Goal: Task Accomplishment & Management: Use online tool/utility

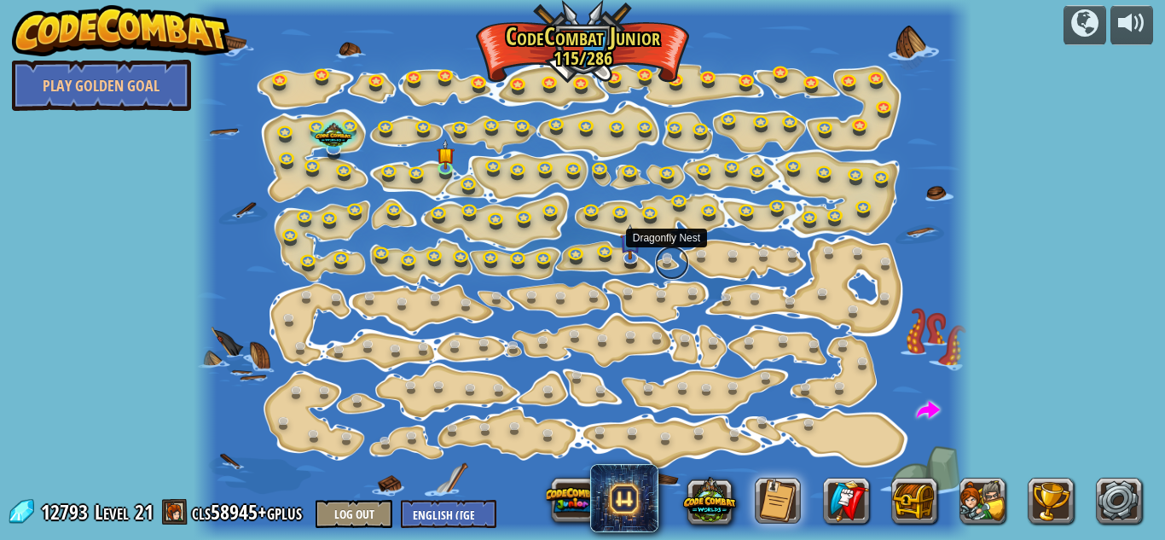
click at [672, 258] on link at bounding box center [672, 263] width 34 height 34
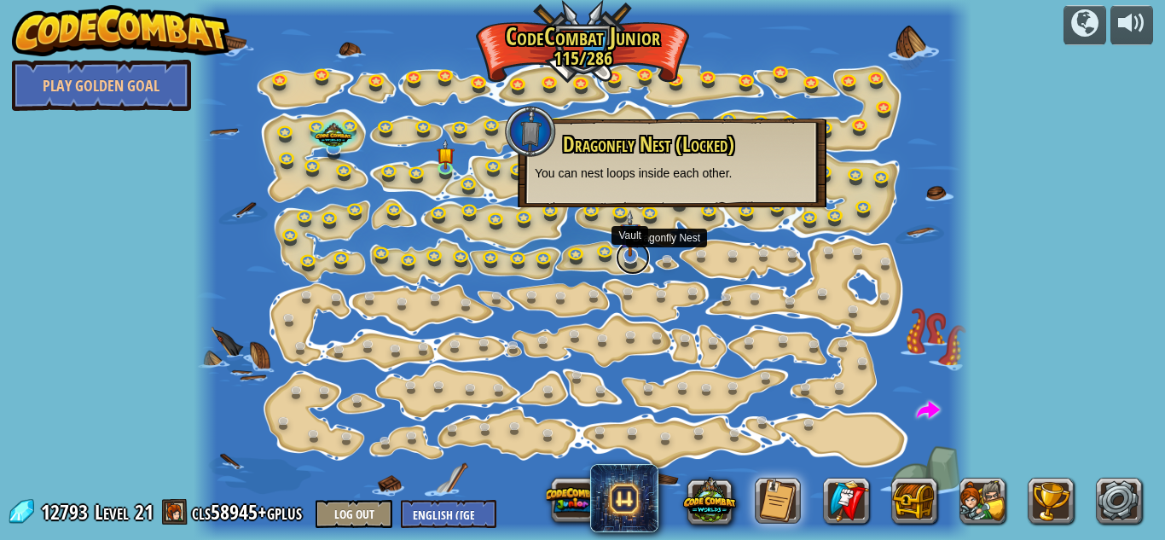
click at [635, 263] on link at bounding box center [633, 258] width 34 height 34
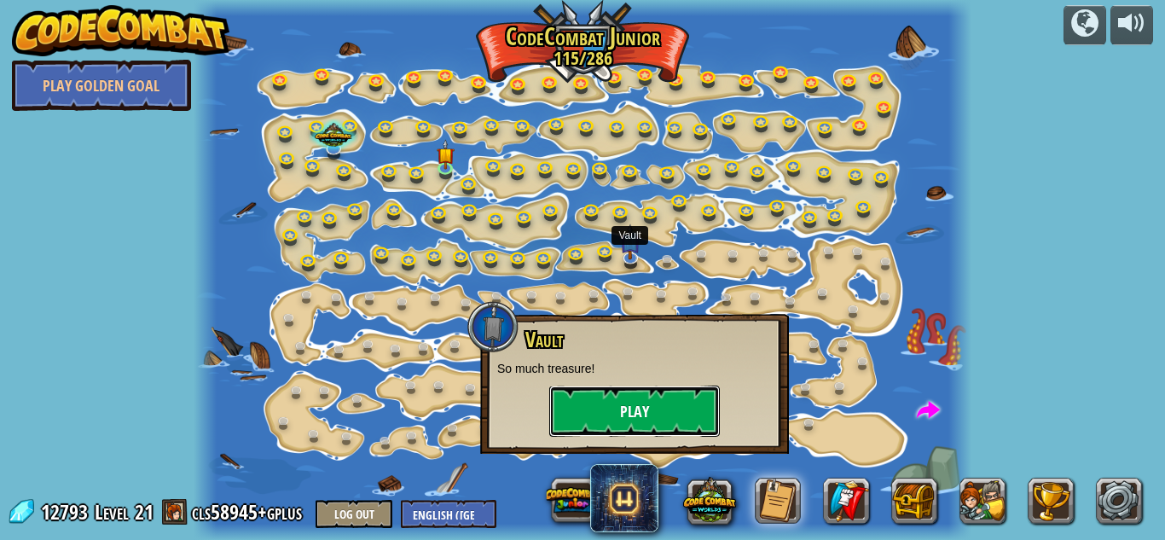
click at [642, 399] on button "Play" at bounding box center [634, 411] width 171 height 51
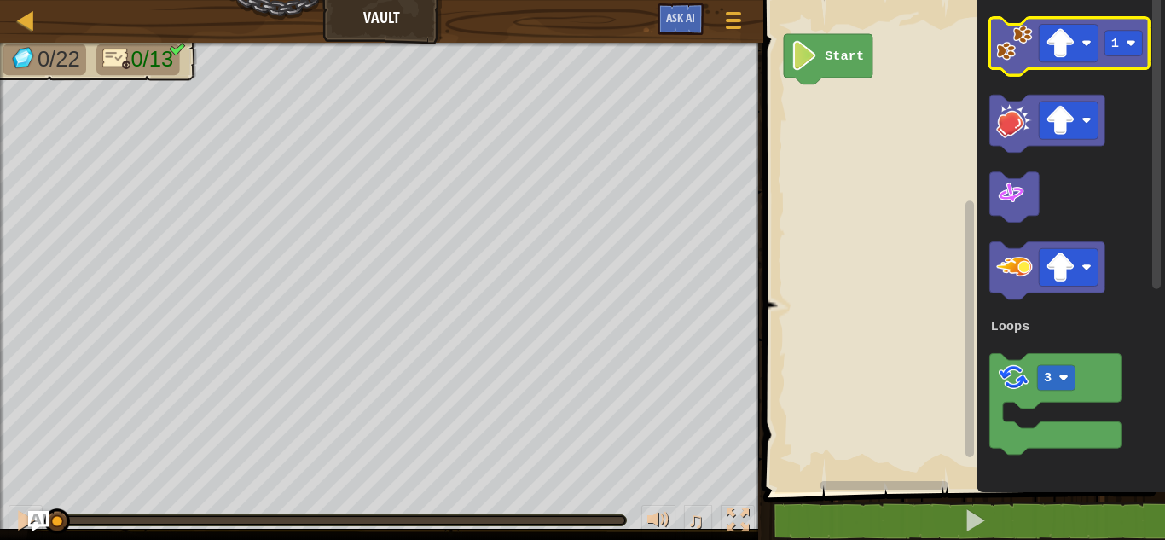
click at [1004, 49] on image "Blockly Workspace" at bounding box center [1014, 43] width 36 height 36
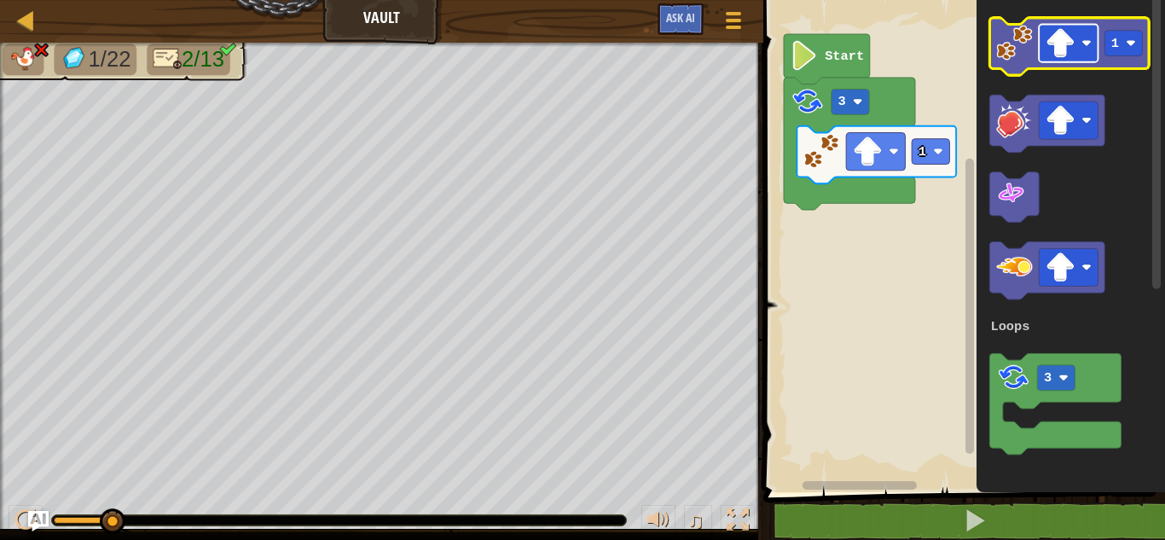
click at [1074, 43] on image "Blockly Workspace" at bounding box center [1061, 43] width 30 height 30
click at [1012, 51] on image "Blockly Workspace" at bounding box center [1014, 43] width 36 height 36
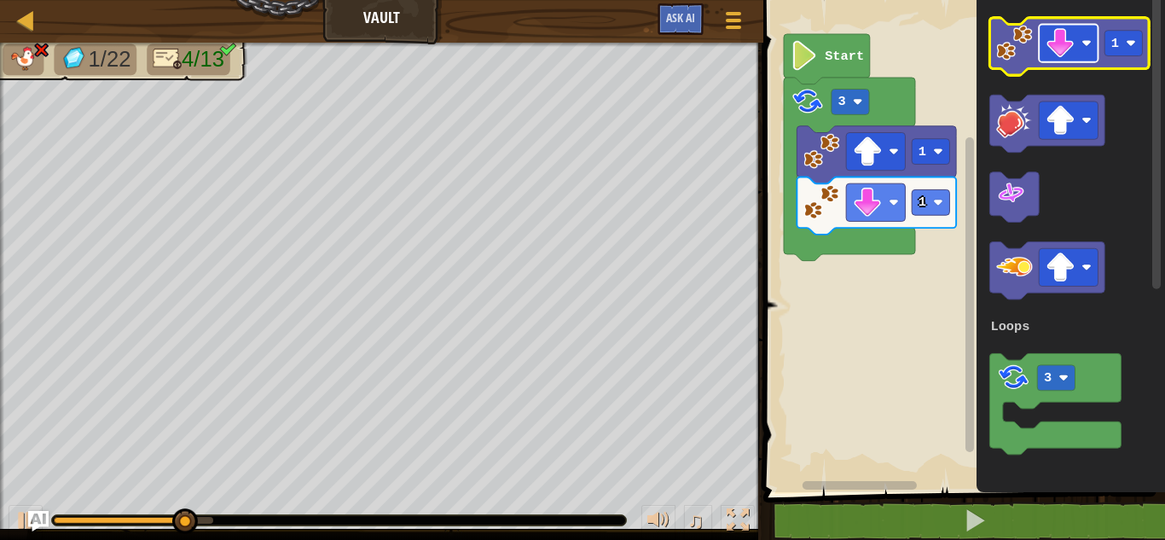
click at [1068, 48] on image "Blockly Workspace" at bounding box center [1061, 43] width 30 height 30
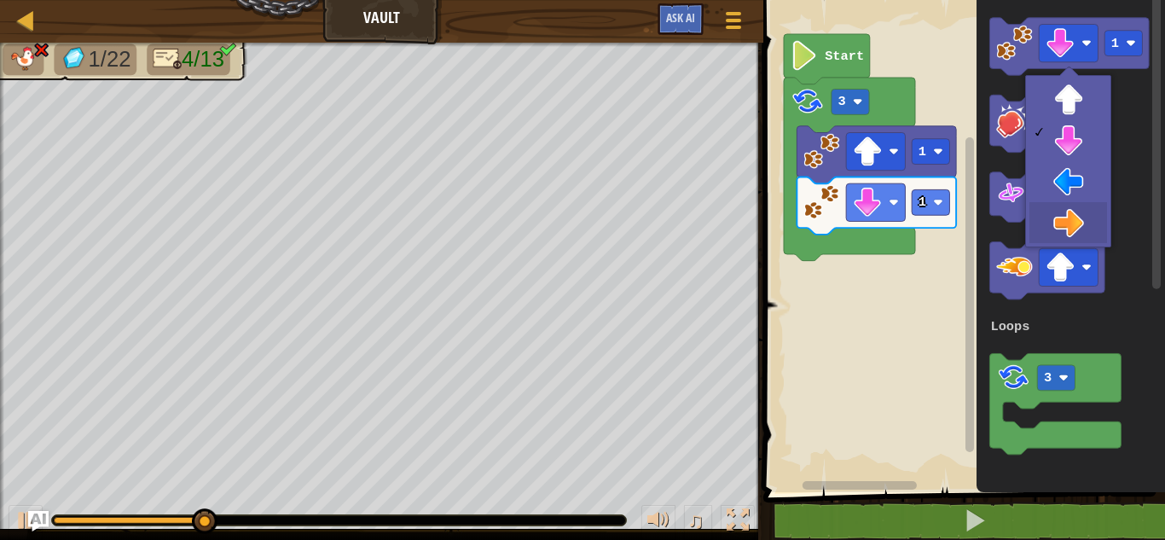
drag, startPoint x: 1082, startPoint y: 206, endPoint x: 1084, endPoint y: 195, distance: 11.2
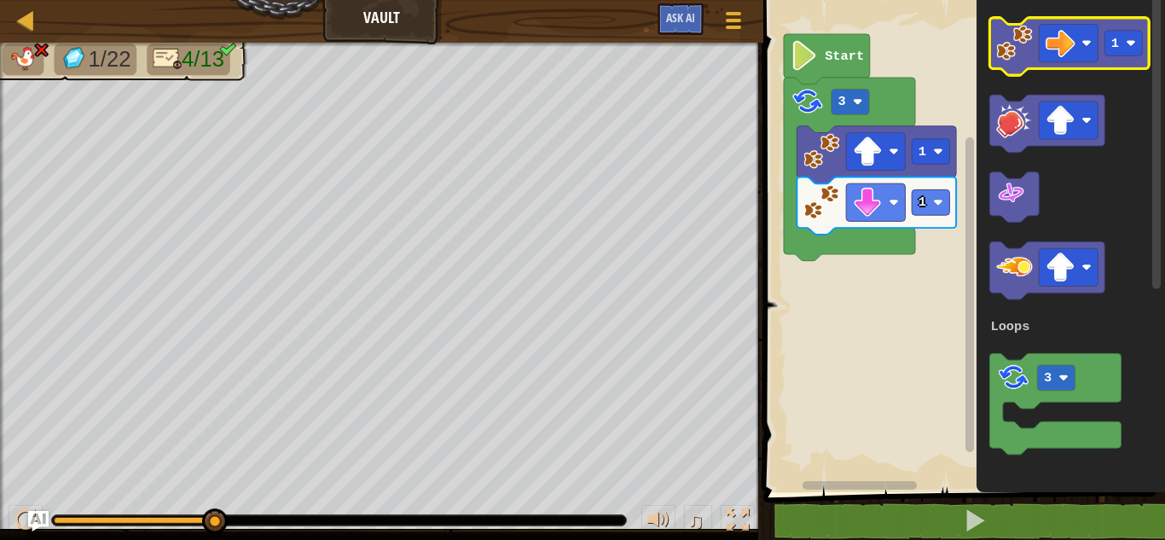
click at [1025, 53] on image "Blockly Workspace" at bounding box center [1014, 43] width 36 height 36
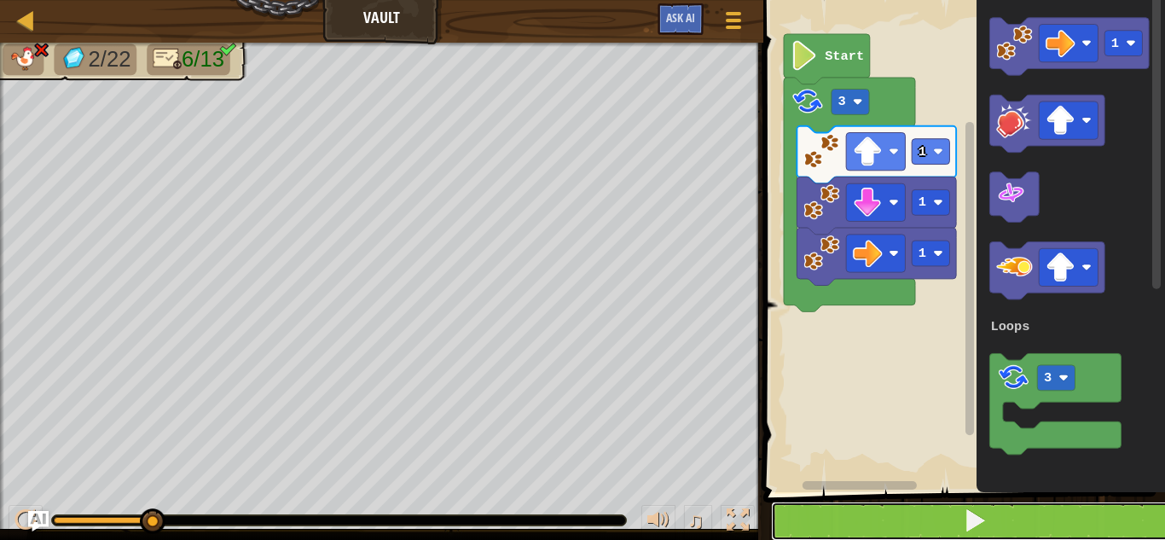
click at [832, 502] on button at bounding box center [974, 521] width 407 height 39
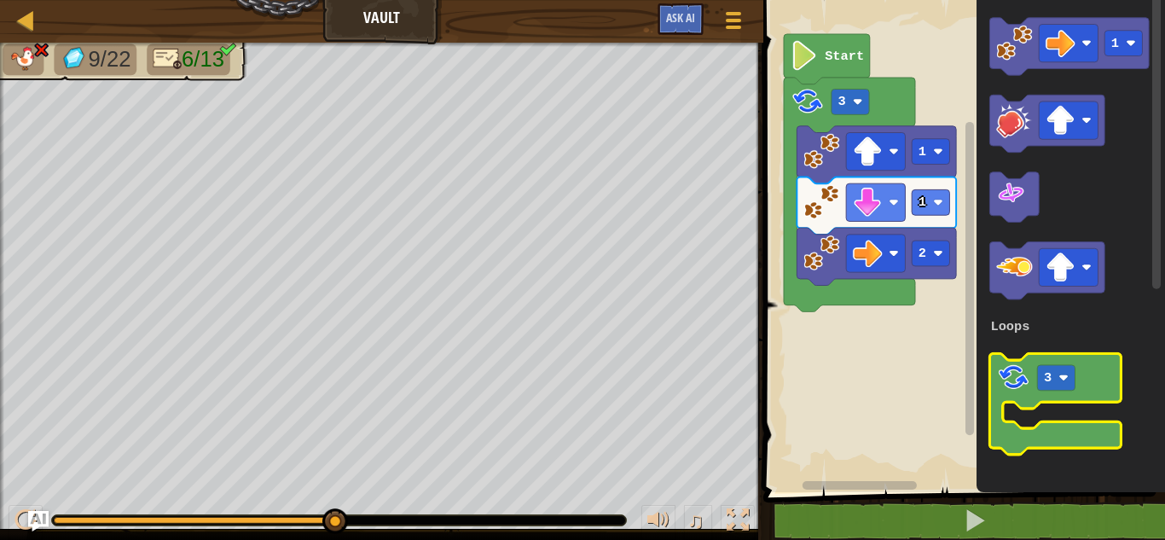
click at [1023, 382] on image "Blockly Workspace" at bounding box center [1013, 377] width 34 height 34
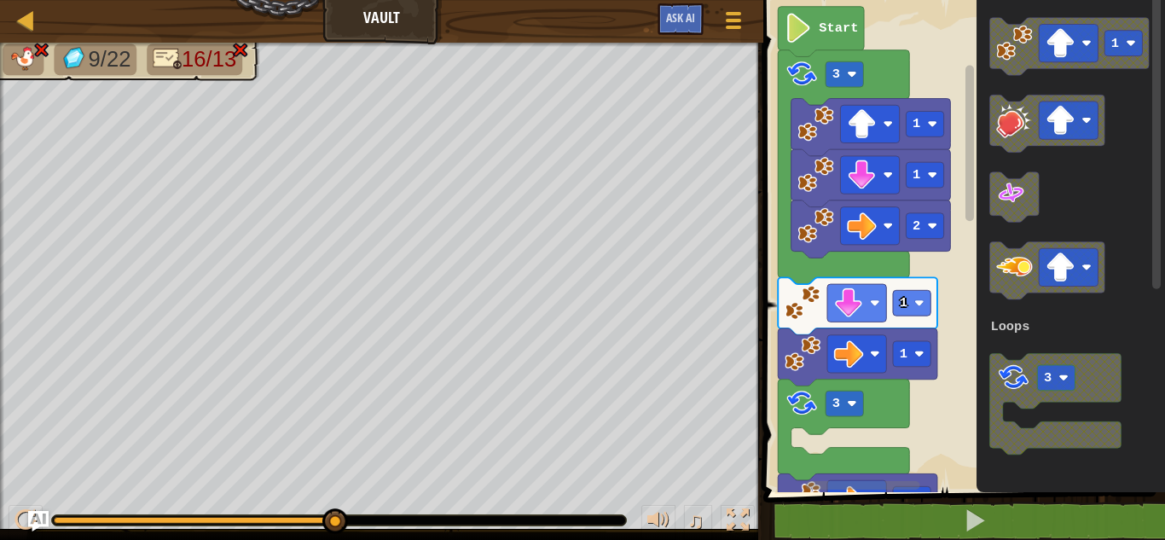
click at [729, 294] on div "Map Vault Game Menu Ask AI 1 הההההההההההההההההההההההההההההההההההההההההההההההההה…" at bounding box center [582, 270] width 1165 height 540
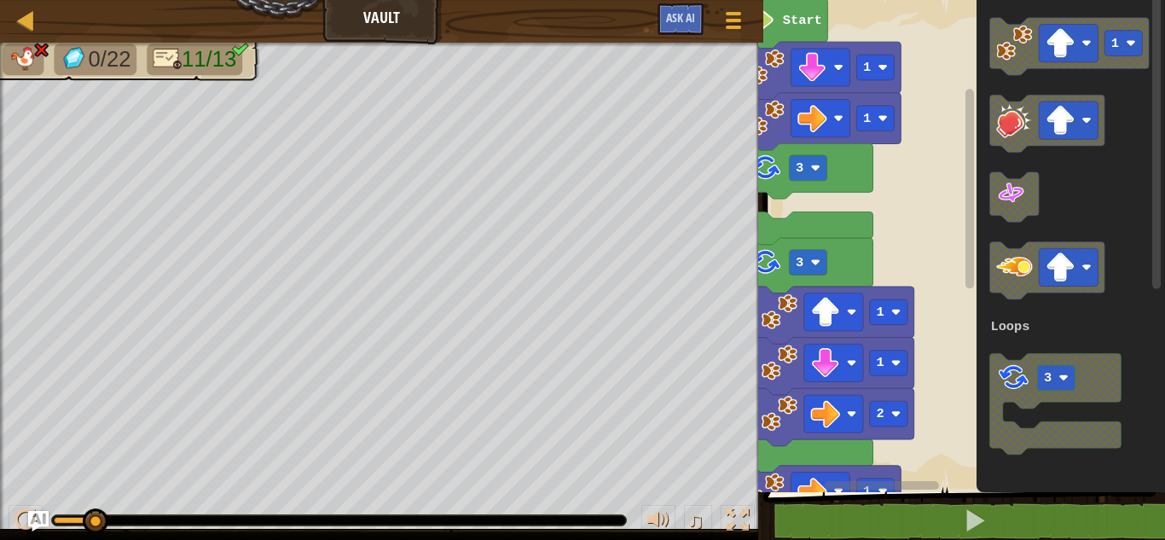
click at [866, 481] on rect "Blockly Workspace" at bounding box center [882, 485] width 114 height 9
click at [791, 473] on div "Loops 1 1 1 3 1 1 2 1 1 3 1 1 1 3 3 1 1 Start 1 3 Loops" at bounding box center [961, 241] width 407 height 501
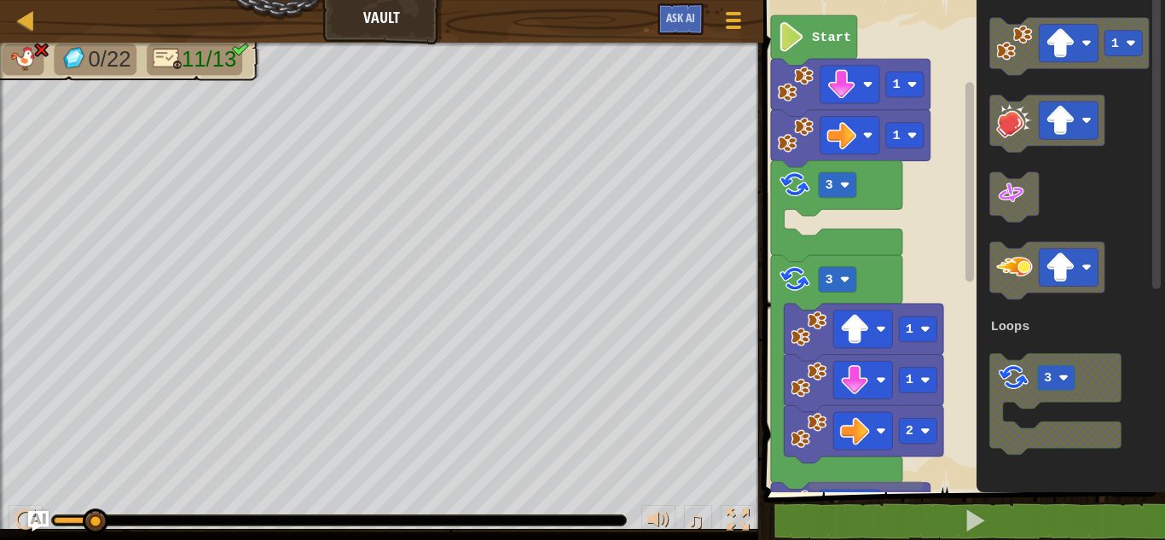
click at [914, 489] on rect "Blockly Workspace" at bounding box center [866, 485] width 114 height 9
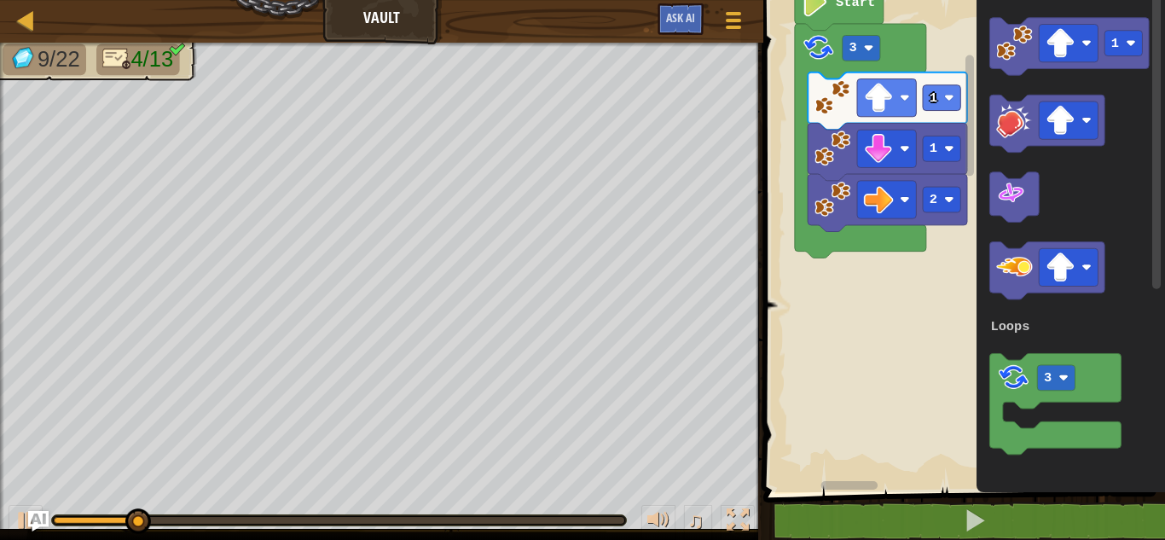
click at [843, 459] on div "Loops 2 1 1 3 Start 1 3 Loops" at bounding box center [961, 241] width 407 height 501
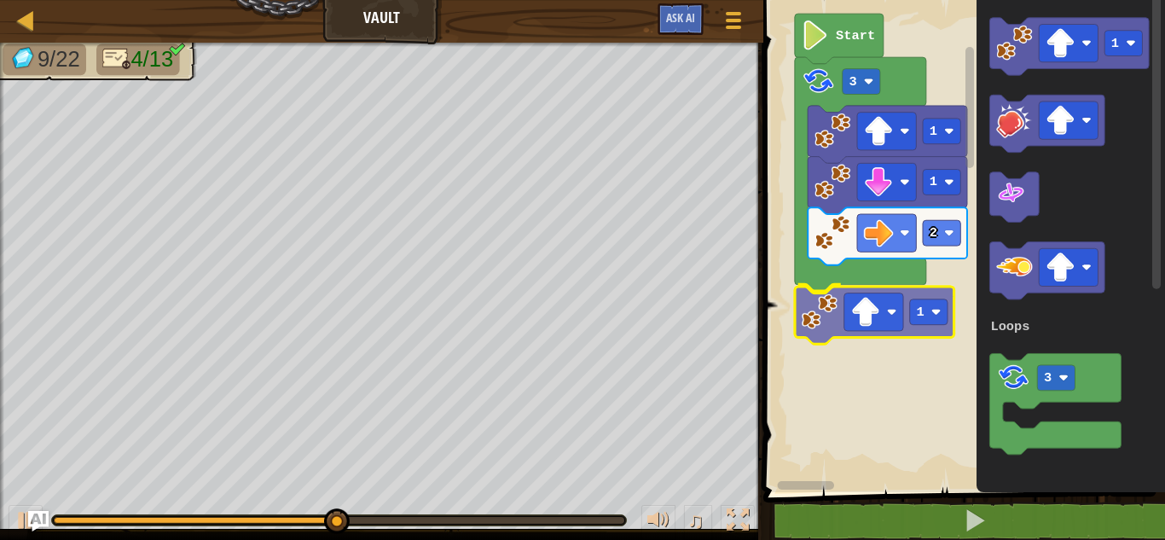
click at [814, 328] on div "Loops 2 1 1 3 1 Start 1 3 Loops 1" at bounding box center [961, 241] width 407 height 501
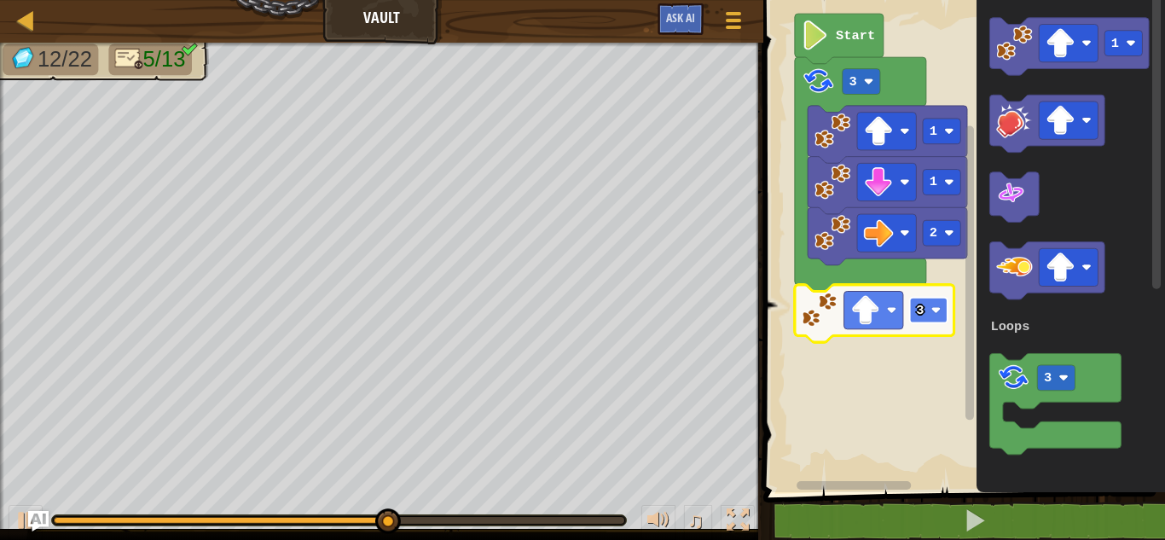
click at [925, 316] on rect "Blockly Workspace" at bounding box center [929, 311] width 38 height 26
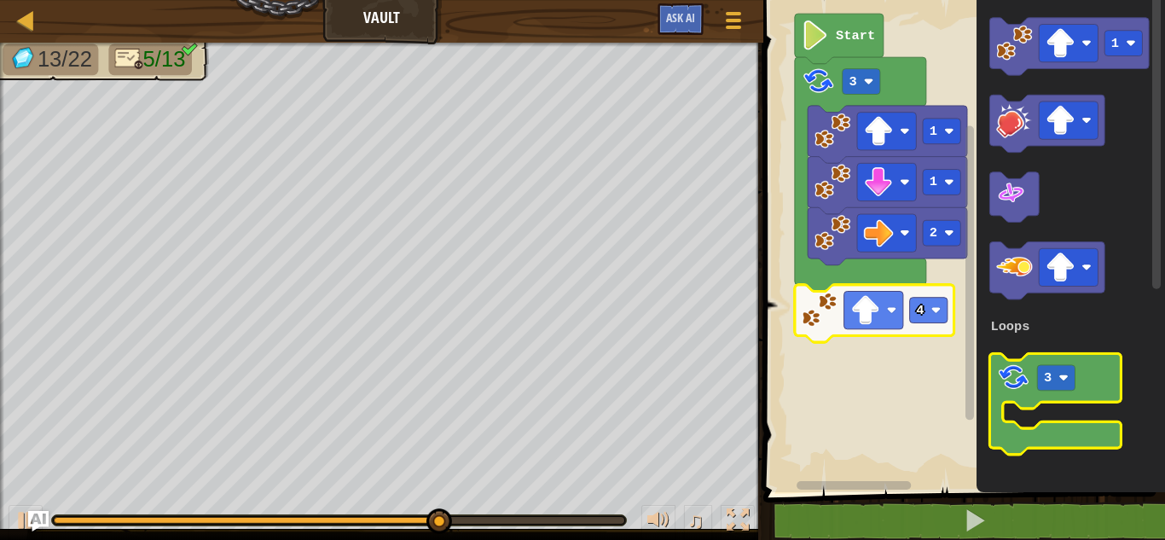
click at [1017, 394] on icon "Blockly Workspace" at bounding box center [1055, 403] width 131 height 101
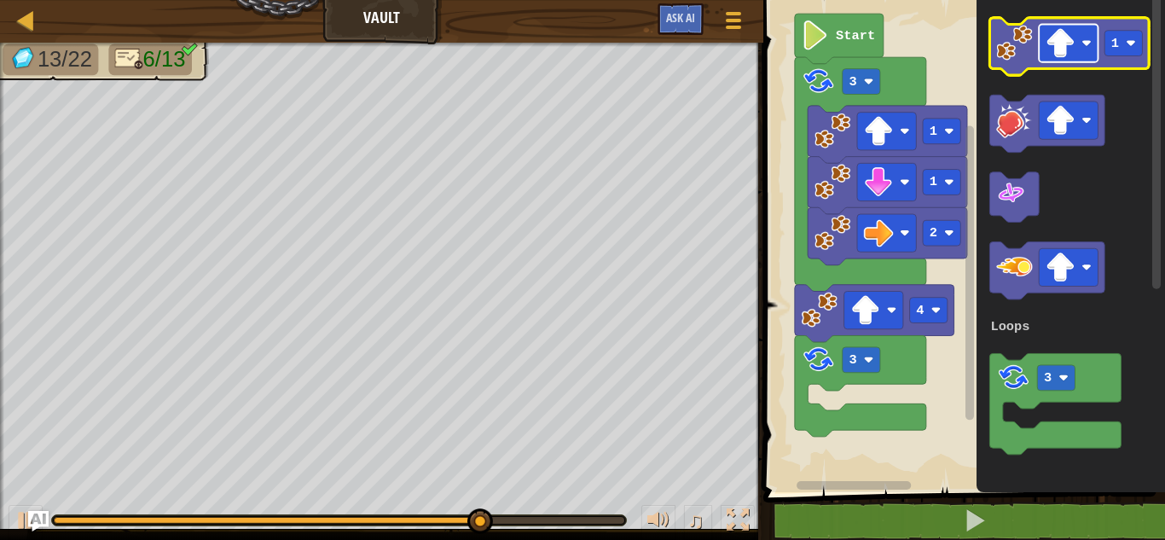
click at [1064, 52] on image "Blockly Workspace" at bounding box center [1061, 43] width 30 height 30
click at [1113, 43] on text "1" at bounding box center [1115, 43] width 8 height 15
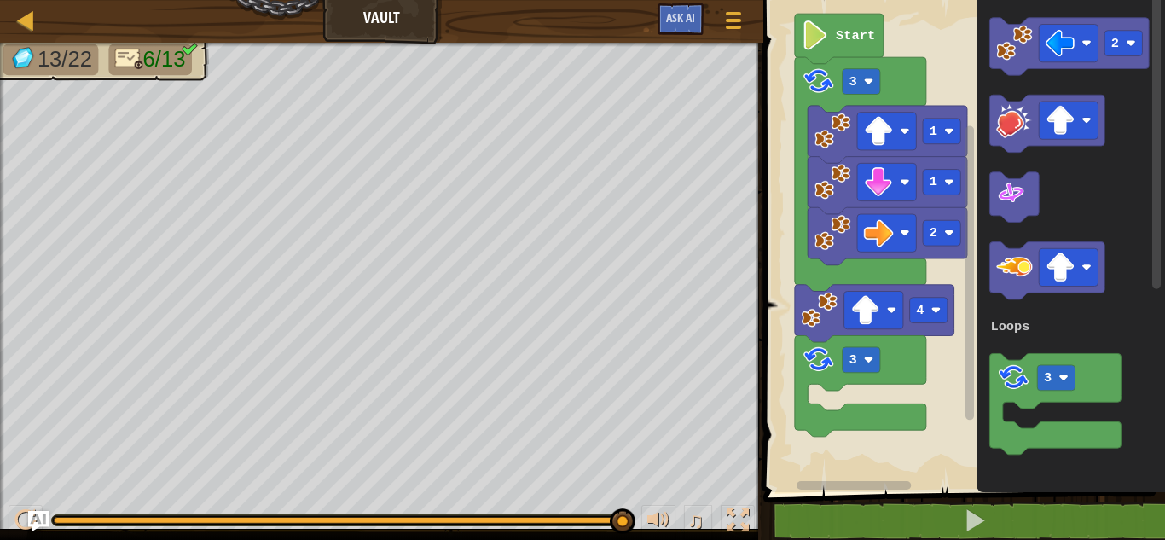
click at [948, 347] on div "Loops Start 2 1 1 3 4 3 2 3 Loops" at bounding box center [961, 241] width 407 height 501
click at [985, 53] on icon "Blockly Workspace" at bounding box center [1071, 241] width 188 height 501
click at [1006, 220] on g "2 3 Loops" at bounding box center [1069, 236] width 159 height 437
click at [994, 113] on g "2 3 Loops" at bounding box center [1069, 236] width 159 height 437
click at [1012, 17] on icon "2 3 Loops" at bounding box center [1071, 241] width 188 height 501
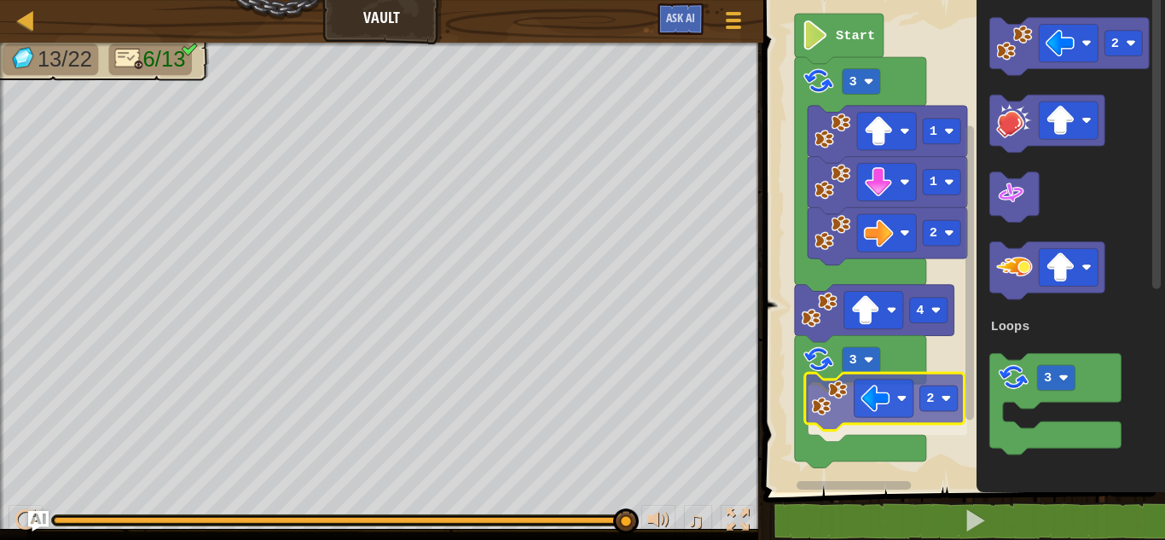
click at [826, 406] on div "Loops Start 2 1 1 3 4 3 2 2 3 Loops 2" at bounding box center [961, 241] width 407 height 501
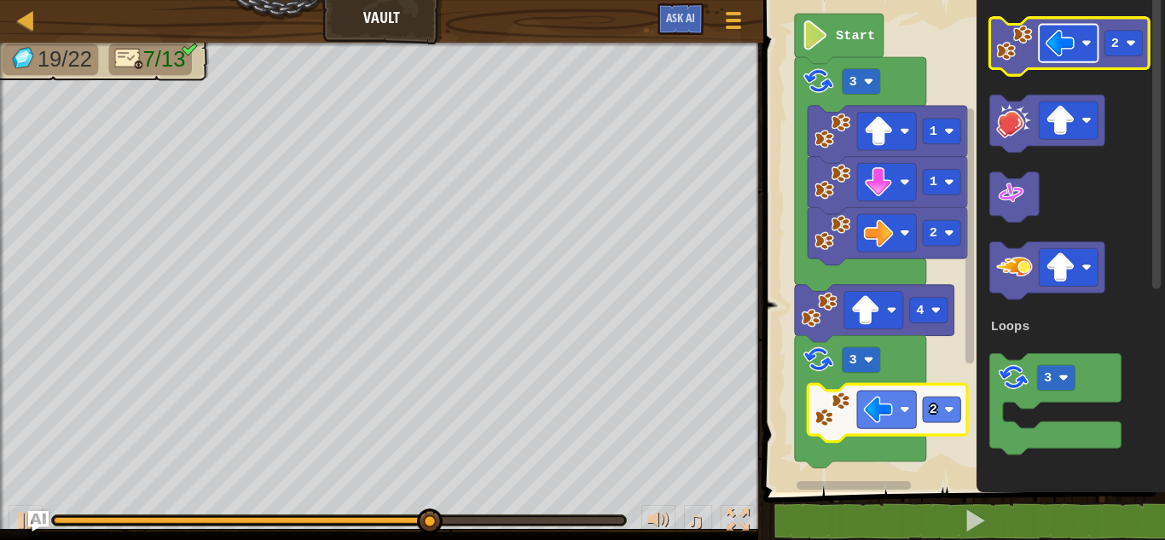
click at [1090, 37] on rect "Blockly Workspace" at bounding box center [1068, 44] width 59 height 38
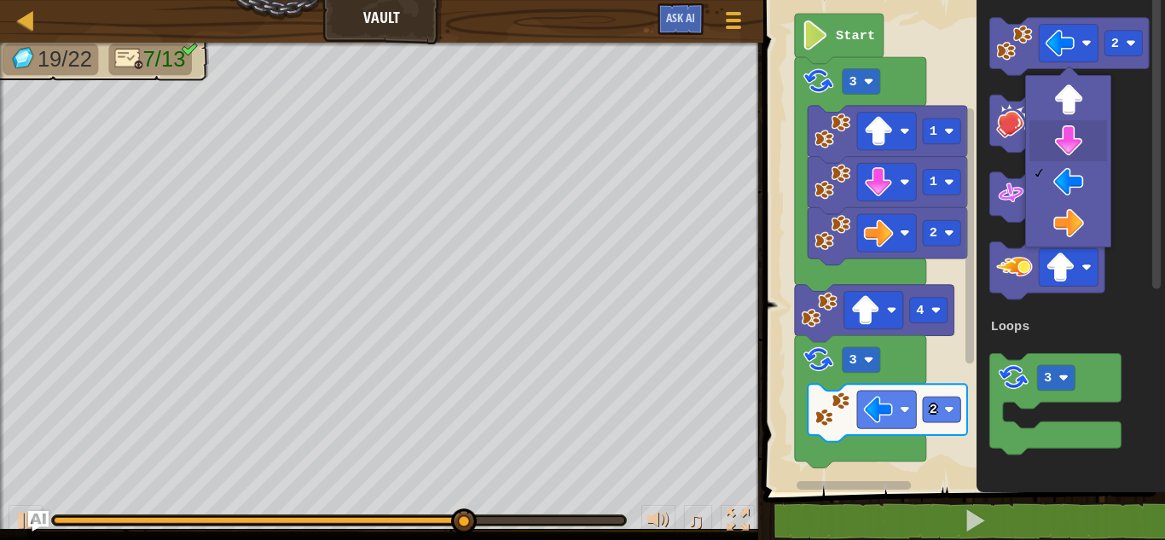
drag, startPoint x: 1070, startPoint y: 131, endPoint x: 1084, endPoint y: 101, distance: 33.2
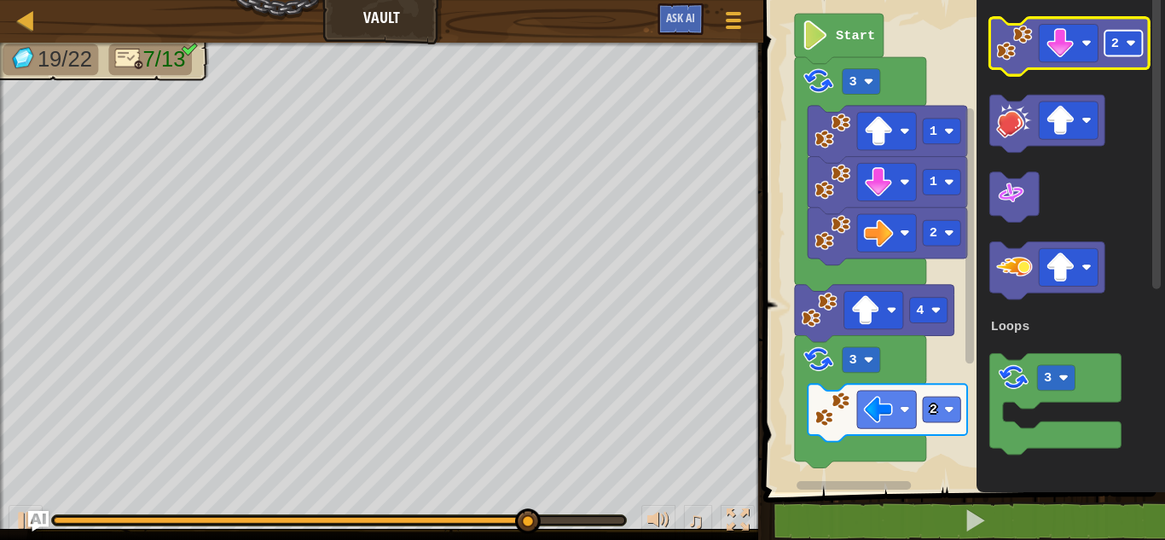
click at [1116, 32] on rect "Blockly Workspace" at bounding box center [1124, 44] width 38 height 26
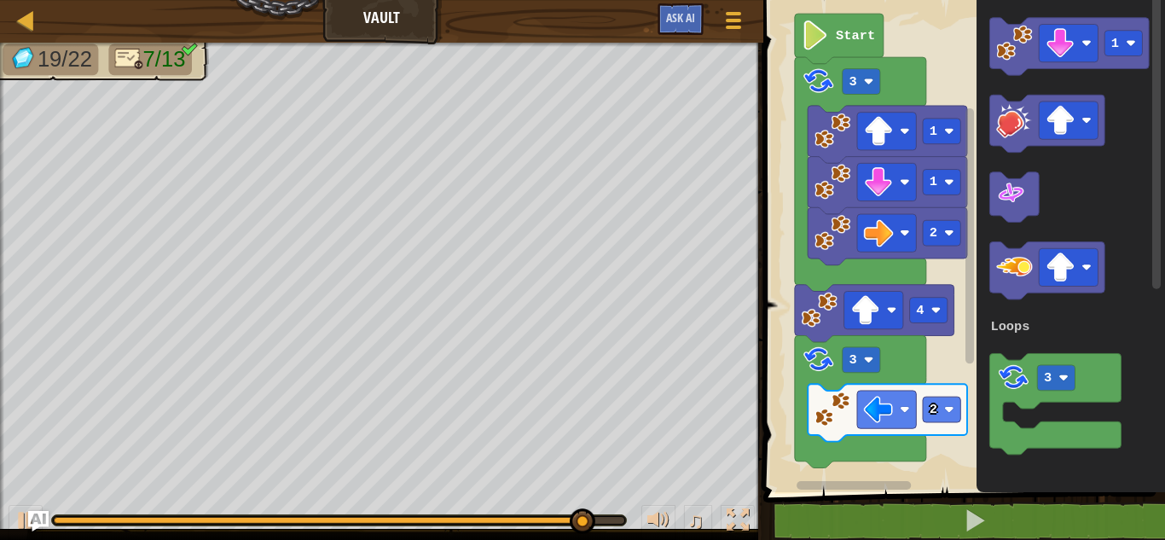
click at [986, 177] on icon "1 3 Loops" at bounding box center [1071, 241] width 188 height 501
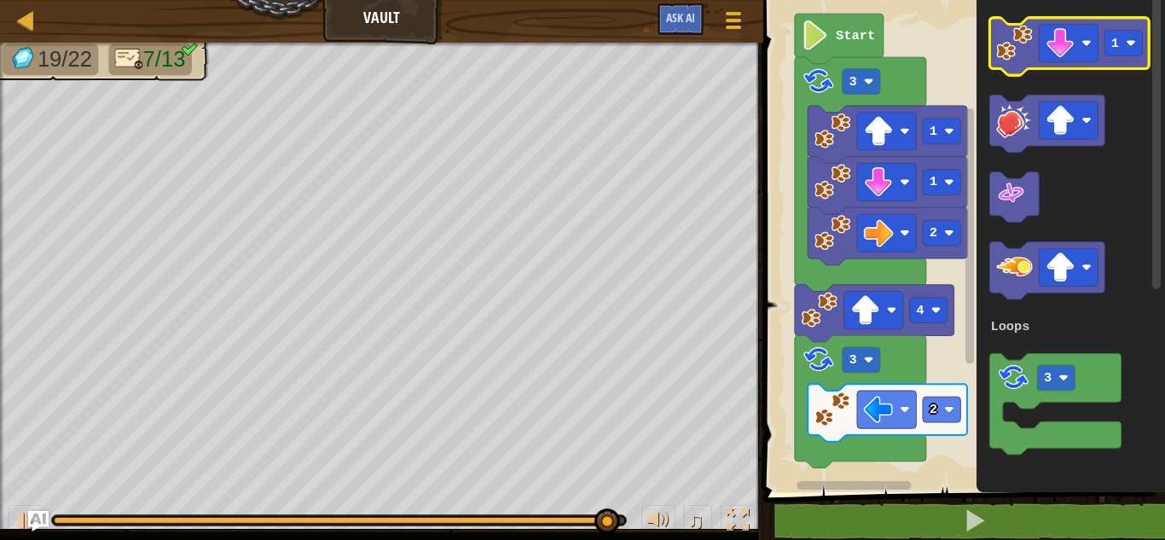
click at [1013, 57] on image "Blockly Workspace" at bounding box center [1014, 43] width 36 height 36
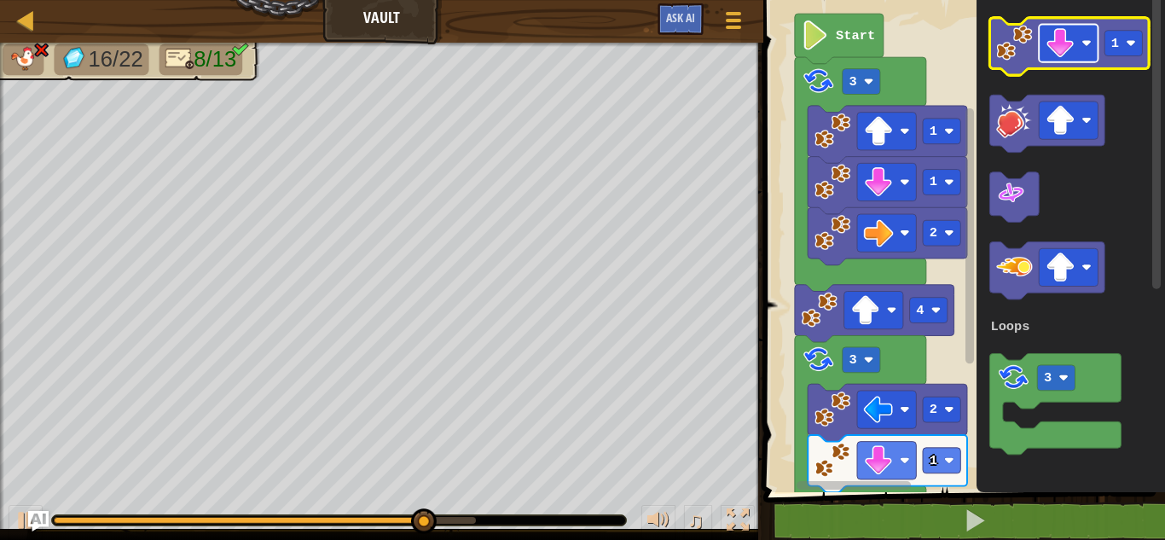
click at [1086, 43] on image "Blockly Workspace" at bounding box center [1086, 43] width 10 height 10
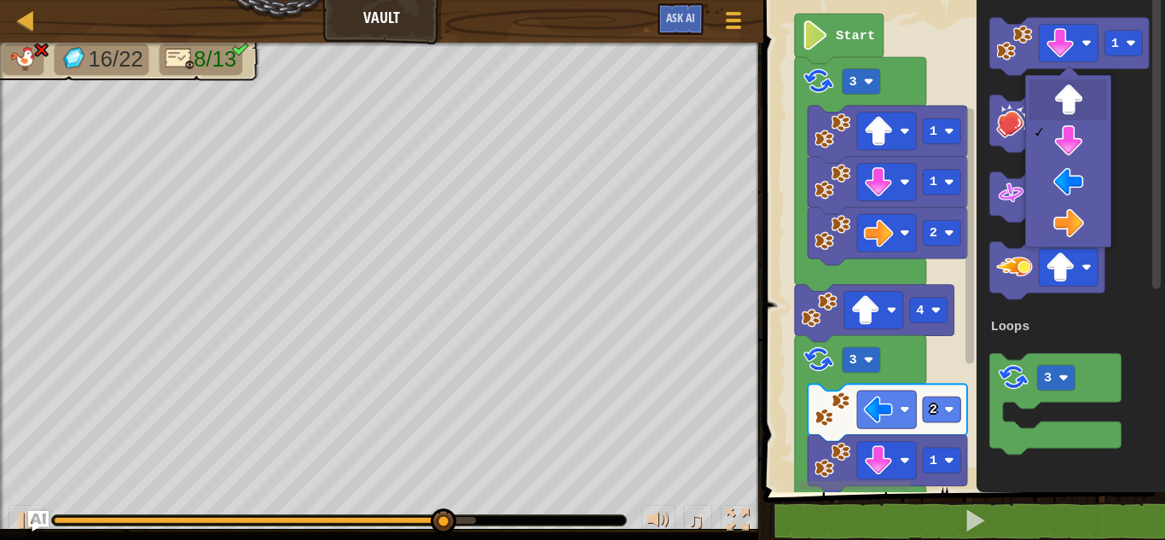
drag, startPoint x: 1058, startPoint y: 106, endPoint x: 1070, endPoint y: 78, distance: 29.8
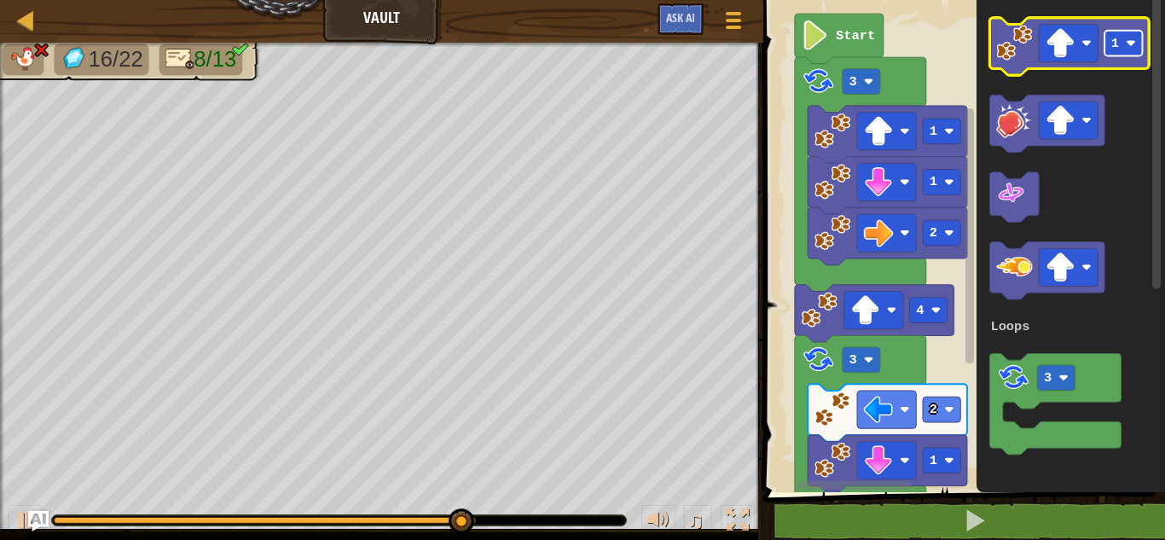
click at [1116, 45] on text "1" at bounding box center [1115, 43] width 8 height 15
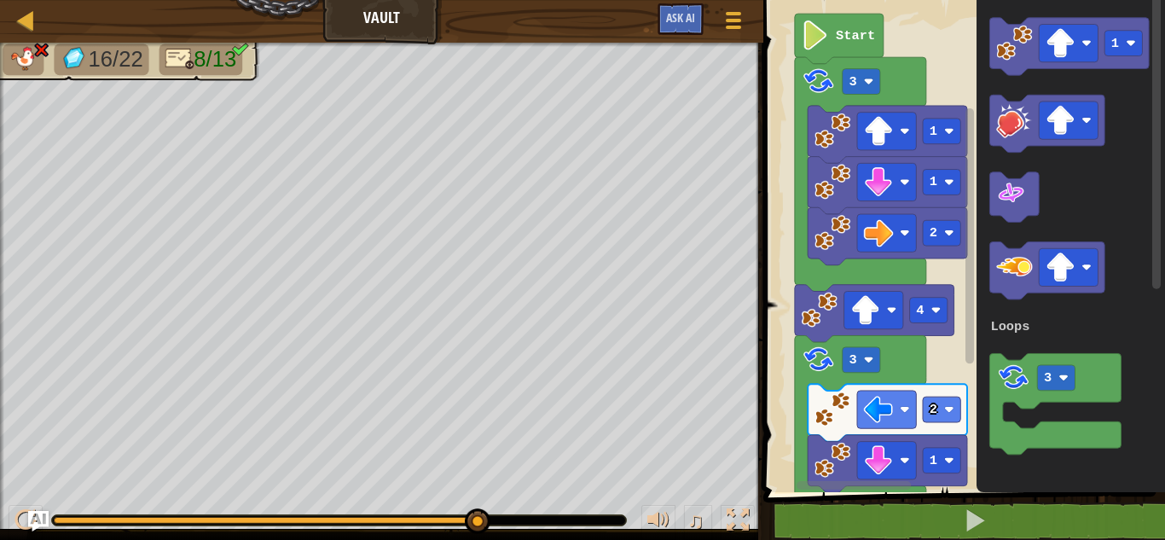
click at [1068, 159] on icon "Blockly Workspace" at bounding box center [1071, 241] width 188 height 501
click at [1024, 40] on image "Blockly Workspace" at bounding box center [1014, 43] width 36 height 36
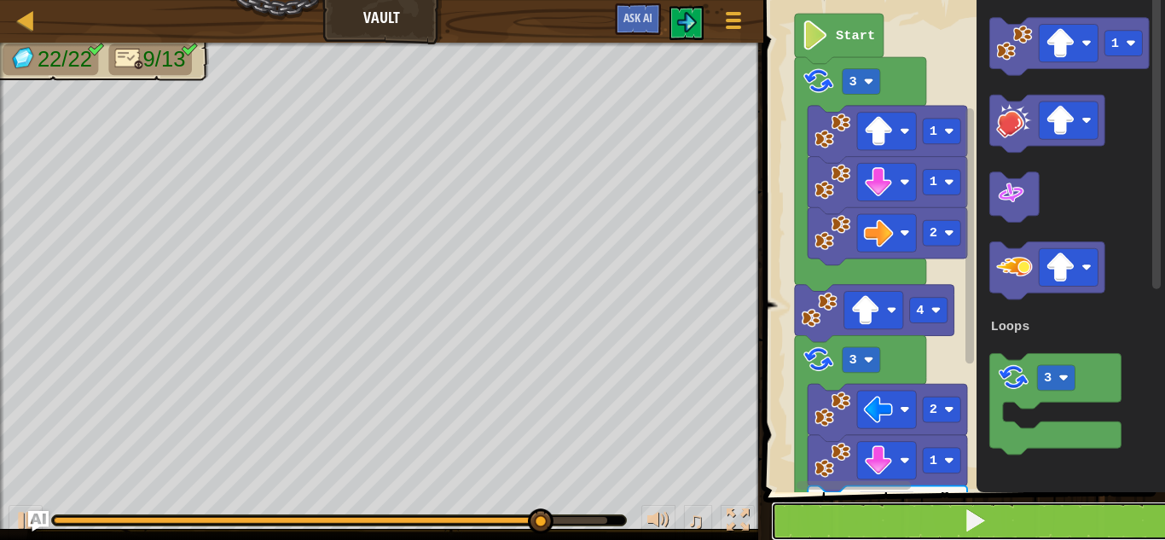
click at [945, 516] on button at bounding box center [974, 521] width 407 height 39
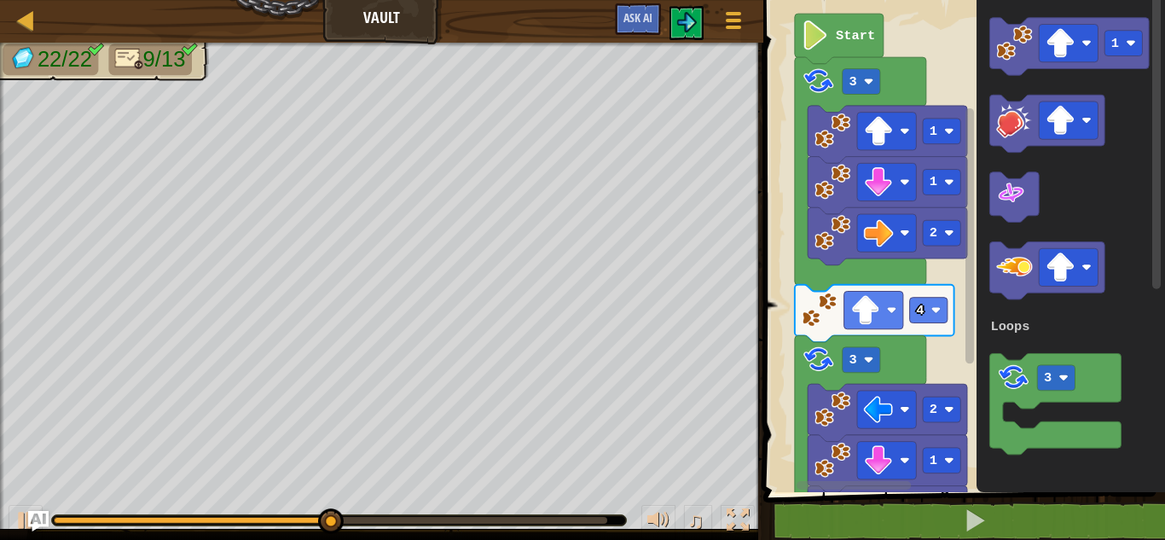
click at [778, 358] on rect "Blockly Workspace" at bounding box center [961, 241] width 407 height 501
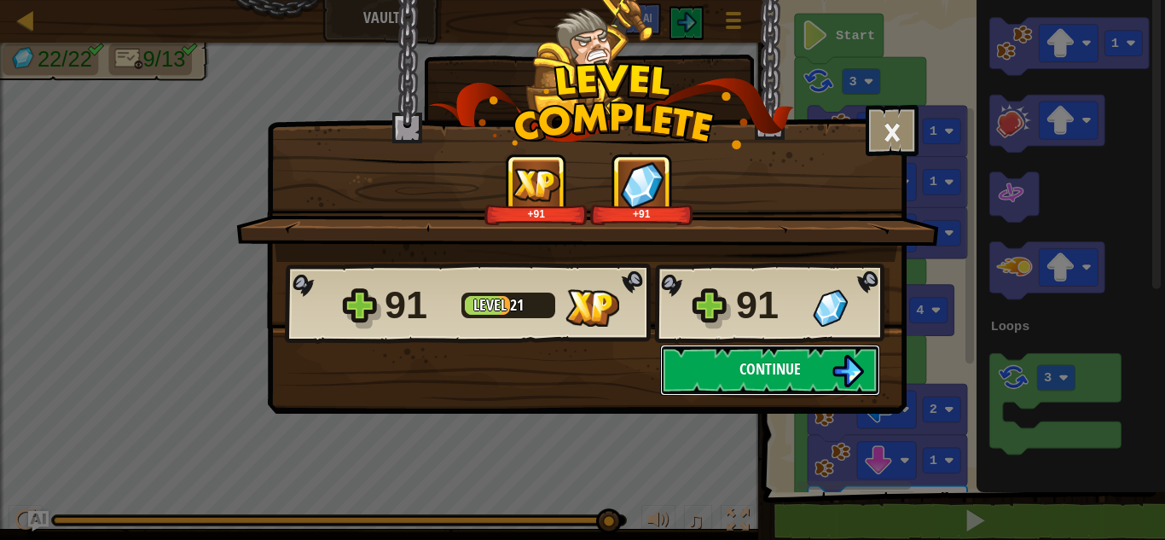
click at [796, 368] on span "Continue" at bounding box center [769, 368] width 61 height 21
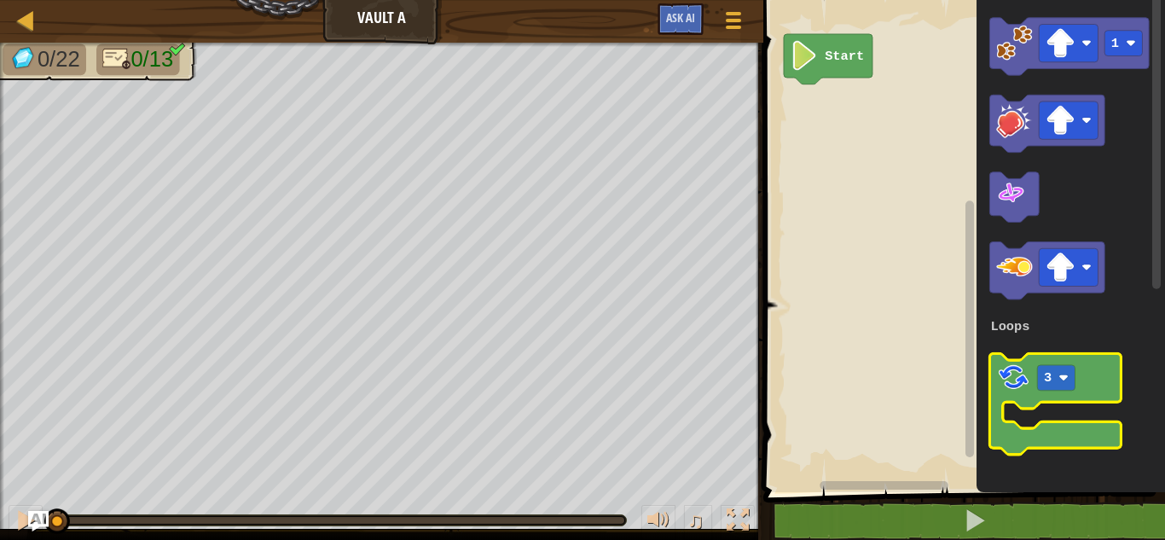
click at [1019, 389] on image "Blockly Workspace" at bounding box center [1013, 377] width 34 height 34
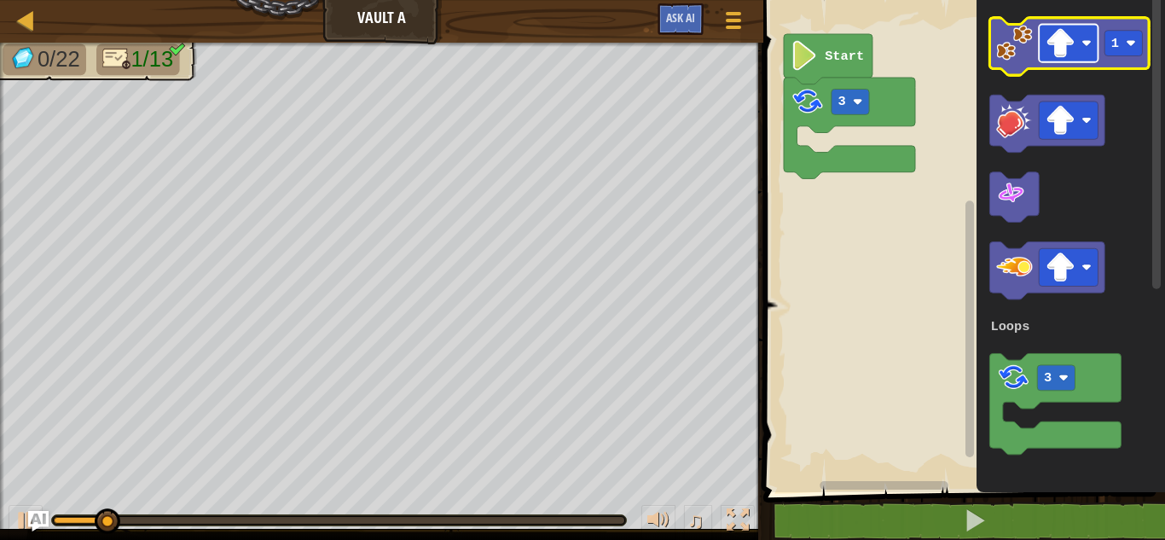
click at [1059, 40] on image "Blockly Workspace" at bounding box center [1061, 43] width 30 height 30
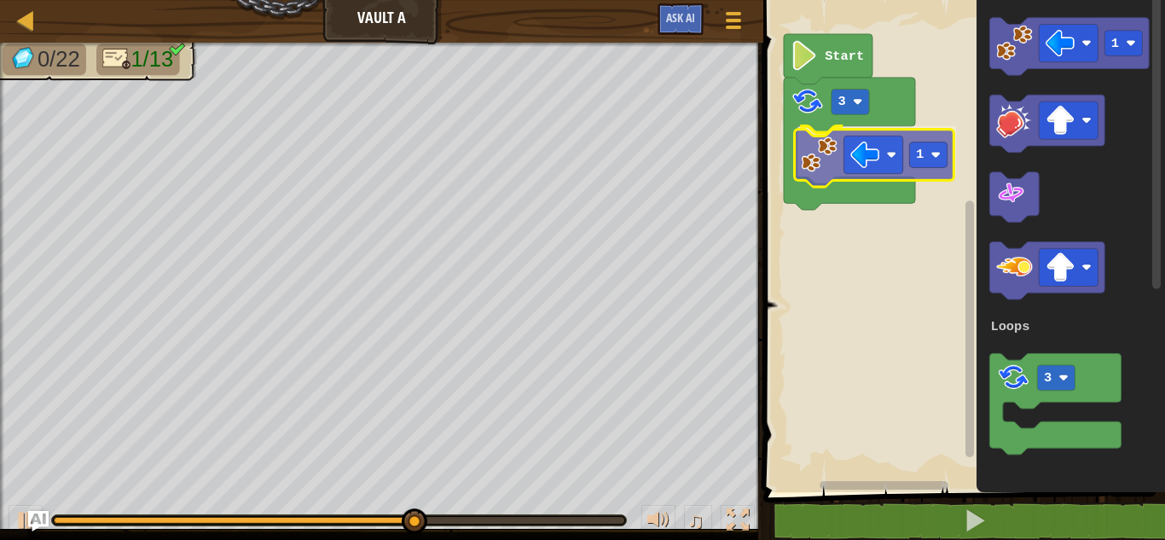
click at [821, 171] on div "Loops Start 3 1 1 3 Loops 1" at bounding box center [961, 241] width 407 height 501
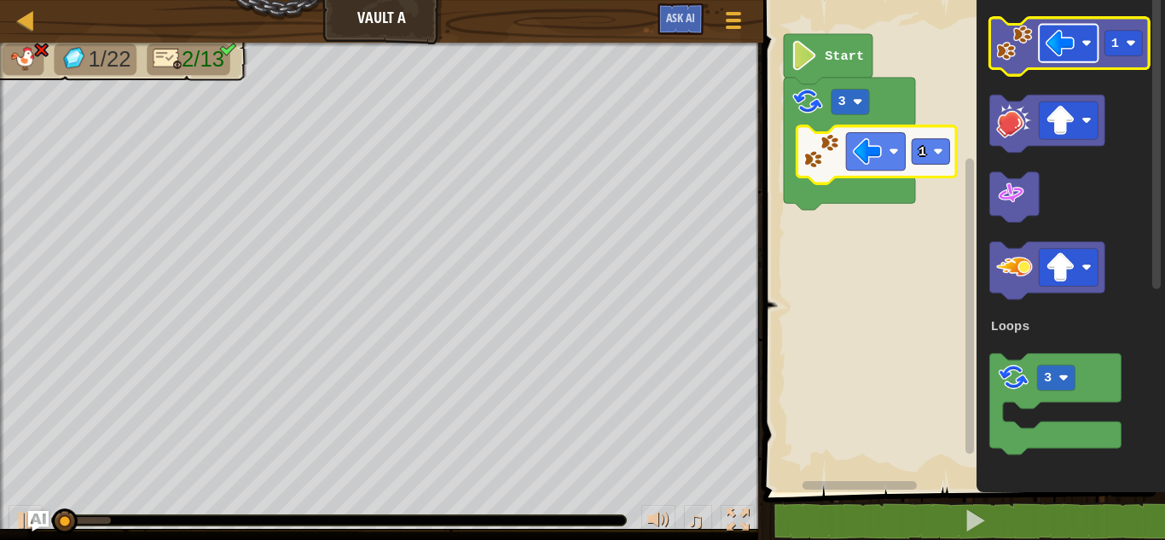
click at [1068, 39] on image "Blockly Workspace" at bounding box center [1061, 43] width 30 height 30
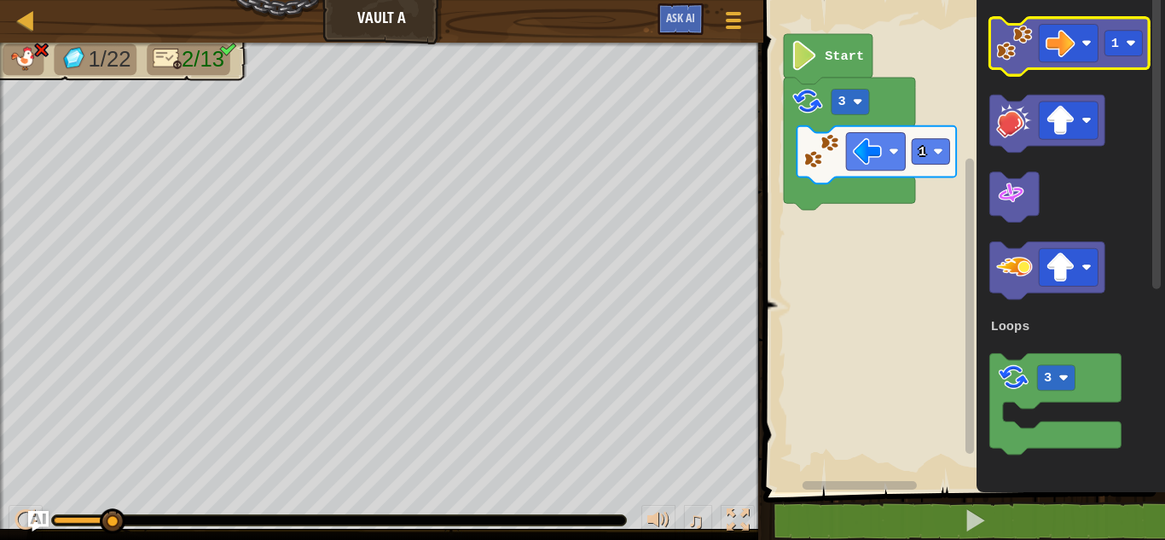
click at [1000, 46] on image "Blockly Workspace" at bounding box center [1014, 43] width 36 height 36
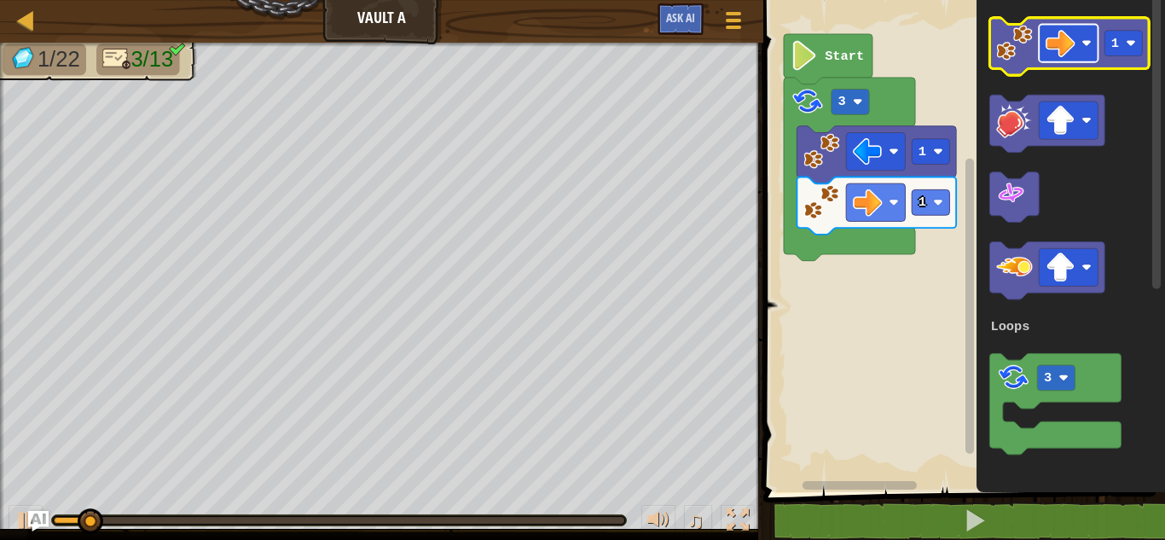
click at [1089, 44] on image "Blockly Workspace" at bounding box center [1086, 43] width 10 height 10
click at [1132, 47] on image "Blockly Workspace" at bounding box center [1131, 43] width 10 height 10
click at [1018, 33] on image "Blockly Workspace" at bounding box center [1014, 43] width 36 height 36
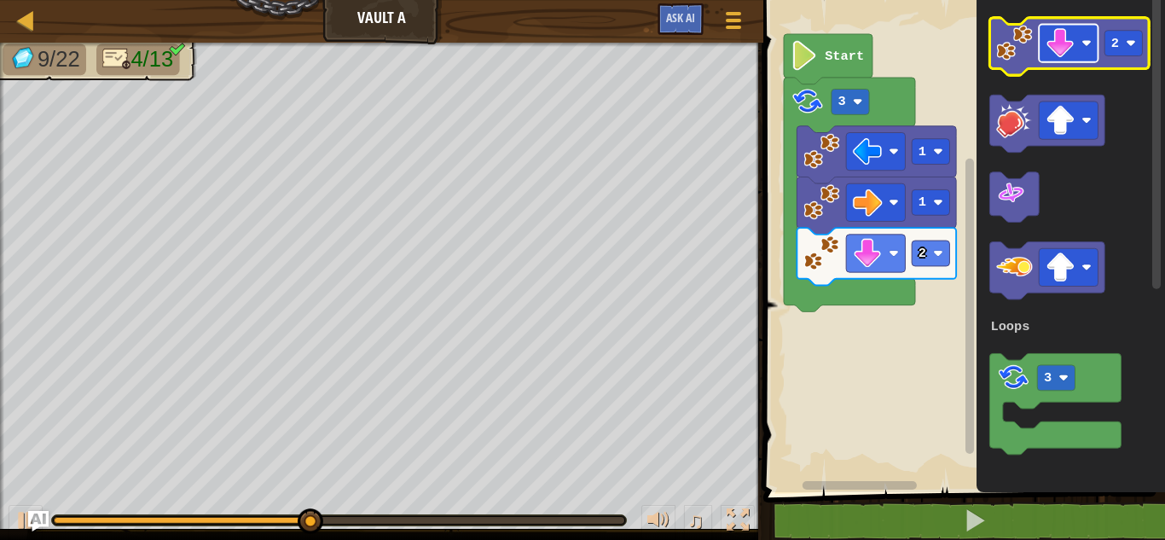
click at [1070, 44] on image "Blockly Workspace" at bounding box center [1061, 43] width 30 height 30
click at [1121, 48] on rect "Blockly Workspace" at bounding box center [1124, 44] width 38 height 26
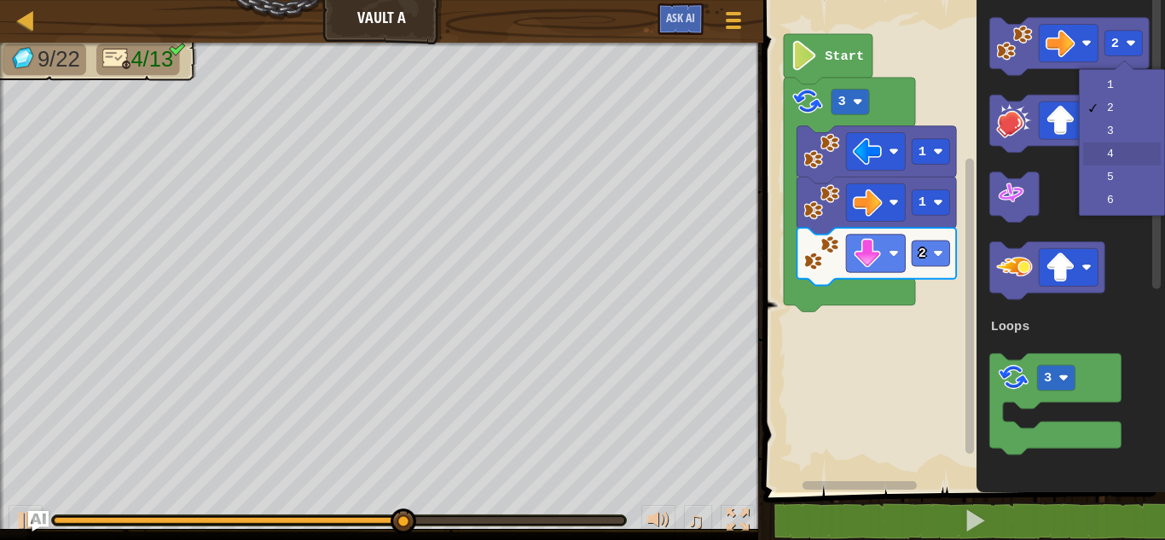
drag, startPoint x: 1099, startPoint y: 157, endPoint x: 1080, endPoint y: 78, distance: 80.9
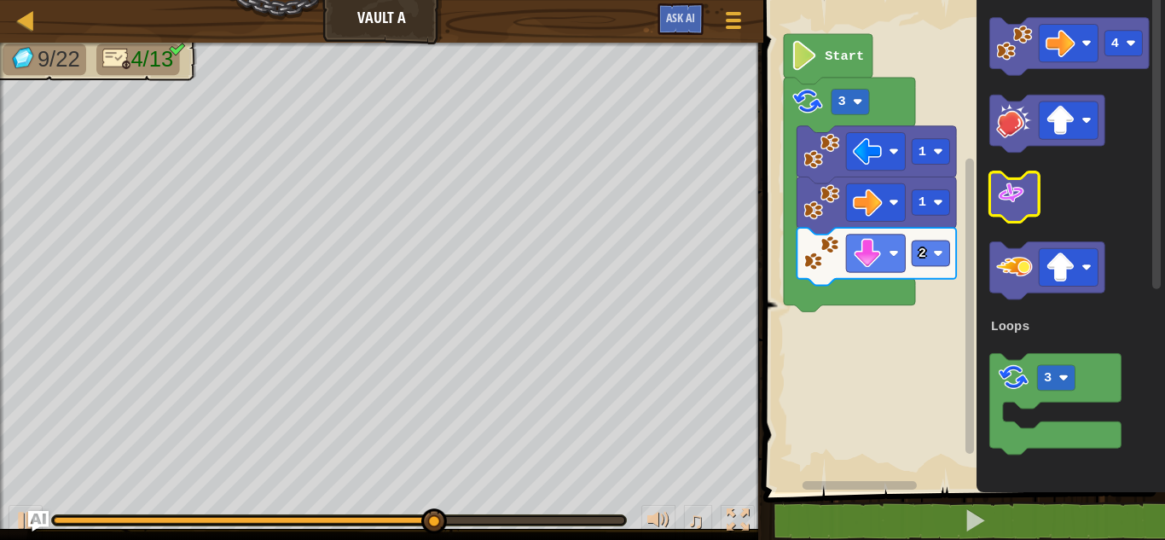
click at [1004, 121] on g "4 3 Loops" at bounding box center [1069, 236] width 159 height 437
click at [1005, 74] on g "4 3 Loops" at bounding box center [1069, 236] width 159 height 437
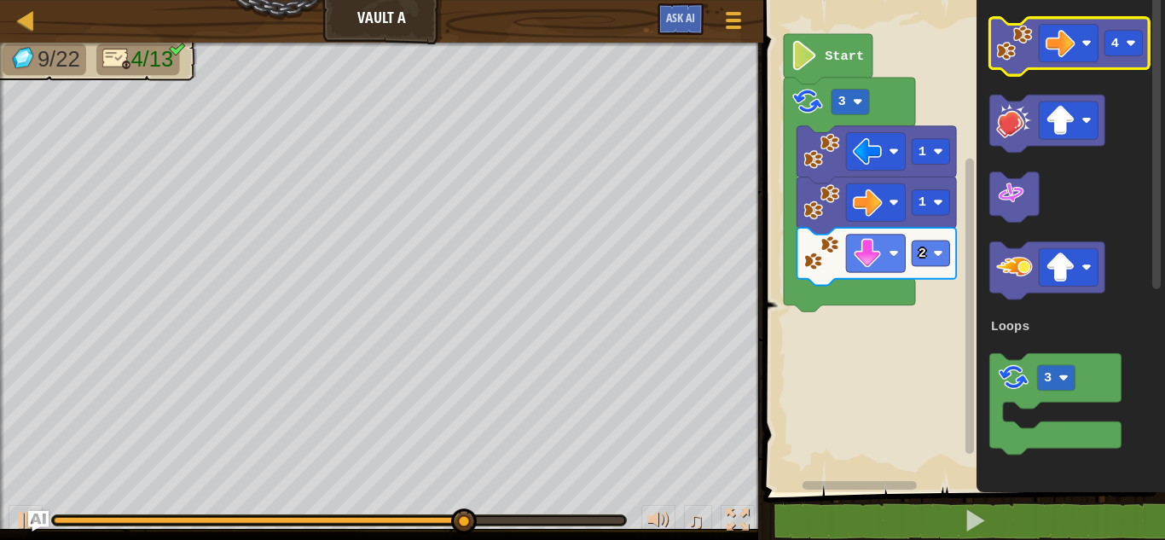
click at [1016, 50] on image "Blockly Workspace" at bounding box center [1014, 43] width 36 height 36
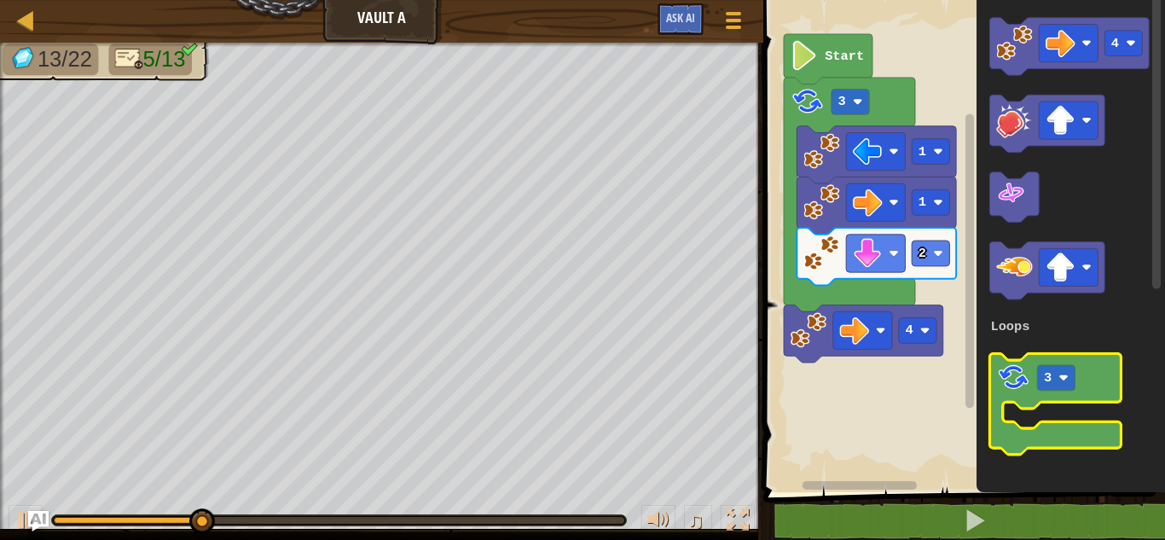
click at [1012, 411] on rect "Blockly Workspace" at bounding box center [1055, 403] width 131 height 101
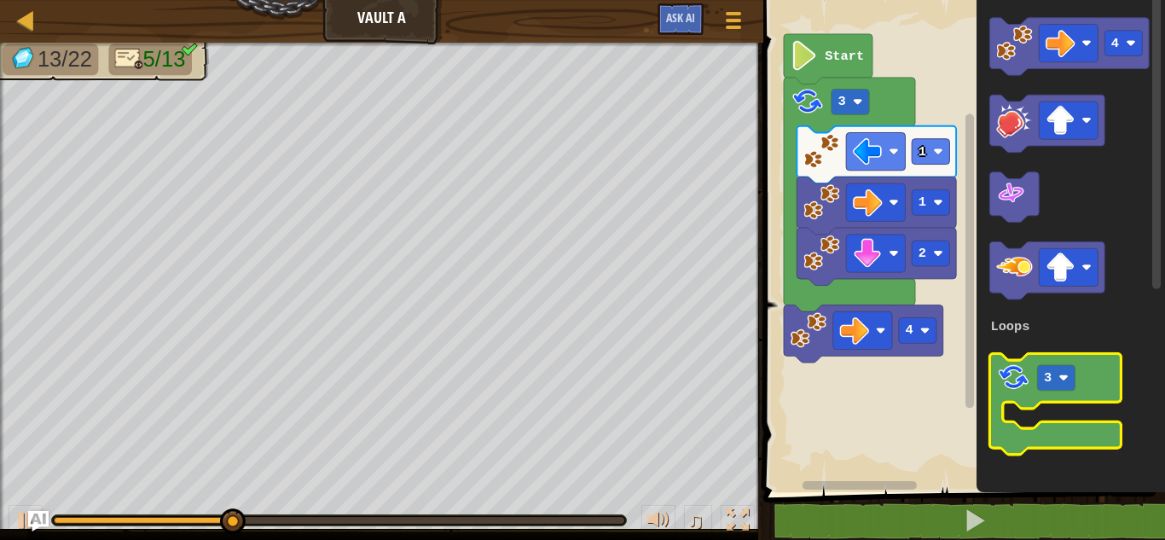
click at [1000, 385] on image "Blockly Workspace" at bounding box center [1013, 377] width 34 height 34
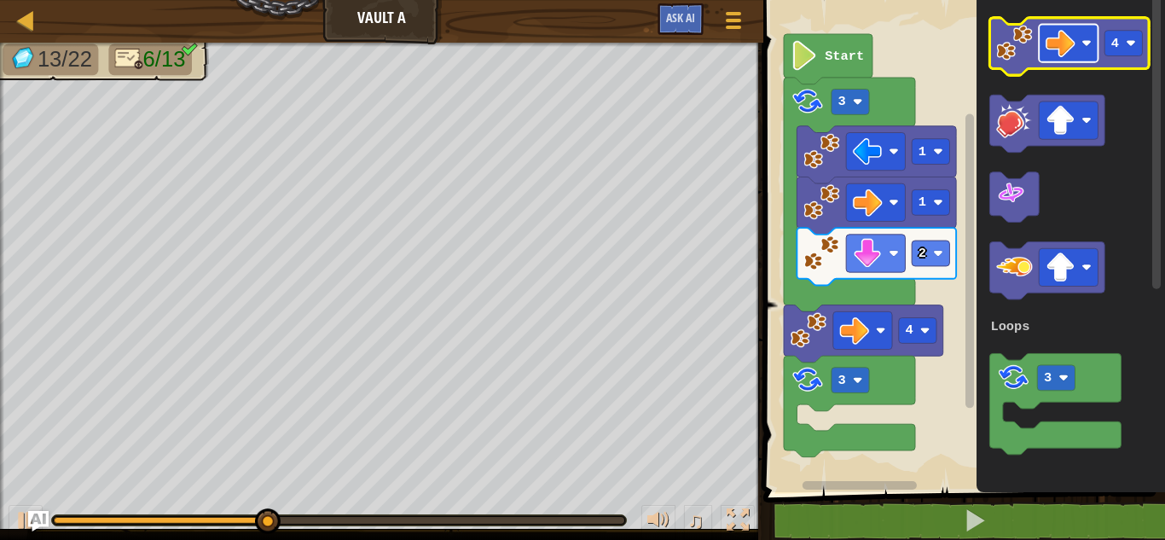
click at [1077, 43] on rect "Blockly Workspace" at bounding box center [1068, 44] width 59 height 38
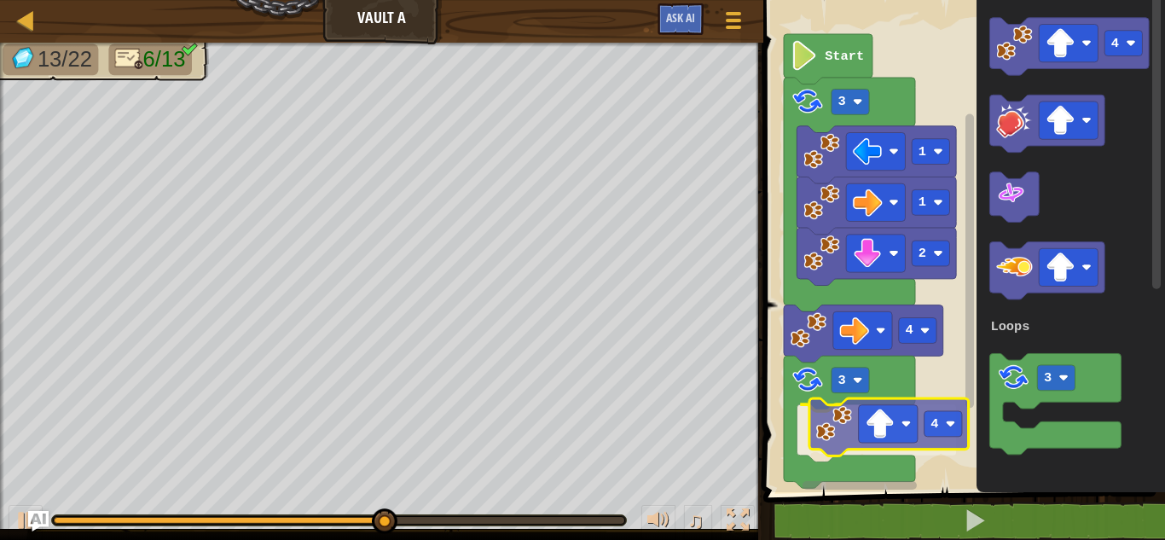
click at [849, 426] on div "Loops Start 3 1 1 2 4 3 4 4 3 Loops 4" at bounding box center [961, 241] width 407 height 501
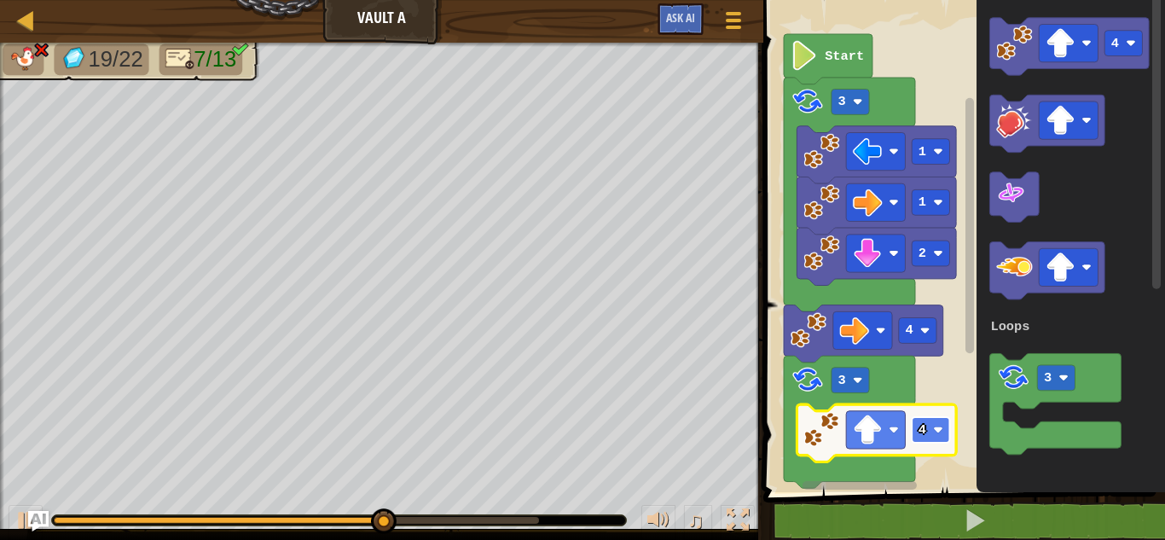
click at [926, 433] on rect "Blockly Workspace" at bounding box center [931, 430] width 38 height 26
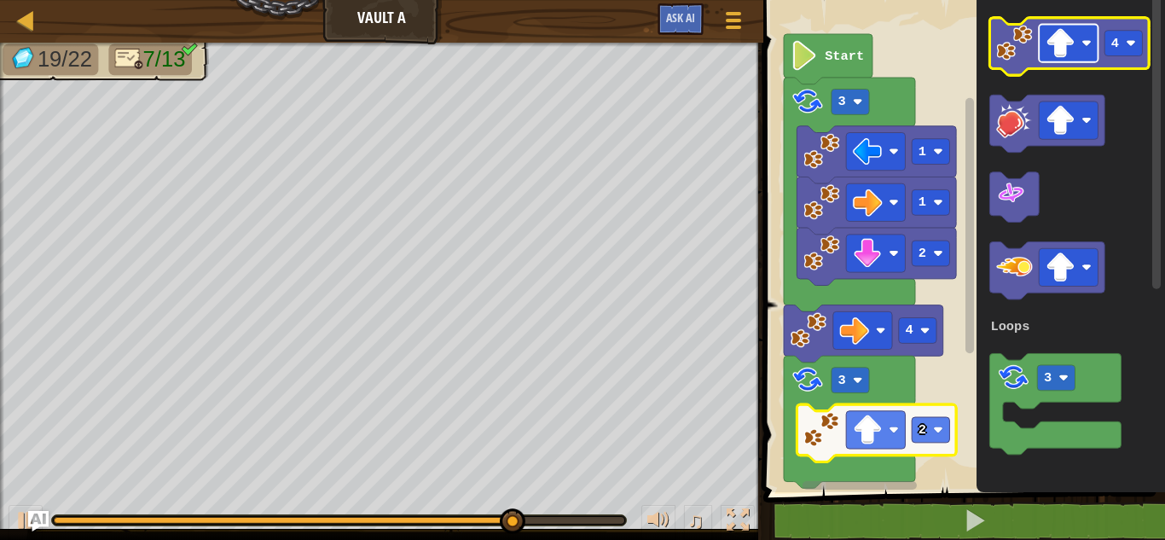
click at [1064, 52] on image "Blockly Workspace" at bounding box center [1061, 43] width 30 height 30
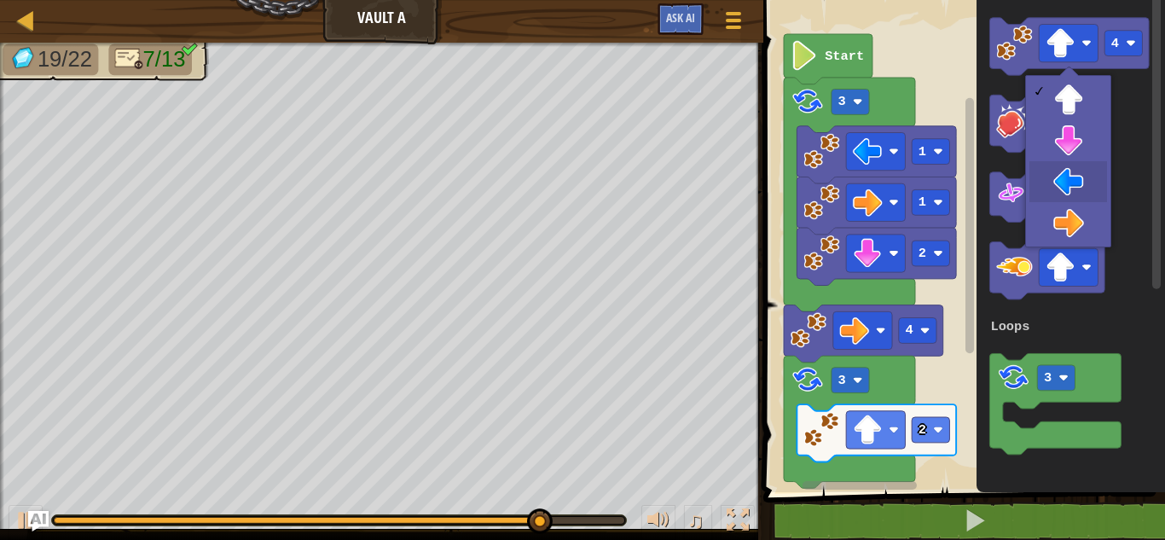
drag, startPoint x: 1052, startPoint y: 176, endPoint x: 1038, endPoint y: 91, distance: 85.7
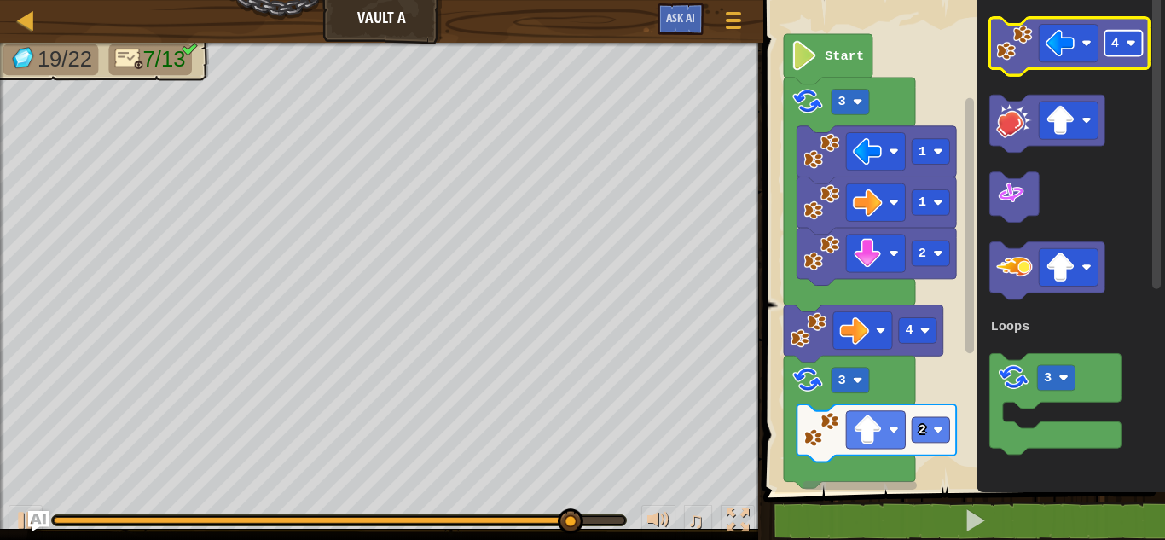
click at [1119, 49] on text "4" at bounding box center [1115, 43] width 8 height 15
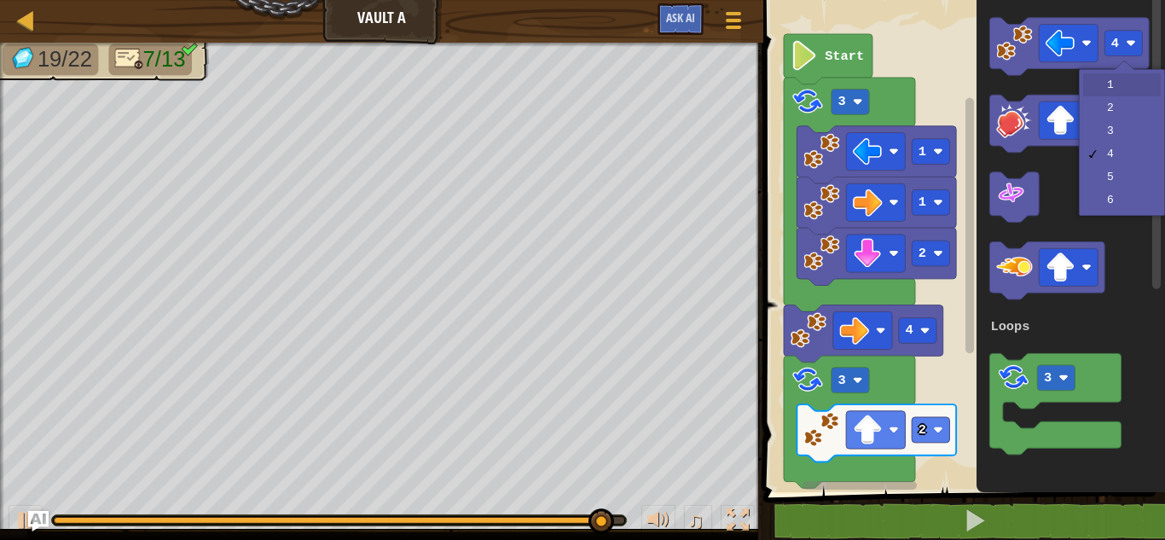
drag, startPoint x: 1124, startPoint y: 80, endPoint x: 1097, endPoint y: 70, distance: 29.1
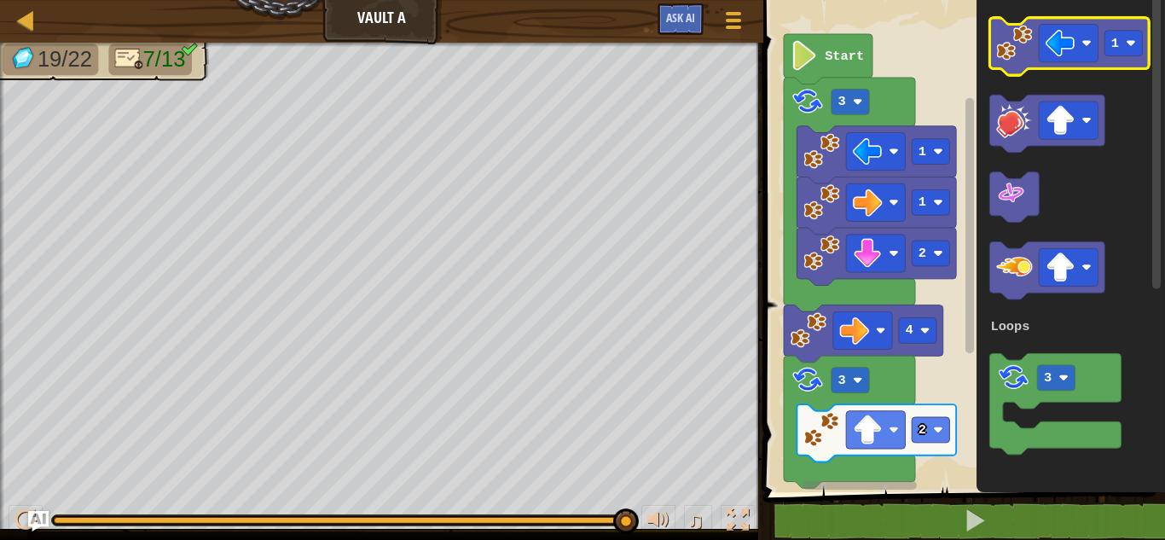
click at [998, 63] on icon "Blockly Workspace" at bounding box center [1069, 46] width 159 height 57
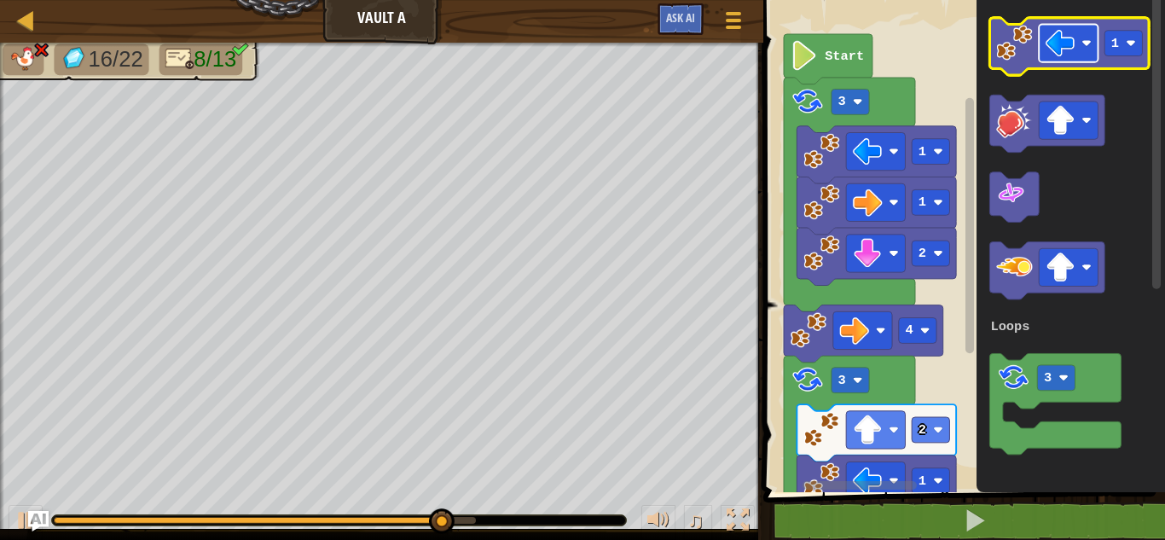
click at [1077, 32] on rect "Blockly Workspace" at bounding box center [1068, 44] width 59 height 38
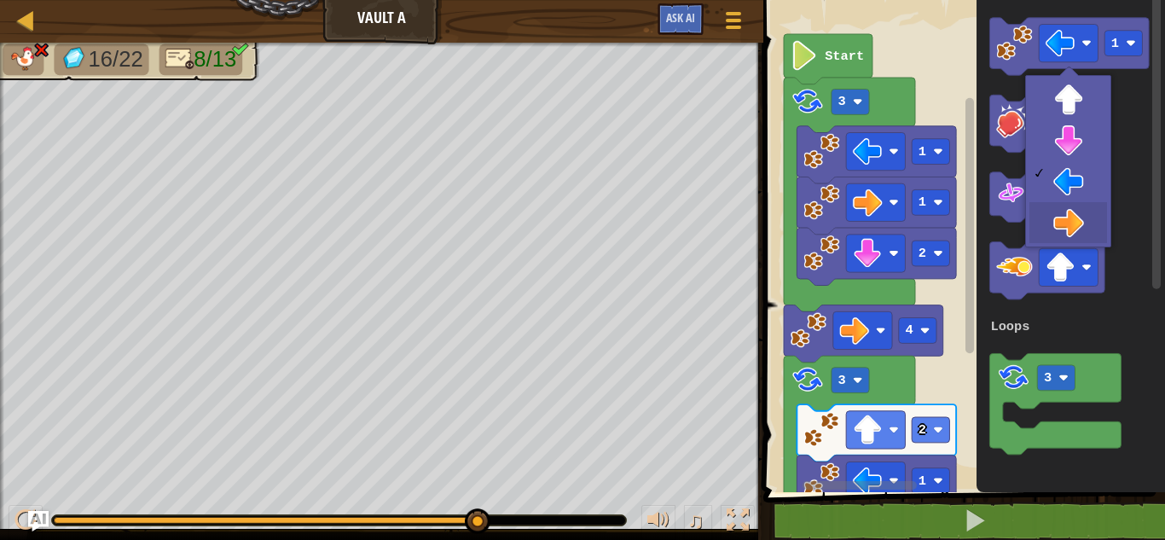
drag, startPoint x: 1076, startPoint y: 213, endPoint x: 1069, endPoint y: 206, distance: 10.9
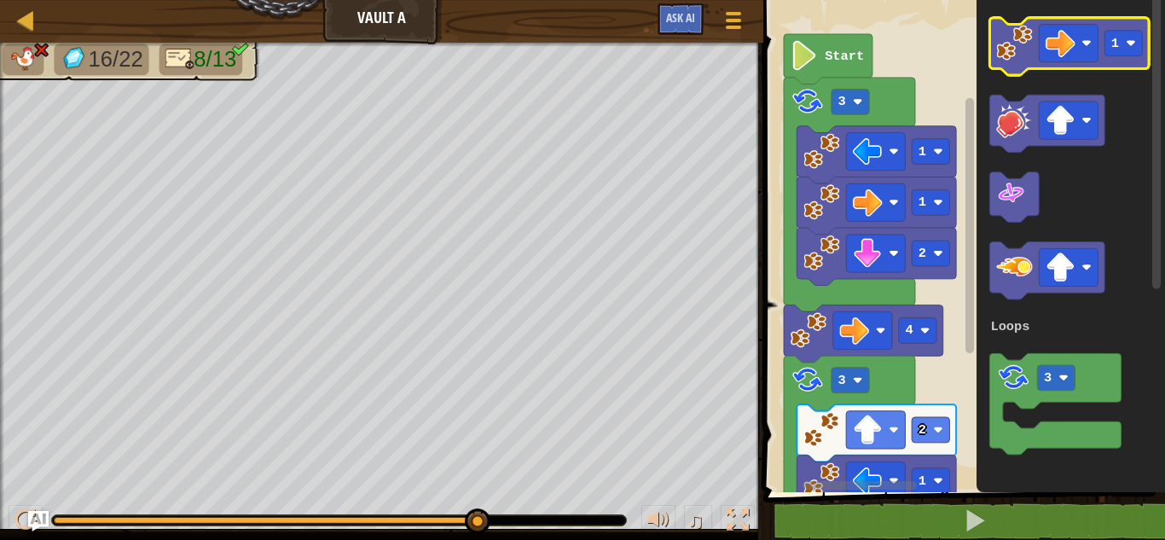
click at [1014, 44] on image "Blockly Workspace" at bounding box center [1014, 43] width 36 height 36
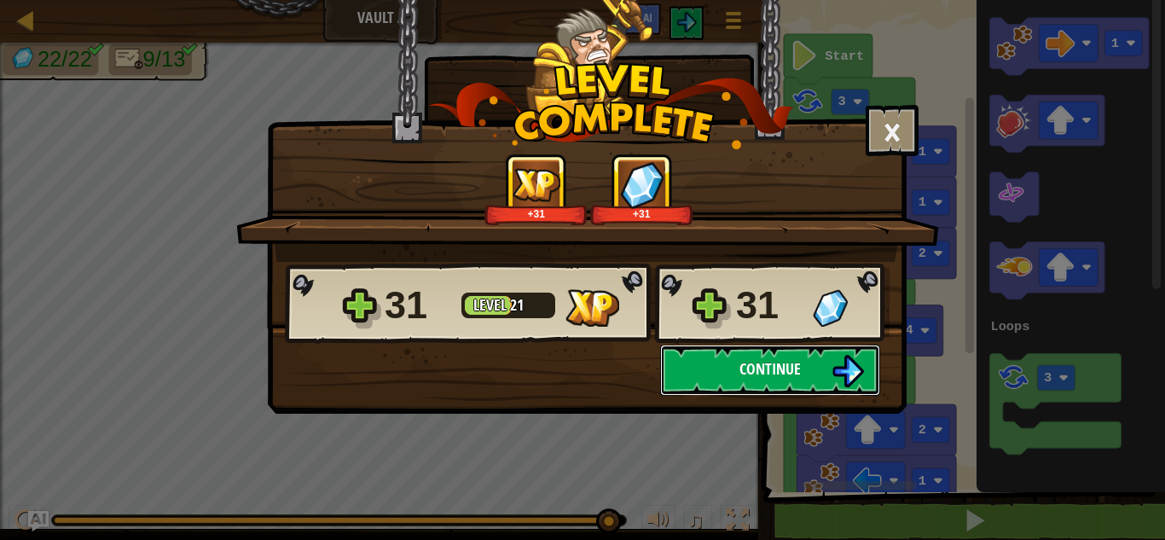
click at [819, 382] on button "Continue" at bounding box center [770, 370] width 220 height 51
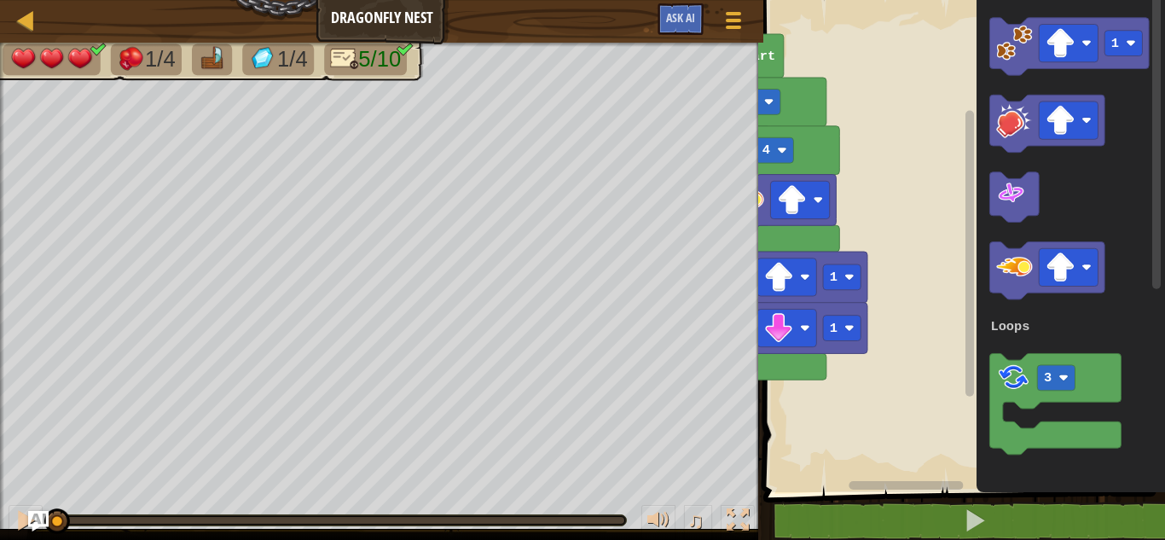
click at [930, 496] on div "1 2 3 4 5 6 for i in range ( 0 , 4 ) : for j in range ( 0 , 4 ) : zap ( 'up' ) …" at bounding box center [961, 275] width 407 height 533
drag, startPoint x: 927, startPoint y: 511, endPoint x: 921, endPoint y: 495, distance: 17.3
click at [922, 497] on div "1 2 3 4 5 6 for i in range ( 0 , 4 ) : for j in range ( 0 , 4 ) : zap ( 'up' ) …" at bounding box center [961, 275] width 407 height 533
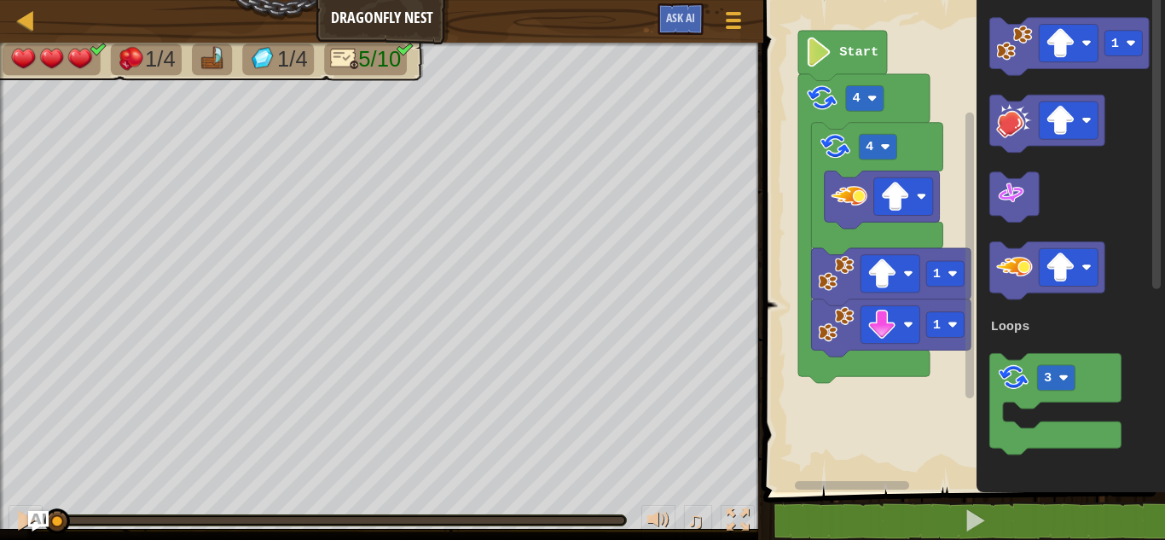
click at [923, 397] on rect "Blockly Workspace" at bounding box center [961, 241] width 407 height 501
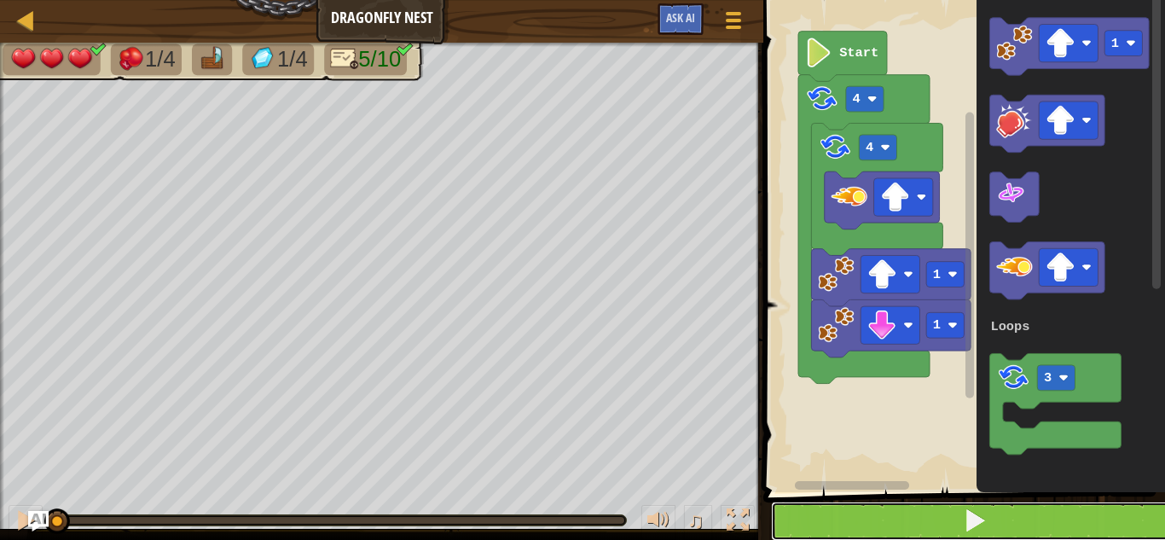
click at [946, 508] on button at bounding box center [974, 521] width 407 height 39
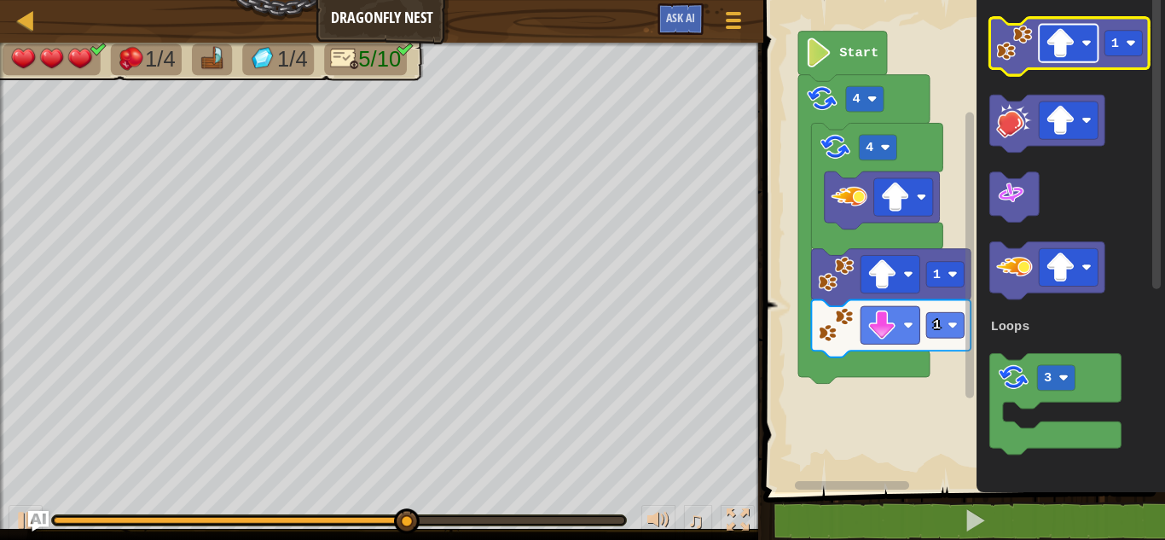
click at [1072, 51] on image "Blockly Workspace" at bounding box center [1061, 43] width 30 height 30
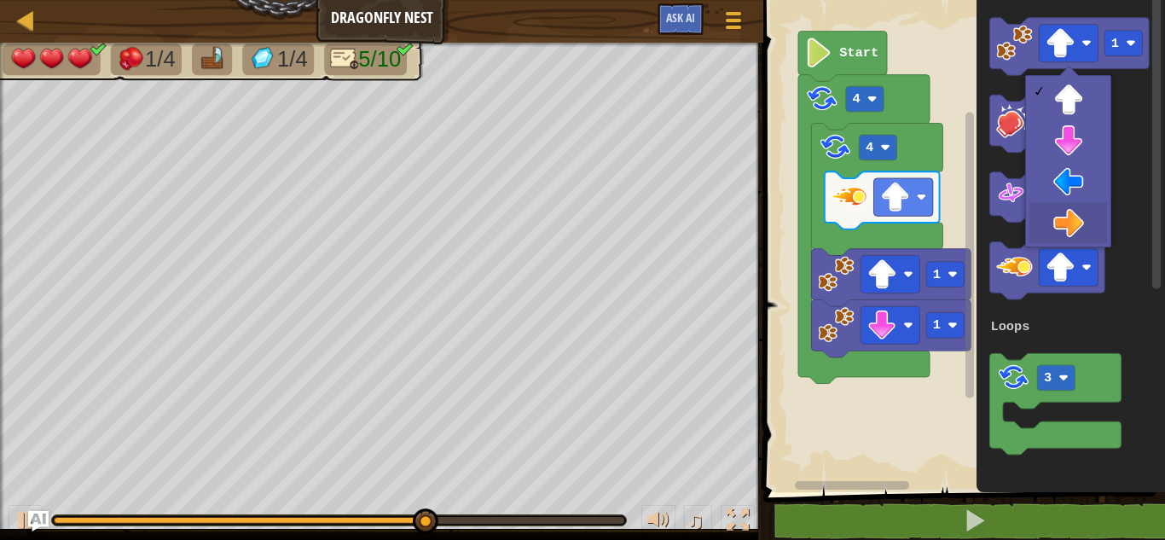
drag, startPoint x: 1080, startPoint y: 211, endPoint x: 1053, endPoint y: 159, distance: 57.6
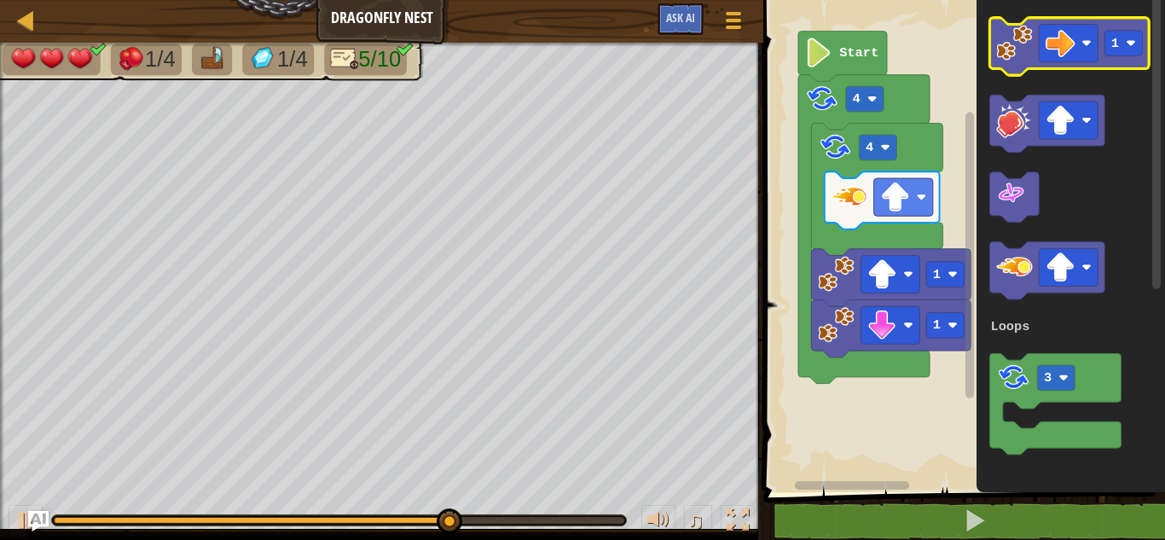
click at [994, 41] on icon "Blockly Workspace" at bounding box center [1069, 46] width 159 height 57
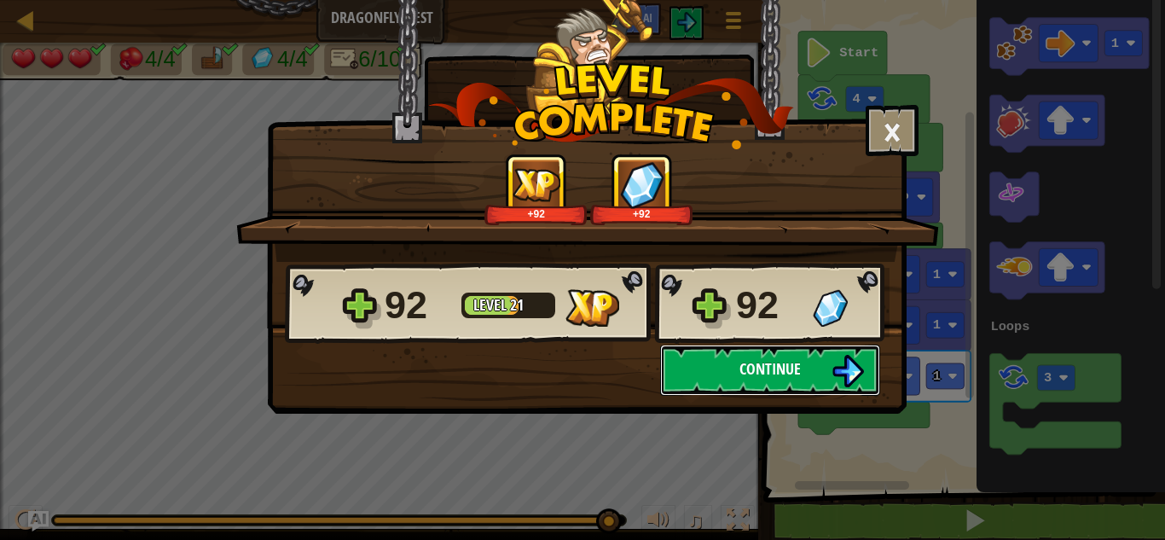
click at [796, 369] on span "Continue" at bounding box center [769, 368] width 61 height 21
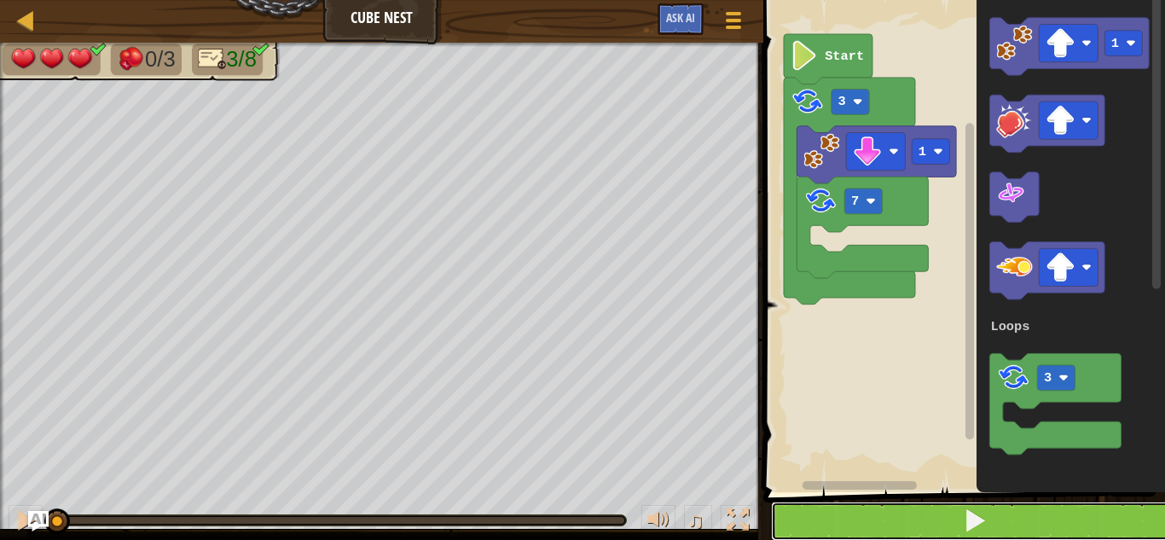
click at [777, 515] on button at bounding box center [974, 521] width 407 height 39
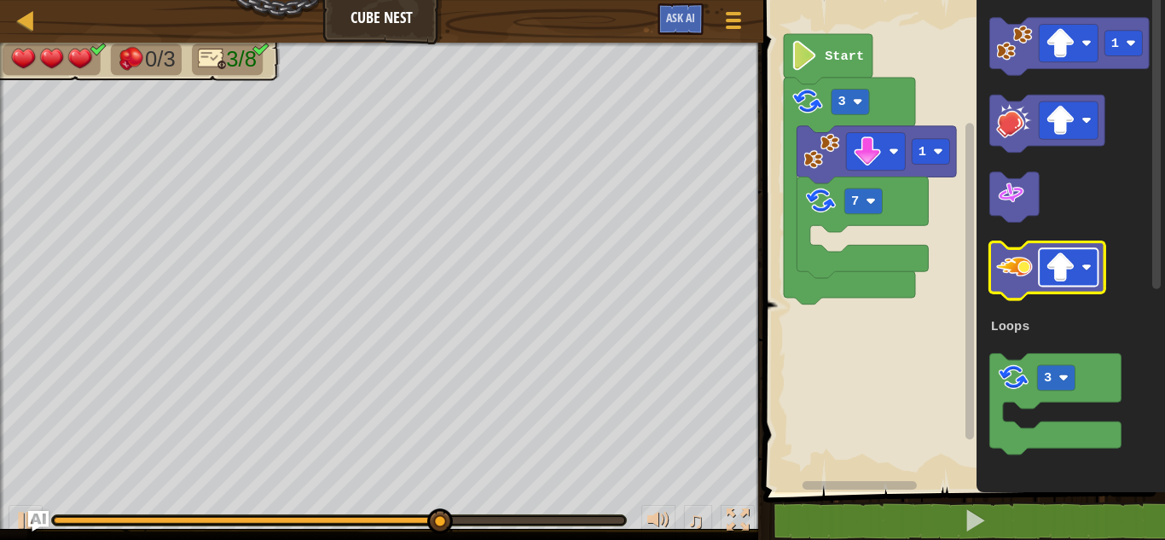
click at [1058, 281] on image "Blockly Workspace" at bounding box center [1061, 267] width 30 height 30
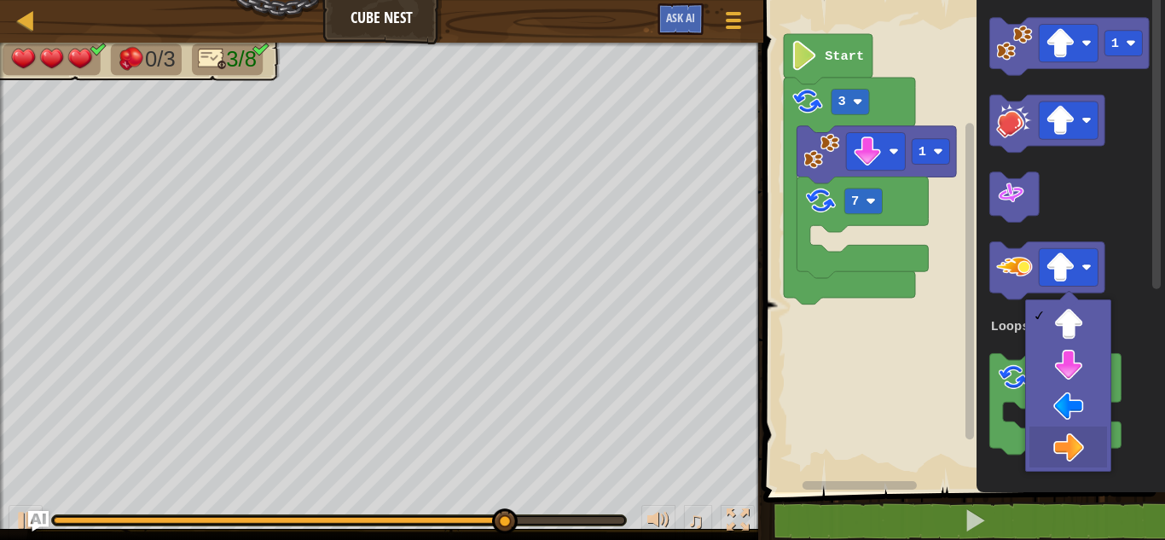
drag, startPoint x: 1059, startPoint y: 442, endPoint x: 1055, endPoint y: 400, distance: 42.0
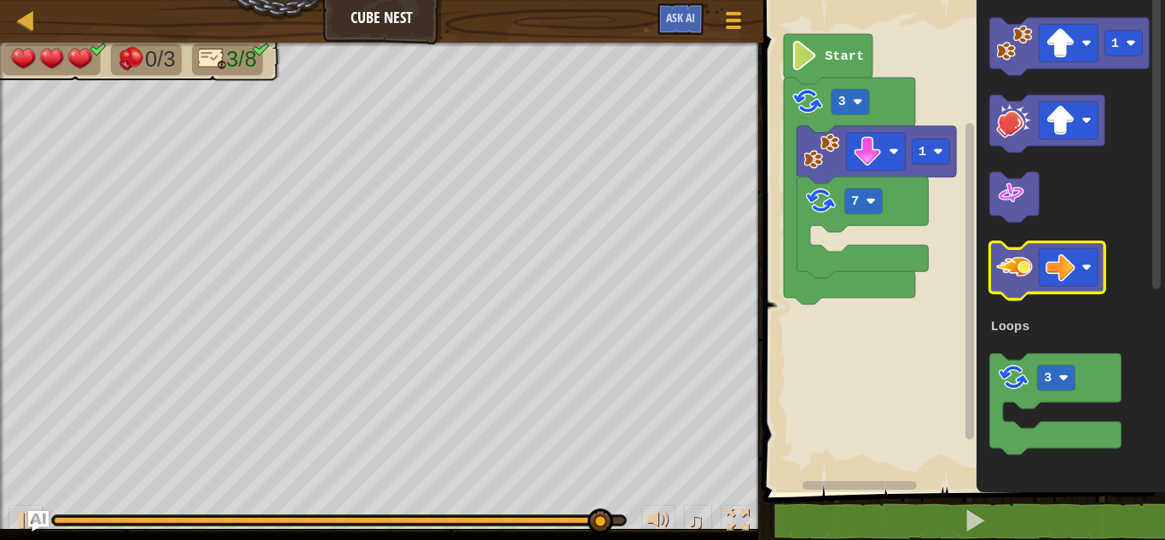
click at [1012, 287] on icon "Blockly Workspace" at bounding box center [1047, 270] width 115 height 57
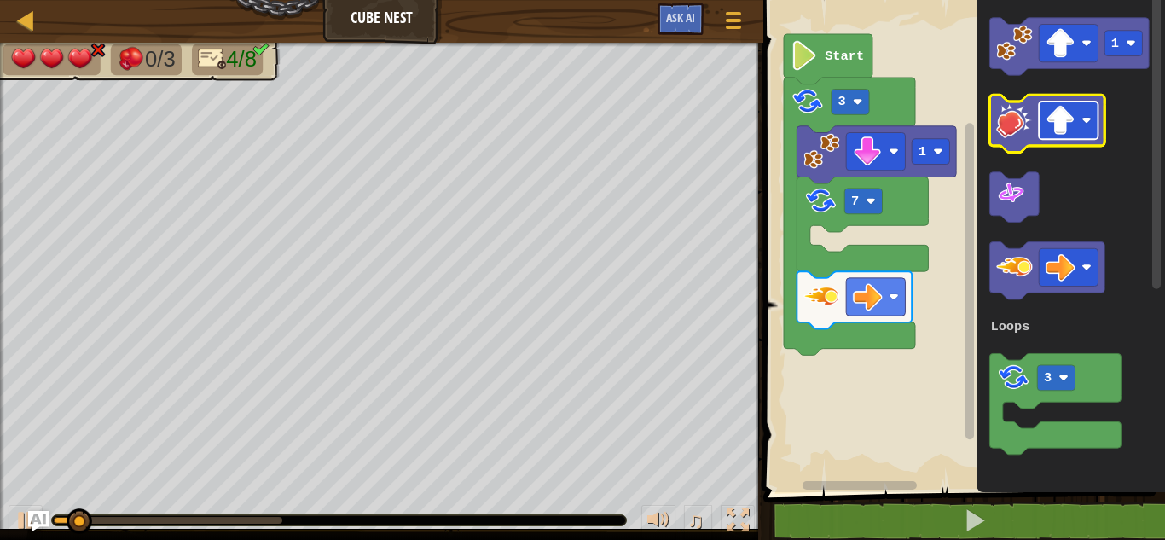
click at [1055, 135] on image "Blockly Workspace" at bounding box center [1061, 121] width 30 height 30
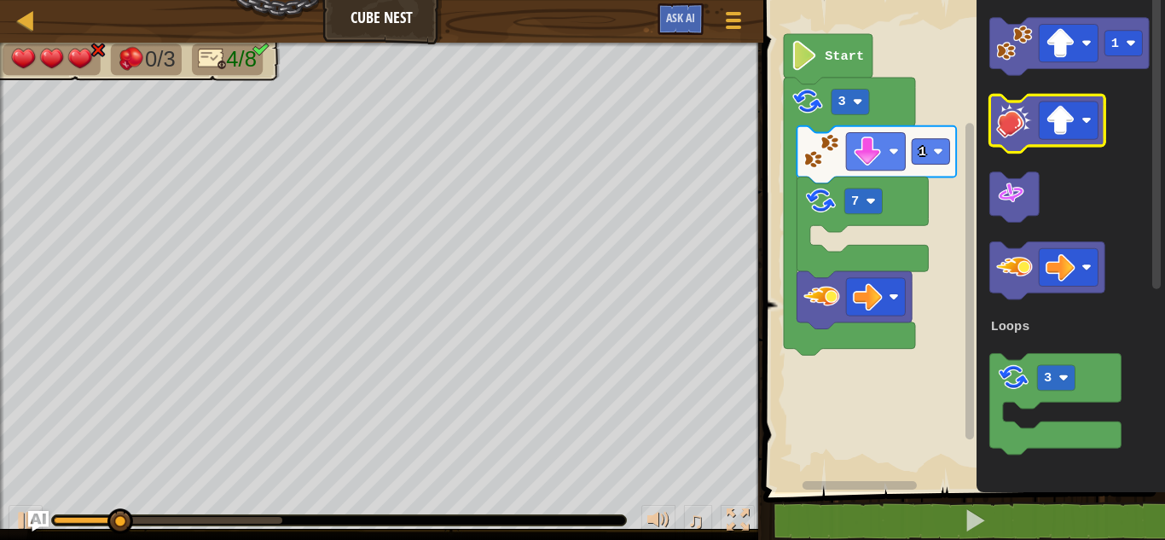
click at [1018, 133] on image "Blockly Workspace" at bounding box center [1014, 119] width 36 height 36
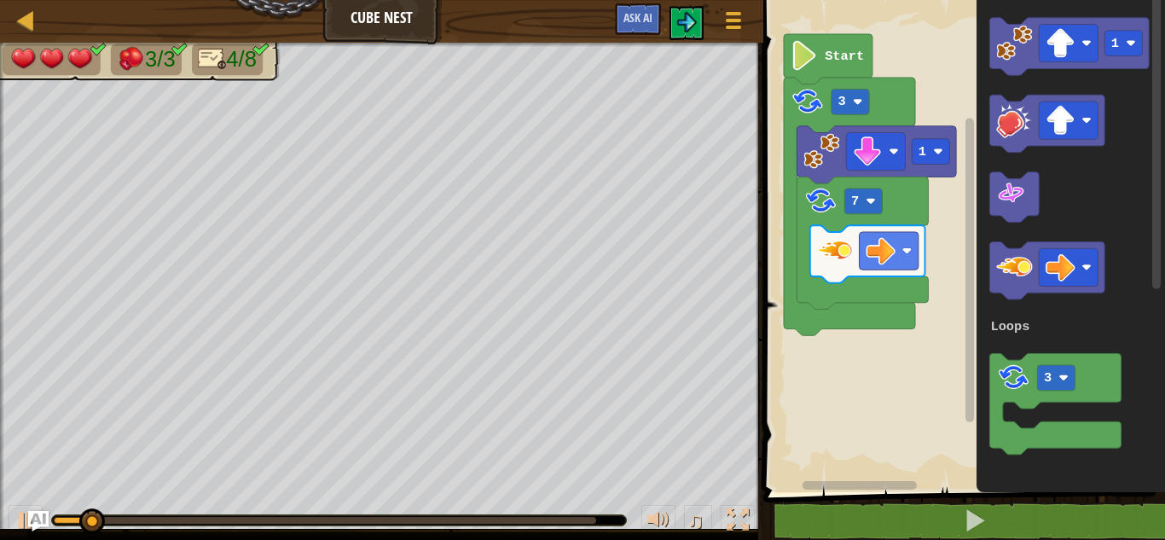
click at [571, 521] on div at bounding box center [325, 520] width 542 height 7
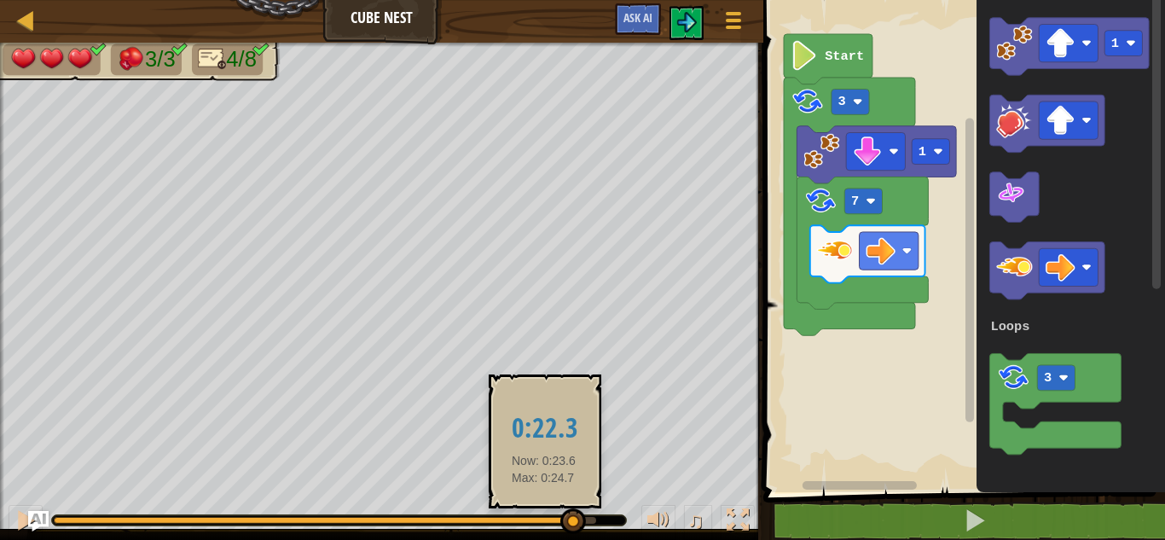
click at [543, 521] on div at bounding box center [313, 520] width 518 height 7
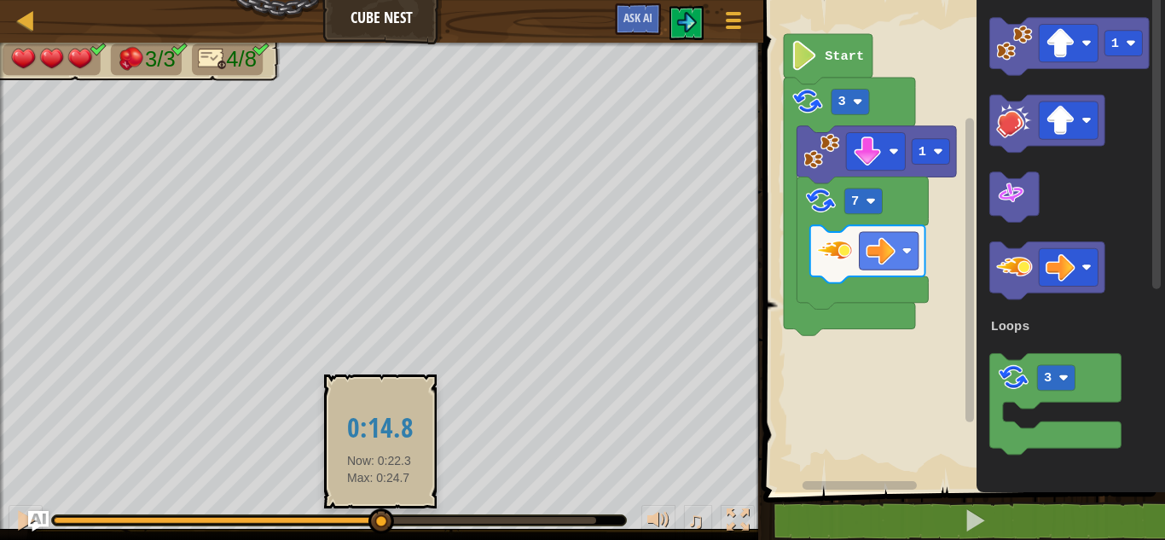
click at [380, 521] on div at bounding box center [217, 520] width 326 height 7
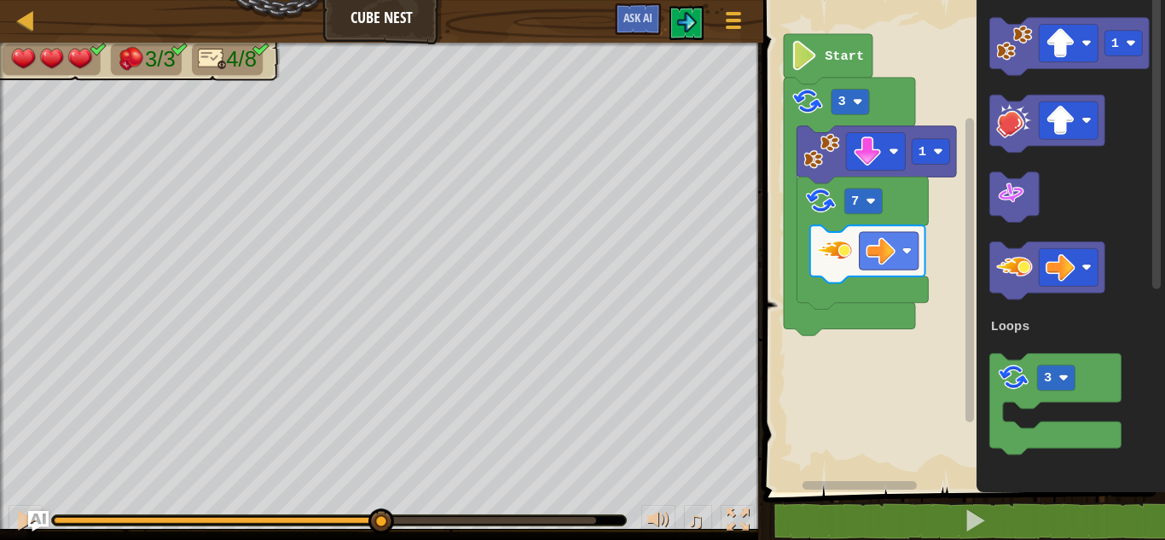
click at [138, 516] on div at bounding box center [339, 520] width 574 height 10
click at [142, 518] on div at bounding box center [217, 520] width 326 height 7
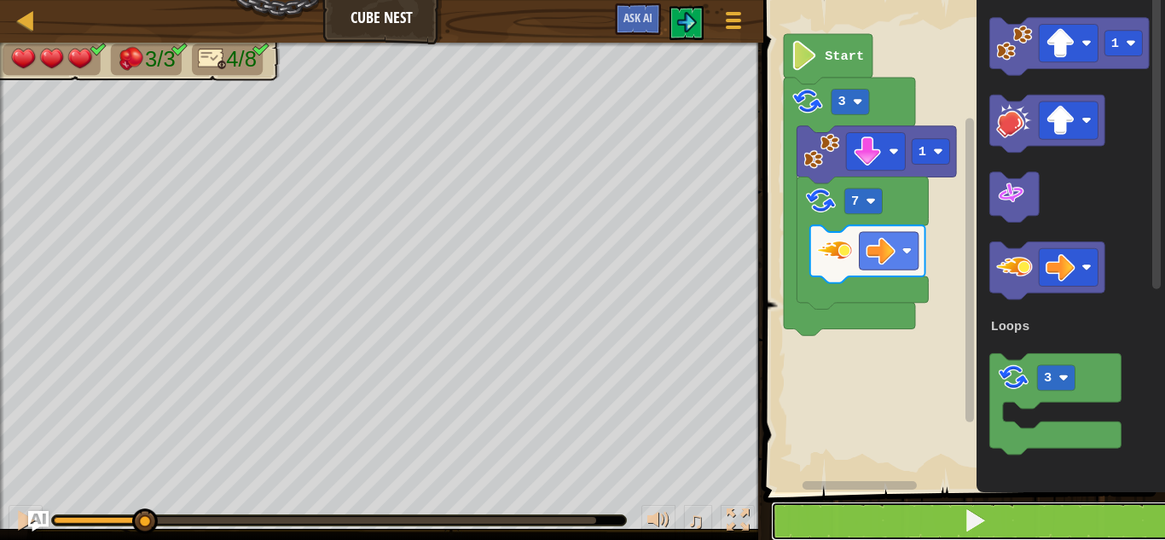
click at [1092, 526] on button at bounding box center [974, 521] width 407 height 39
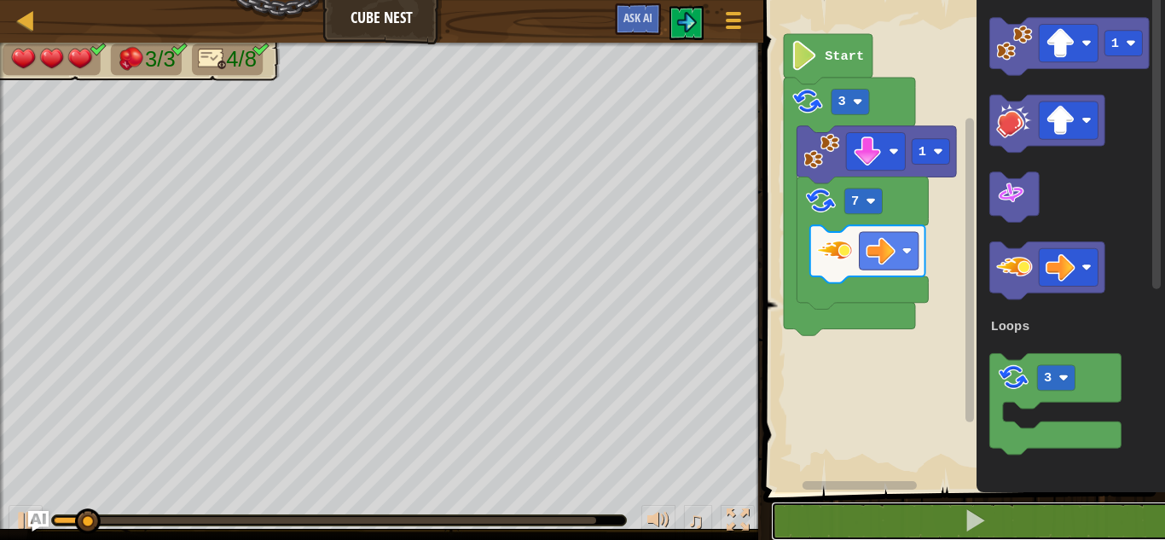
click at [494, 522] on div at bounding box center [325, 520] width 542 height 7
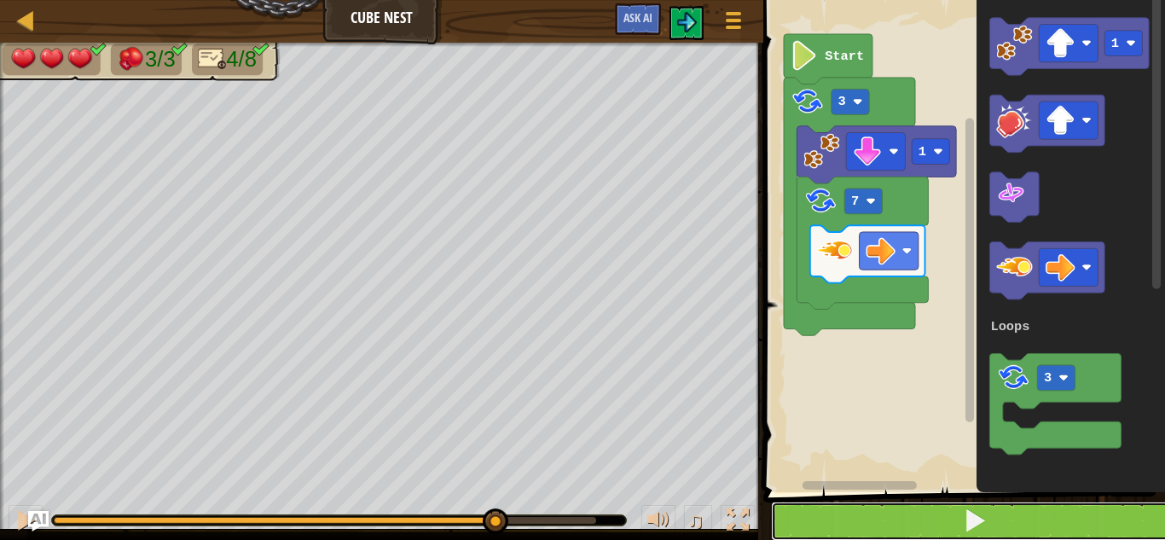
click at [873, 505] on button at bounding box center [974, 521] width 407 height 39
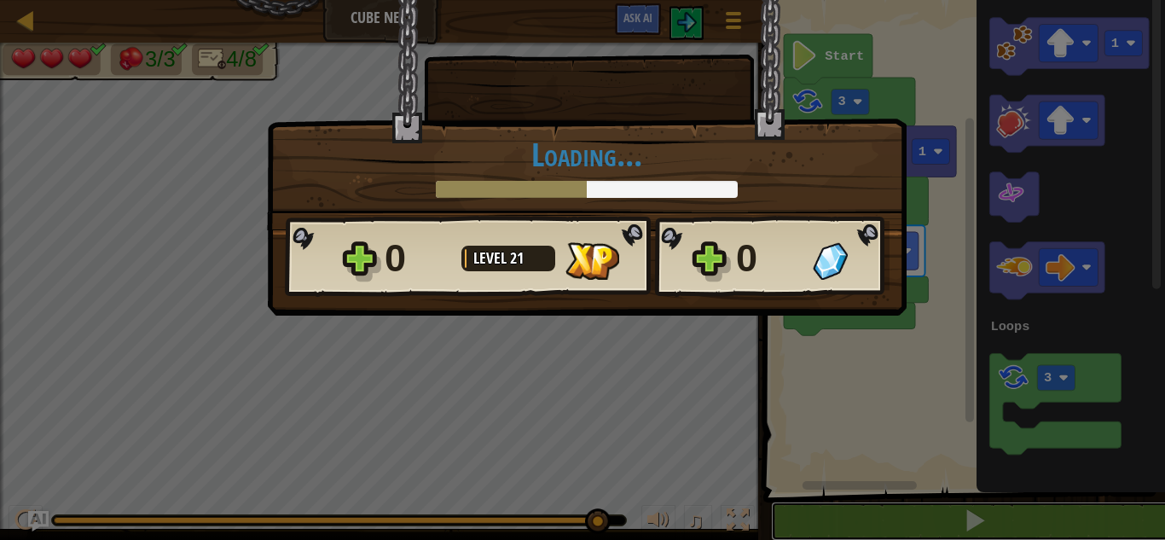
scroll to position [1, 0]
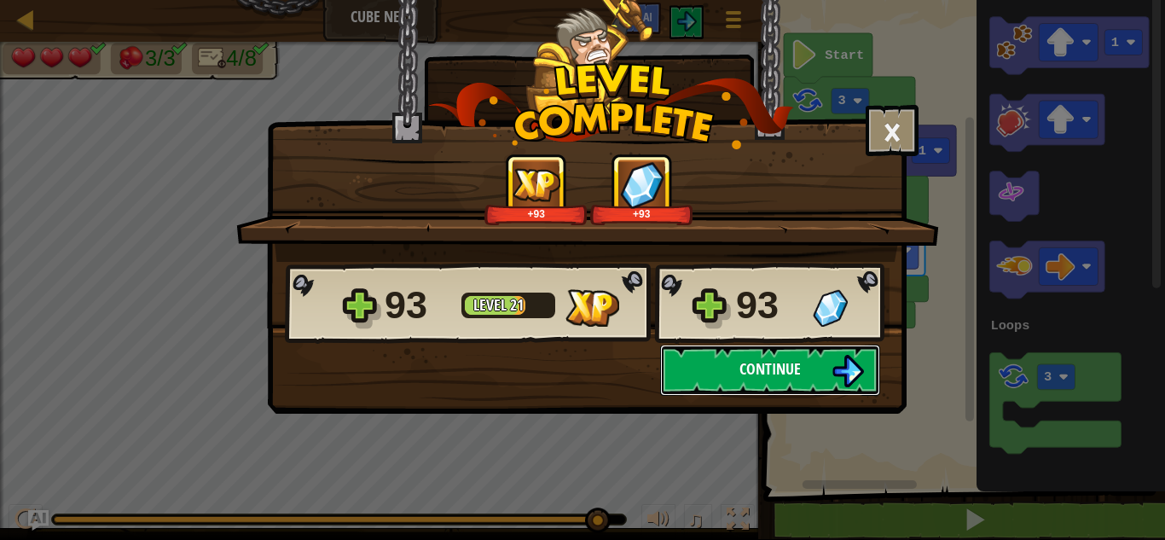
click at [736, 365] on button "Continue" at bounding box center [770, 370] width 220 height 51
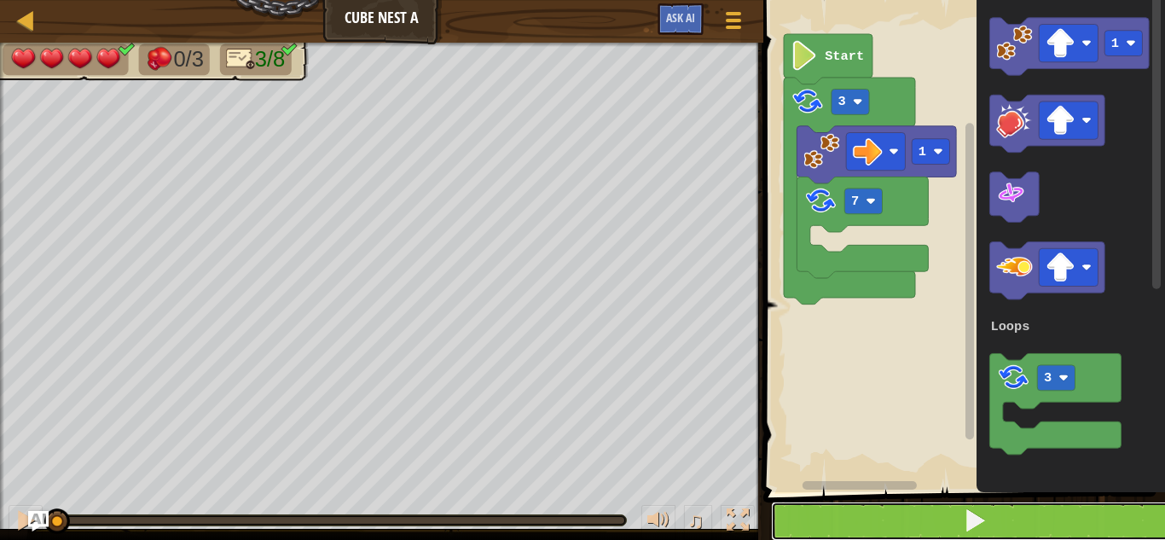
drag, startPoint x: 881, startPoint y: 527, endPoint x: 884, endPoint y: 503, distance: 24.0
click at [881, 525] on button at bounding box center [974, 521] width 407 height 39
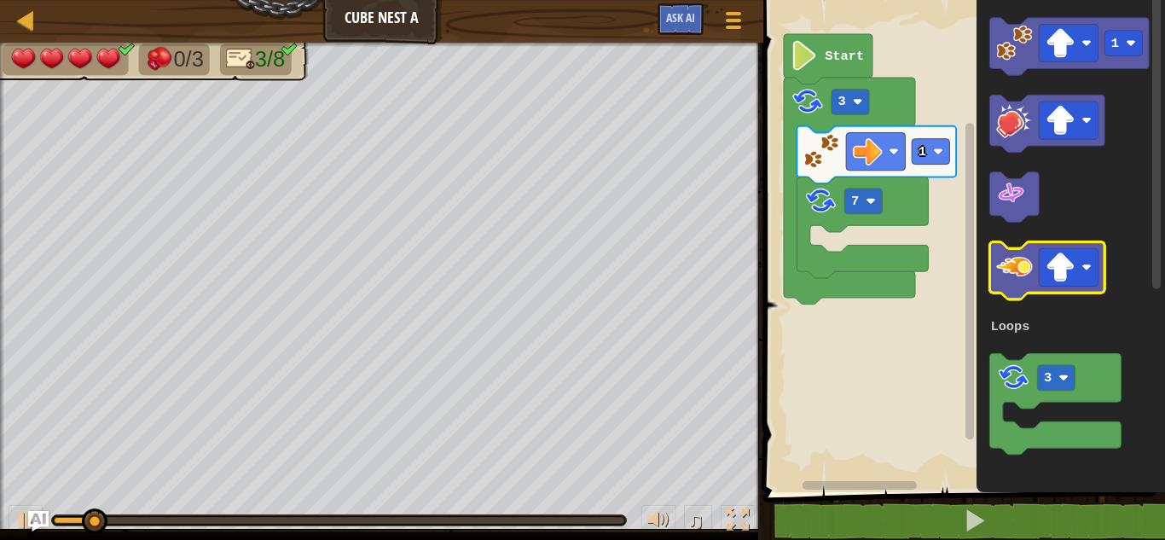
click at [1013, 279] on image "Blockly Workspace" at bounding box center [1014, 267] width 36 height 36
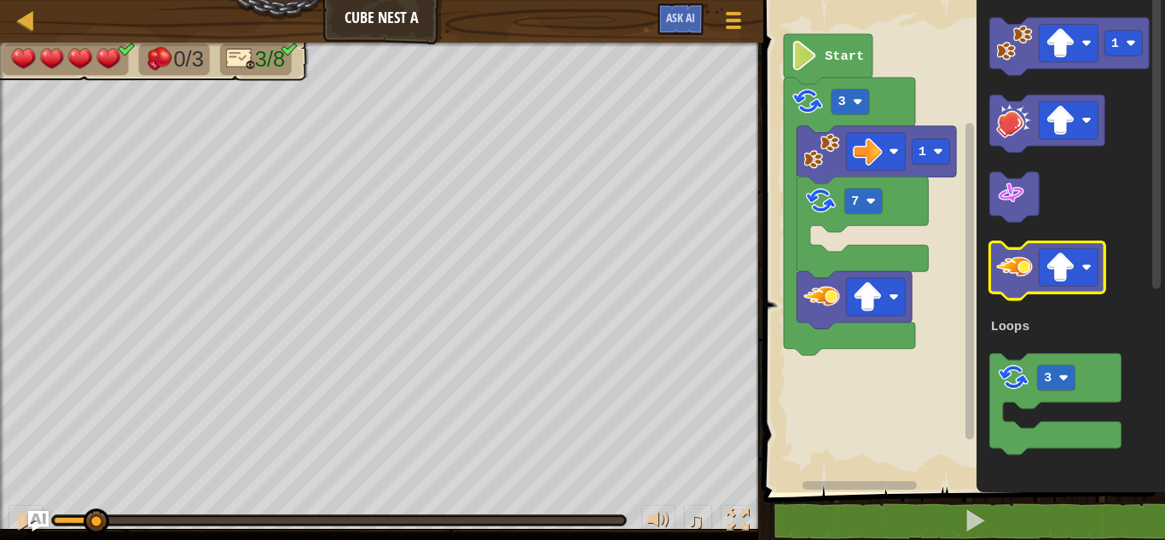
click at [1016, 277] on image "Blockly Workspace" at bounding box center [1014, 267] width 36 height 36
click at [1017, 277] on image "Blockly Workspace" at bounding box center [1014, 267] width 36 height 36
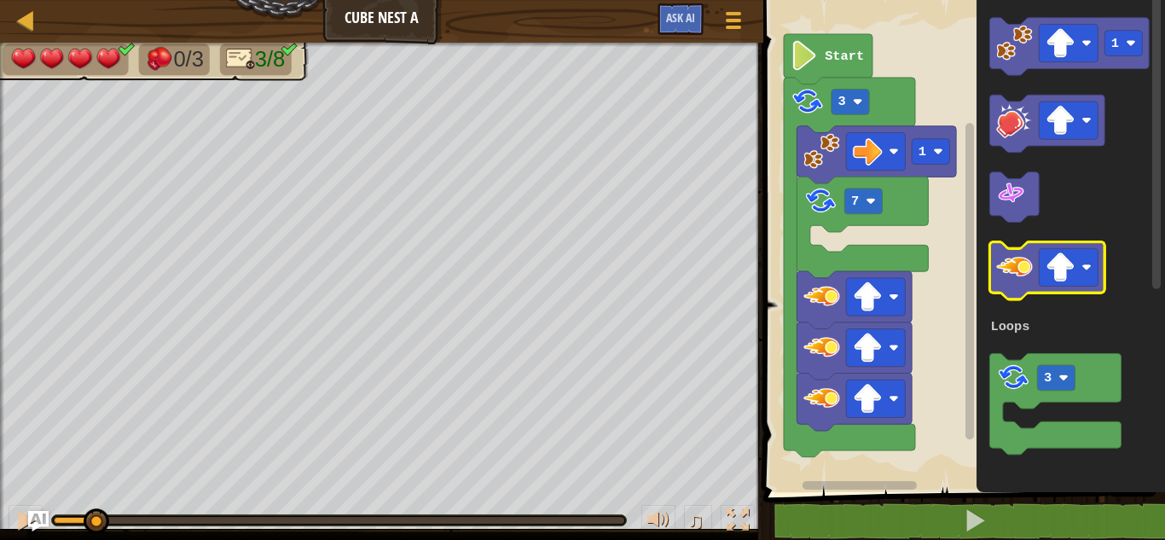
click at [1018, 278] on image "Blockly Workspace" at bounding box center [1014, 267] width 36 height 36
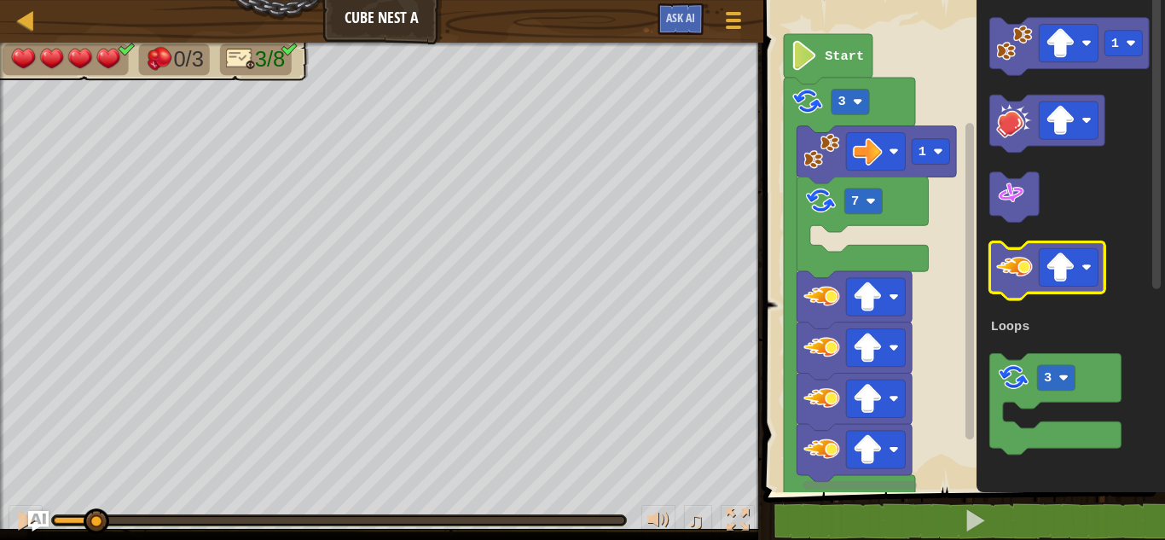
click at [1018, 279] on image "Blockly Workspace" at bounding box center [1014, 267] width 36 height 36
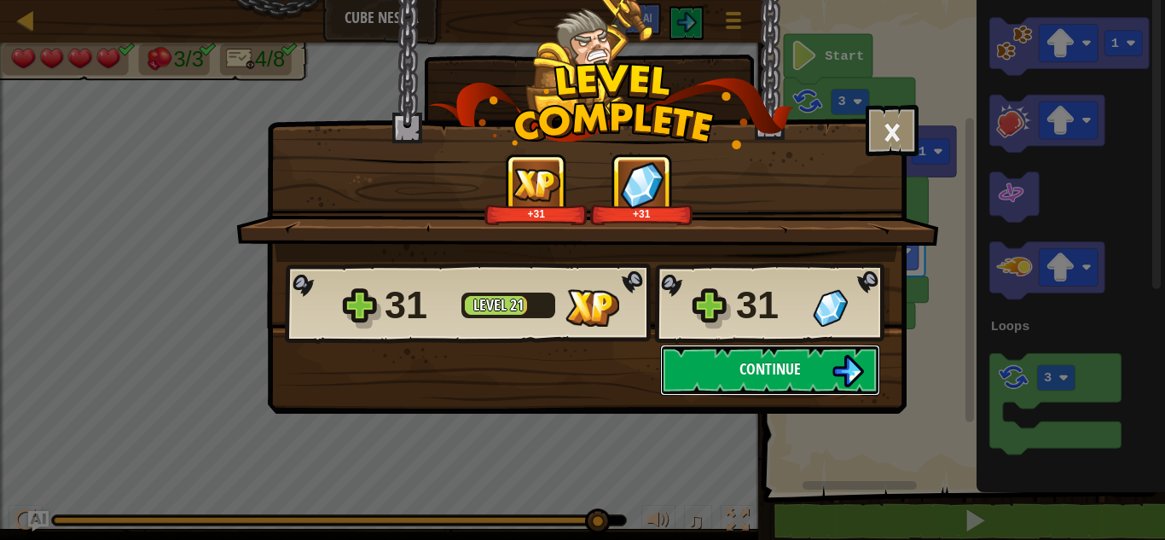
click at [818, 353] on button "Continue" at bounding box center [770, 370] width 220 height 51
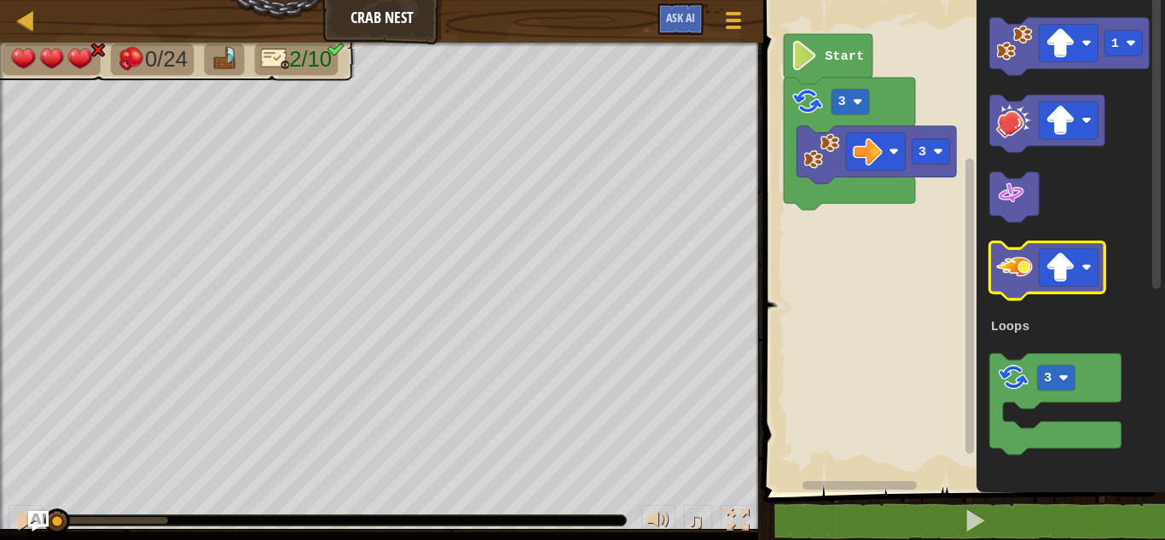
click at [1018, 265] on image "Blockly Workspace" at bounding box center [1014, 267] width 36 height 36
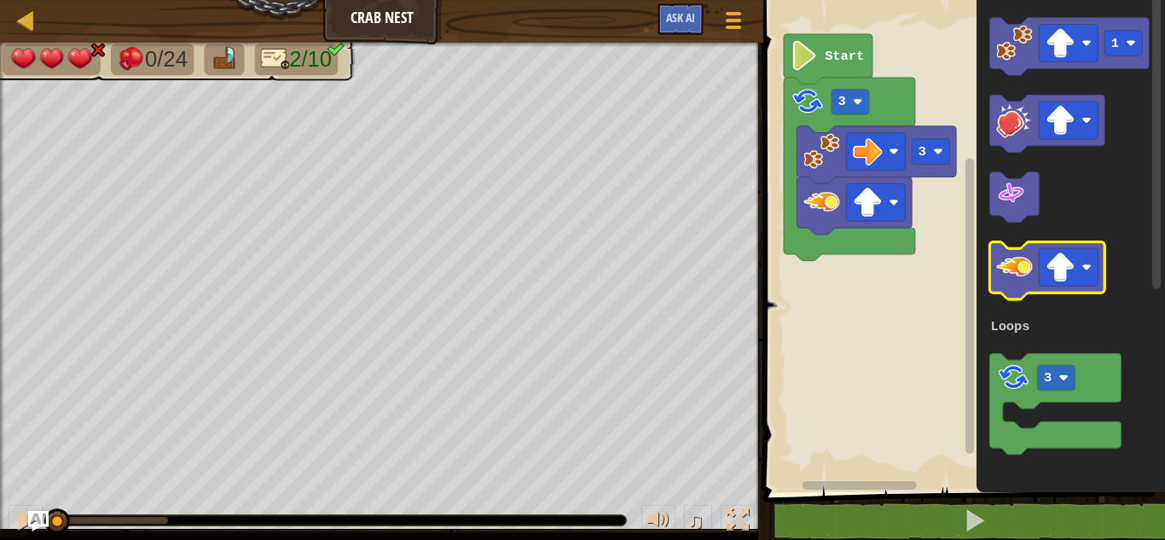
click at [1018, 265] on image "Blockly Workspace" at bounding box center [1014, 267] width 36 height 36
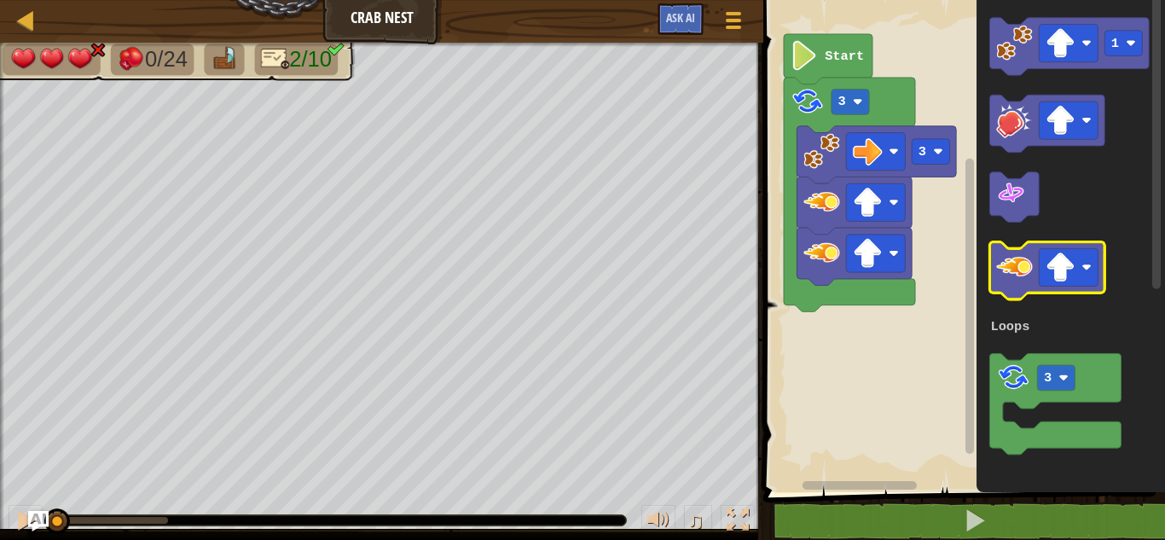
click at [1018, 265] on image "Blockly Workspace" at bounding box center [1014, 267] width 36 height 36
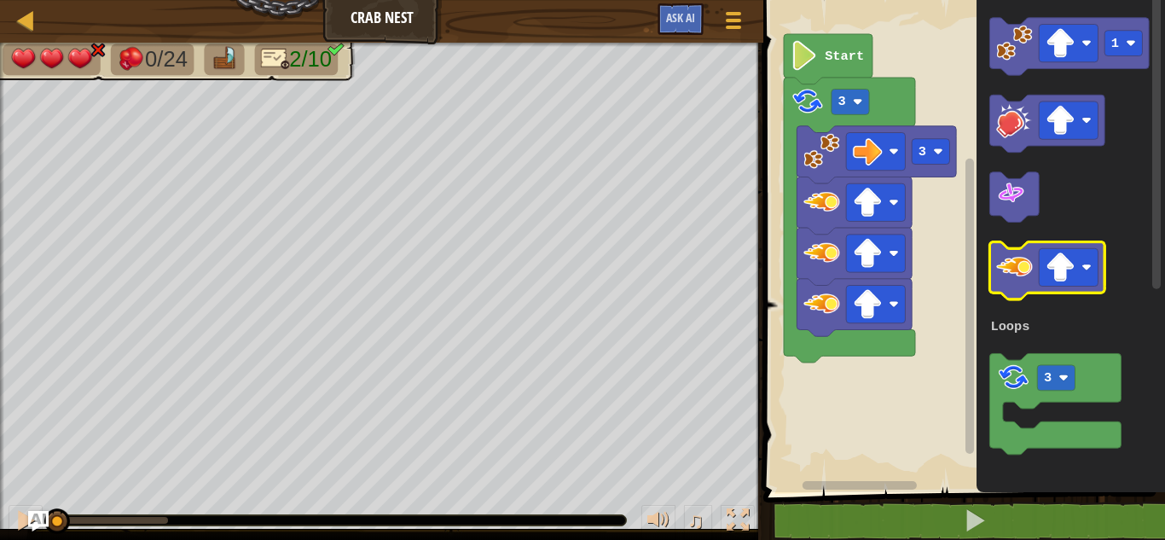
click at [1018, 265] on image "Blockly Workspace" at bounding box center [1014, 267] width 36 height 36
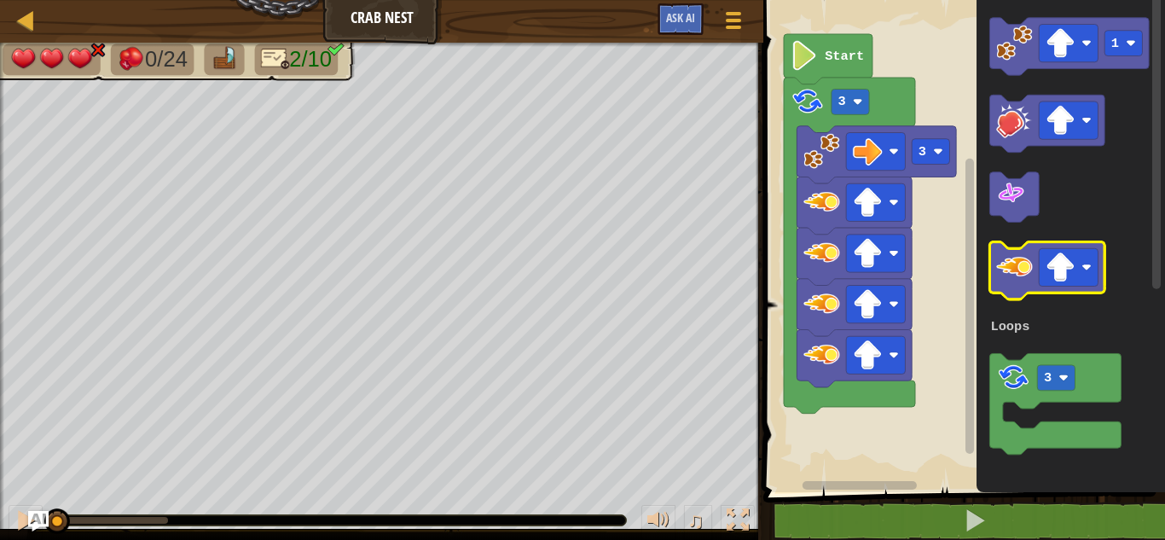
click at [1018, 265] on image "Blockly Workspace" at bounding box center [1014, 267] width 36 height 36
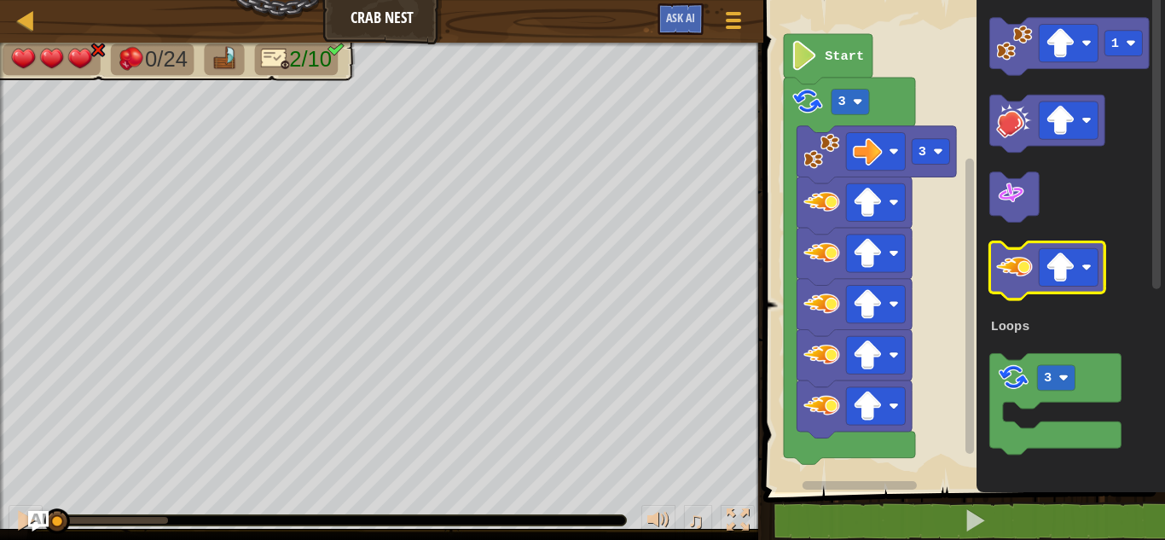
click at [1018, 265] on image "Blockly Workspace" at bounding box center [1014, 267] width 36 height 36
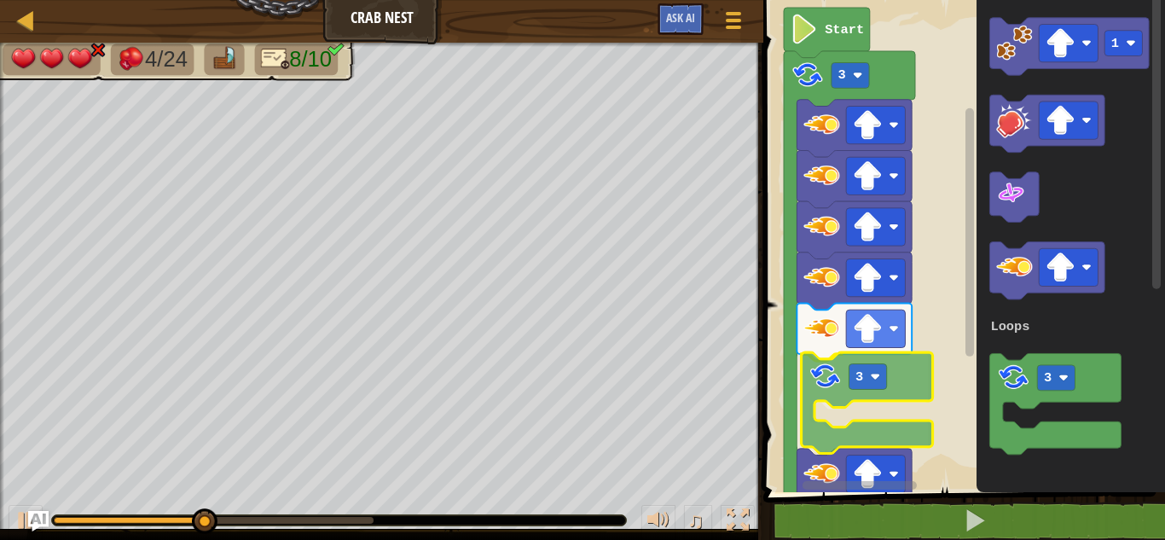
click at [825, 368] on div "Loops 3 Start 3 3 3 1 3 Loops 3" at bounding box center [961, 241] width 407 height 501
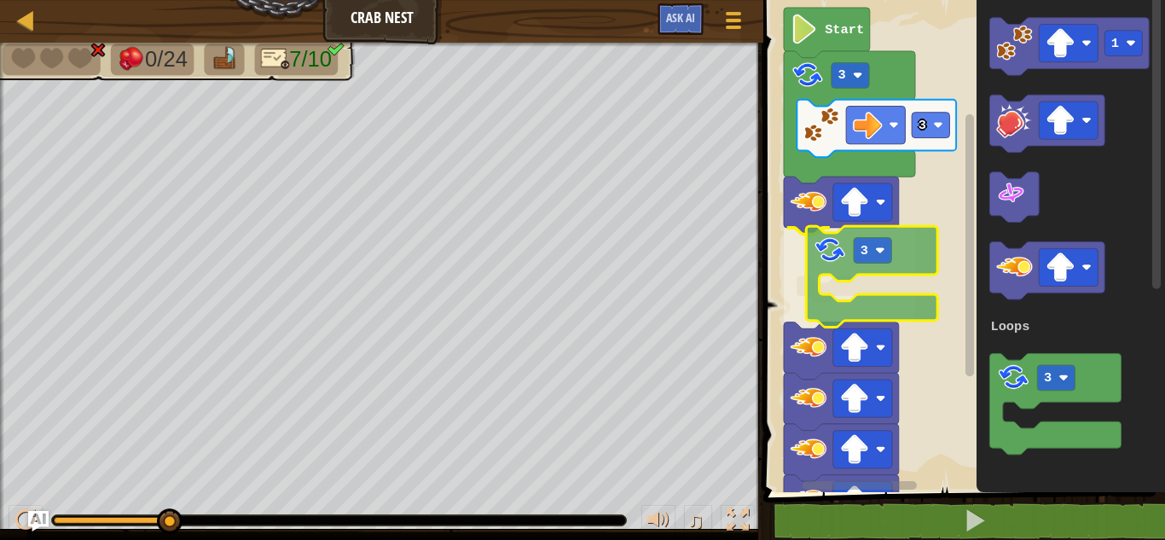
click at [815, 247] on div "Loops 3 3 3 3 Start 1 3 Loops 3" at bounding box center [961, 241] width 407 height 501
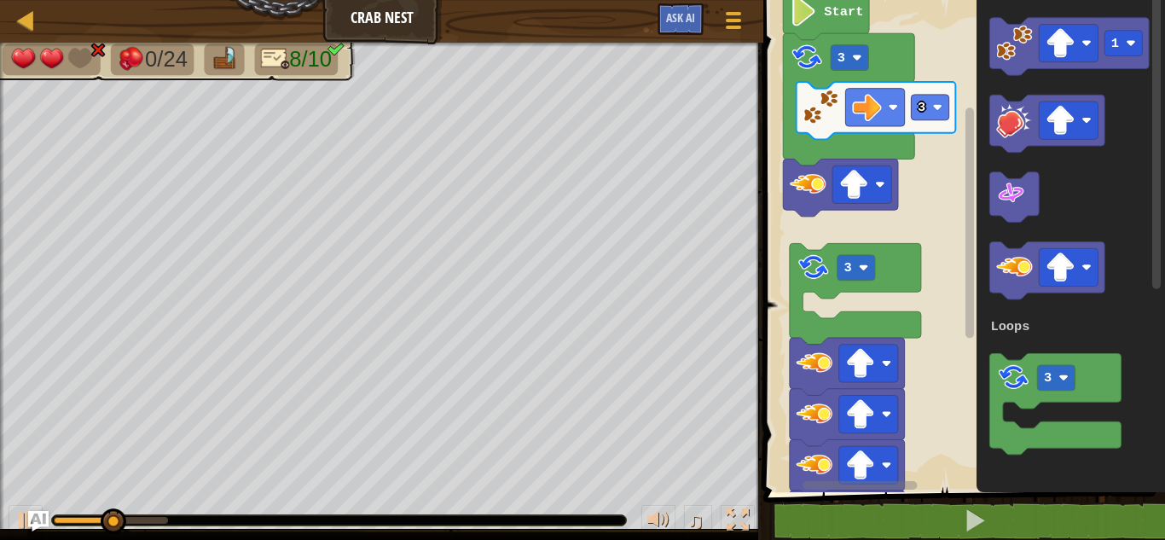
click at [817, 300] on rect "Blockly Workspace" at bounding box center [961, 241] width 407 height 501
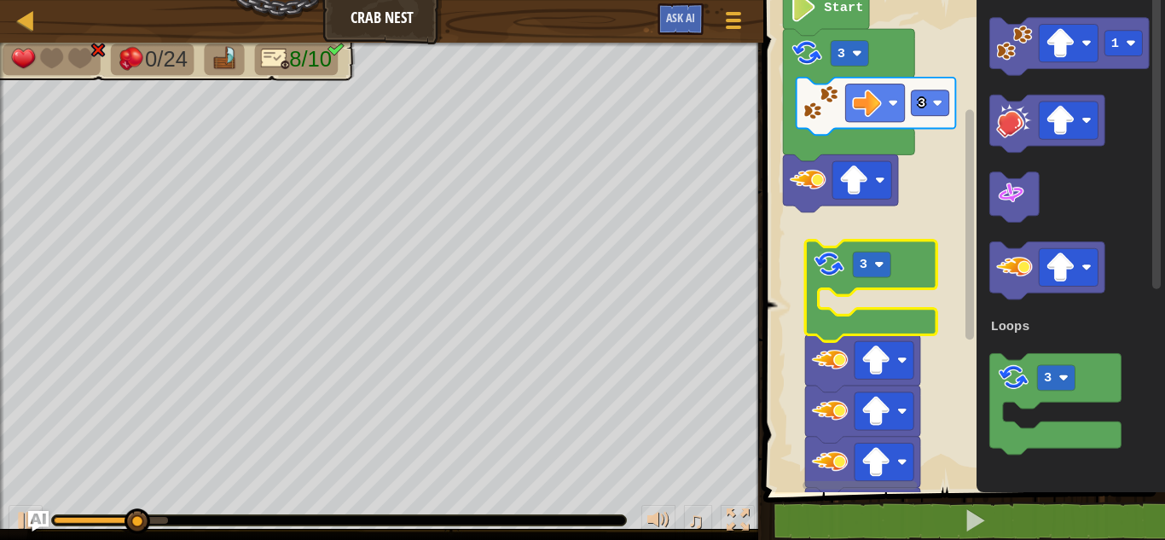
click at [838, 307] on rect "Blockly Workspace" at bounding box center [961, 241] width 407 height 501
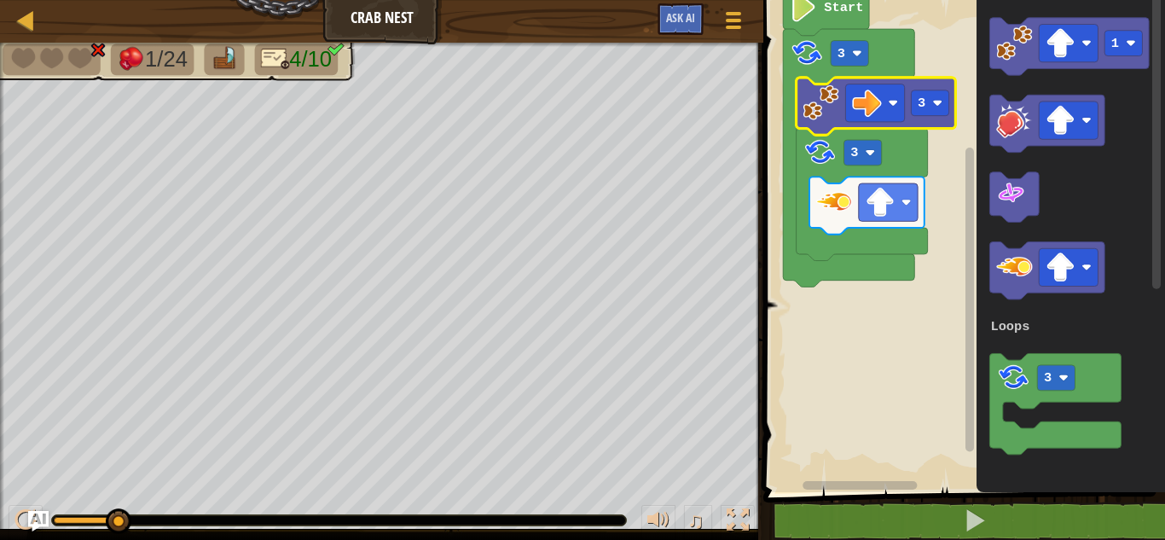
click at [892, 362] on rect "Blockly Workspace" at bounding box center [961, 241] width 407 height 501
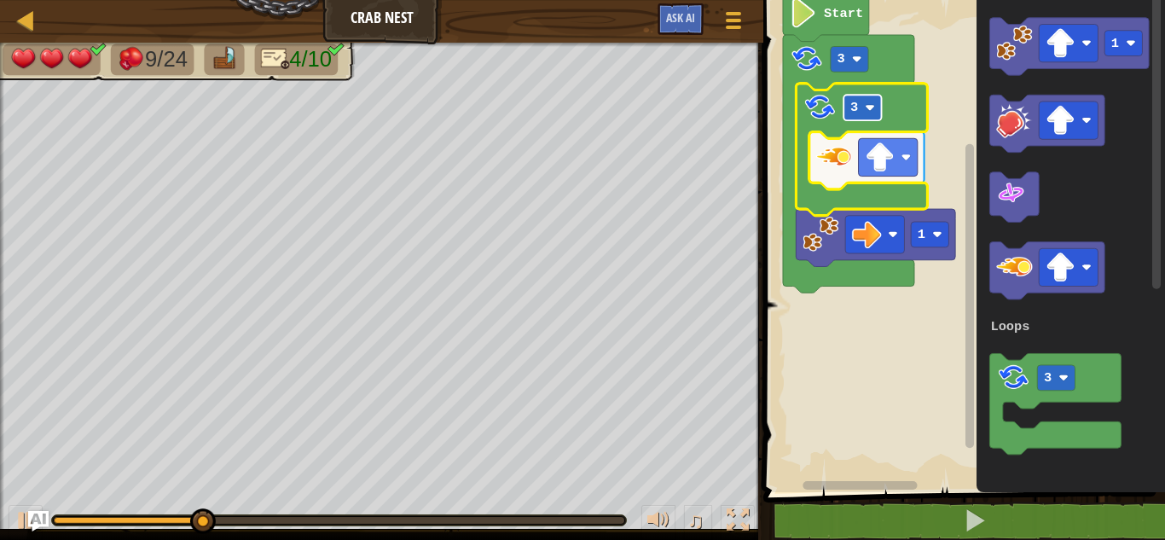
click at [855, 109] on text "3" at bounding box center [854, 107] width 8 height 15
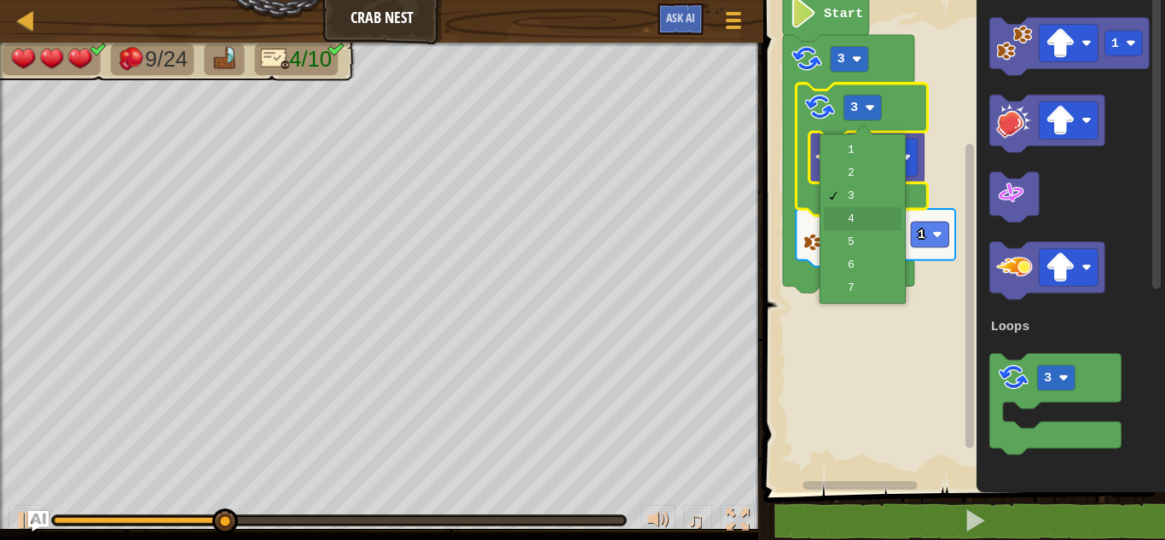
drag, startPoint x: 860, startPoint y: 219, endPoint x: 849, endPoint y: 186, distance: 35.1
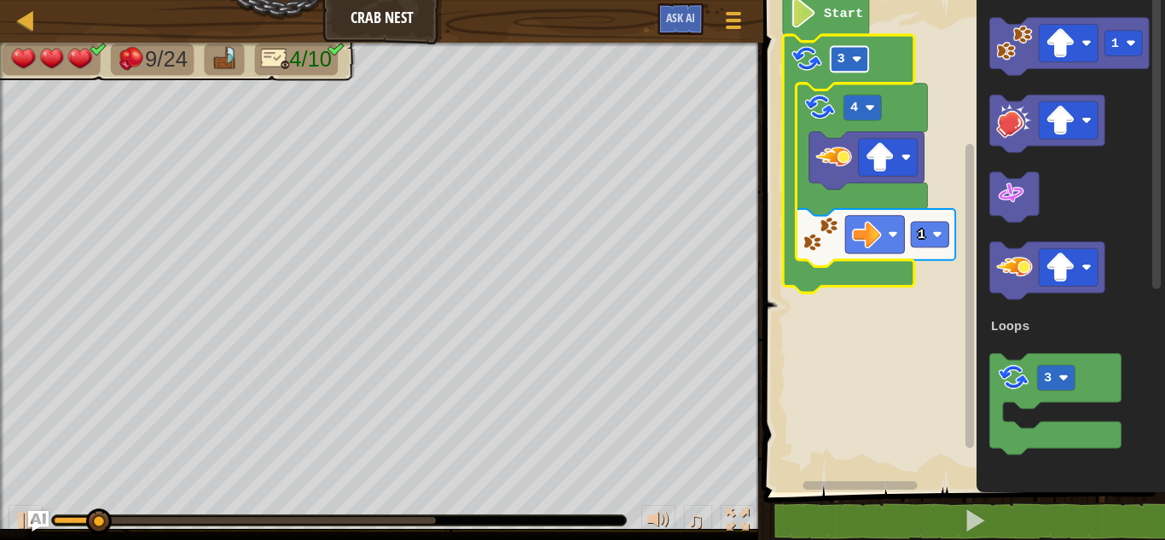
click at [850, 49] on rect "Blockly Workspace" at bounding box center [850, 59] width 38 height 26
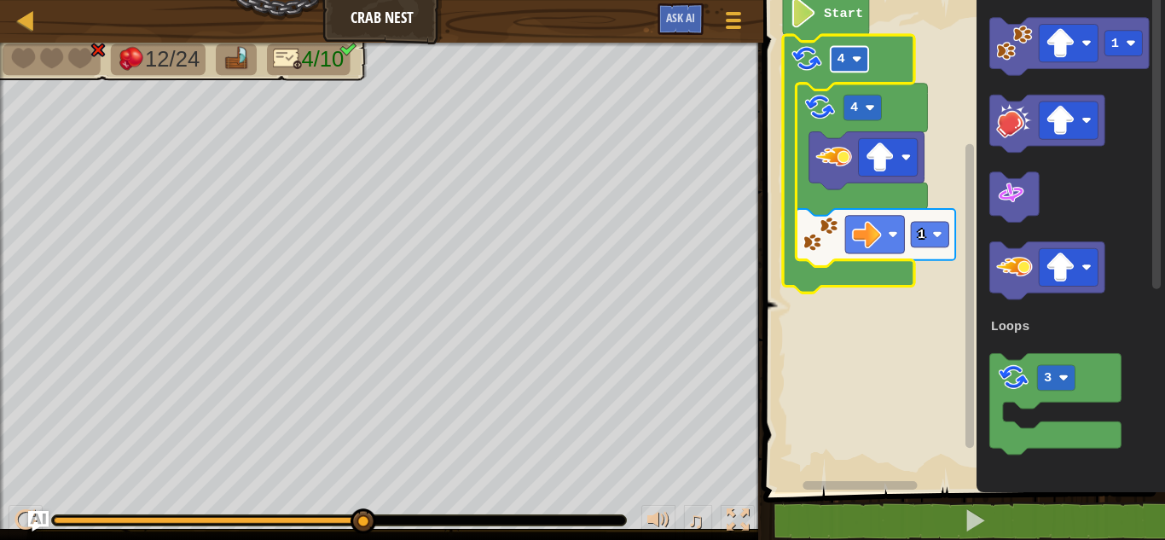
click at [832, 58] on rect "Blockly Workspace" at bounding box center [850, 59] width 38 height 26
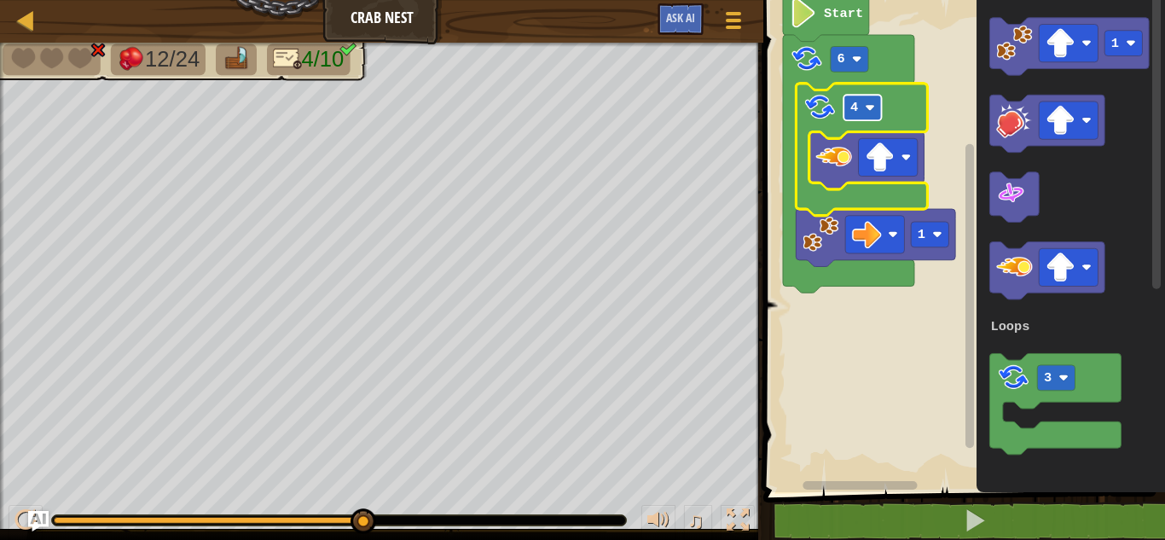
click at [864, 111] on rect "Blockly Workspace" at bounding box center [863, 108] width 38 height 26
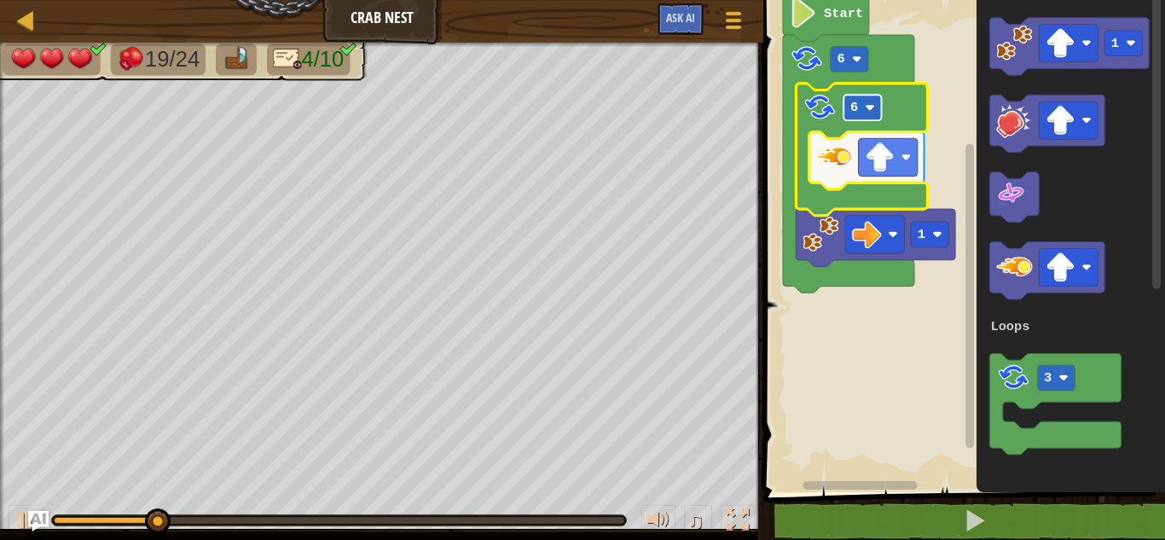
click at [873, 108] on image "Blockly Workspace" at bounding box center [870, 107] width 10 height 10
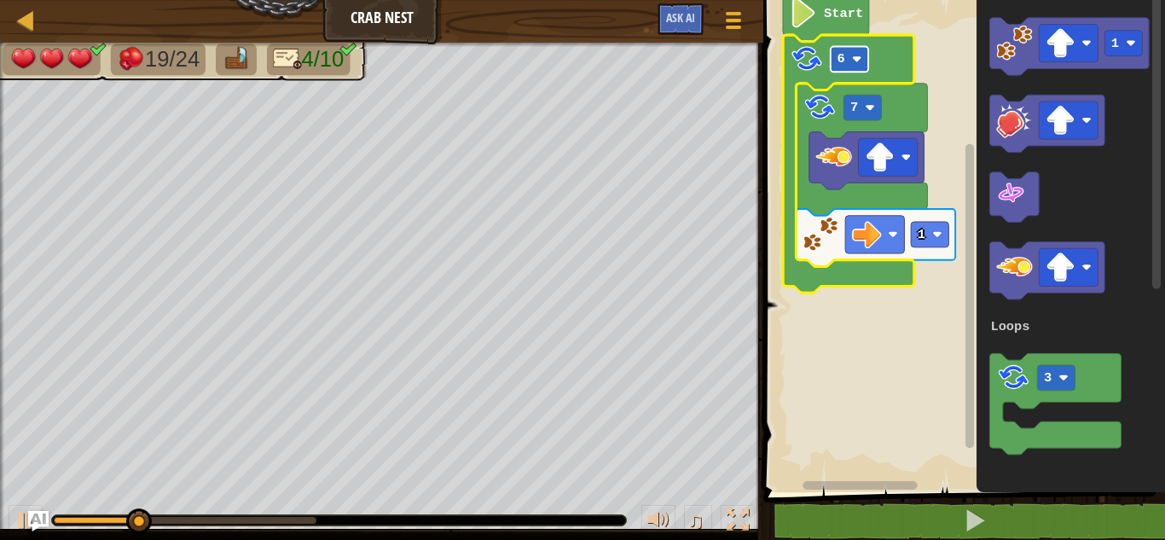
click at [839, 52] on text "6" at bounding box center [842, 58] width 8 height 15
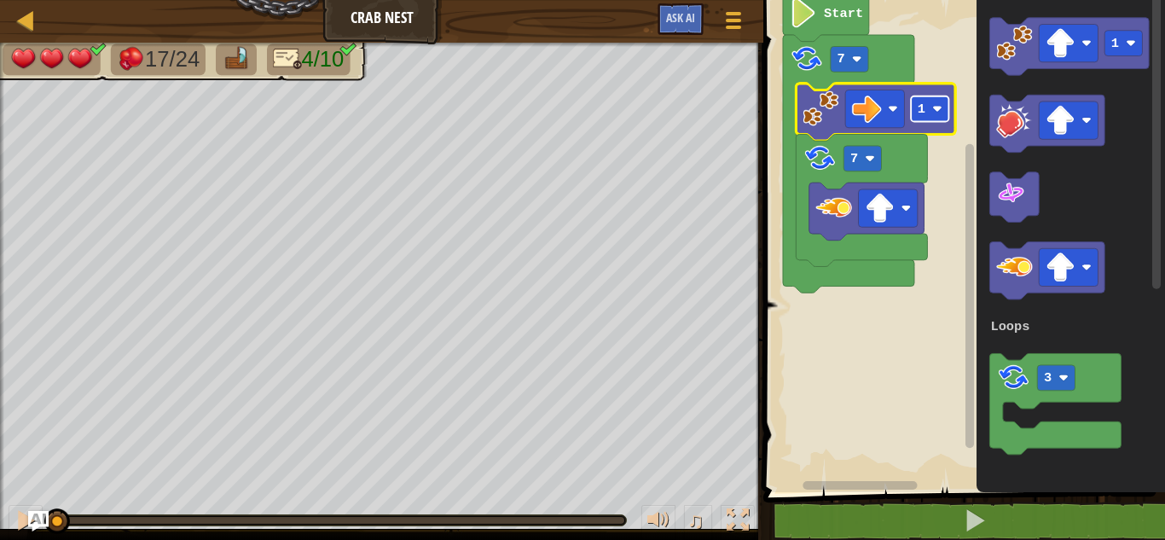
click at [925, 103] on rect "Blockly Workspace" at bounding box center [930, 109] width 38 height 26
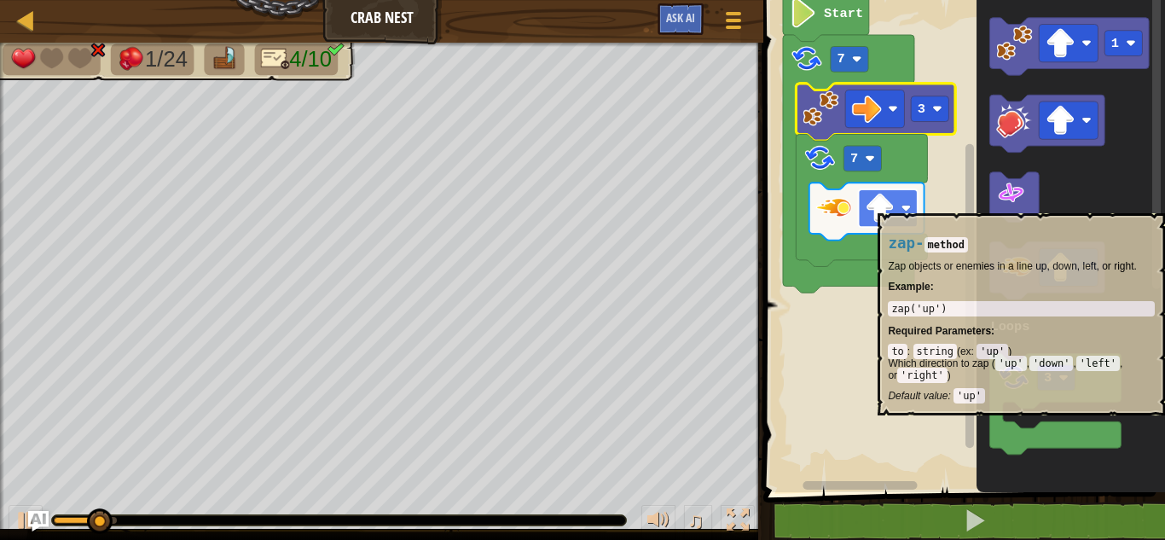
click at [884, 202] on image "Blockly Workspace" at bounding box center [880, 209] width 30 height 30
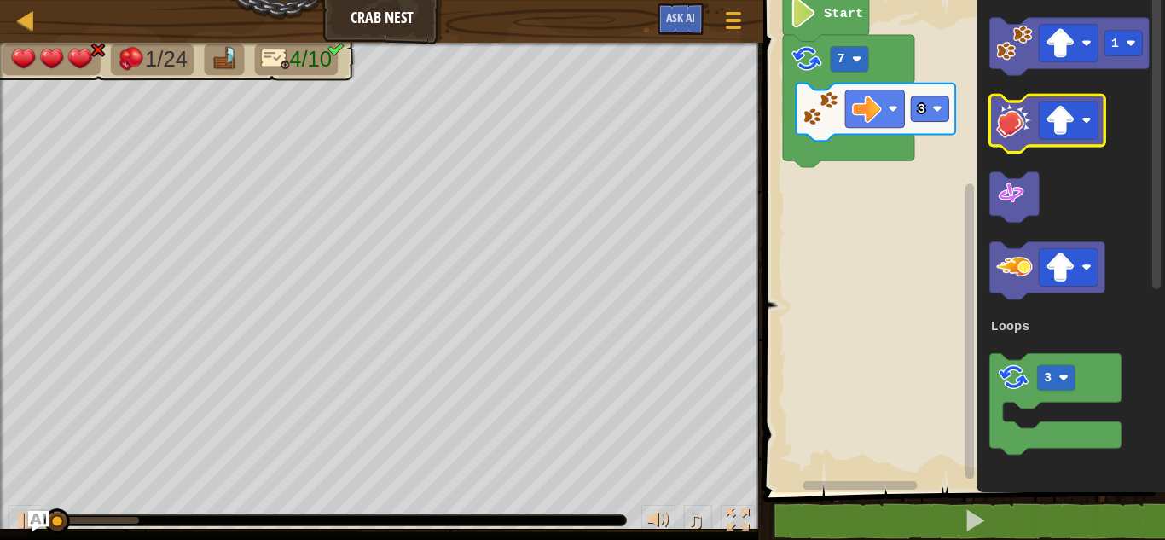
click at [1023, 124] on image "Blockly Workspace" at bounding box center [1014, 119] width 36 height 36
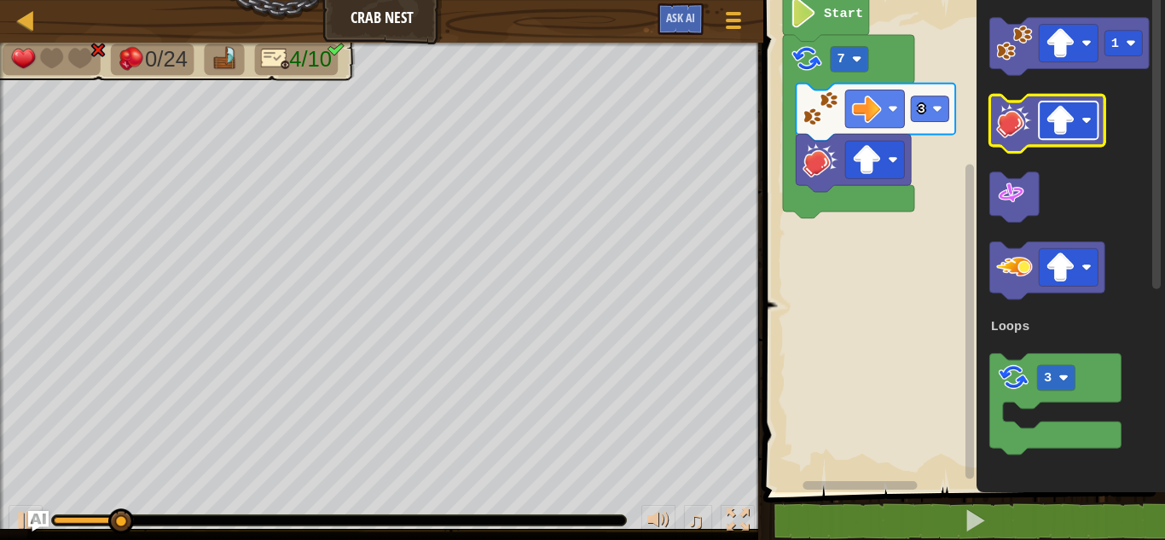
click at [1069, 111] on g "Blockly Workspace" at bounding box center [1068, 120] width 59 height 38
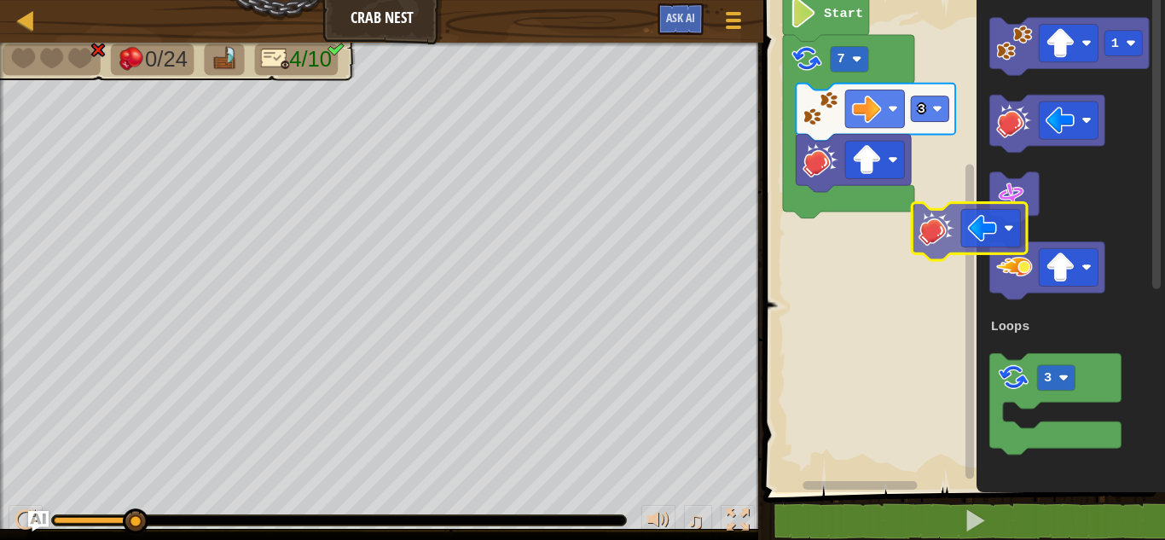
click at [929, 217] on div "Loops 3 3 7 Start 1 3 Loops" at bounding box center [961, 241] width 407 height 501
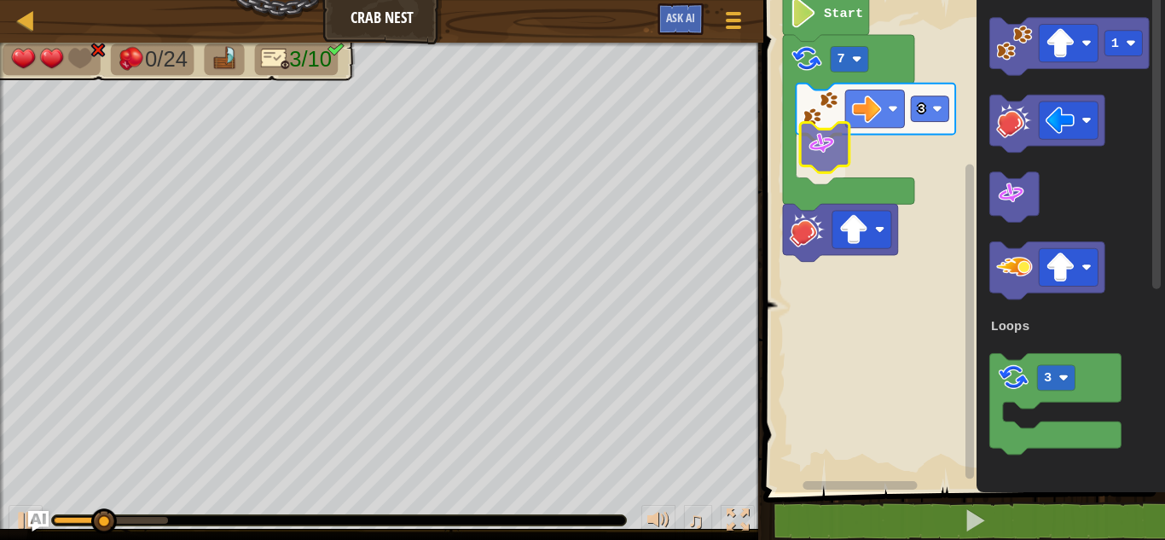
click at [817, 150] on div "Loops 3 3 7 Start 1 3 Loops" at bounding box center [961, 241] width 407 height 501
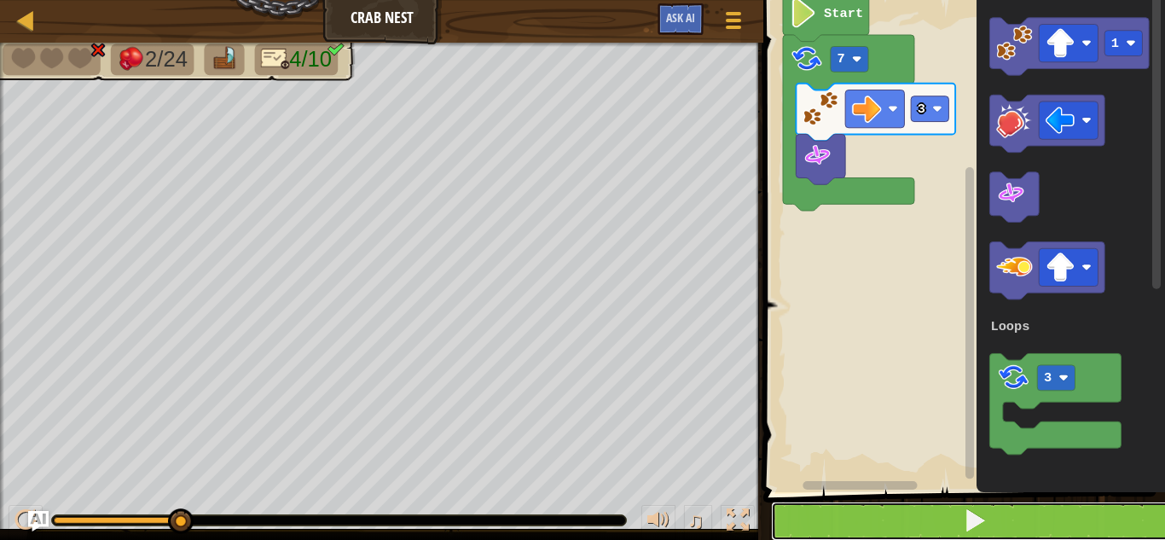
click at [902, 507] on button at bounding box center [974, 521] width 407 height 39
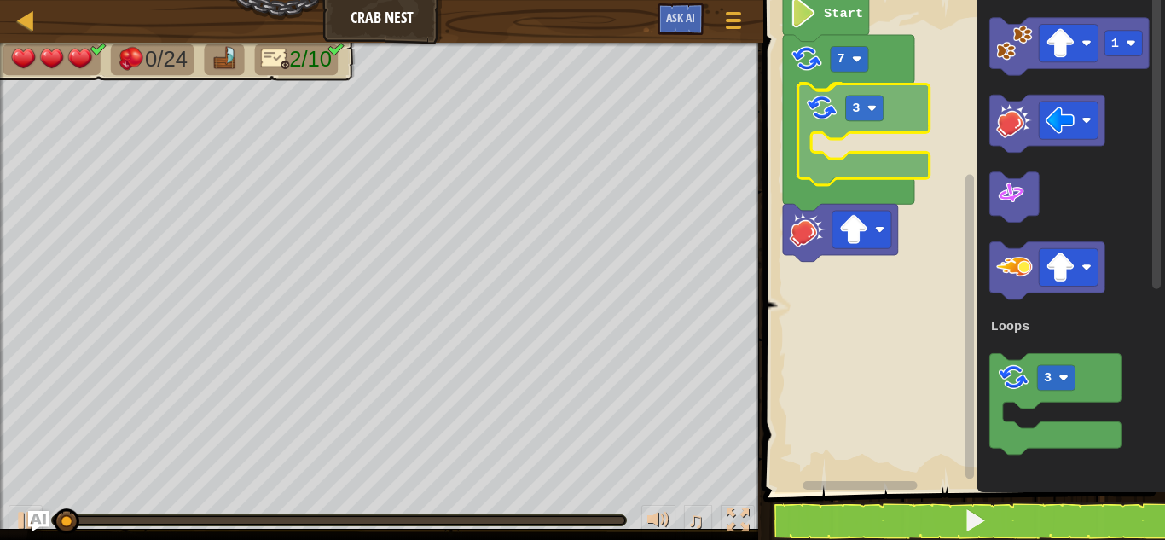
click at [818, 125] on div "Loops 3 7 3 Start 1 3 Loops 3" at bounding box center [961, 241] width 407 height 501
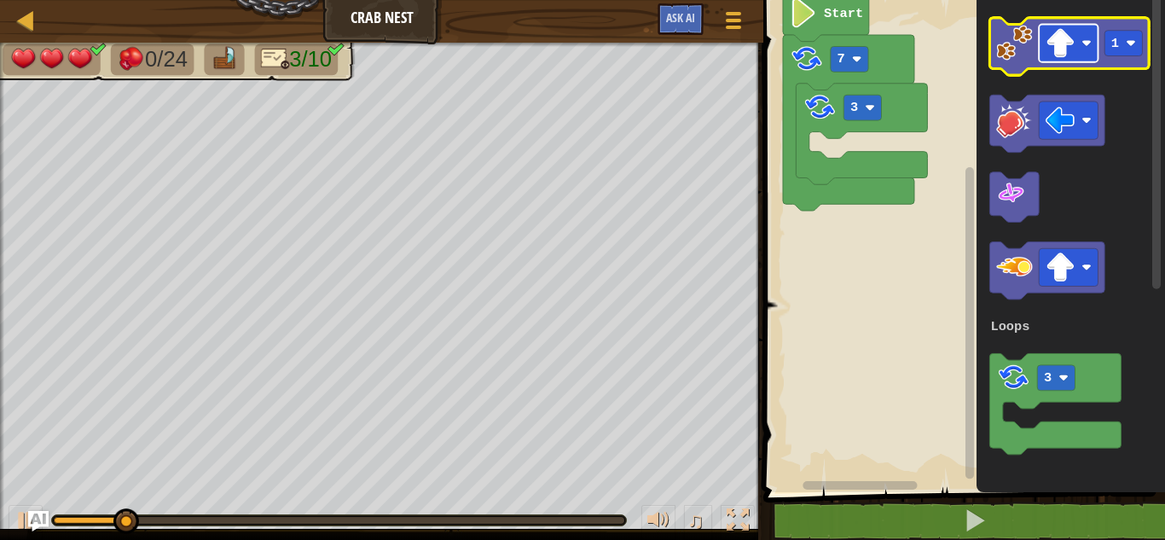
click at [1066, 49] on image "Blockly Workspace" at bounding box center [1061, 43] width 30 height 30
click at [1019, 35] on image "Blockly Workspace" at bounding box center [1014, 43] width 36 height 36
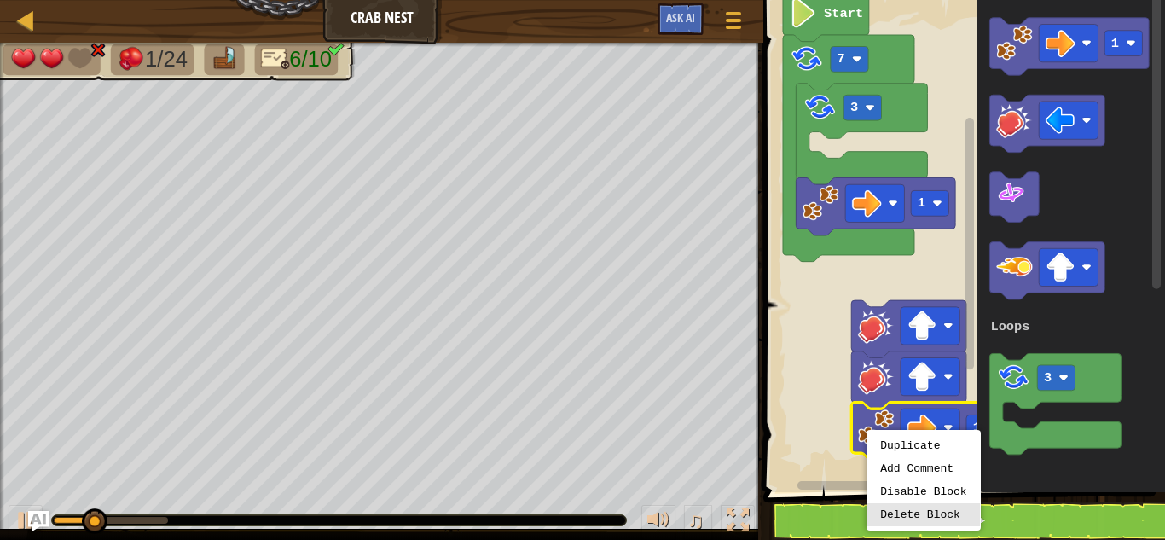
drag, startPoint x: 897, startPoint y: 502, endPoint x: 896, endPoint y: 511, distance: 8.6
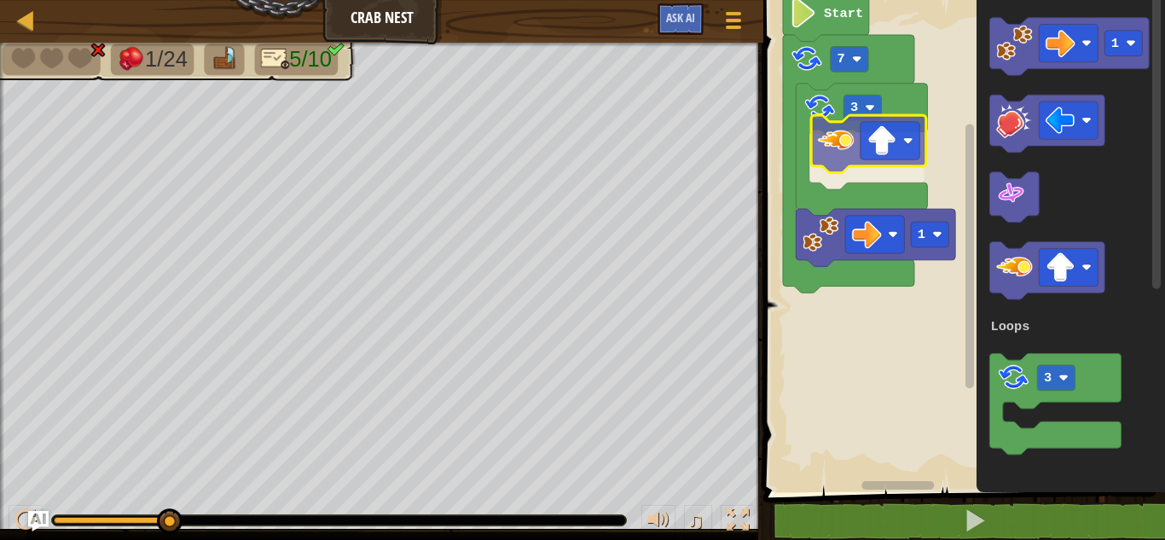
click at [848, 139] on div "Loops 3 1 1 3 7 Start 1 3 Loops" at bounding box center [961, 241] width 407 height 501
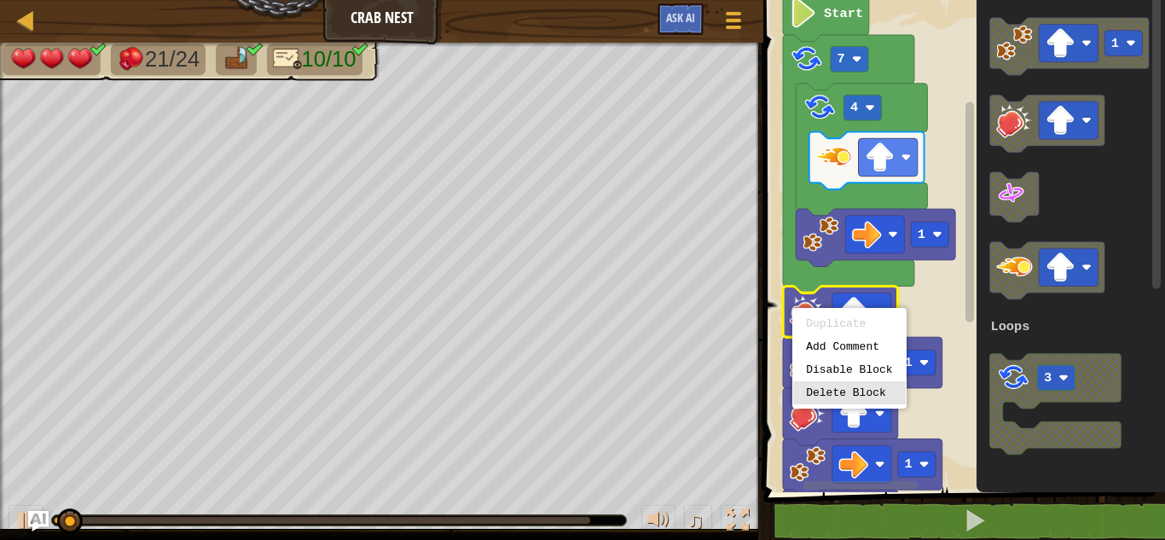
drag, startPoint x: 816, startPoint y: 398, endPoint x: 777, endPoint y: 280, distance: 124.9
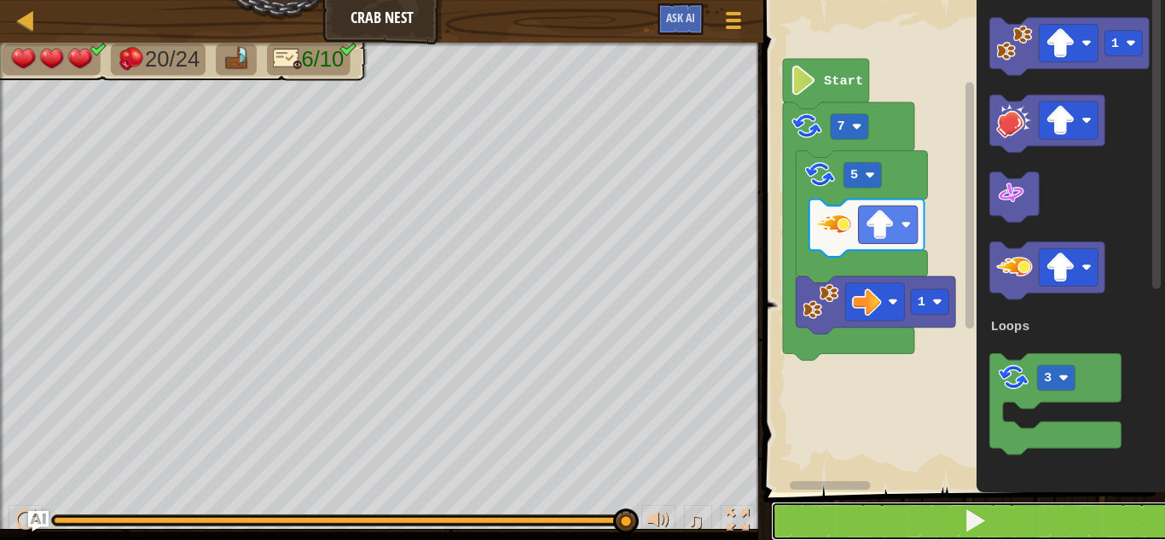
click at [855, 522] on button at bounding box center [974, 521] width 407 height 39
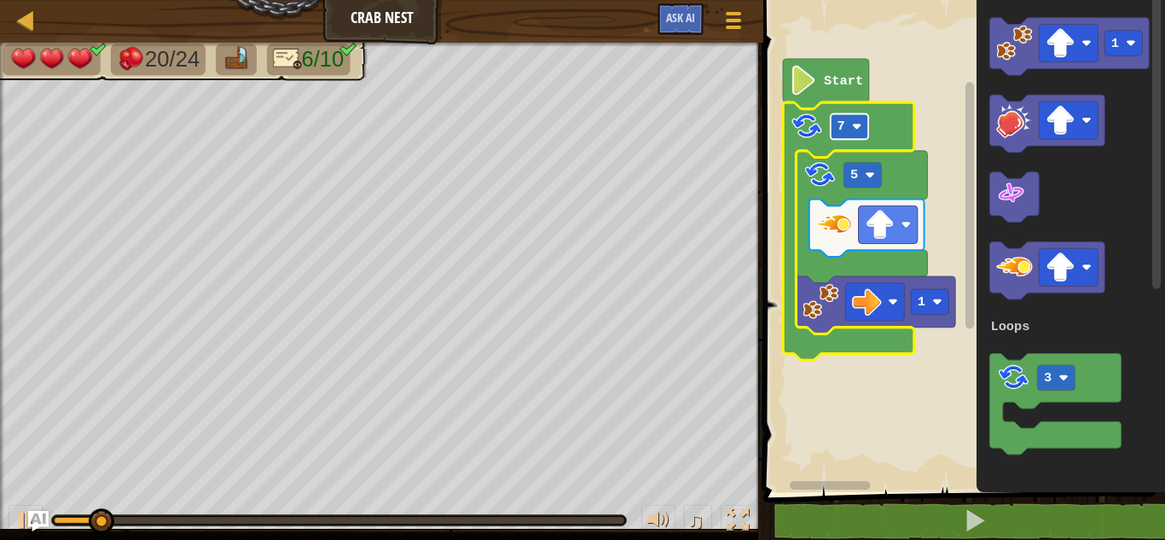
click at [843, 136] on g "7" at bounding box center [850, 126] width 38 height 26
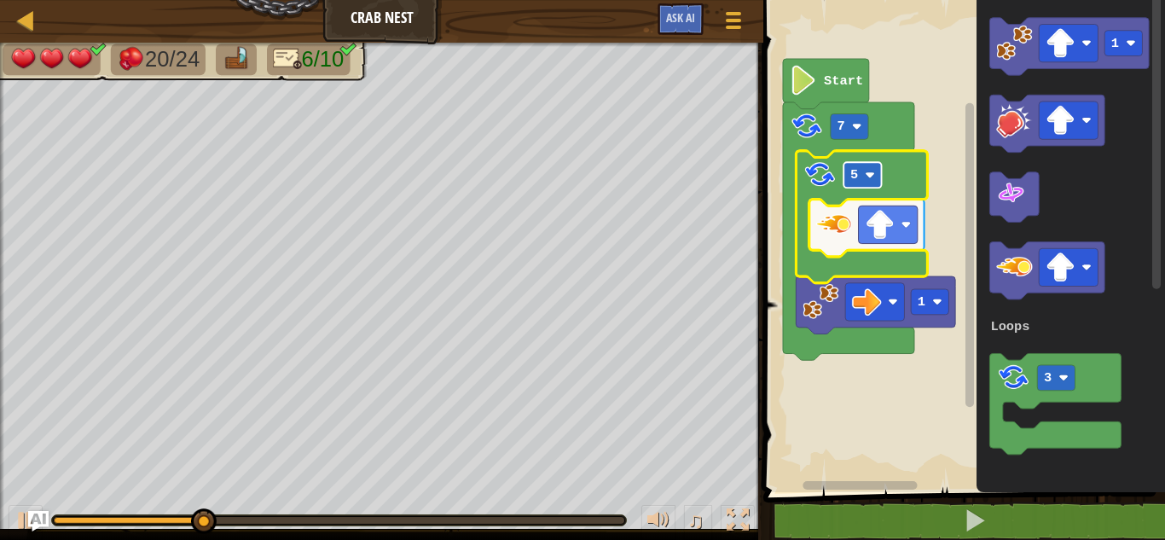
click at [868, 182] on g "5" at bounding box center [863, 175] width 38 height 26
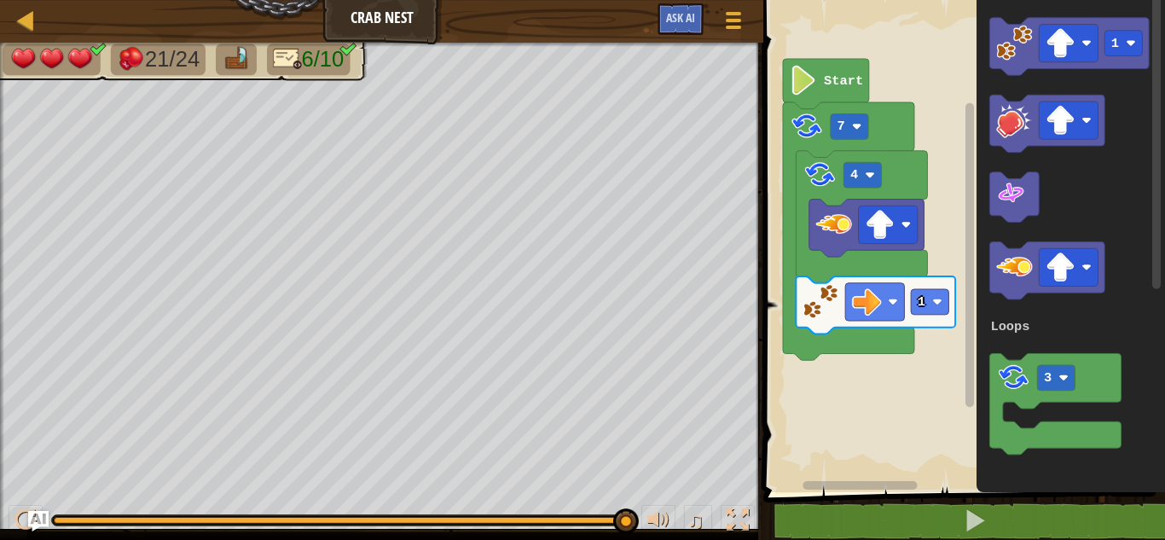
click at [844, 408] on rect "Blockly Workspace" at bounding box center [961, 241] width 407 height 501
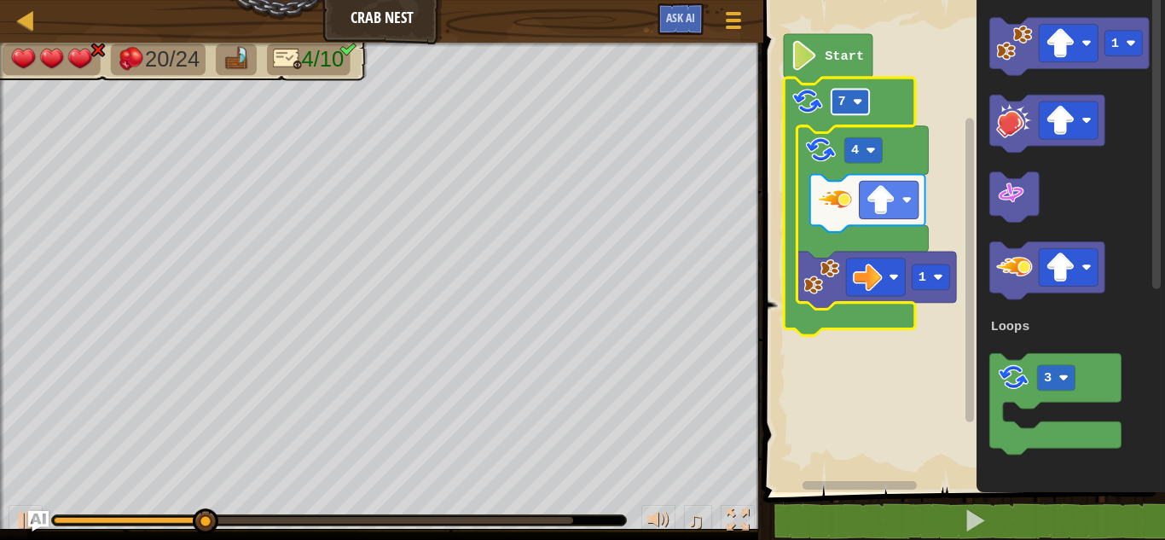
click at [855, 106] on image "Blockly Workspace" at bounding box center [858, 102] width 10 height 10
click at [848, 388] on rect "Blockly Workspace" at bounding box center [961, 241] width 407 height 501
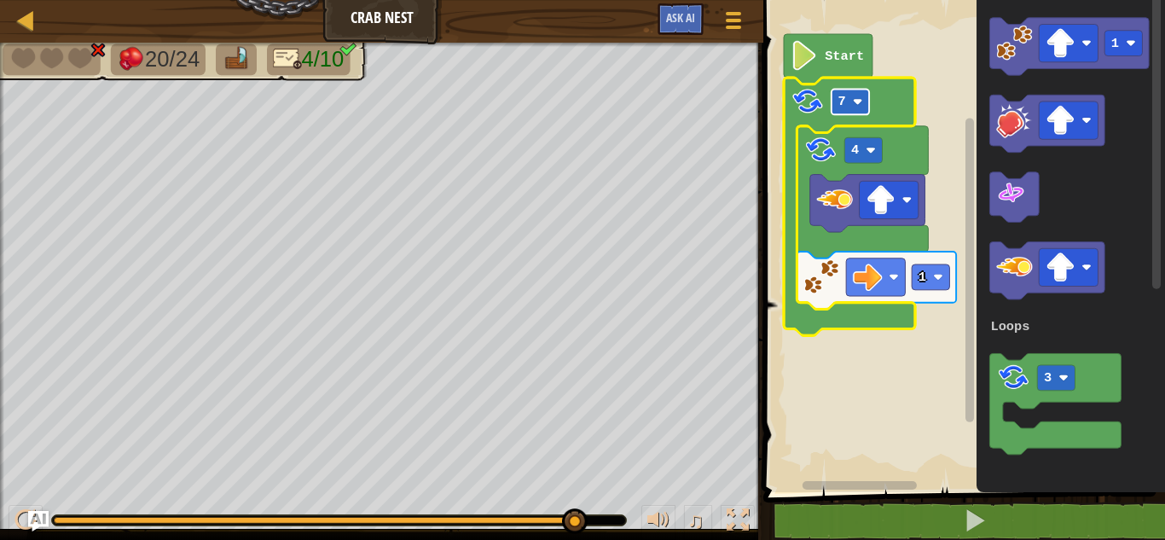
click at [859, 110] on rect "Blockly Workspace" at bounding box center [851, 102] width 38 height 26
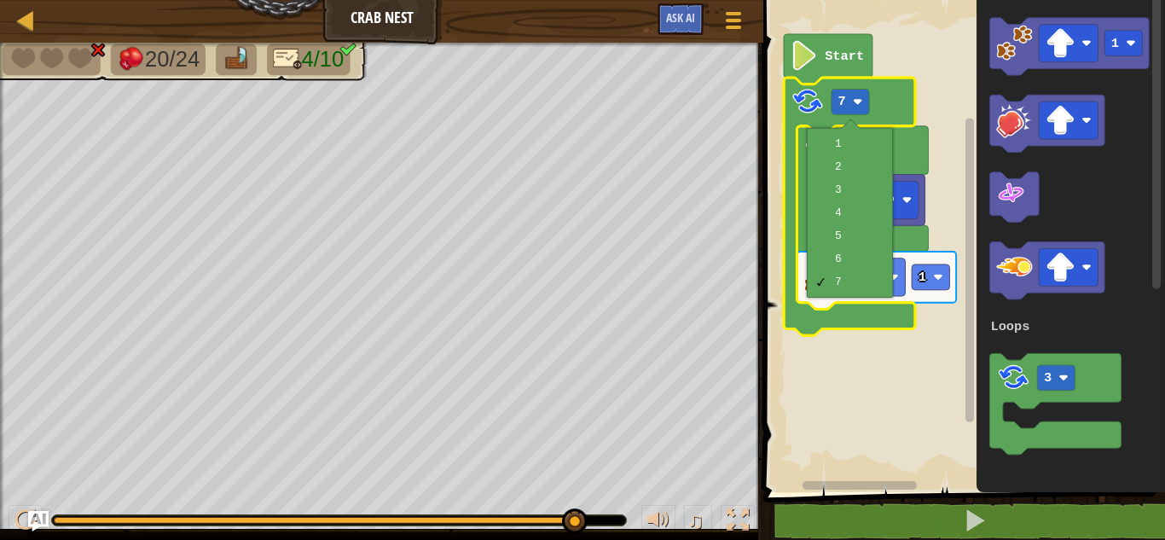
click at [851, 400] on rect "Blockly Workspace" at bounding box center [961, 241] width 407 height 501
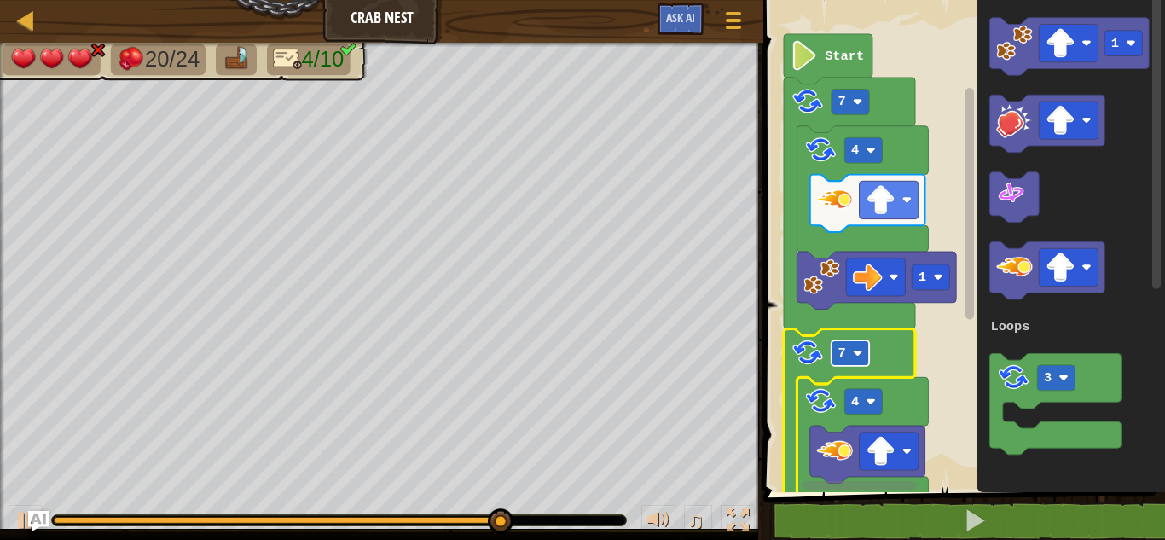
click at [848, 351] on rect "Blockly Workspace" at bounding box center [851, 353] width 38 height 26
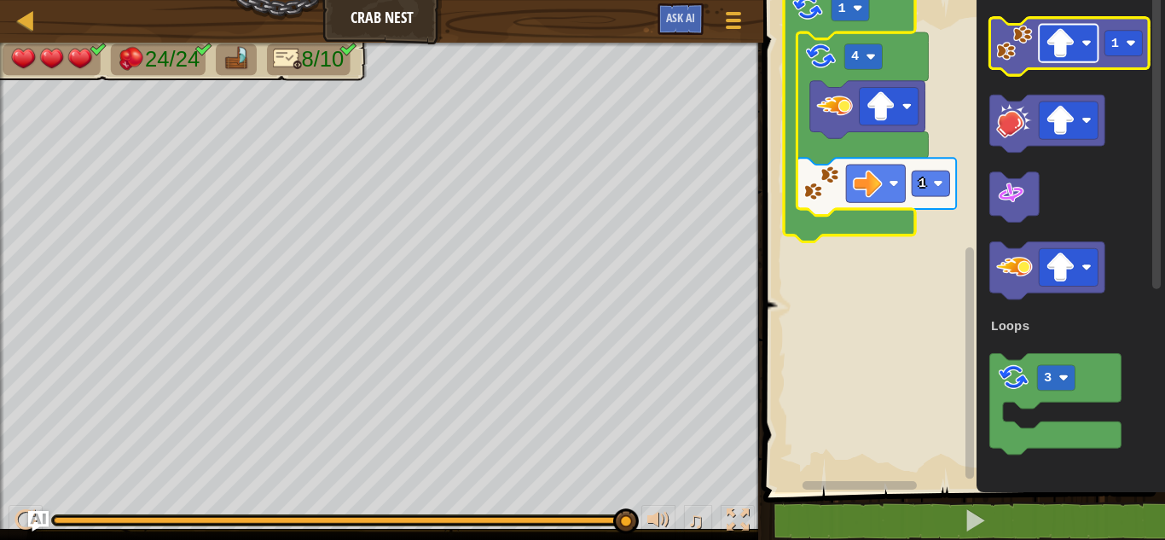
click at [1076, 43] on rect "Blockly Workspace" at bounding box center [1068, 44] width 59 height 38
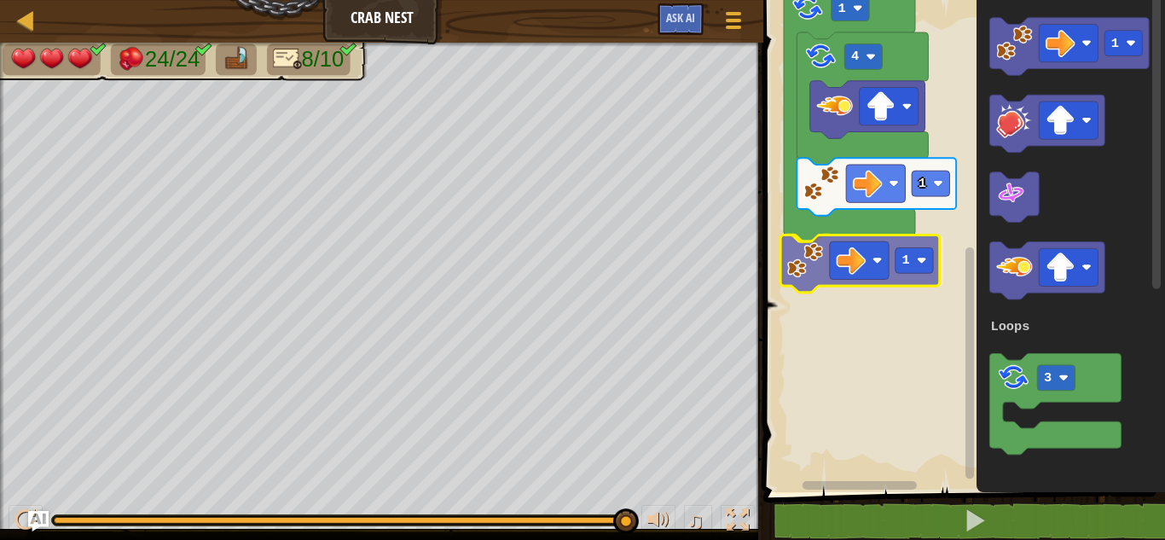
click at [812, 261] on div "Loops Start 1 4 7 1 4 1 1 1 3 Loops 1" at bounding box center [961, 241] width 407 height 501
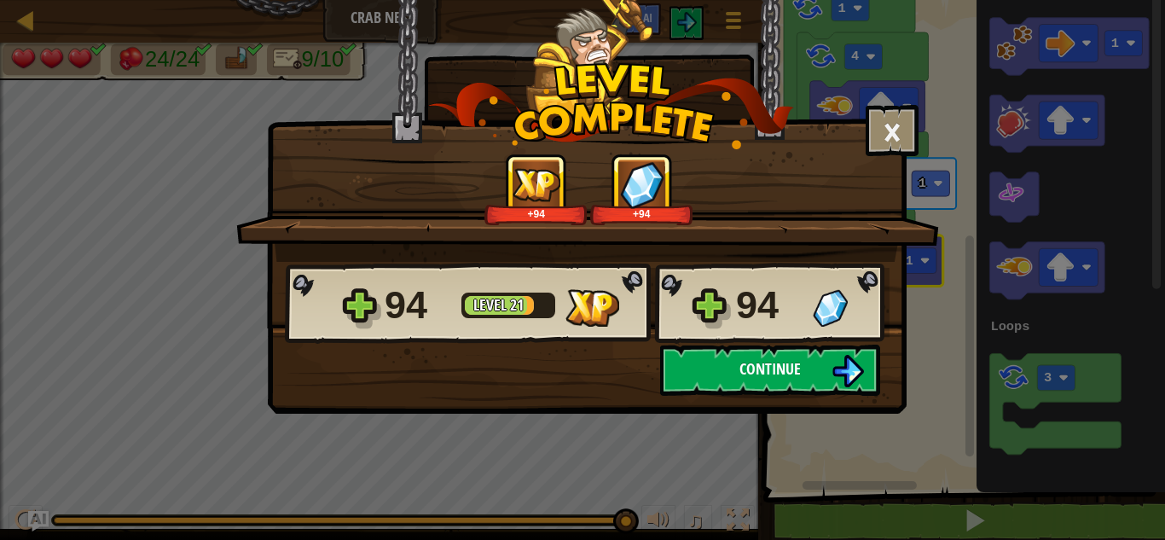
click at [851, 351] on button "Continue" at bounding box center [770, 370] width 220 height 51
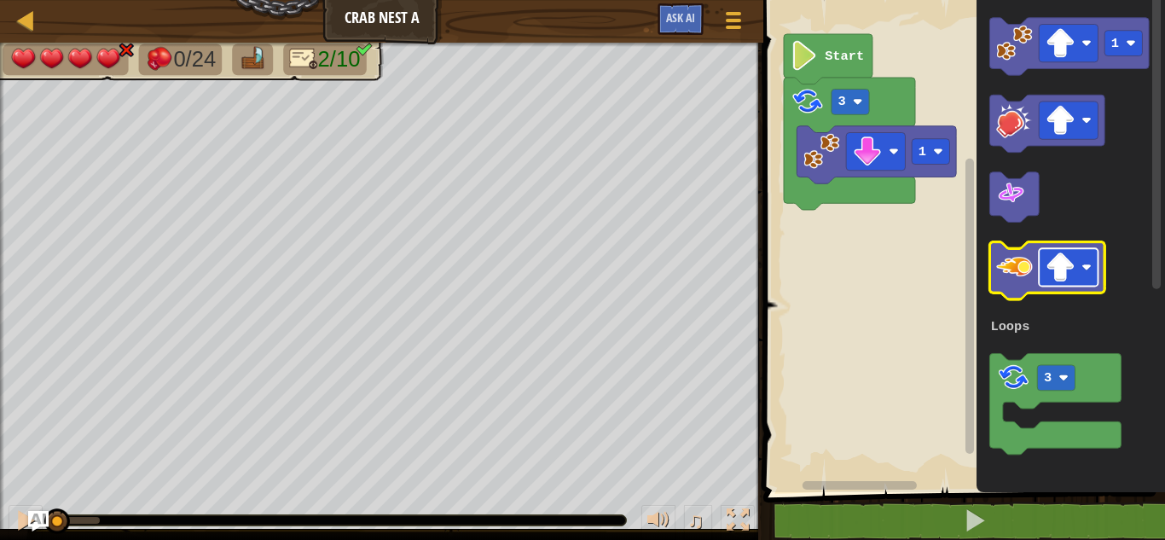
click at [1065, 269] on image "Blockly Workspace" at bounding box center [1061, 267] width 30 height 30
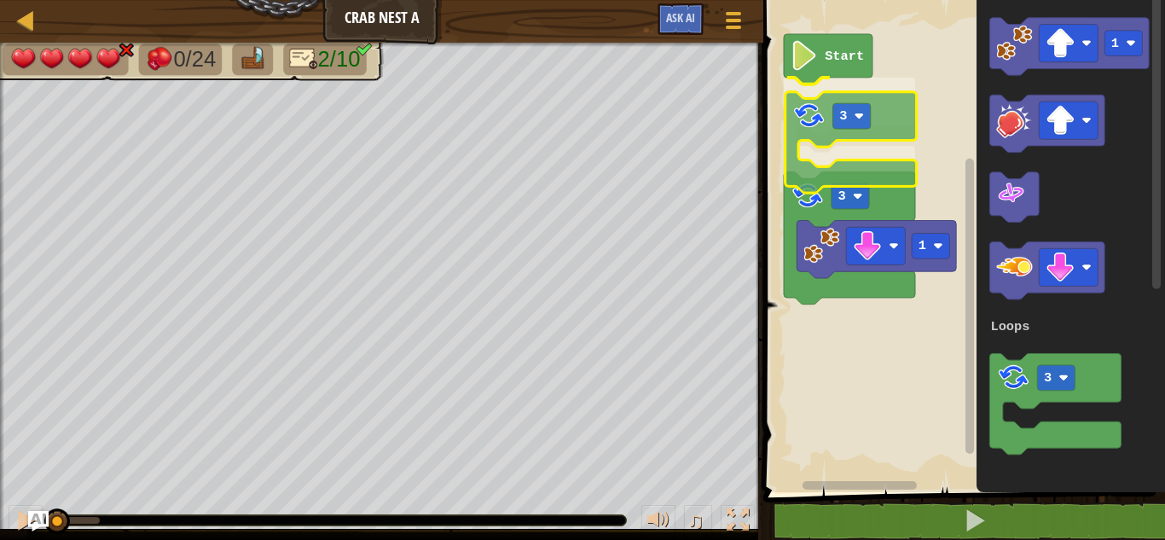
click at [804, 107] on div "Loops Start 3 1 3 1 3 Loops 3" at bounding box center [961, 241] width 407 height 501
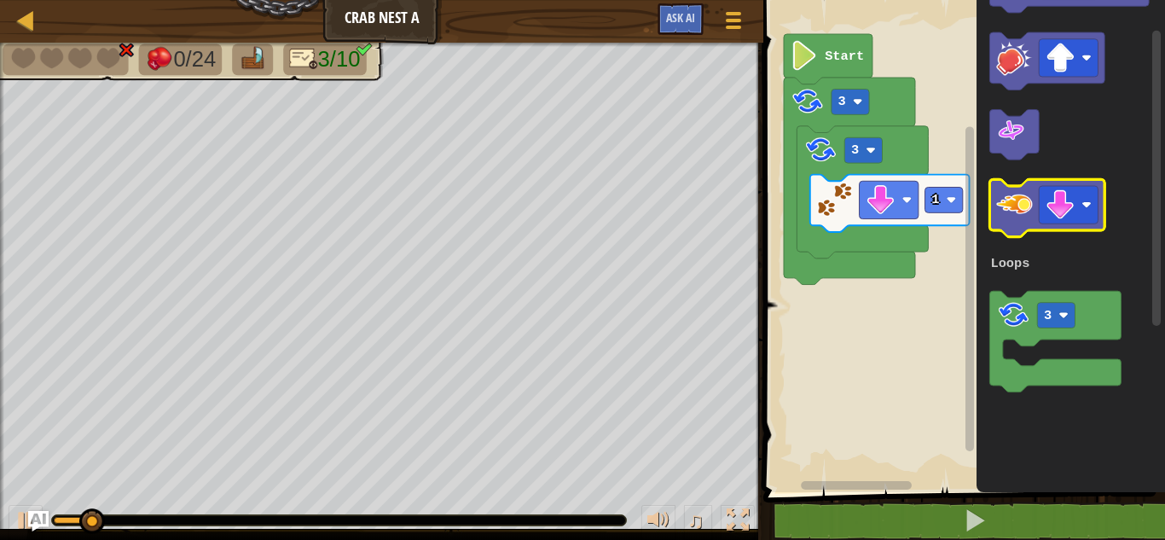
click at [1015, 201] on image "Blockly Workspace" at bounding box center [1014, 204] width 36 height 36
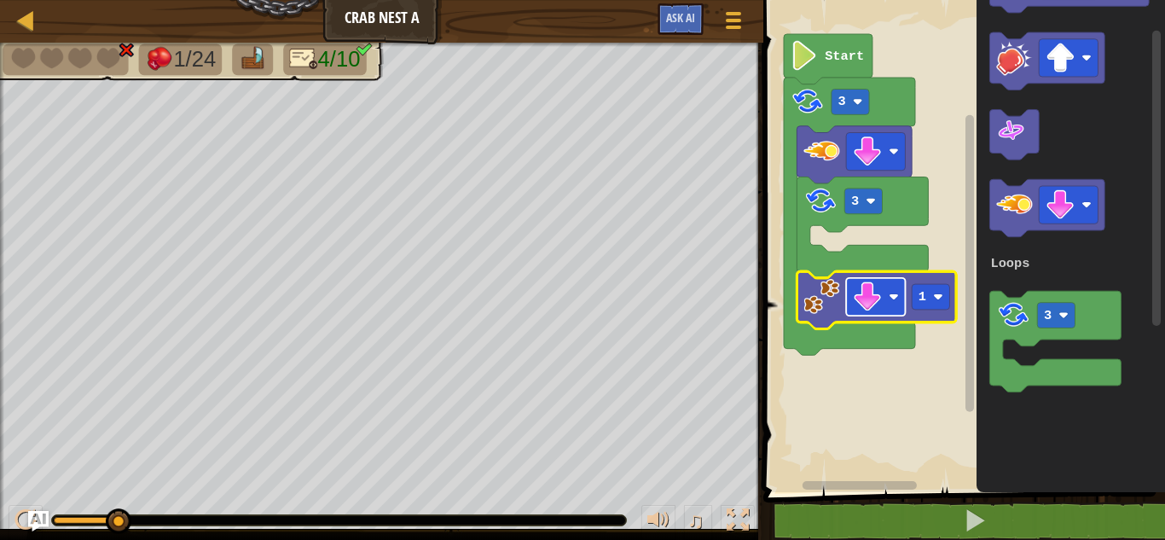
click at [871, 290] on image "Blockly Workspace" at bounding box center [868, 297] width 30 height 30
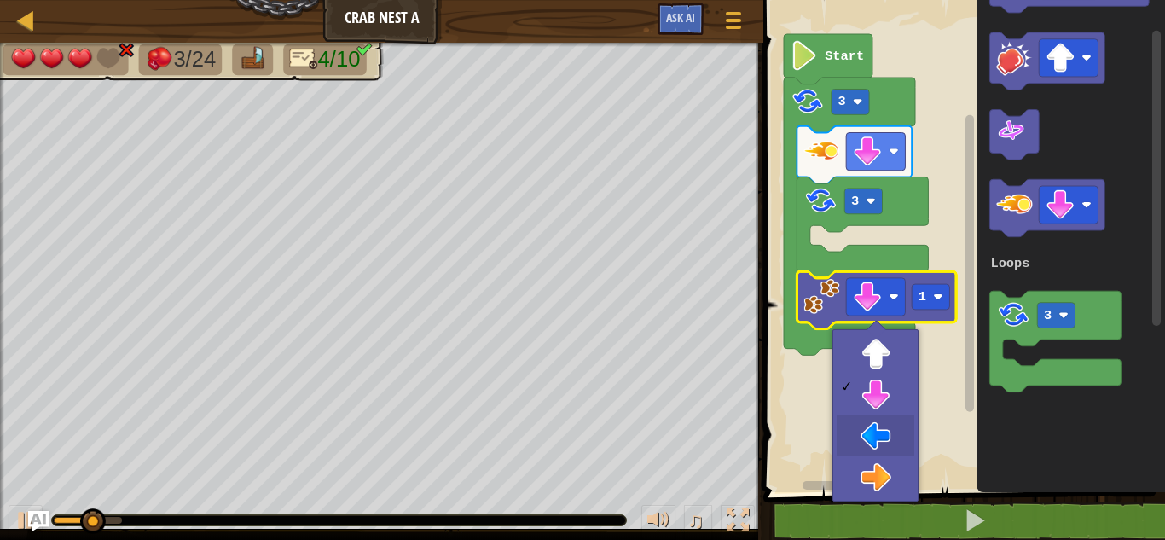
drag, startPoint x: 849, startPoint y: 442, endPoint x: 861, endPoint y: 245, distance: 197.4
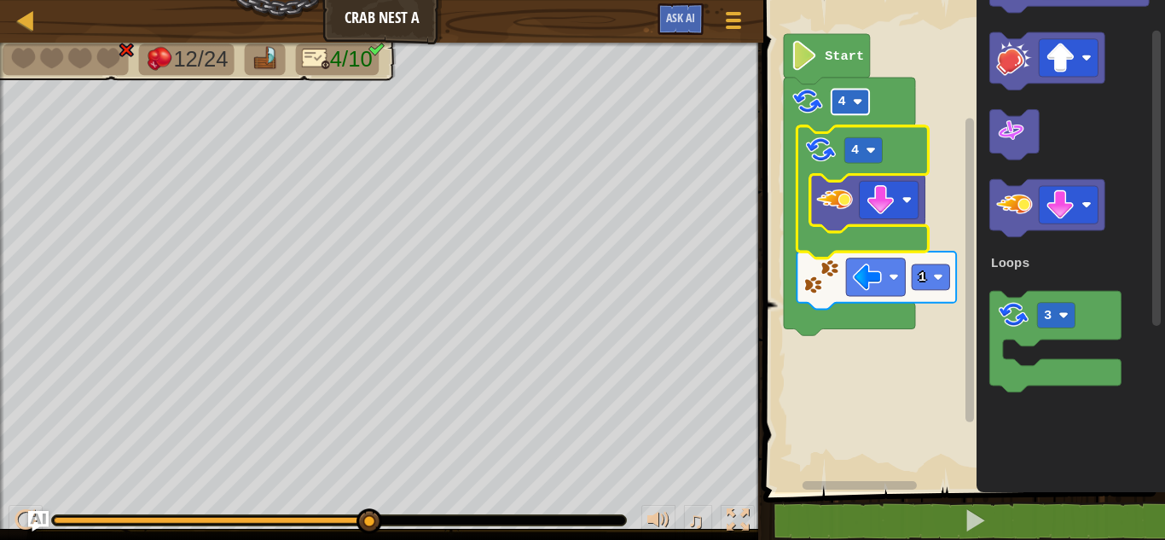
click at [847, 98] on g "4" at bounding box center [851, 102] width 38 height 26
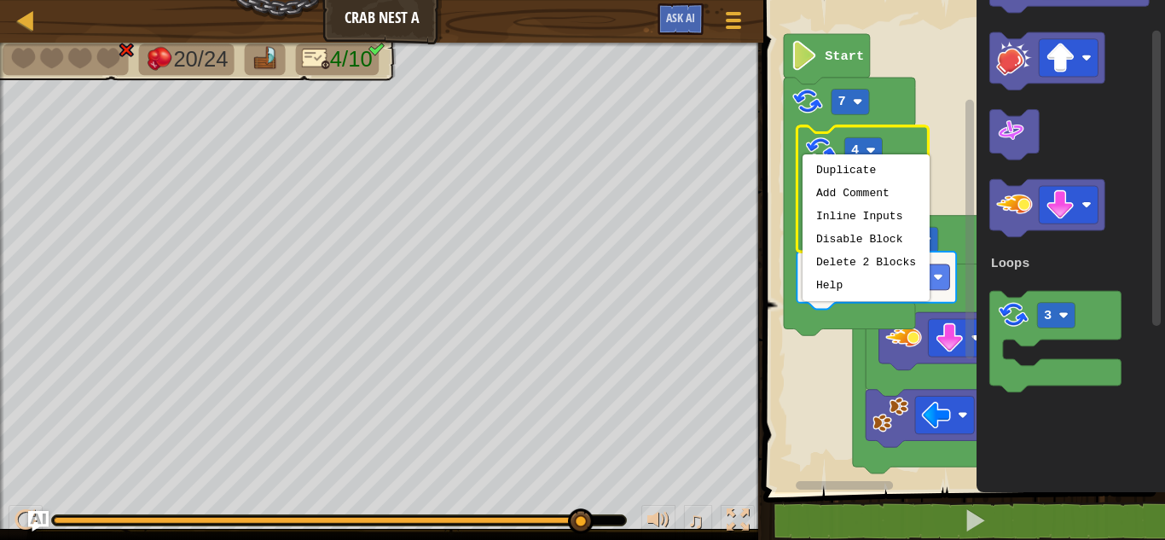
click at [787, 367] on rect "Blockly Workspace" at bounding box center [961, 241] width 407 height 501
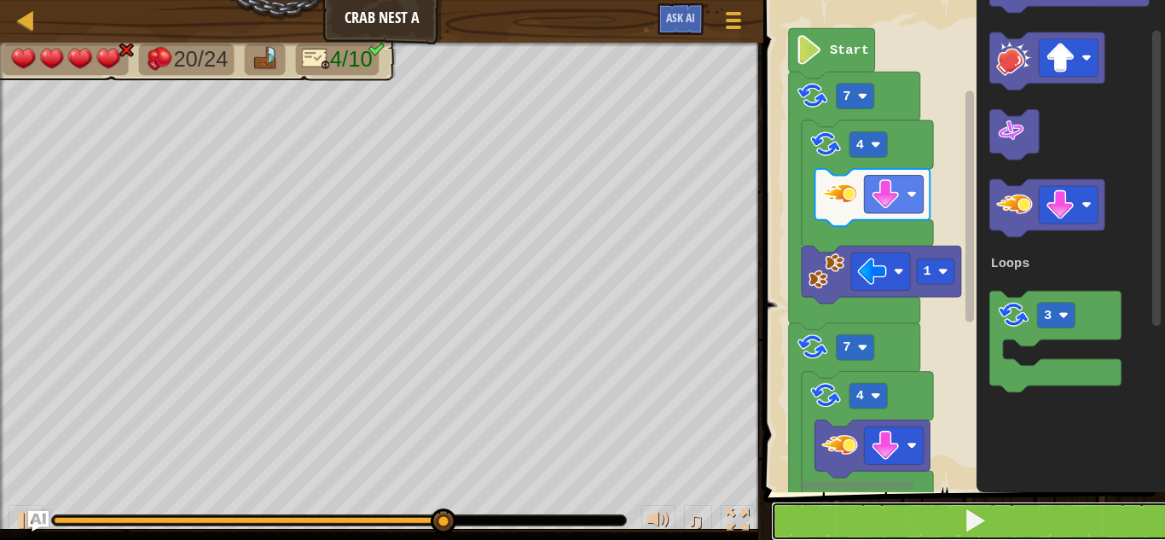
click at [938, 514] on button at bounding box center [974, 521] width 407 height 39
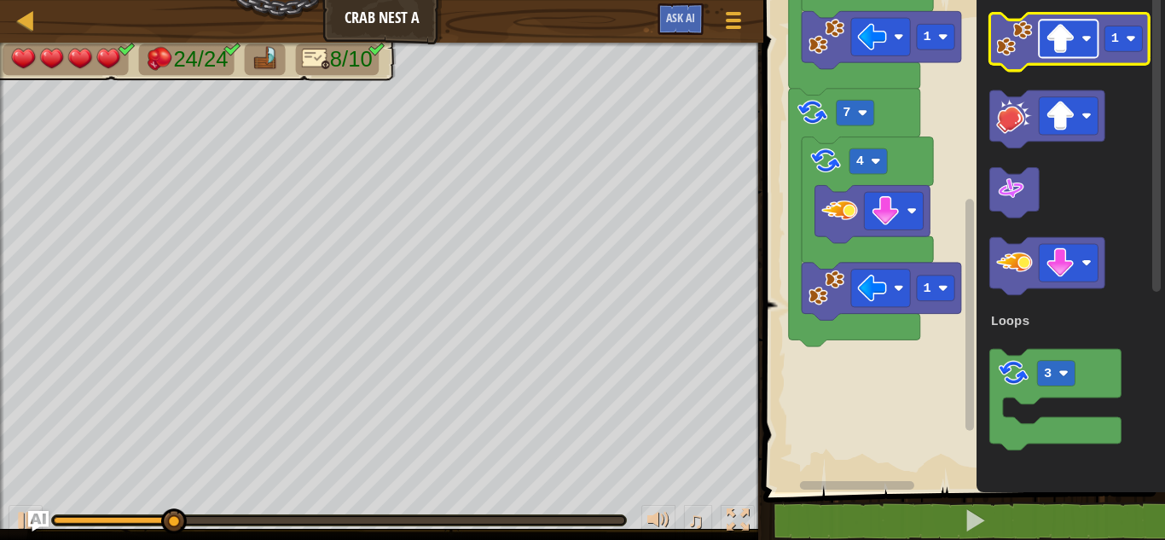
click at [1069, 38] on image "Blockly Workspace" at bounding box center [1061, 39] width 30 height 30
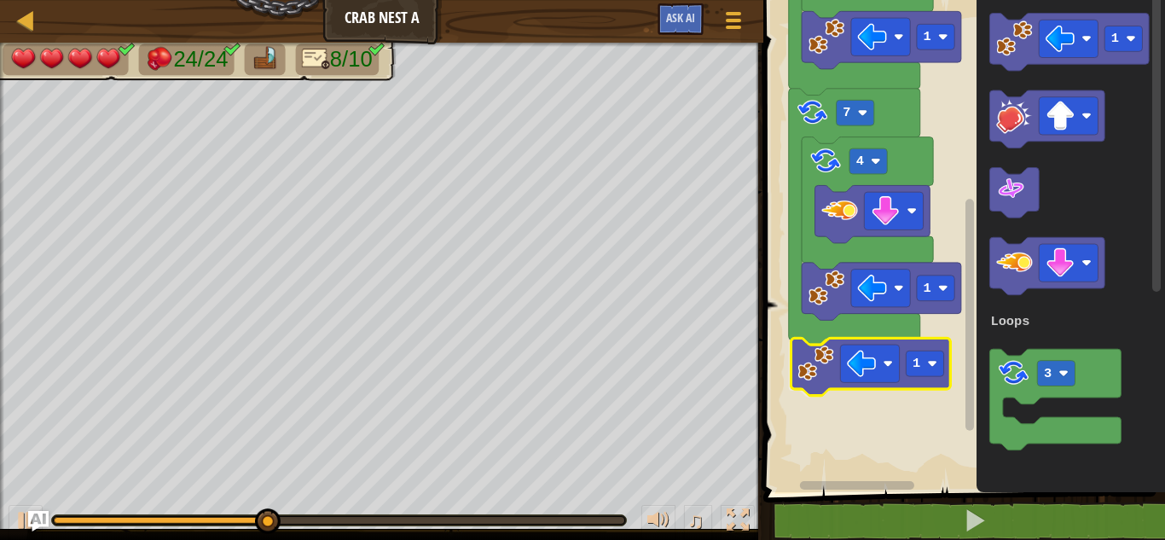
click at [818, 355] on div "Loops 1 4 1 4 7 1 7 Start 1 3 Loops 1" at bounding box center [961, 241] width 407 height 501
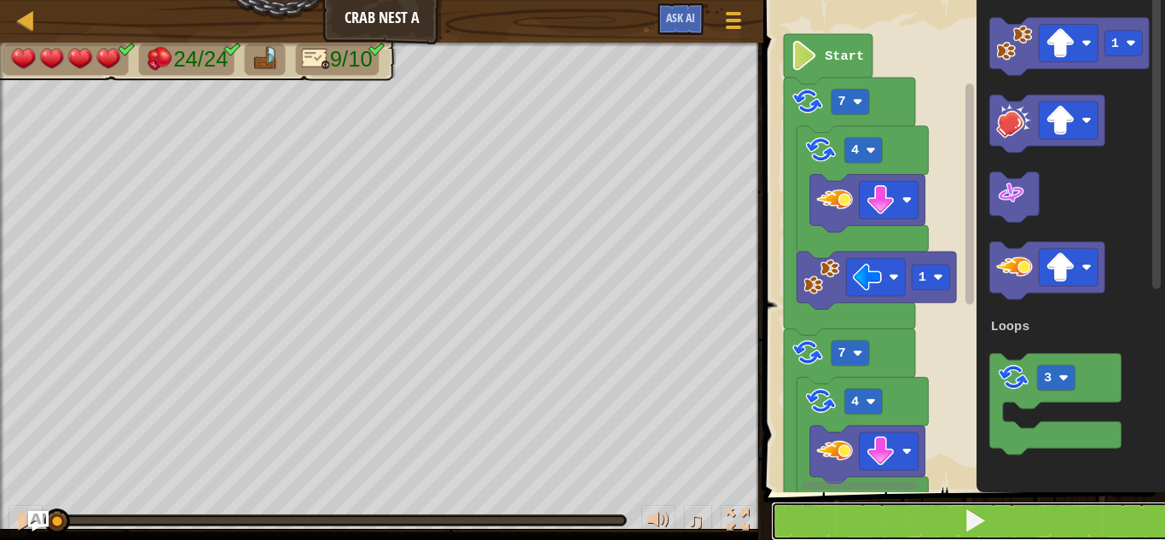
click at [907, 508] on button at bounding box center [974, 521] width 407 height 39
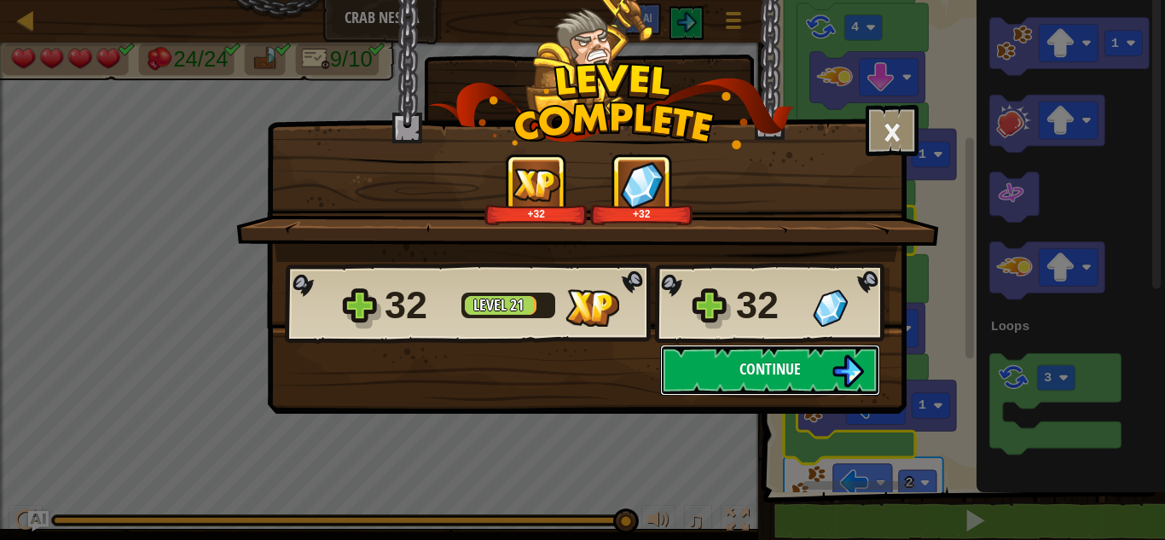
click at [728, 367] on button "Continue" at bounding box center [770, 370] width 220 height 51
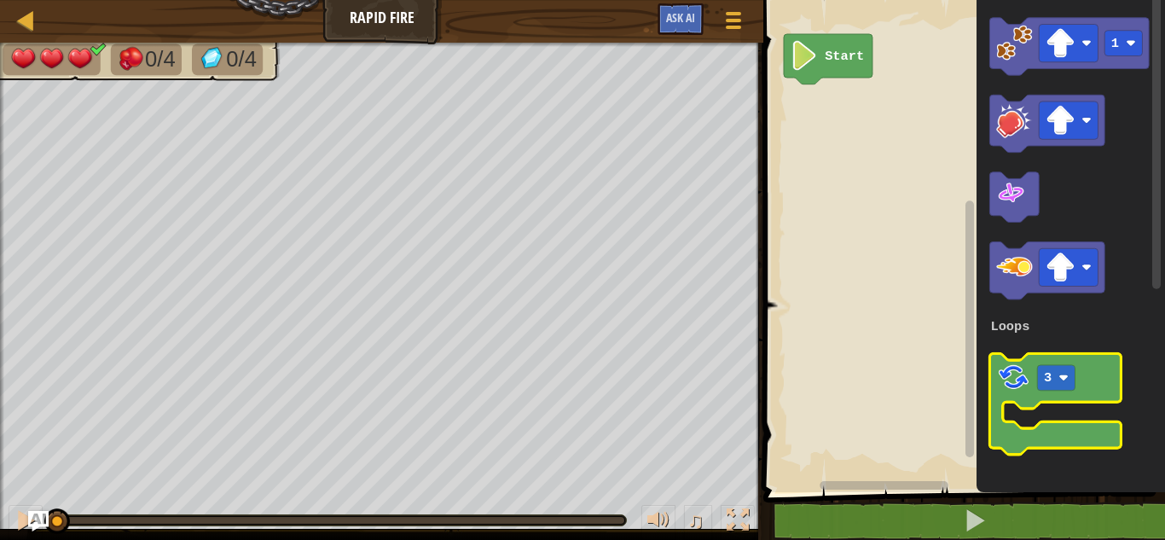
click at [1019, 380] on image "Blockly Workspace" at bounding box center [1013, 377] width 34 height 34
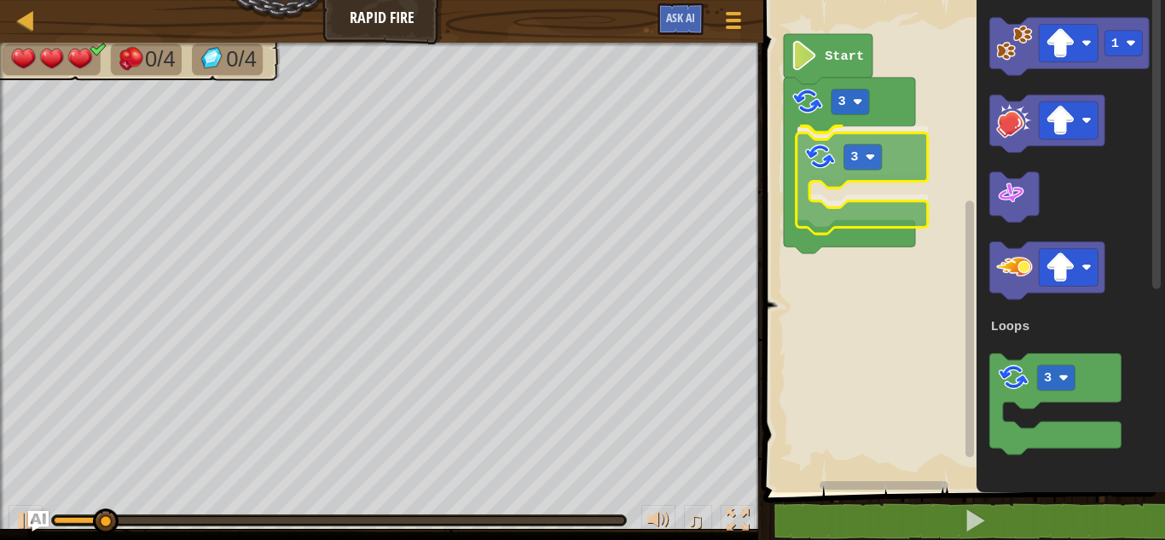
click at [820, 157] on div "Loops Start 3 3 1 3 Loops 3" at bounding box center [961, 241] width 407 height 501
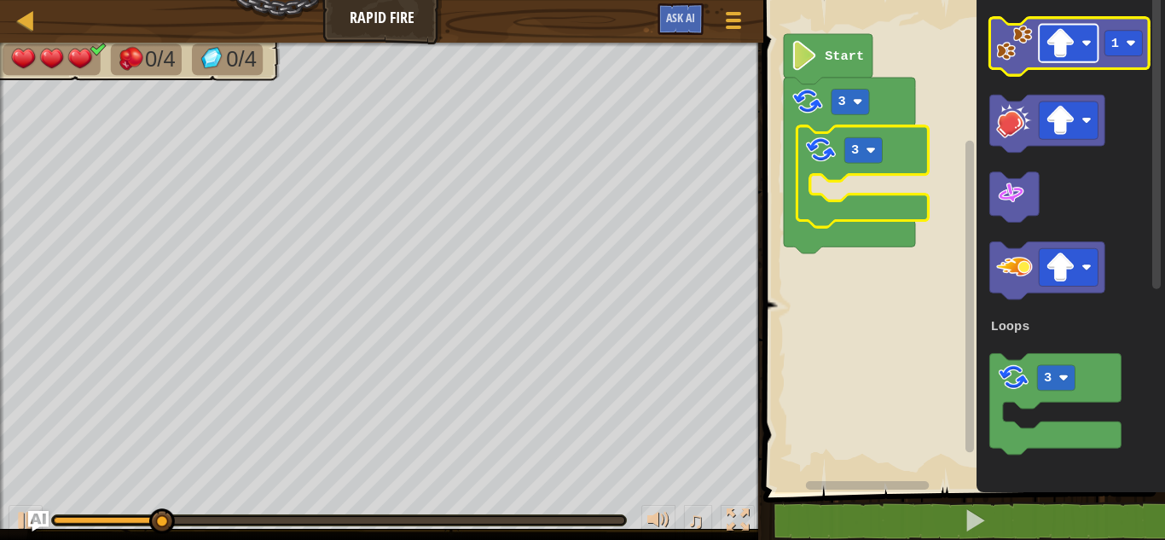
click at [1067, 36] on image "Blockly Workspace" at bounding box center [1061, 43] width 30 height 30
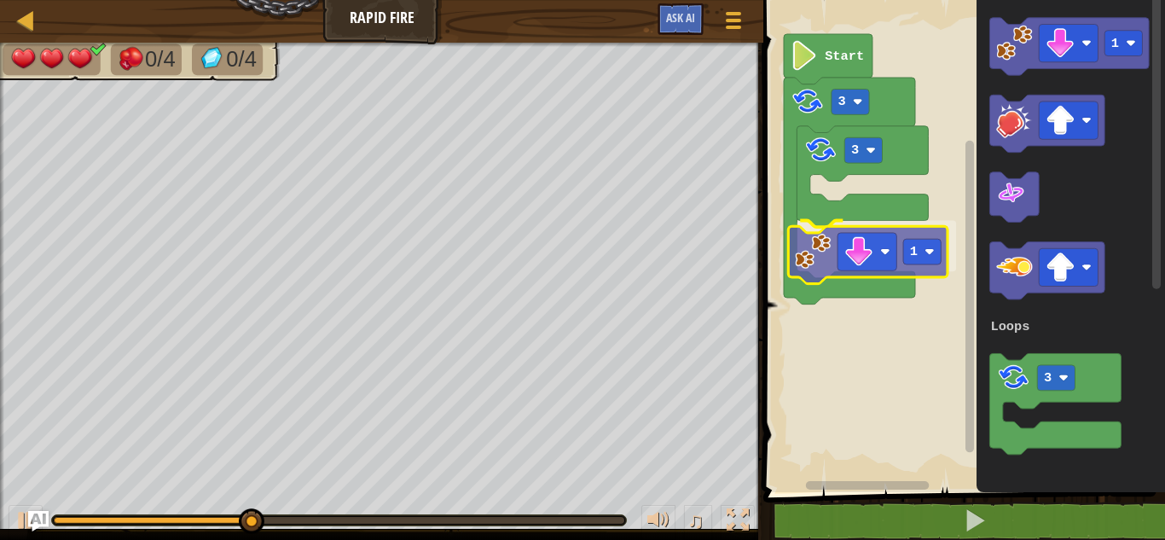
click at [804, 262] on div "Loops Start 3 3 1 1 3 Loops 1" at bounding box center [961, 241] width 407 height 501
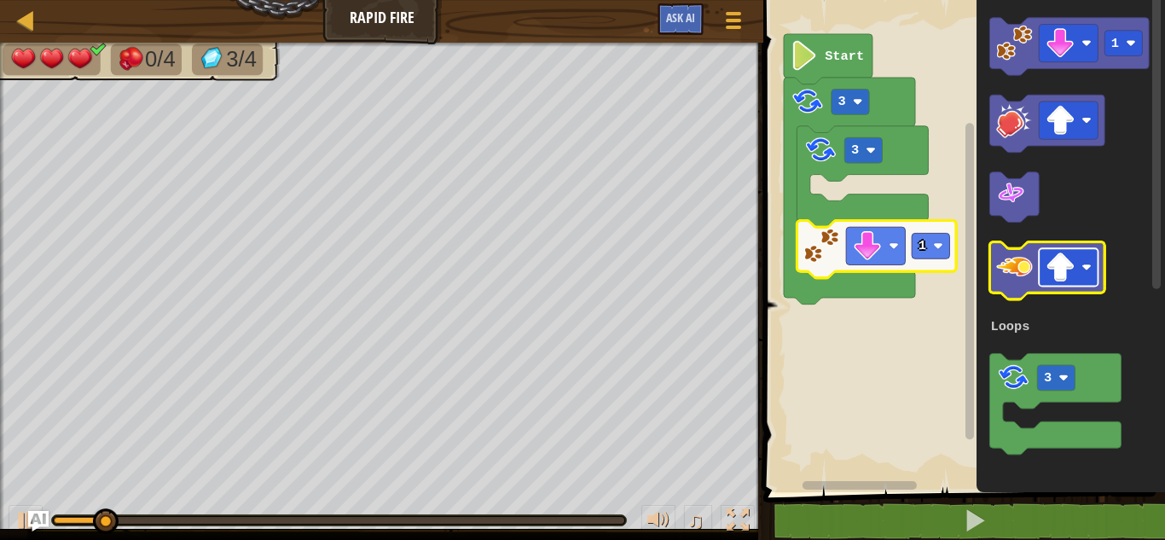
click at [1064, 272] on image "Blockly Workspace" at bounding box center [1061, 267] width 30 height 30
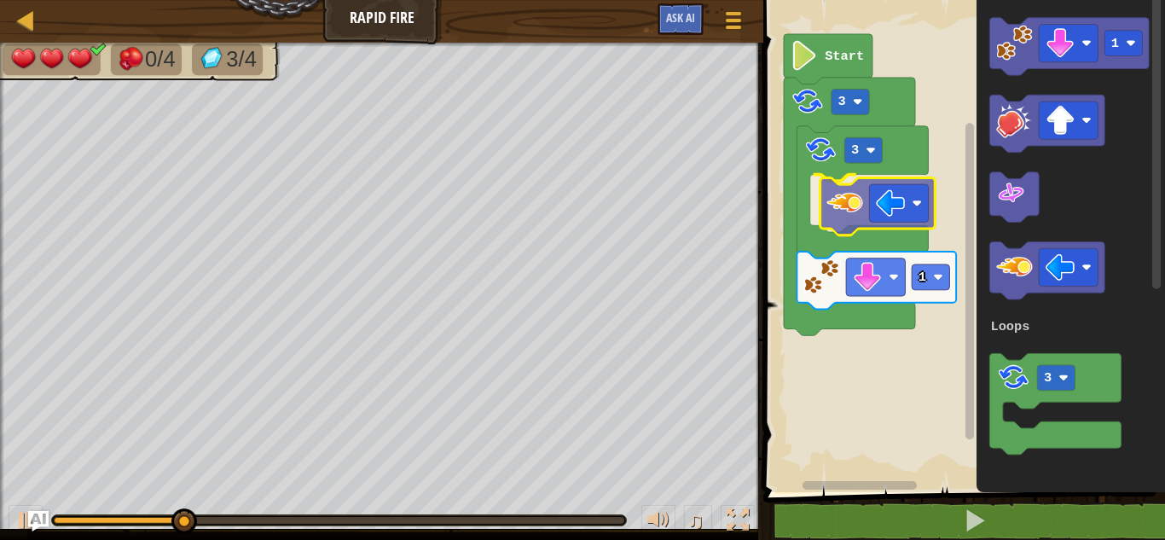
click at [855, 206] on div "Loops Start 3 3 1 1 3 Loops" at bounding box center [961, 241] width 407 height 501
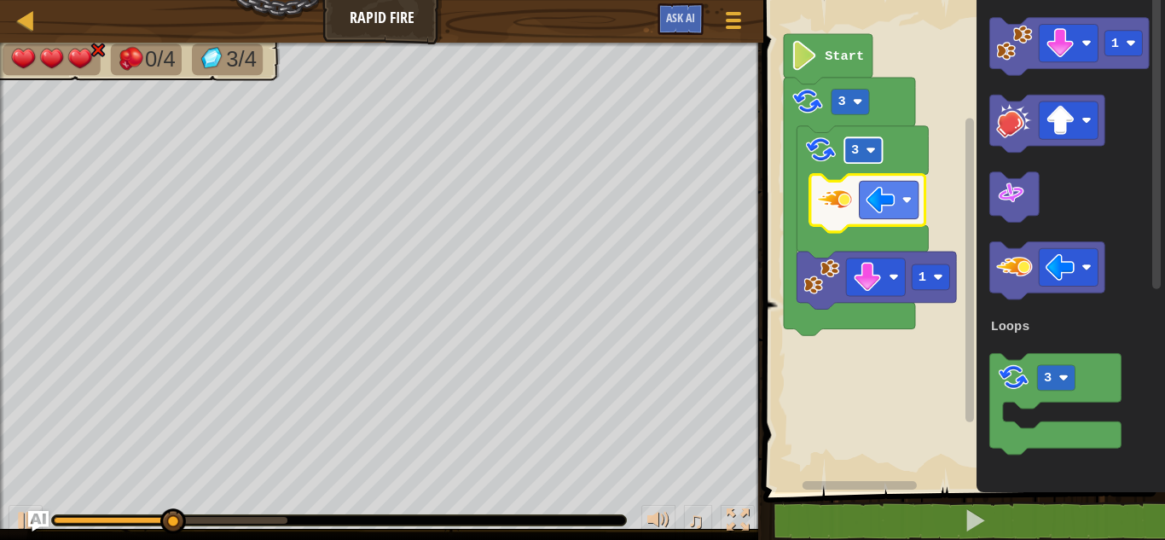
click at [858, 146] on text "3" at bounding box center [855, 149] width 8 height 15
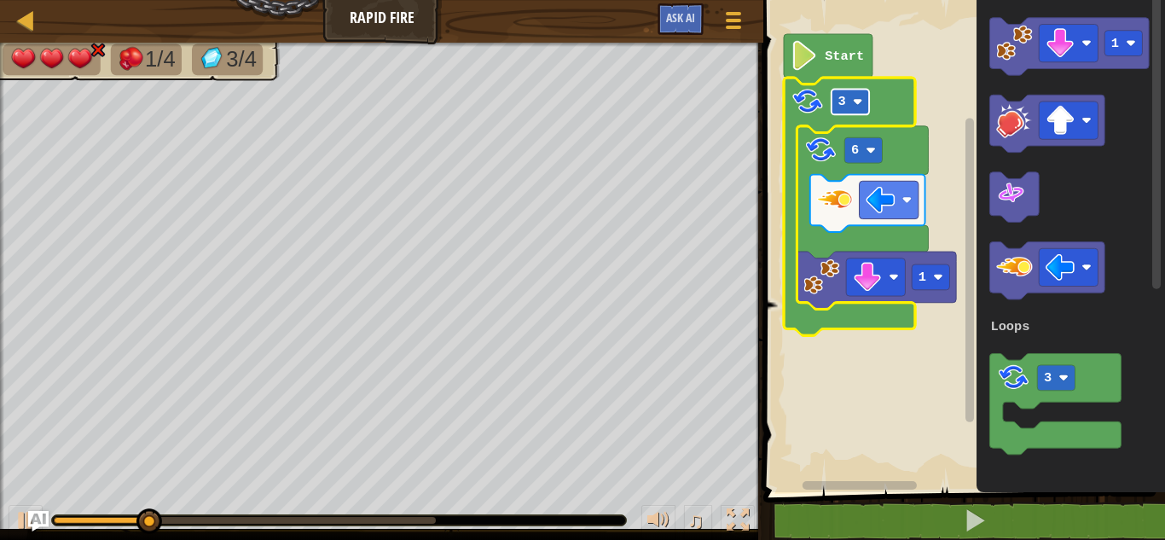
click at [838, 96] on text "3" at bounding box center [842, 101] width 8 height 15
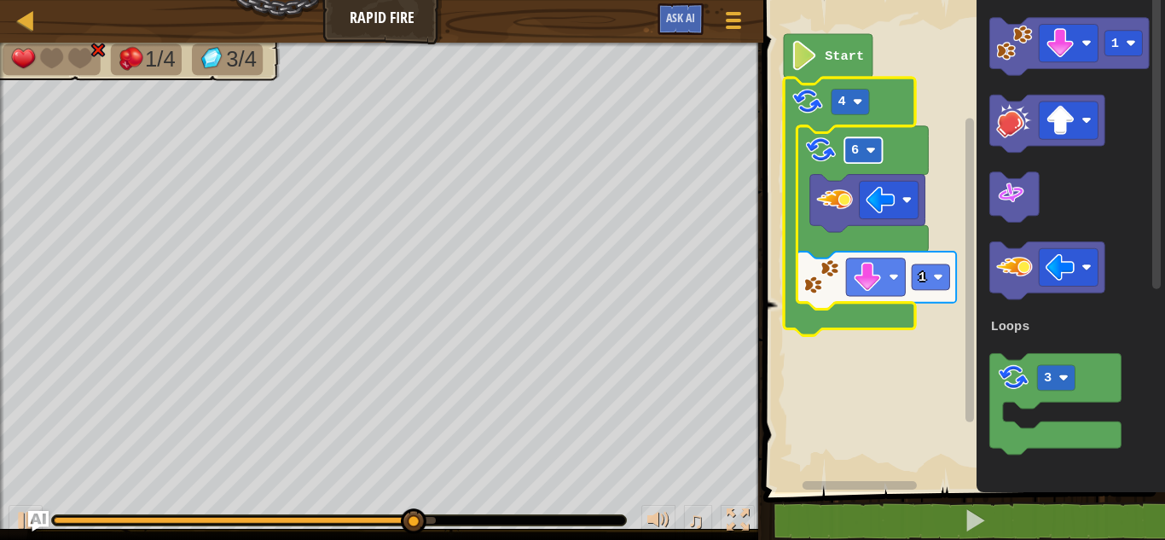
click at [856, 141] on rect "Blockly Workspace" at bounding box center [863, 150] width 38 height 26
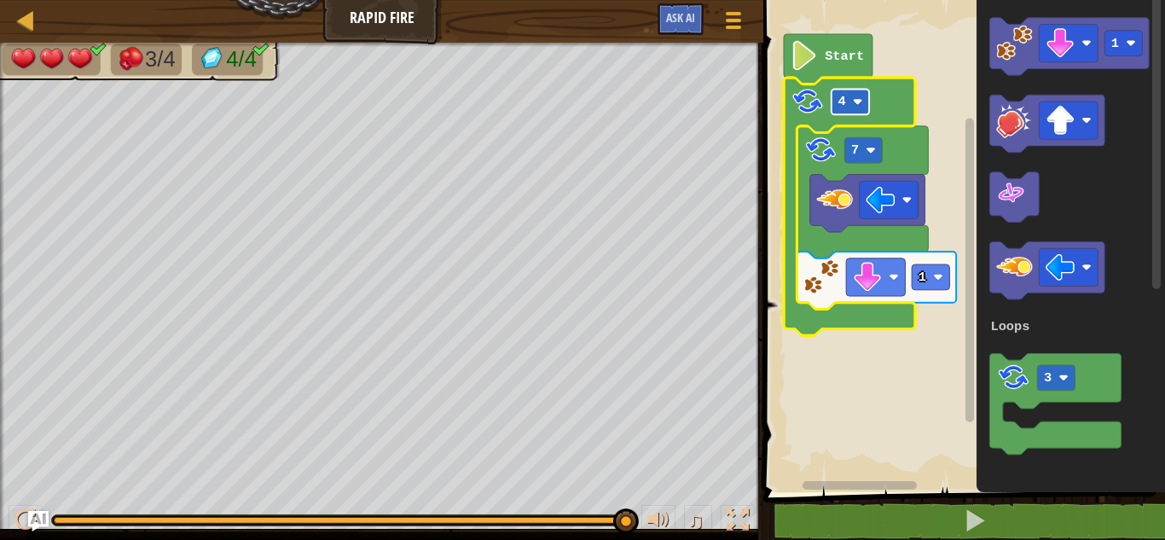
click at [859, 92] on rect "Blockly Workspace" at bounding box center [851, 102] width 38 height 26
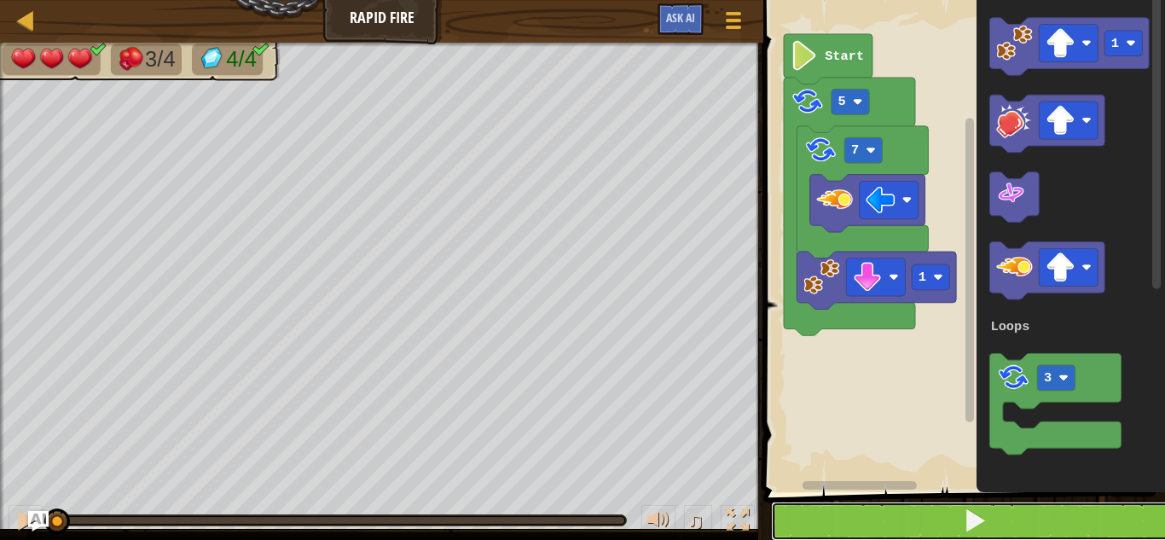
click at [1041, 507] on button at bounding box center [974, 521] width 407 height 39
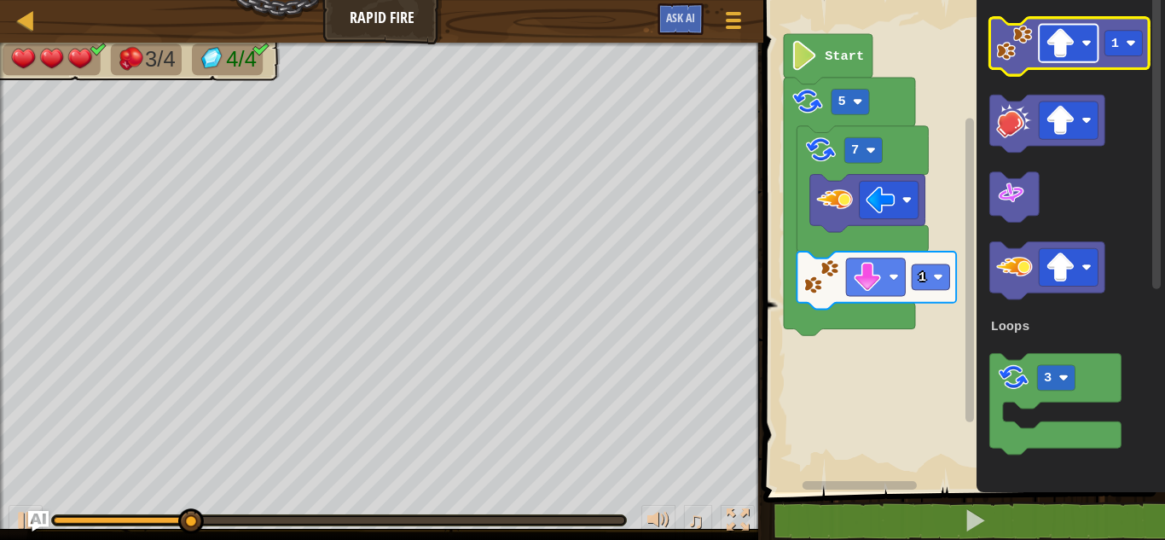
click at [1056, 42] on image "Blockly Workspace" at bounding box center [1061, 43] width 30 height 30
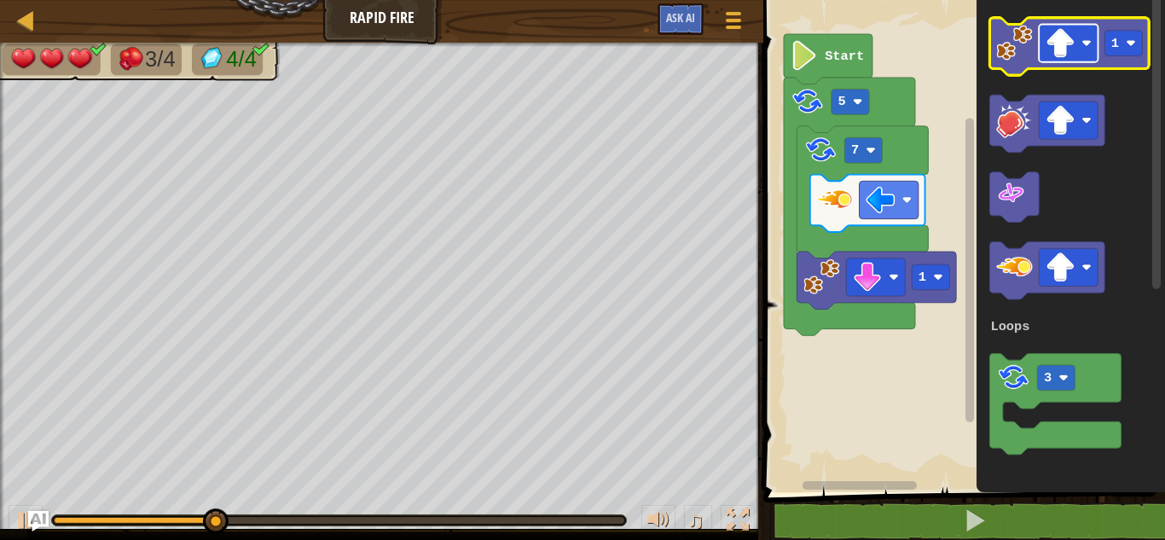
click at [1085, 39] on image "Blockly Workspace" at bounding box center [1086, 43] width 10 height 10
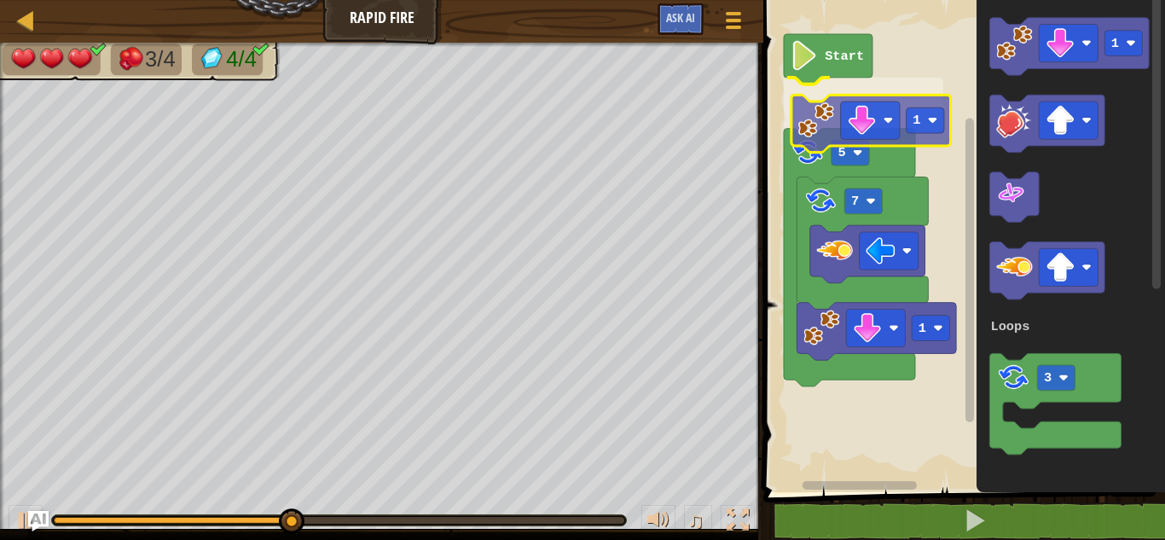
click at [815, 118] on div "Loops Start 1 1 7 5 1 3 Loops 1" at bounding box center [961, 241] width 407 height 501
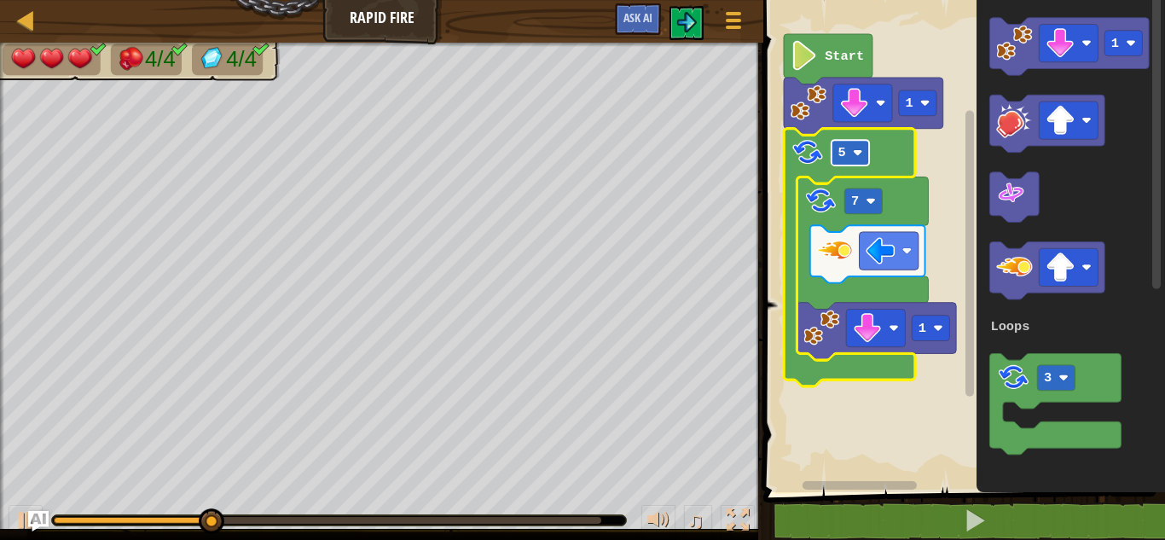
click at [866, 151] on rect "Blockly Workspace" at bounding box center [851, 153] width 38 height 26
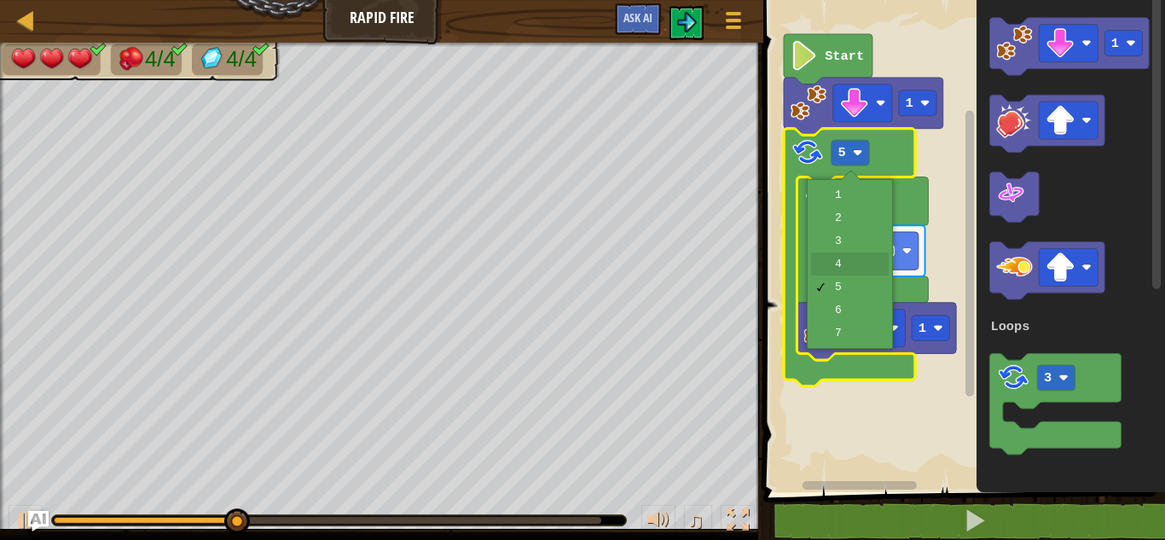
drag, startPoint x: 856, startPoint y: 264, endPoint x: 859, endPoint y: 273, distance: 8.9
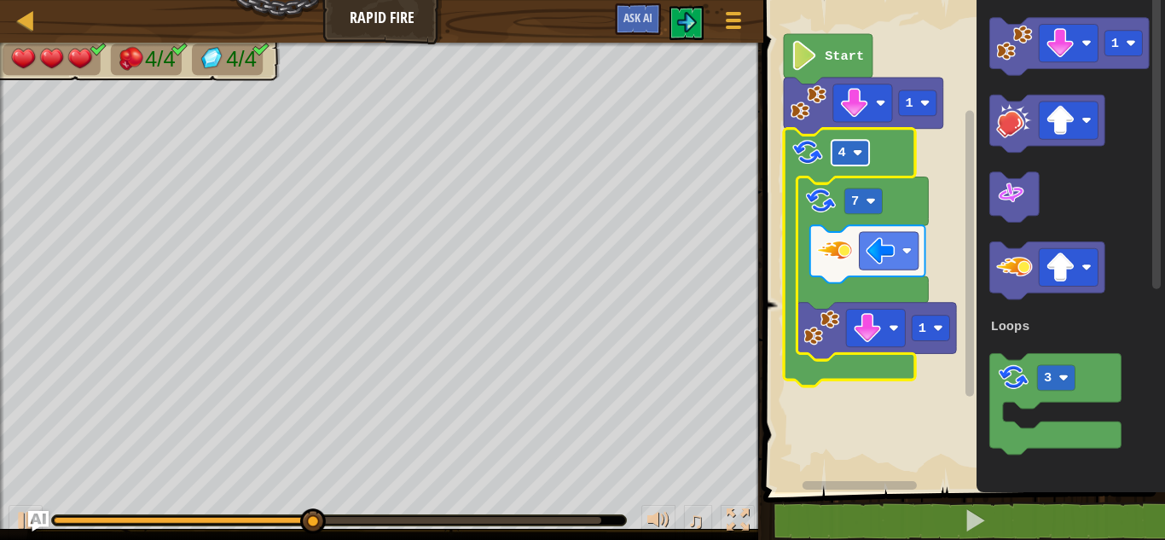
click at [855, 161] on rect "Blockly Workspace" at bounding box center [851, 153] width 38 height 26
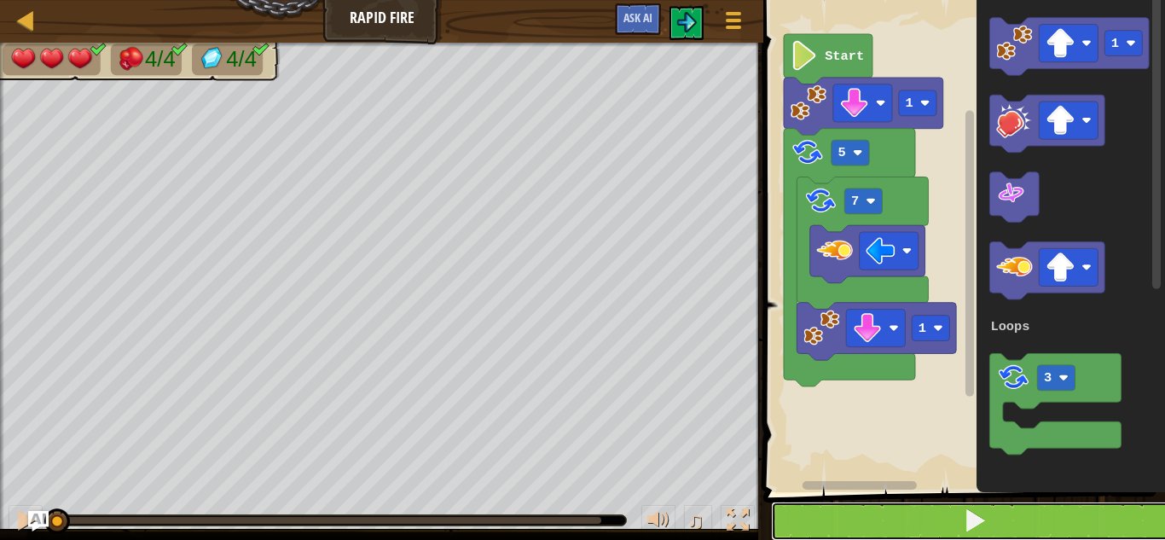
click at [961, 517] on button at bounding box center [974, 521] width 407 height 39
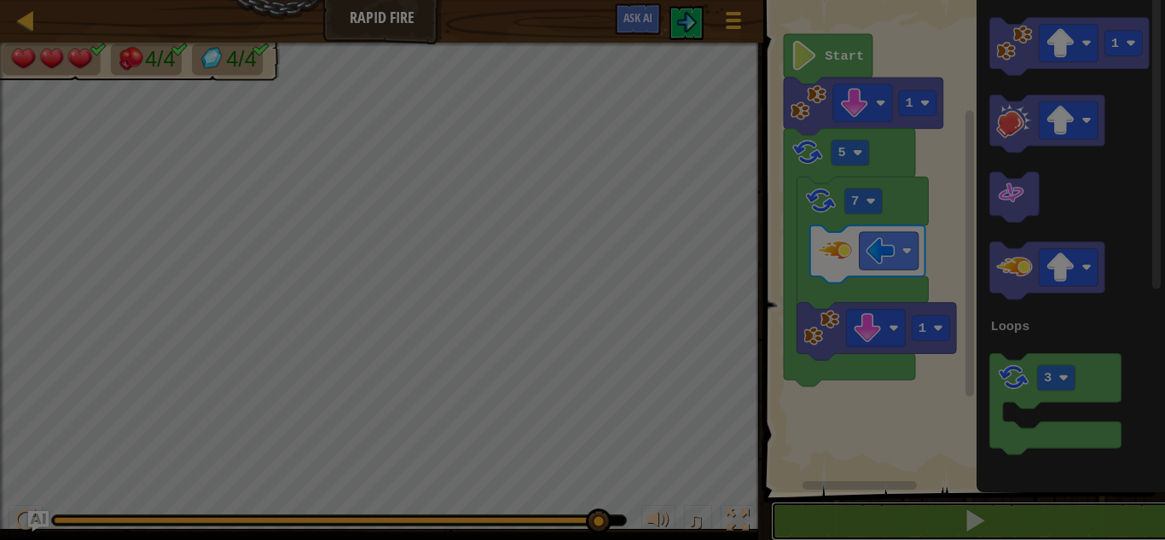
scroll to position [1, 0]
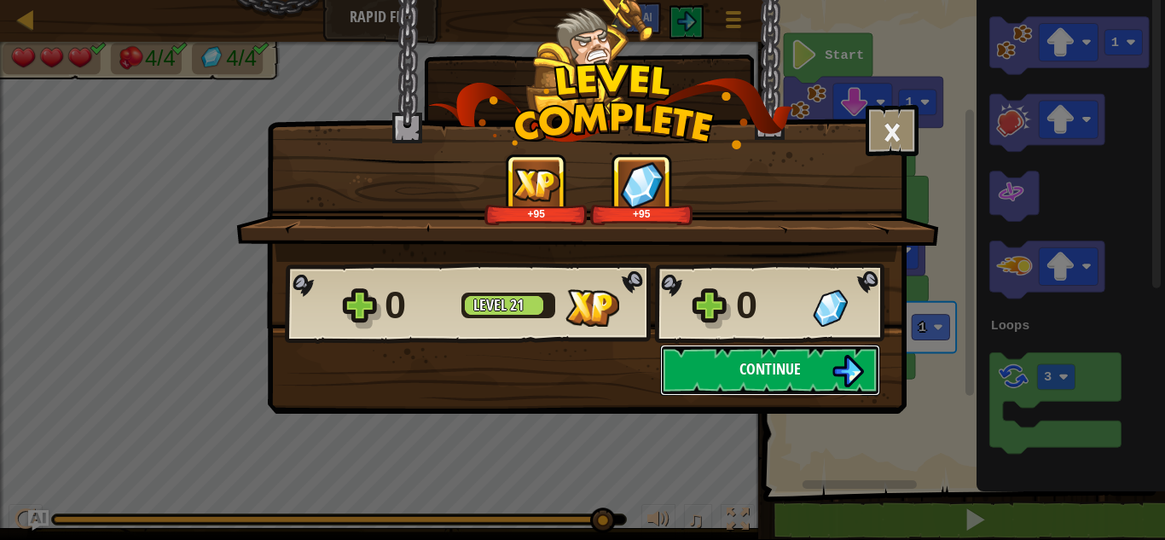
click at [795, 351] on button "Continue" at bounding box center [770, 370] width 220 height 51
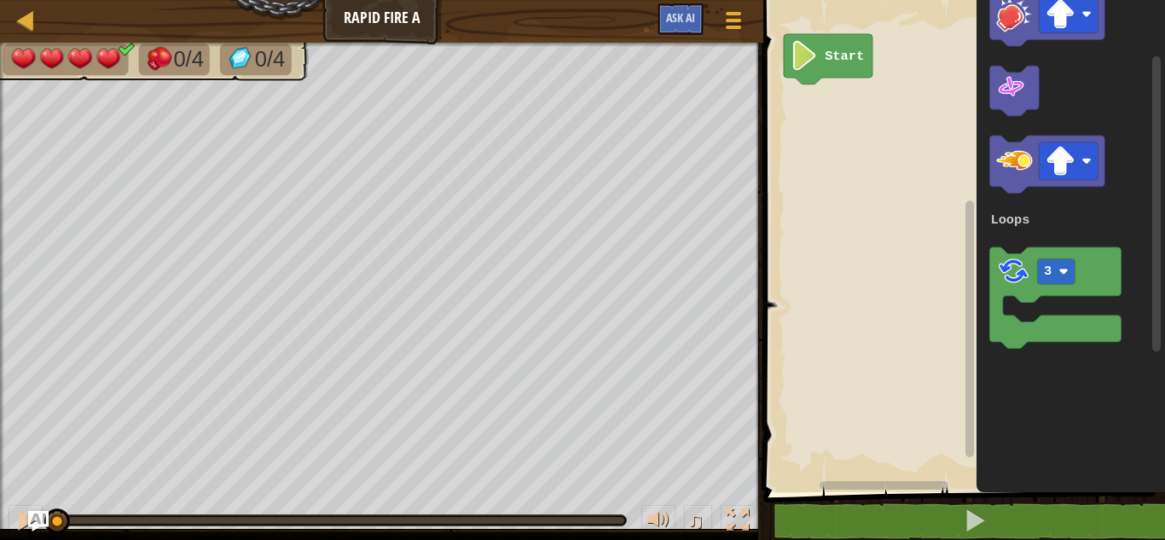
click at [971, 288] on div "Loops Start 1 3 Loops" at bounding box center [961, 241] width 407 height 501
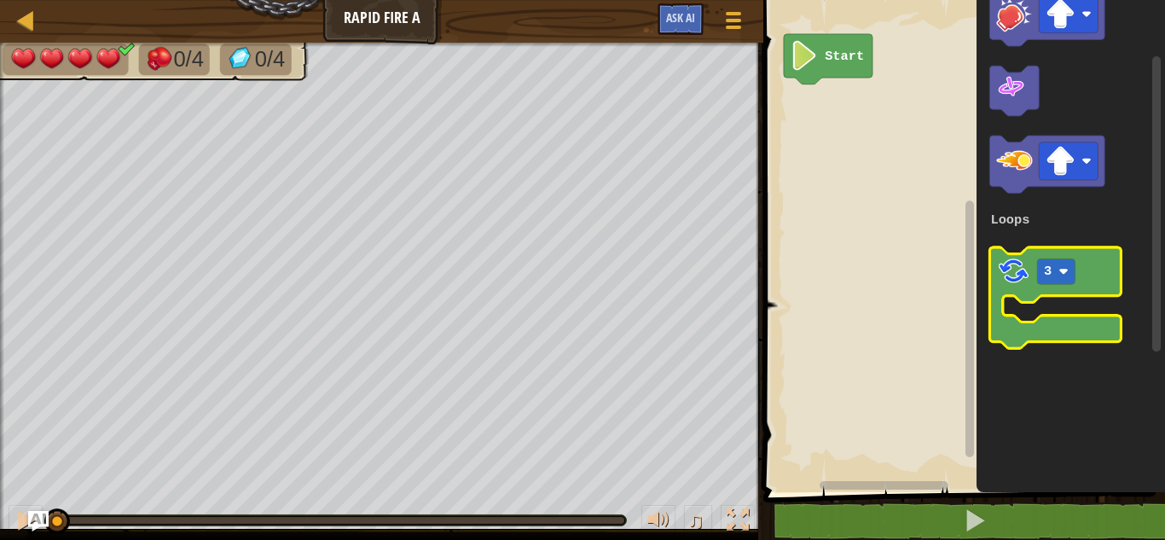
click at [1005, 271] on image "Blockly Workspace" at bounding box center [1013, 271] width 34 height 34
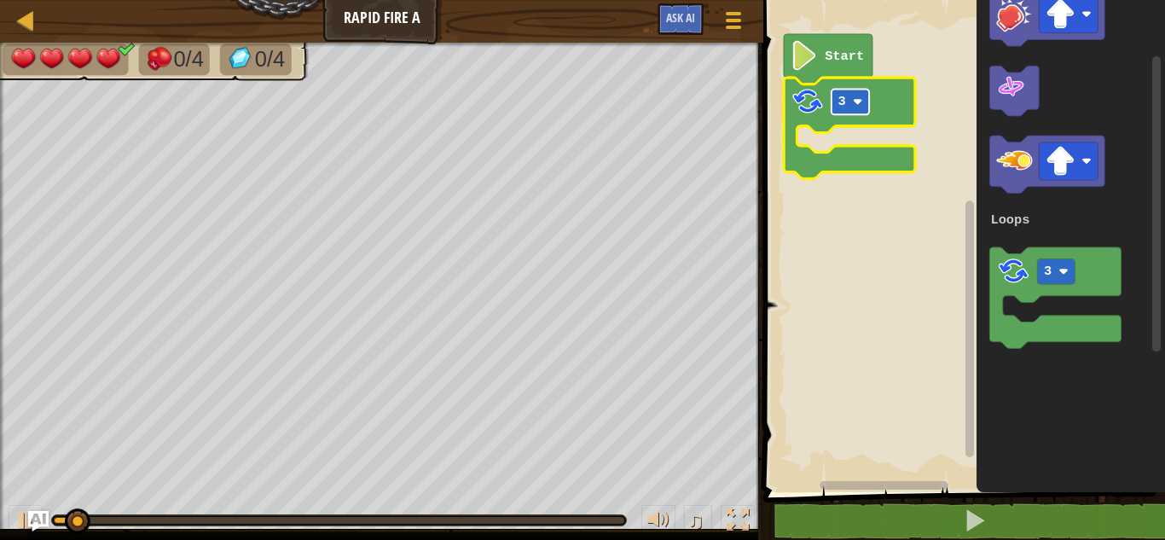
click at [838, 107] on text "3" at bounding box center [842, 101] width 8 height 15
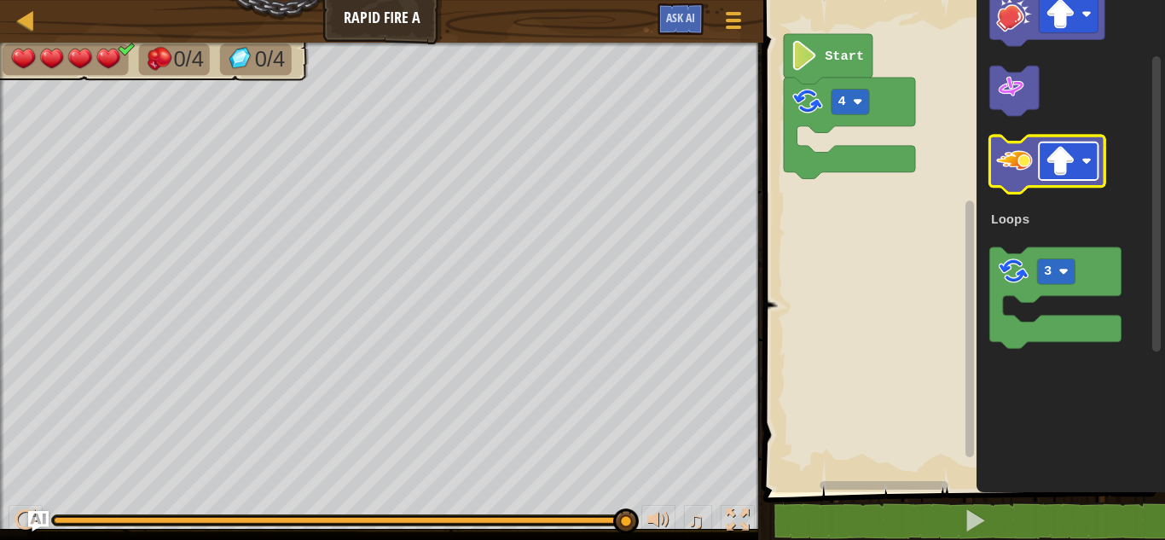
click at [1064, 152] on image "Blockly Workspace" at bounding box center [1061, 162] width 30 height 30
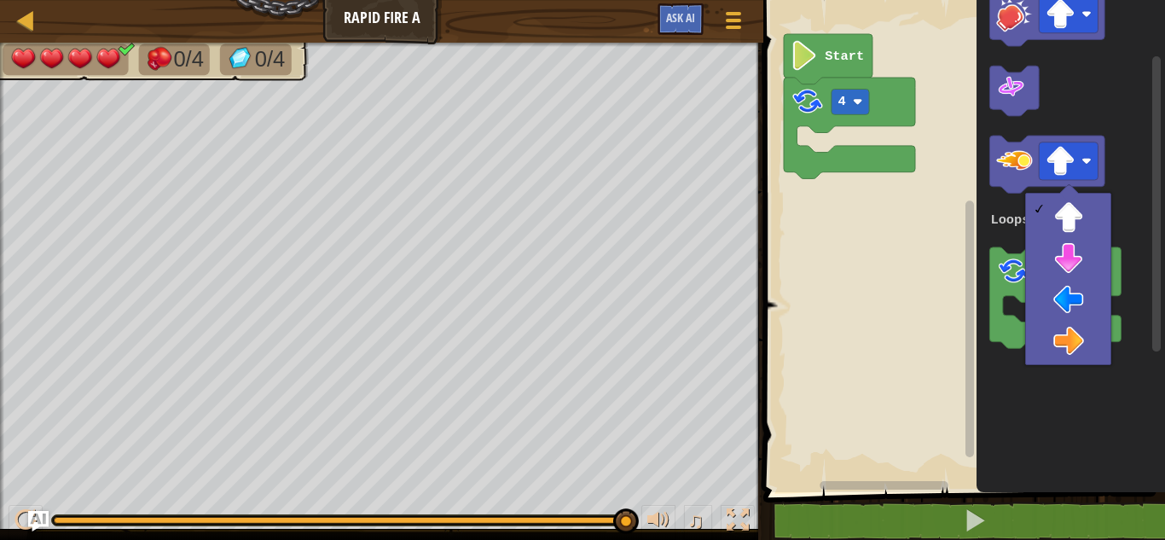
click at [937, 316] on rect "Blockly Workspace" at bounding box center [961, 241] width 407 height 501
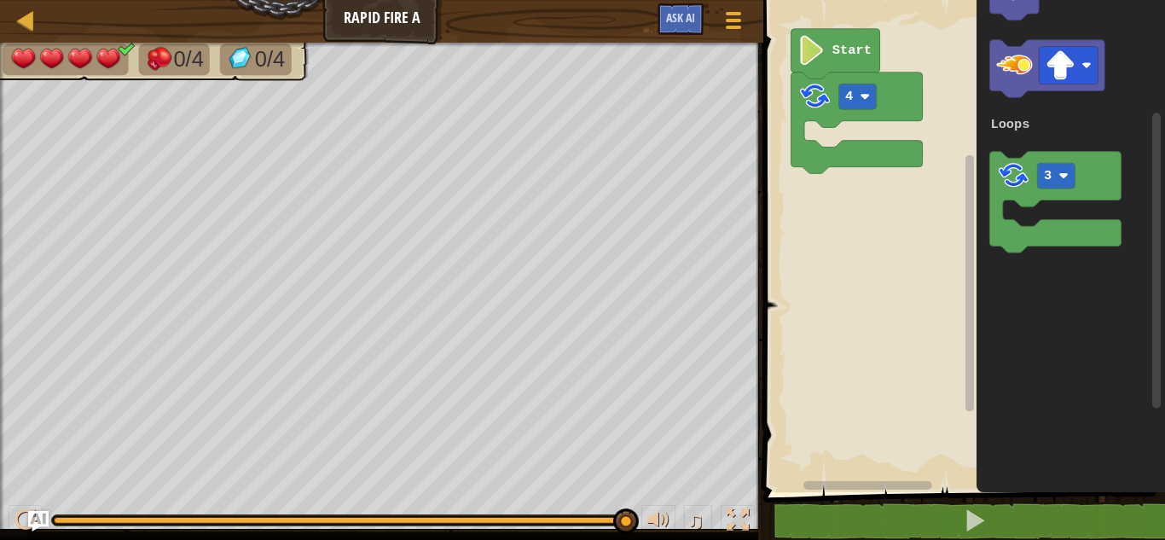
click at [855, 178] on div "Loops Start 4 1 3 Loops" at bounding box center [961, 241] width 407 height 501
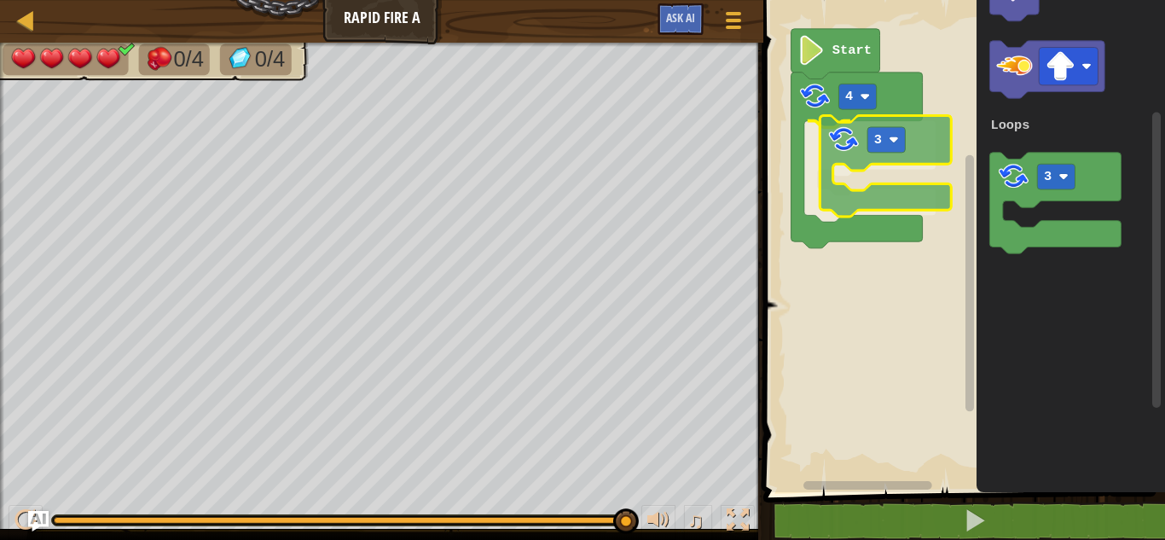
click at [844, 126] on div "Loops Start 4 3 1 3 Loops 3" at bounding box center [961, 241] width 407 height 501
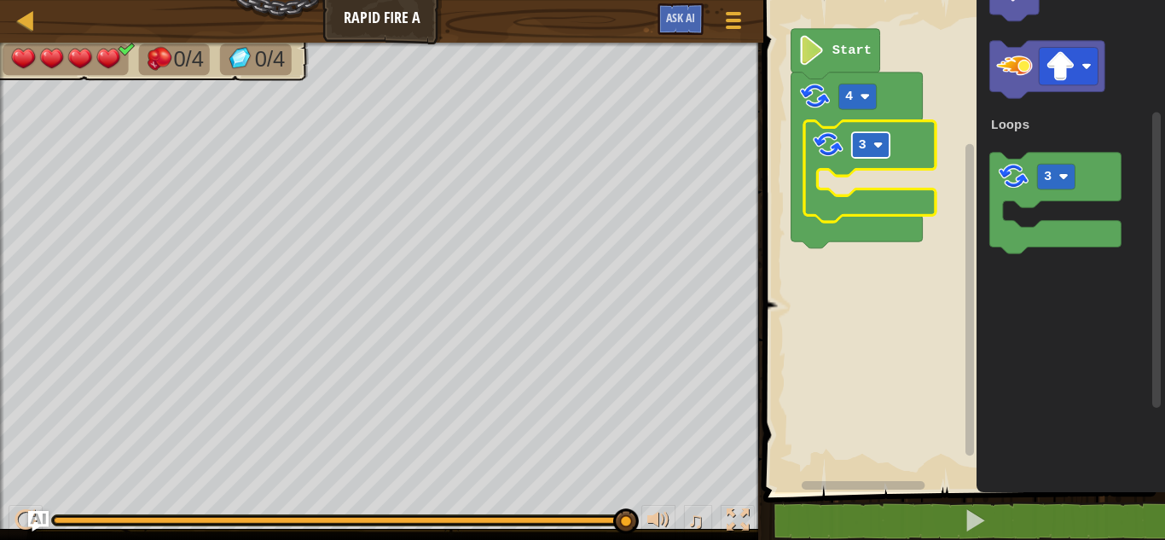
click at [881, 146] on image "Blockly Workspace" at bounding box center [878, 145] width 10 height 10
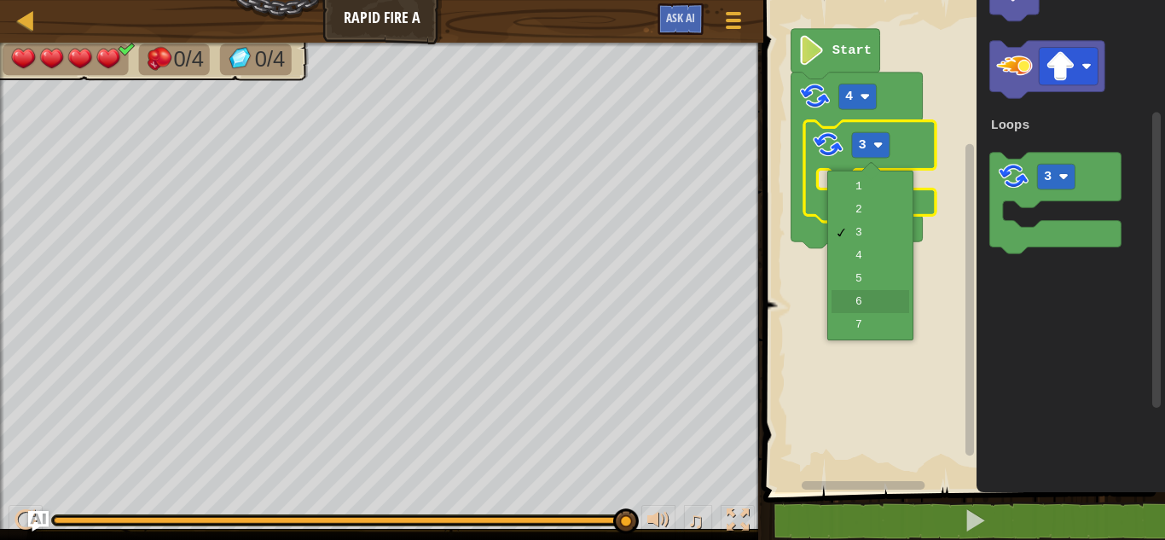
drag, startPoint x: 883, startPoint y: 301, endPoint x: 890, endPoint y: 232, distance: 69.4
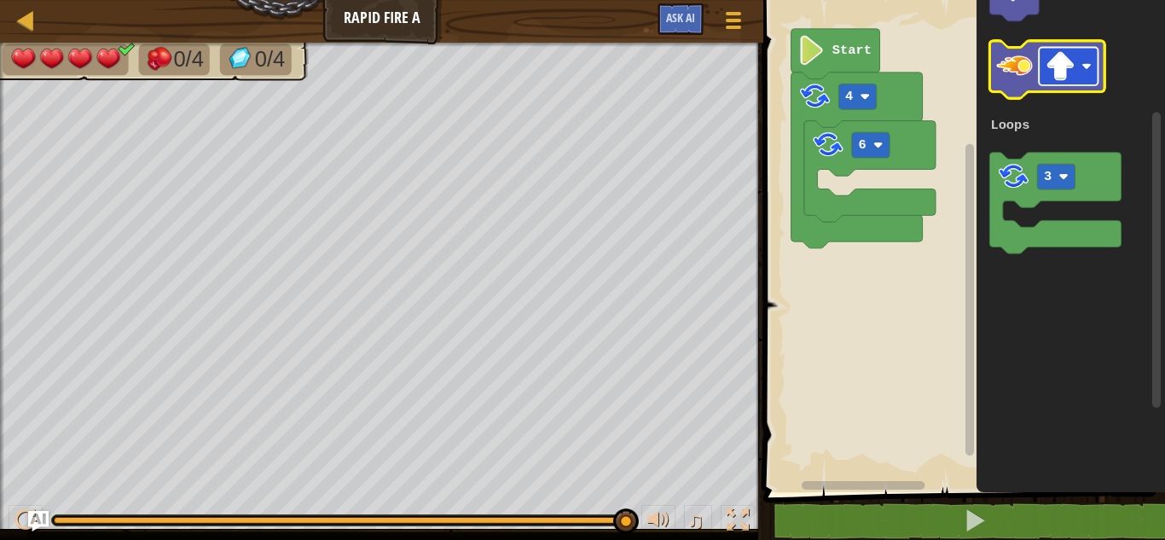
click at [1075, 64] on image "Blockly Workspace" at bounding box center [1061, 66] width 30 height 30
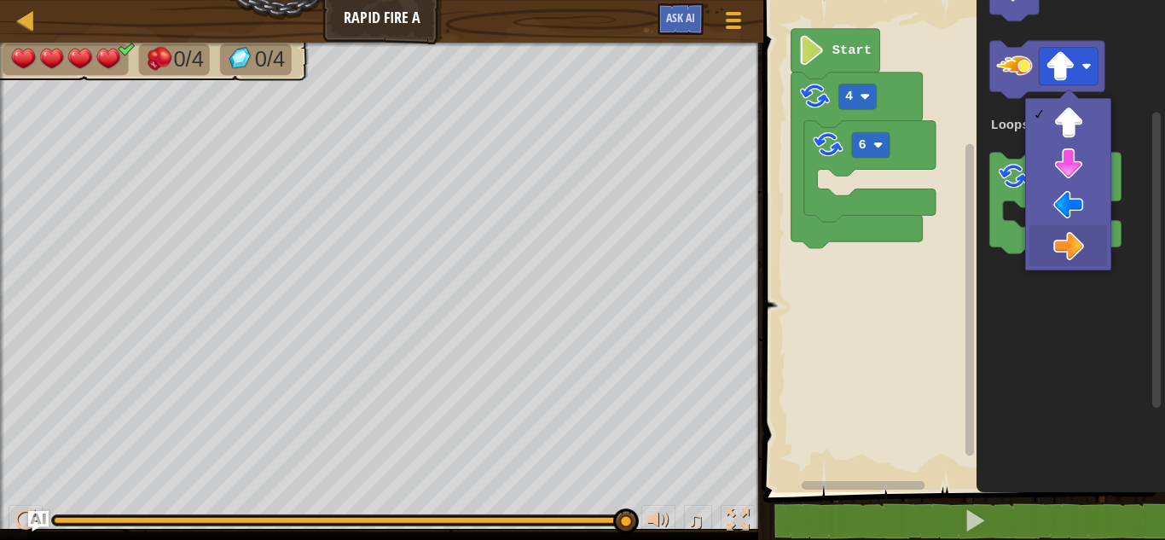
drag, startPoint x: 1046, startPoint y: 247, endPoint x: 960, endPoint y: 183, distance: 107.1
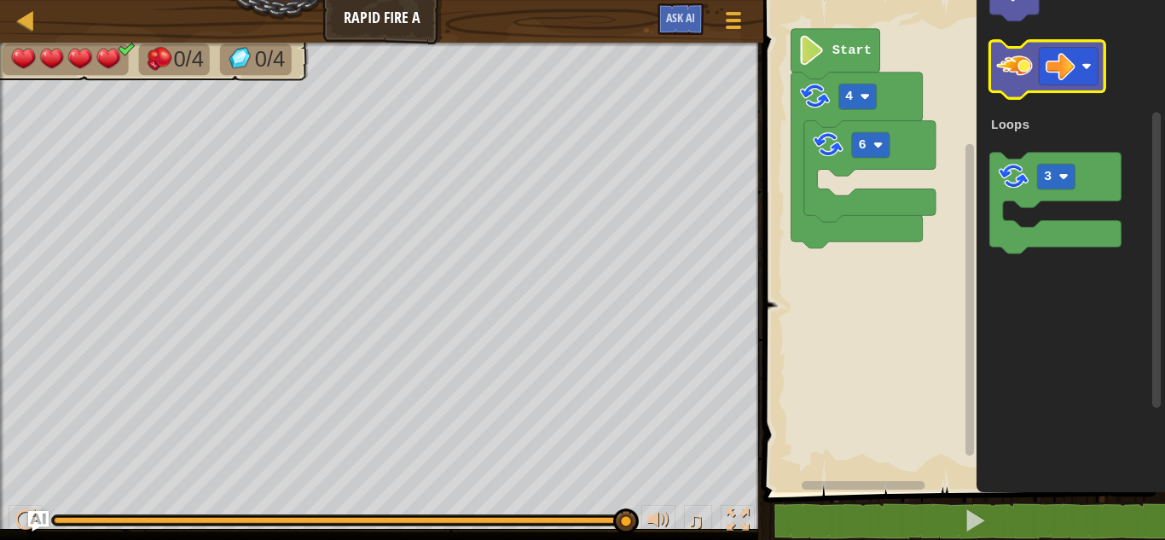
click at [1009, 55] on image "Blockly Workspace" at bounding box center [1014, 66] width 36 height 36
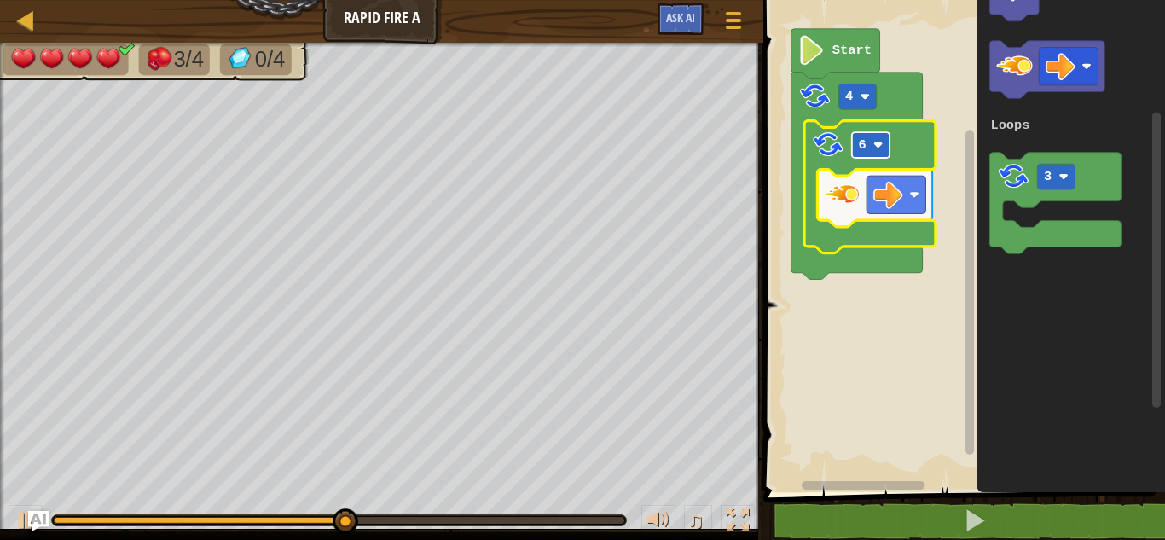
click at [879, 142] on image "Blockly Workspace" at bounding box center [878, 145] width 10 height 10
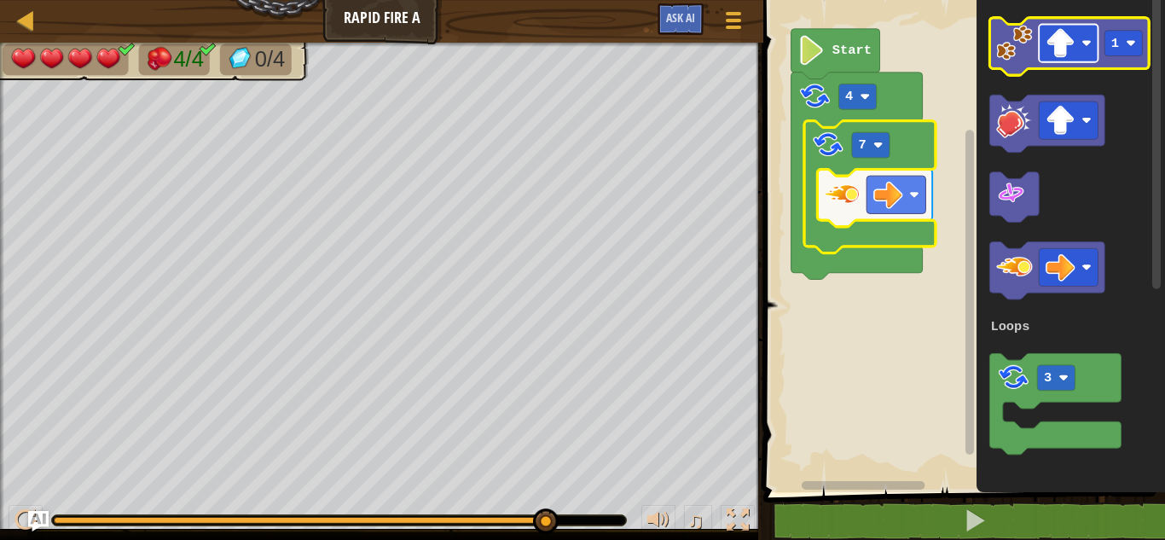
click at [1081, 49] on rect "Blockly Workspace" at bounding box center [1068, 44] width 59 height 38
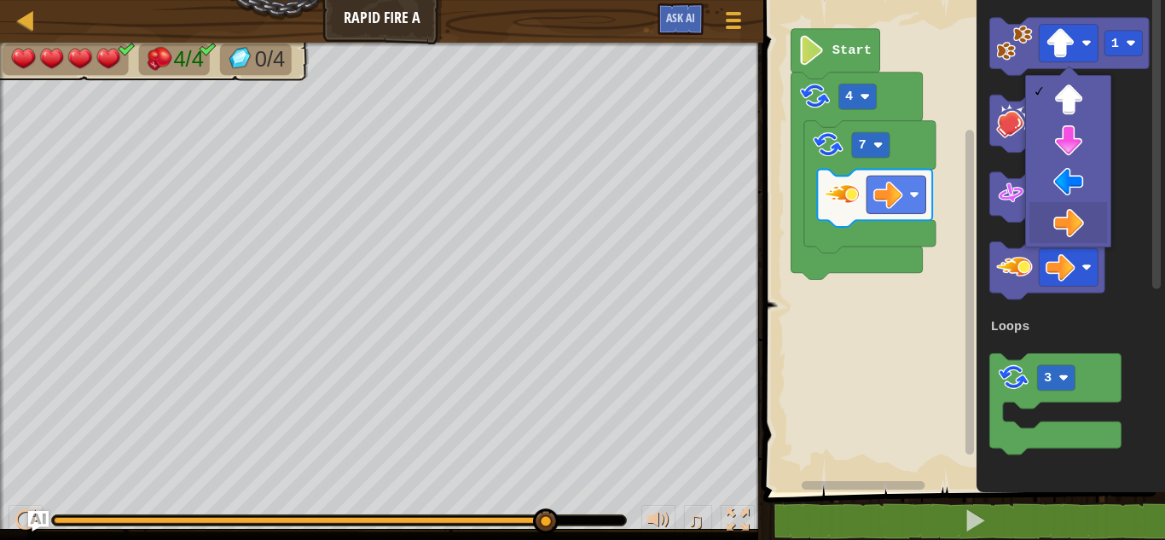
drag, startPoint x: 1073, startPoint y: 218, endPoint x: 1064, endPoint y: 196, distance: 23.8
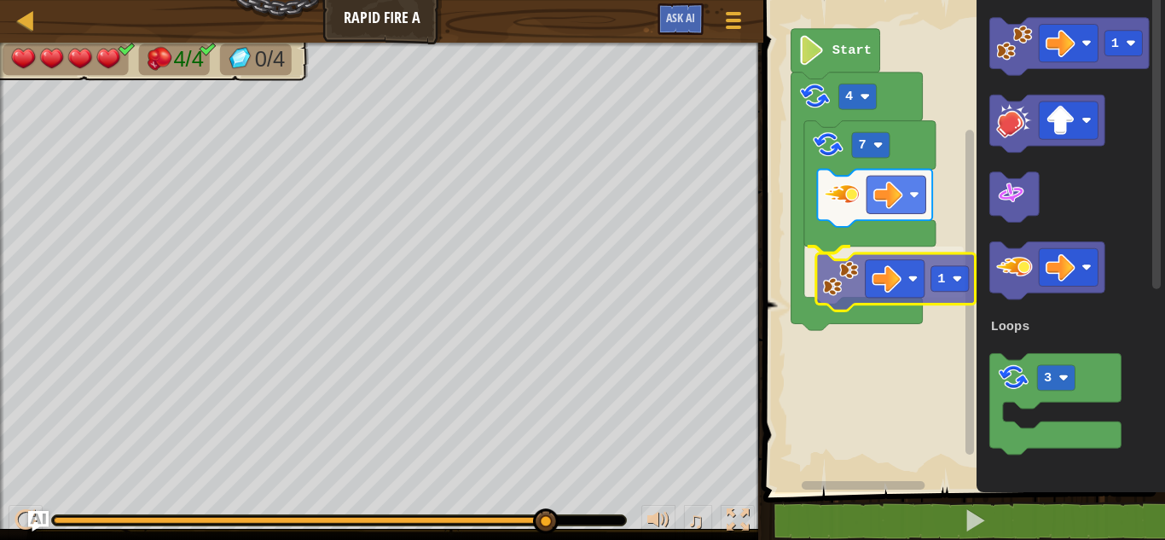
click at [836, 269] on div "Loops Start 4 7 1 1 3 Loops 1" at bounding box center [961, 241] width 407 height 501
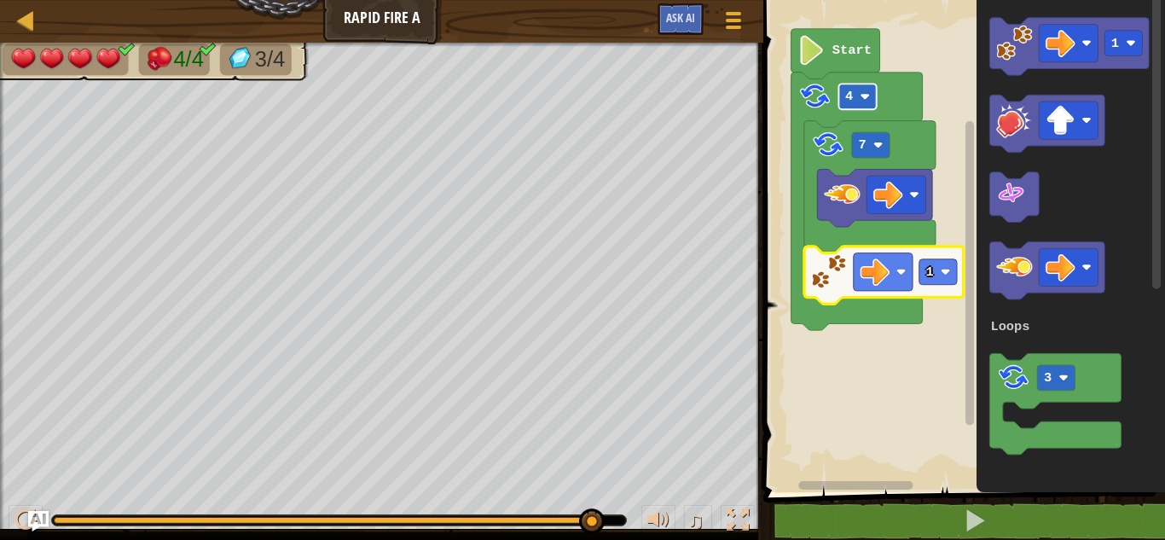
click at [861, 92] on image "Blockly Workspace" at bounding box center [866, 97] width 10 height 10
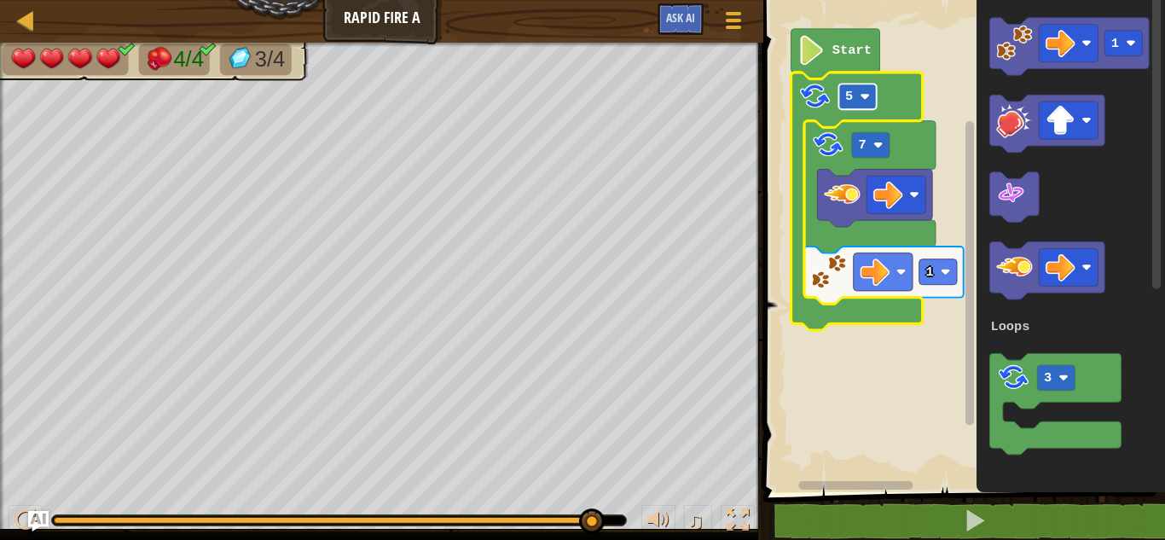
click at [849, 92] on text "5" at bounding box center [849, 96] width 8 height 15
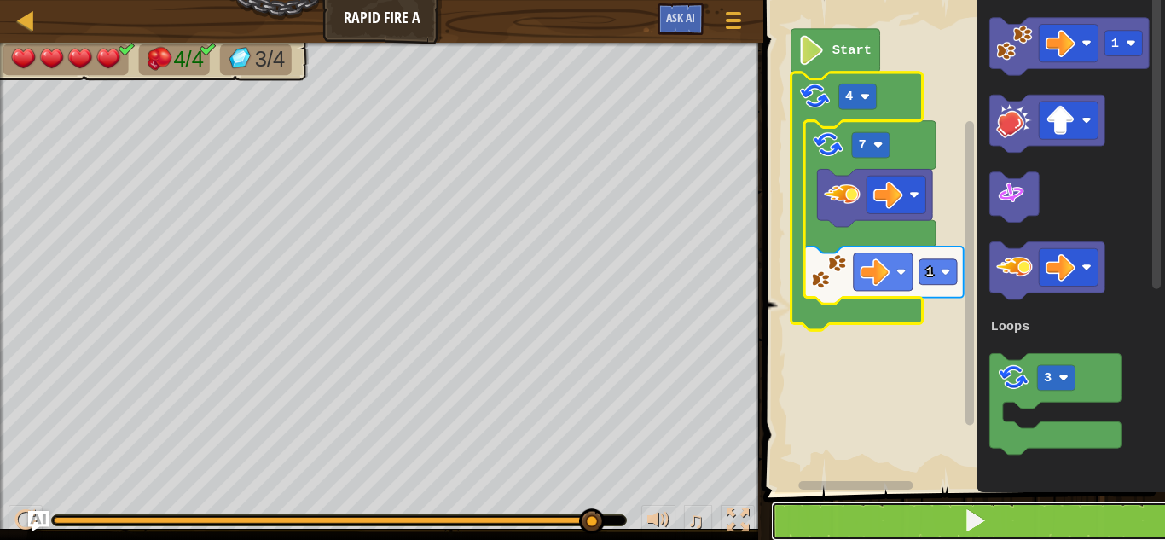
click at [994, 507] on button at bounding box center [974, 521] width 407 height 39
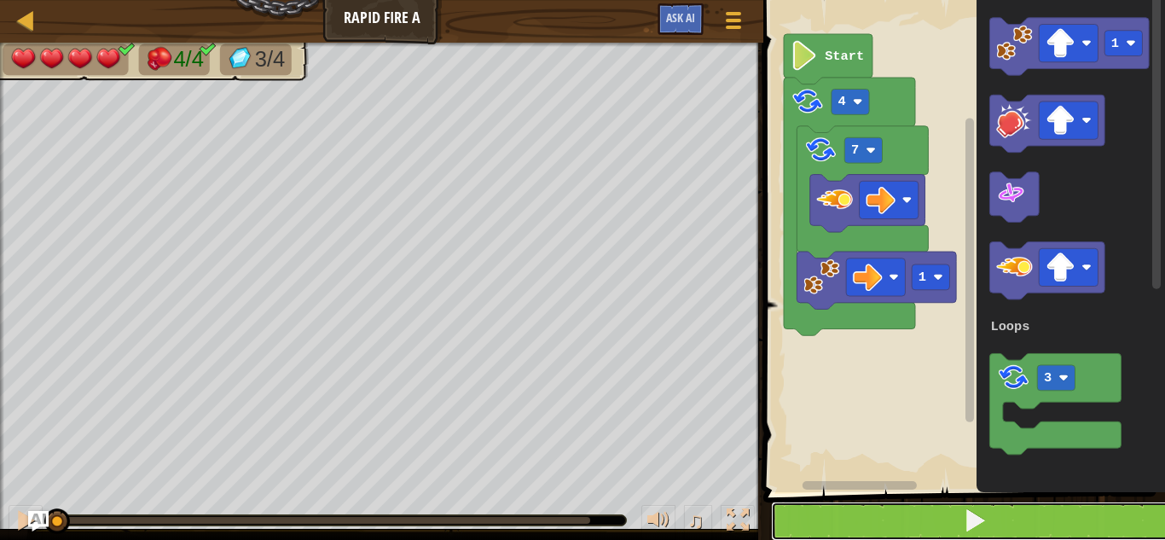
click at [983, 531] on span at bounding box center [975, 520] width 24 height 24
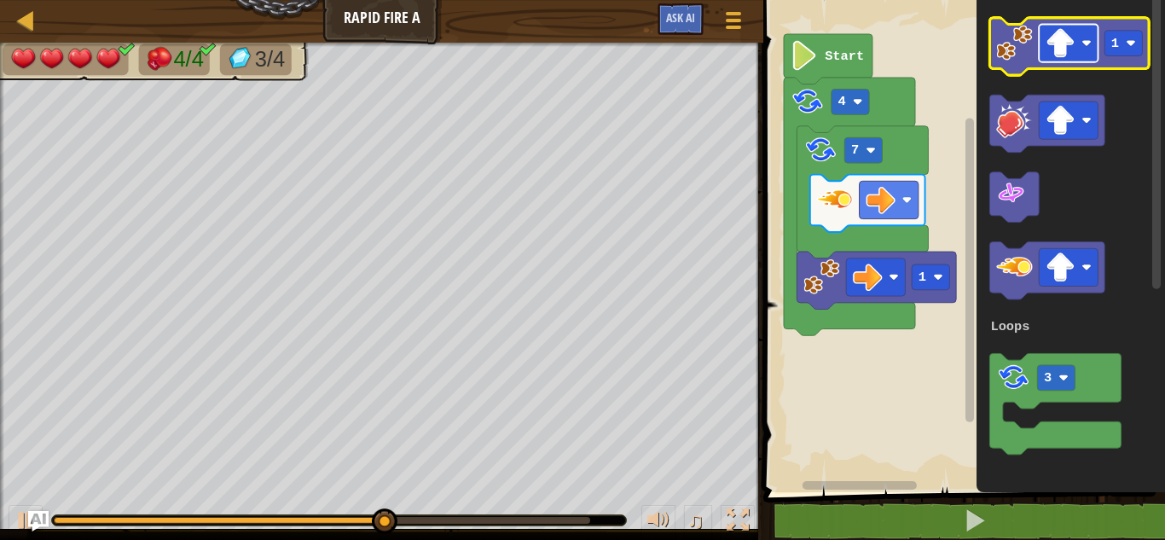
click at [1058, 27] on g "Blockly Workspace" at bounding box center [1068, 44] width 59 height 38
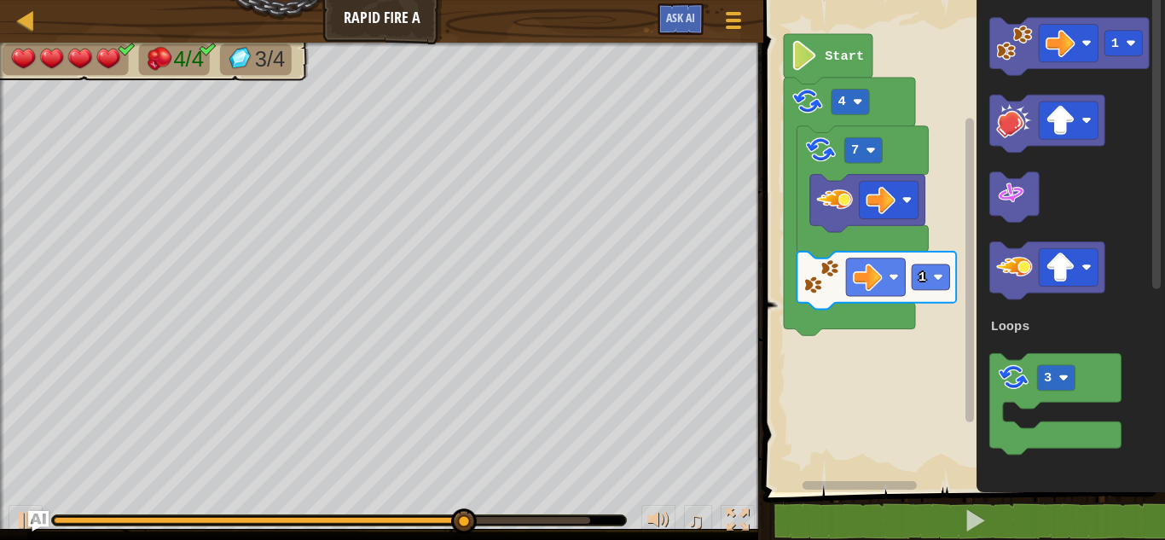
click at [929, 331] on div "Loops 1 7 4 Start 1 3 Loops" at bounding box center [961, 241] width 407 height 501
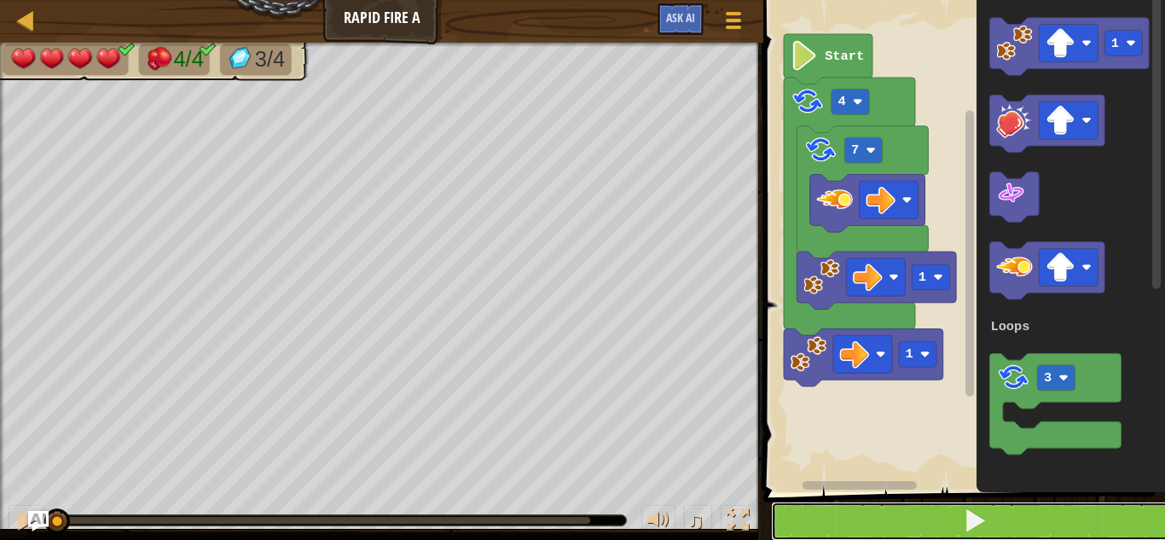
click at [861, 519] on button at bounding box center [974, 521] width 407 height 39
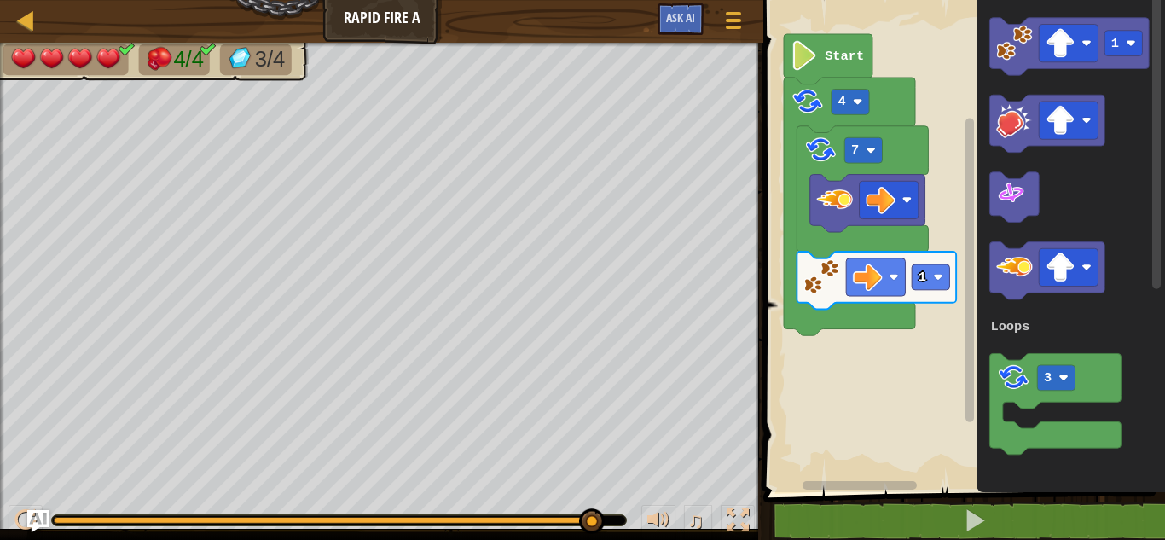
click at [37, 521] on img "Ask AI" at bounding box center [38, 521] width 22 height 22
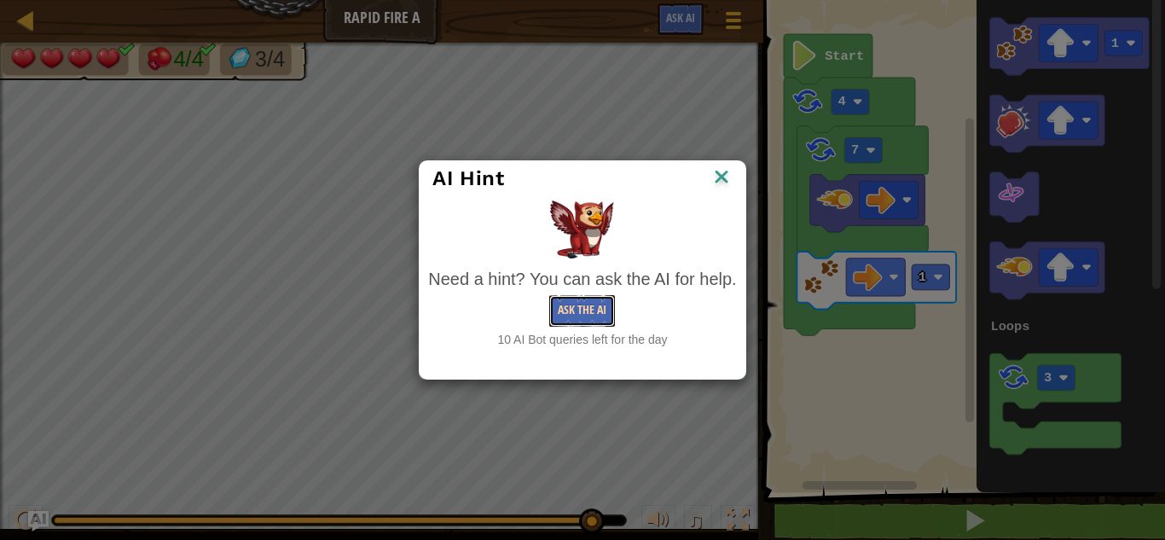
click at [597, 313] on button "Ask the AI" at bounding box center [582, 311] width 66 height 32
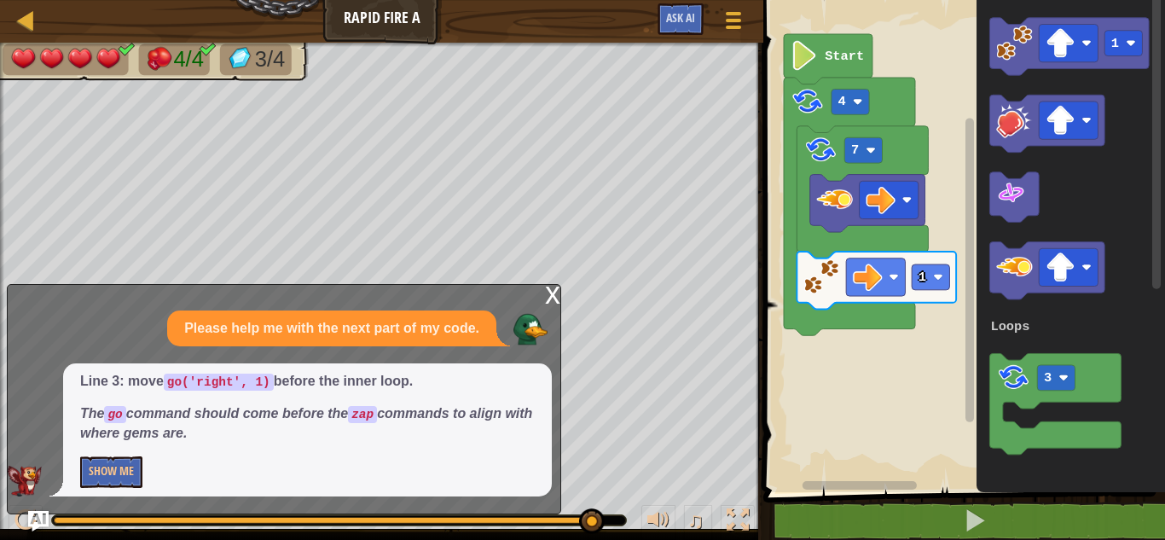
click at [551, 287] on div "x" at bounding box center [552, 293] width 15 height 17
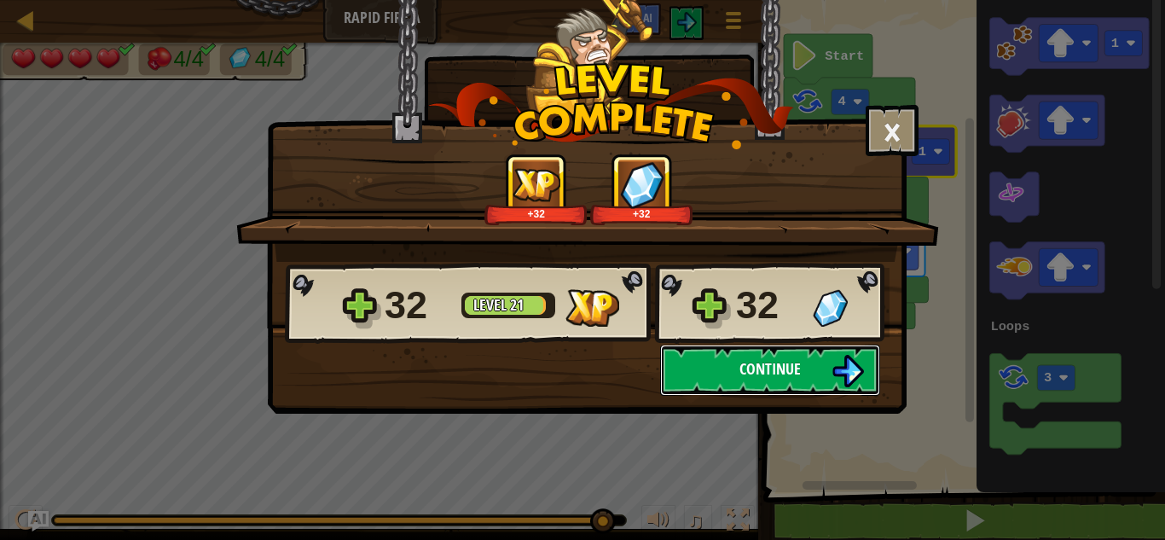
click at [787, 356] on button "Continue" at bounding box center [770, 370] width 220 height 51
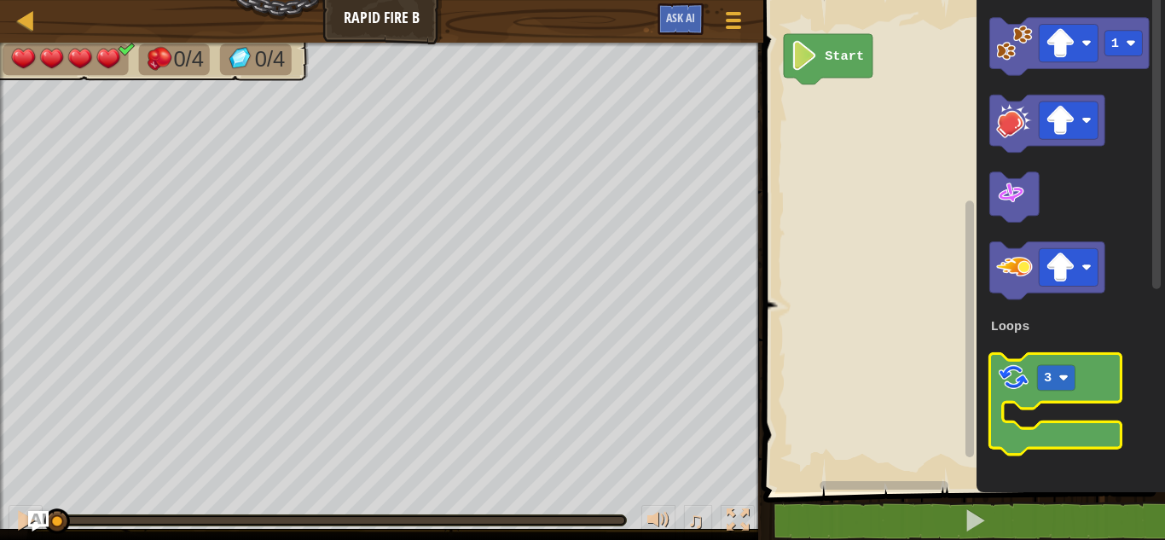
click at [1039, 441] on icon "Blockly Workspace" at bounding box center [1055, 403] width 131 height 101
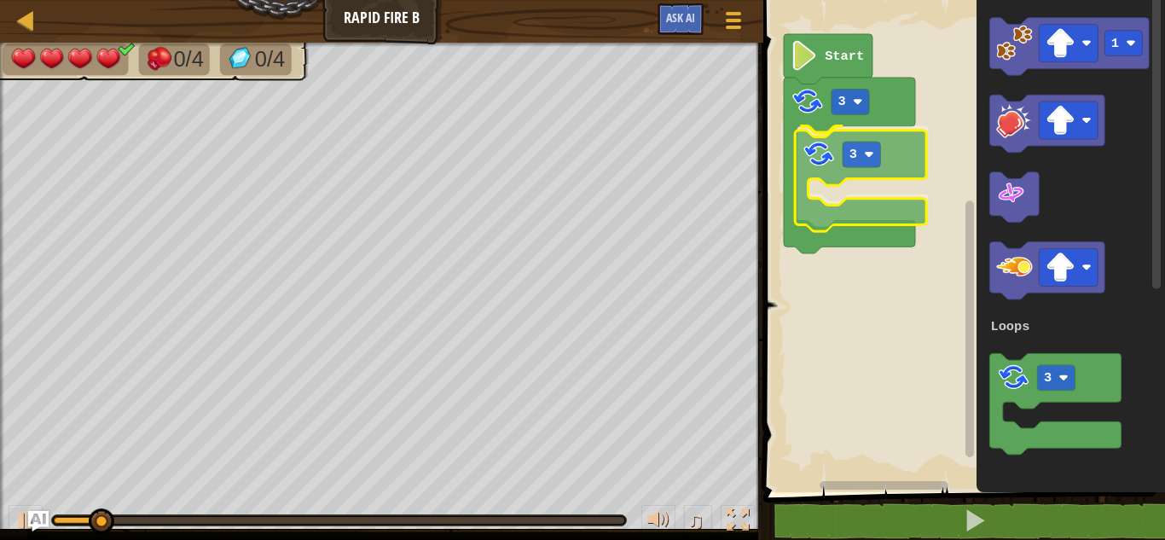
click at [813, 150] on div "Loops Start 3 3 1 3 Loops 3" at bounding box center [961, 241] width 407 height 501
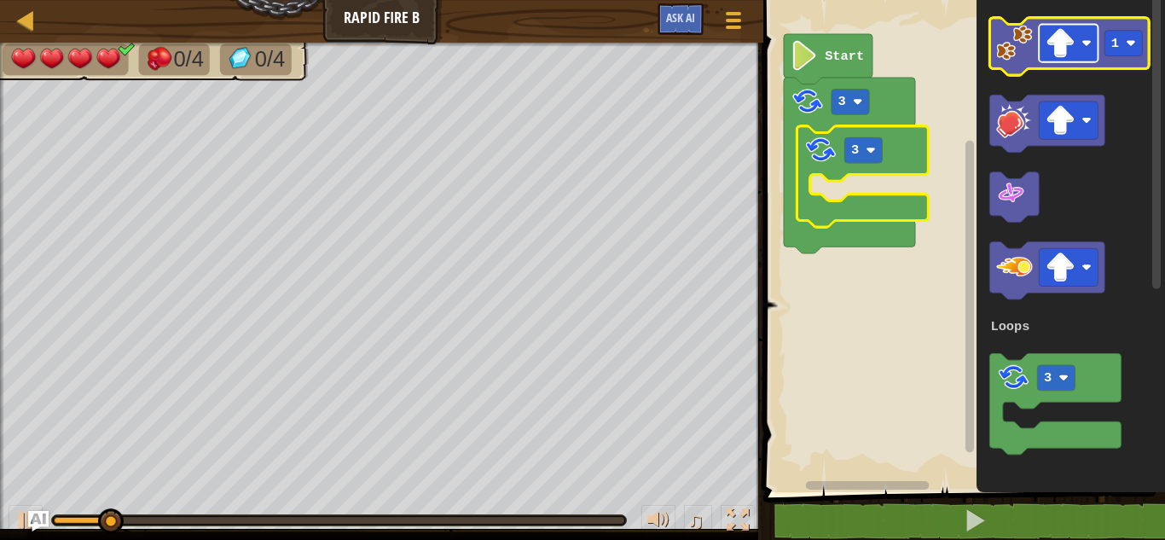
click at [1094, 40] on rect "Blockly Workspace" at bounding box center [1068, 44] width 59 height 38
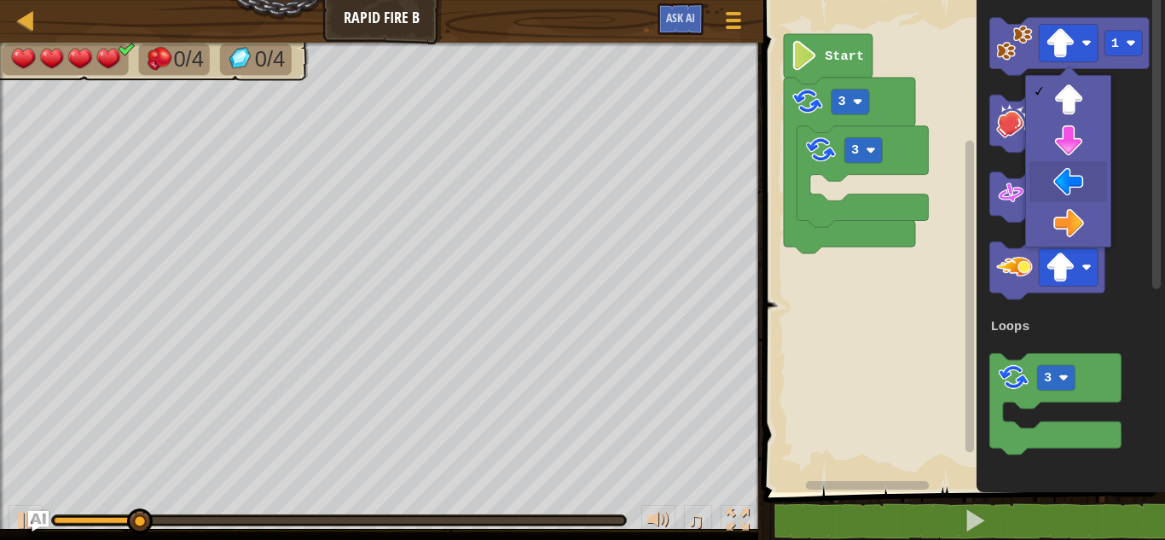
drag, startPoint x: 1071, startPoint y: 174, endPoint x: 1063, endPoint y: 154, distance: 22.2
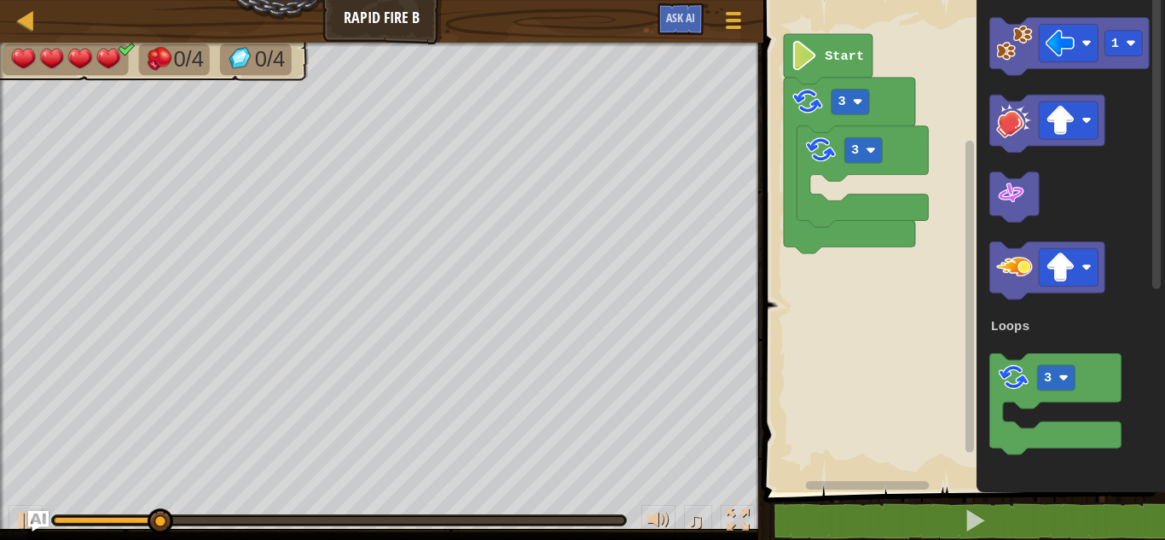
click at [927, 77] on div "Loops Start 3 3 1 3 Loops" at bounding box center [961, 241] width 407 height 501
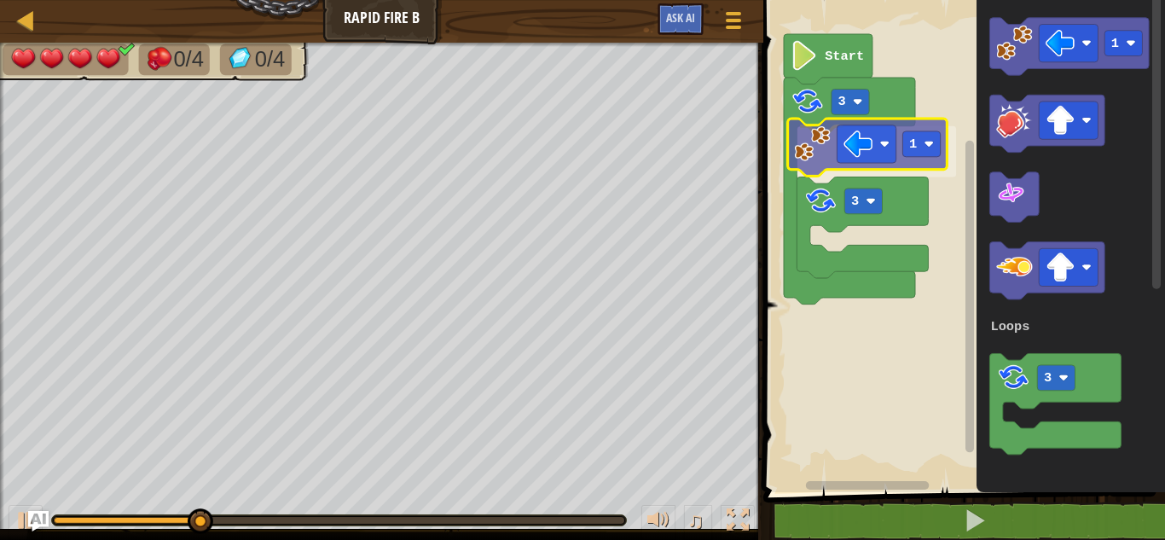
click at [820, 149] on div "Loops Start 3 1 3 1 3 Loops 1" at bounding box center [961, 241] width 407 height 501
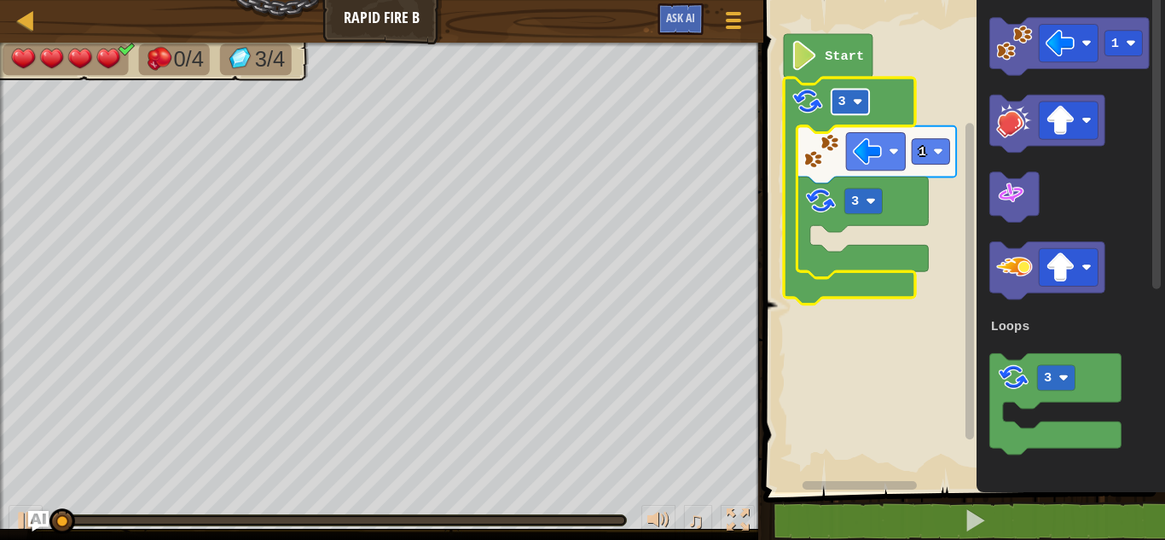
click at [852, 98] on rect "Blockly Workspace" at bounding box center [851, 102] width 38 height 26
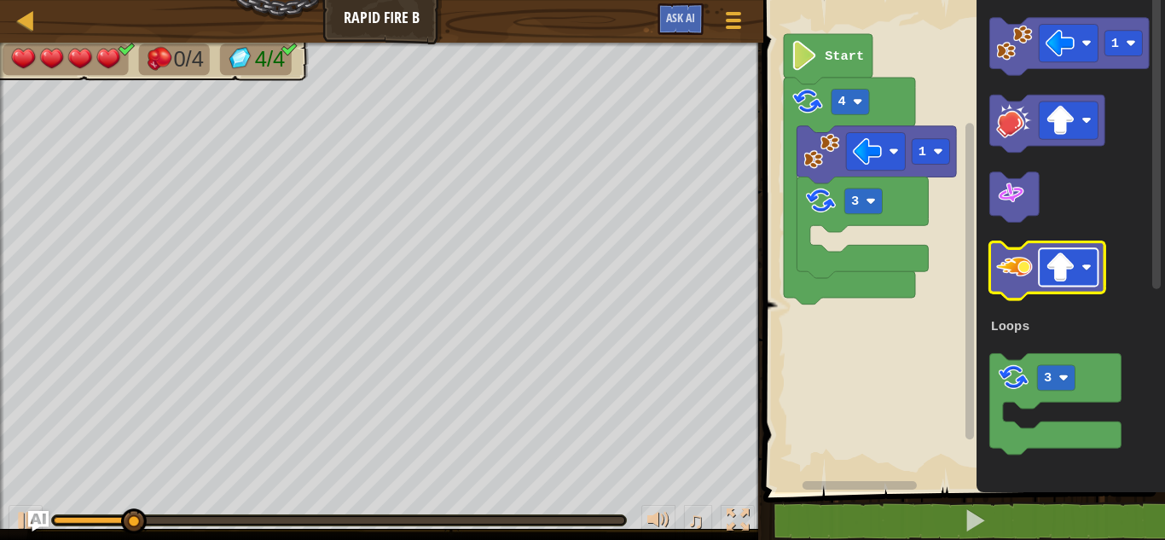
click at [1058, 253] on image "Blockly Workspace" at bounding box center [1061, 267] width 30 height 30
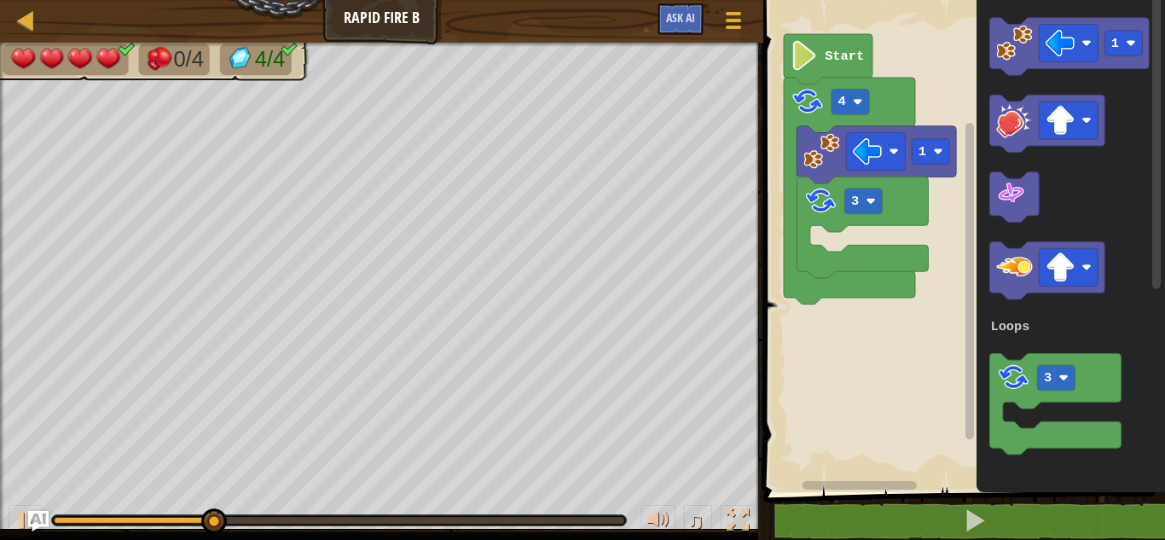
click at [1077, 205] on icon "Blockly Workspace" at bounding box center [1071, 241] width 188 height 501
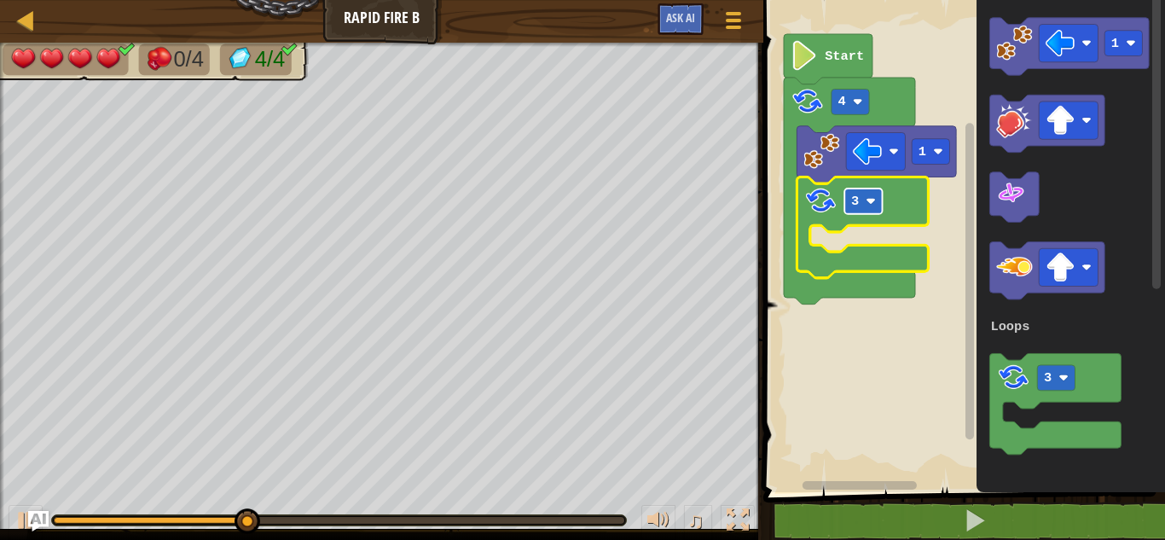
click at [866, 204] on g "3" at bounding box center [863, 201] width 38 height 26
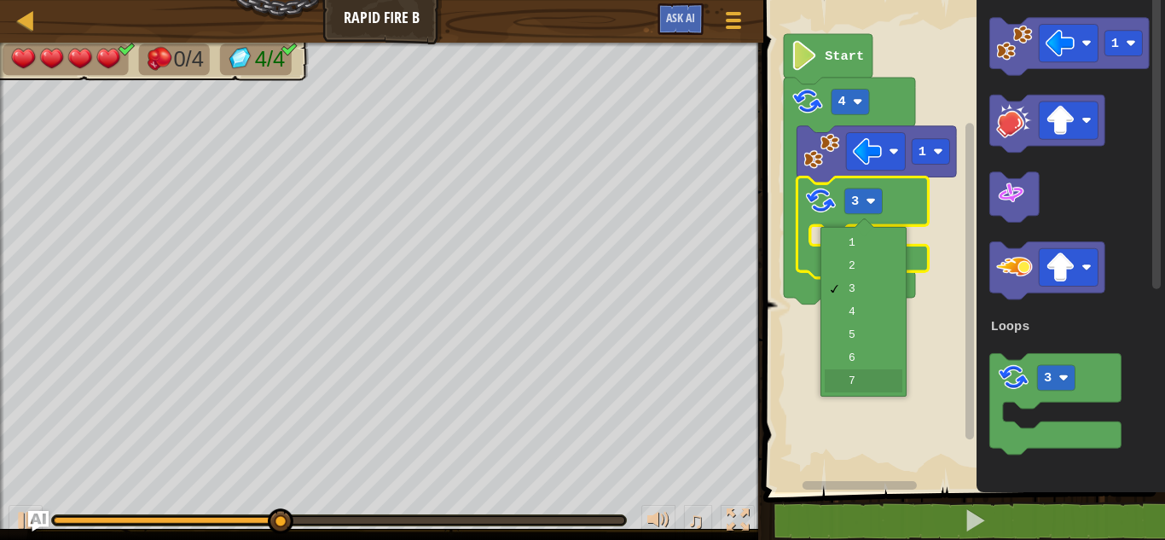
drag, startPoint x: 857, startPoint y: 386, endPoint x: 918, endPoint y: 358, distance: 66.4
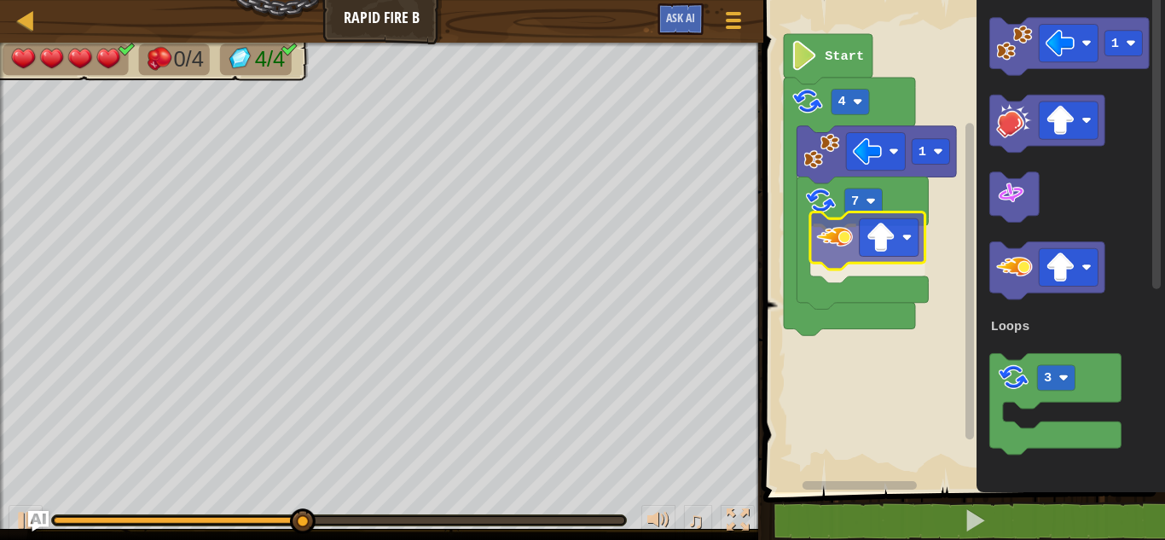
click at [845, 250] on div "Loops Start 4 1 7 1 3 Loops" at bounding box center [961, 241] width 407 height 501
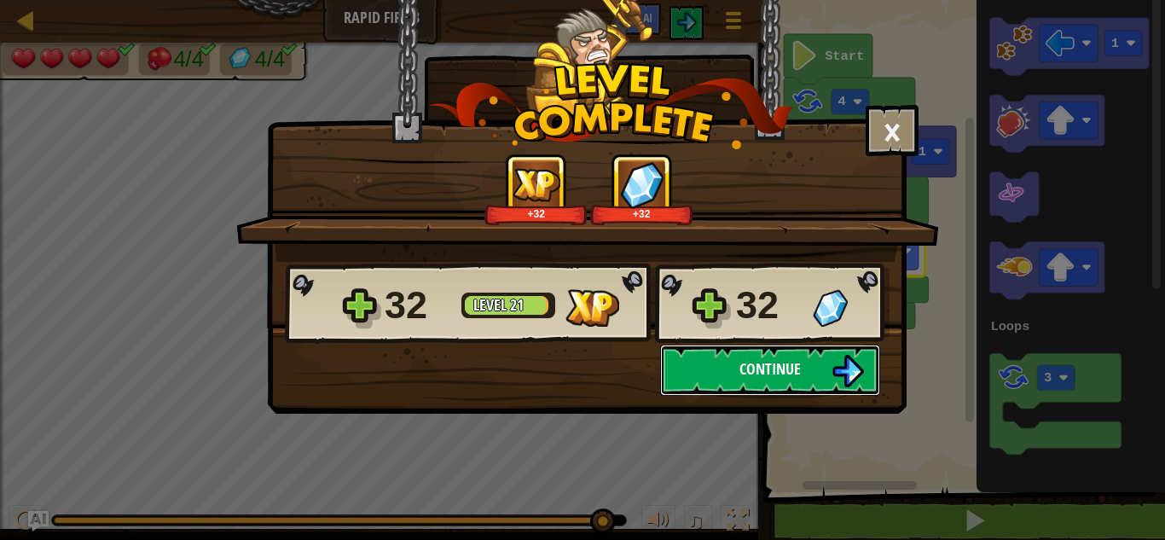
click at [776, 379] on span "Continue" at bounding box center [769, 368] width 61 height 21
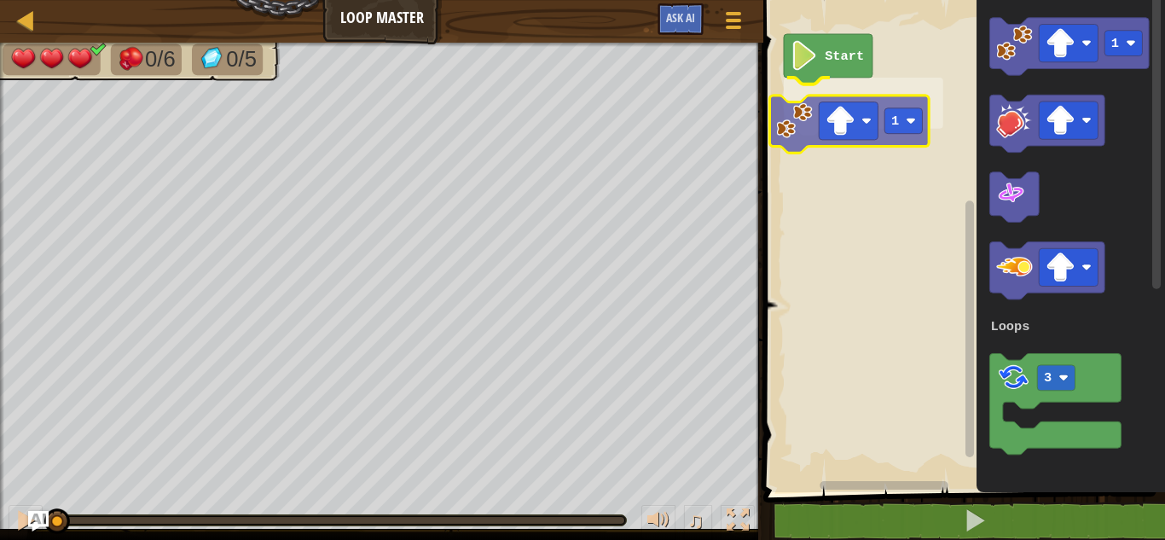
click at [797, 114] on div "Loops Start 1 1 3 Loops 1" at bounding box center [961, 241] width 407 height 501
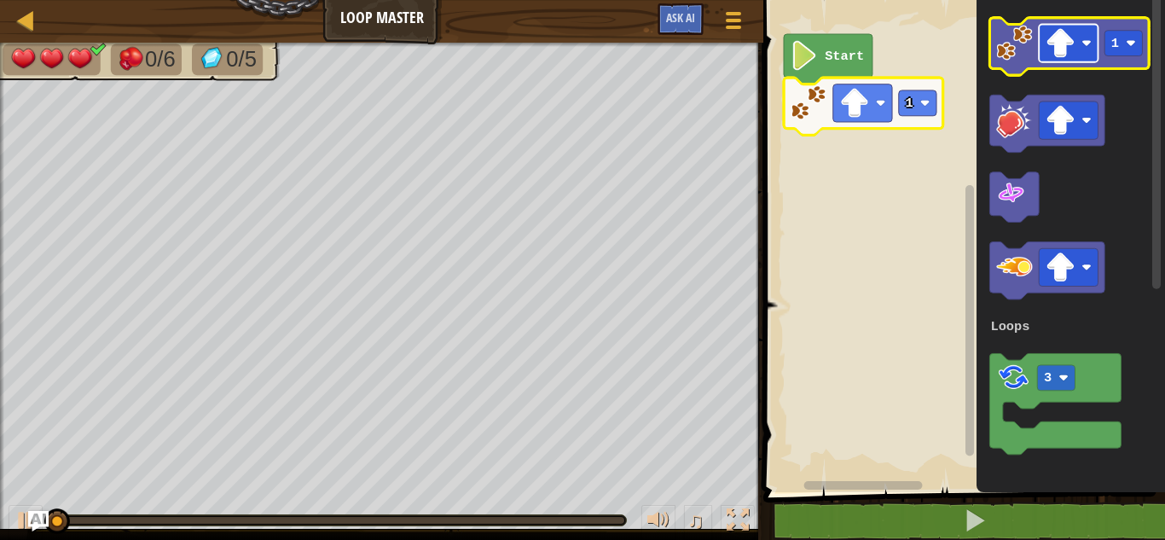
click at [1066, 39] on image "Blockly Workspace" at bounding box center [1061, 43] width 30 height 30
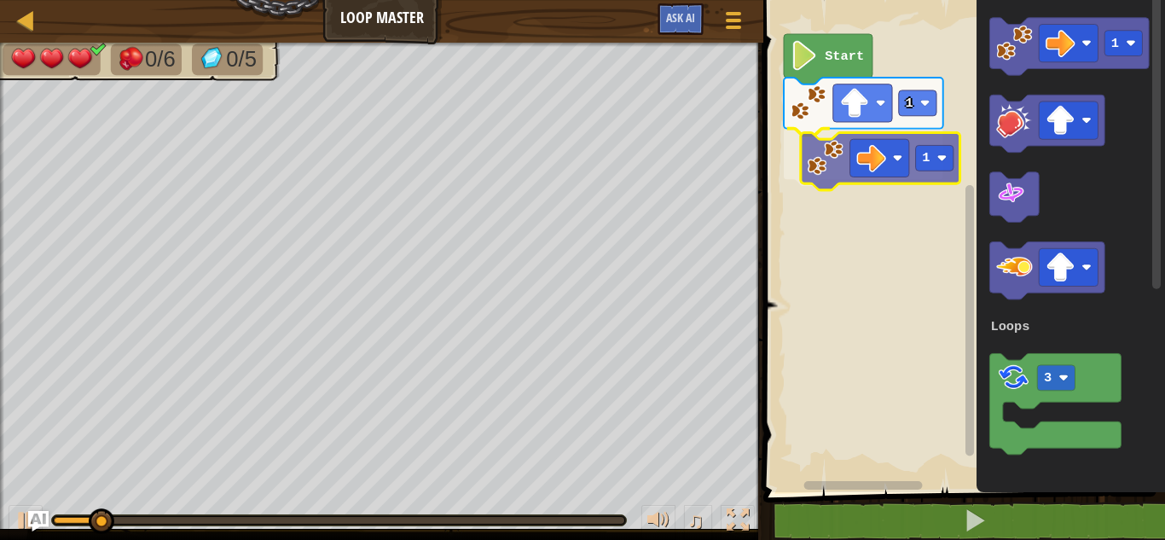
click at [809, 156] on div "Loops Start 1 1 1 3 Loops 1" at bounding box center [961, 241] width 407 height 501
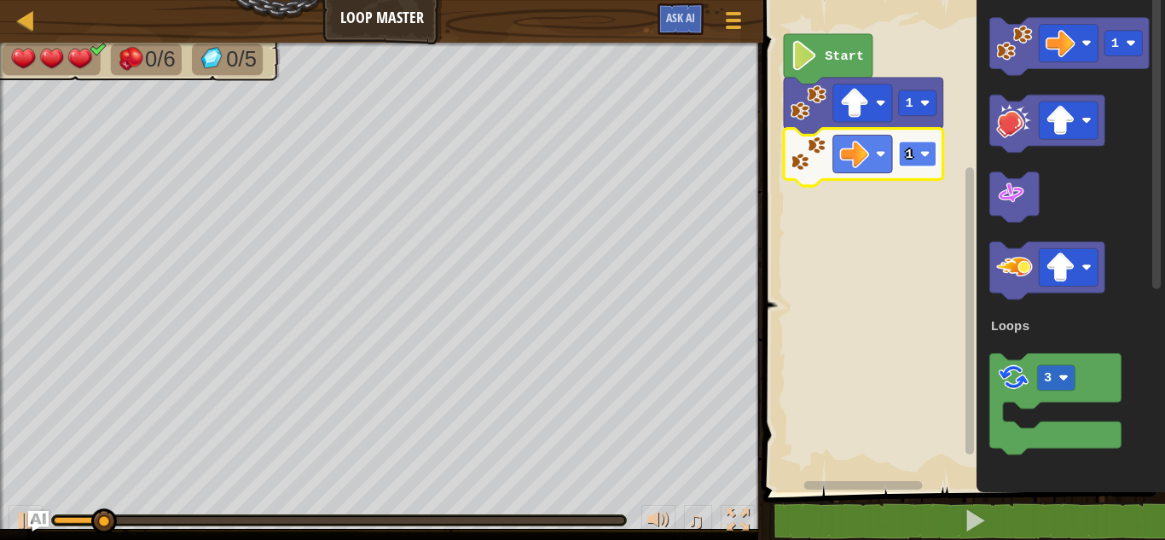
click at [921, 145] on rect "Blockly Workspace" at bounding box center [918, 155] width 38 height 26
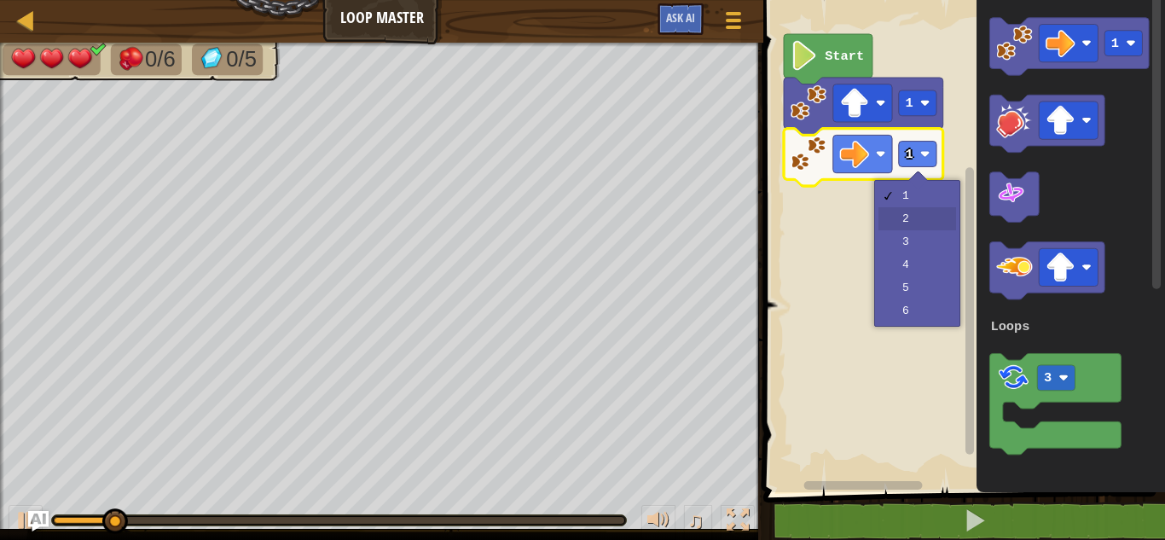
drag, startPoint x: 904, startPoint y: 218, endPoint x: 893, endPoint y: 229, distance: 15.1
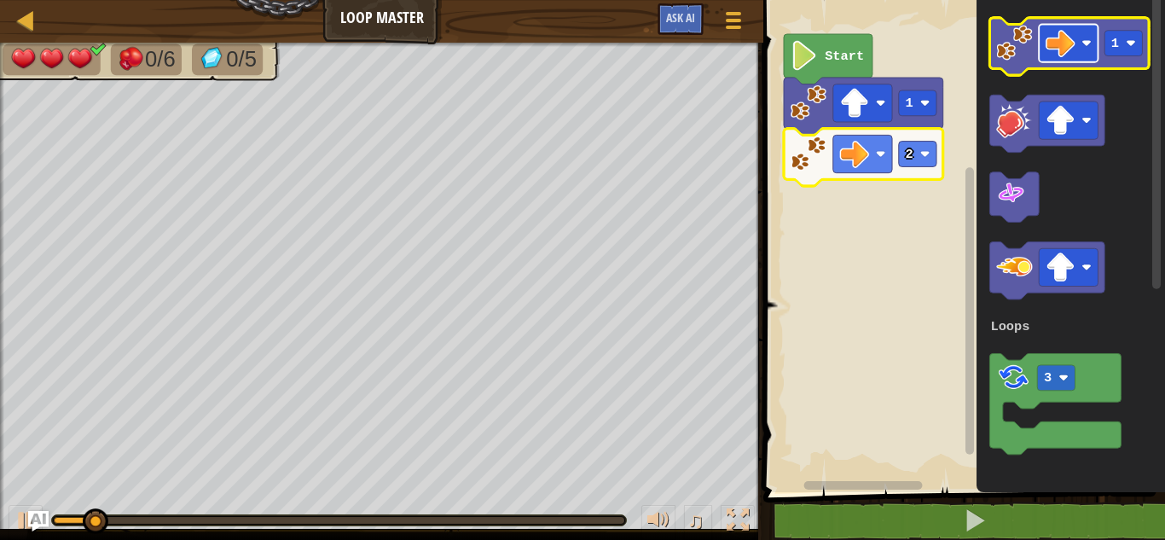
click at [1059, 42] on image "Blockly Workspace" at bounding box center [1061, 43] width 30 height 30
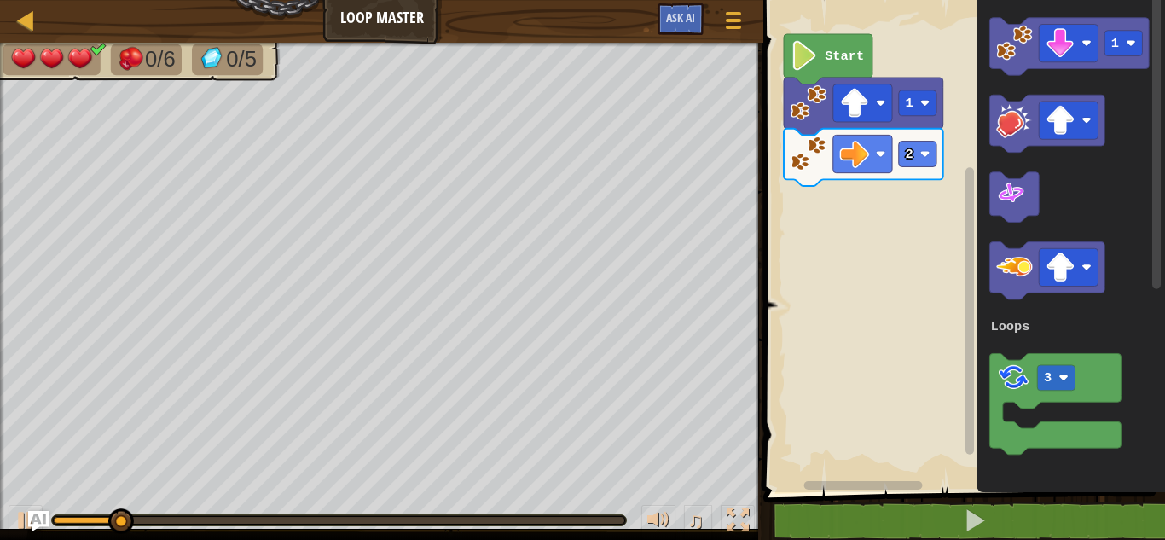
click at [870, 203] on div "Loops Start 1 2 1 3 Loops" at bounding box center [961, 241] width 407 height 501
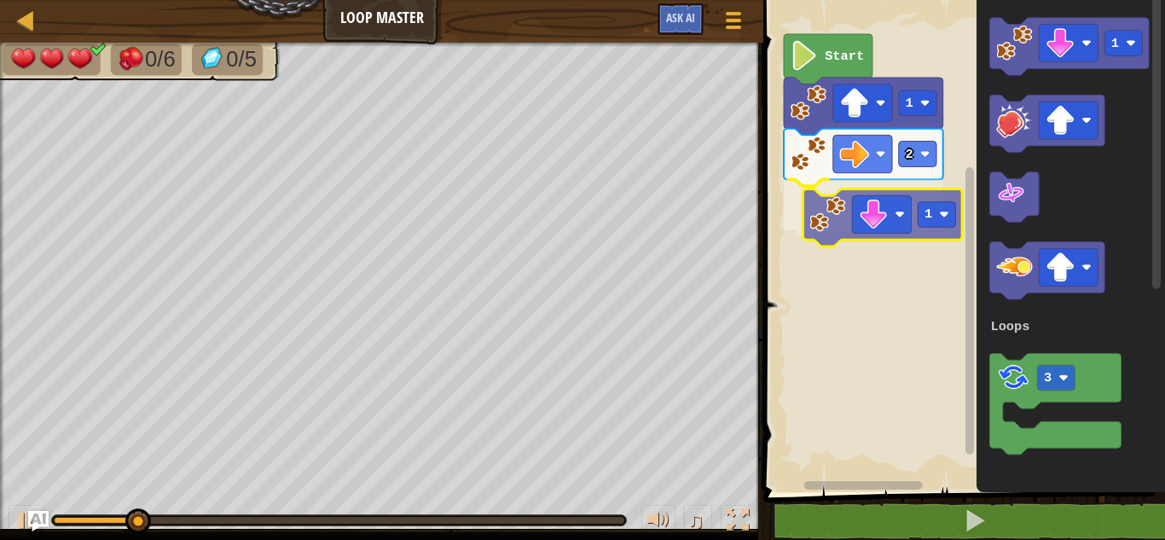
click at [835, 208] on div "Loops Start 1 2 1 1 3 Loops 1" at bounding box center [961, 241] width 407 height 501
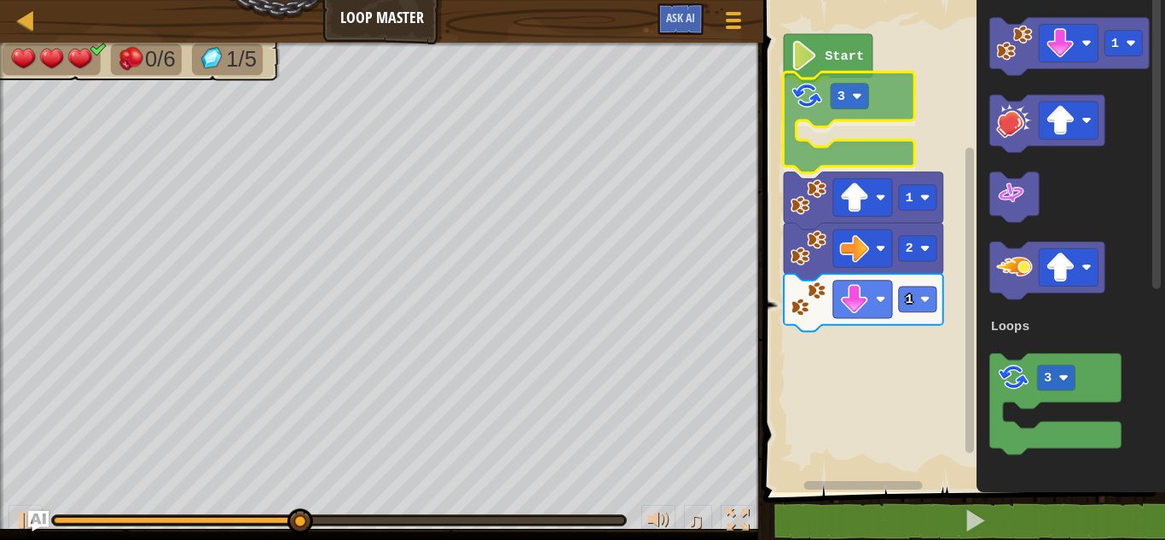
click at [796, 110] on div "Loops Start 3 1 2 1 1 3 Loops 3" at bounding box center [961, 241] width 407 height 501
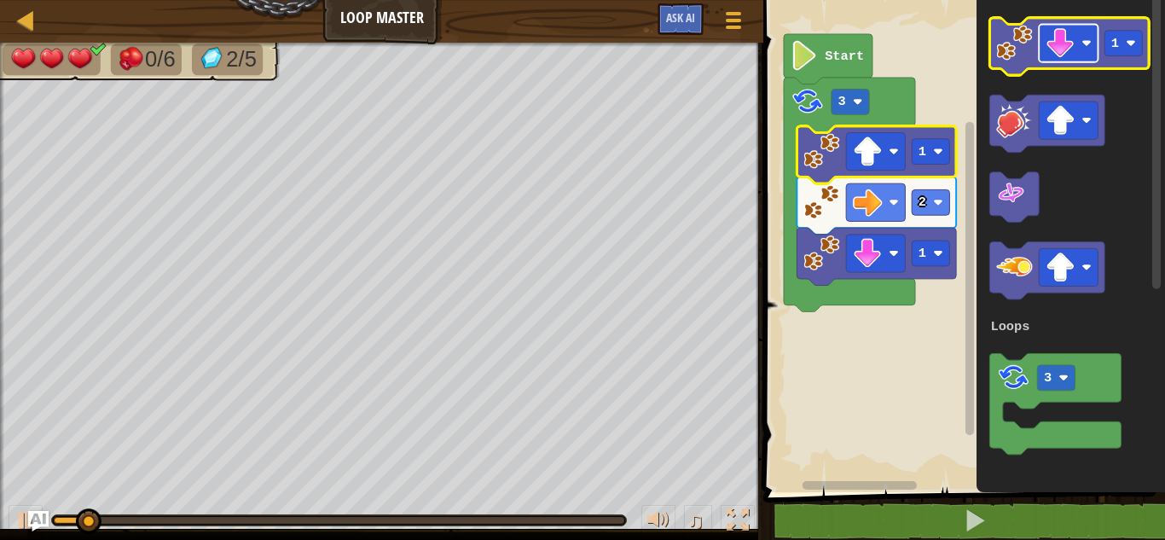
click at [1072, 40] on image "Blockly Workspace" at bounding box center [1061, 43] width 30 height 30
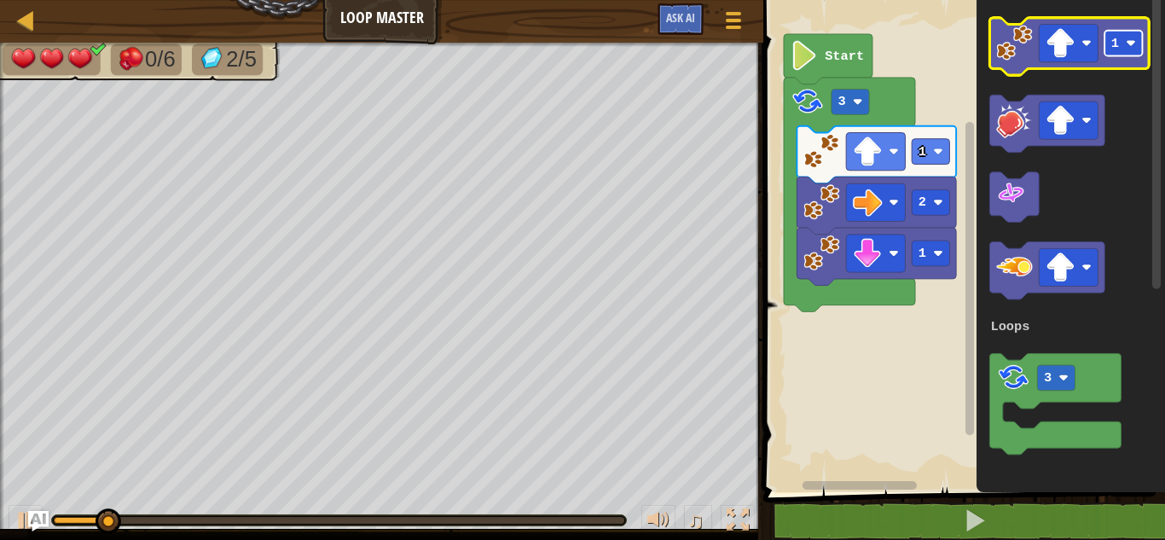
click at [1121, 43] on g "1" at bounding box center [1124, 44] width 38 height 26
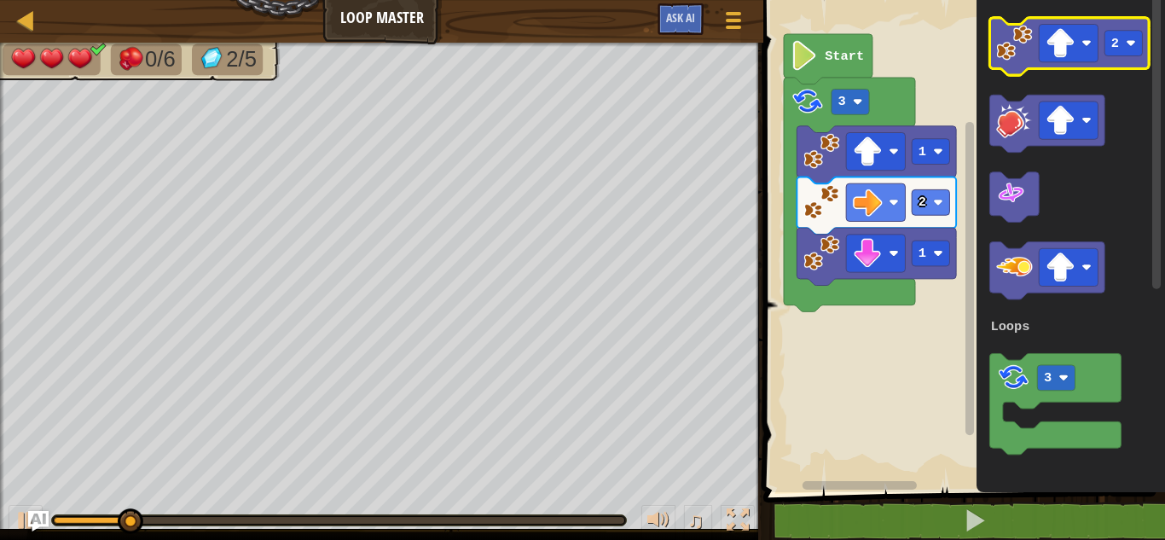
click at [1019, 33] on image "Blockly Workspace" at bounding box center [1014, 43] width 36 height 36
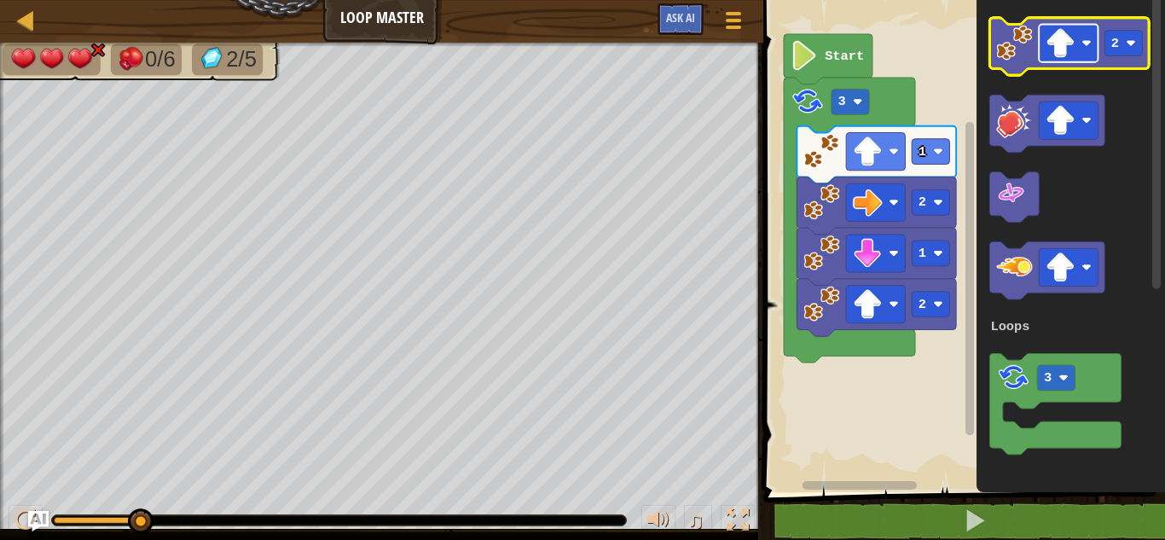
click at [1076, 48] on rect "Blockly Workspace" at bounding box center [1068, 44] width 59 height 38
click at [1027, 34] on image "Blockly Workspace" at bounding box center [1014, 43] width 36 height 36
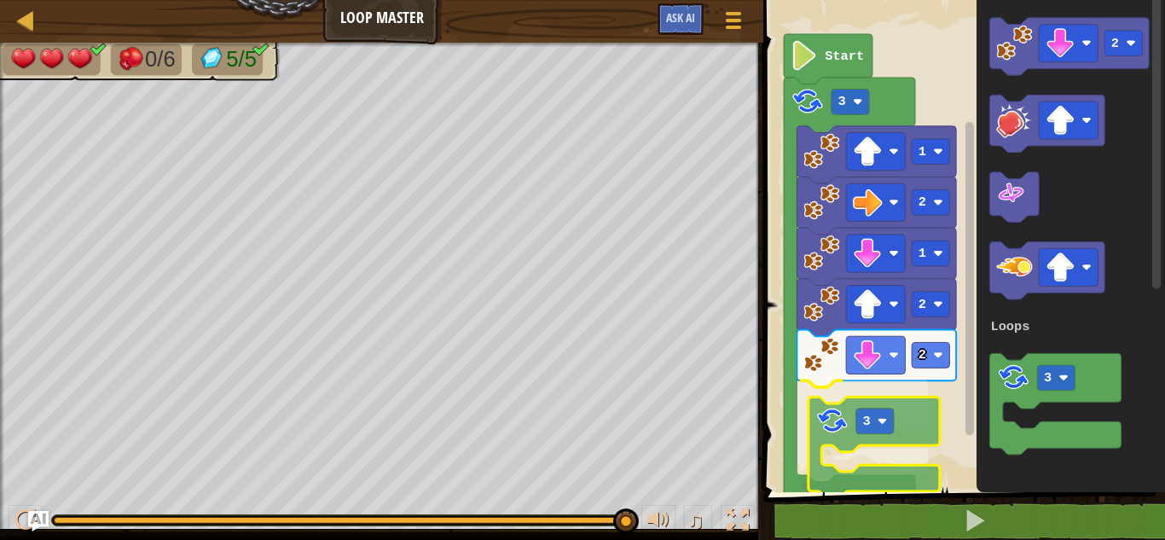
click at [858, 477] on div "Loops Start 3 1 2 1 2 2 3 2 3 Loops 3" at bounding box center [961, 241] width 407 height 501
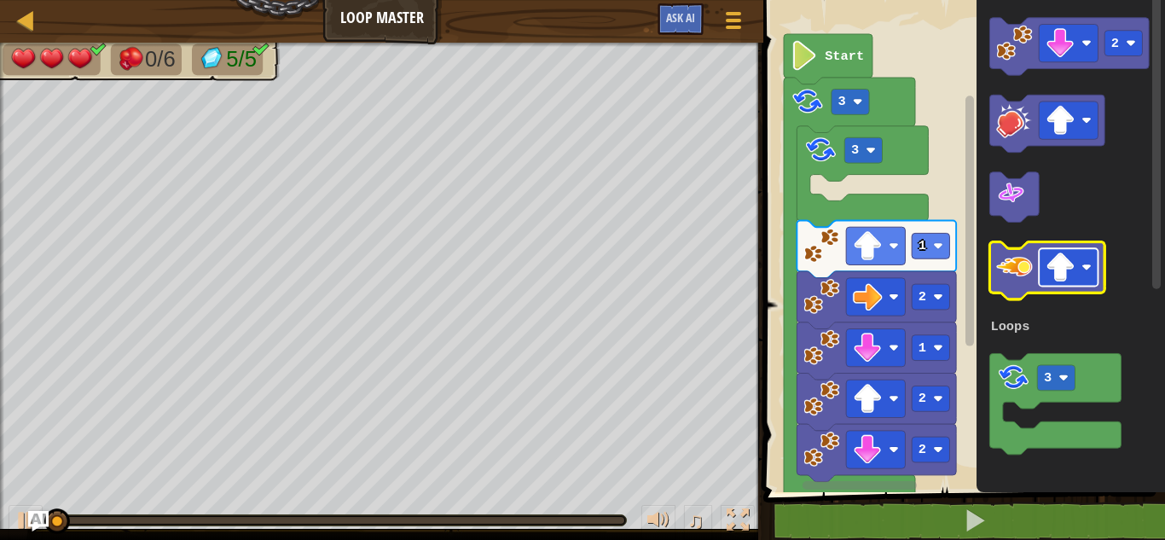
click at [1075, 250] on rect "Blockly Workspace" at bounding box center [1068, 267] width 59 height 38
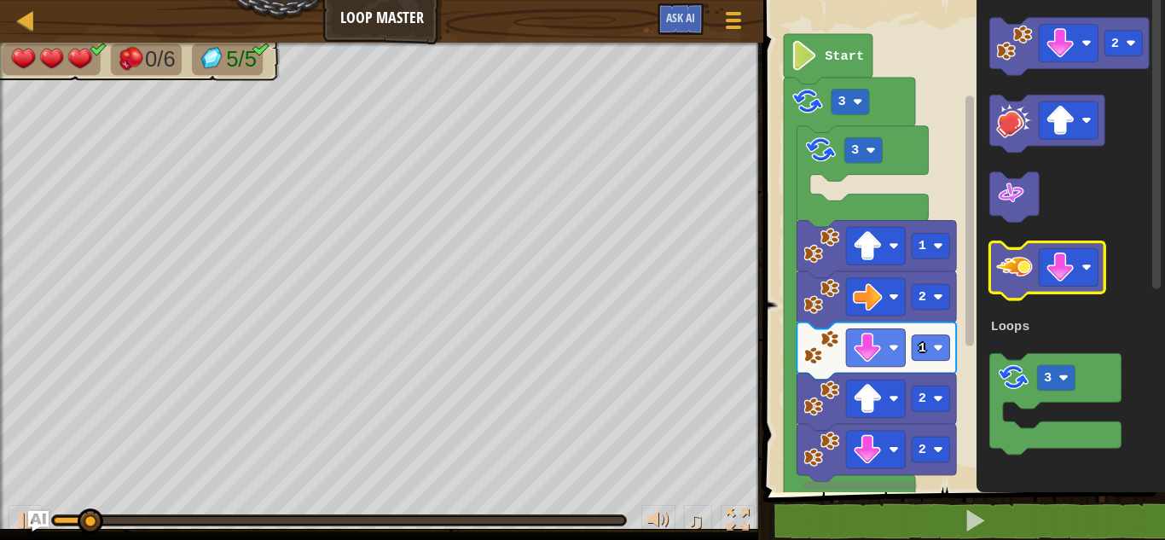
click at [1016, 270] on image "Blockly Workspace" at bounding box center [1014, 267] width 36 height 36
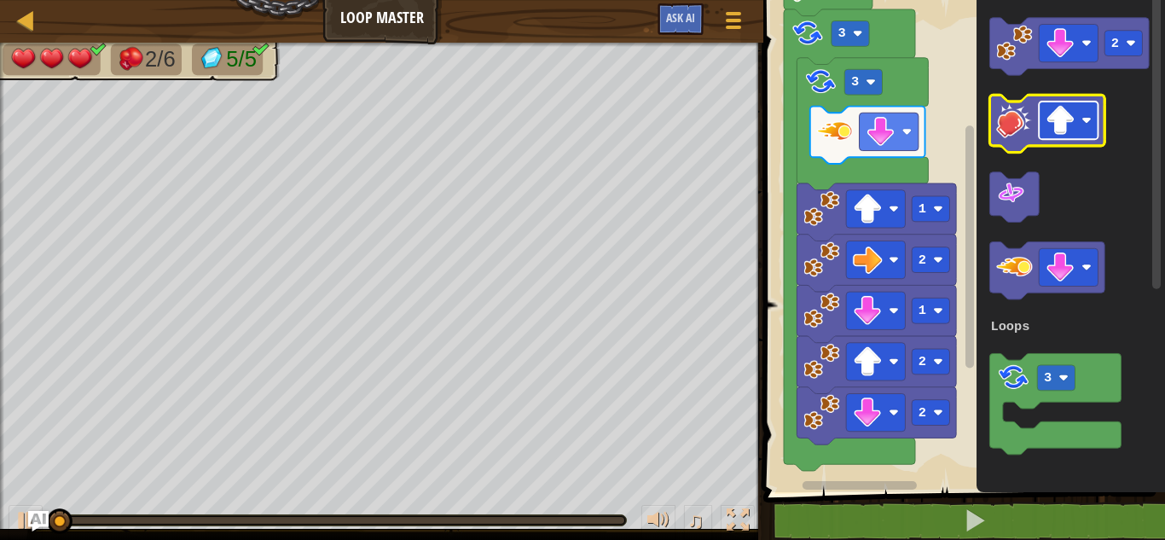
click at [1081, 120] on rect "Blockly Workspace" at bounding box center [1068, 120] width 59 height 38
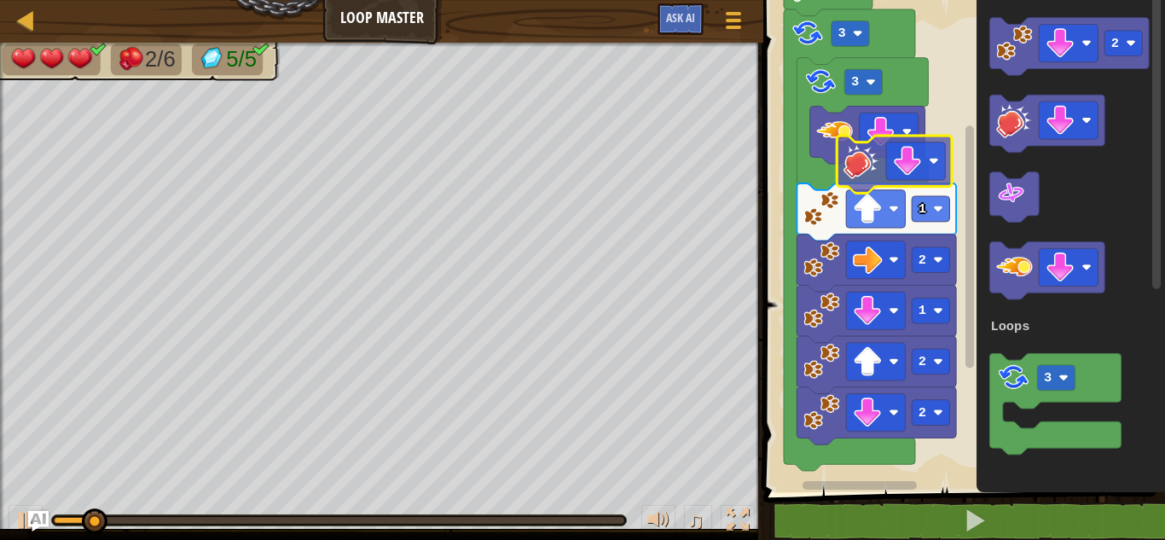
click at [851, 174] on div "Loops Start 3 3 1 2 1 2 2 2 3 Loops" at bounding box center [961, 241] width 407 height 501
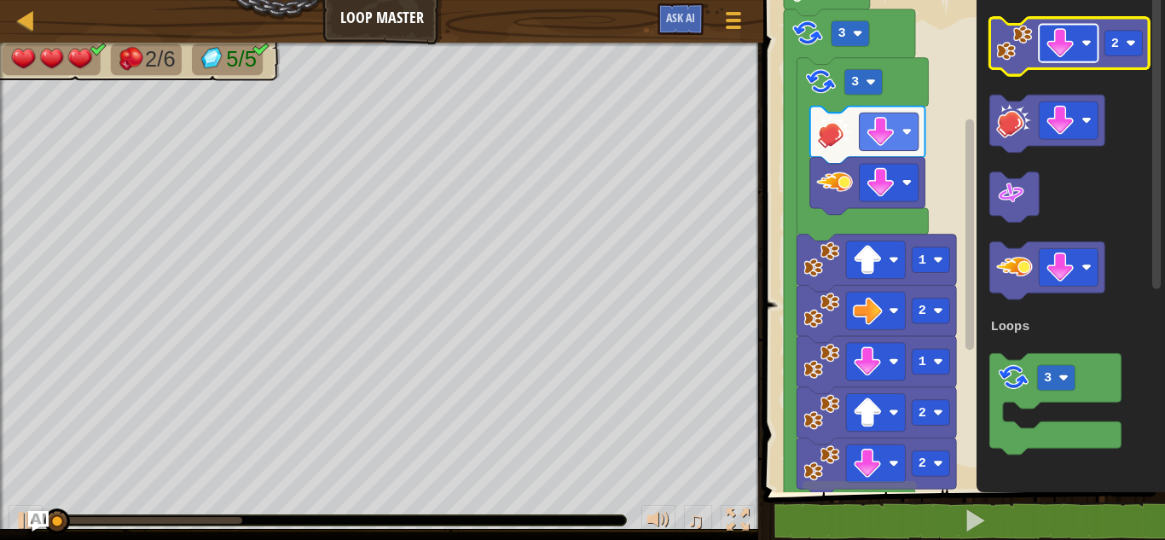
click at [1074, 38] on image "Blockly Workspace" at bounding box center [1061, 43] width 30 height 30
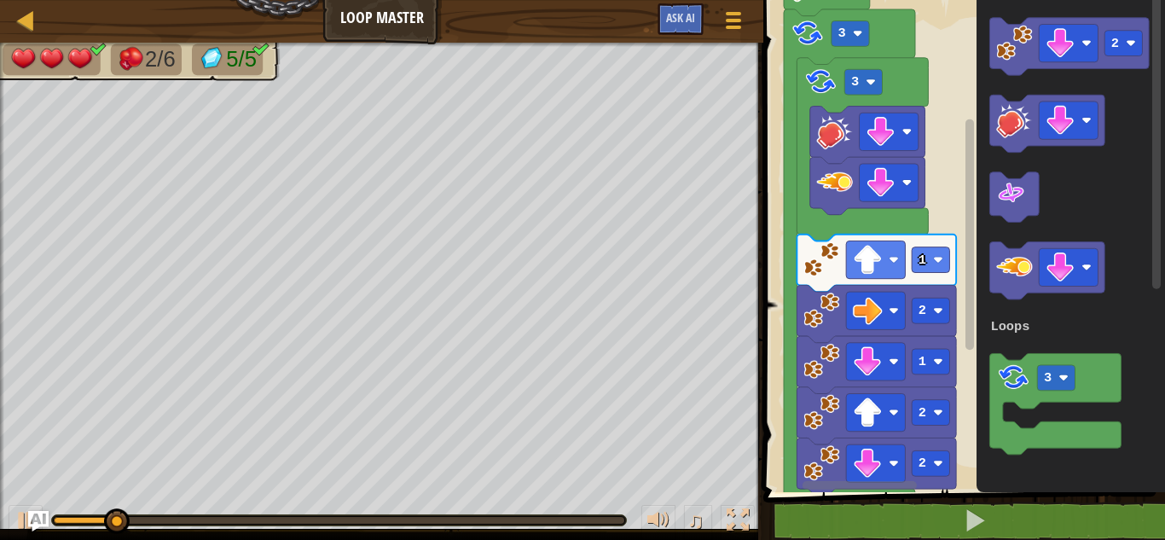
click at [1149, 239] on div "Loops 2 2 1 2 1 3 3 Start 2 3 Loops" at bounding box center [961, 241] width 407 height 501
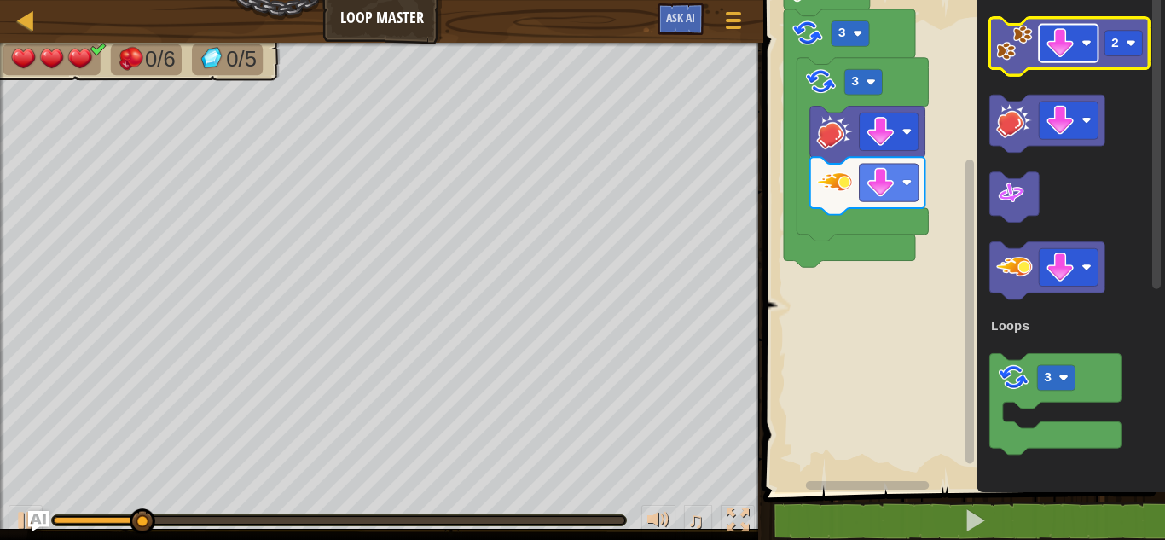
click at [1055, 32] on image "Blockly Workspace" at bounding box center [1061, 43] width 30 height 30
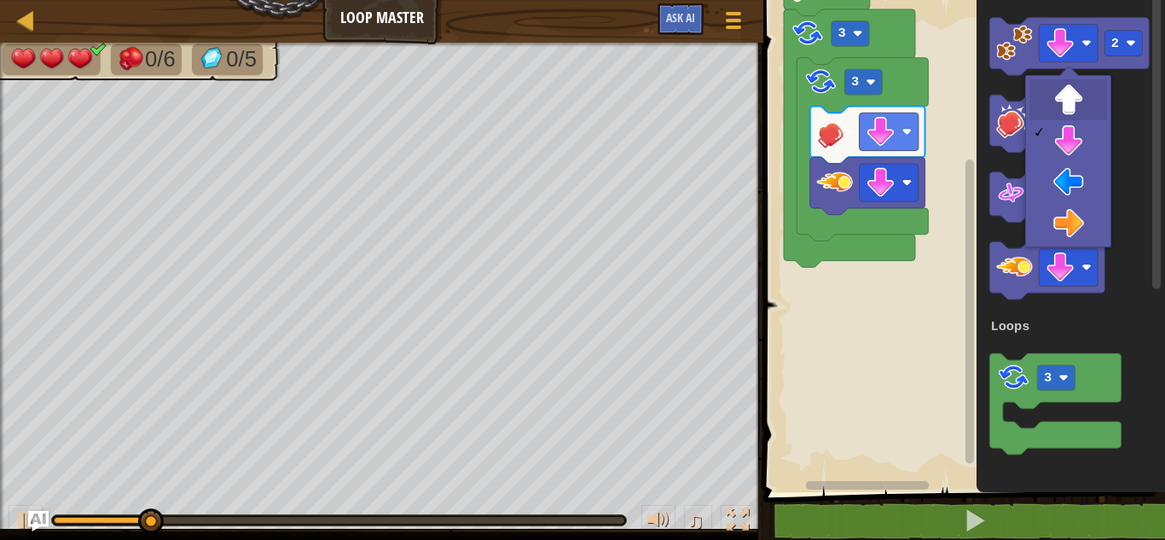
drag, startPoint x: 1060, startPoint y: 97, endPoint x: 1101, endPoint y: 43, distance: 67.6
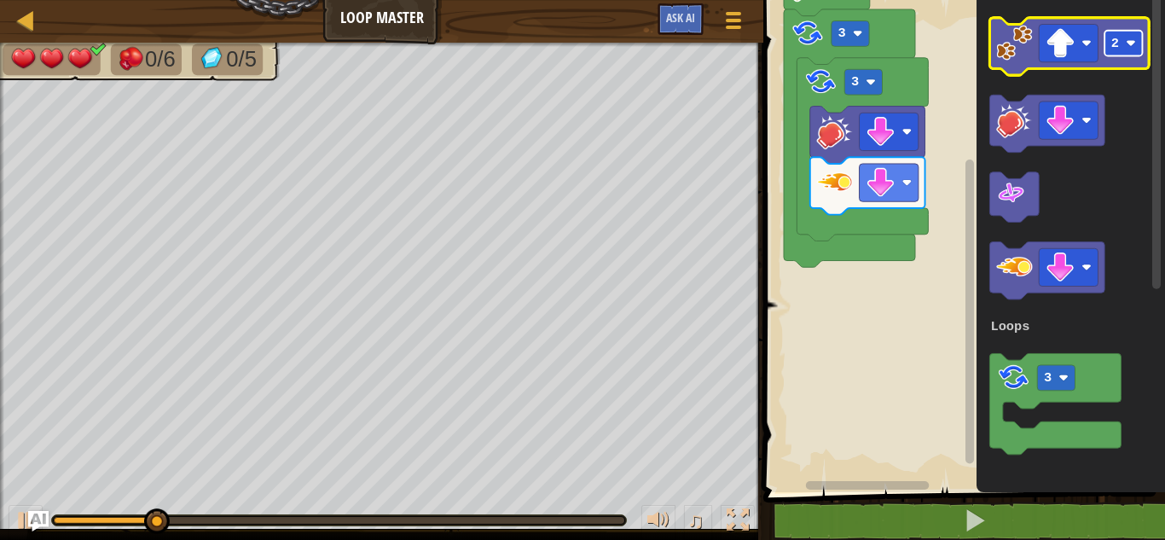
click at [1110, 50] on rect "Blockly Workspace" at bounding box center [1124, 44] width 38 height 26
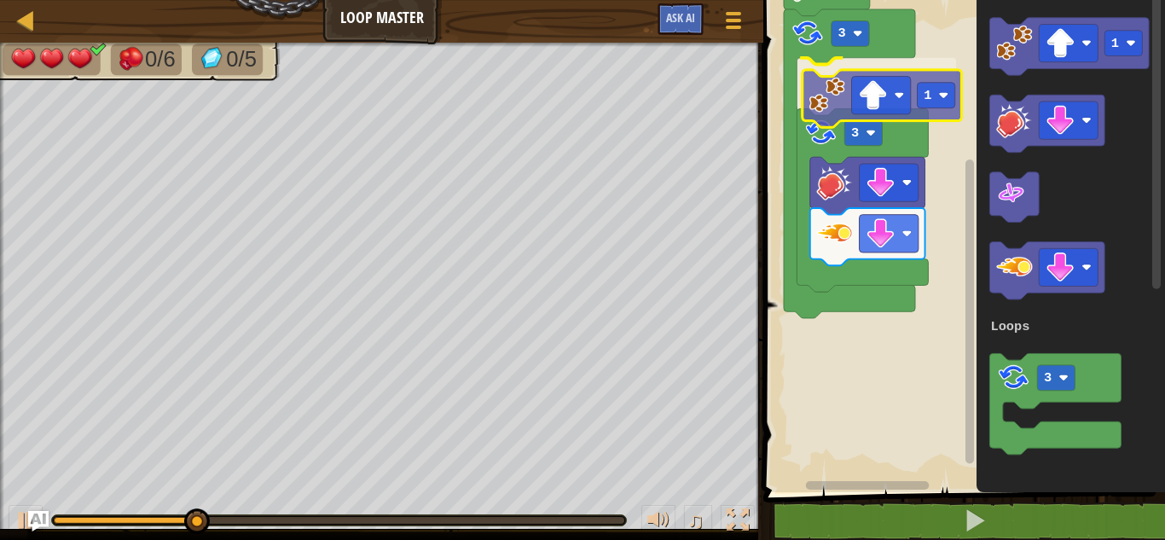
click at [811, 82] on div "Loops 3 1 3 Start 1 3 Loops 1" at bounding box center [961, 241] width 407 height 501
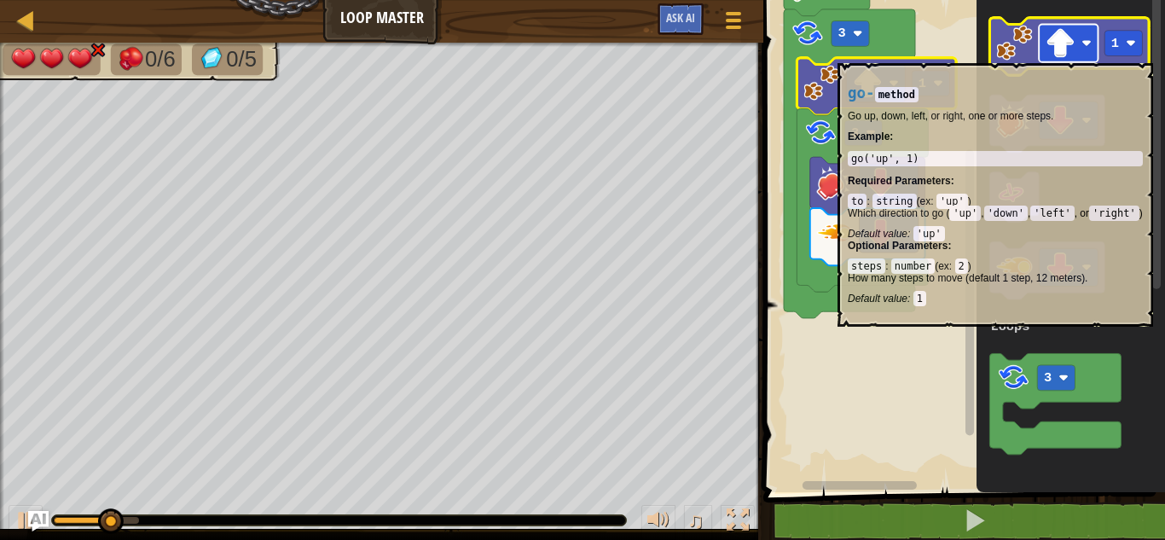
click at [1066, 53] on image "Blockly Workspace" at bounding box center [1061, 43] width 30 height 30
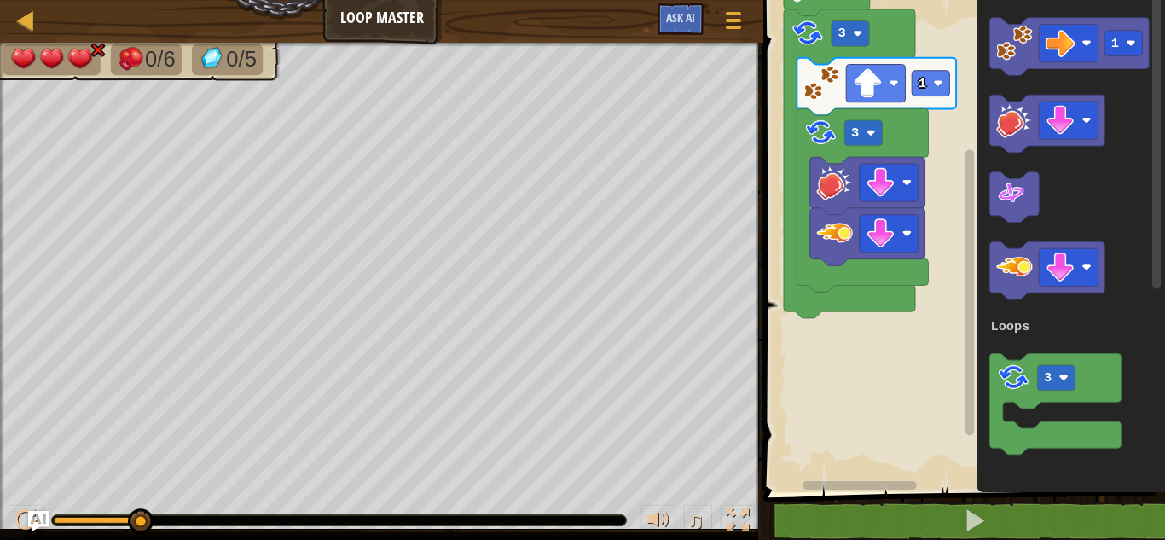
click at [913, 120] on div "Loops 3 1 3 Start 1 3 Loops" at bounding box center [961, 241] width 407 height 501
click at [948, 104] on div "Loops 3 1 3 Start 1 3 Loops" at bounding box center [961, 241] width 407 height 501
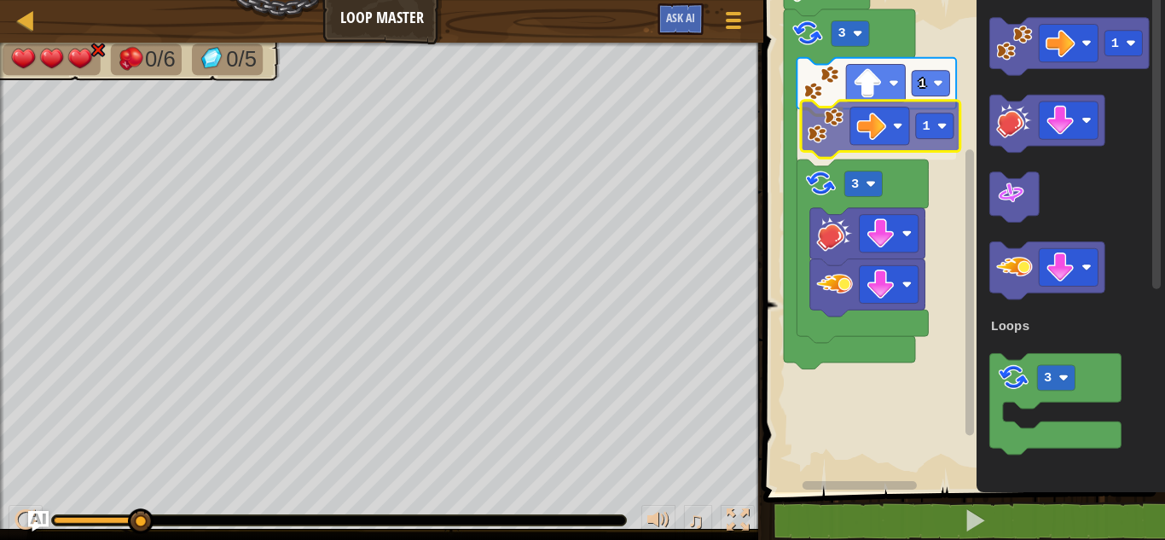
click at [812, 119] on div "Loops 3 1 1 3 Start 1 3 Loops 1" at bounding box center [961, 241] width 407 height 501
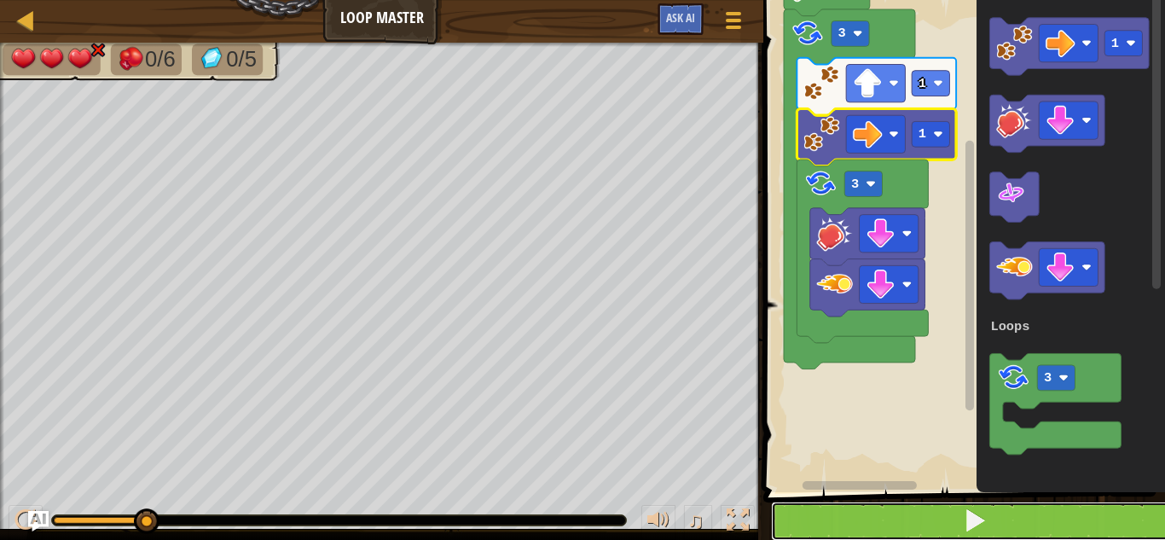
click at [884, 506] on button at bounding box center [974, 521] width 407 height 39
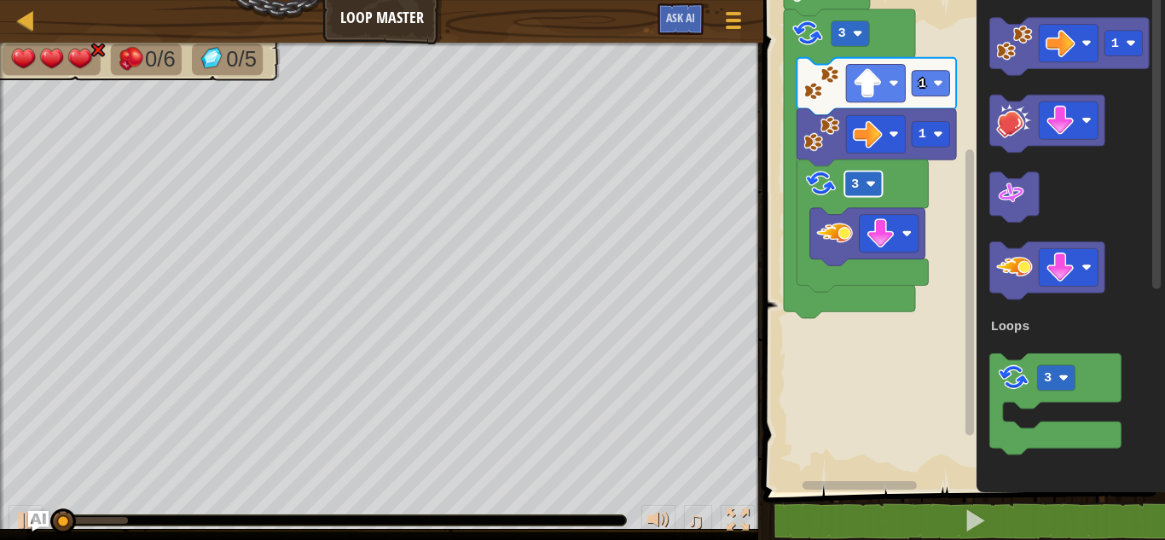
click at [868, 193] on rect "Blockly Workspace" at bounding box center [863, 184] width 38 height 26
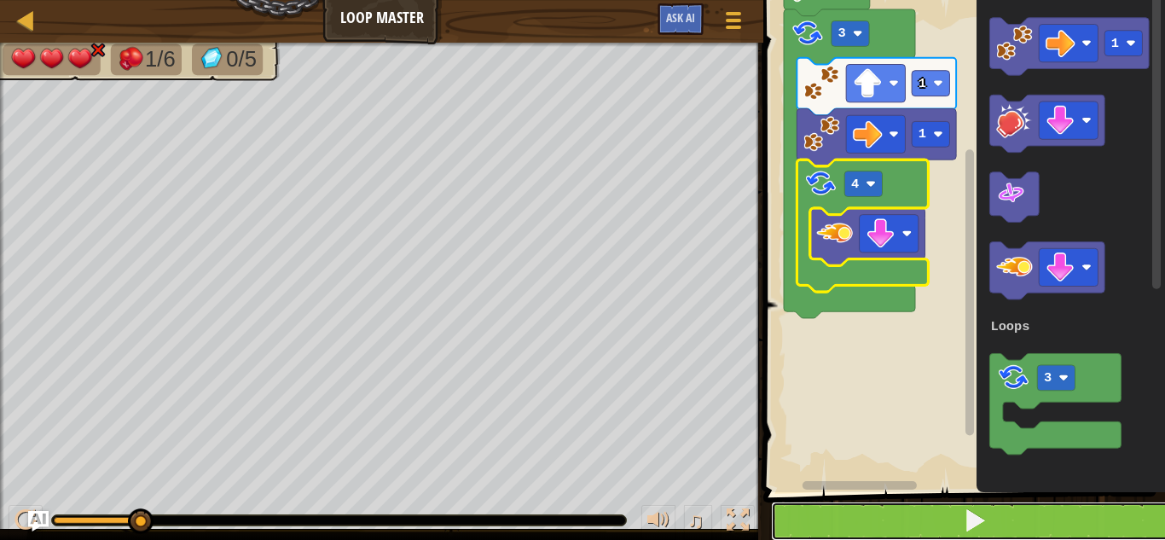
click at [961, 510] on button at bounding box center [974, 521] width 407 height 39
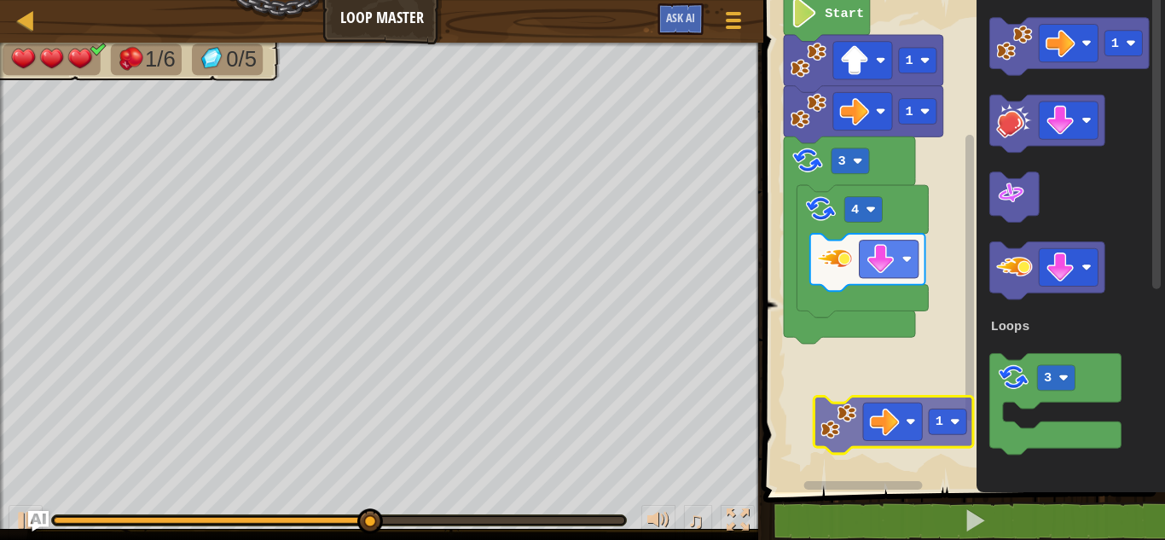
click at [838, 431] on div "Loops 1 1 1 1 3 4 Start 1 1 3 Loops 1" at bounding box center [961, 241] width 407 height 501
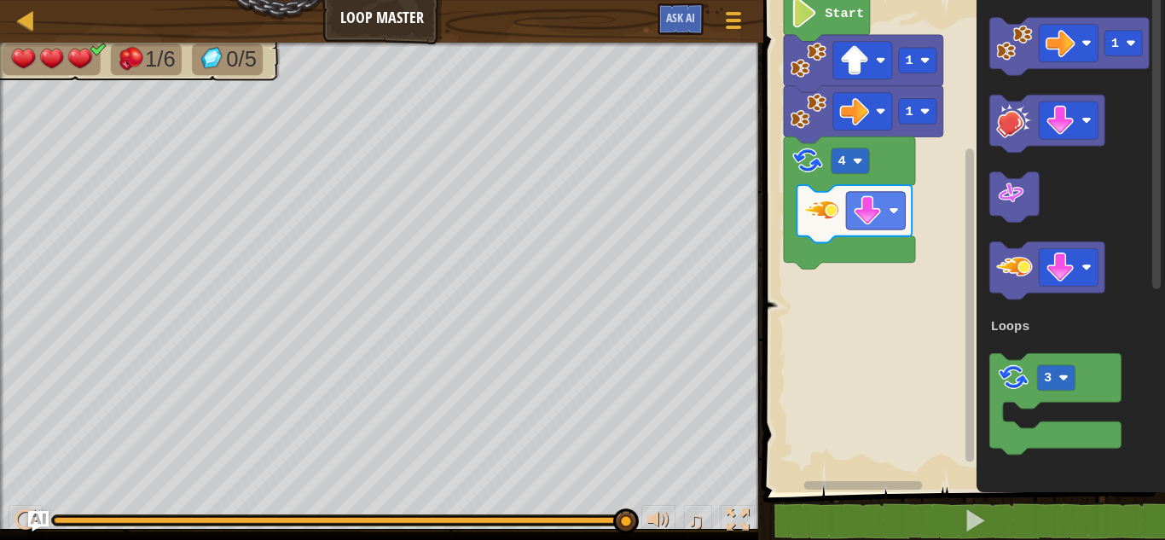
click at [982, 180] on icon "1 3 Loops" at bounding box center [1071, 241] width 188 height 501
click at [1004, 89] on icon "1 3 Loops" at bounding box center [1071, 241] width 188 height 501
click at [1000, 80] on icon "1 3 Loops" at bounding box center [1071, 241] width 188 height 501
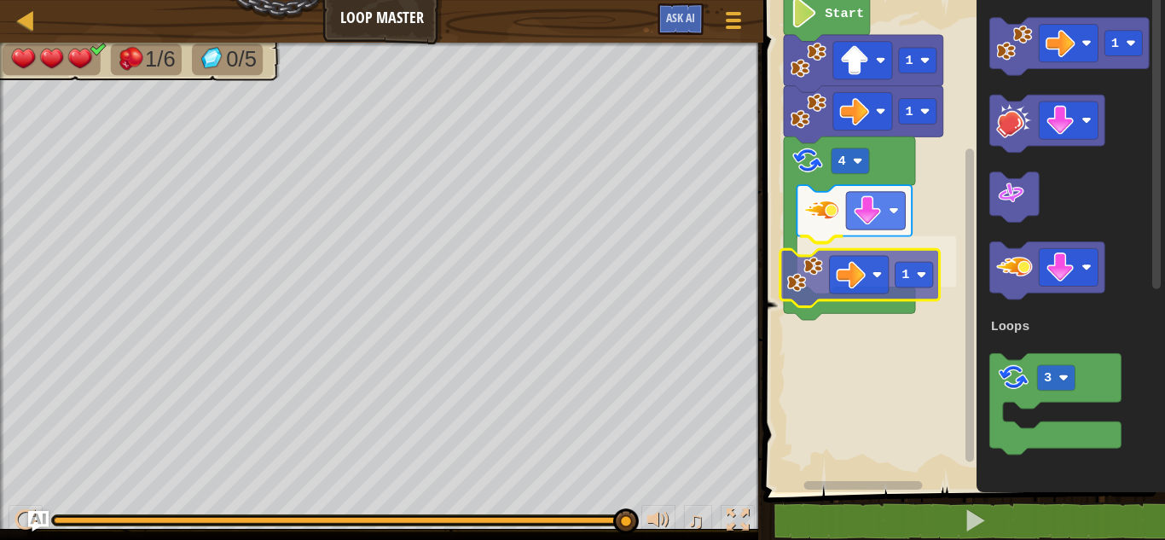
click at [815, 258] on div "Loops 1 1 3 1 1 4 1 1 Start 1 3 Loops 1" at bounding box center [961, 241] width 407 height 501
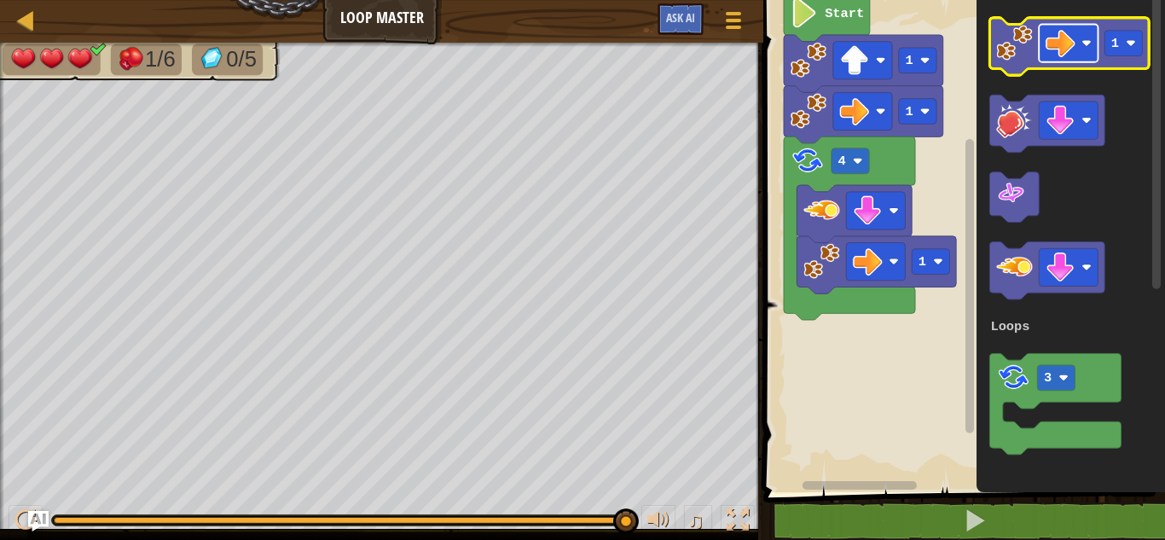
click at [1058, 29] on g "Blockly Workspace" at bounding box center [1068, 44] width 59 height 38
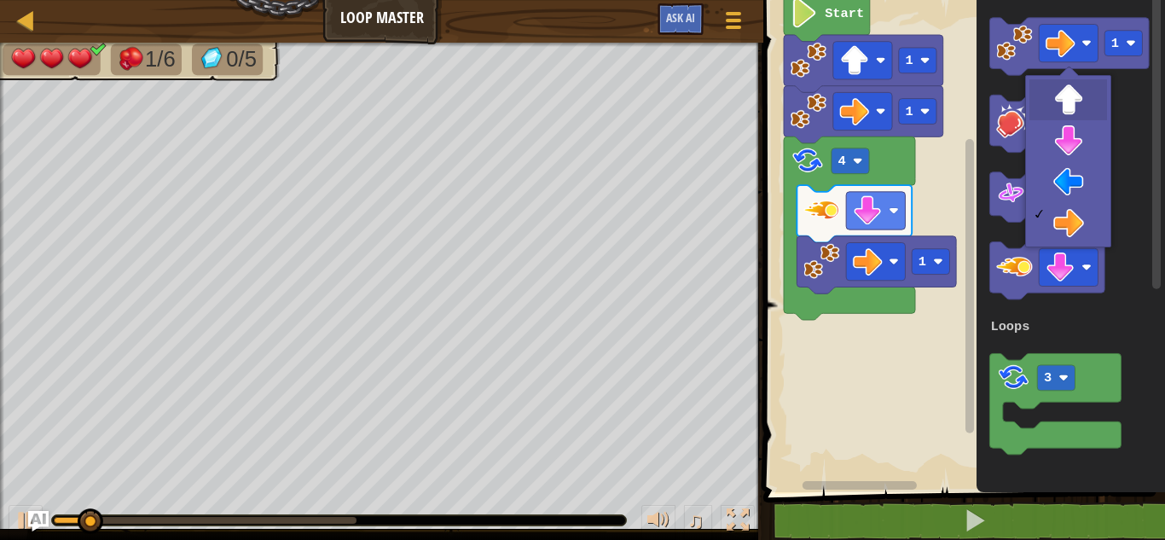
drag, startPoint x: 1072, startPoint y: 113, endPoint x: 1059, endPoint y: 98, distance: 19.3
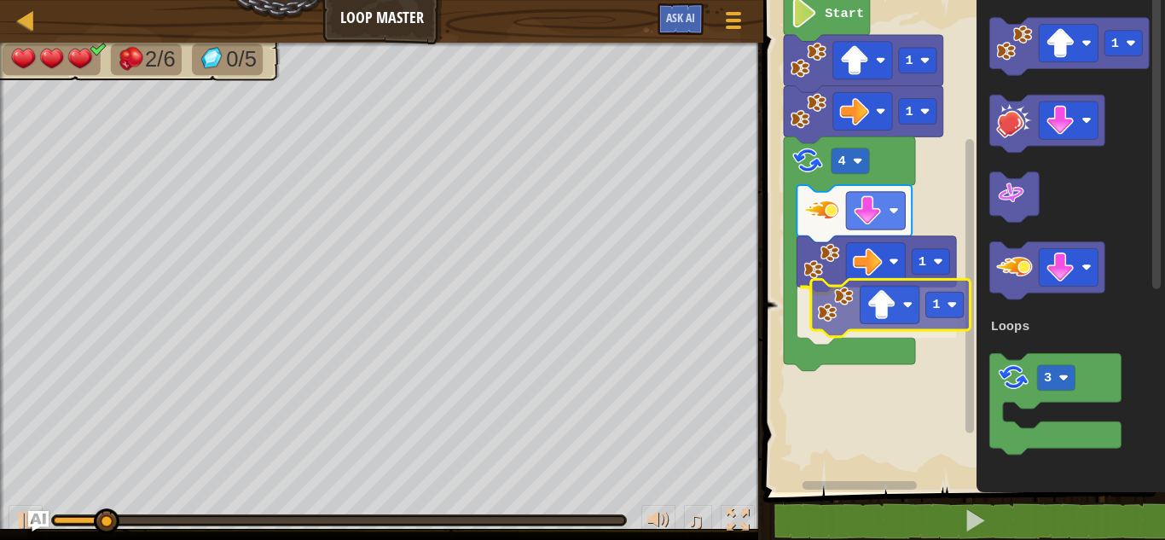
click at [834, 329] on div "Loops 1 1 3 1 1 1 4 1 1 Start 1 3 Loops 1" at bounding box center [961, 241] width 407 height 501
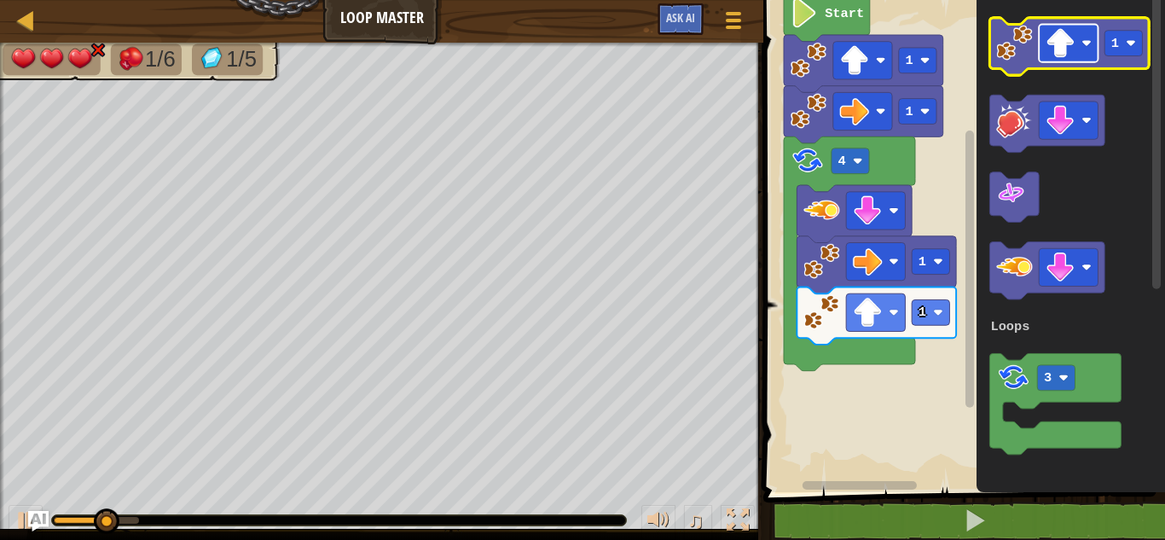
click at [1060, 36] on image "Blockly Workspace" at bounding box center [1061, 43] width 30 height 30
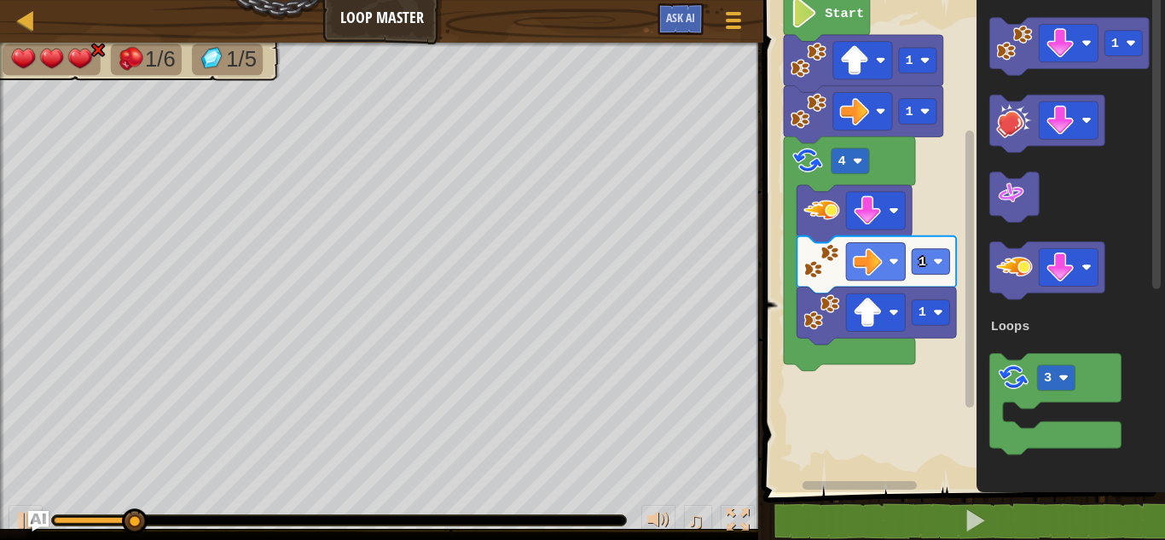
click at [927, 240] on div "Loops 1 1 3 1 1 1 4 1 1 Start 1 3 Loops" at bounding box center [961, 241] width 407 height 501
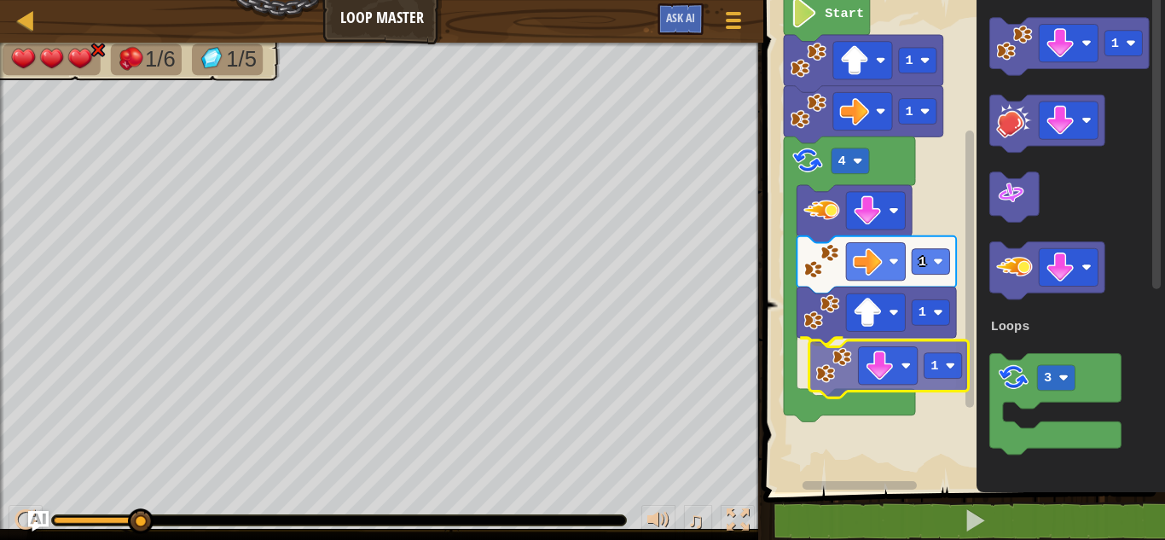
click at [833, 383] on div "Loops 1 1 3 1 1 1 1 4 1 1 Start 1 3 Loops 1" at bounding box center [961, 241] width 407 height 501
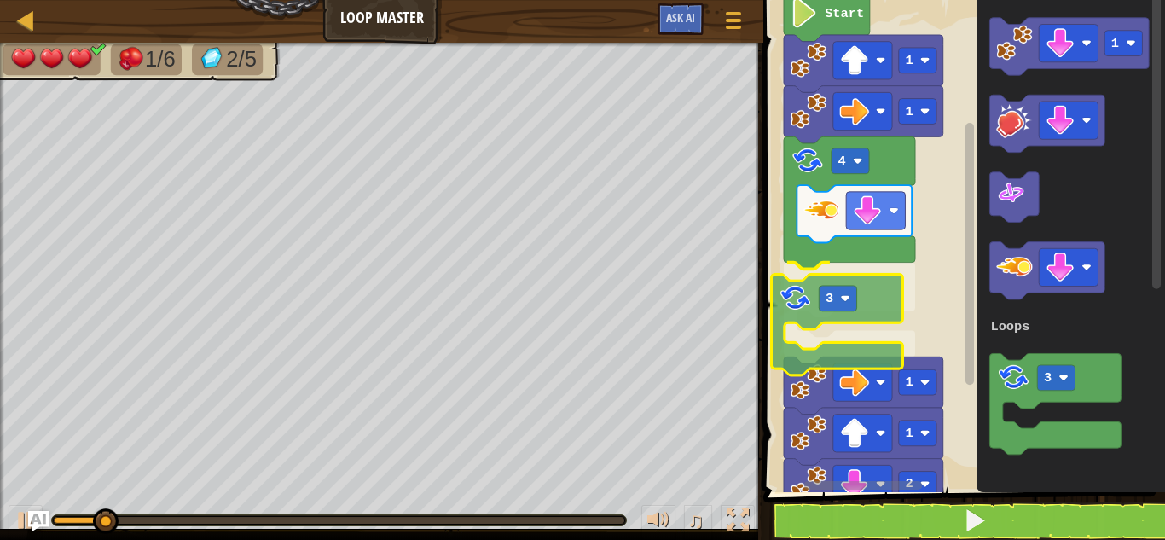
click at [792, 304] on div "Loops 1 1 3 1 4 3 2 1 1 1 1 Start 1 3 Loops 3" at bounding box center [961, 241] width 407 height 501
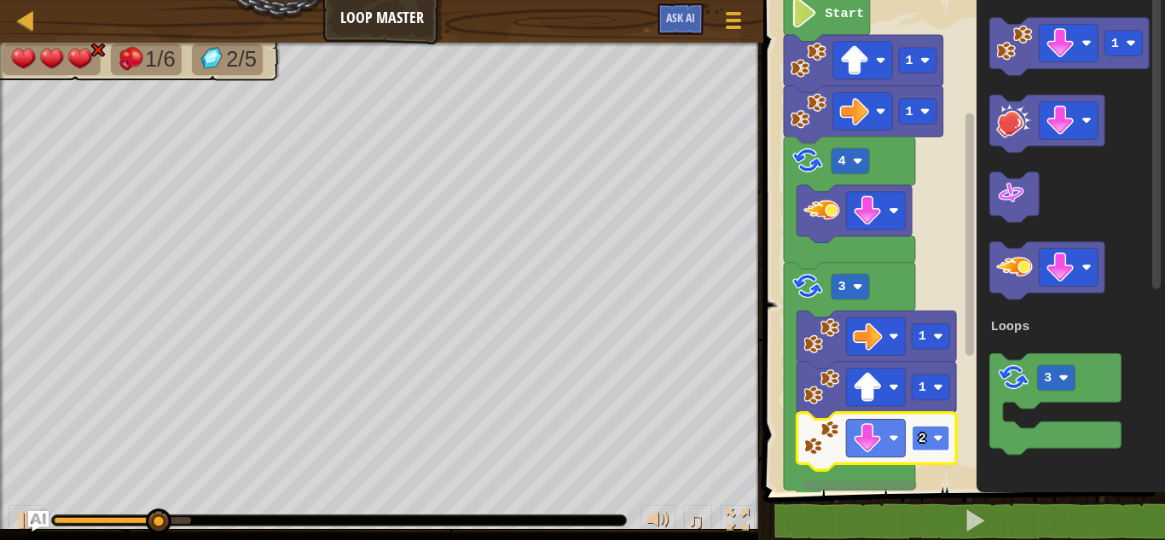
click at [944, 443] on rect "Blockly Workspace" at bounding box center [931, 439] width 38 height 26
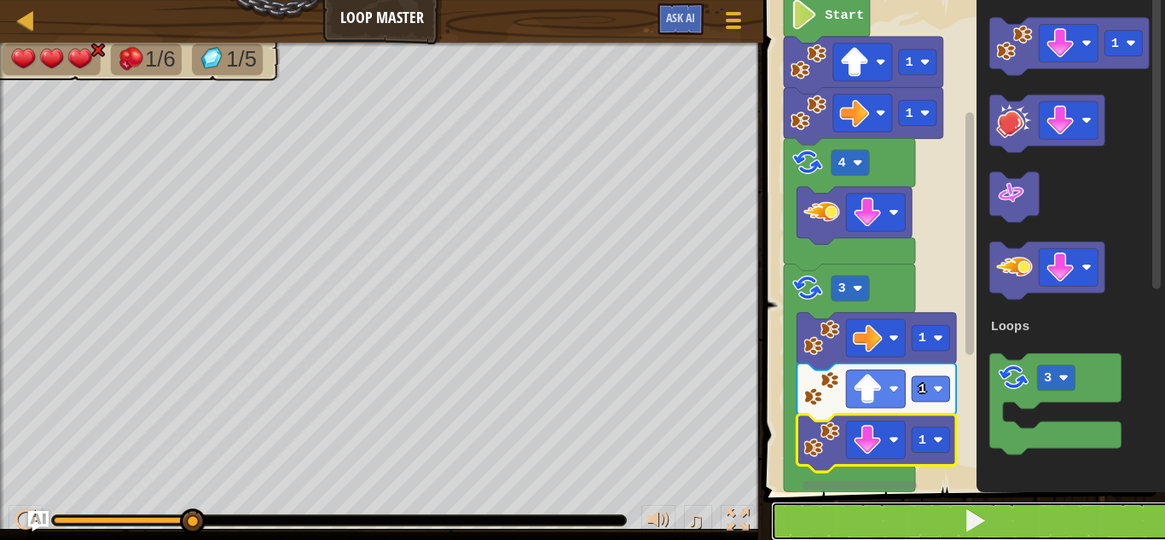
click at [929, 514] on button at bounding box center [974, 521] width 407 height 39
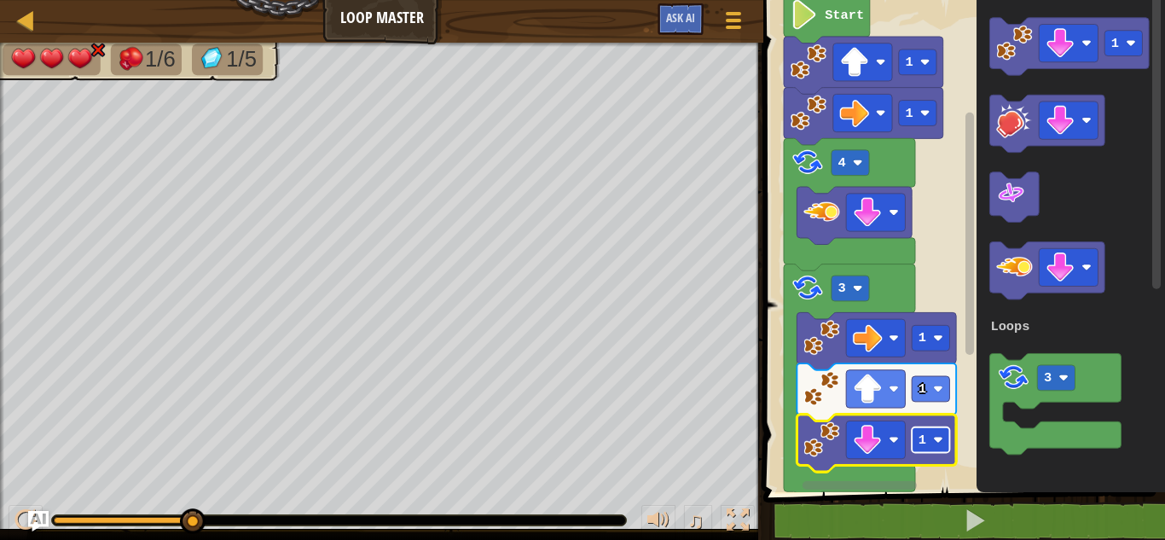
click at [929, 433] on rect "Blockly Workspace" at bounding box center [931, 440] width 38 height 26
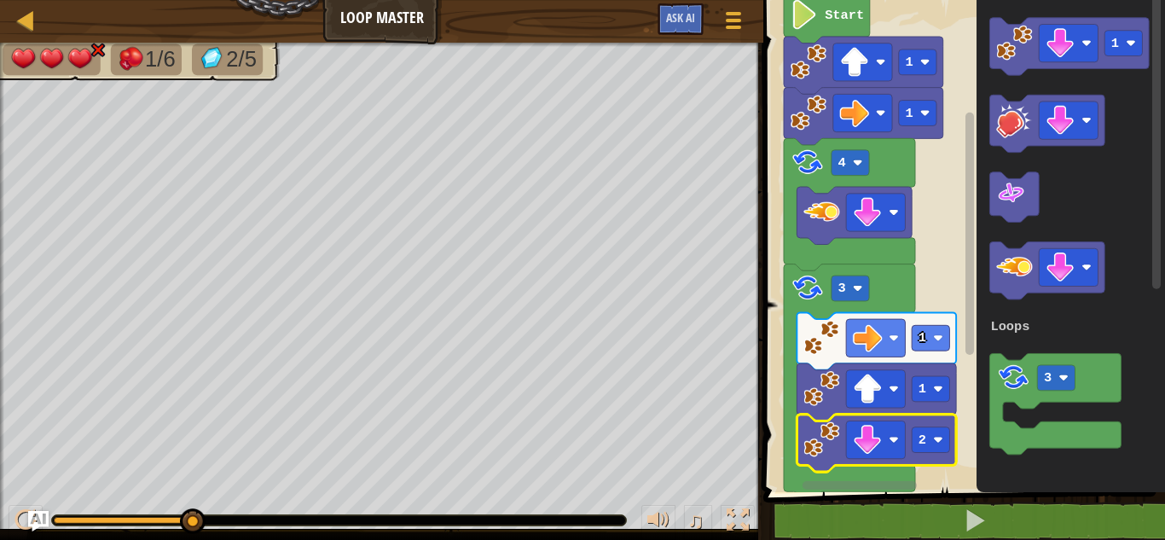
click at [1087, 14] on icon "Blockly Workspace" at bounding box center [1071, 241] width 188 height 501
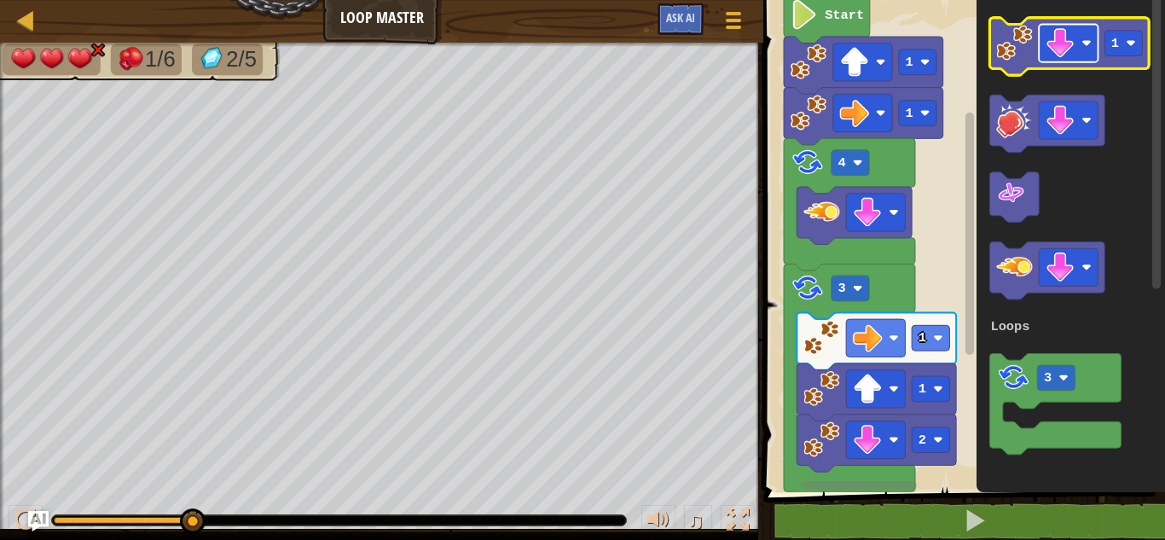
click at [1079, 42] on rect "Blockly Workspace" at bounding box center [1068, 44] width 59 height 38
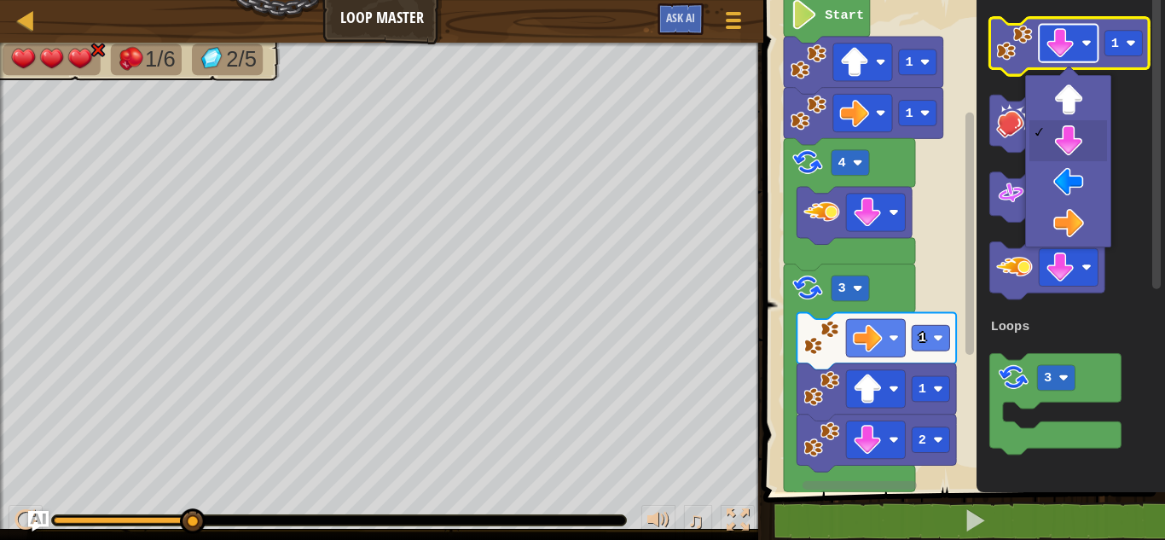
click at [1081, 37] on rect "Blockly Workspace" at bounding box center [1068, 44] width 59 height 38
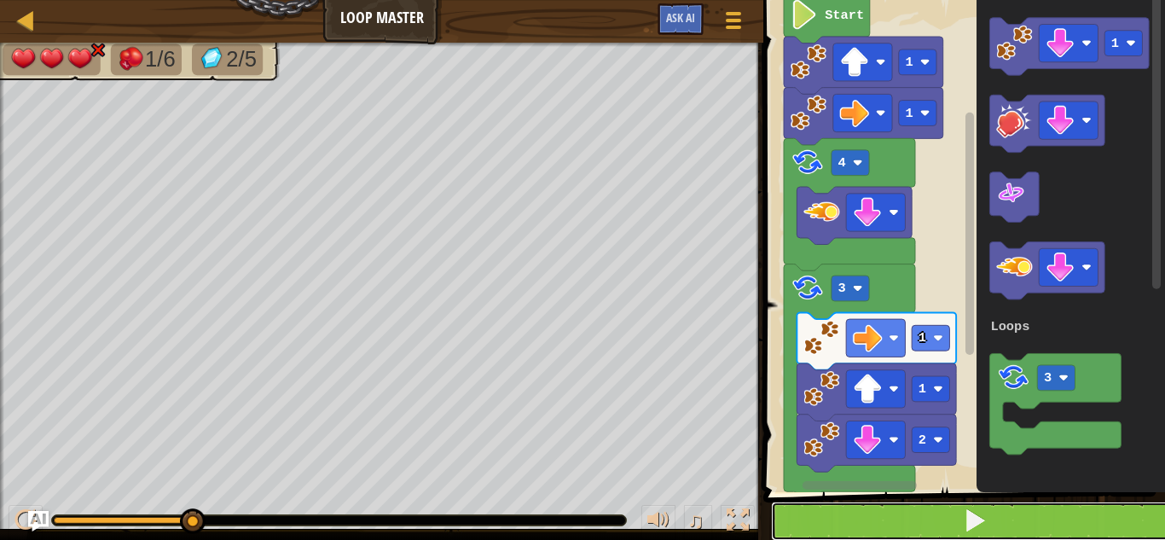
click at [982, 525] on span at bounding box center [975, 520] width 24 height 24
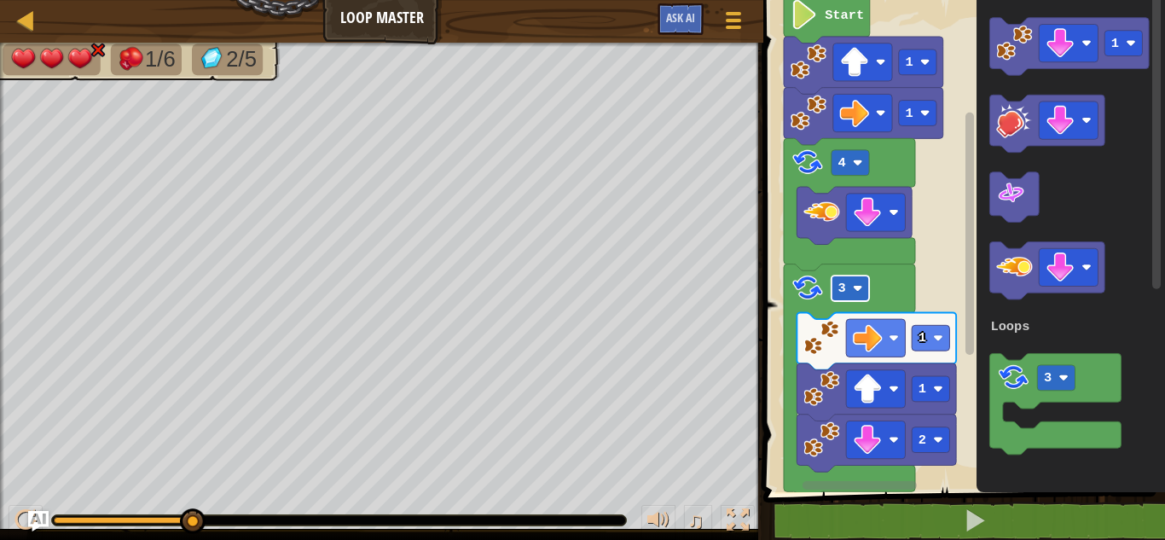
click at [855, 291] on image "Blockly Workspace" at bounding box center [858, 288] width 10 height 10
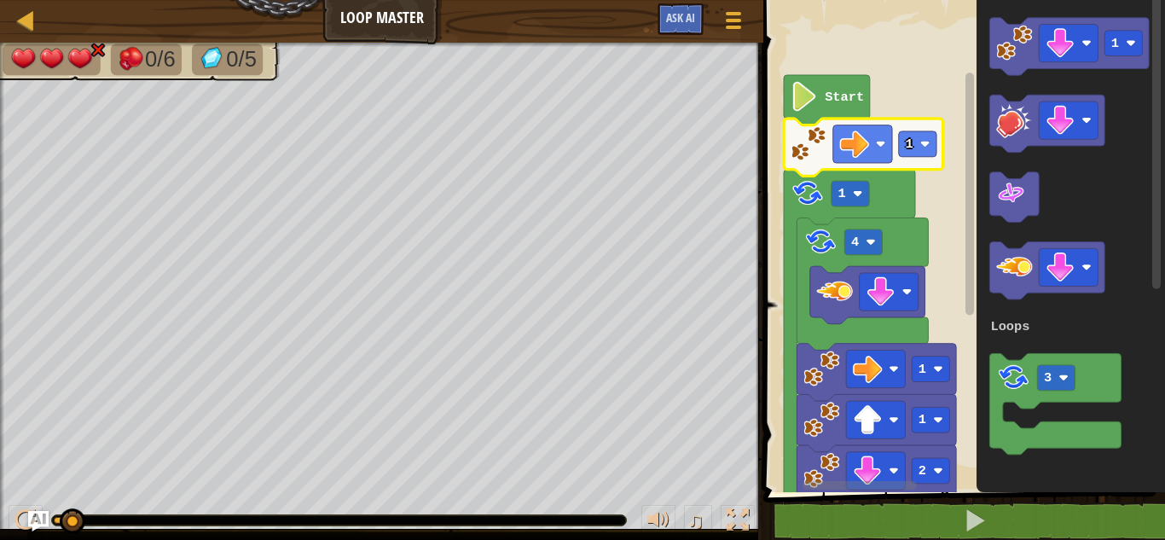
click at [798, 150] on image "Blockly Workspace" at bounding box center [809, 143] width 36 height 36
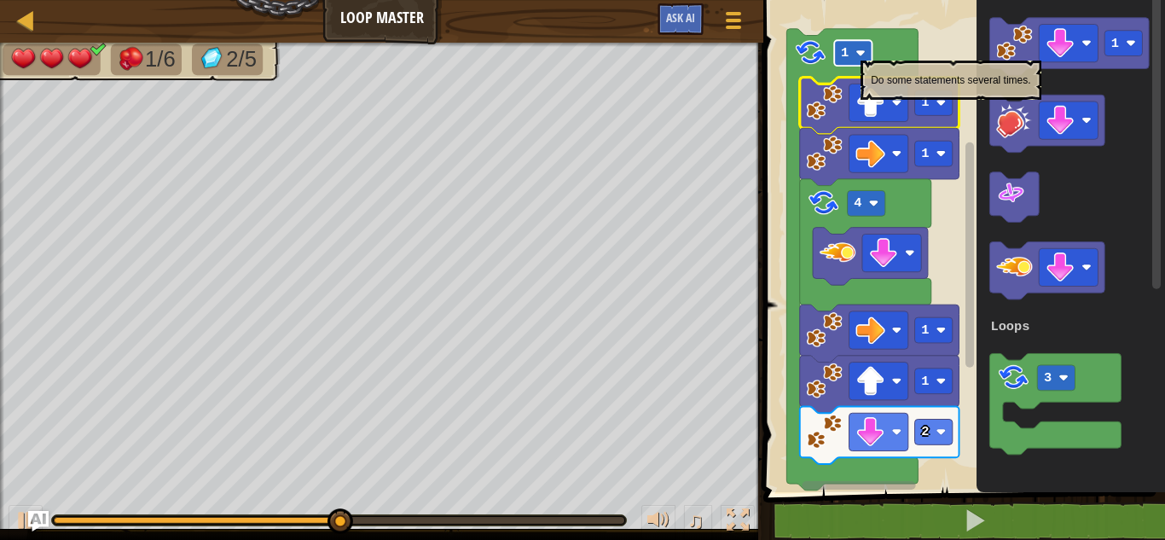
click at [861, 52] on image "Blockly Workspace" at bounding box center [860, 53] width 10 height 10
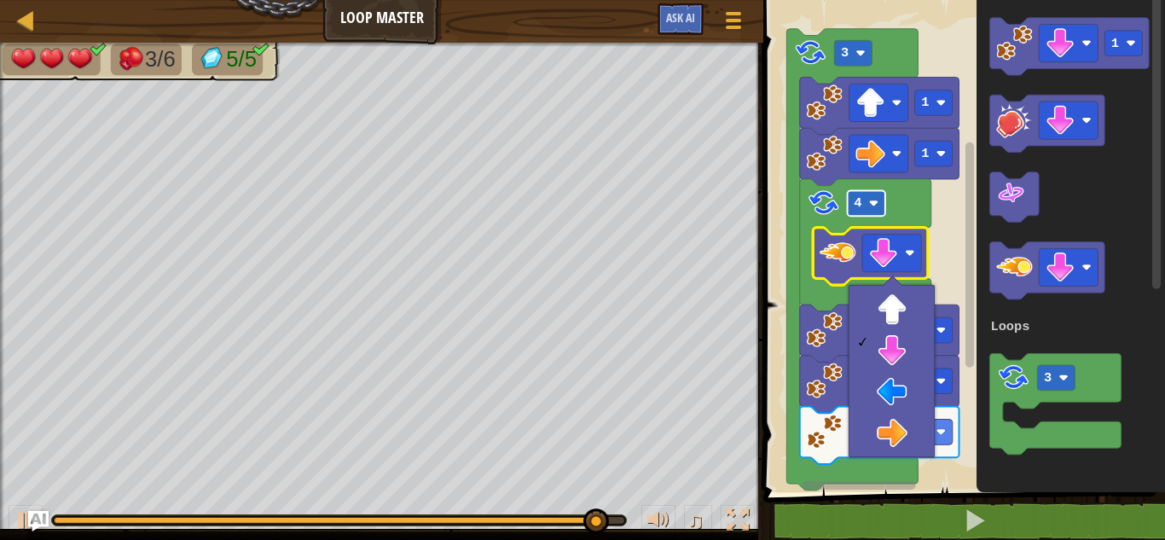
click at [876, 206] on image "Blockly Workspace" at bounding box center [874, 204] width 10 height 10
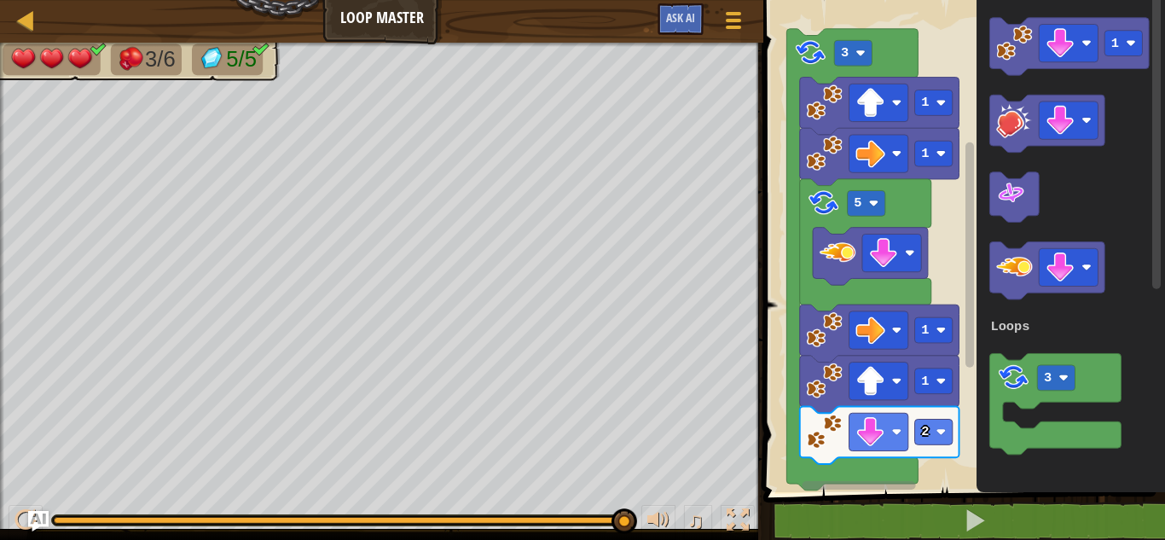
click at [983, 293] on icon "1 3 Loops" at bounding box center [1071, 241] width 188 height 501
click at [942, 338] on div "Loops 1 1 3 1 1 Start 3 1 1 5 1 1 2 1 3 Loops" at bounding box center [961, 241] width 407 height 501
click at [1001, 309] on icon "1 3 Loops" at bounding box center [1071, 241] width 188 height 501
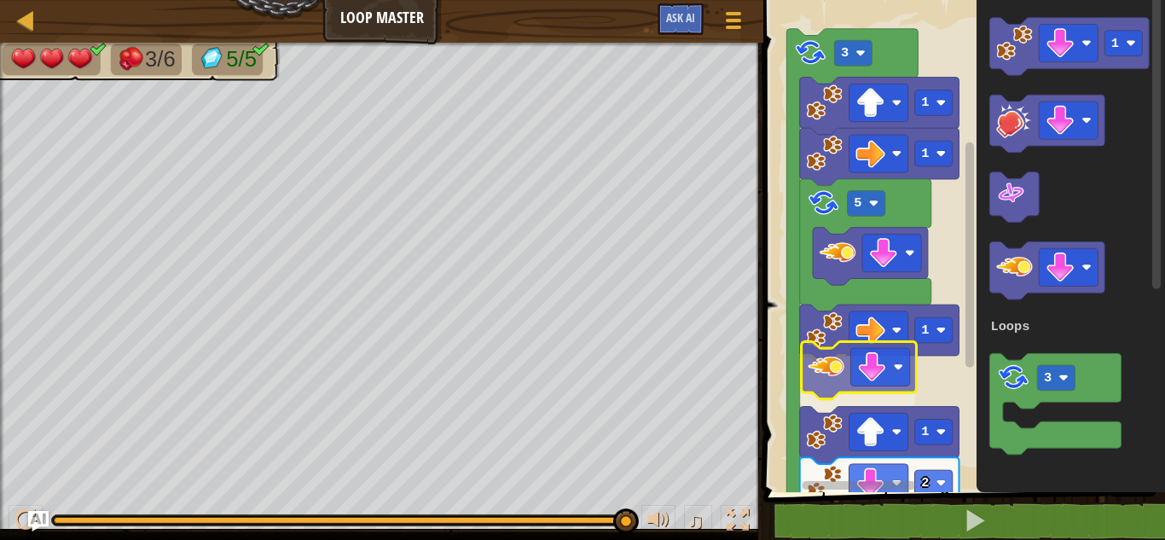
click at [827, 380] on div "Loops 1 1 3 1 1 Start 3 1 1 5 1 1 2 1 3 Loops" at bounding box center [961, 241] width 407 height 501
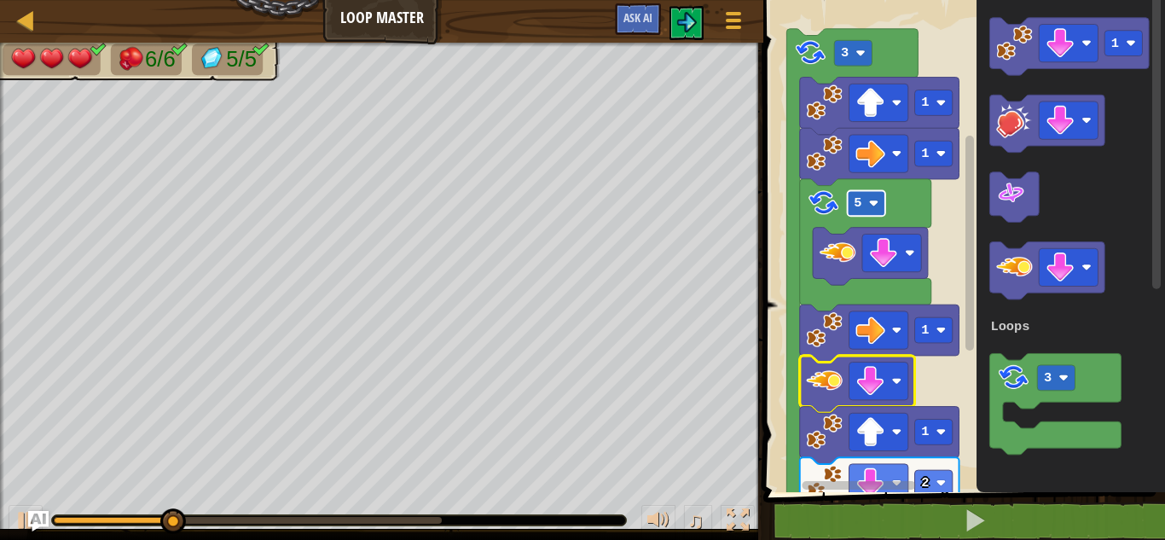
click at [869, 200] on image "Blockly Workspace" at bounding box center [874, 204] width 10 height 10
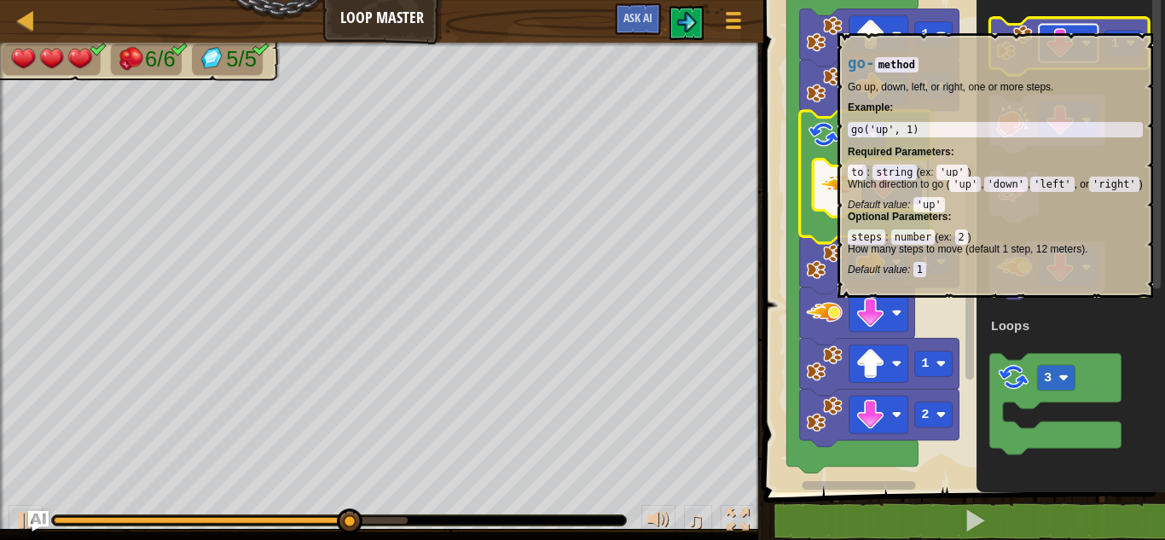
click at [1050, 25] on rect "Blockly Workspace" at bounding box center [1068, 44] width 59 height 38
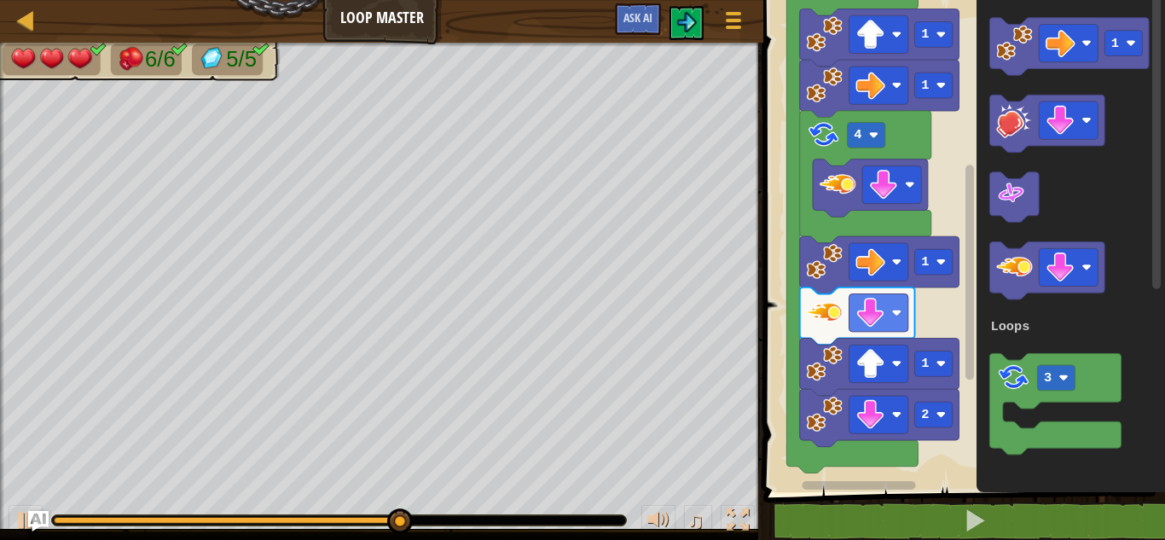
click at [1010, 10] on icon "Blockly Workspace" at bounding box center [1071, 241] width 188 height 501
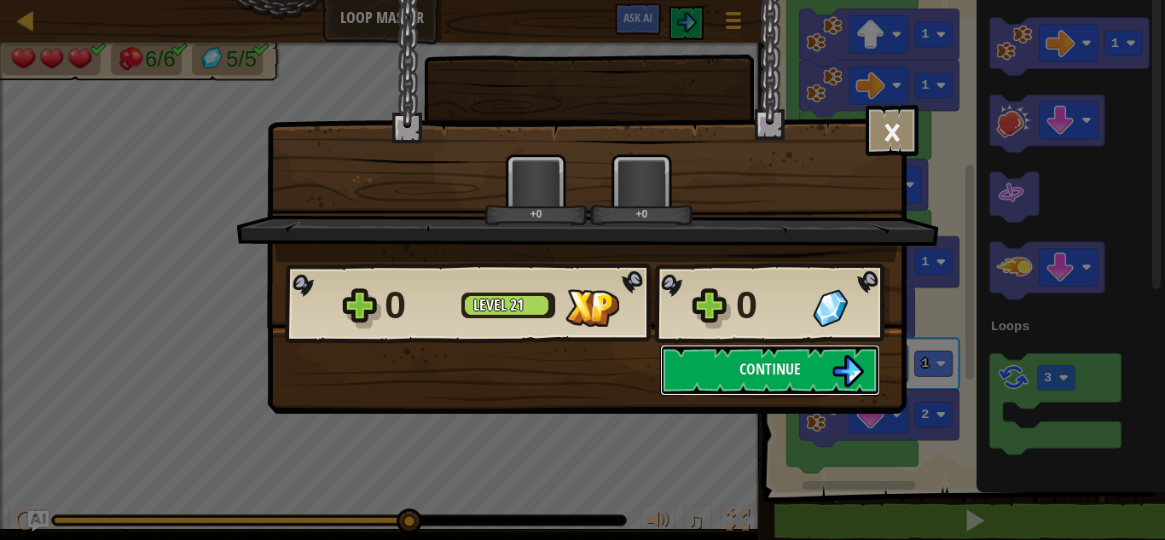
click at [994, 2] on body "Map Loop Master Game Menu Ask AI 1 הההההההההההההההההההההההההההההההההההההההההההה…" at bounding box center [582, 1] width 1165 height 2
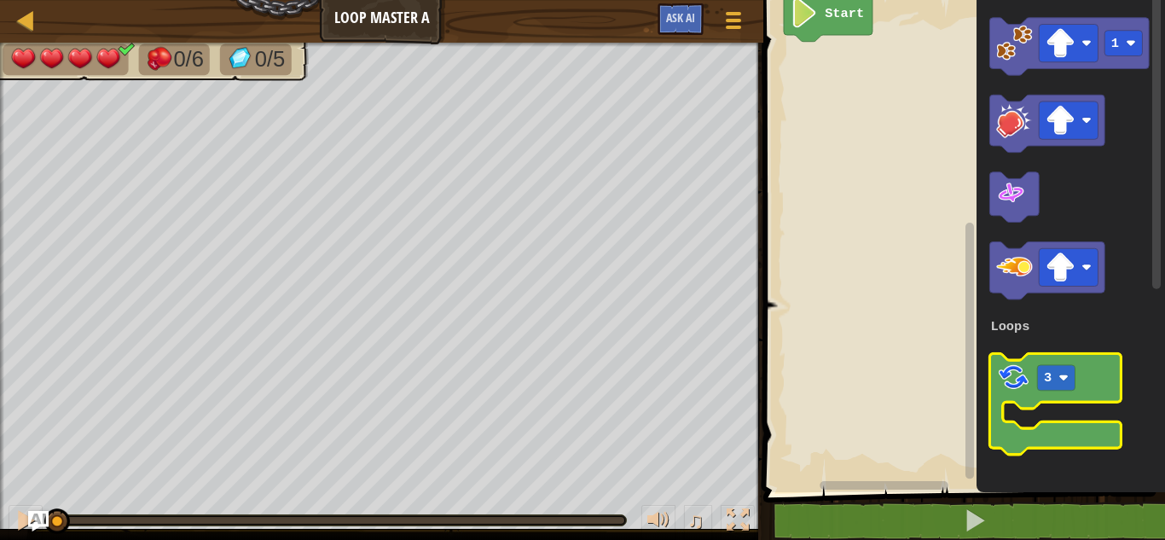
click at [1045, 416] on rect "Blockly Workspace" at bounding box center [1055, 403] width 131 height 101
click at [1039, 425] on icon "Blockly Workspace" at bounding box center [1055, 403] width 131 height 101
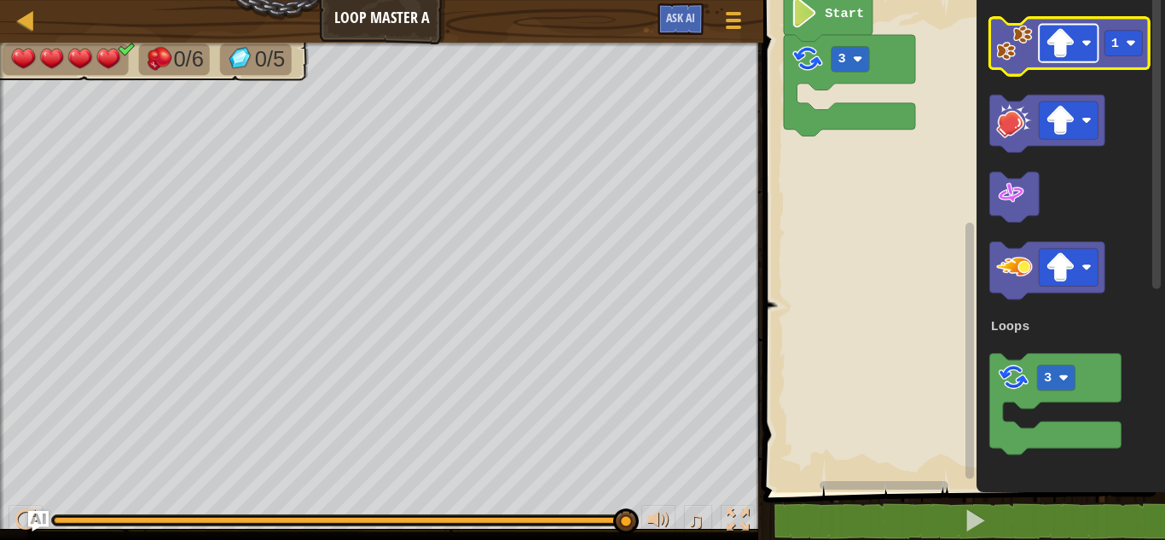
click at [1051, 32] on image "Blockly Workspace" at bounding box center [1061, 43] width 30 height 30
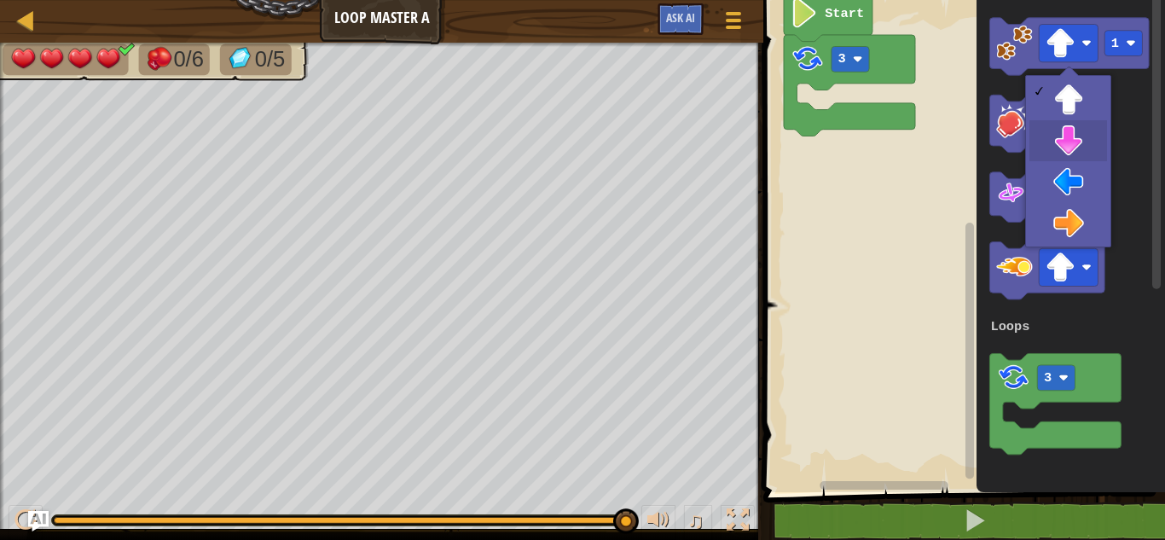
drag, startPoint x: 1064, startPoint y: 142, endPoint x: 1058, endPoint y: 105, distance: 38.1
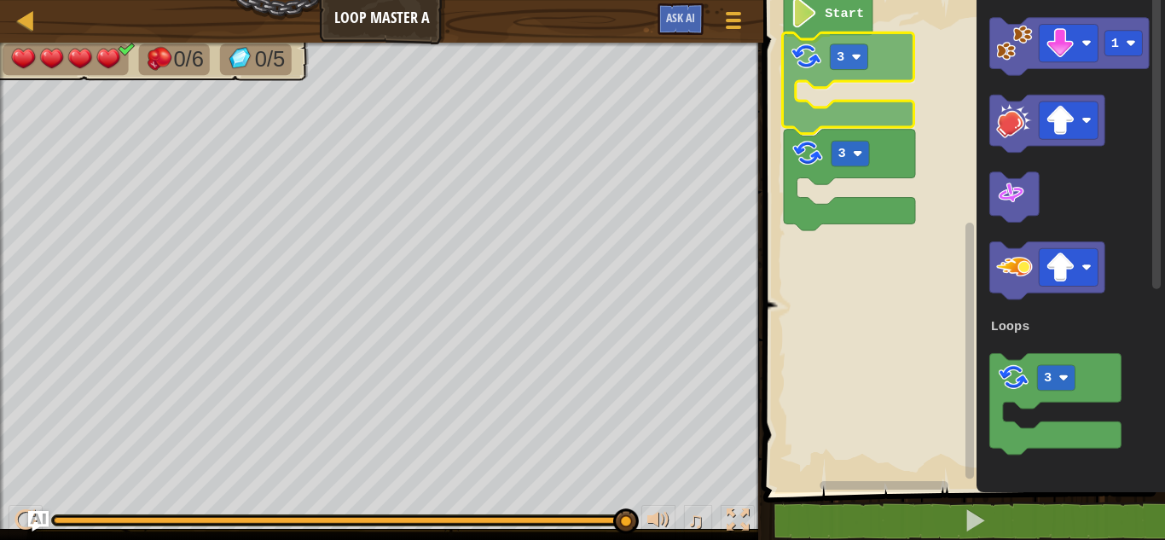
click at [865, 103] on div "Loops Start 3 3 1 3 Loops 3" at bounding box center [961, 241] width 407 height 501
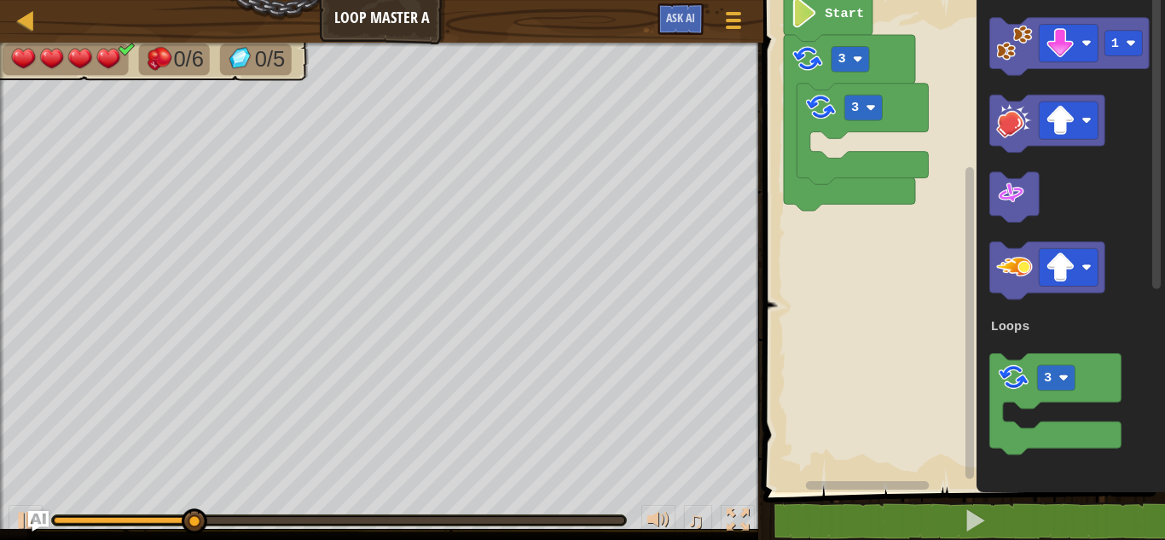
click at [942, 67] on div "Loops Start 3 3 1 3 Loops" at bounding box center [961, 241] width 407 height 501
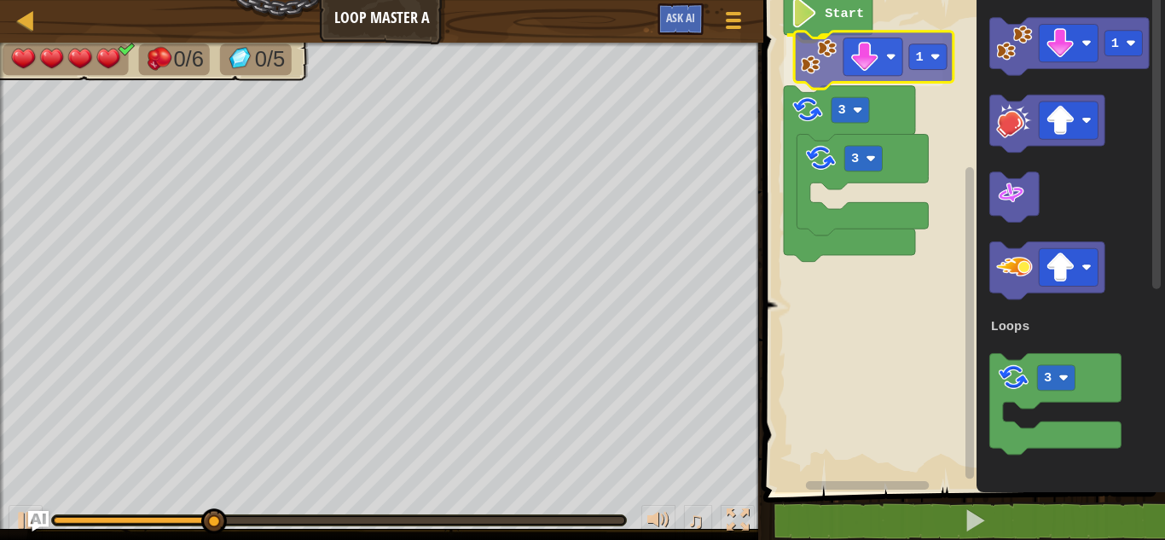
click at [826, 63] on div "Loops Start 1 3 3 1 3 Loops 1" at bounding box center [961, 241] width 407 height 501
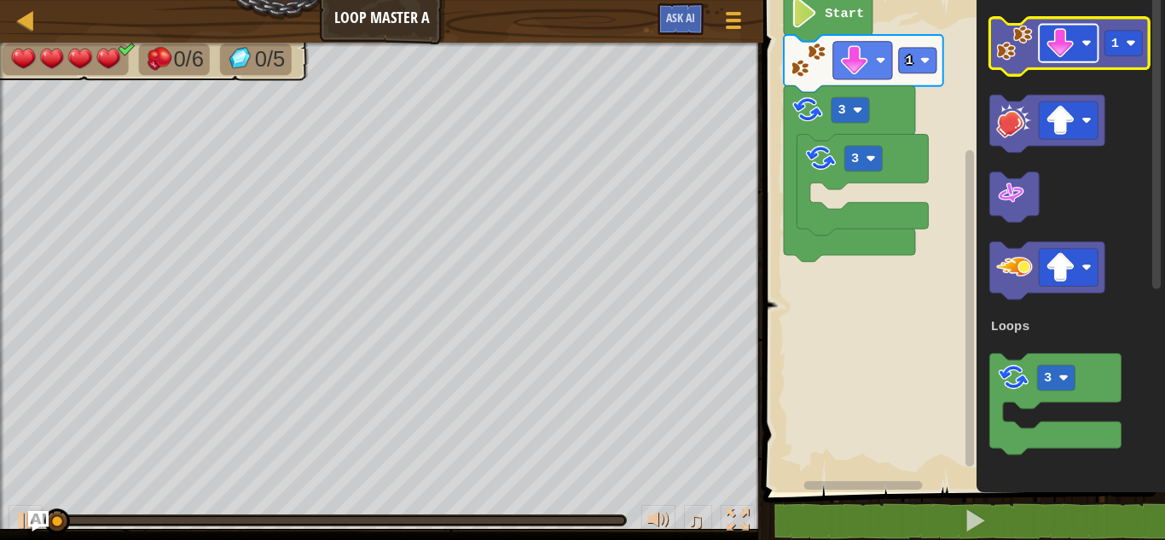
click at [1052, 55] on image "Blockly Workspace" at bounding box center [1061, 43] width 30 height 30
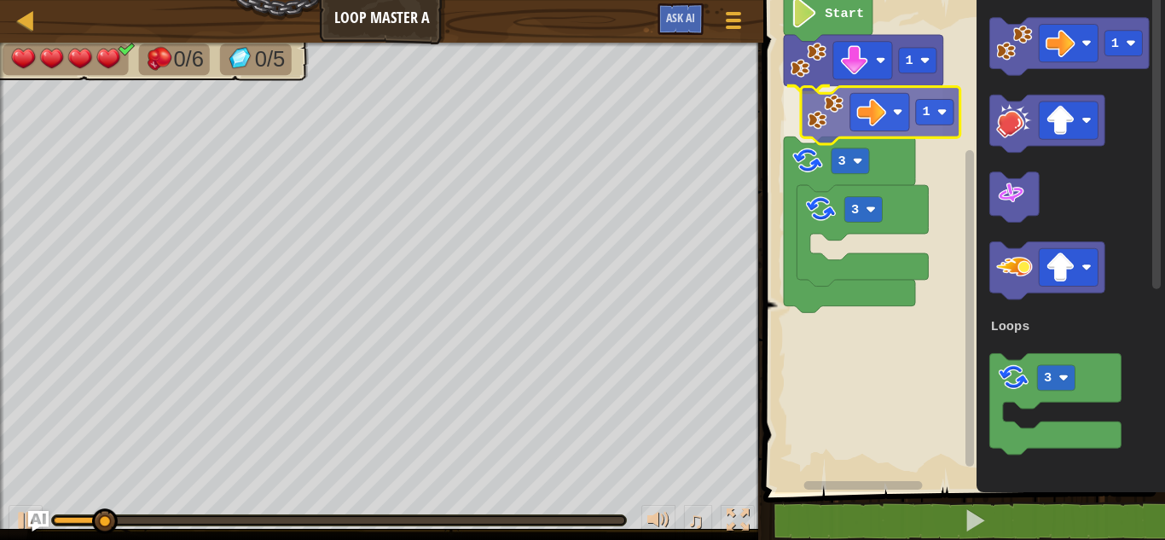
click at [825, 130] on div "Loops Start 1 1 3 3 1 3 Loops 1" at bounding box center [961, 241] width 407 height 501
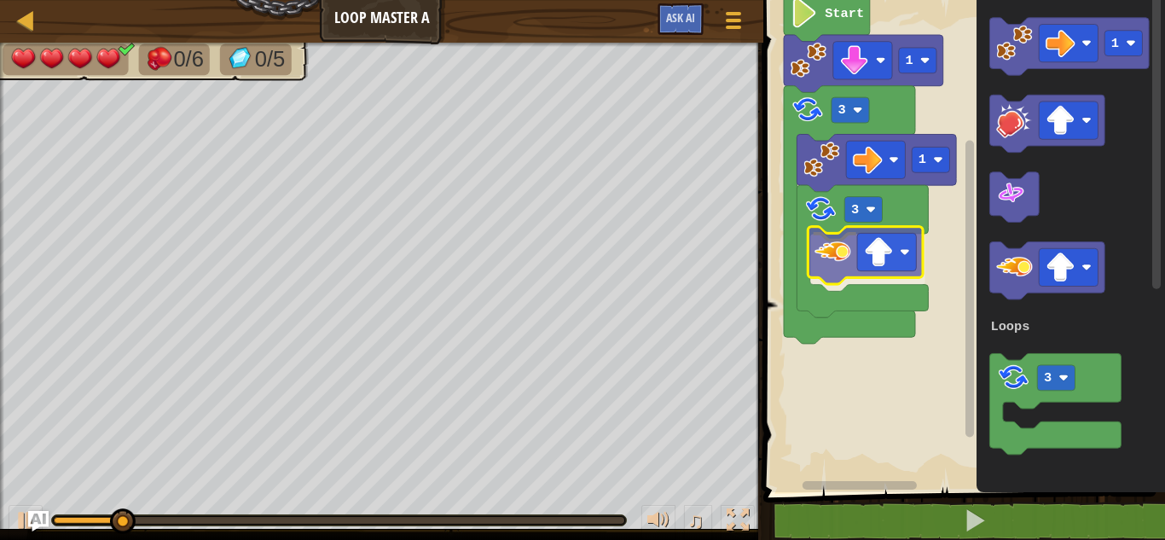
click at [835, 259] on div "Loops 1 3 1 3 1 Start 1 3 Loops" at bounding box center [961, 241] width 407 height 501
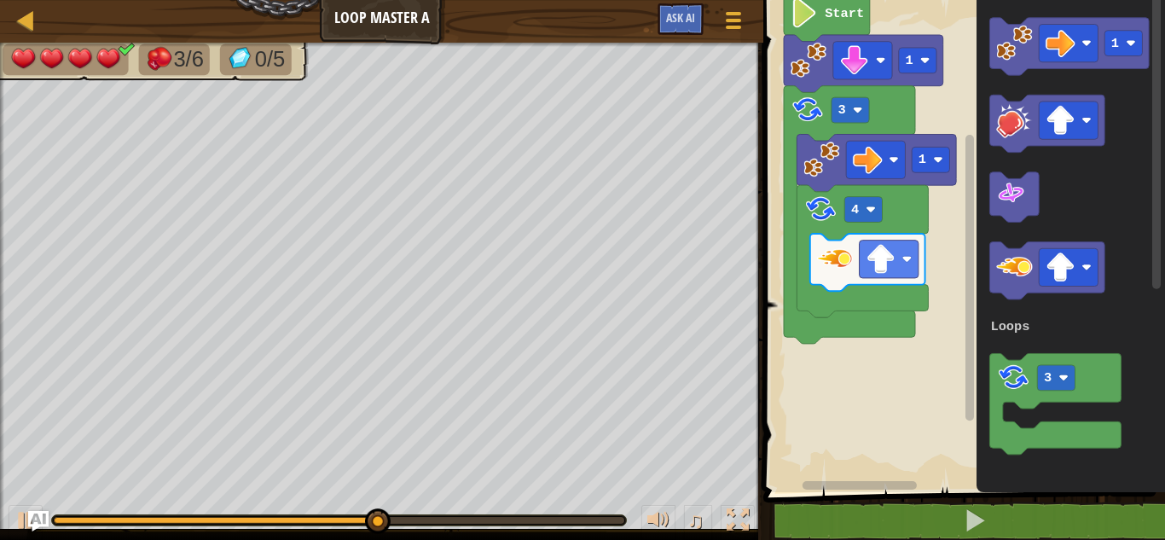
click at [983, 107] on icon "1 3 Loops" at bounding box center [1071, 241] width 188 height 501
click at [986, 135] on icon "1 3 Loops" at bounding box center [1071, 241] width 188 height 501
click at [929, 142] on div "Loops 1 Start 1 3 1 4 1 3 Loops" at bounding box center [961, 241] width 407 height 501
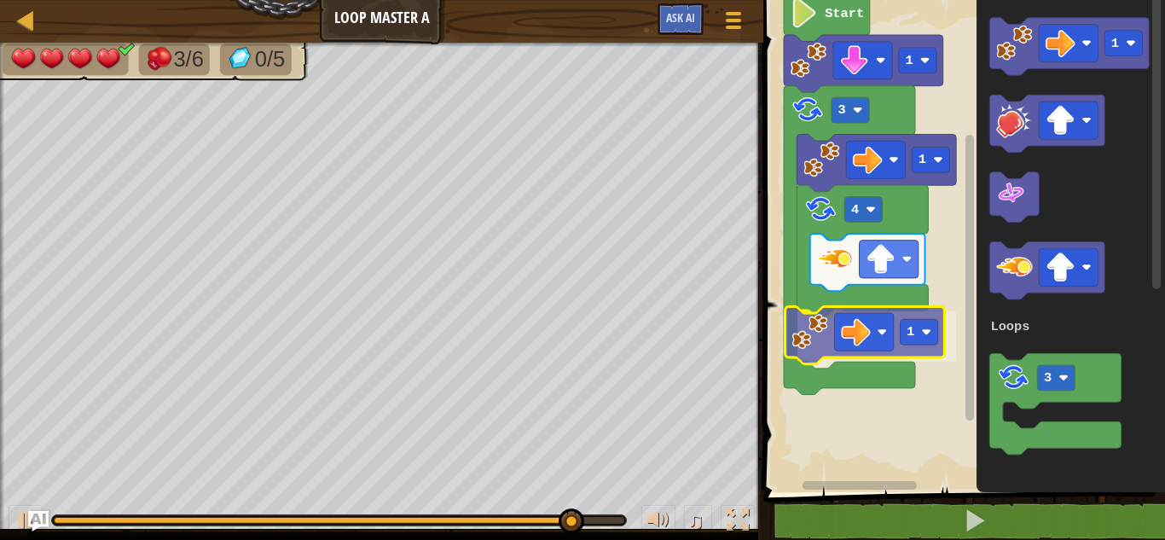
click at [798, 326] on div "Loops 1 Start 1 3 1 4 1 1 3 Loops 1" at bounding box center [961, 241] width 407 height 501
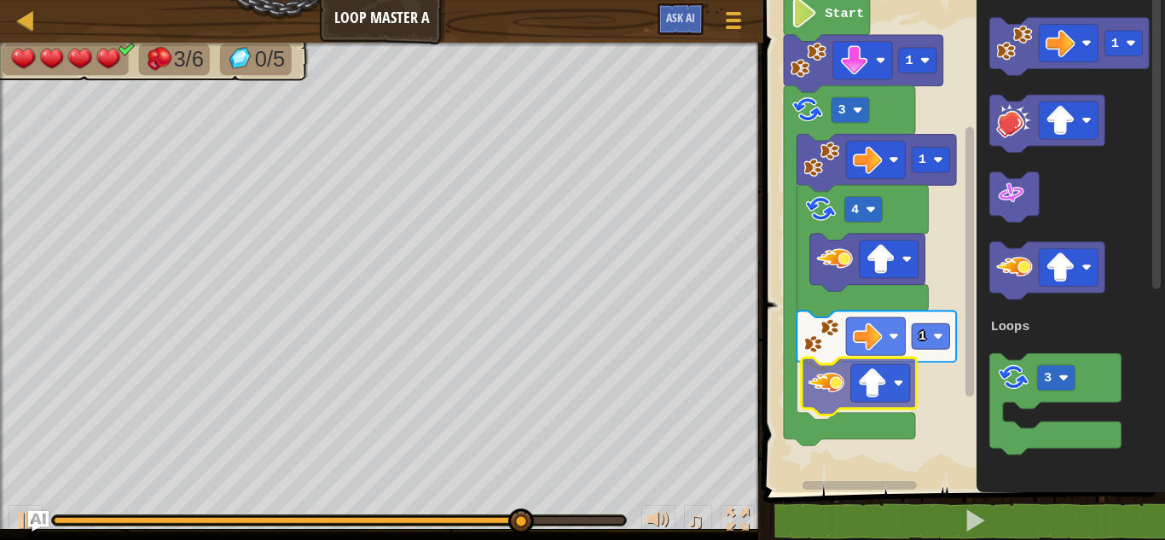
click at [830, 386] on div "Loops 1 Start 1 3 1 4 1 1 3 Loops" at bounding box center [961, 241] width 407 height 501
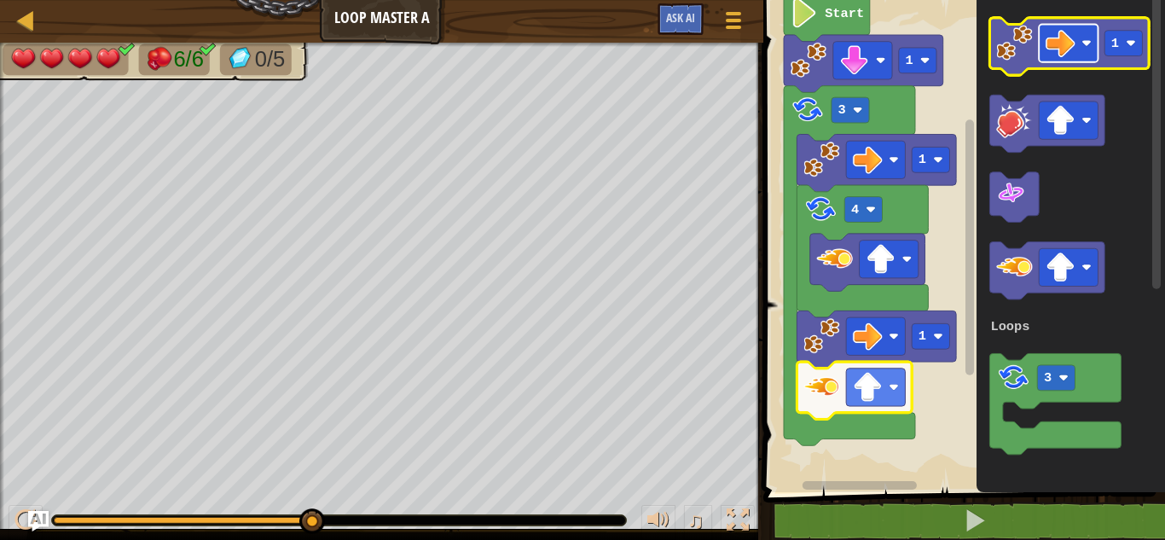
click at [1068, 28] on image "Blockly Workspace" at bounding box center [1061, 43] width 30 height 30
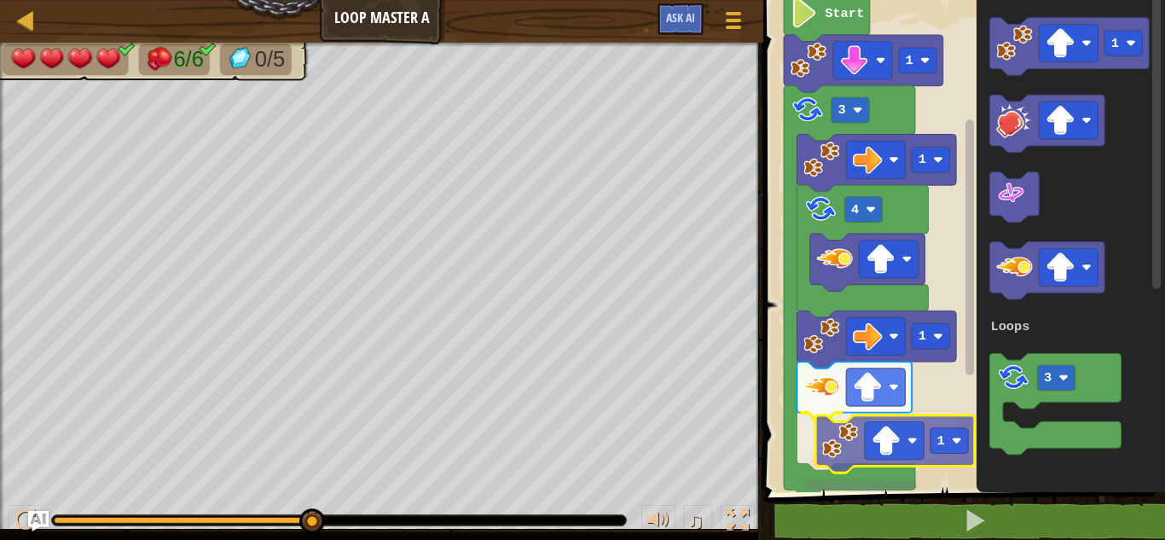
click at [830, 439] on div "Loops 1 Start 1 3 1 4 1 1 1 3 Loops 1" at bounding box center [961, 241] width 407 height 501
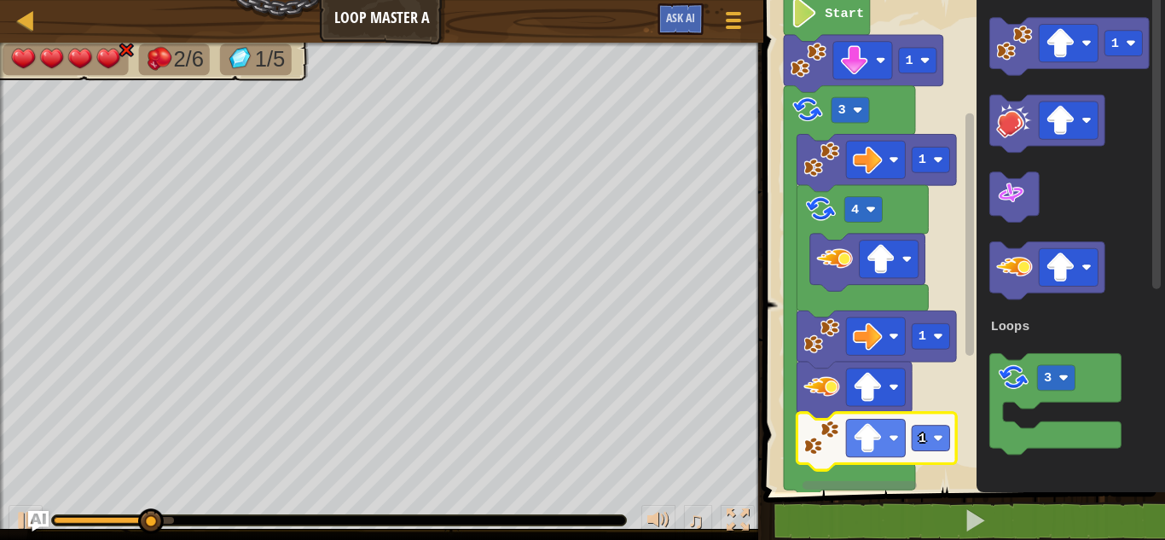
click at [1064, 19] on icon "1 3 Loops" at bounding box center [1071, 241] width 188 height 501
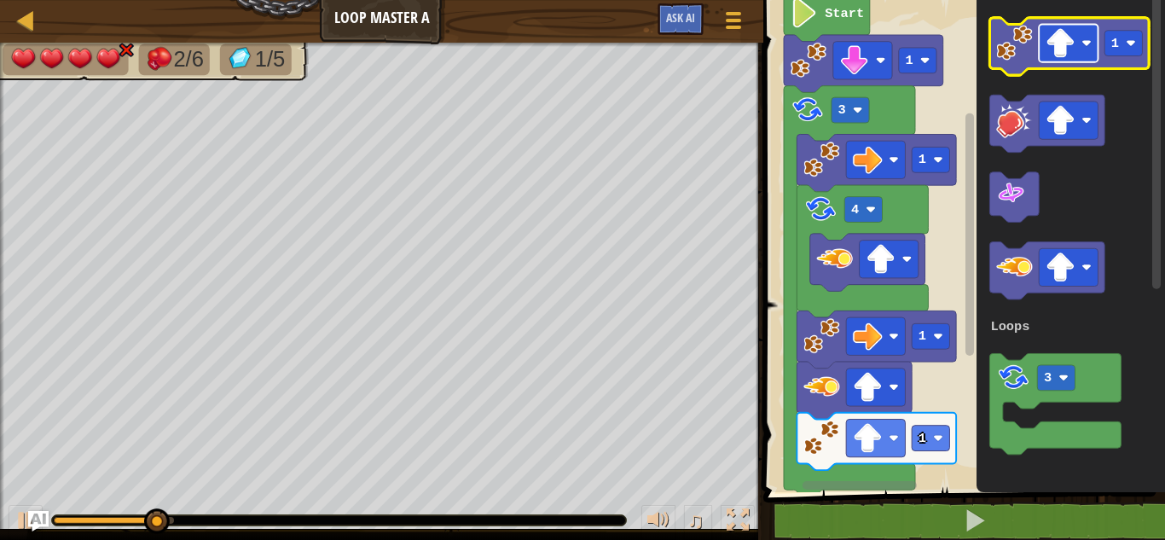
click at [1066, 53] on image "Blockly Workspace" at bounding box center [1061, 43] width 30 height 30
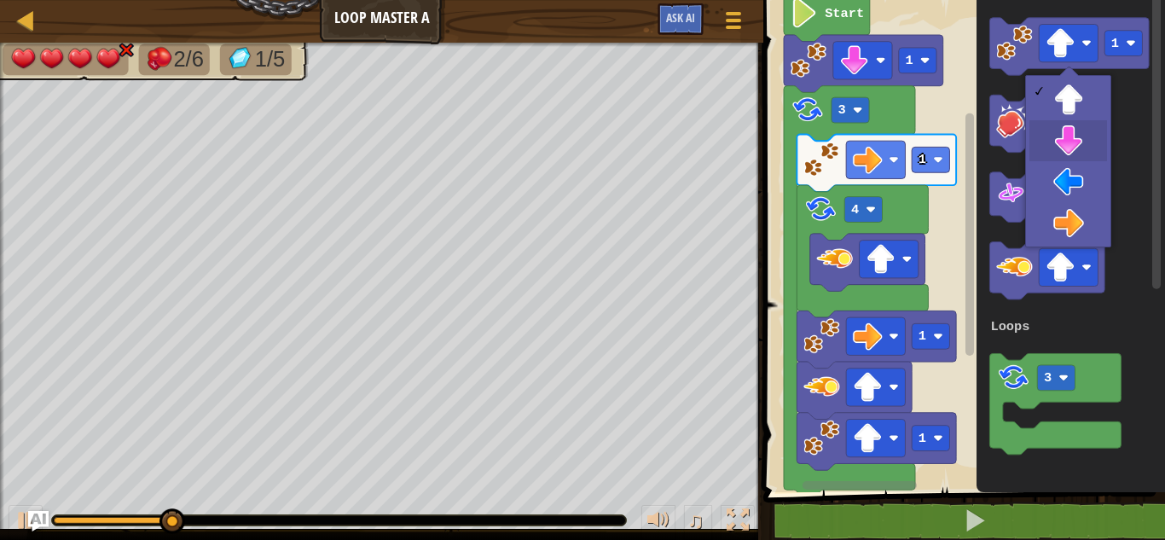
drag, startPoint x: 1068, startPoint y: 149, endPoint x: 967, endPoint y: 20, distance: 163.4
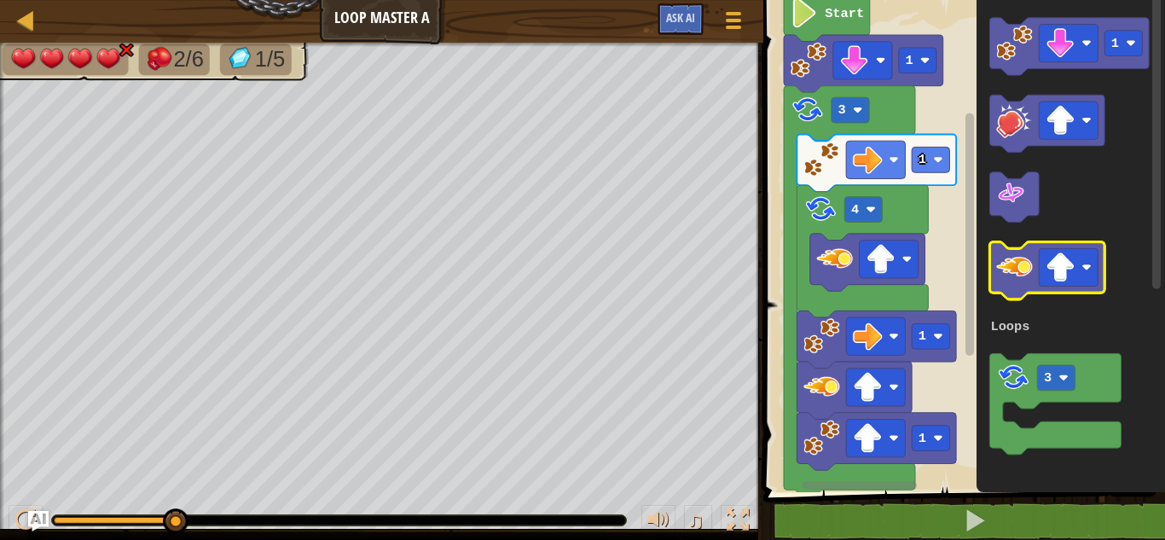
click at [971, 365] on div "Loops 1 Start 1 3 1 4 1 1 1 3 Loops" at bounding box center [961, 241] width 407 height 501
click at [972, 152] on div "Loops 1 Start 1 3 1 4 1 1 1 3 Loops" at bounding box center [961, 241] width 407 height 501
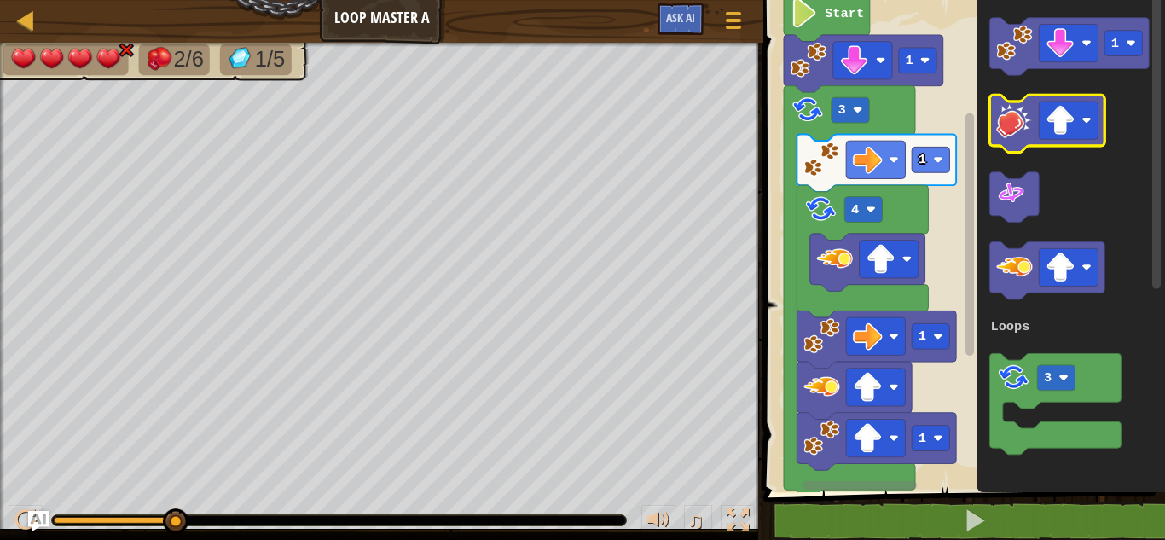
click at [1002, 101] on g "1 3 Loops" at bounding box center [1069, 236] width 159 height 437
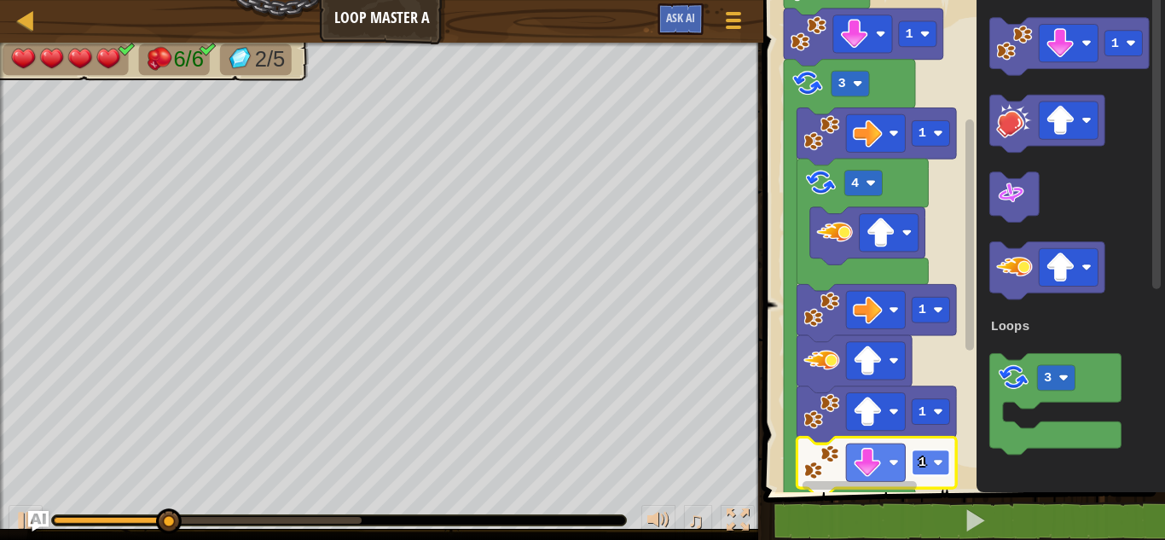
click at [921, 463] on text "1" at bounding box center [923, 462] width 8 height 15
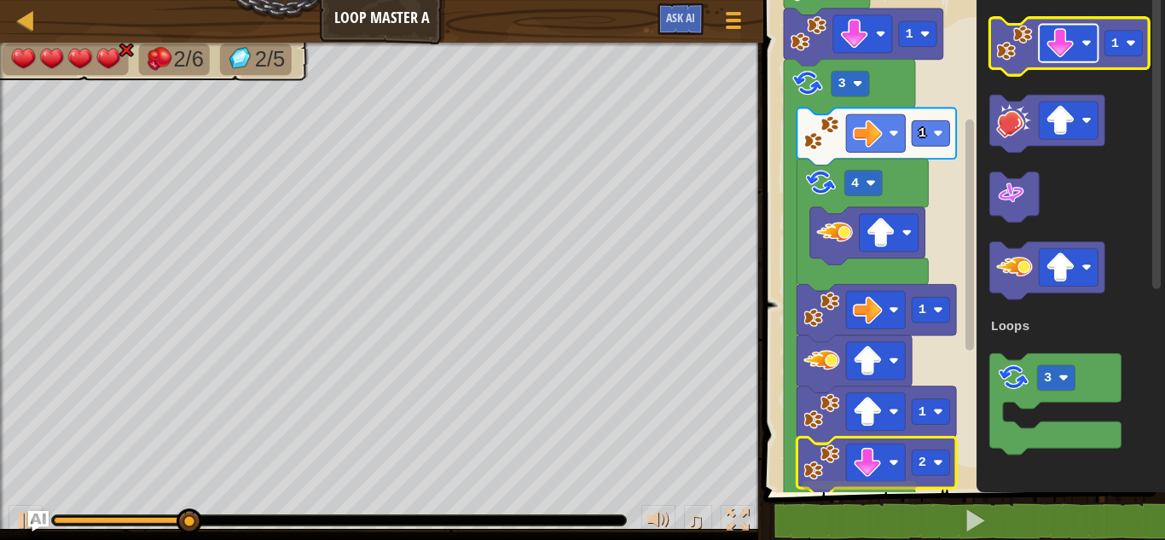
click at [1078, 33] on rect "Blockly Workspace" at bounding box center [1068, 44] width 59 height 38
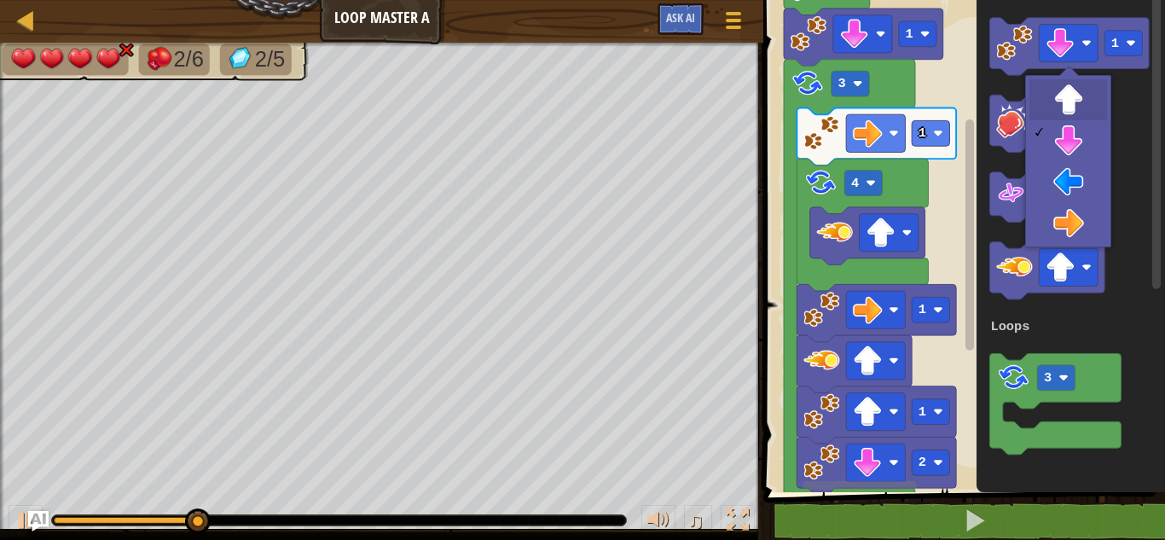
drag, startPoint x: 1087, startPoint y: 99, endPoint x: 1076, endPoint y: 90, distance: 13.3
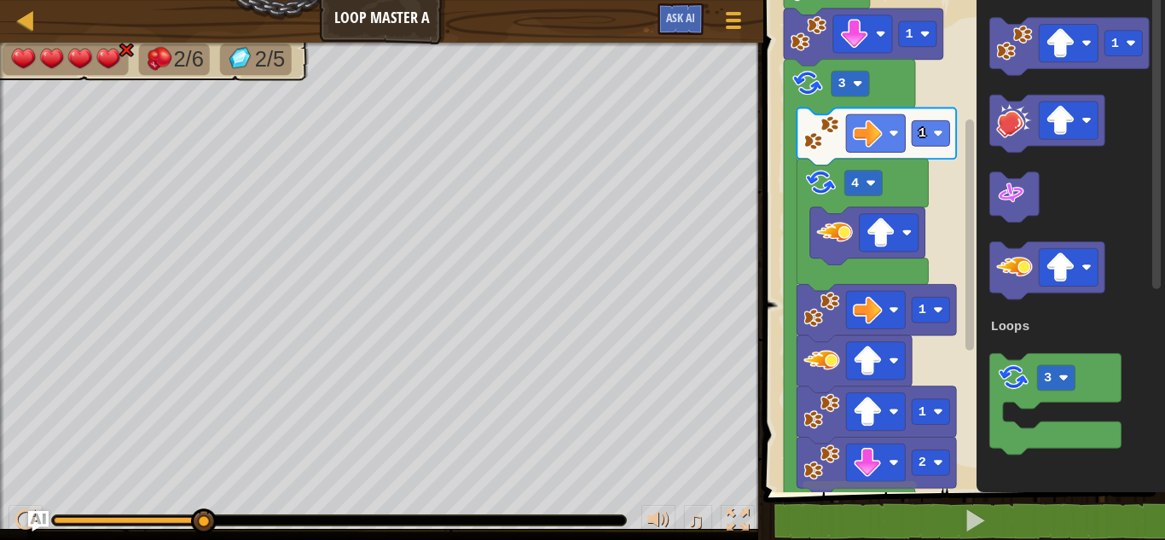
click at [925, 328] on div "Loops 1 Start 1 3 1 4 1 1 2 1 3 Loops" at bounding box center [961, 241] width 407 height 501
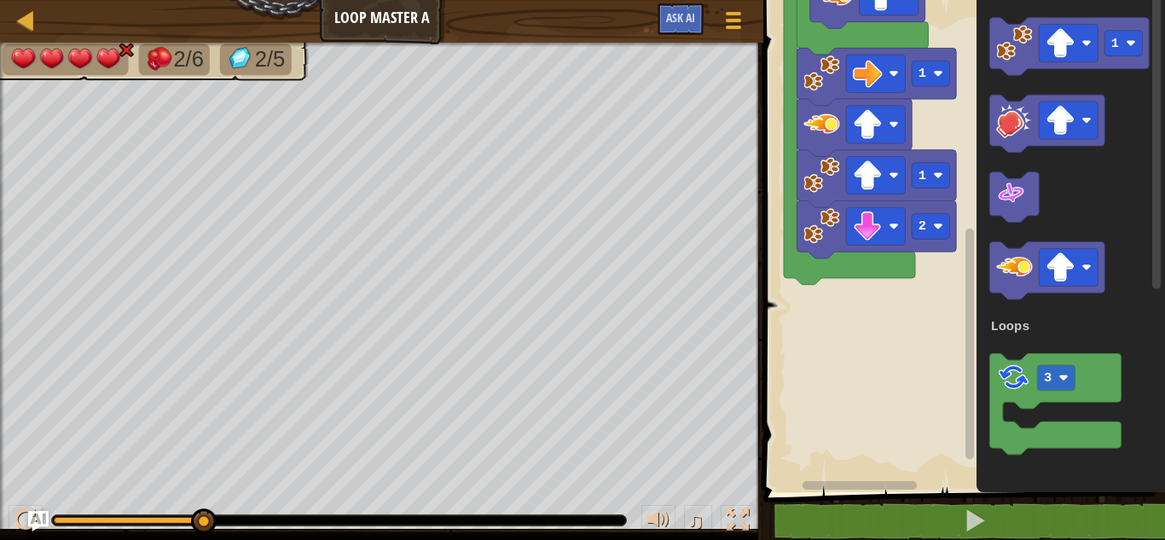
click at [962, 128] on div "Loops 1 Start 1 3 1 4 1 1 2 1 3 Loops" at bounding box center [961, 241] width 407 height 501
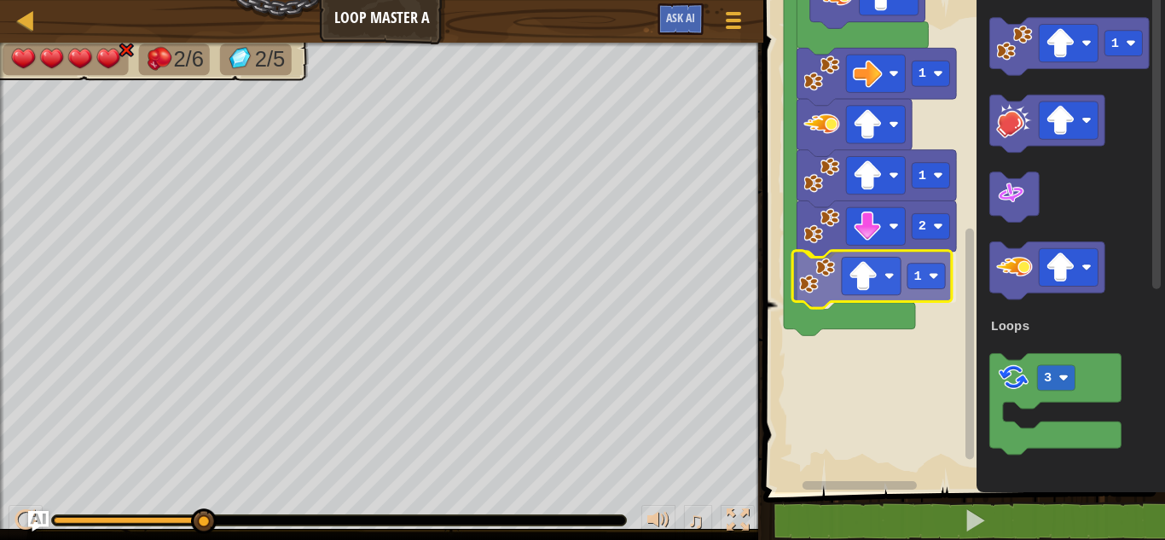
click at [809, 283] on div "Loops 1 Start 1 3 1 4 1 1 2 1 1 3 Loops 1" at bounding box center [961, 241] width 407 height 501
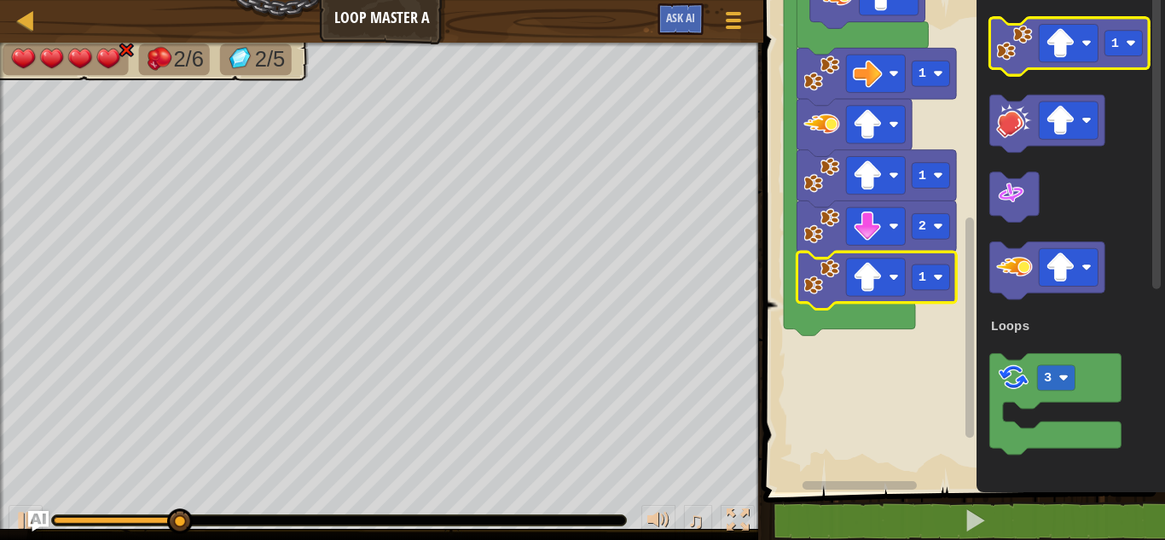
click at [1059, 43] on image "Blockly Workspace" at bounding box center [1061, 43] width 30 height 30
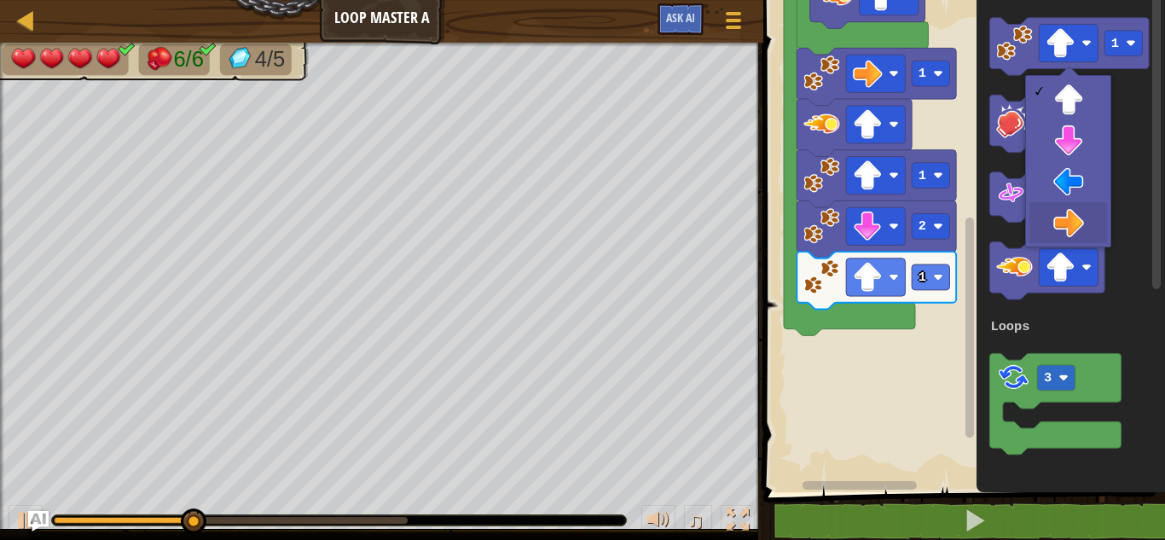
drag, startPoint x: 1081, startPoint y: 225, endPoint x: 1023, endPoint y: 112, distance: 127.8
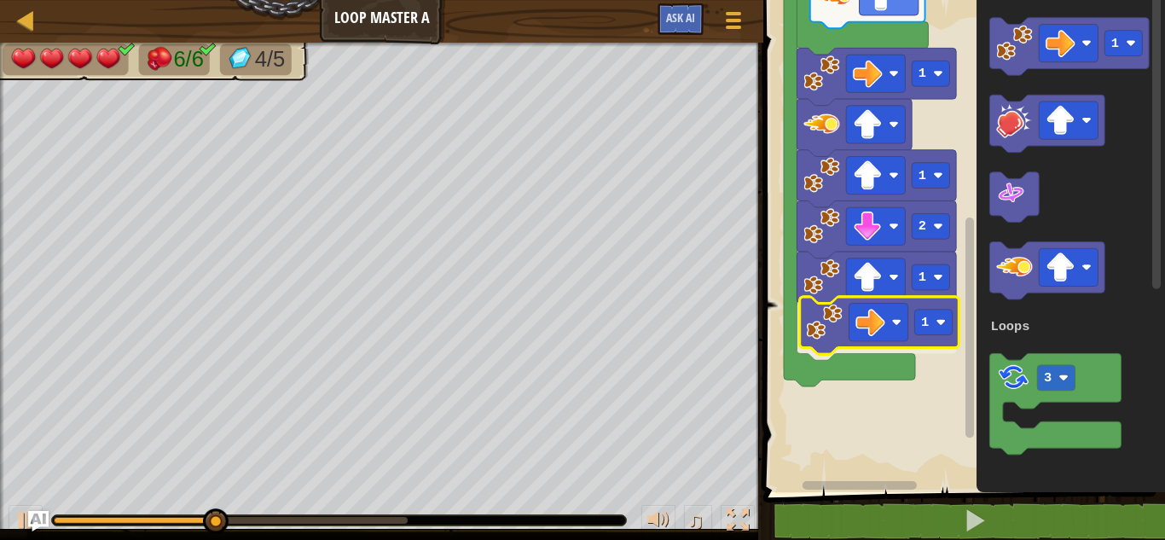
click at [816, 318] on div "Loops 1 Start 1 3 1 4 1 1 2 1 1 1 3 Loops 1" at bounding box center [961, 241] width 407 height 501
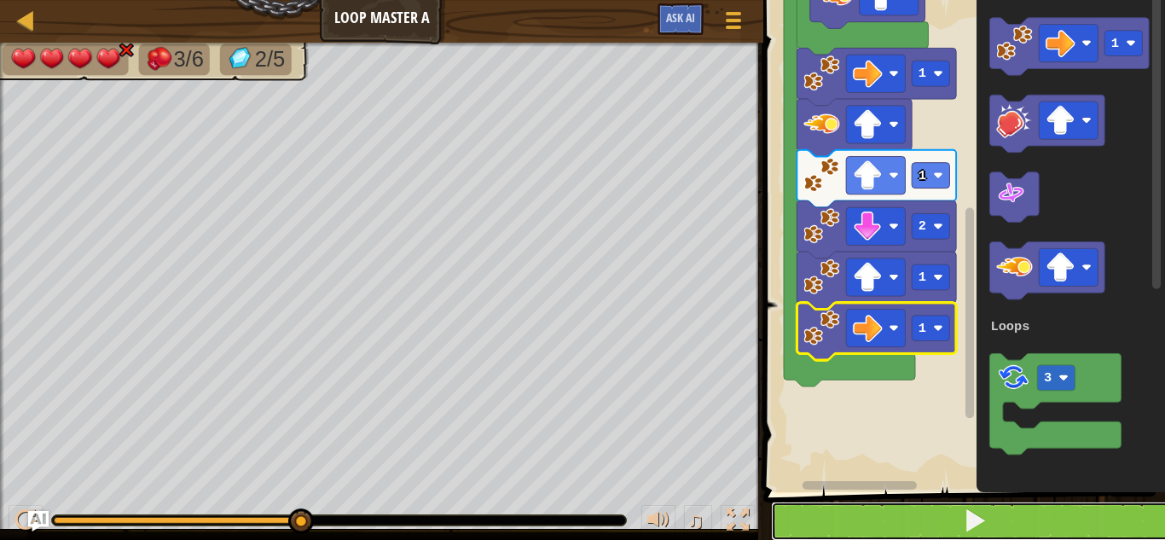
click at [895, 516] on button at bounding box center [974, 521] width 407 height 39
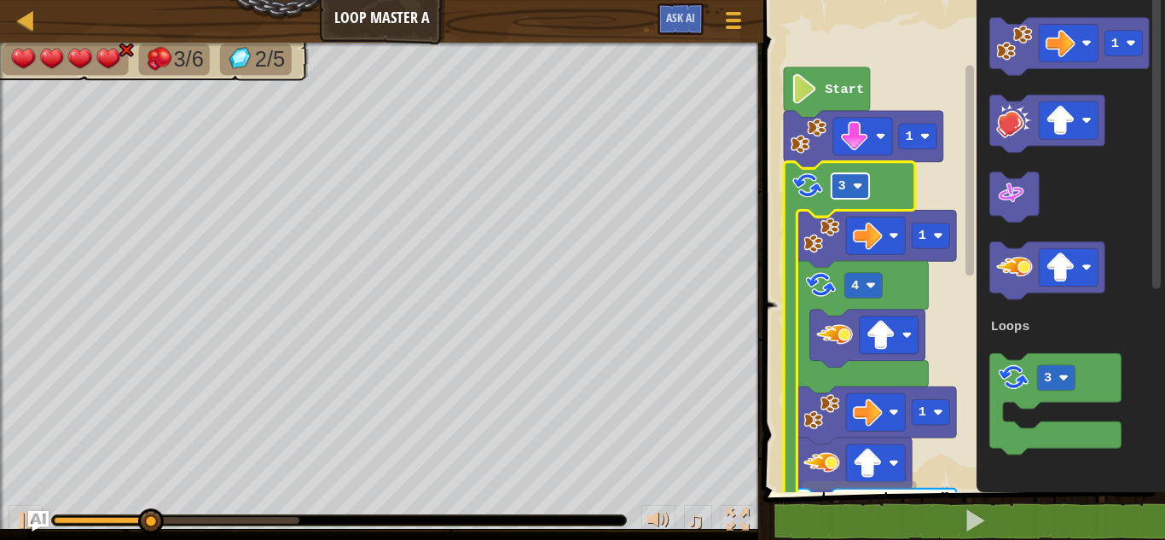
click at [839, 178] on text "3" at bounding box center [842, 185] width 8 height 15
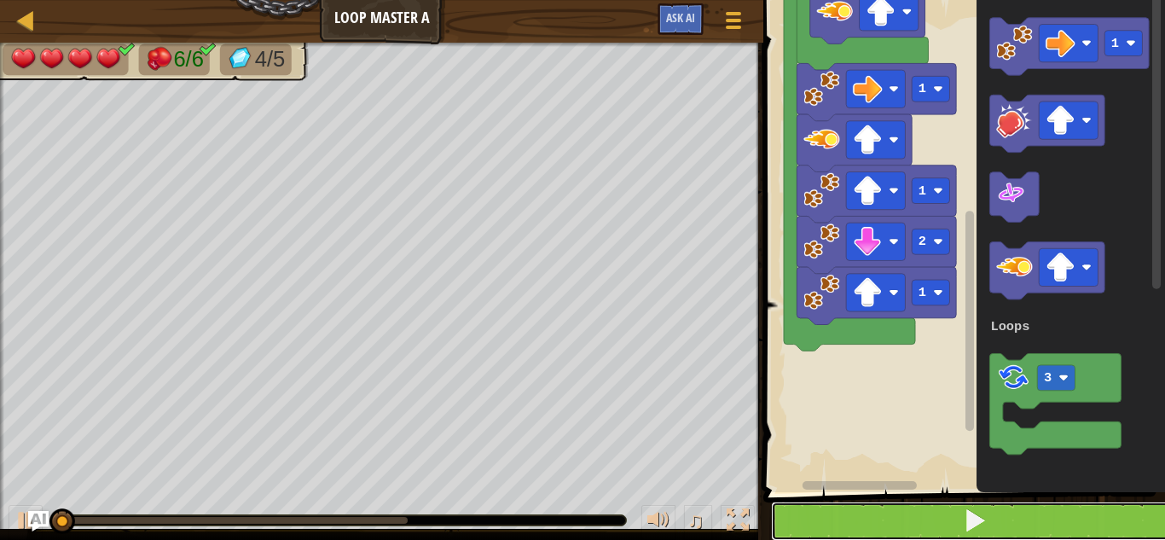
click at [814, 519] on button at bounding box center [974, 521] width 407 height 39
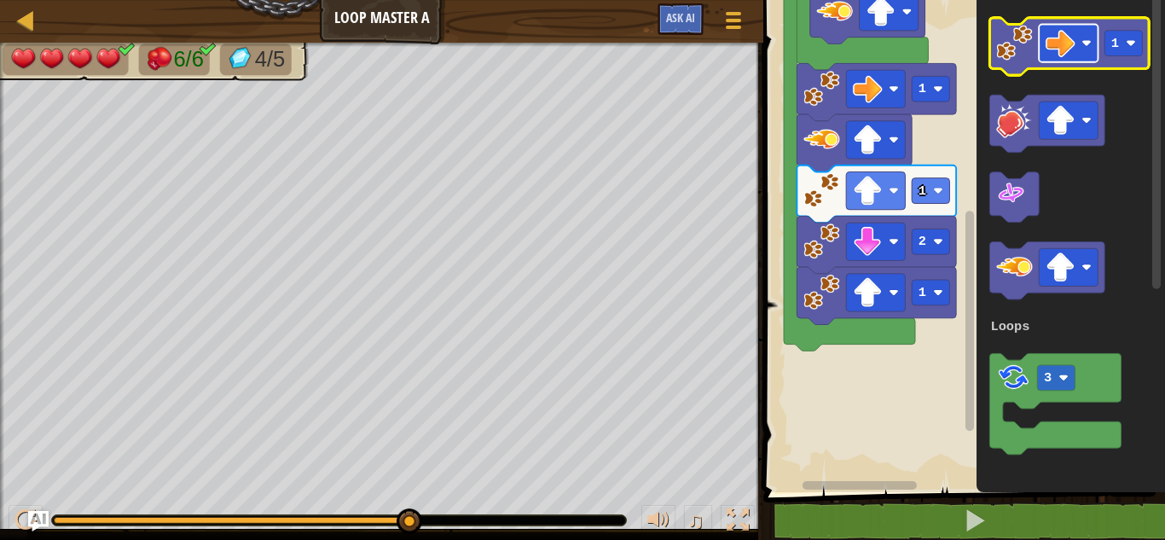
click at [1065, 61] on rect "Blockly Workspace" at bounding box center [1068, 44] width 59 height 38
click at [1059, 51] on image "Blockly Workspace" at bounding box center [1061, 43] width 30 height 30
click at [1012, 55] on image "Blockly Workspace" at bounding box center [1014, 43] width 36 height 36
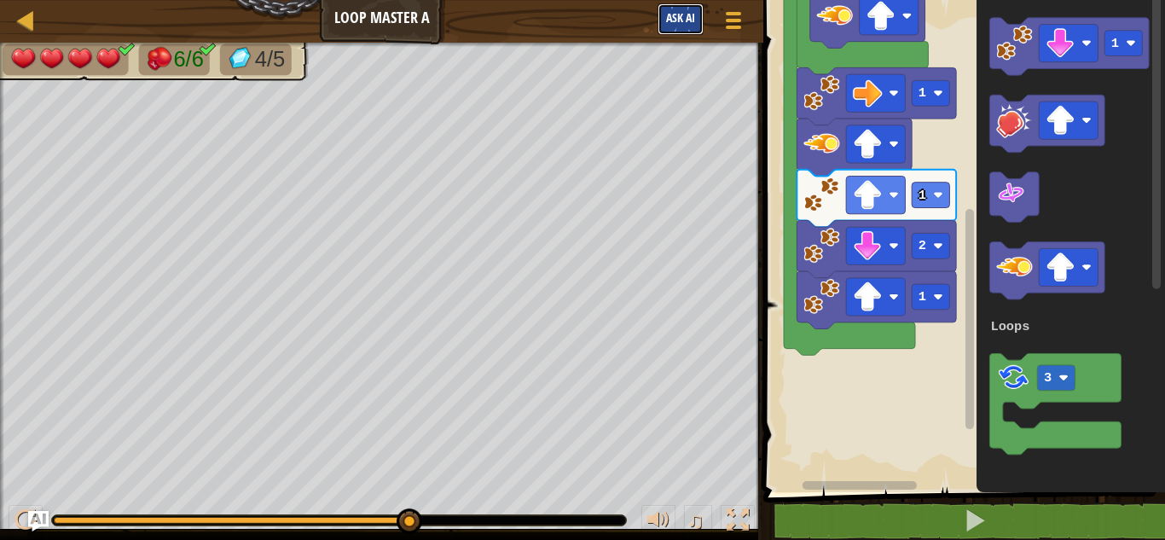
click at [673, 23] on span "Ask AI" at bounding box center [680, 17] width 29 height 16
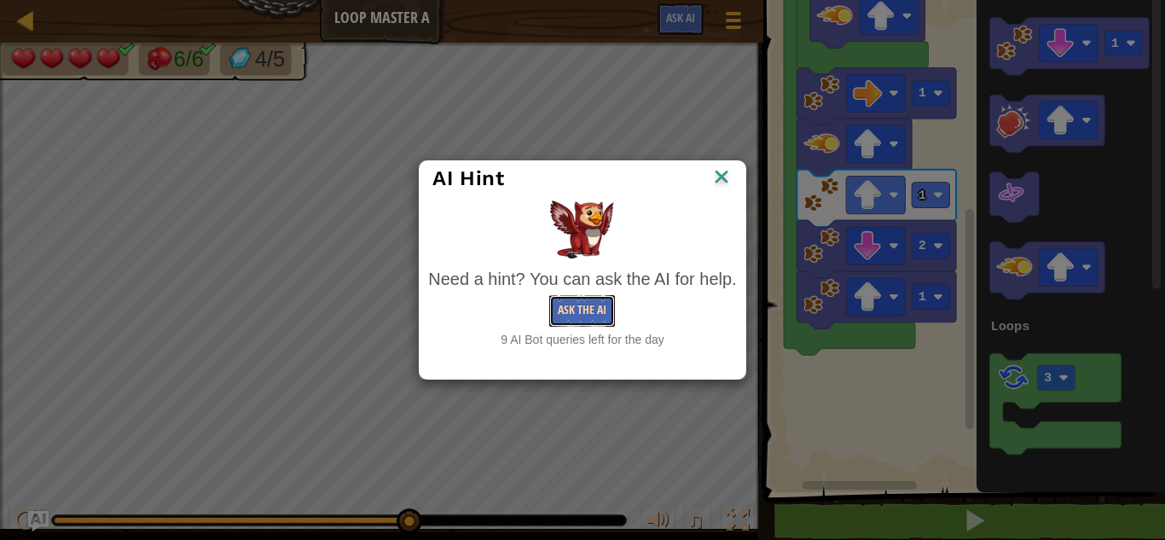
click at [600, 305] on button "Ask the AI" at bounding box center [582, 311] width 66 height 32
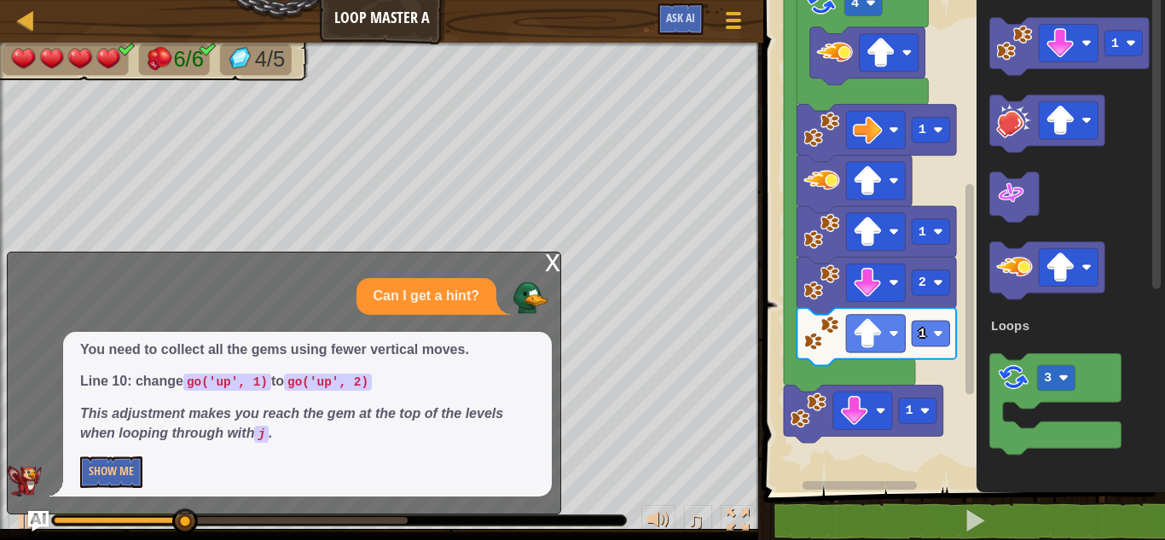
click at [553, 265] on div "x" at bounding box center [552, 260] width 15 height 17
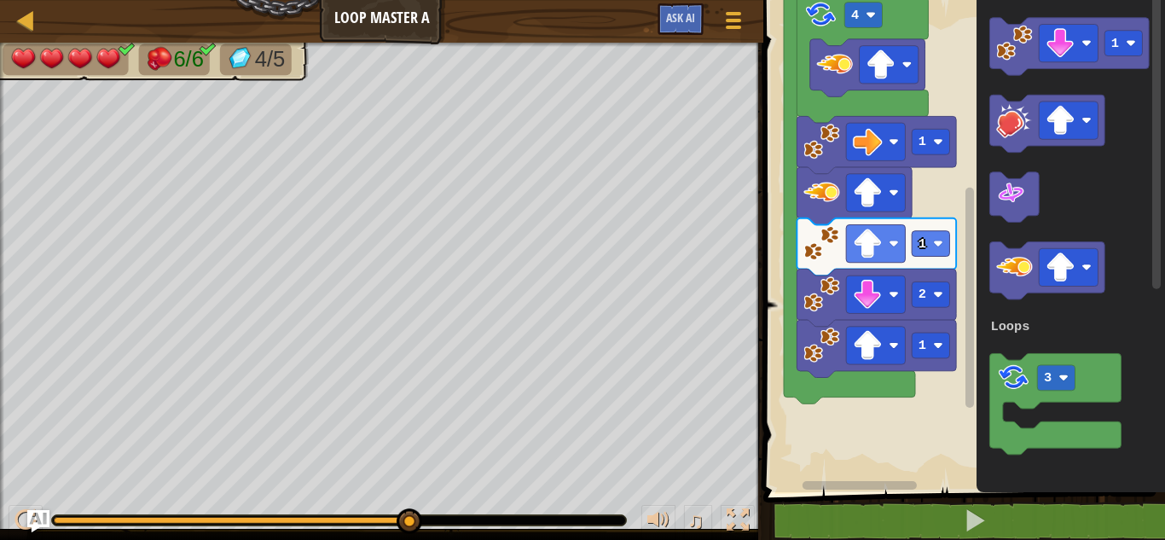
click at [41, 519] on img "Ask AI" at bounding box center [38, 521] width 22 height 22
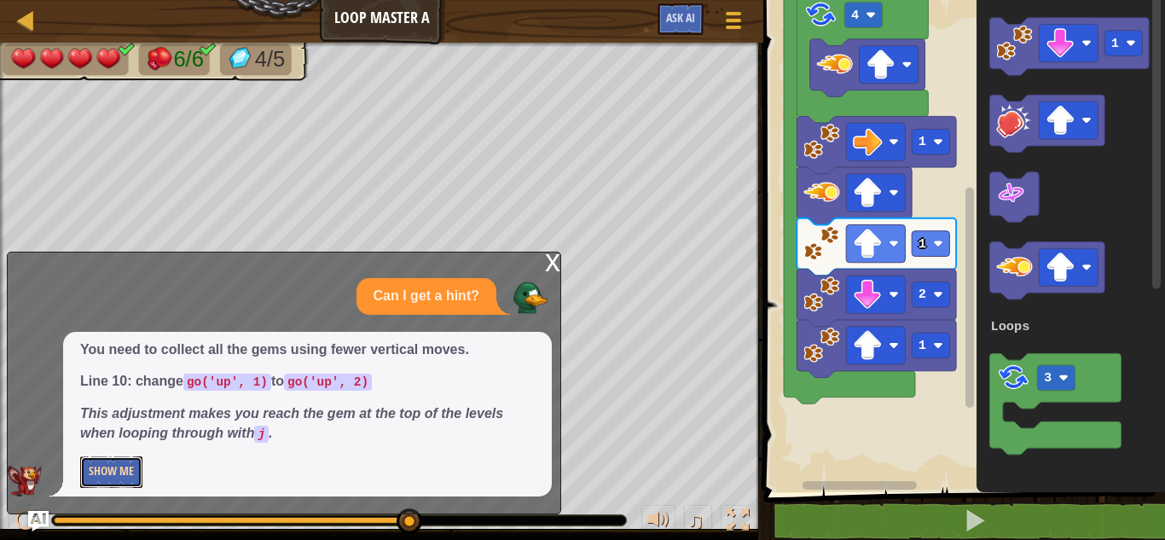
click at [119, 467] on button "Show Me" at bounding box center [111, 472] width 62 height 32
click at [107, 468] on button "Hide" at bounding box center [99, 472] width 39 height 32
click at [444, 291] on p "Can I get a hint?" at bounding box center [427, 297] width 106 height 20
click at [553, 257] on div "x" at bounding box center [552, 260] width 15 height 17
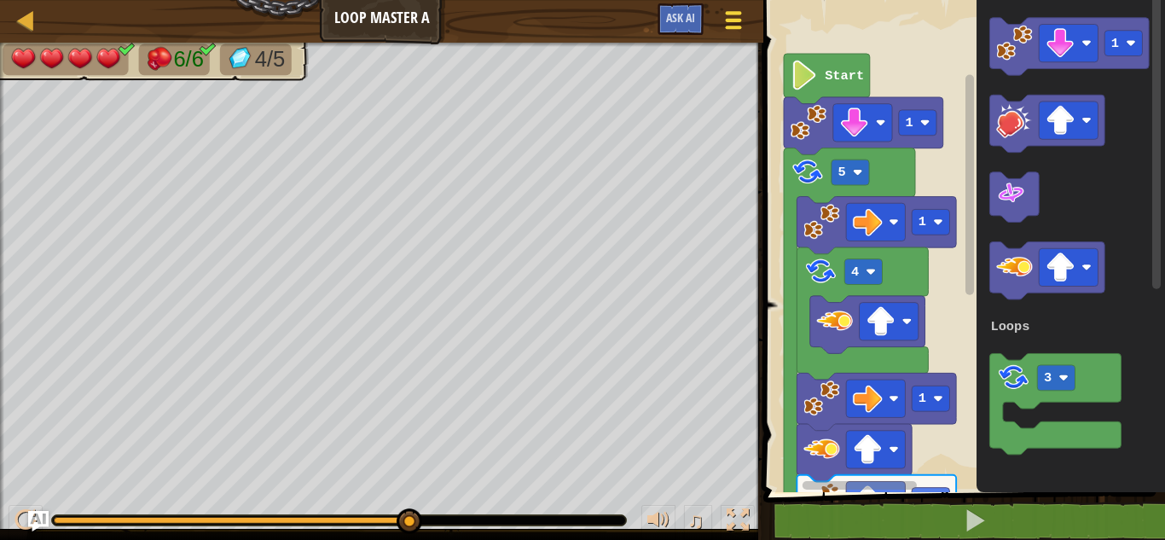
click at [731, 22] on div at bounding box center [733, 20] width 23 height 25
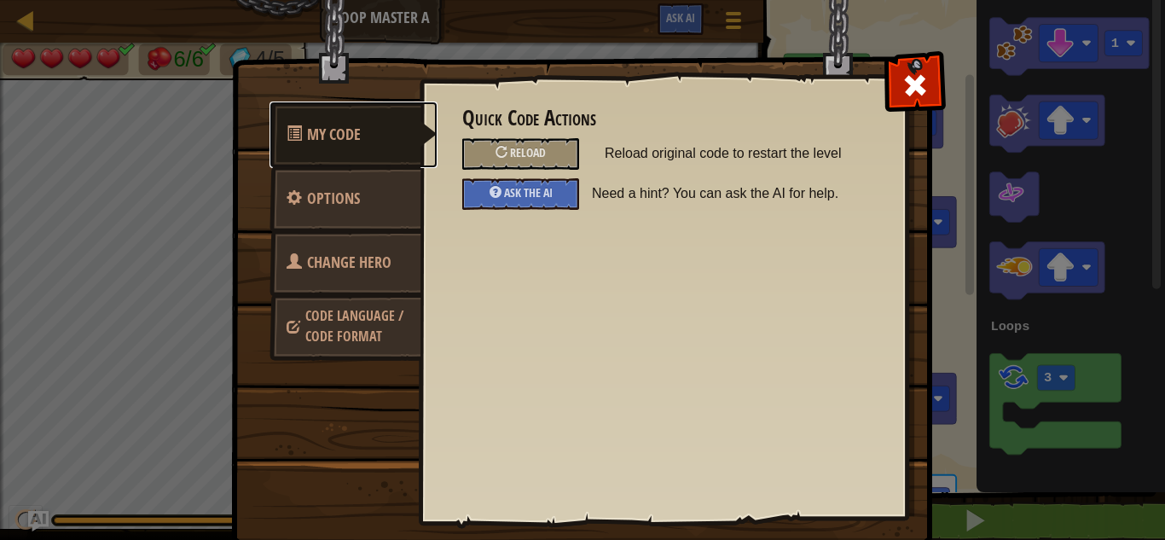
click at [393, 130] on link "My Code" at bounding box center [354, 134] width 168 height 67
click at [377, 206] on link "Options" at bounding box center [346, 198] width 152 height 67
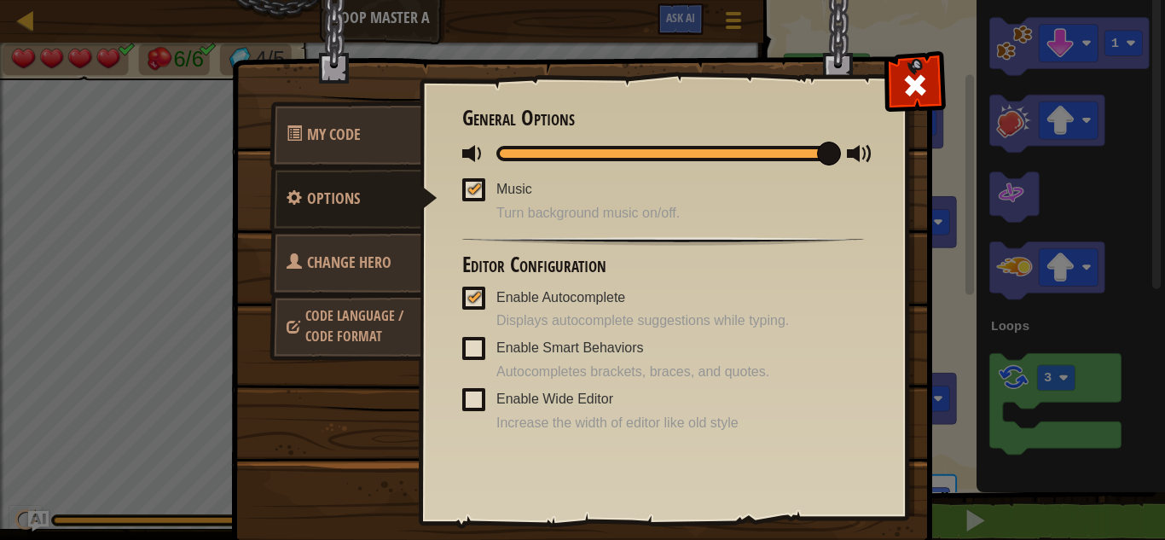
click at [368, 274] on link "Change Hero" at bounding box center [346, 262] width 152 height 67
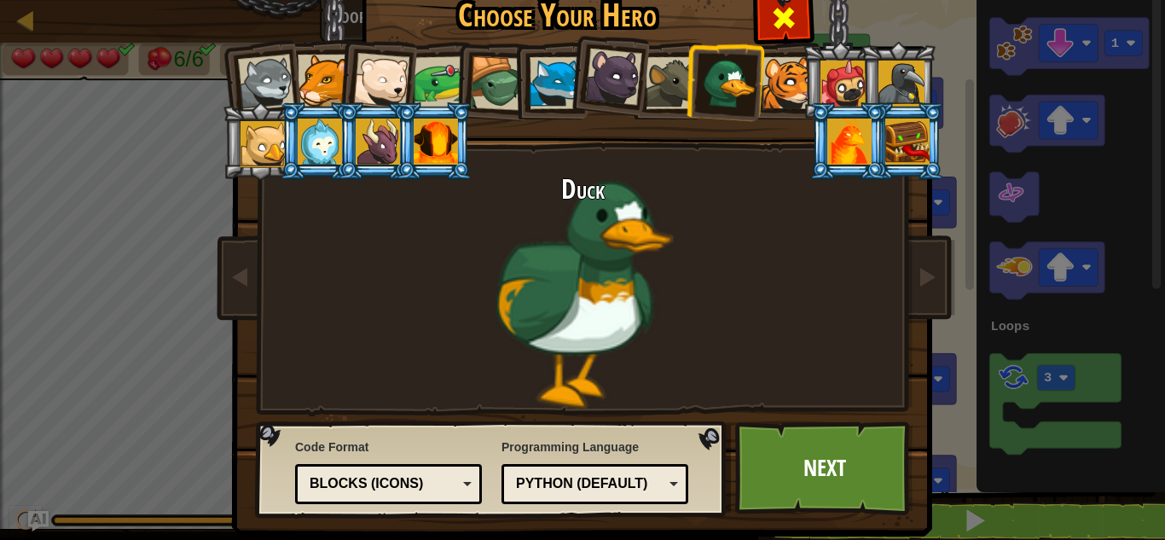
click at [787, 30] on span at bounding box center [783, 17] width 27 height 27
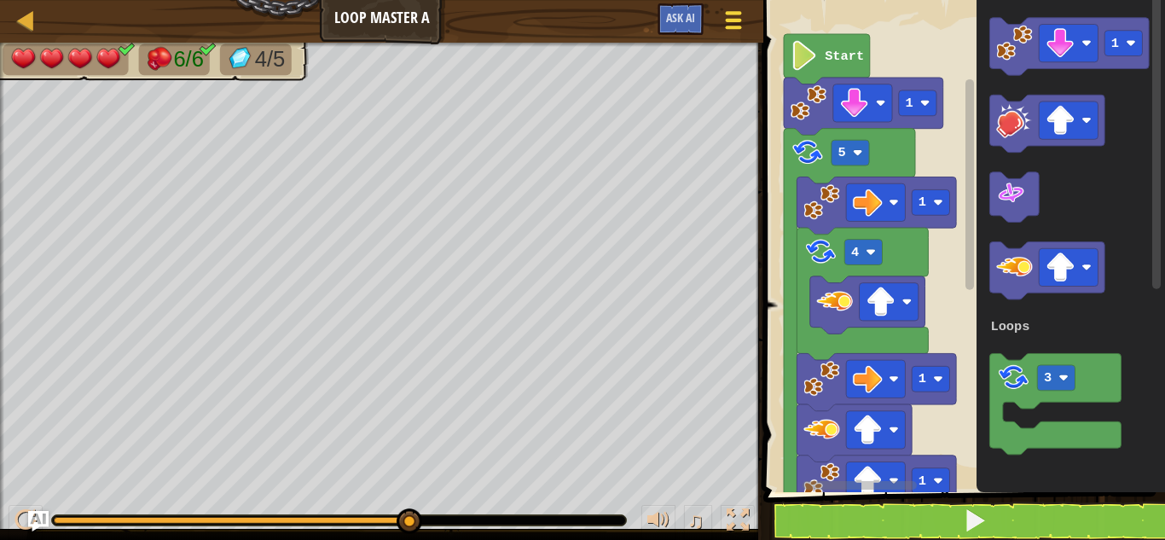
click at [740, 20] on span at bounding box center [734, 20] width 16 height 3
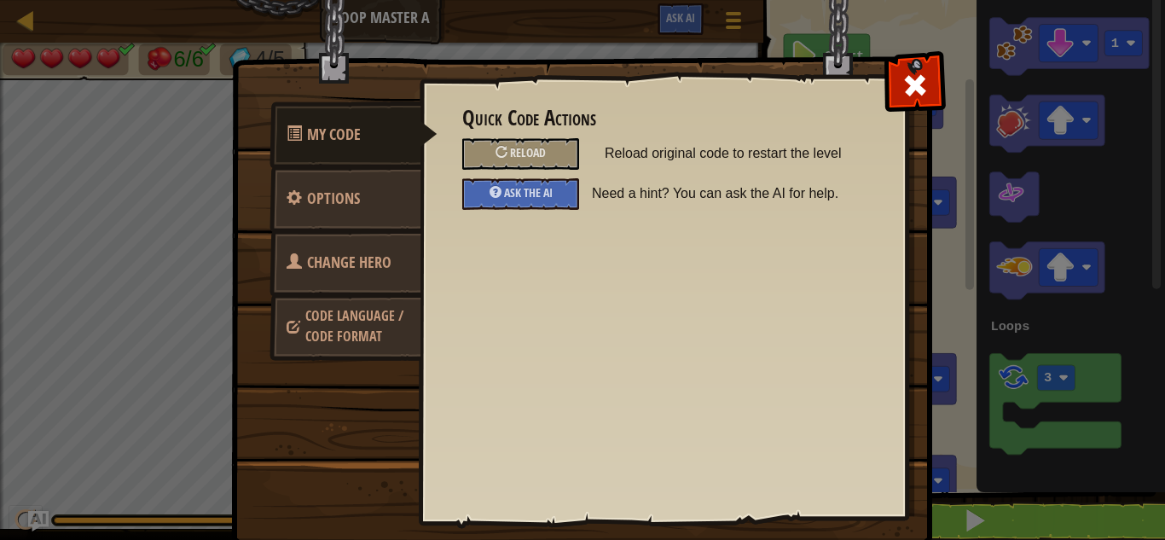
click at [355, 310] on span "Code Language / Code Format" at bounding box center [354, 325] width 98 height 39
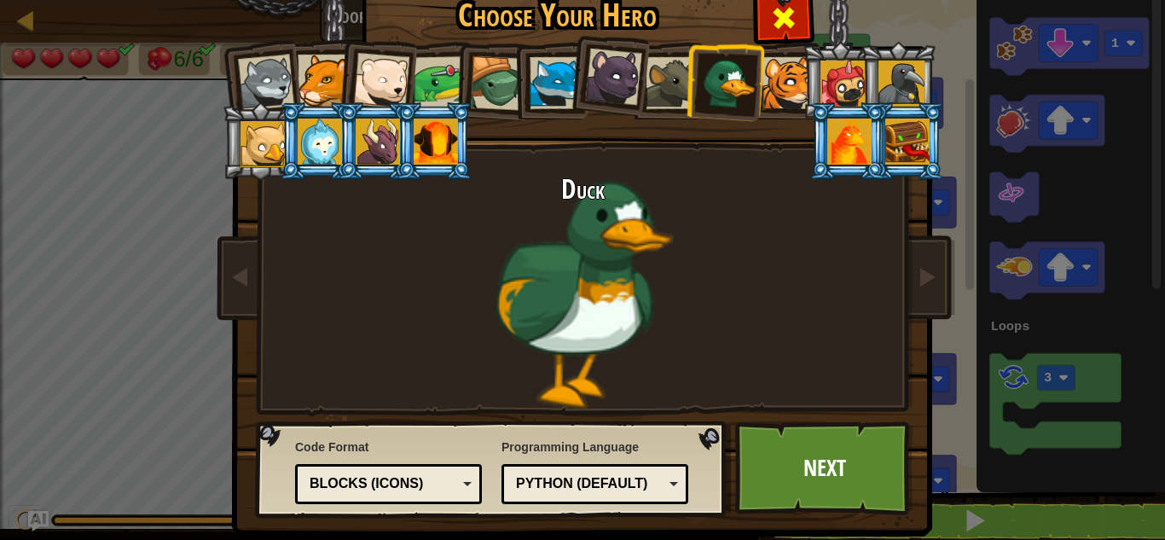
click at [774, 15] on span at bounding box center [783, 17] width 27 height 27
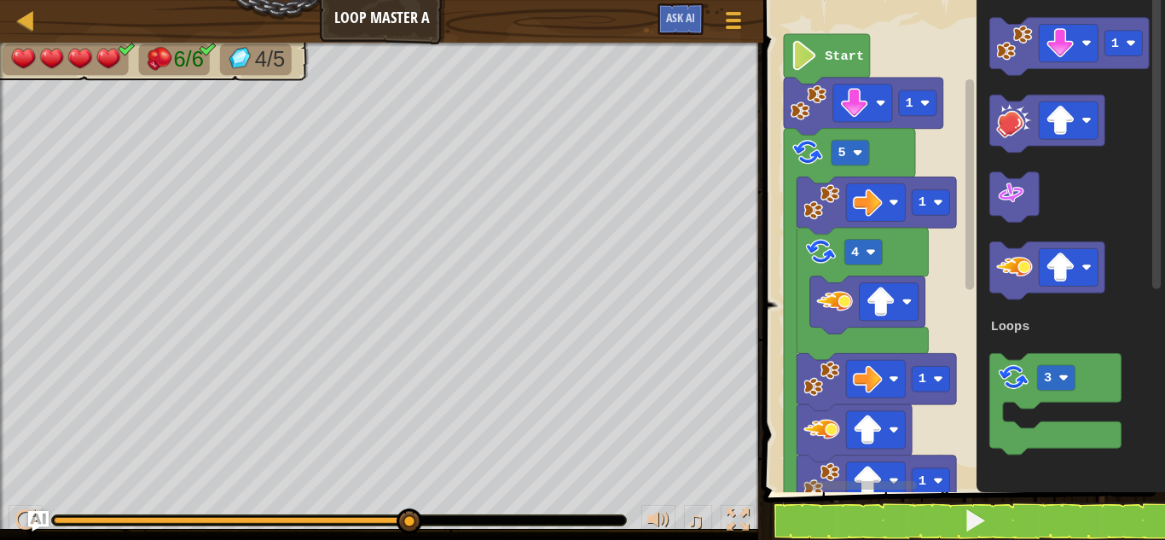
click at [362, 16] on div "Map Loop Master A Game Menu Ask AI" at bounding box center [381, 21] width 763 height 43
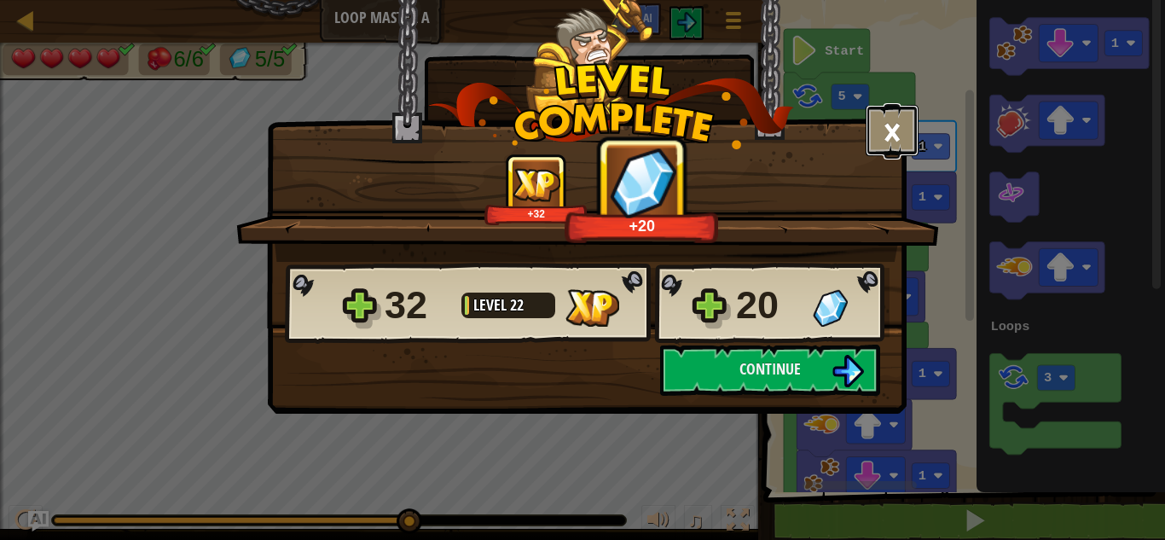
click at [902, 129] on button "×" at bounding box center [892, 130] width 53 height 51
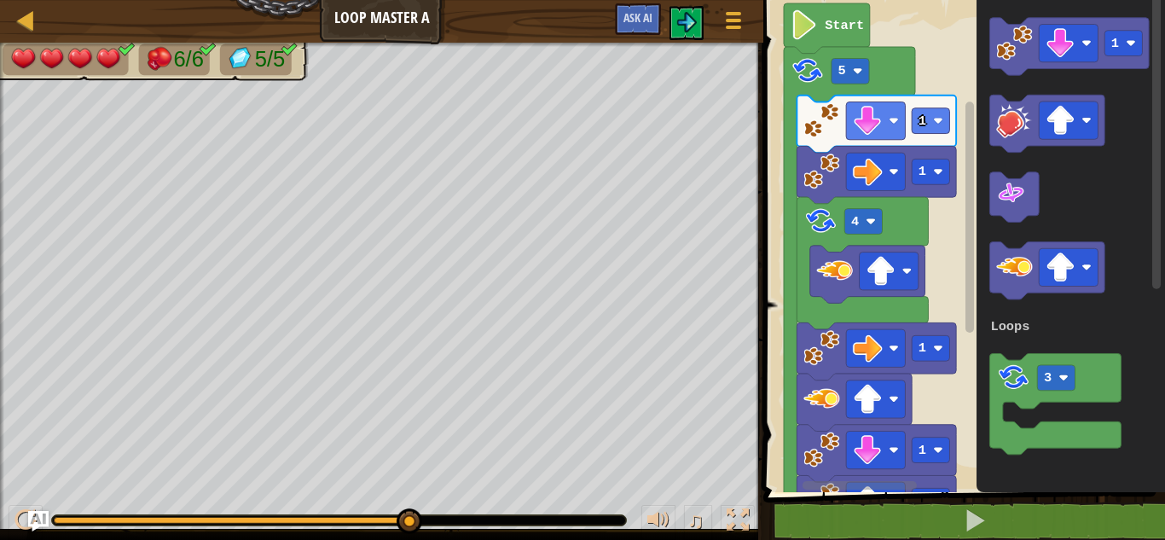
click at [352, 66] on div "6/6 5/5" at bounding box center [381, 286] width 763 height 487
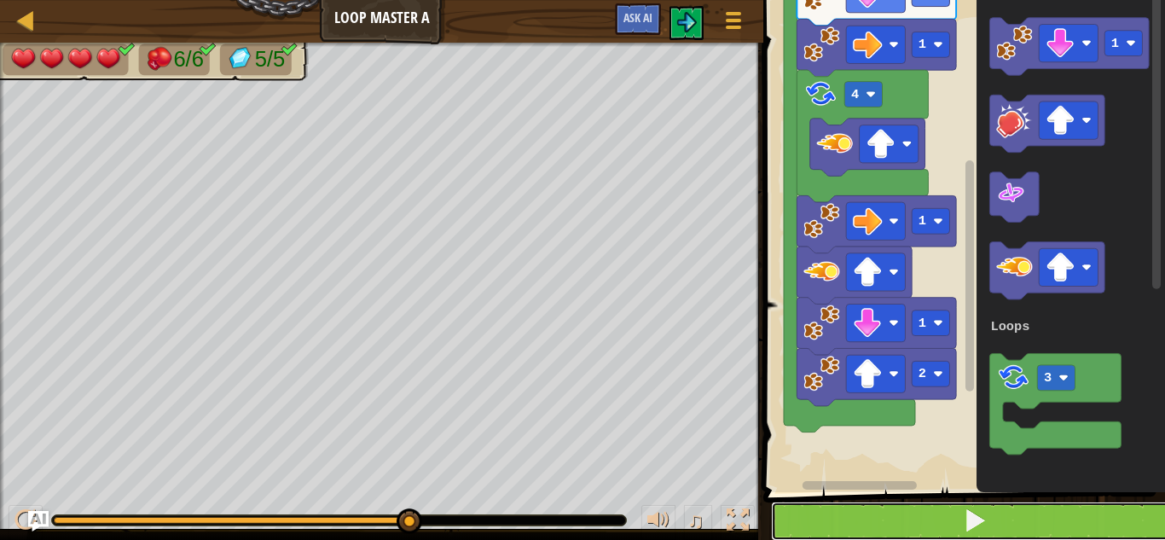
click at [964, 505] on button at bounding box center [974, 521] width 407 height 39
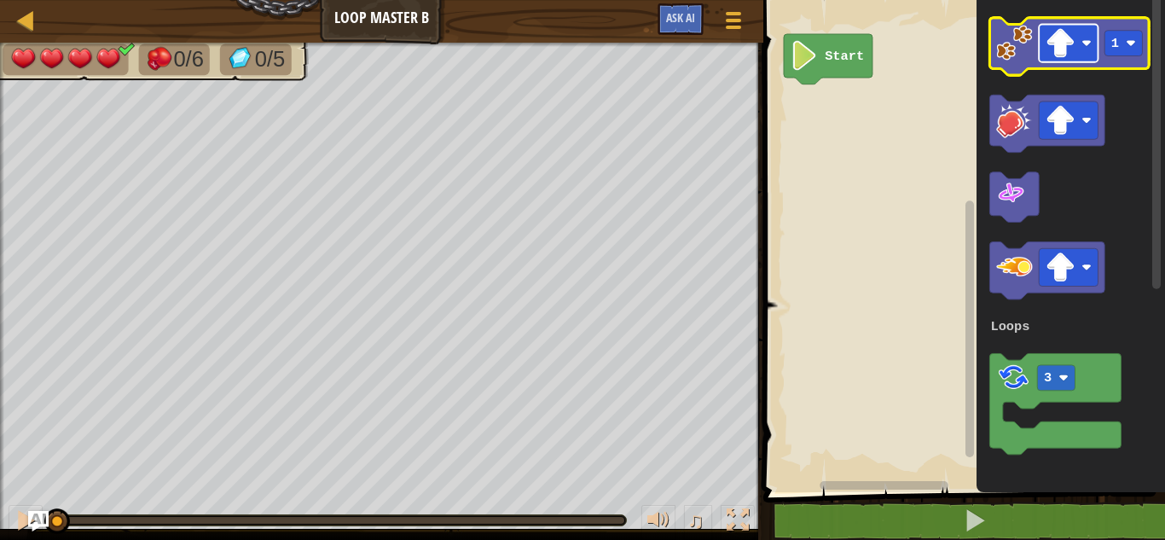
click at [1075, 47] on rect "Blockly Workspace" at bounding box center [1068, 44] width 59 height 38
click at [1081, 32] on rect "Blockly Workspace" at bounding box center [1068, 44] width 59 height 38
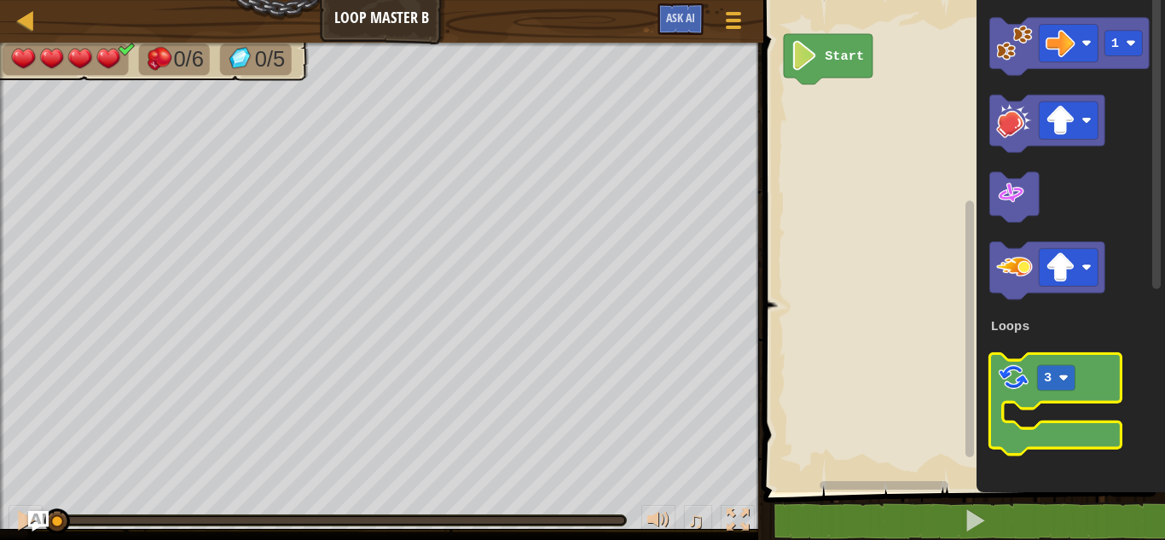
click at [1052, 429] on icon "Blockly Workspace" at bounding box center [1055, 403] width 131 height 101
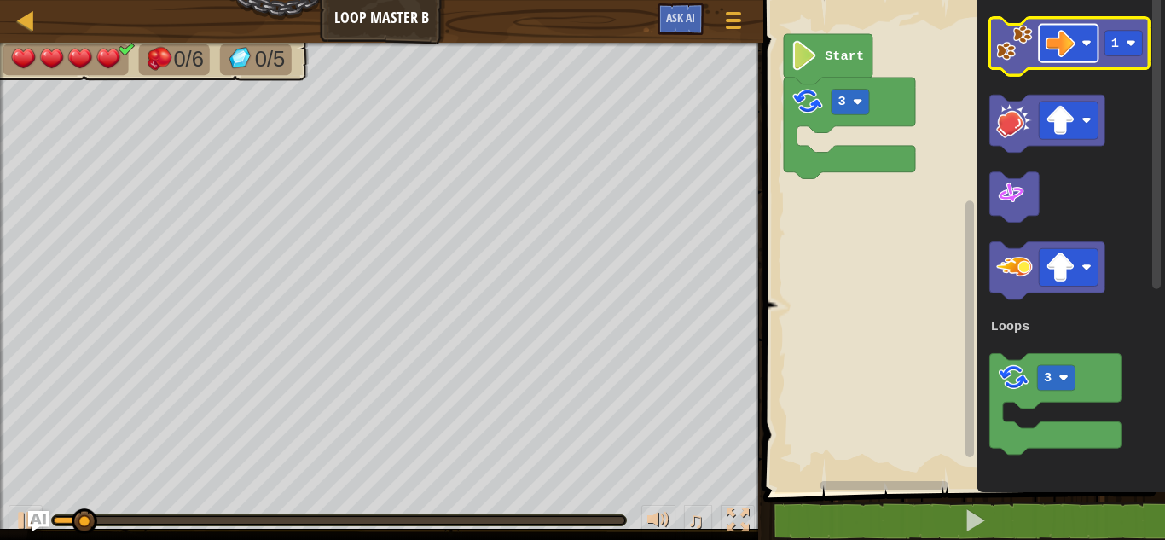
click at [1058, 40] on image "Blockly Workspace" at bounding box center [1061, 43] width 30 height 30
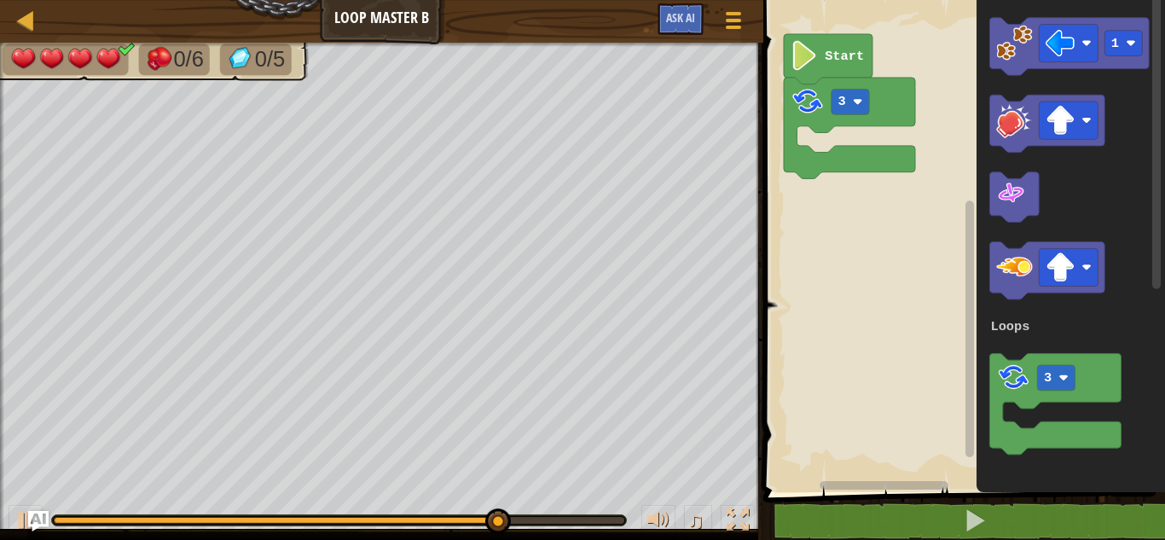
click at [956, 138] on div "Loops Start 3 1 3 Loops" at bounding box center [961, 241] width 407 height 501
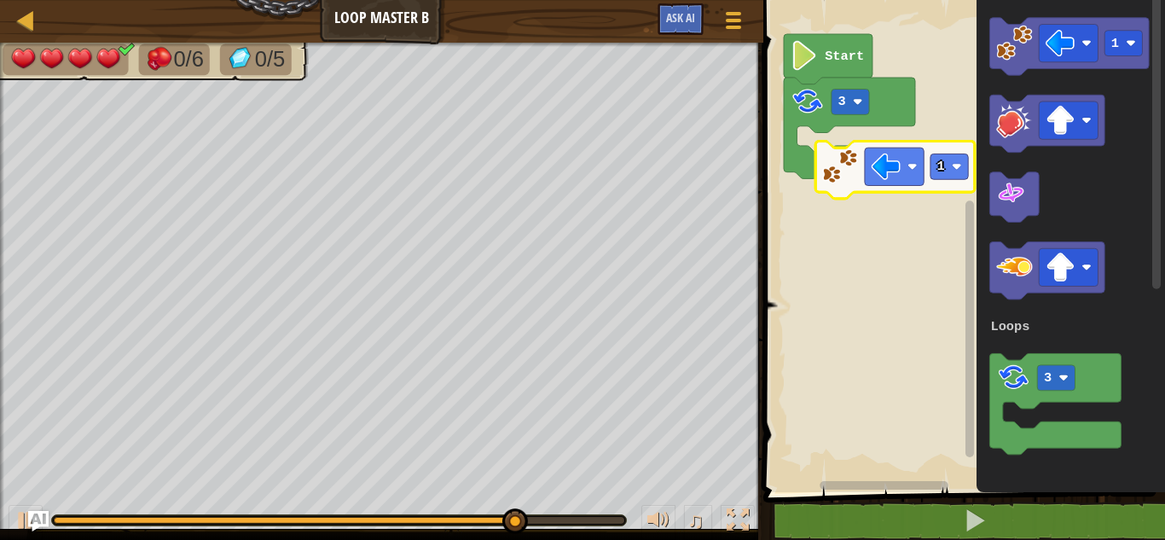
click at [838, 171] on div "Loops Start 3 1 3 Loops 1" at bounding box center [961, 241] width 407 height 501
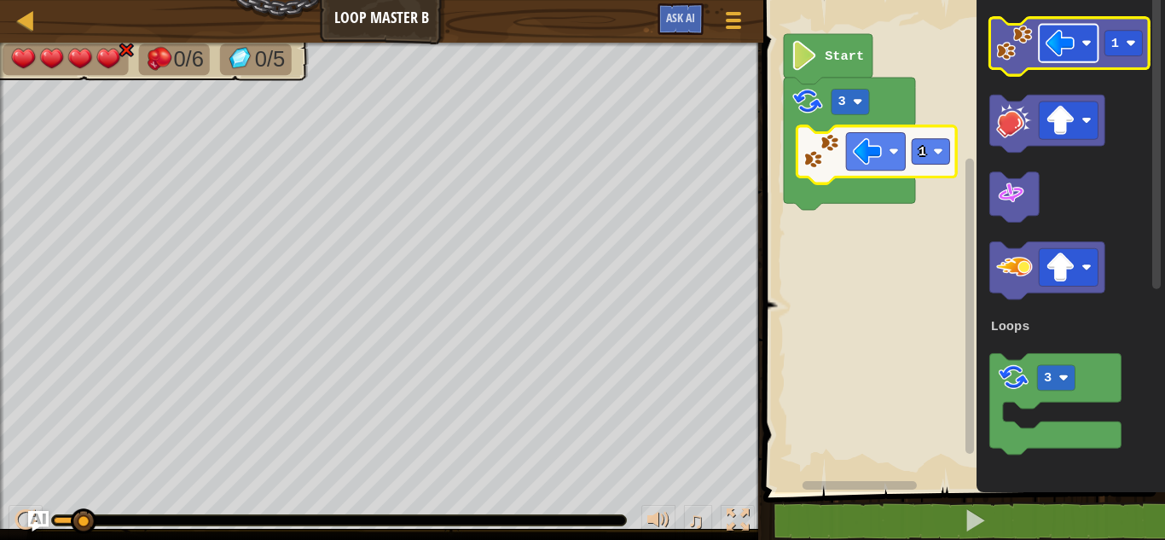
click at [1093, 32] on rect "Blockly Workspace" at bounding box center [1068, 44] width 59 height 38
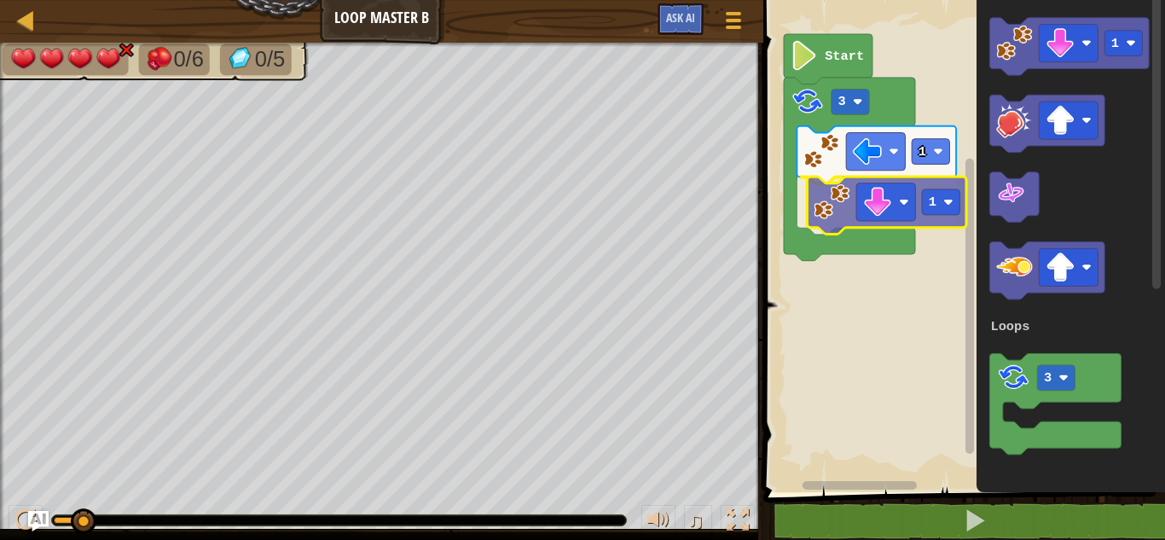
click at [825, 210] on div "Loops Start 3 1 1 1 3 Loops 1" at bounding box center [961, 241] width 407 height 501
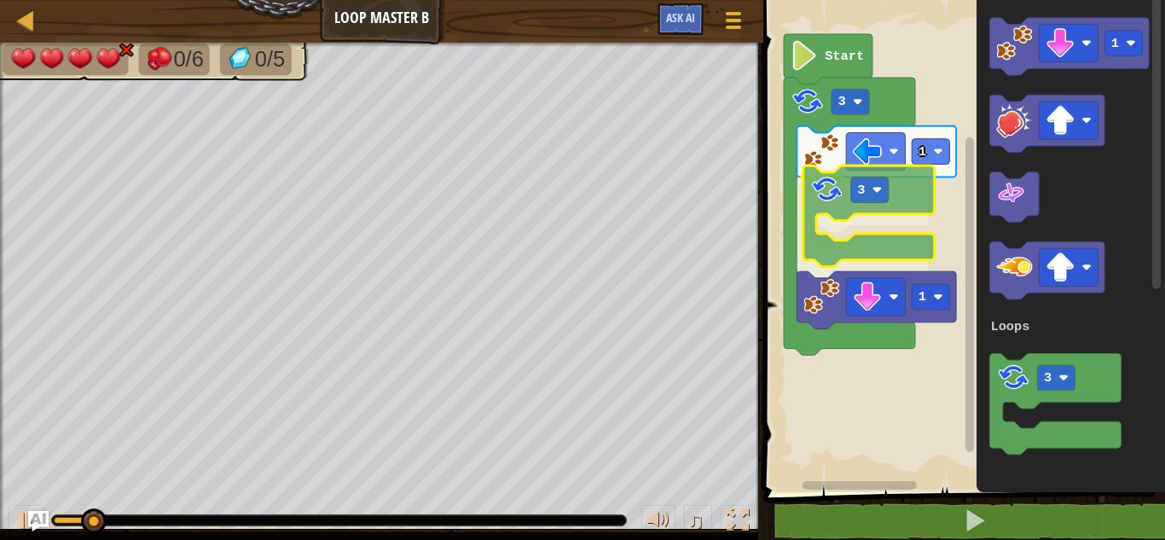
click at [818, 200] on div "Loops Start 3 1 3 1 1 3 Loops 3" at bounding box center [961, 241] width 407 height 501
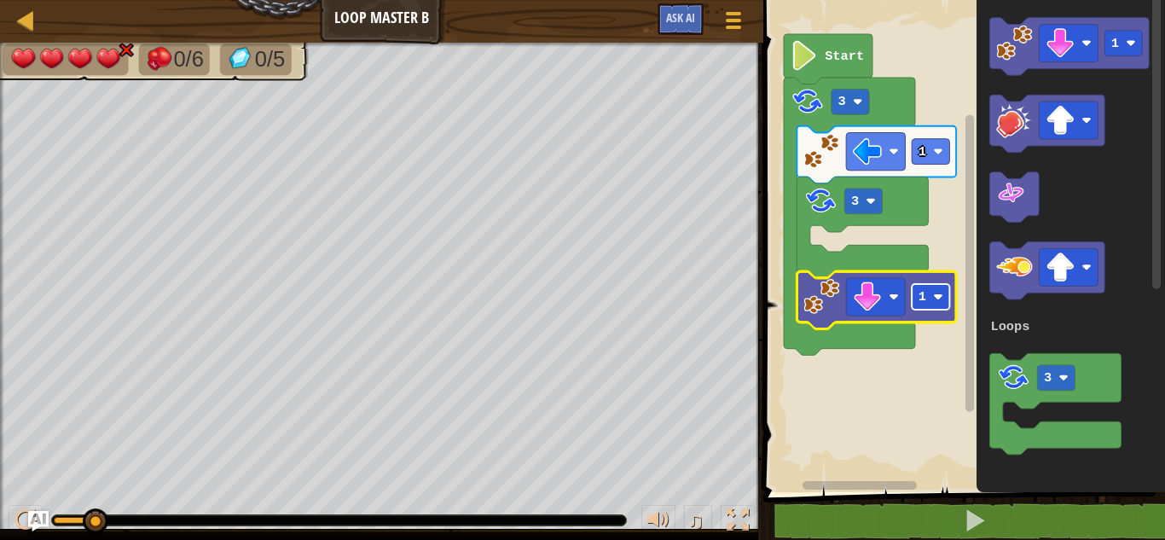
click at [920, 289] on text "1" at bounding box center [923, 296] width 8 height 15
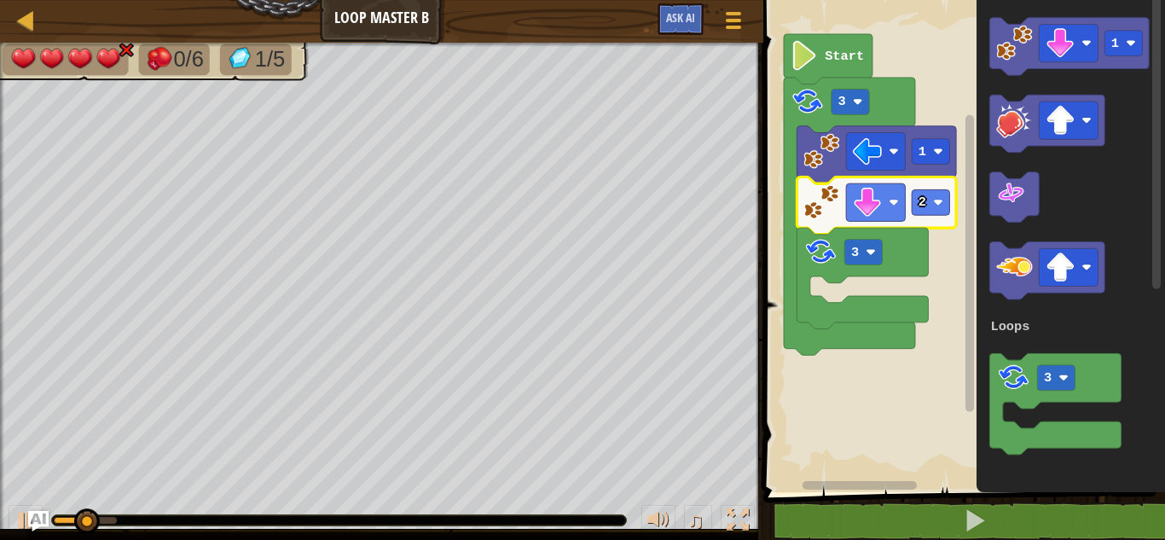
click at [934, 190] on g "2 3" at bounding box center [876, 253] width 159 height 152
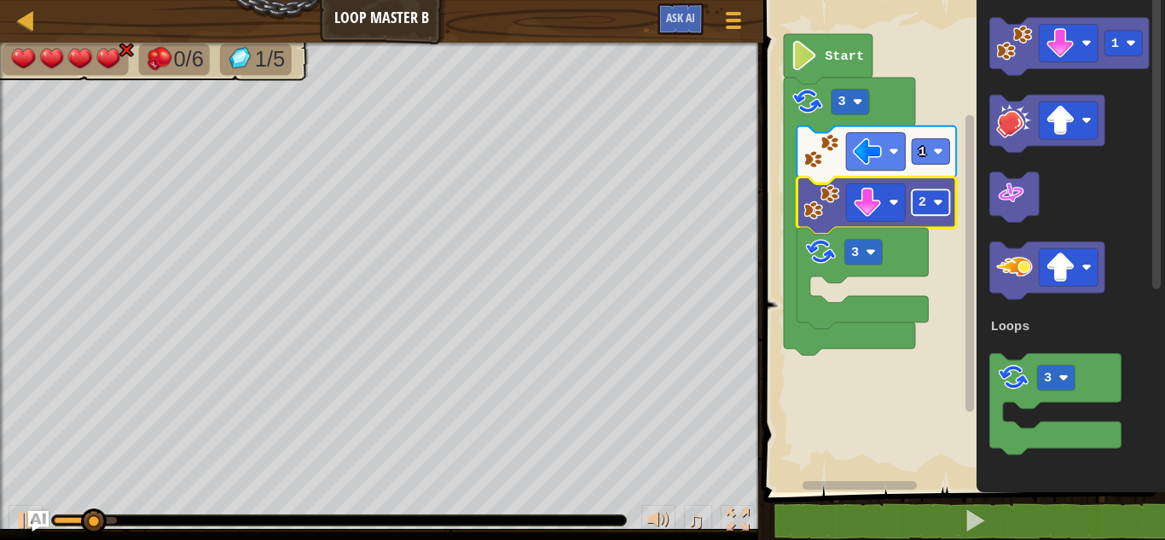
click at [934, 197] on rect "Blockly Workspace" at bounding box center [931, 202] width 38 height 26
click at [1057, 127] on image "Blockly Workspace" at bounding box center [1061, 121] width 30 height 30
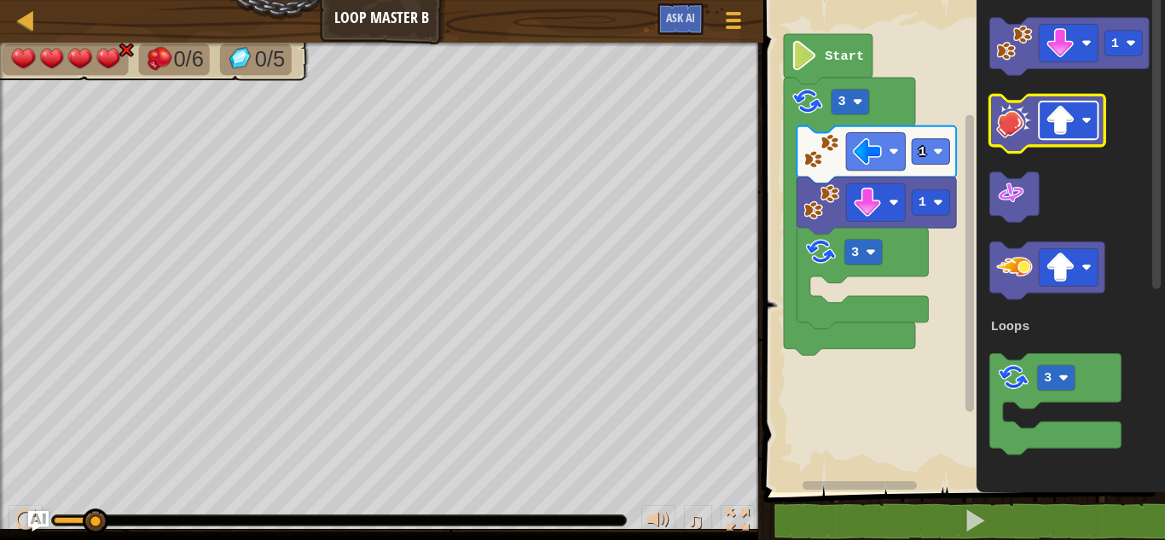
click at [1070, 129] on image "Blockly Workspace" at bounding box center [1061, 121] width 30 height 30
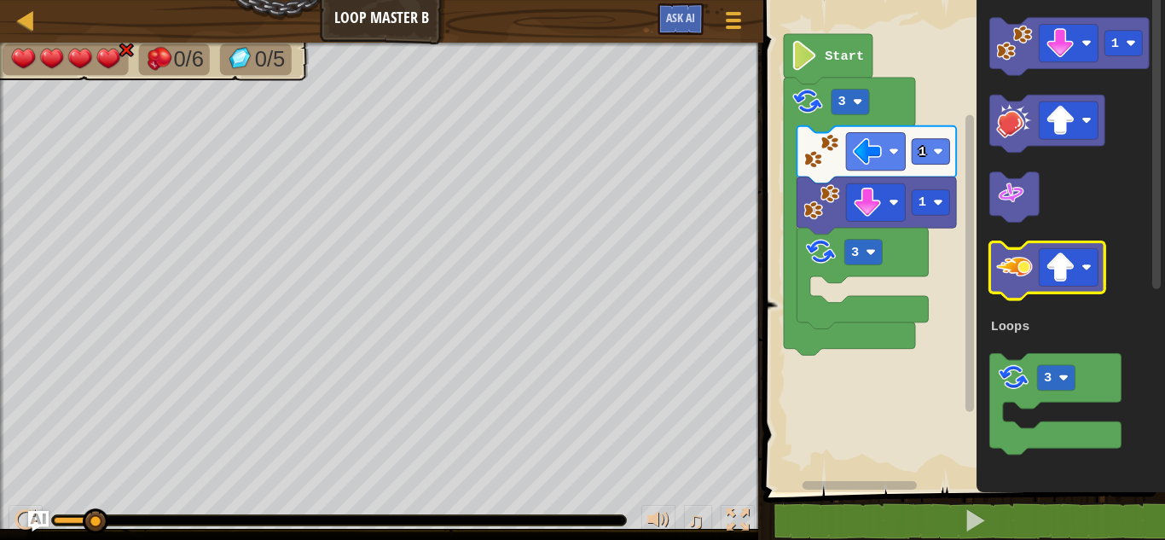
click at [999, 258] on image "Blockly Workspace" at bounding box center [1014, 267] width 36 height 36
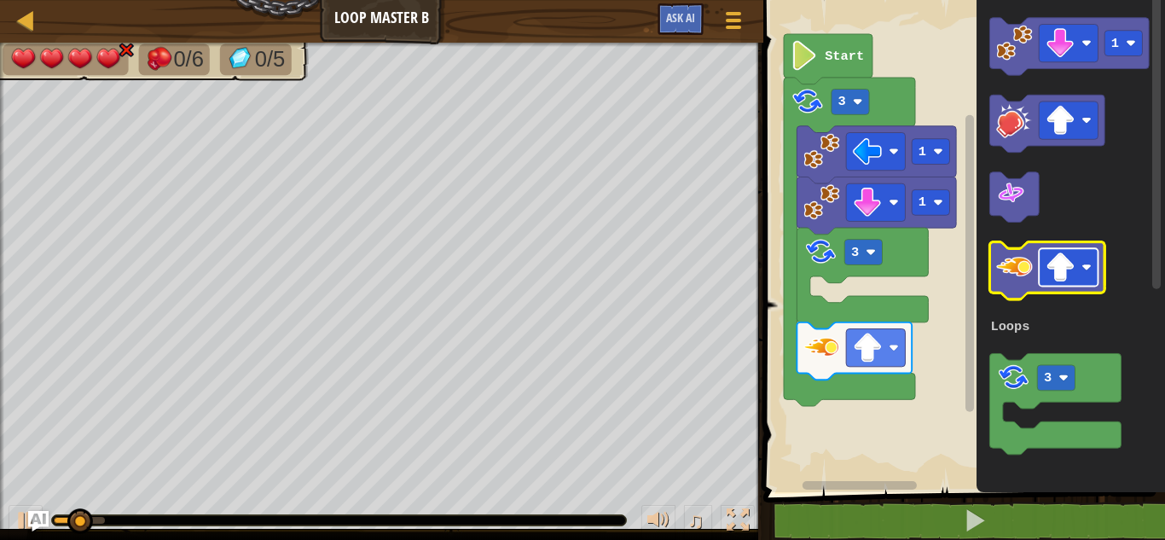
click at [1064, 259] on image "Blockly Workspace" at bounding box center [1061, 267] width 30 height 30
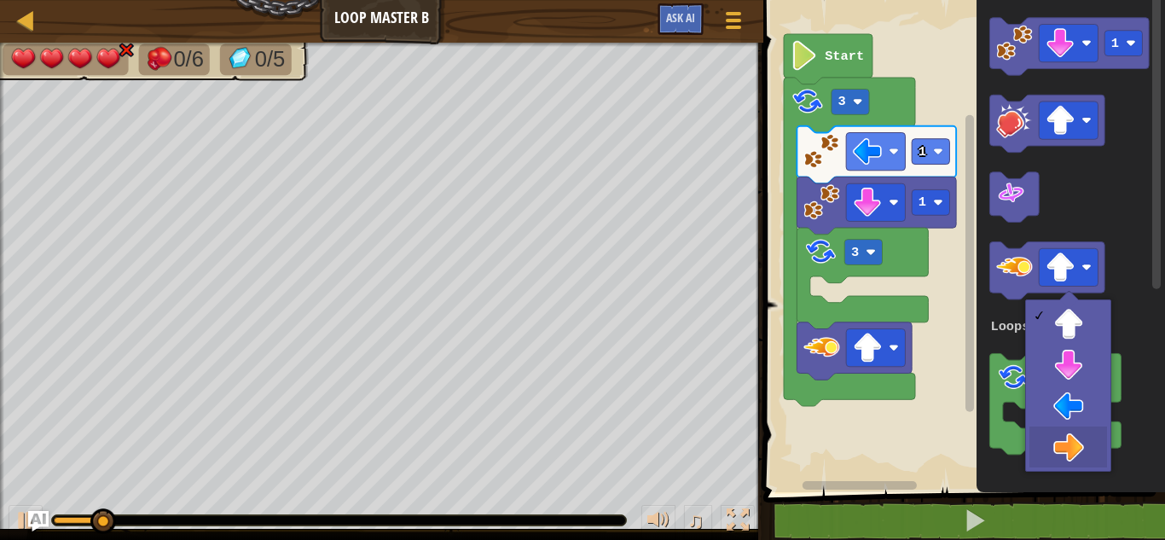
drag, startPoint x: 1069, startPoint y: 450, endPoint x: 966, endPoint y: 398, distance: 114.8
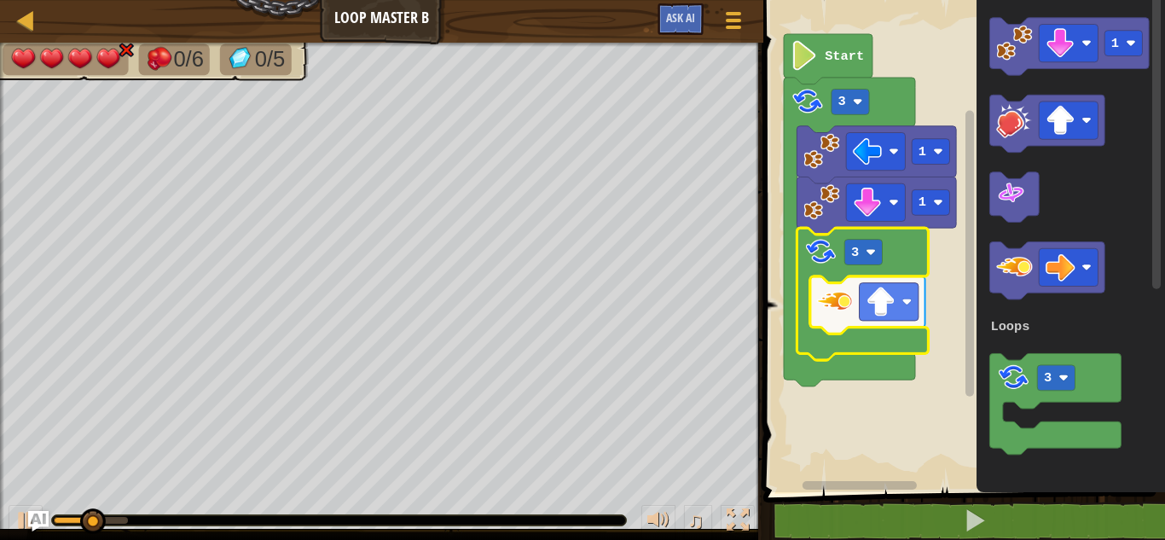
click at [865, 239] on g "3" at bounding box center [862, 294] width 131 height 132
click at [865, 247] on rect "Blockly Workspace" at bounding box center [863, 253] width 38 height 26
click at [875, 299] on image "Blockly Workspace" at bounding box center [881, 302] width 30 height 30
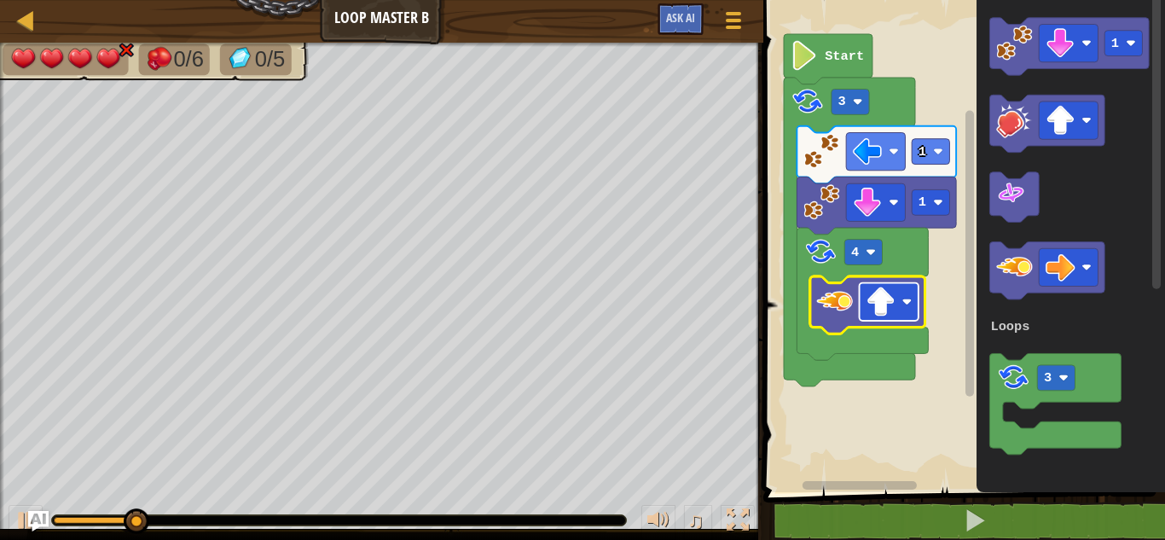
click at [910, 304] on image "Blockly Workspace" at bounding box center [907, 302] width 10 height 10
click at [985, 172] on icon "1 3 Loops" at bounding box center [1071, 241] width 188 height 501
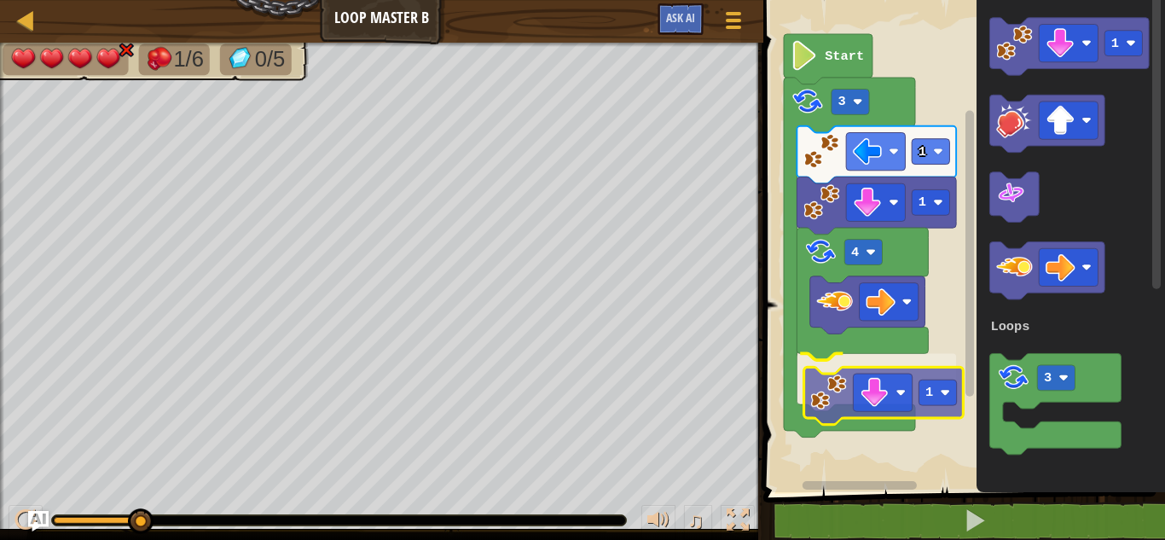
click at [847, 408] on div "Loops Start 3 1 1 4 1 1 3 Loops 1" at bounding box center [961, 241] width 407 height 501
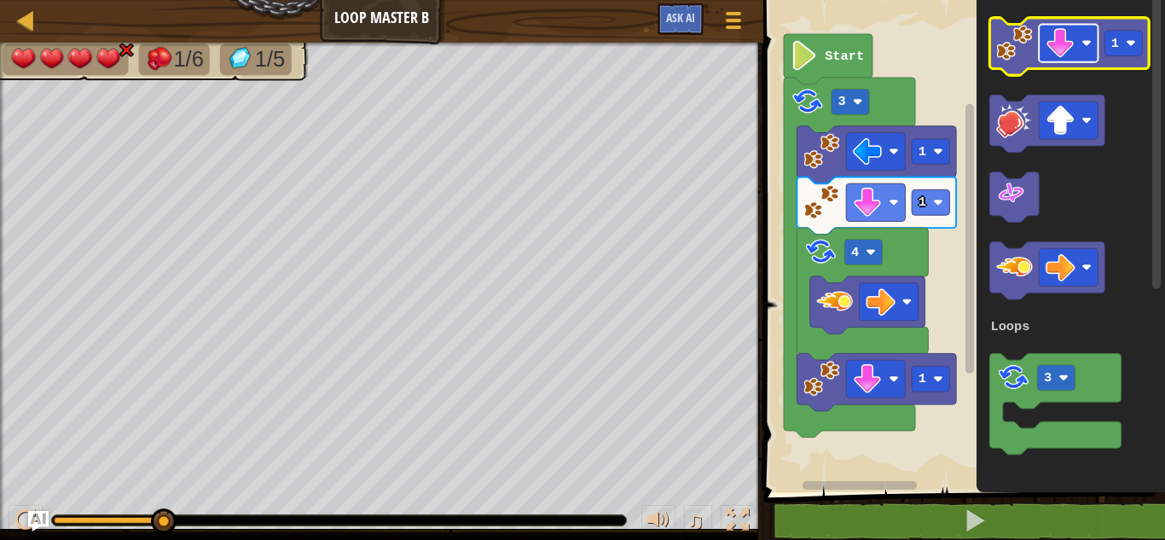
click at [1076, 32] on rect "Blockly Workspace" at bounding box center [1068, 44] width 59 height 38
click at [1066, 34] on image "Blockly Workspace" at bounding box center [1061, 43] width 30 height 30
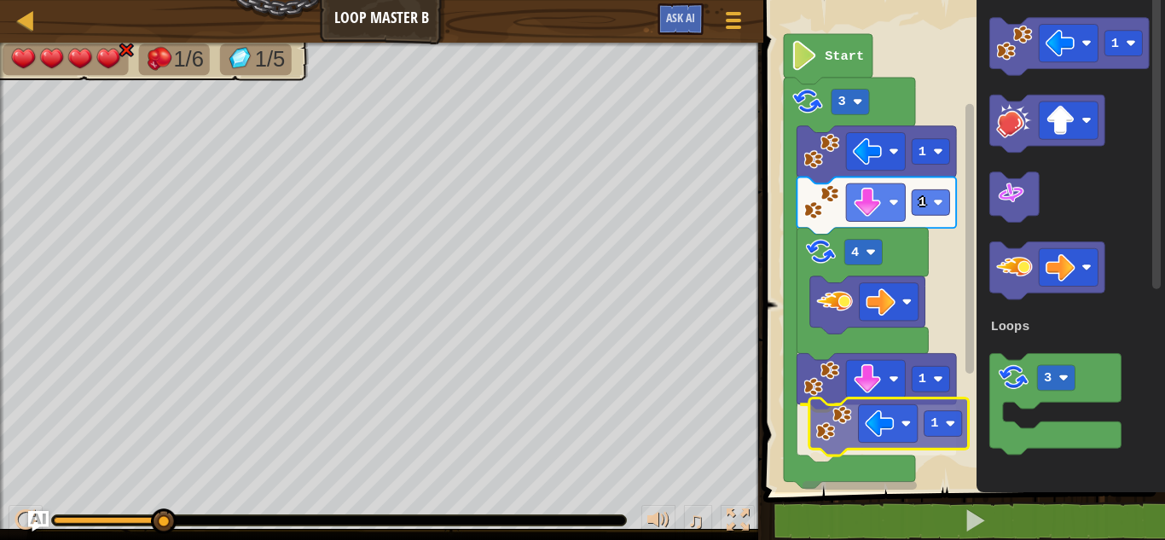
click at [823, 438] on div "Loops Start 3 1 1 4 1 1 1 3 Loops 1" at bounding box center [961, 241] width 407 height 501
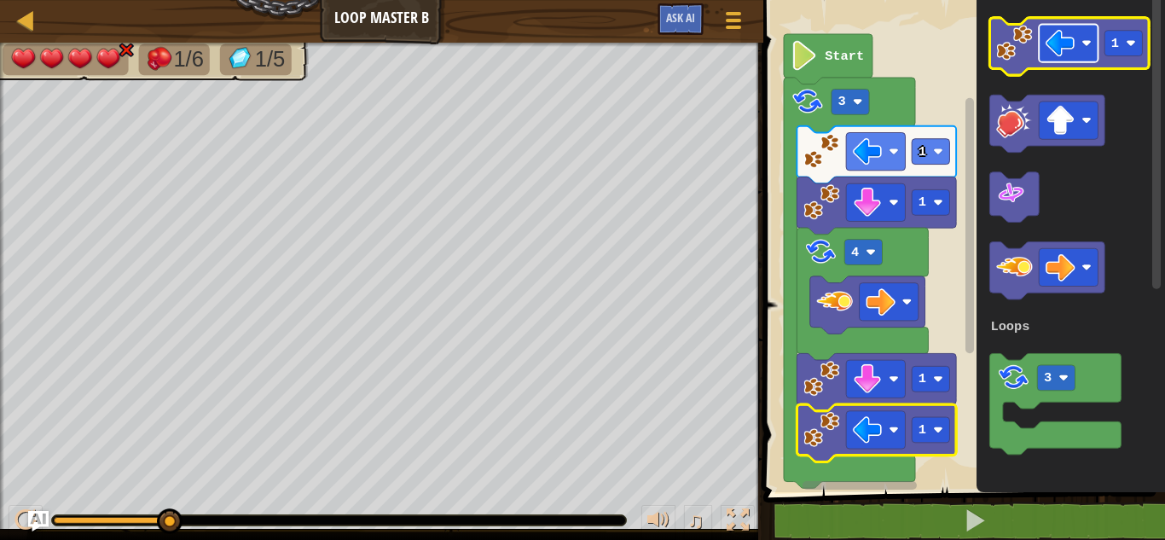
click at [1045, 45] on rect "Blockly Workspace" at bounding box center [1068, 44] width 59 height 38
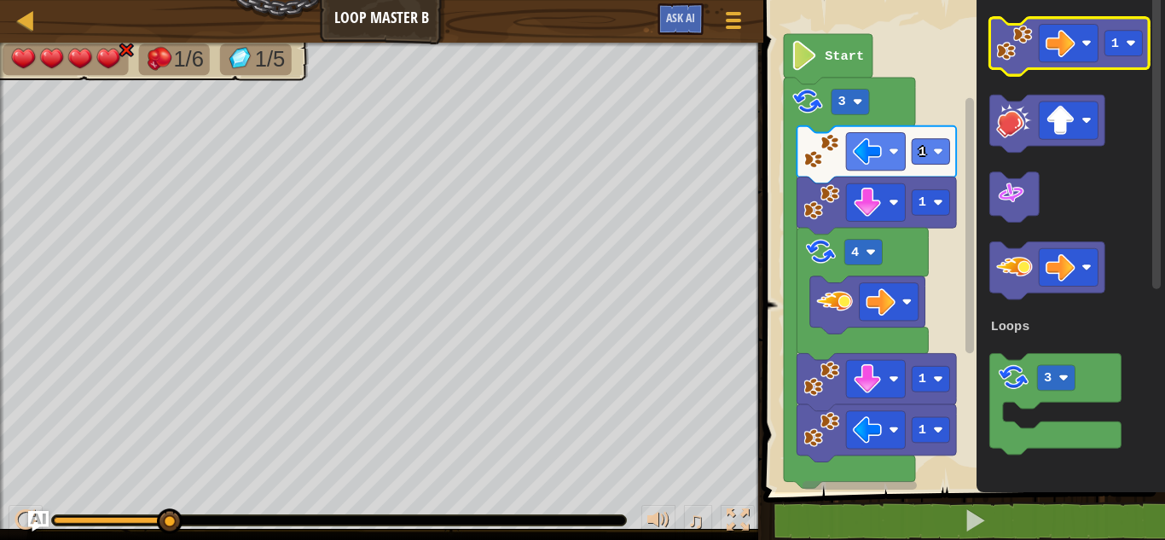
click at [1134, 29] on icon "Blockly Workspace" at bounding box center [1069, 46] width 159 height 57
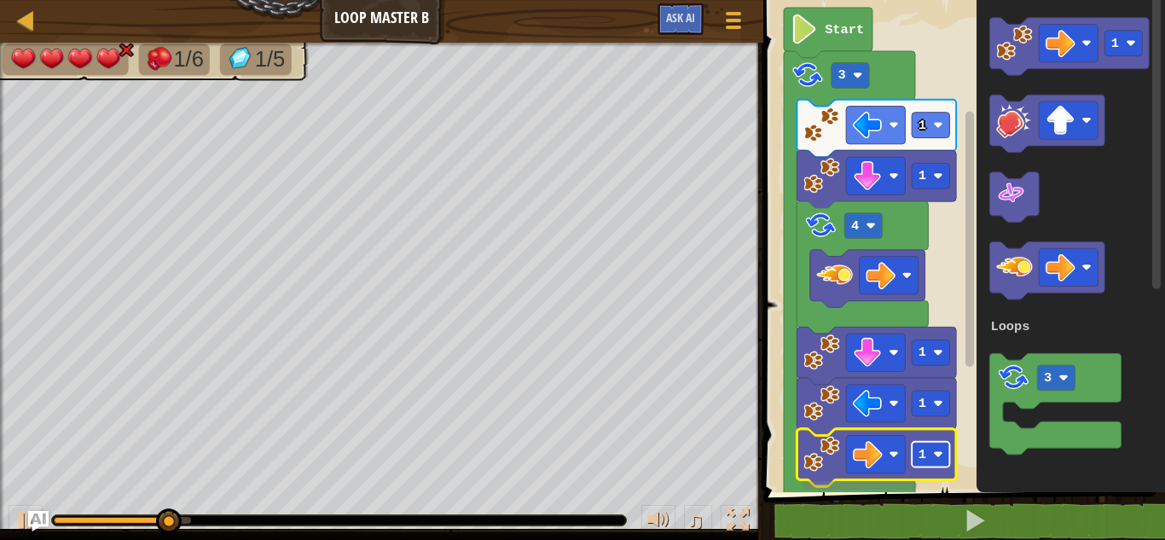
click at [940, 451] on image "Blockly Workspace" at bounding box center [938, 454] width 10 height 10
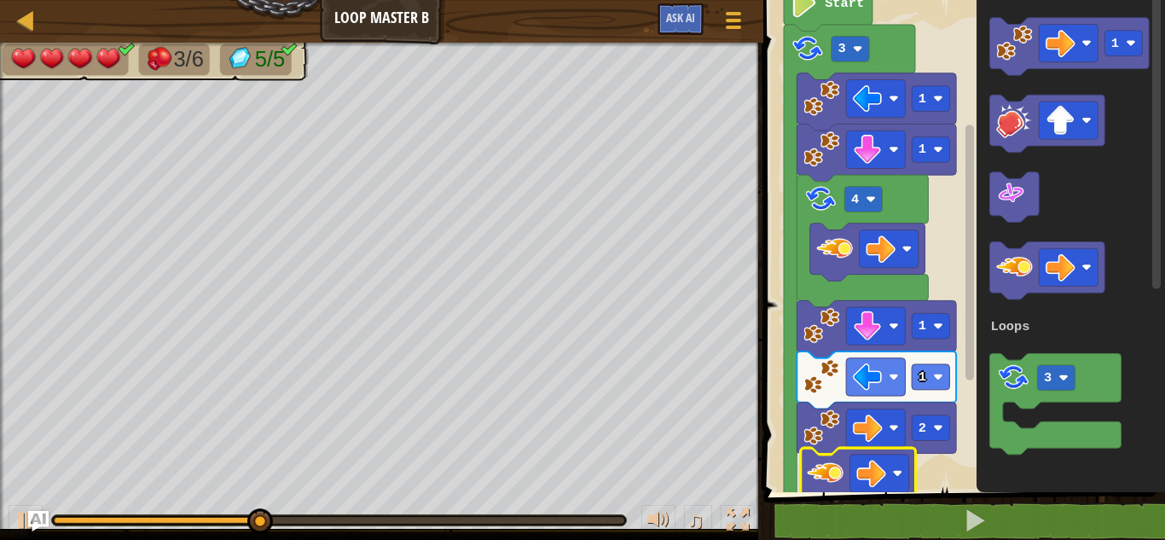
click at [831, 482] on div "Loops Start 3 1 1 4 1 1 2 1 3 Loops" at bounding box center [961, 241] width 407 height 501
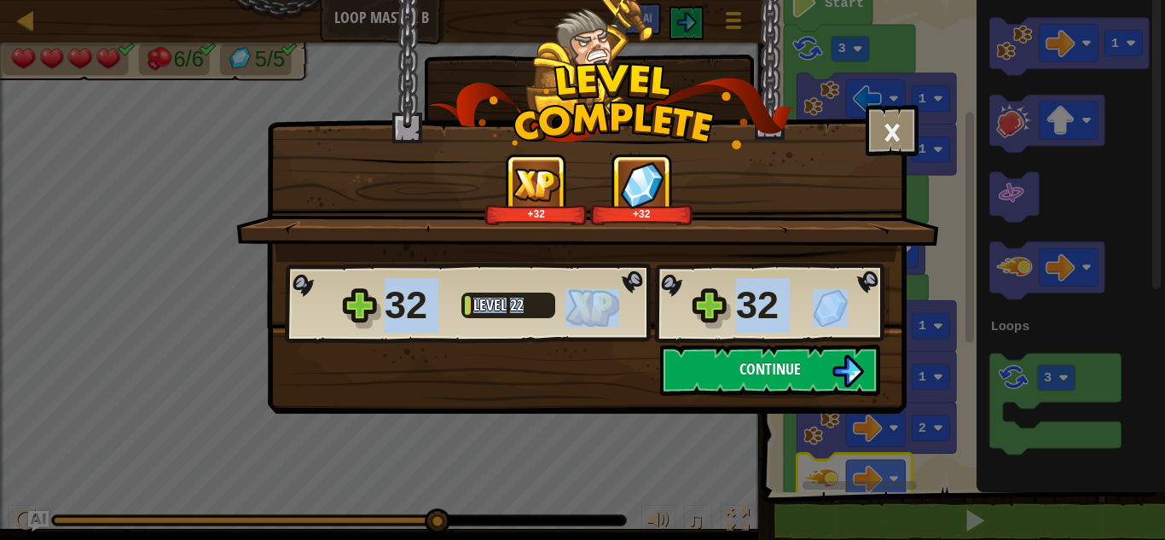
drag, startPoint x: 808, startPoint y: 339, endPoint x: 809, endPoint y: 351, distance: 11.1
click at [809, 350] on div "32 Level 22 32 Saving Progress Continue" at bounding box center [587, 329] width 638 height 134
click at [809, 362] on button "Continue" at bounding box center [770, 370] width 220 height 51
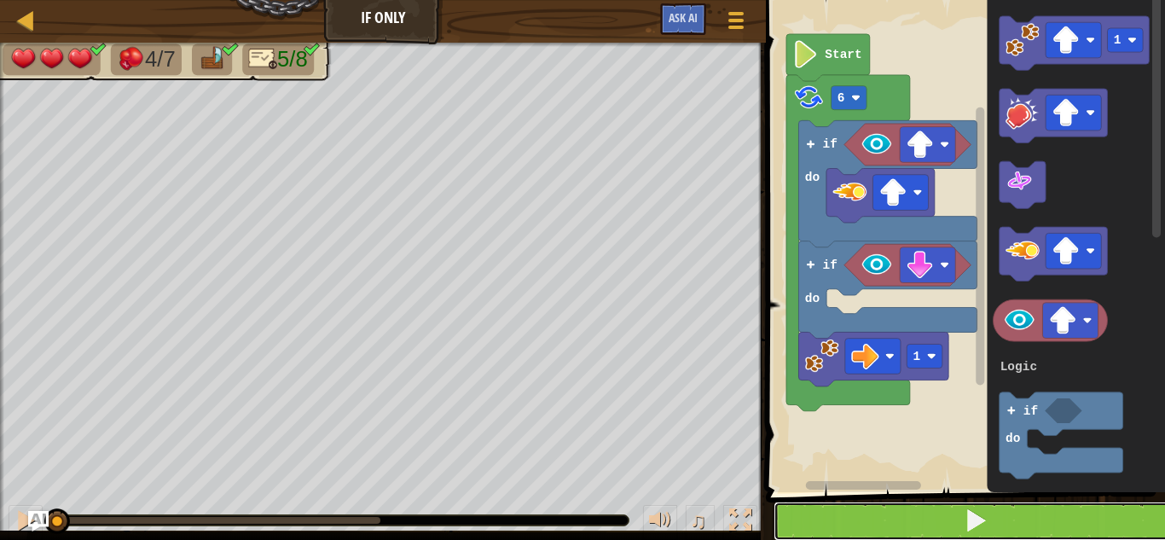
click at [1001, 508] on button at bounding box center [976, 521] width 404 height 39
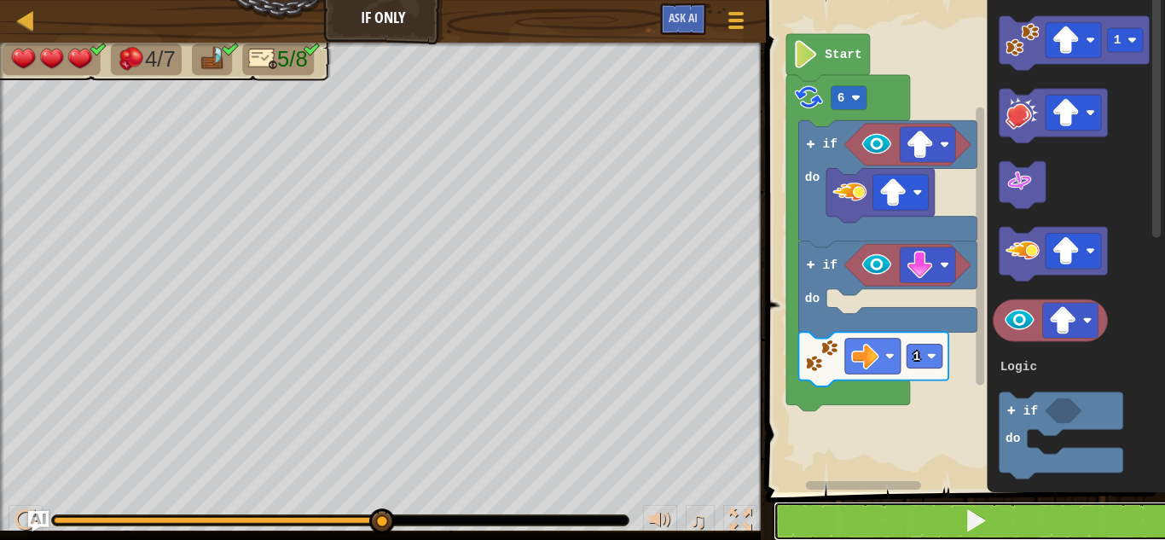
click at [987, 509] on span at bounding box center [976, 520] width 24 height 24
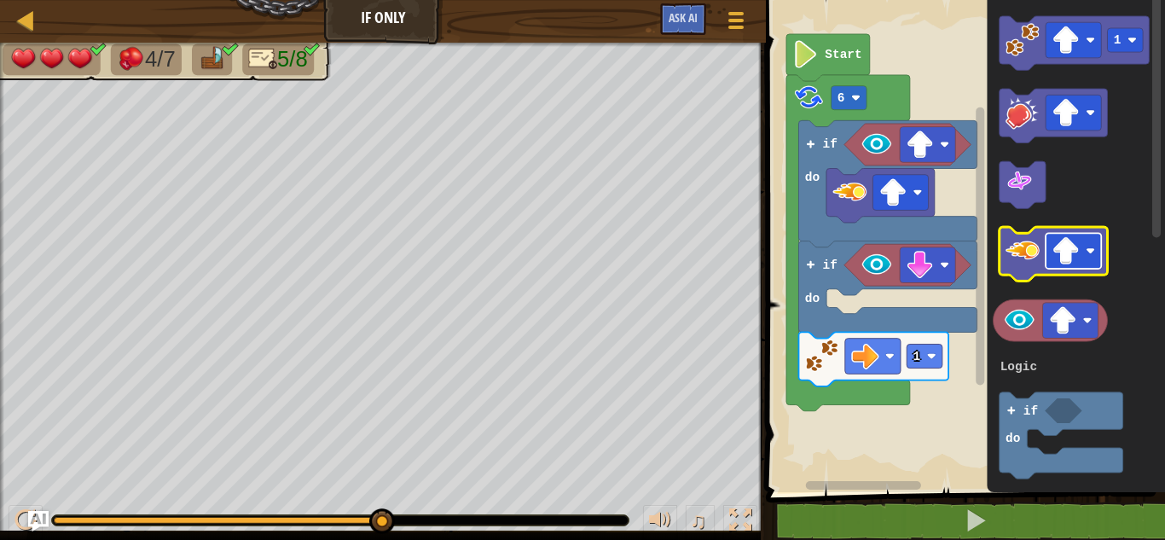
click at [1080, 257] on g "Blockly Workspace" at bounding box center [1073, 251] width 55 height 36
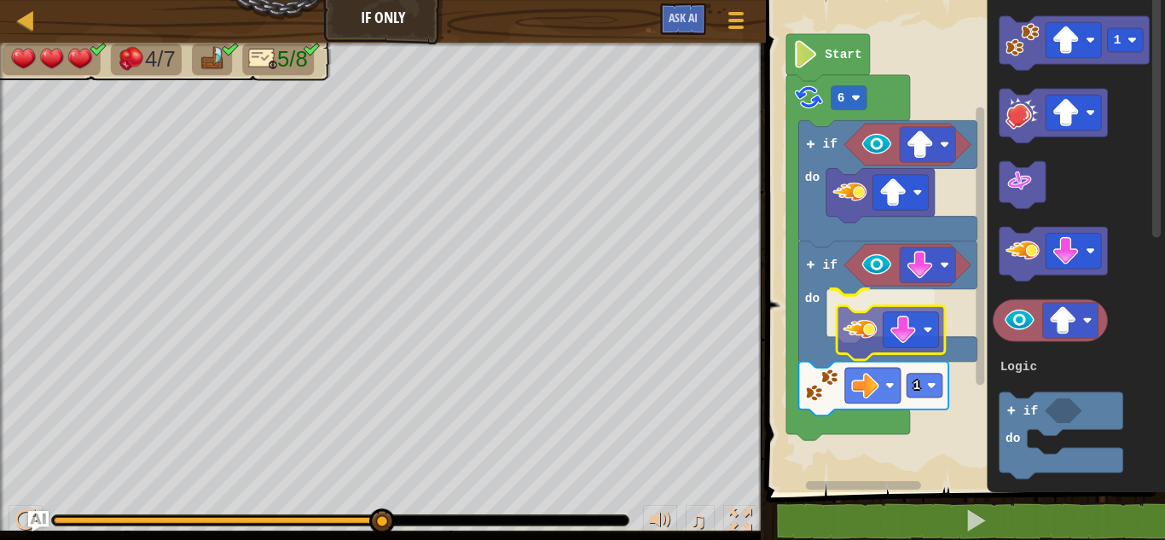
click at [870, 344] on div "Logic Loops 1 if do if do 6 Start 1 3 if do Logic Loops" at bounding box center [963, 241] width 404 height 501
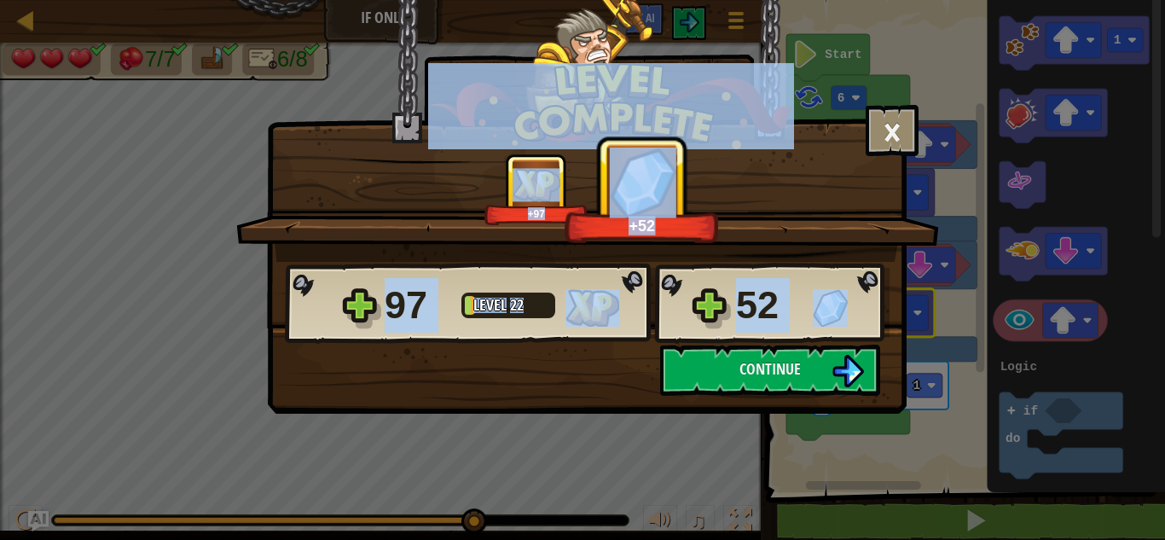
click at [948, 366] on div "× How fun was this level? Tell us more! +97 +52 Reticulating Splines... 97 Leve…" at bounding box center [582, 270] width 1165 height 540
click at [953, 368] on div "× How fun was this level? Tell us more! +97 +95 Reticulating Splines... 97 Leve…" at bounding box center [582, 270] width 1165 height 540
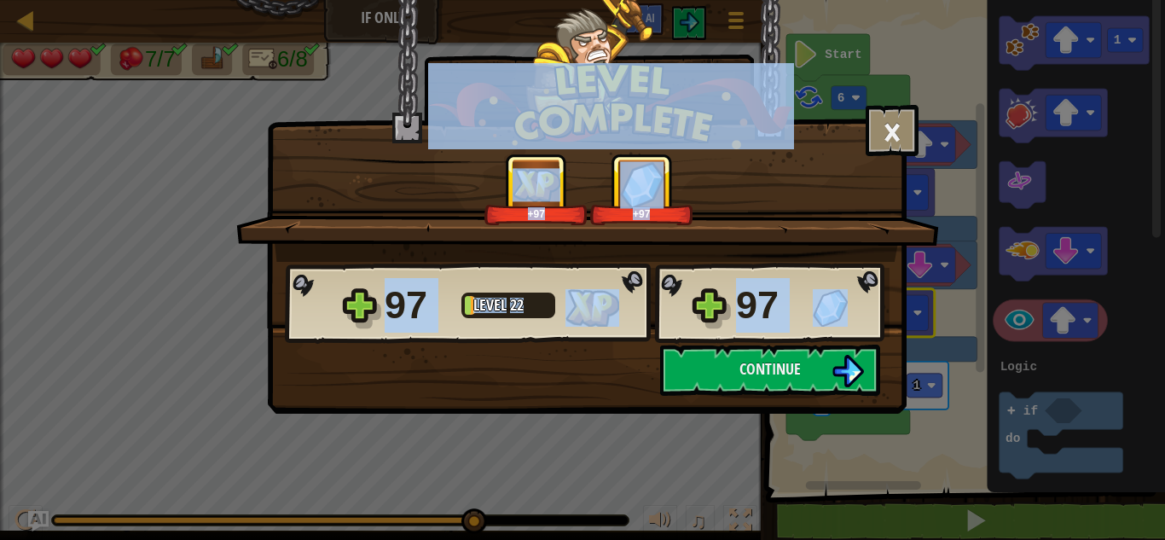
click at [952, 371] on div "× How fun was this level? Tell us more! +97 +97 Reticulating Splines... 97 Leve…" at bounding box center [582, 270] width 1165 height 540
click at [816, 355] on button "Continue" at bounding box center [770, 370] width 220 height 51
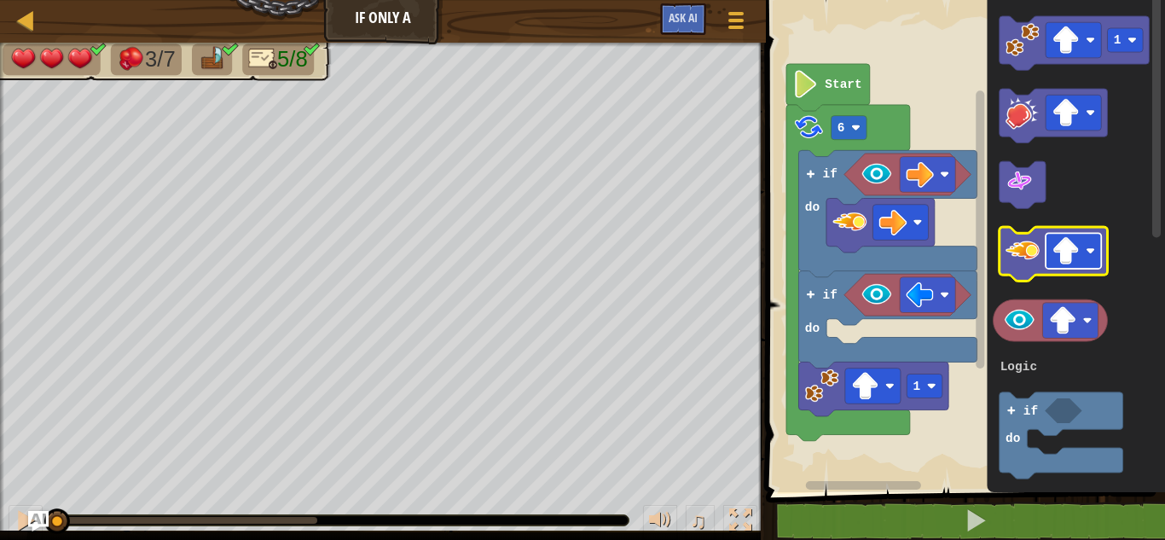
click at [1051, 264] on rect "Blockly Workspace" at bounding box center [1073, 251] width 55 height 36
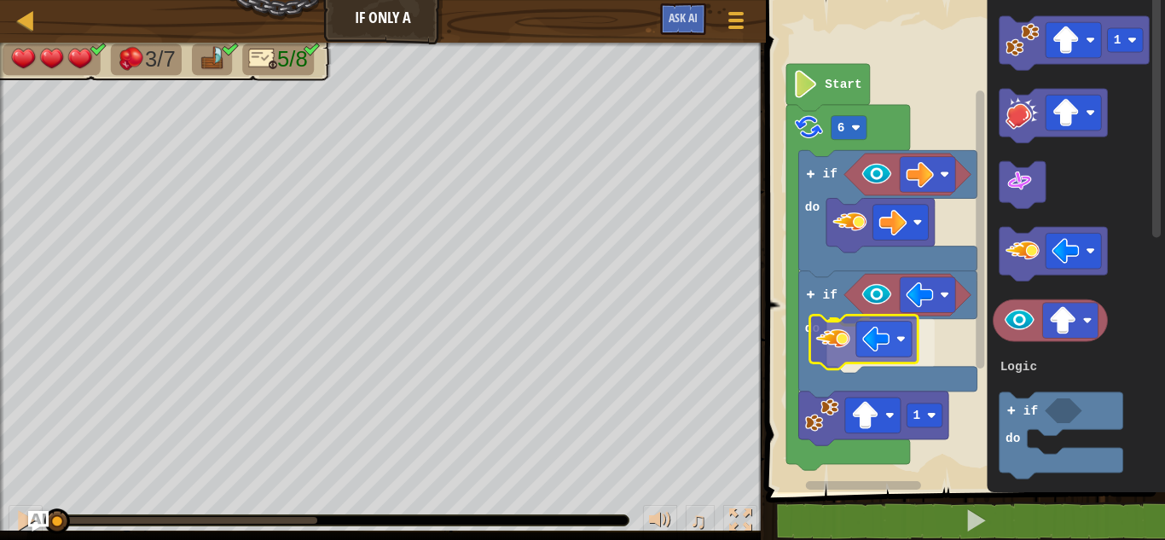
click at [821, 339] on div "Logic Loops 1 if do if do 6 Start 1 3 if do Logic Loops" at bounding box center [963, 241] width 404 height 501
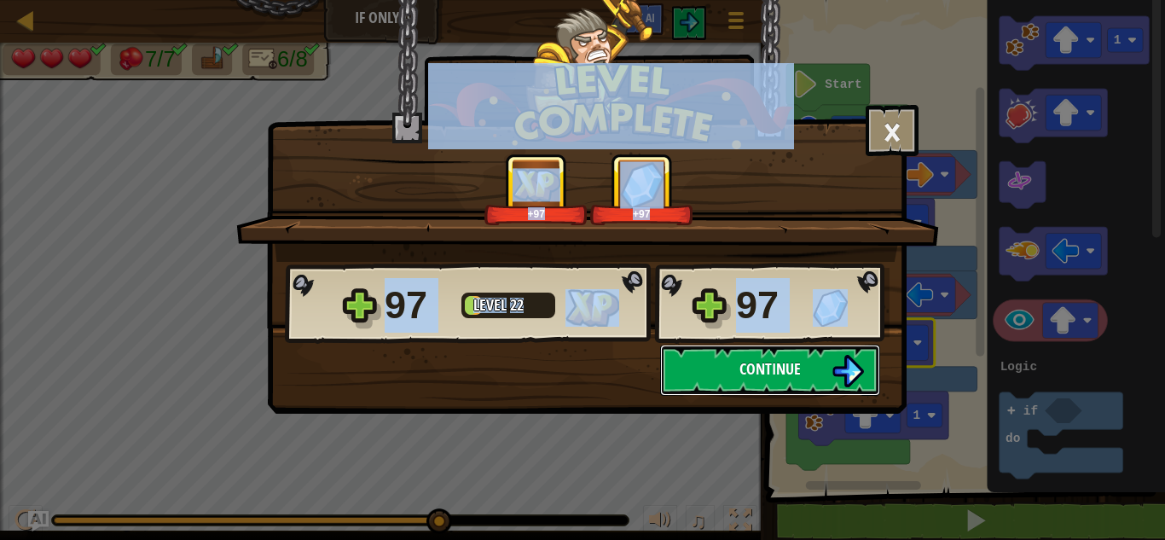
click at [800, 380] on button "Continue" at bounding box center [770, 370] width 220 height 51
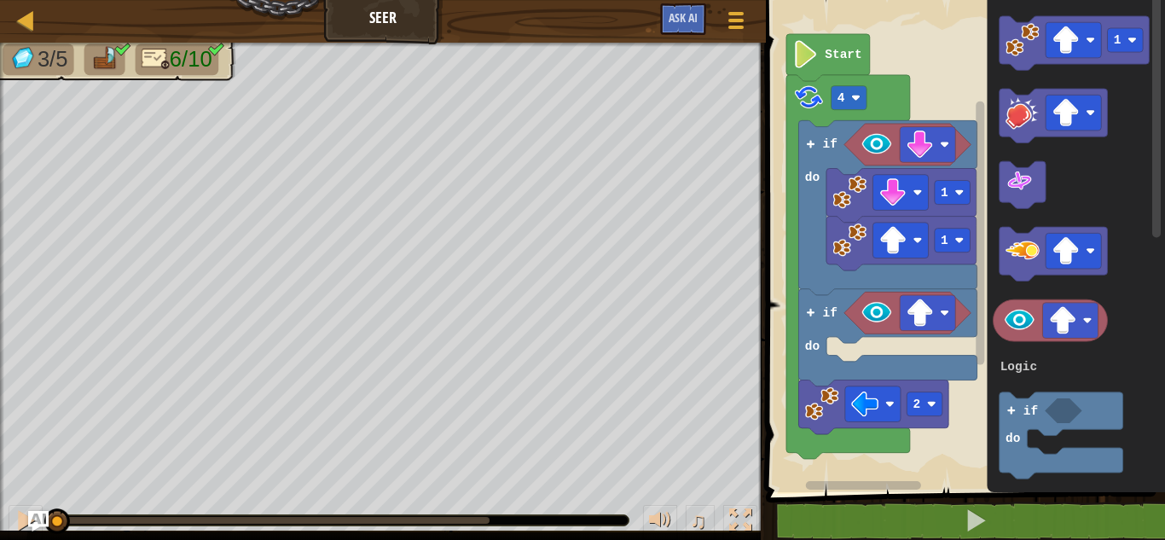
click at [987, 136] on icon "1 3 if do Logic Loops" at bounding box center [1076, 241] width 178 height 501
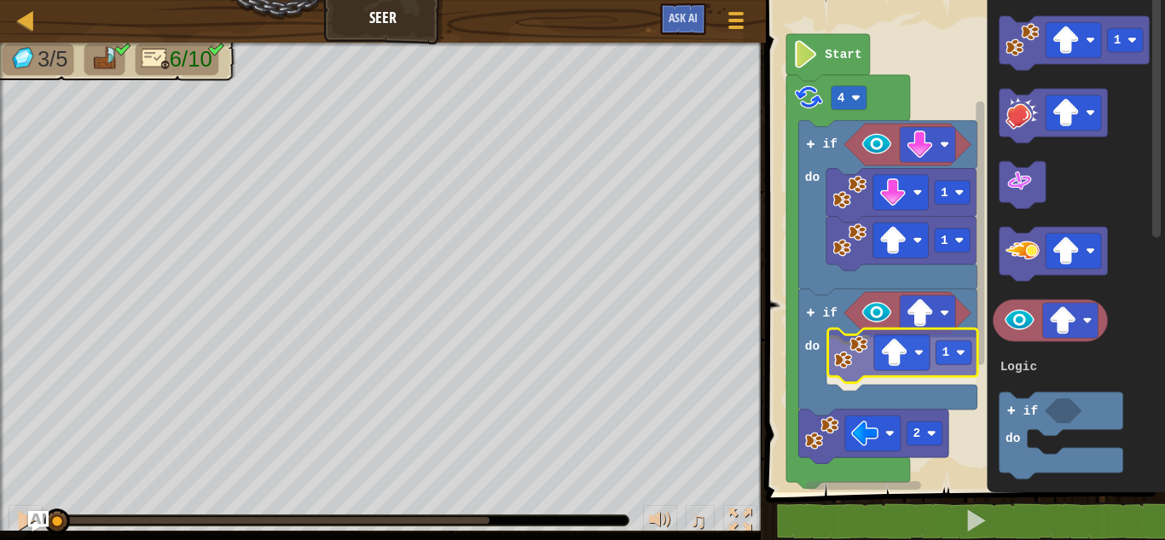
click at [852, 365] on div "Logic Loops 1 1 2 if do 1 if do 4 Start 1 3 if do Logic Loops 1" at bounding box center [963, 241] width 404 height 501
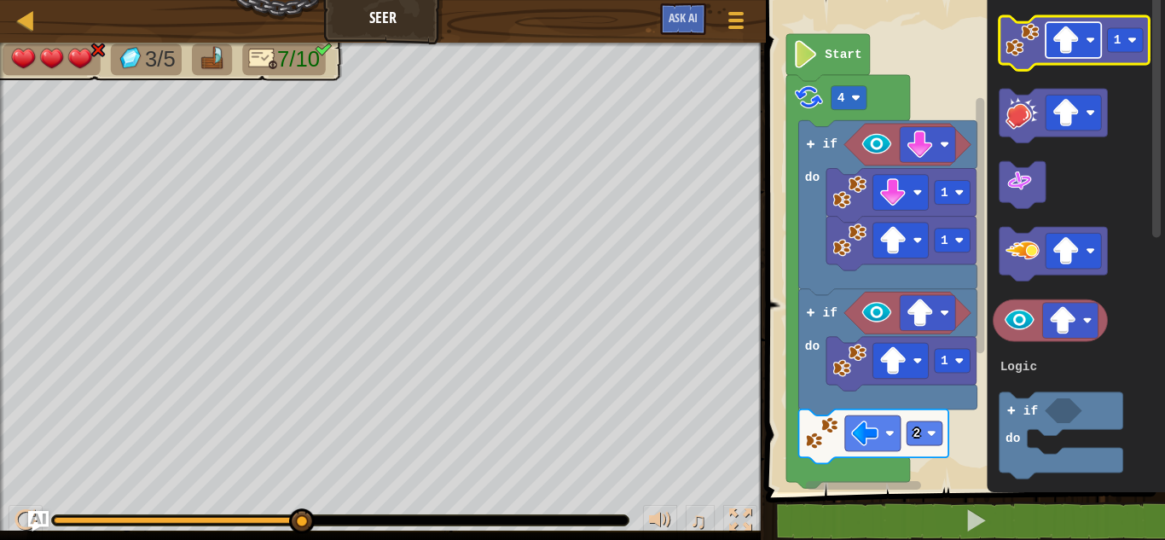
click at [1095, 26] on rect "Blockly Workspace" at bounding box center [1073, 40] width 55 height 36
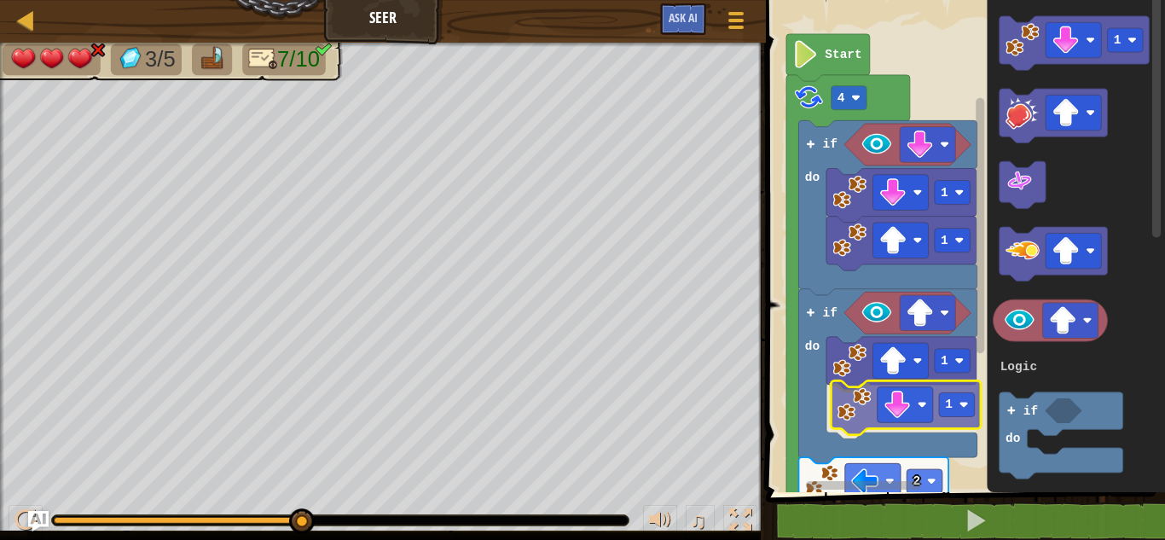
click at [878, 427] on div "Logic Loops 1 1 if do 2 1 1 if do 4 Start 1 3 if do Logic Loops 1" at bounding box center [963, 241] width 404 height 501
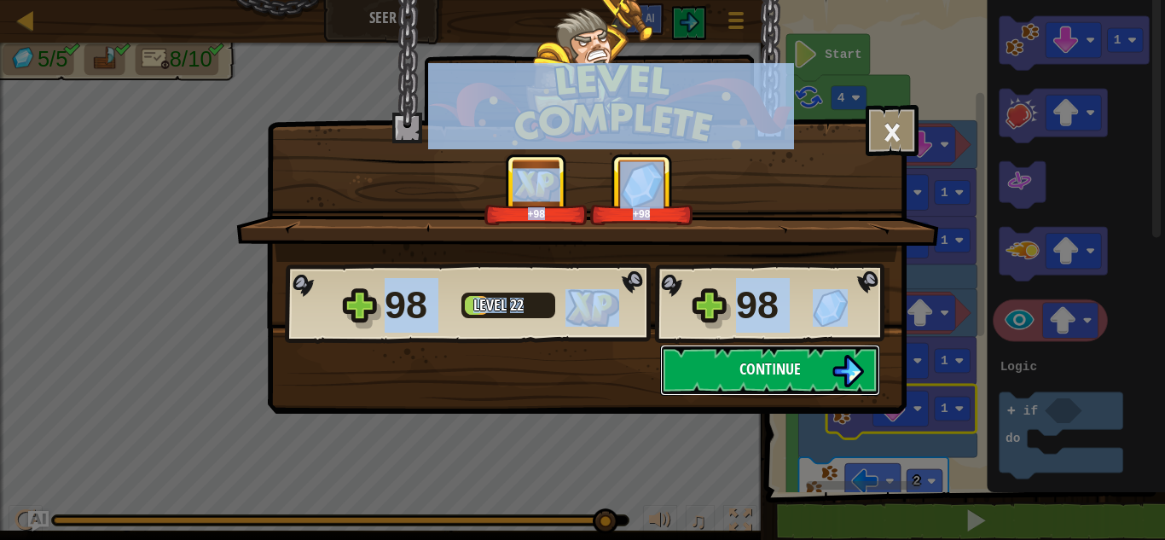
click at [818, 368] on button "Continue" at bounding box center [770, 370] width 220 height 51
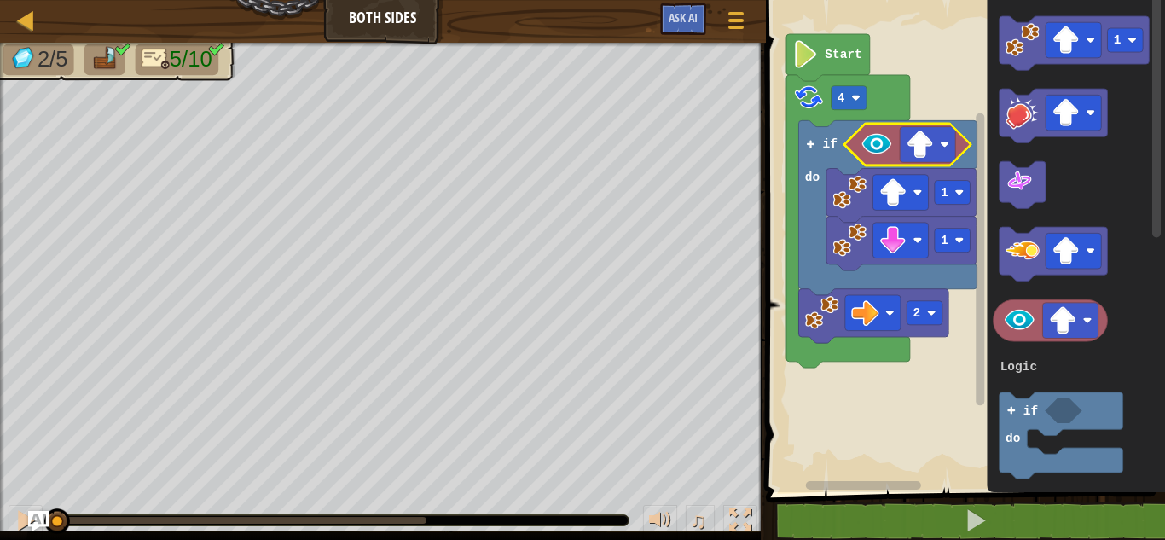
click at [880, 146] on image "Blockly Workspace" at bounding box center [877, 144] width 34 height 34
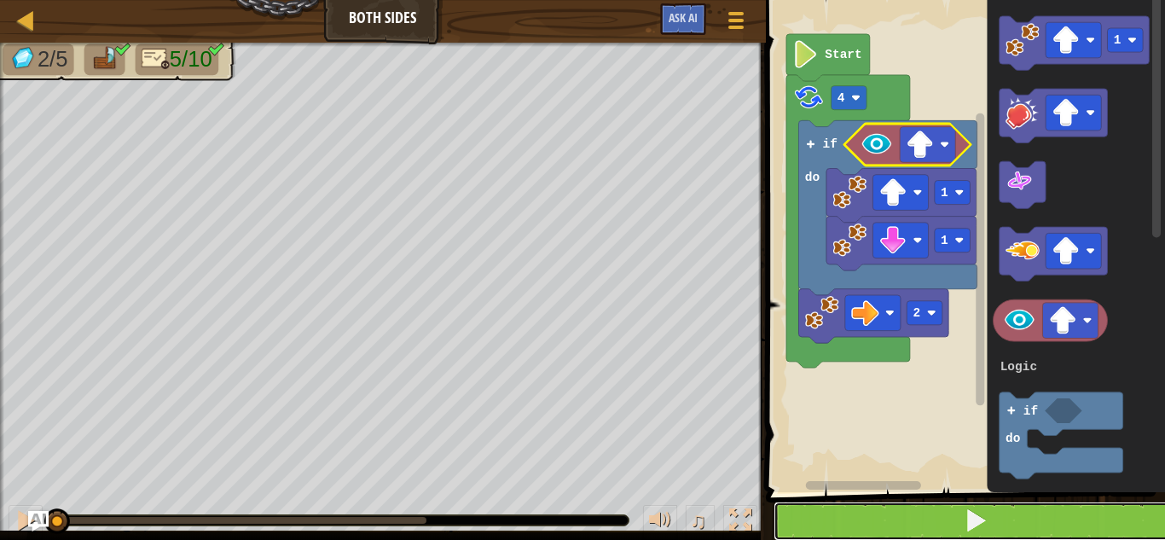
click at [985, 508] on span at bounding box center [976, 520] width 24 height 24
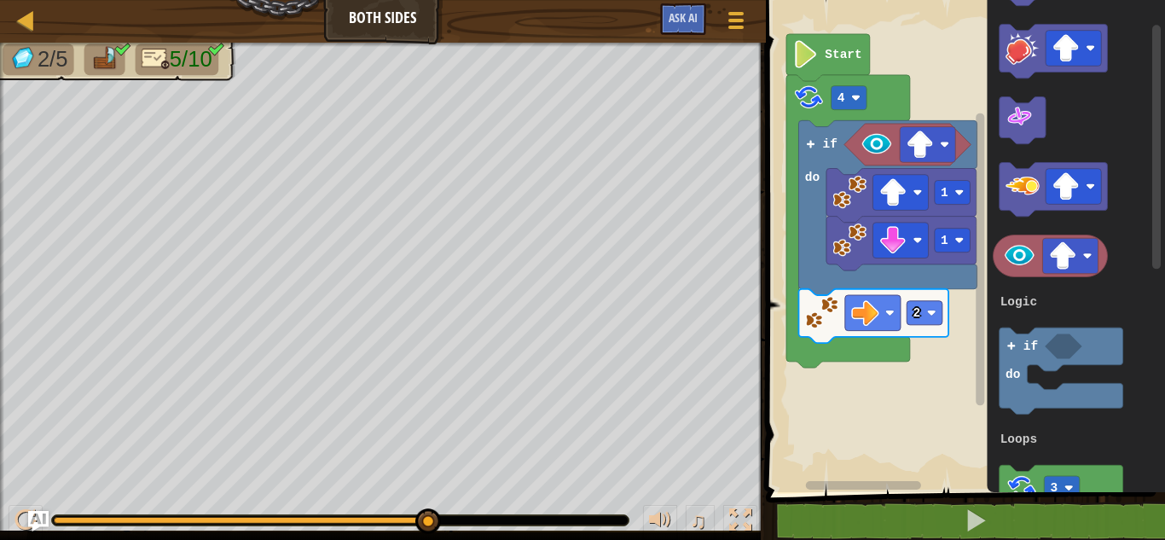
click at [1000, 342] on g "if do" at bounding box center [1062, 371] width 124 height 86
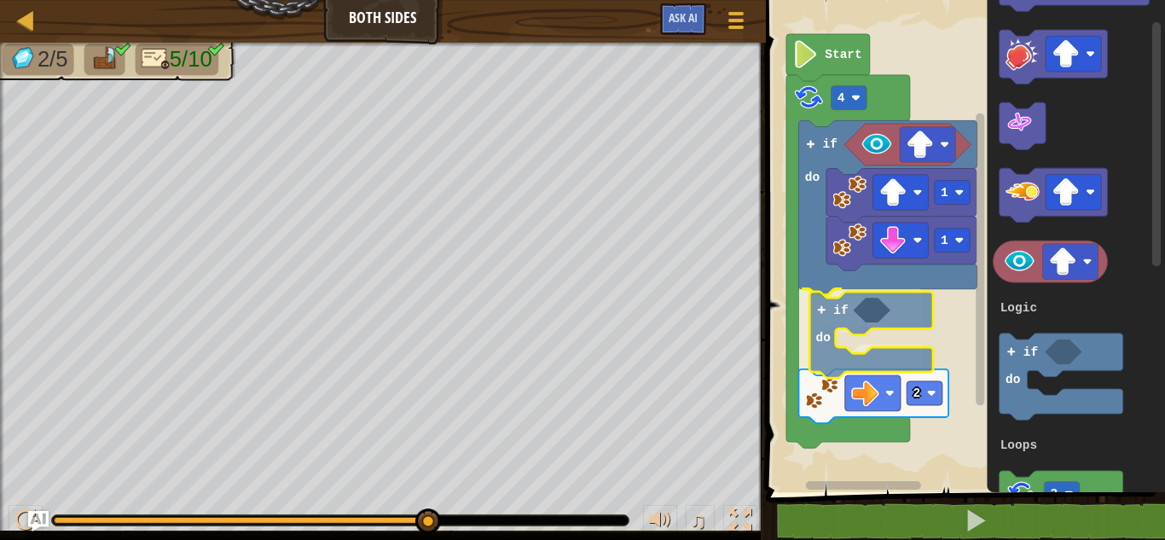
click at [829, 313] on div "Logic Loops Start 4 1 1 if do if do 2 1 3 if do Logic Loops if do" at bounding box center [963, 241] width 404 height 501
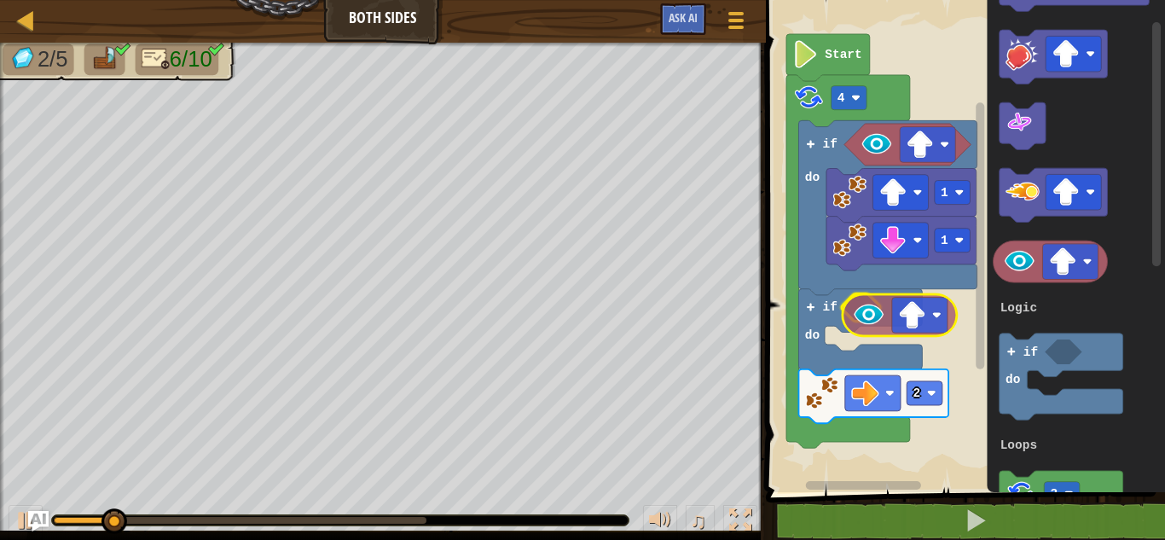
click at [874, 315] on div "Logic Loops Start 4 1 1 if do if do 2 1 3 if do Logic Loops" at bounding box center [963, 241] width 404 height 501
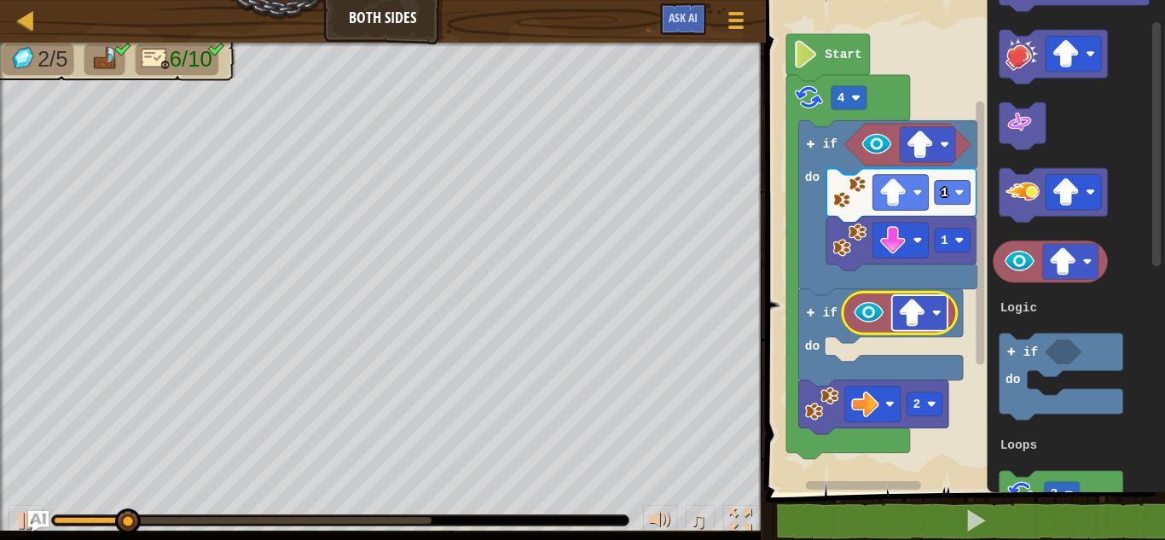
click at [921, 308] on image "Blockly Workspace" at bounding box center [912, 313] width 28 height 28
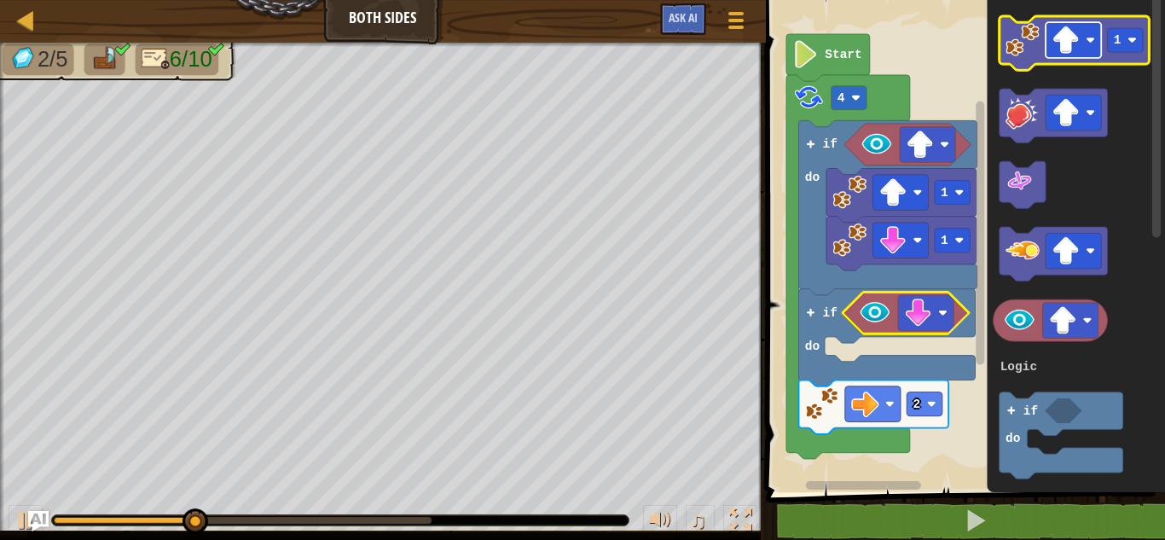
click at [1070, 47] on image "Blockly Workspace" at bounding box center [1066, 40] width 28 height 28
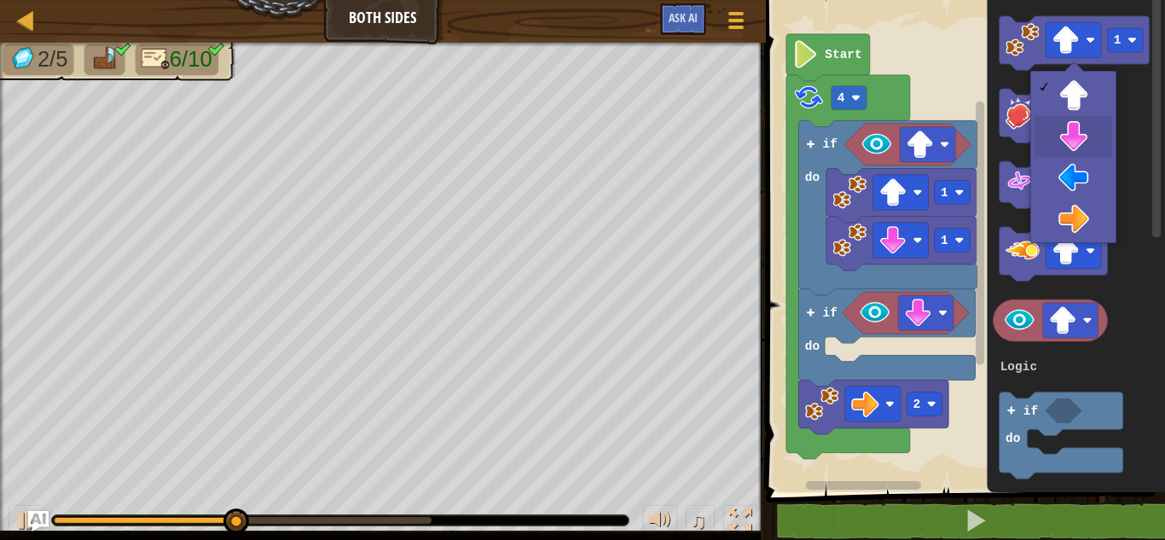
drag, startPoint x: 1050, startPoint y: 146, endPoint x: 1044, endPoint y: 131, distance: 15.7
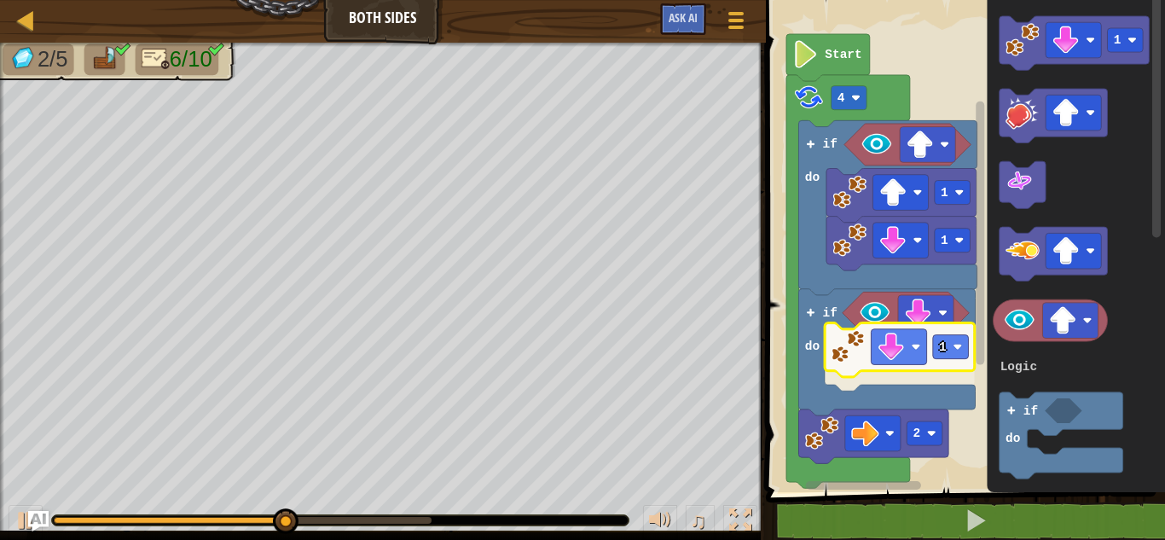
click at [862, 351] on div "Logic Loops Start 4 1 1 if do if do 2 1 1 3 if do Logic Loops 1" at bounding box center [963, 241] width 404 height 501
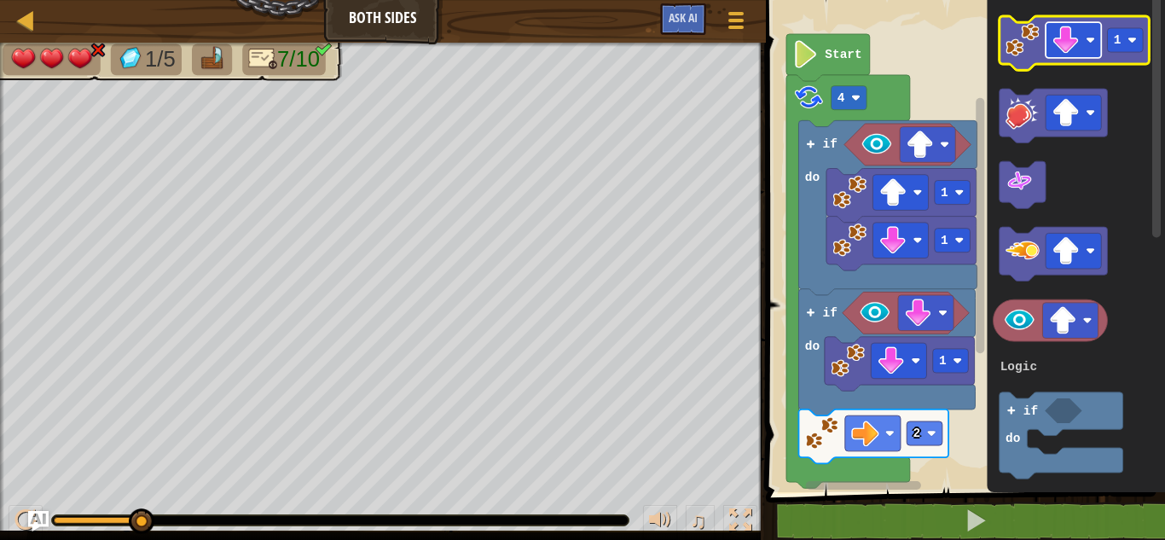
click at [1068, 31] on image "Blockly Workspace" at bounding box center [1066, 40] width 28 height 28
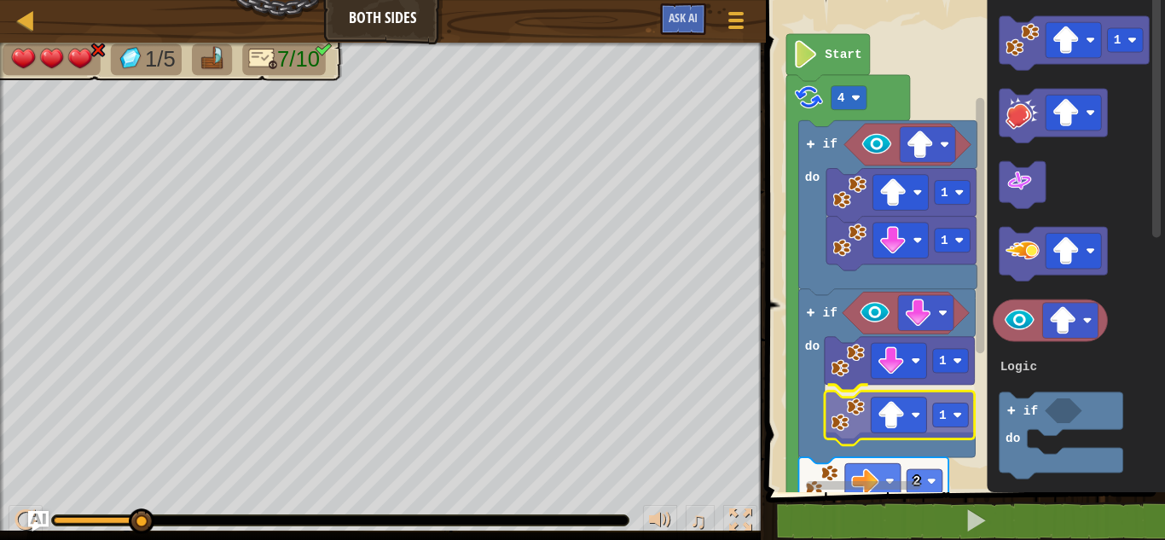
click at [849, 422] on div "Logic Loops Start 4 1 1 if do if do 2 1 1 1 3 if do Logic Loops 1" at bounding box center [963, 241] width 404 height 501
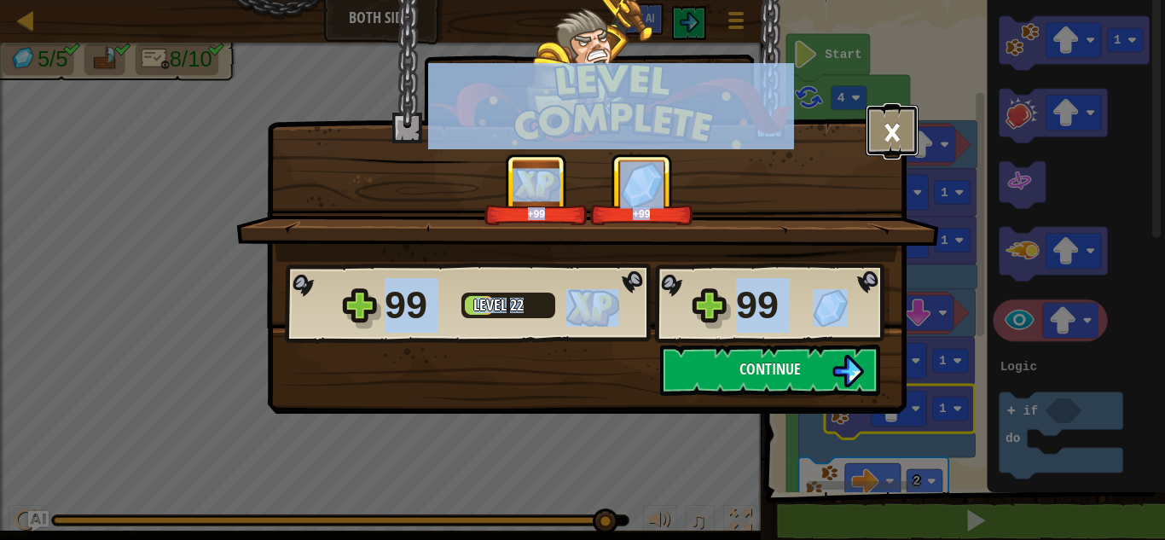
click at [896, 150] on button "×" at bounding box center [892, 130] width 53 height 51
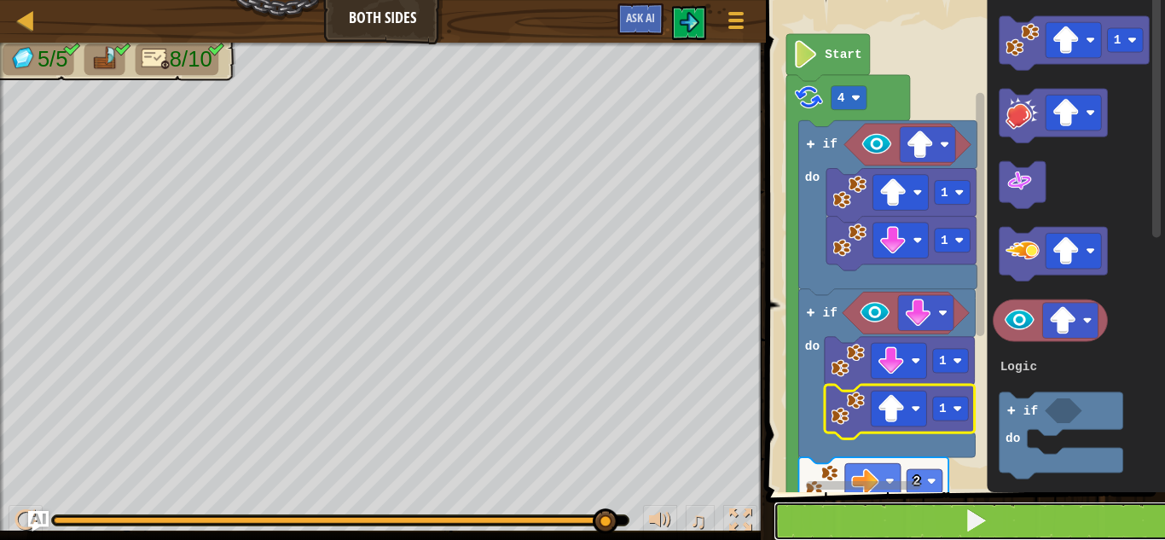
click at [1015, 514] on button at bounding box center [976, 521] width 404 height 39
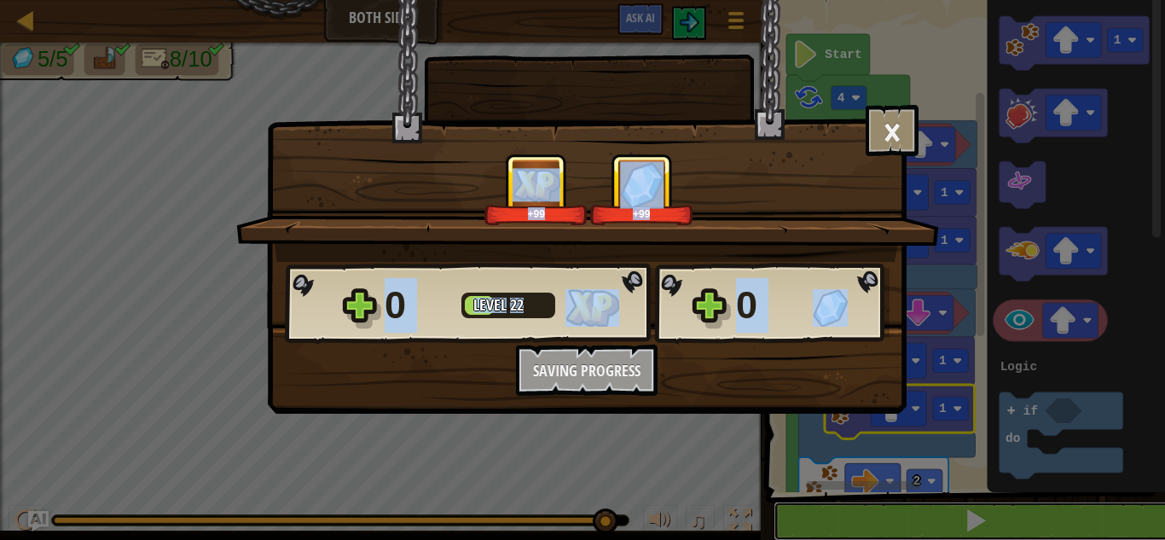
scroll to position [1, 0]
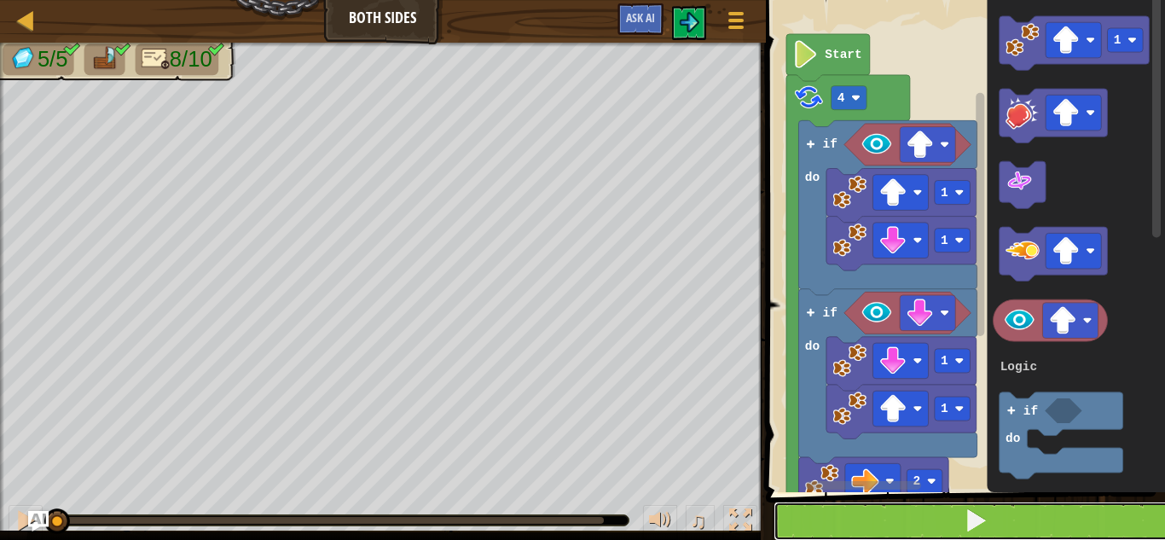
click at [866, 530] on button at bounding box center [976, 521] width 404 height 39
click at [861, 512] on button at bounding box center [976, 521] width 404 height 39
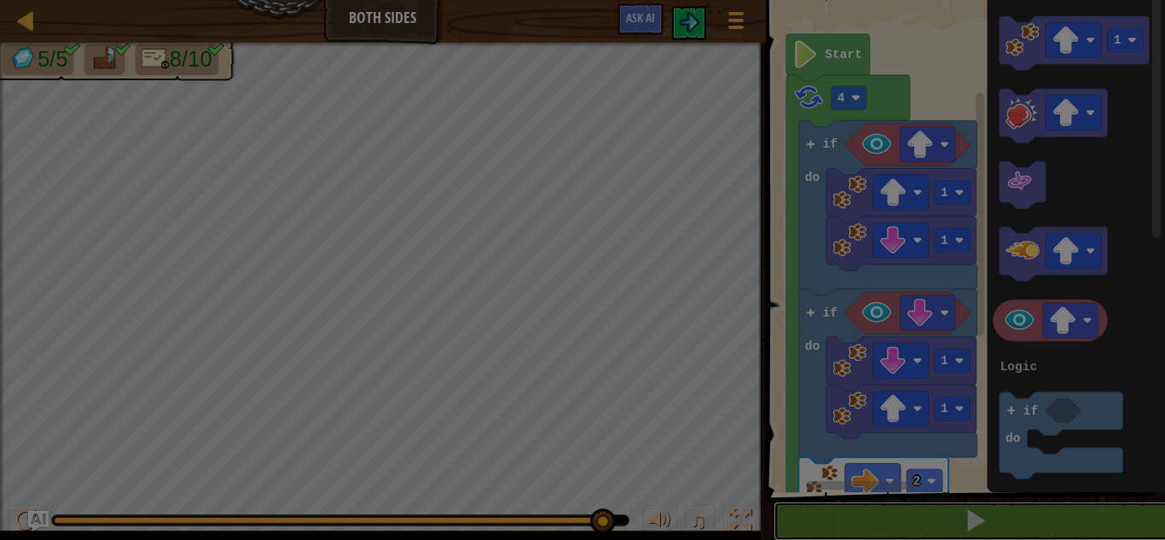
scroll to position [1, 0]
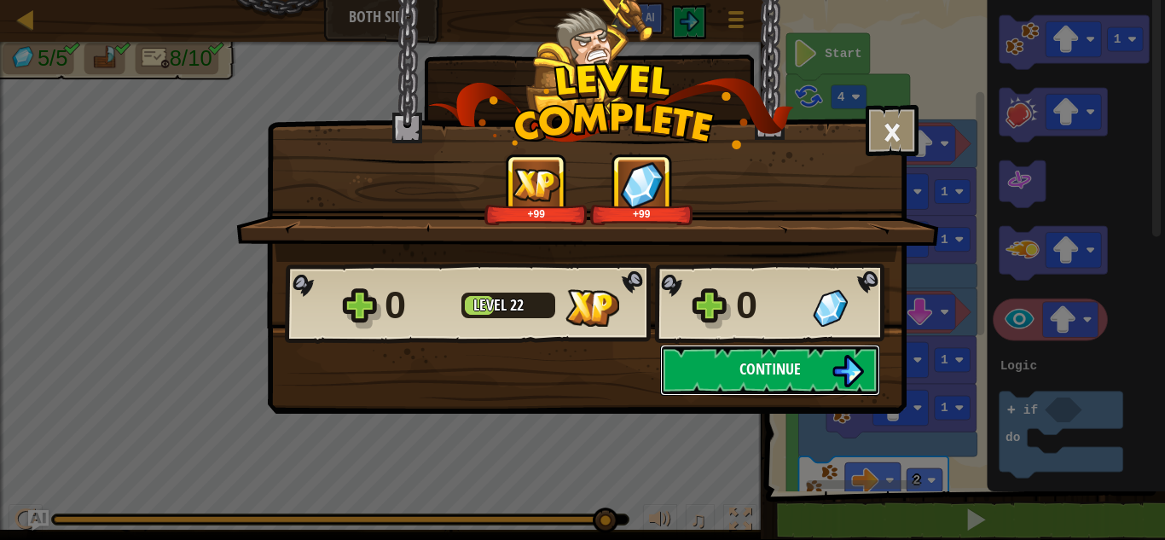
click at [733, 352] on button "Continue" at bounding box center [770, 370] width 220 height 51
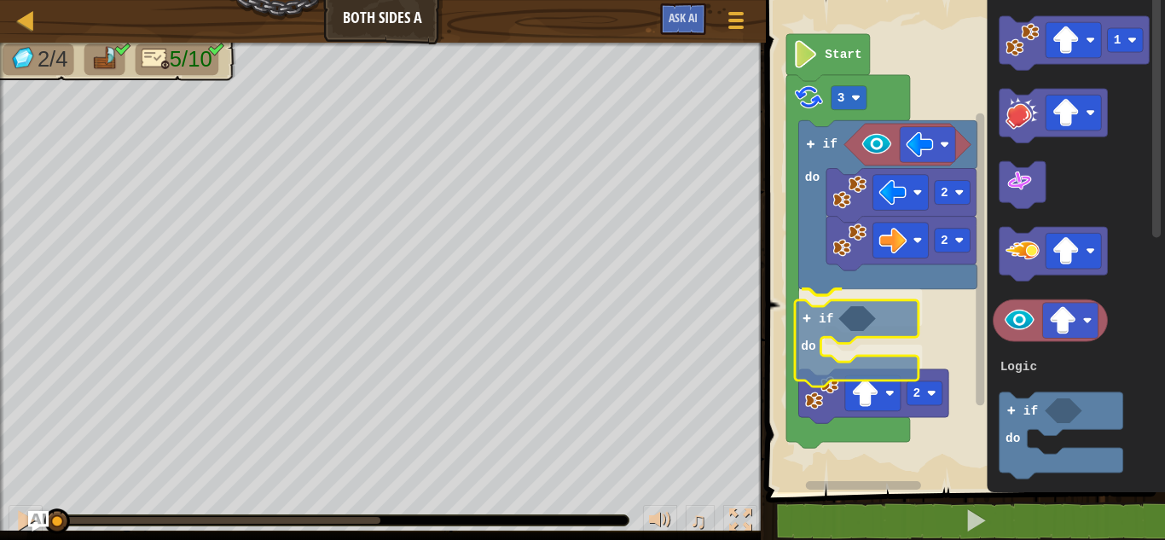
click at [828, 324] on div "Logic Loops 2 2 if do if do 2 3 Start 1 3 if do Logic Loops if do" at bounding box center [963, 241] width 404 height 501
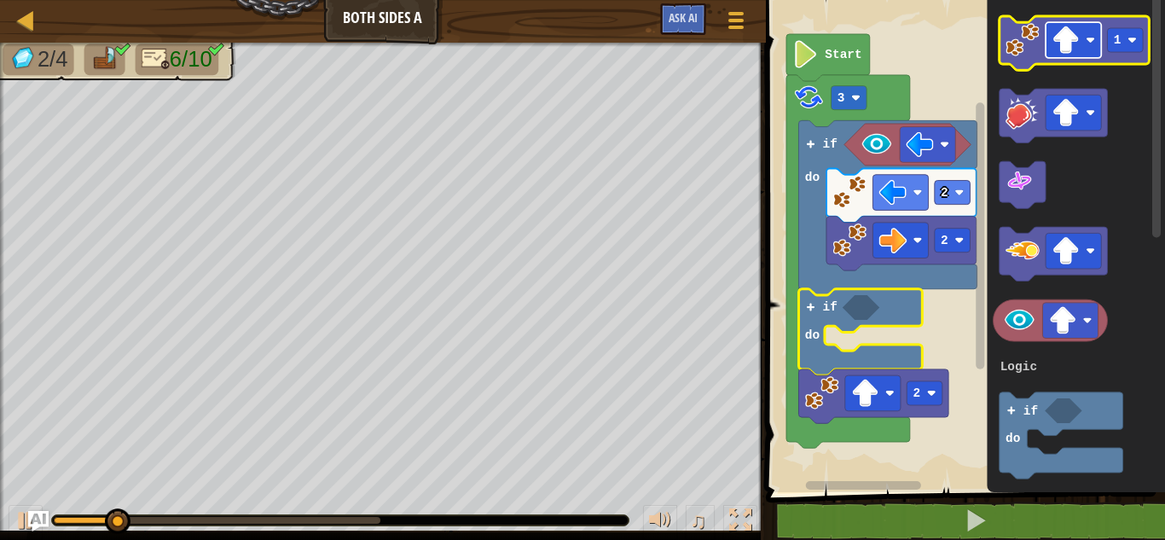
click at [1079, 44] on g "Blockly Workspace" at bounding box center [1073, 40] width 55 height 36
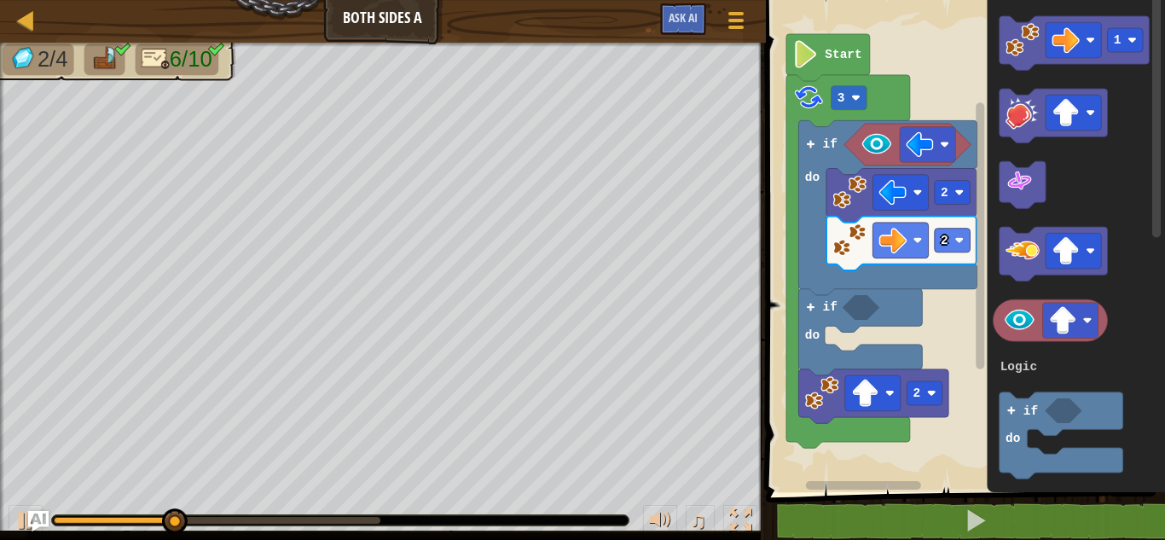
click at [984, 101] on div "Logic Loops 2 2 if do if do 2 3 Start 1 3 if do Logic Loops" at bounding box center [963, 241] width 404 height 501
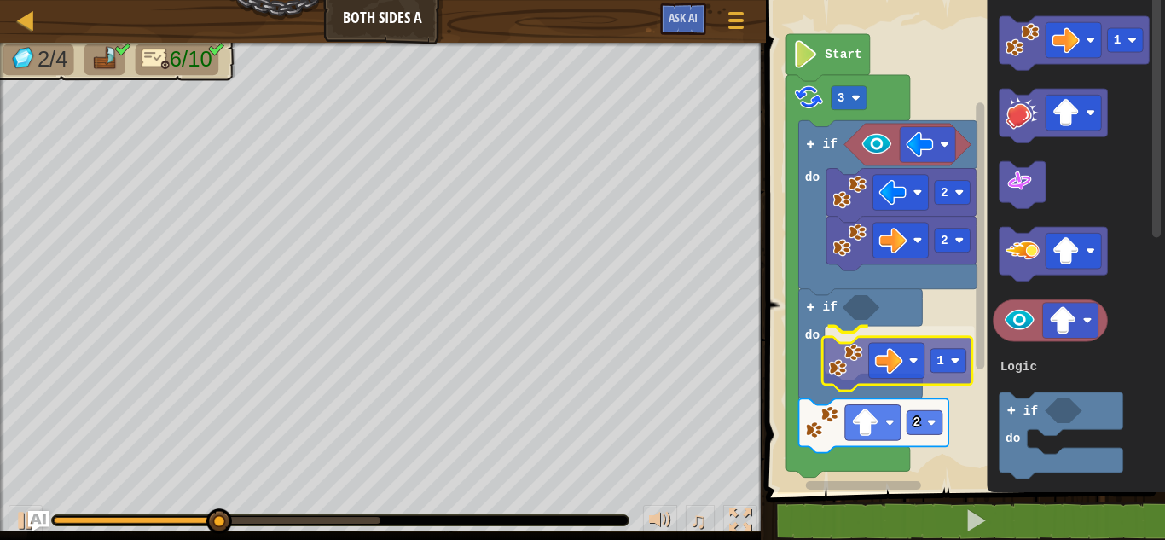
click at [847, 362] on div "Logic Loops 2 2 if do if do 2 1 3 Start 1 3 if do Logic Loops 1" at bounding box center [963, 241] width 404 height 501
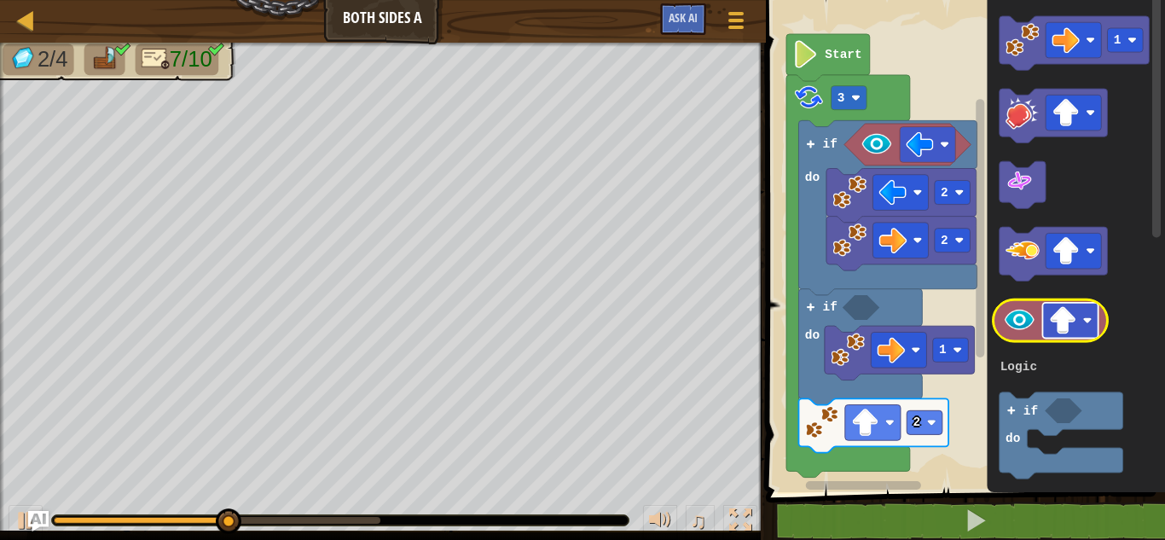
click at [1087, 325] on rect "Blockly Workspace" at bounding box center [1069, 321] width 55 height 36
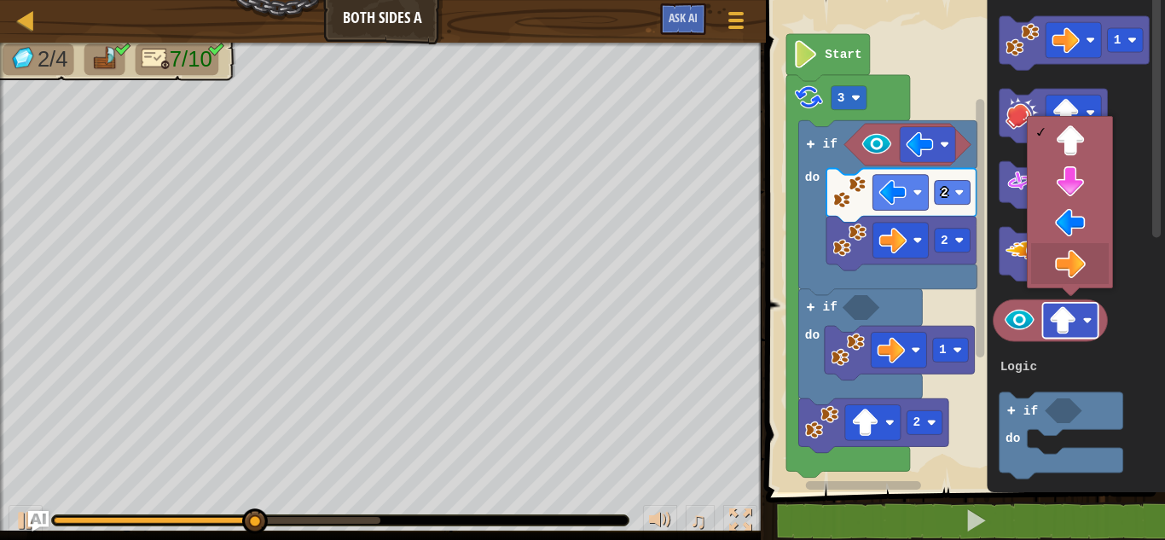
drag, startPoint x: 1096, startPoint y: 274, endPoint x: 1076, endPoint y: 320, distance: 50.4
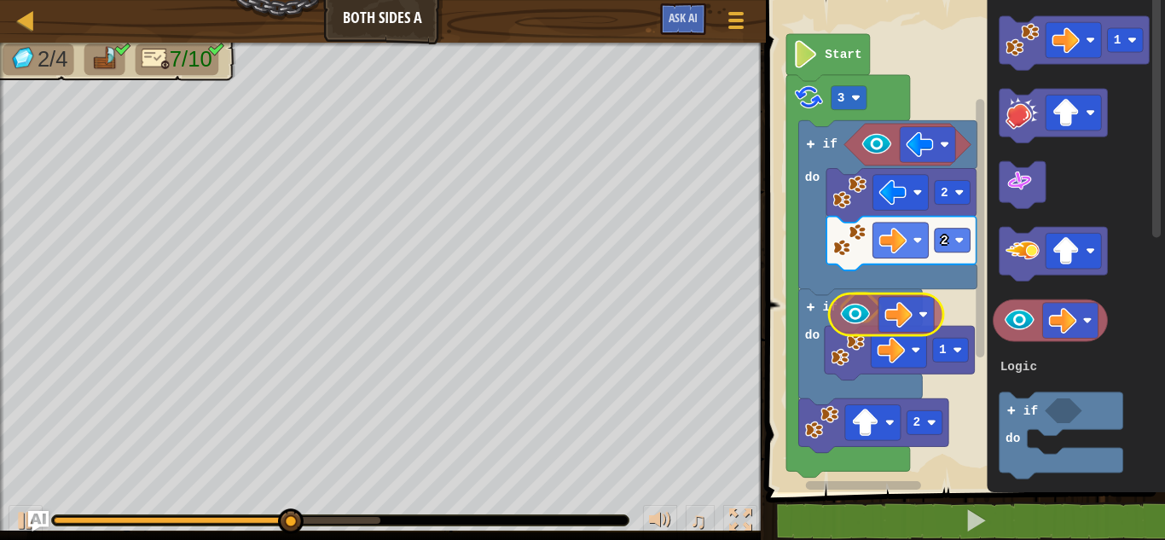
click at [864, 317] on div "Logic Loops 2 2 if do if do 2 1 3 Start 1 3 if do Logic Loops" at bounding box center [963, 241] width 404 height 501
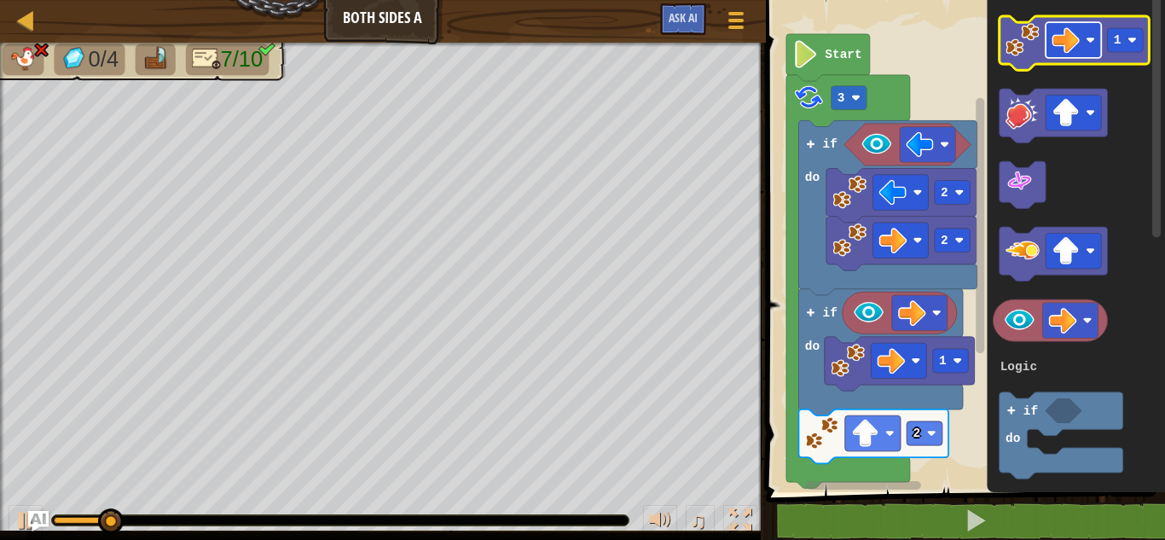
click at [1068, 43] on image "Blockly Workspace" at bounding box center [1066, 40] width 28 height 28
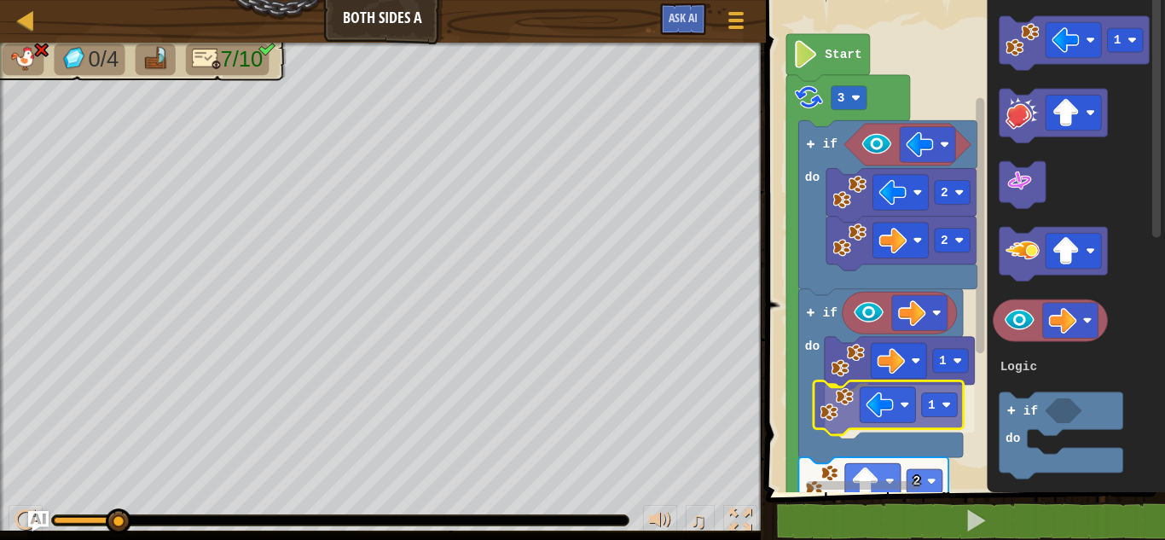
click at [844, 426] on div "Logic Loops 2 2 if do if do 2 1 1 3 Start 1 3 if do Logic Loops 1" at bounding box center [963, 241] width 404 height 501
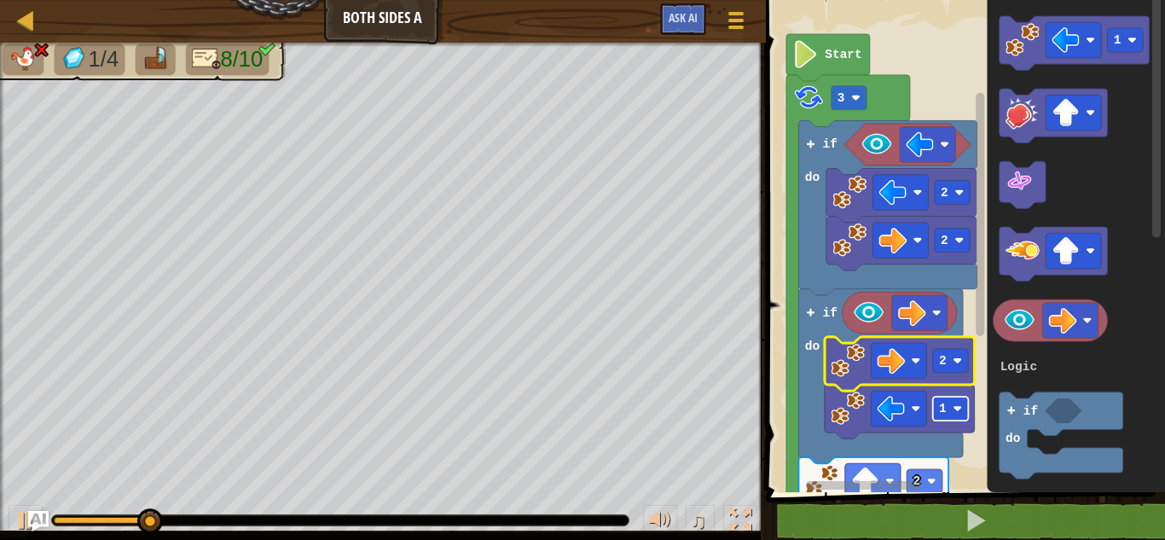
click at [937, 408] on rect "Blockly Workspace" at bounding box center [951, 409] width 36 height 24
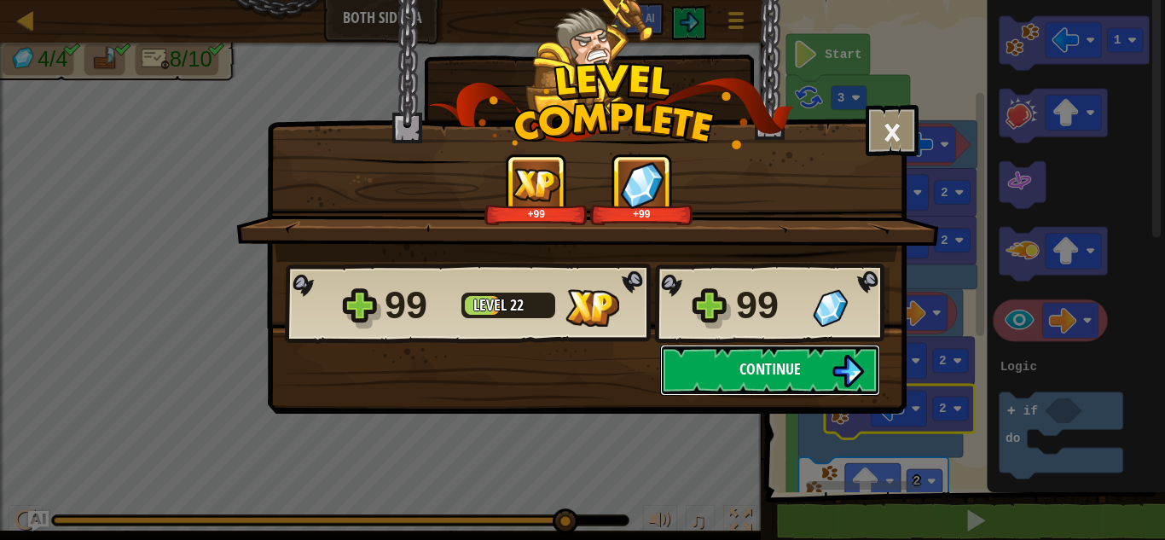
drag, startPoint x: 774, startPoint y: 365, endPoint x: 789, endPoint y: 347, distance: 23.6
click at [789, 347] on button "Continue" at bounding box center [770, 370] width 220 height 51
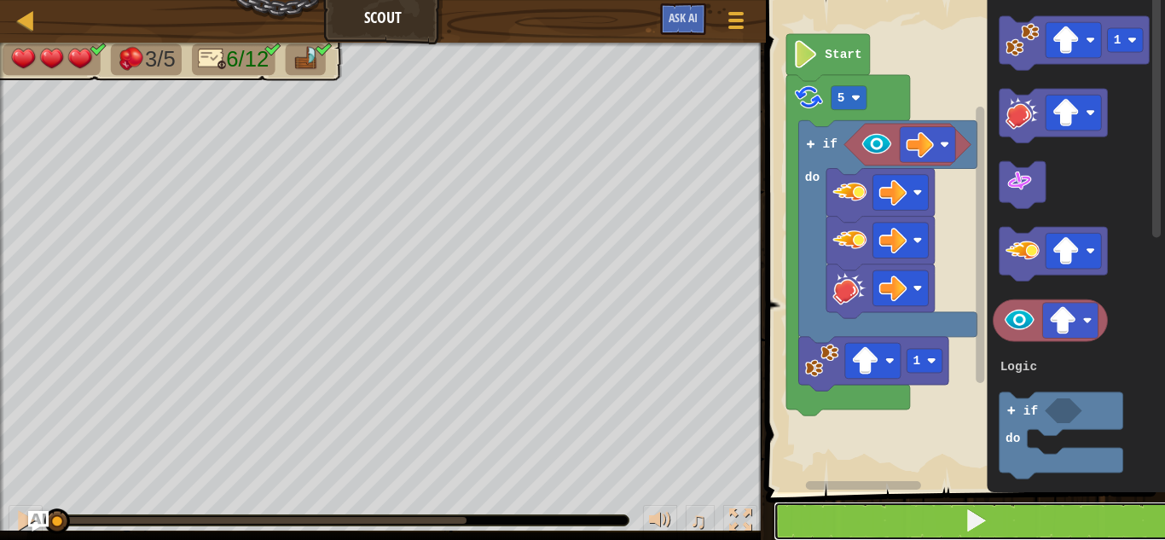
click at [957, 514] on button at bounding box center [976, 521] width 404 height 39
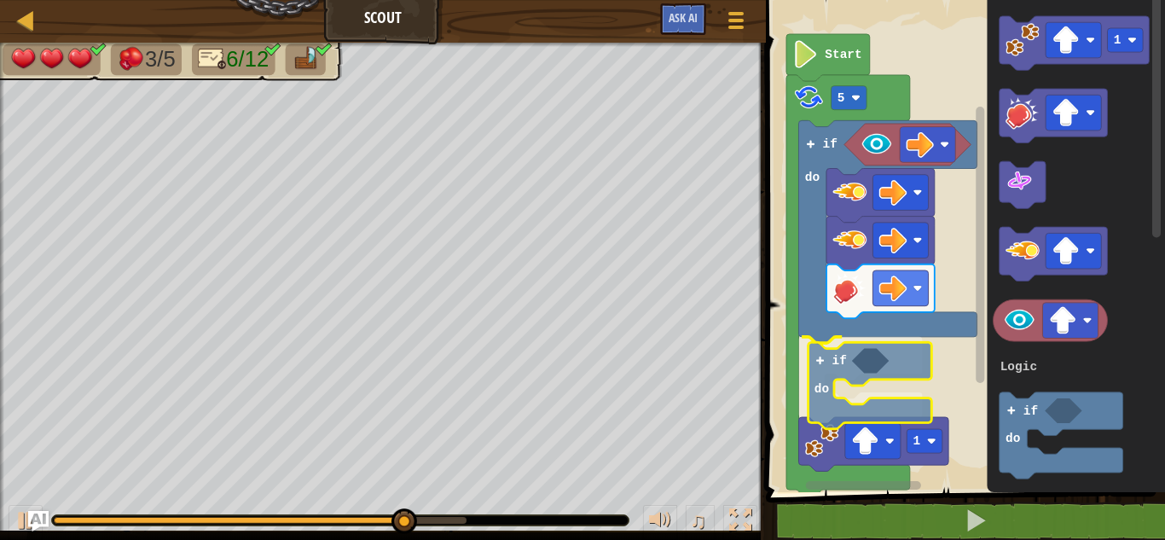
click at [845, 351] on div "Logic Loops if do if do 1 5 Start 1 3 if do Logic Loops if do" at bounding box center [963, 241] width 404 height 501
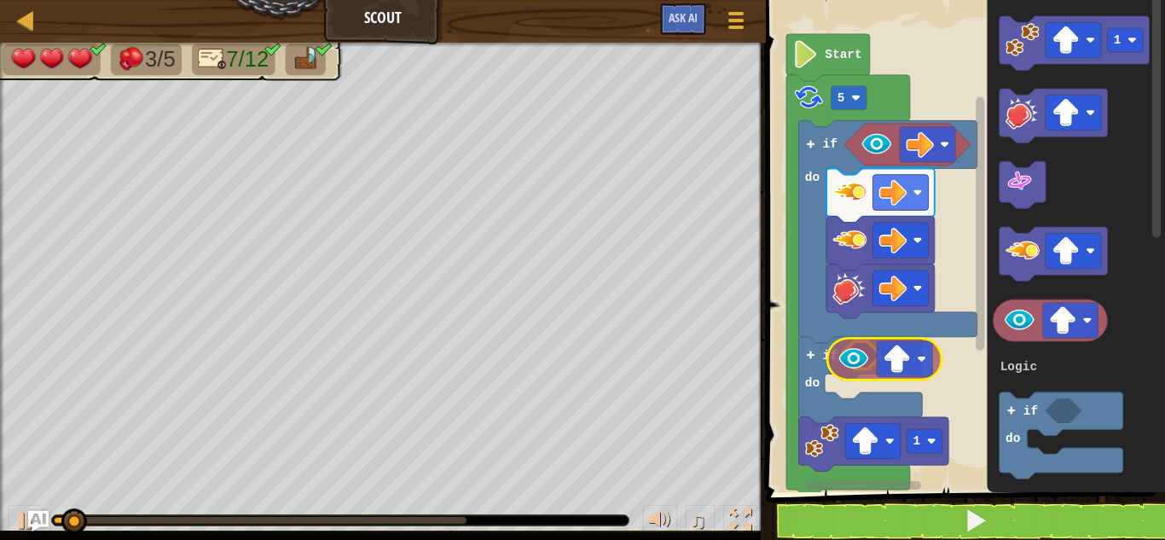
click at [852, 359] on div "Logic Loops if do if do 1 5 Start 1 3 if do Logic Loops" at bounding box center [963, 241] width 404 height 501
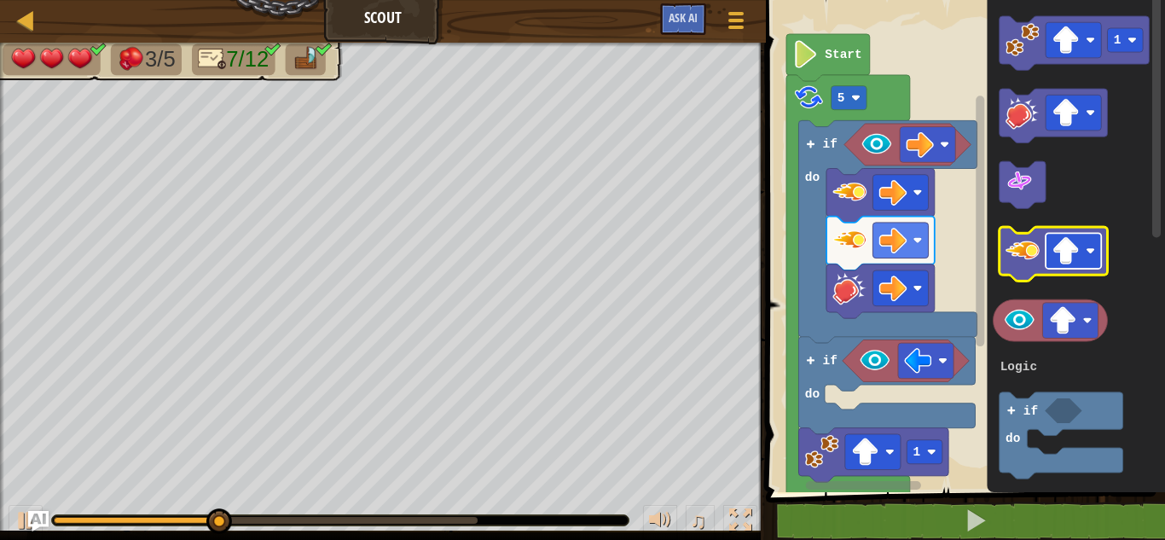
click at [1055, 256] on image "Blockly Workspace" at bounding box center [1066, 251] width 28 height 28
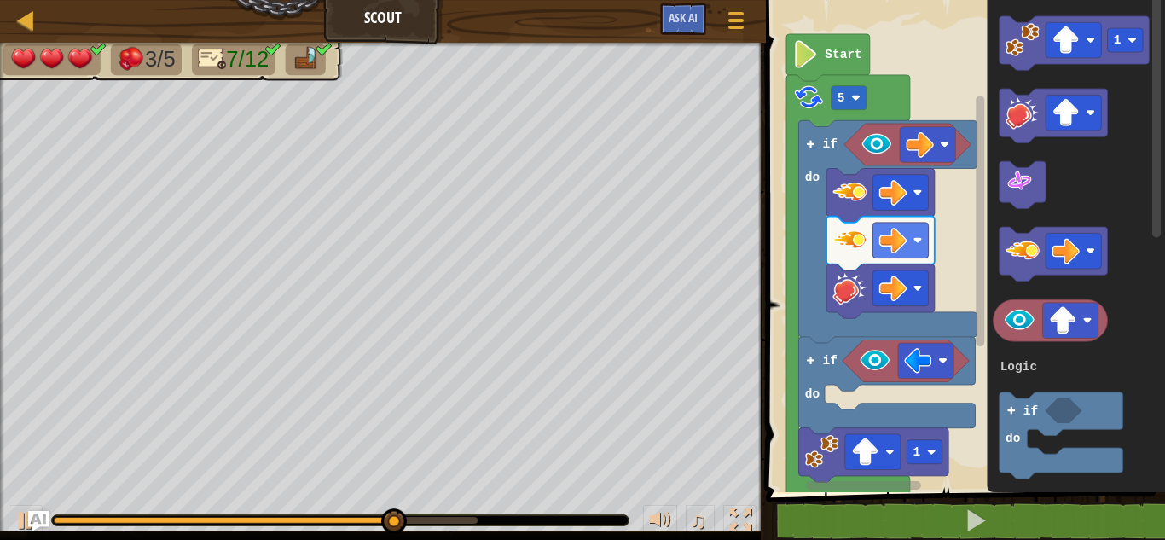
click at [1007, 285] on icon "1 3 if do Logic Loops" at bounding box center [1076, 241] width 178 height 501
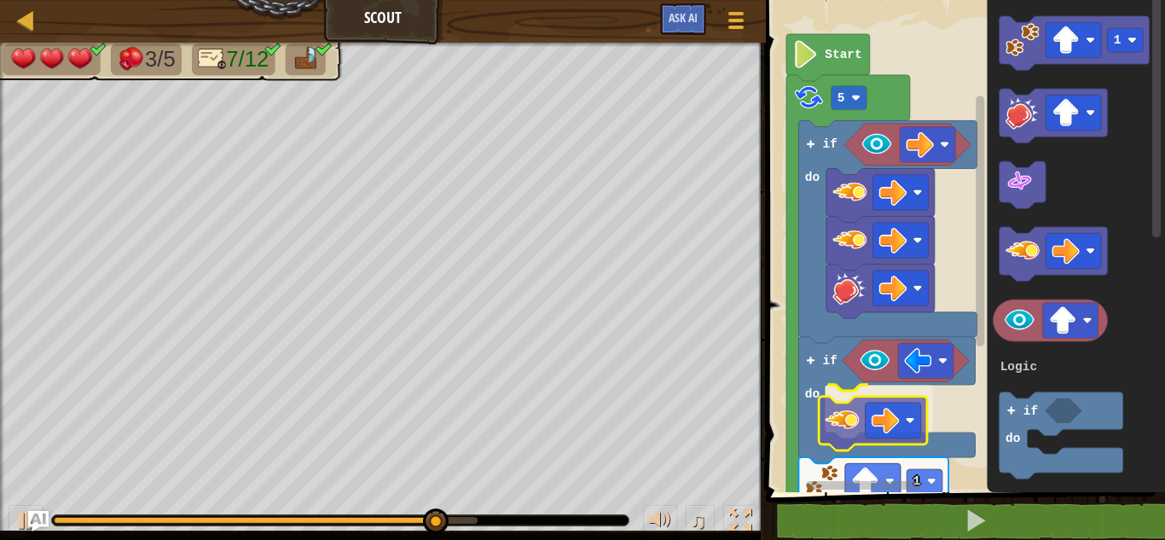
click at [838, 428] on div "Logic Loops Start 5 if do if do 1 1 3 if do Logic Loops" at bounding box center [963, 241] width 404 height 501
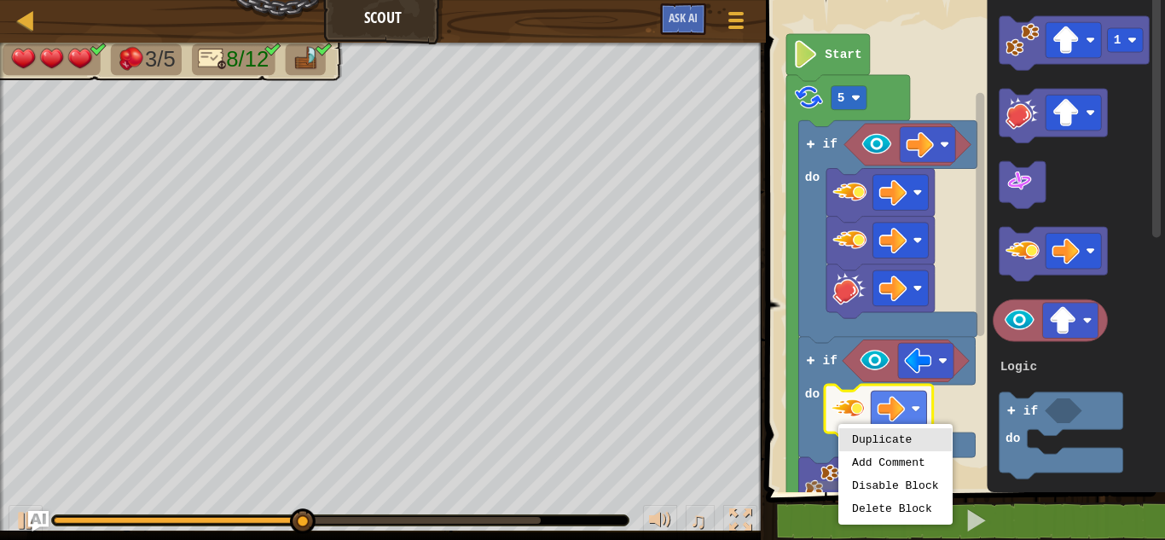
drag, startPoint x: 861, startPoint y: 432, endPoint x: 878, endPoint y: 445, distance: 22.5
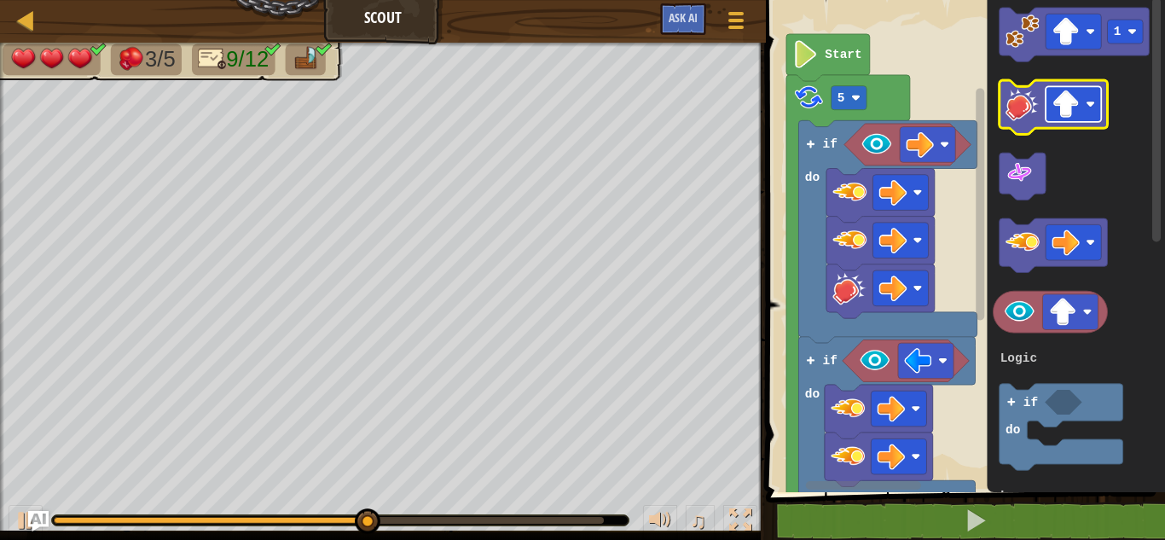
click at [1075, 109] on image "Blockly Workspace" at bounding box center [1066, 104] width 28 height 28
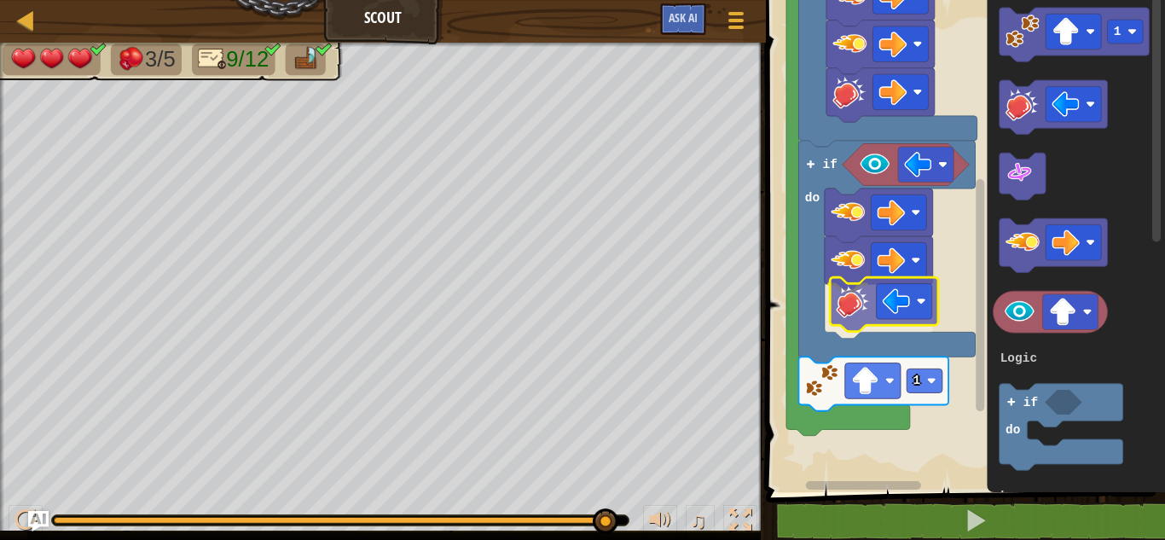
click at [855, 291] on div "Logic Loops Start 5 if do if do 1 1 3 if do Logic Loops" at bounding box center [963, 241] width 404 height 501
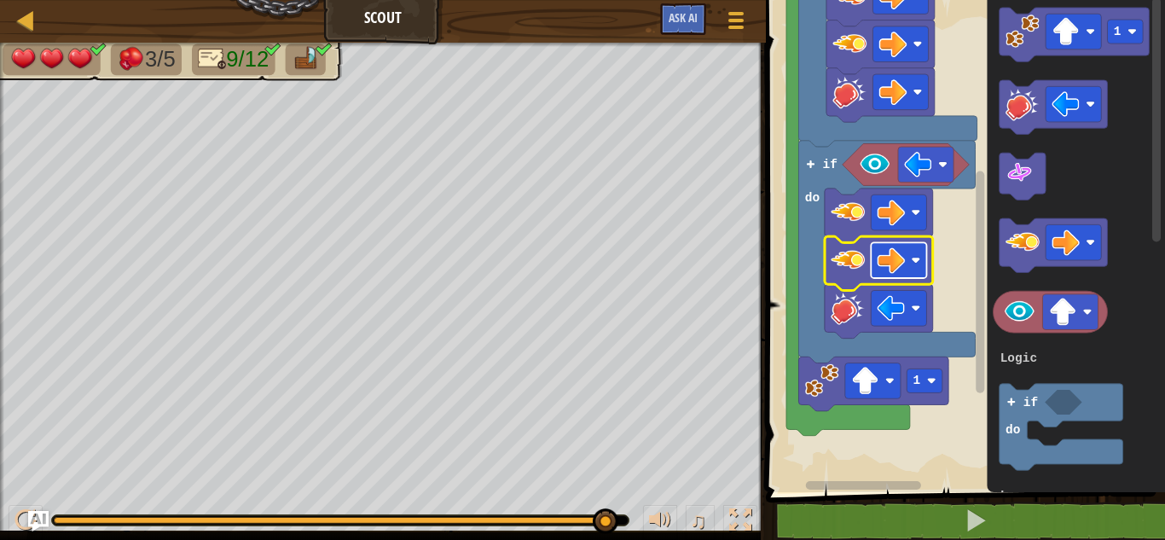
click at [894, 259] on image "Blockly Workspace" at bounding box center [892, 260] width 28 height 28
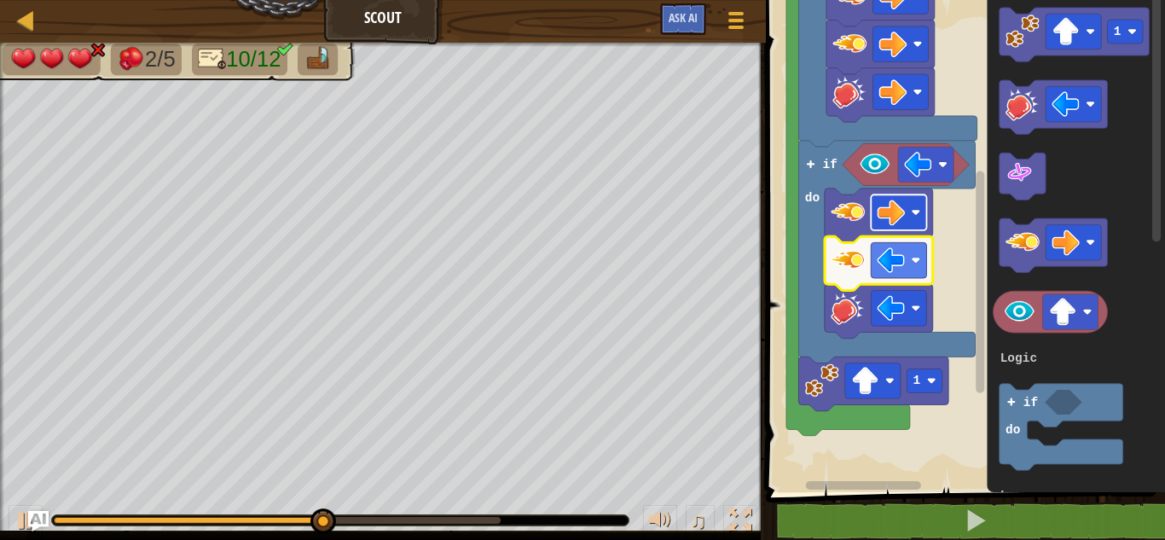
click at [905, 207] on rect "Blockly Workspace" at bounding box center [898, 212] width 55 height 36
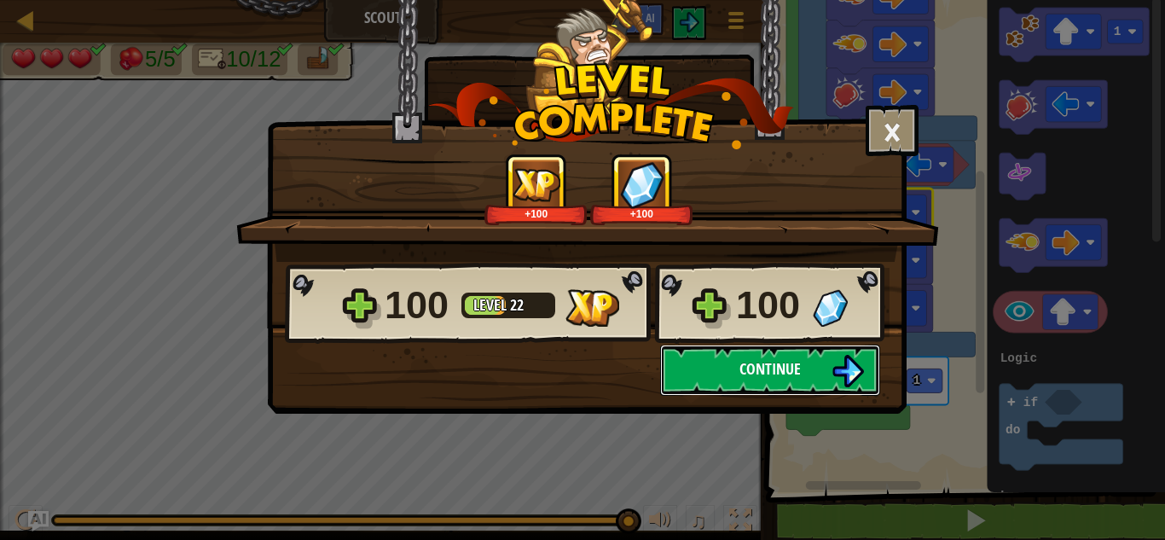
click at [770, 367] on span "Continue" at bounding box center [769, 368] width 61 height 21
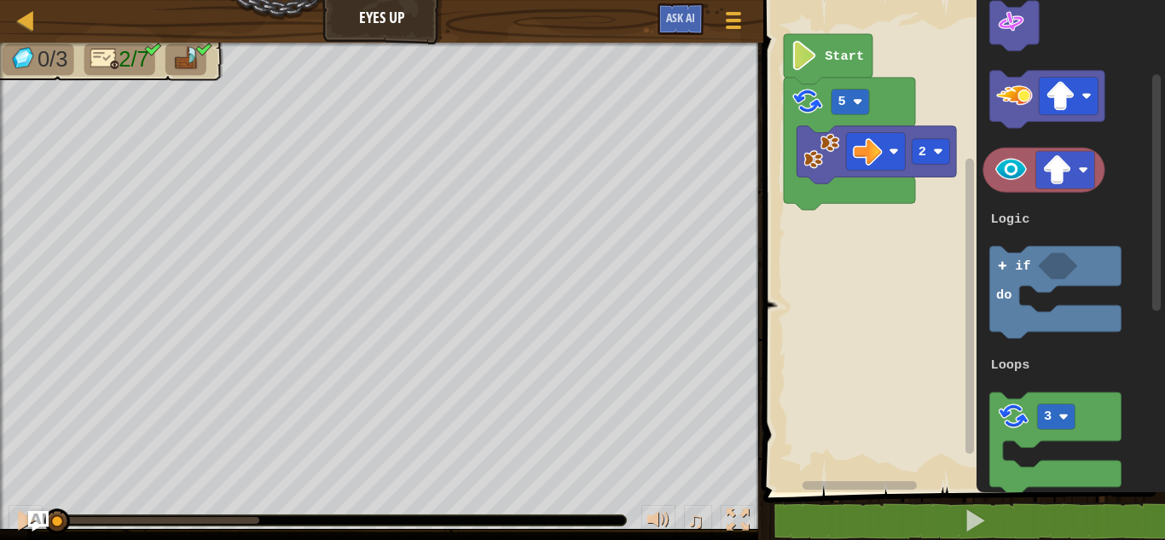
click at [942, 266] on div "Logic Loops 2 5 Start 1 3 if do Logic Loops" at bounding box center [961, 241] width 407 height 501
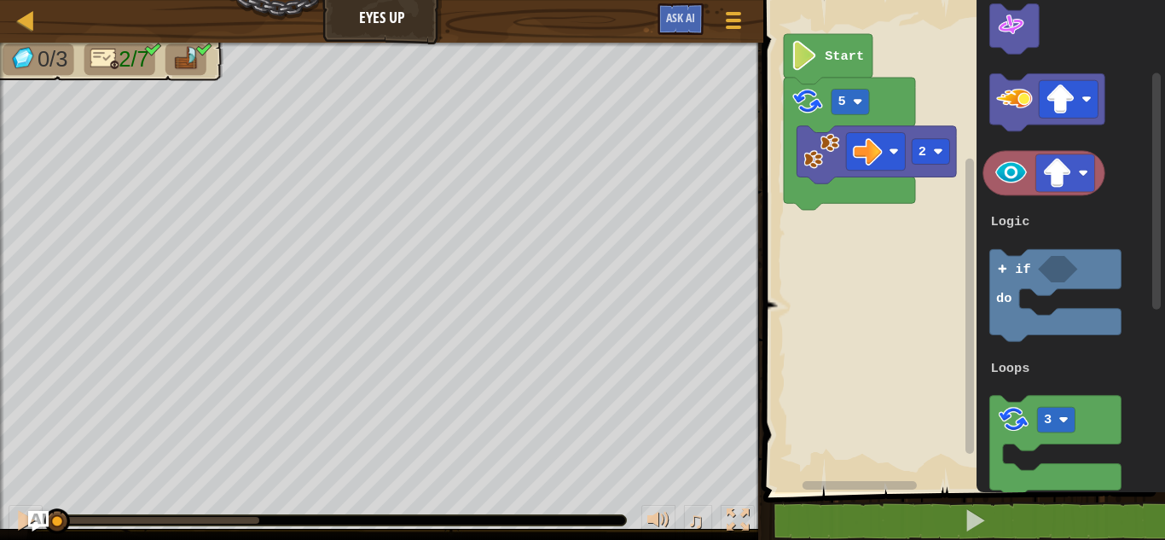
click at [1162, 268] on div "Logic Loops 2 5 Start 1 3 if do Logic Loops" at bounding box center [961, 241] width 407 height 501
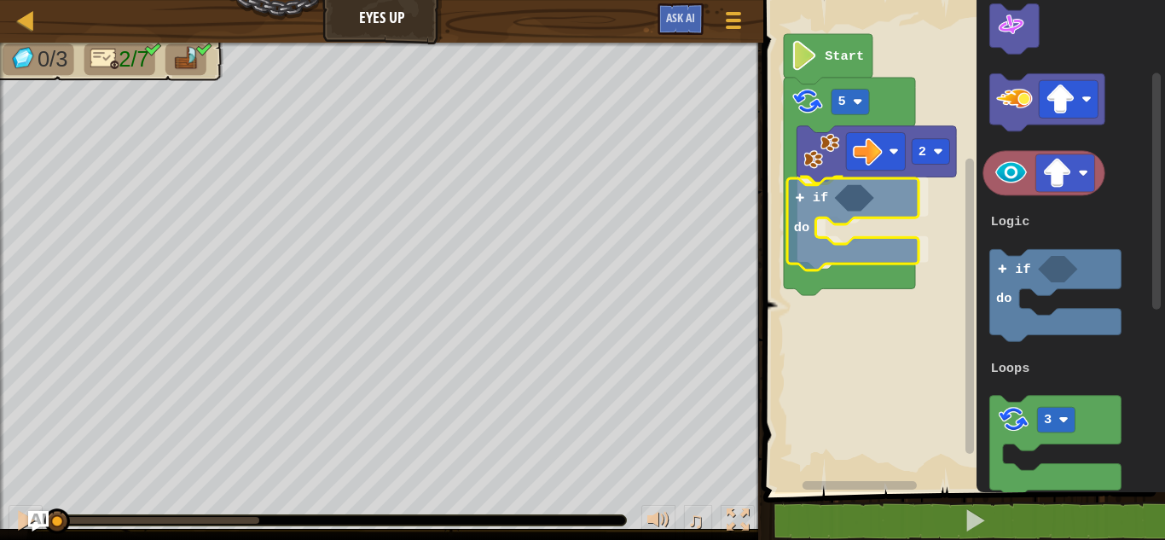
click at [814, 190] on div "Logic Loops 2 if do 5 Start 1 3 if do Logic Loops if do" at bounding box center [961, 241] width 407 height 501
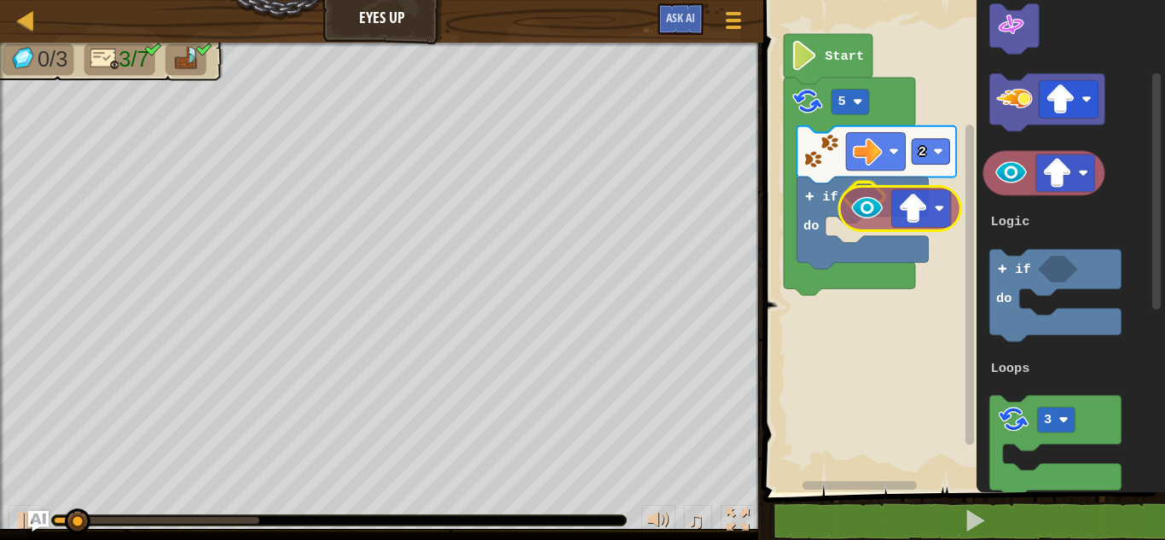
click at [859, 206] on div "Logic Loops 2 if do 5 Start 1 3 if do Logic Loops" at bounding box center [961, 241] width 407 height 501
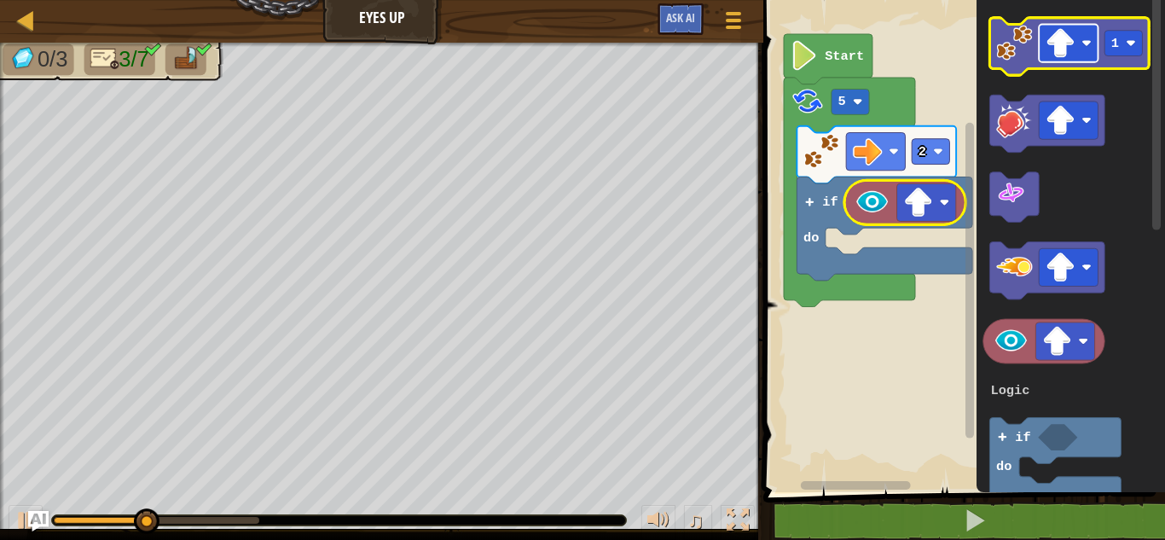
click at [1041, 49] on rect "Blockly Workspace" at bounding box center [1068, 44] width 59 height 38
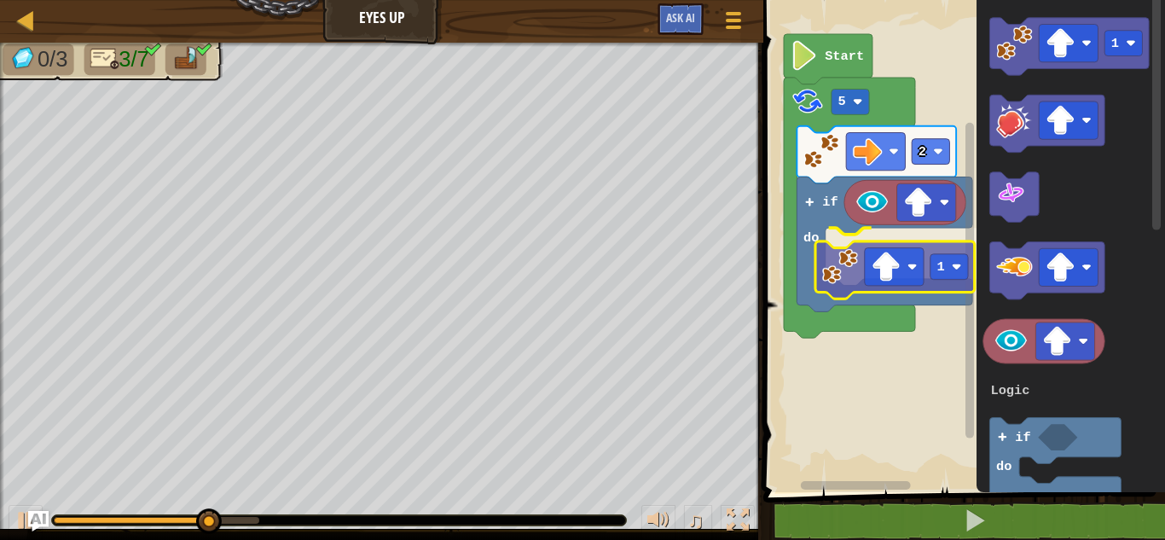
click at [858, 267] on div "Logic Loops 2 if do 1 5 Start 1 3 if do Logic Loops 1" at bounding box center [961, 241] width 407 height 501
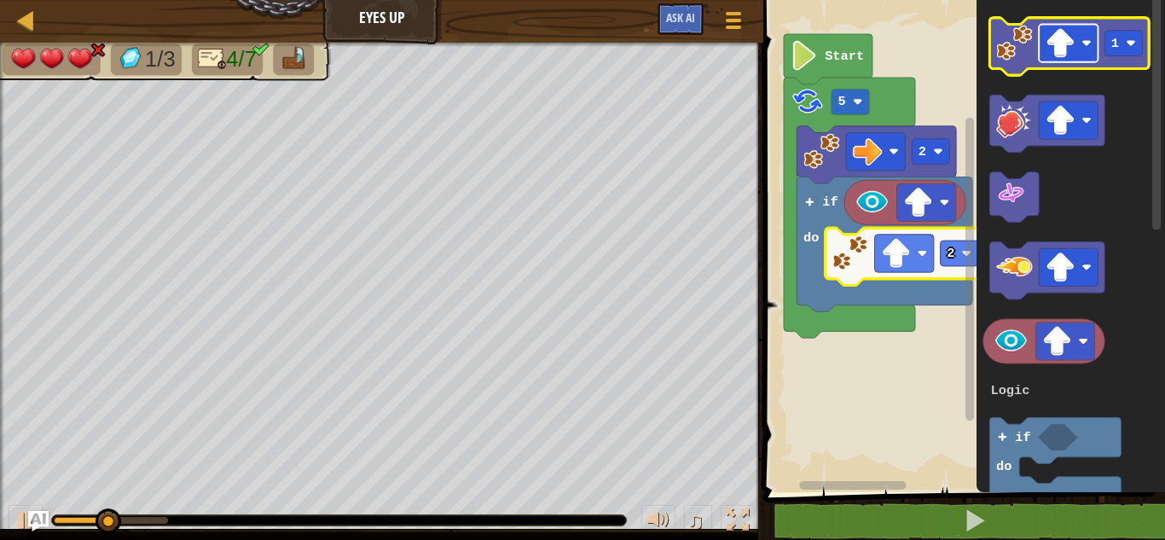
click at [1041, 44] on rect "Blockly Workspace" at bounding box center [1068, 44] width 59 height 38
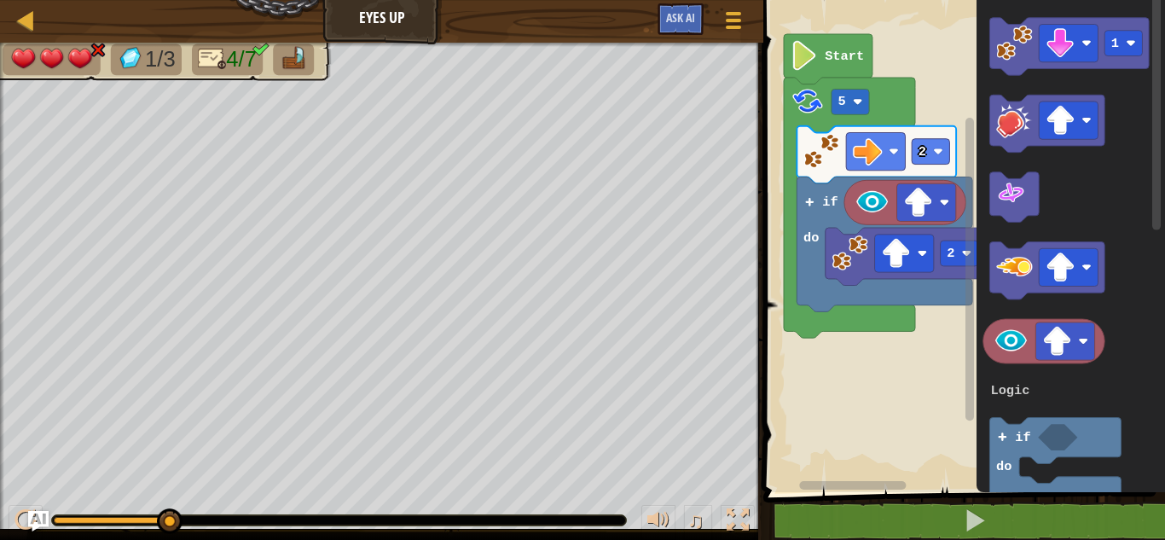
click at [957, 210] on div "Logic Loops Start 5 2 if do 2 1 3 if do Logic Loops" at bounding box center [961, 241] width 407 height 501
click at [1116, 40] on text "1" at bounding box center [1115, 43] width 8 height 15
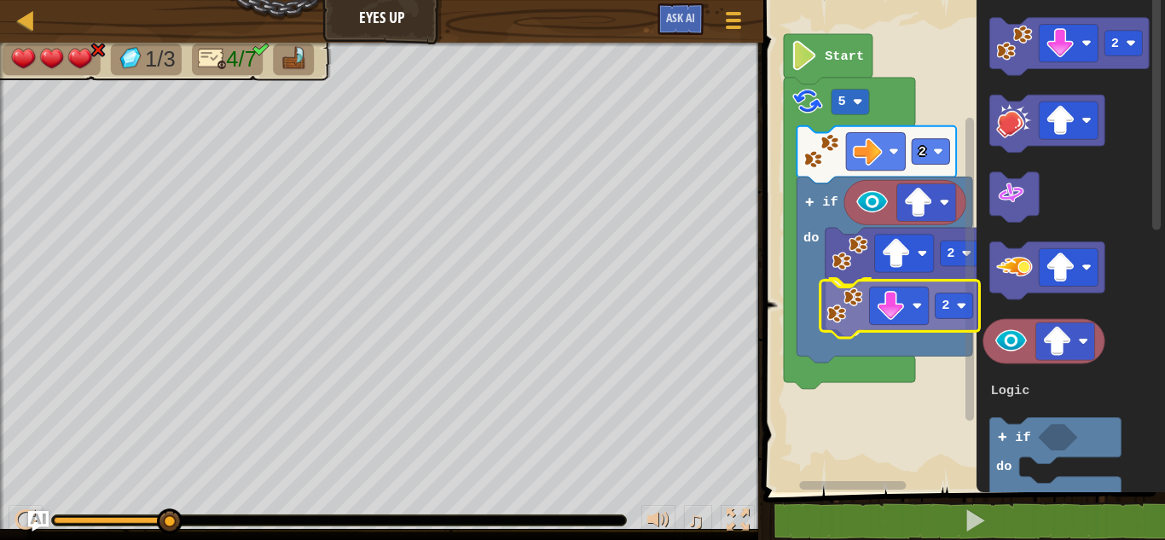
click at [858, 308] on div "Logic Loops Start 5 2 if do 2 2 2 3 if do Logic Loops 2" at bounding box center [961, 241] width 407 height 501
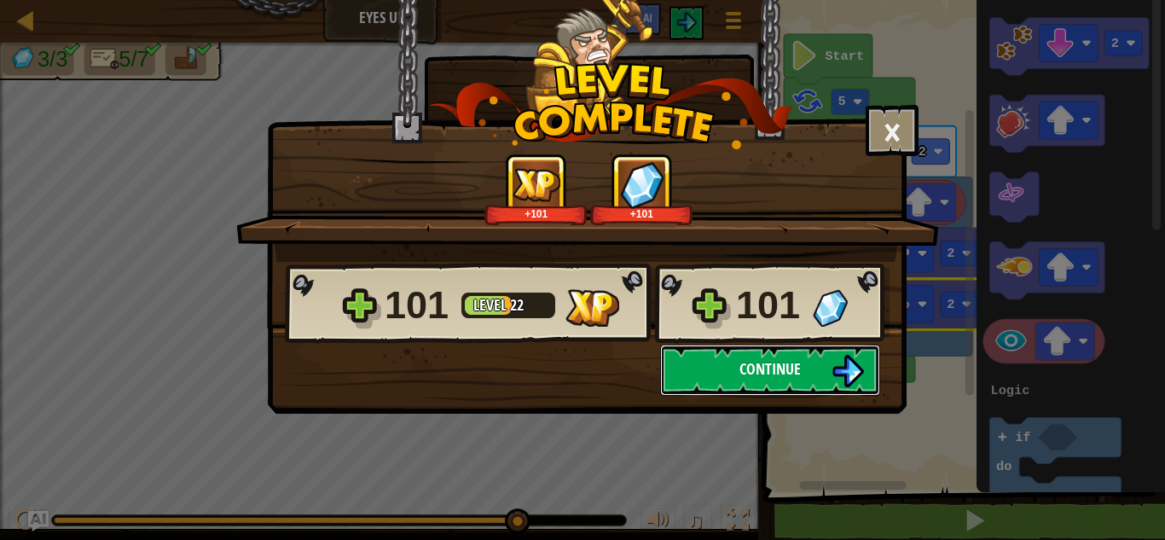
click at [709, 361] on button "Continue" at bounding box center [770, 370] width 220 height 51
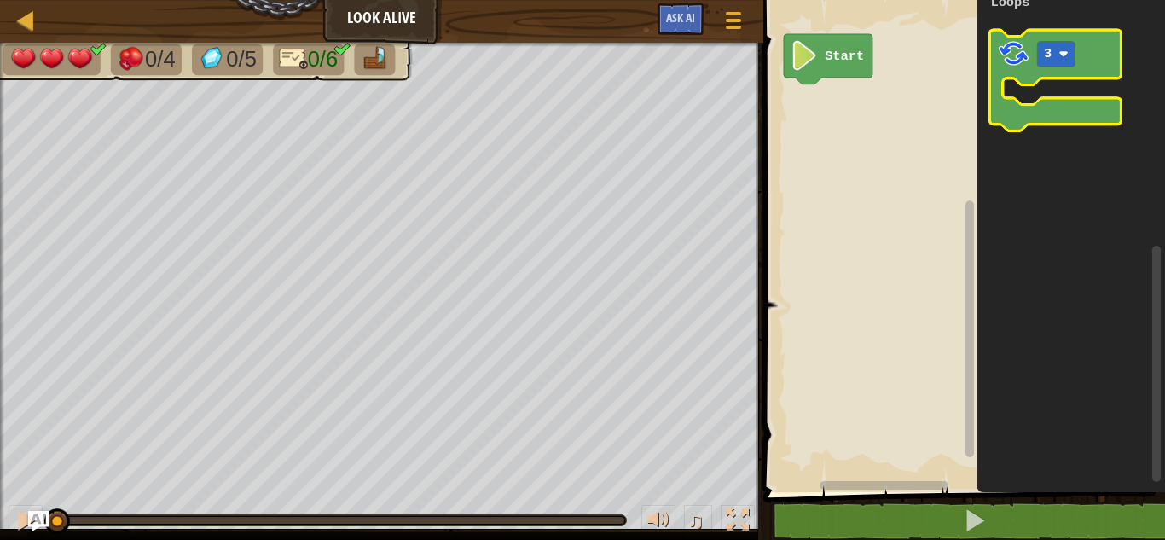
click at [1026, 97] on rect "Blockly Workspace" at bounding box center [1055, 80] width 131 height 101
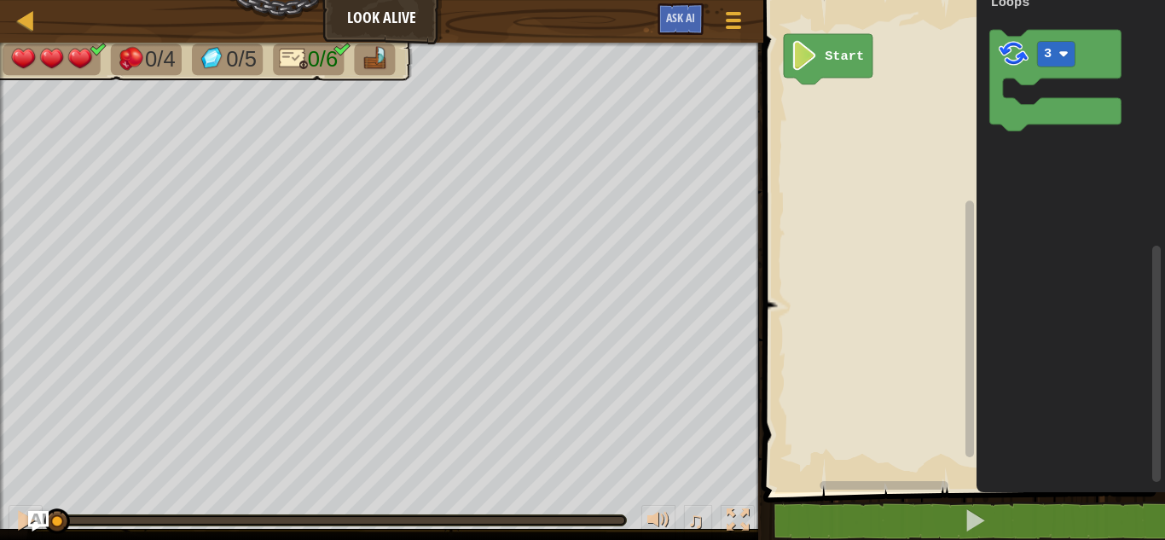
click at [1012, 131] on icon "Blockly Workspace" at bounding box center [1071, 241] width 188 height 501
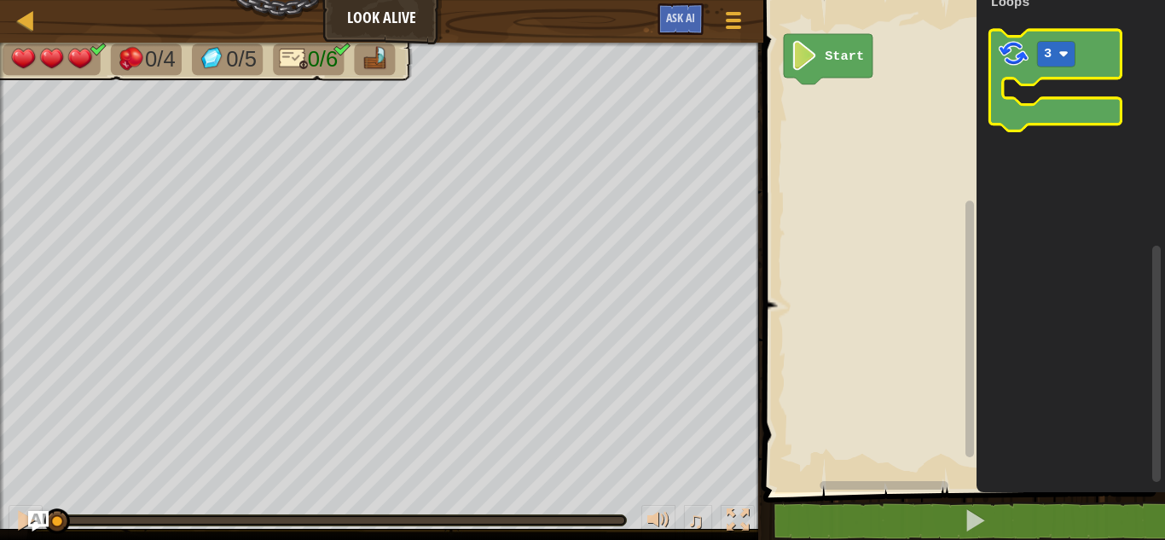
click at [1019, 122] on icon "Blockly Workspace" at bounding box center [1055, 80] width 131 height 101
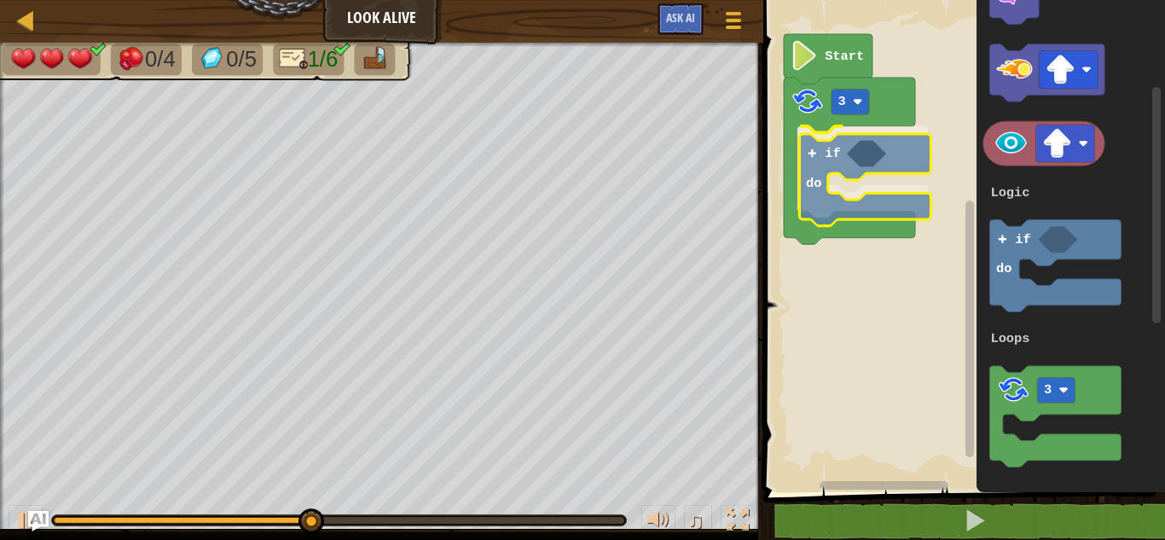
click at [884, 210] on div "Logic Loops Start 3 if do 1 3 if do Logic Loops if do" at bounding box center [961, 241] width 407 height 501
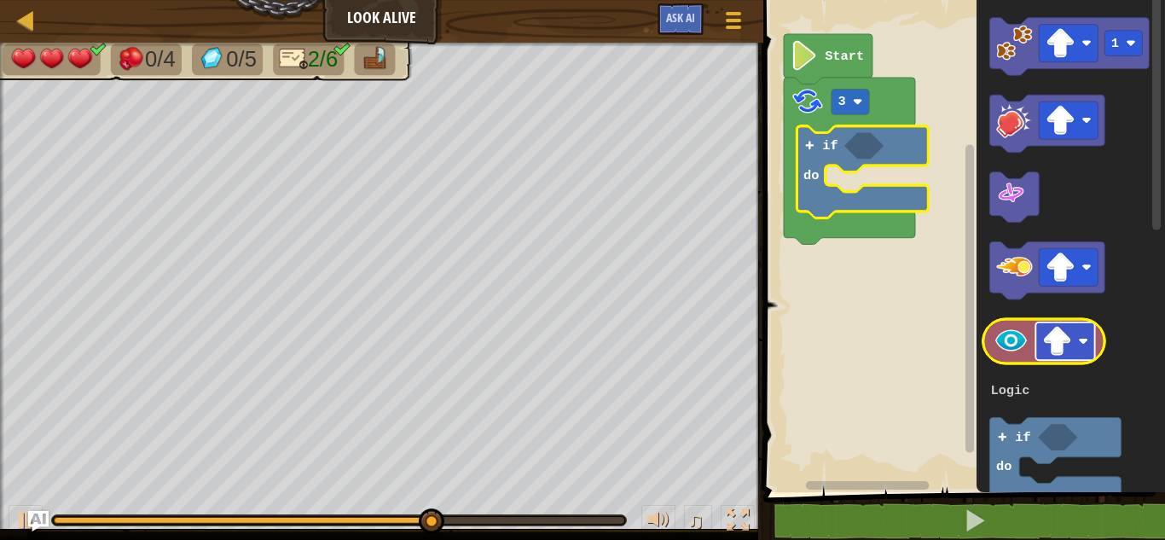
click at [1052, 339] on image "Blockly Workspace" at bounding box center [1057, 342] width 30 height 30
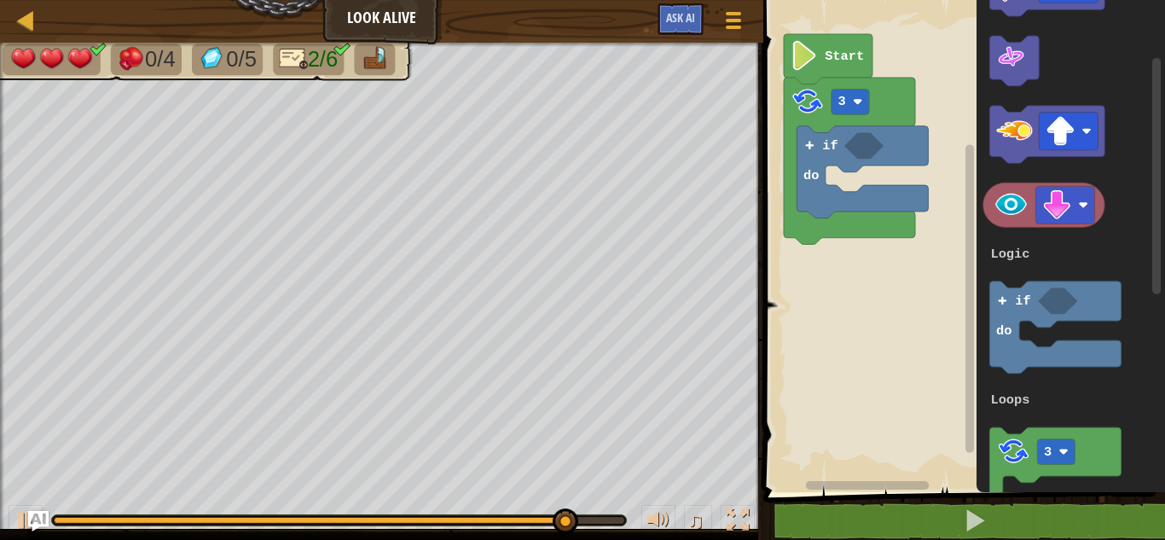
click at [919, 210] on div "Logic Loops Start 3 if do 1 3 if do Logic Loops" at bounding box center [961, 241] width 407 height 501
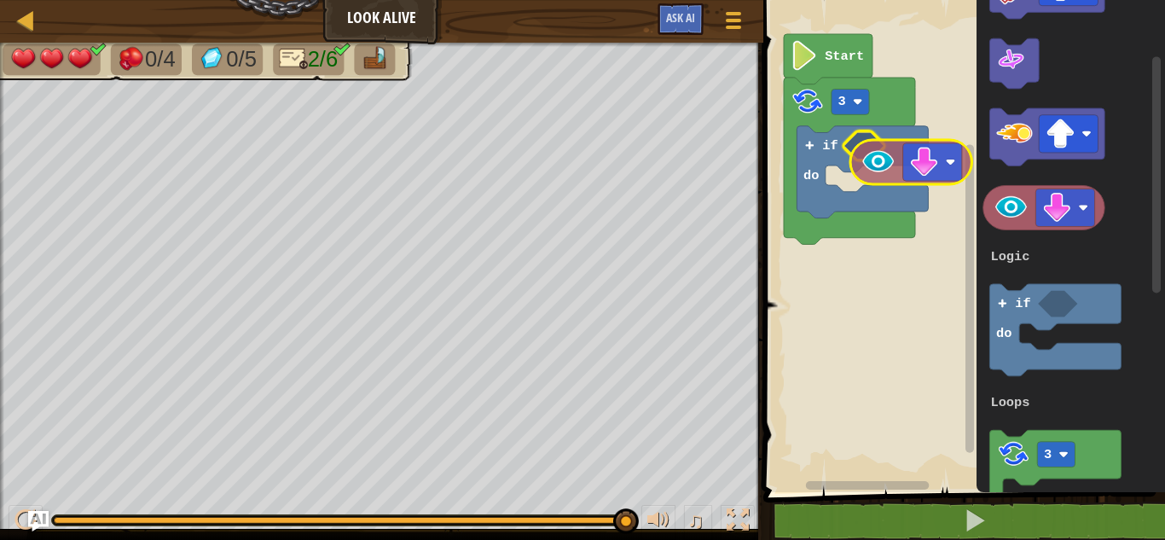
click at [884, 159] on div "Logic Loops Start 3 if do 1 3 if do Logic Loops" at bounding box center [961, 241] width 407 height 501
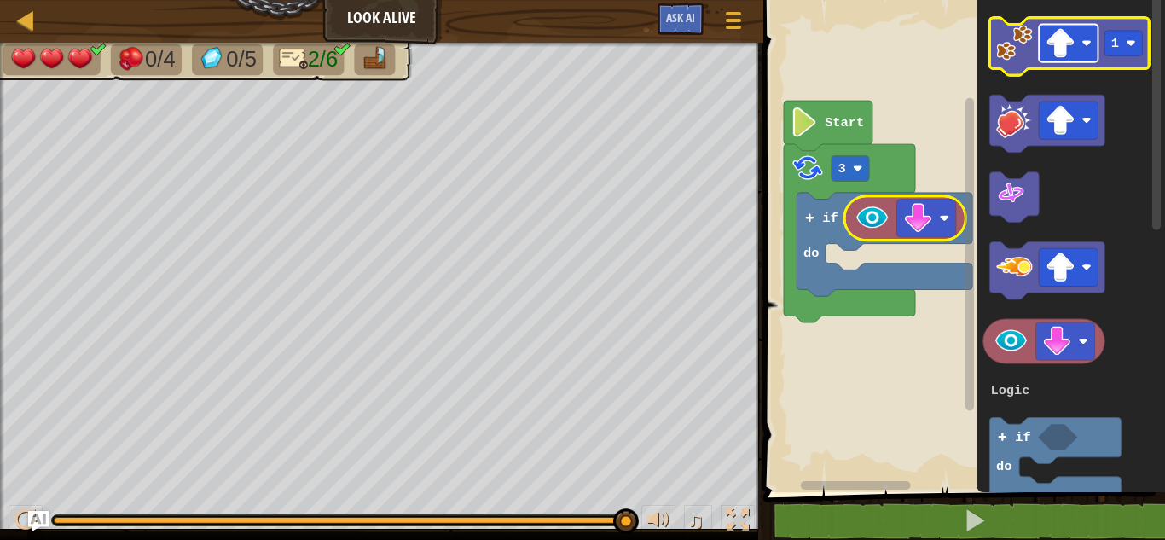
click at [1049, 43] on image "Blockly Workspace" at bounding box center [1061, 43] width 30 height 30
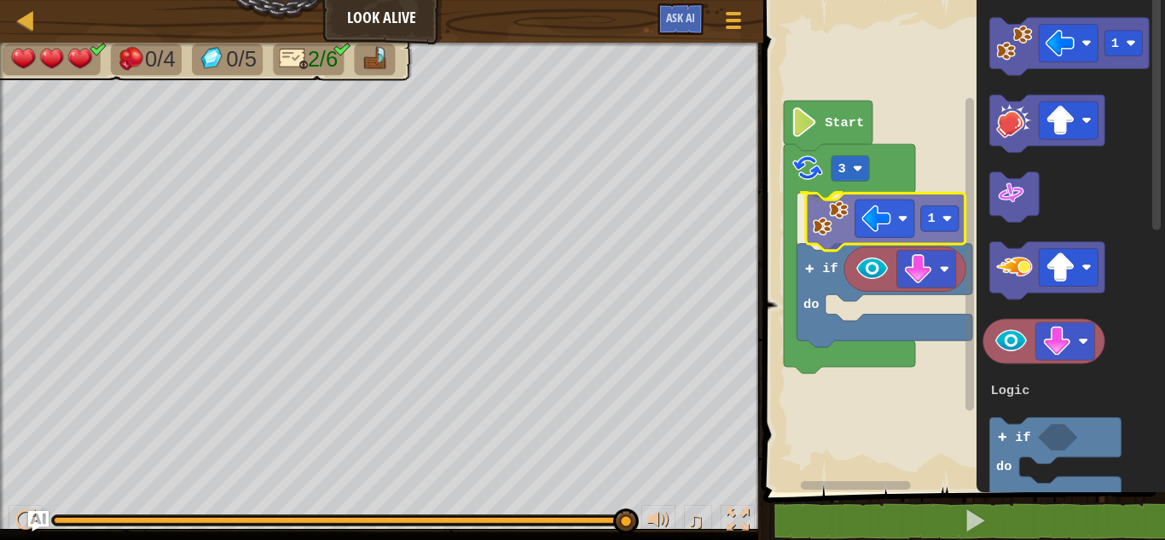
click at [828, 212] on div "Logic Loops Start 3 1 if do 1 3 if do Logic Loops 1" at bounding box center [961, 241] width 407 height 501
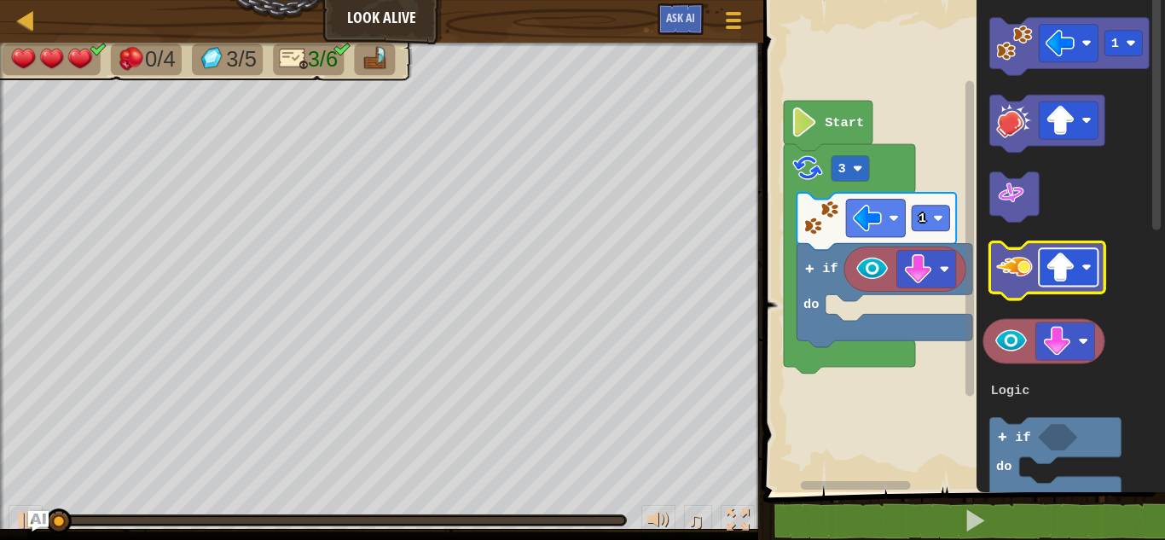
click at [1061, 252] on image "Blockly Workspace" at bounding box center [1061, 267] width 30 height 30
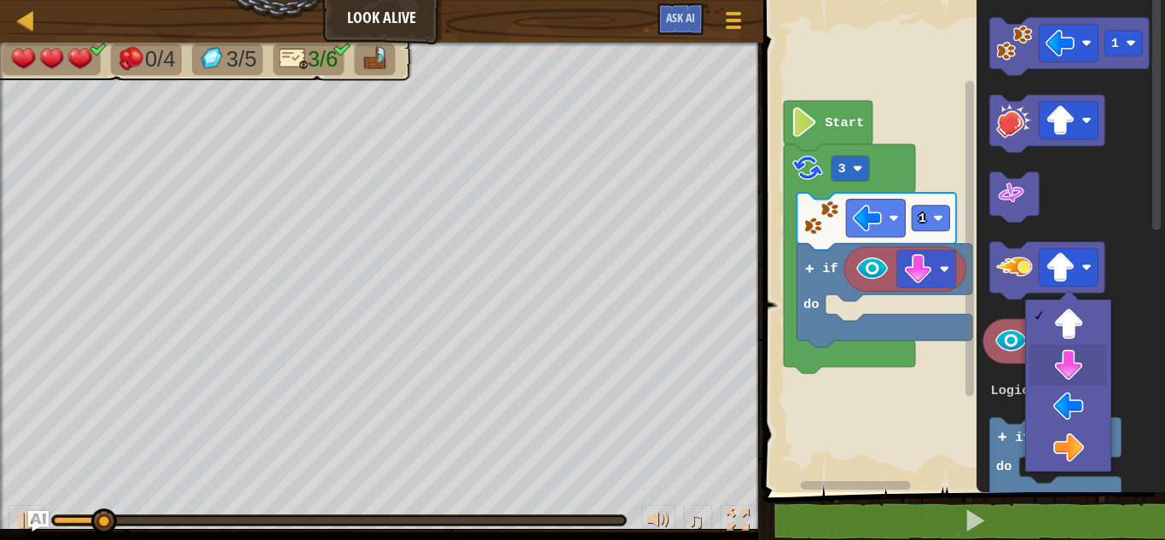
drag, startPoint x: 1082, startPoint y: 362, endPoint x: 1078, endPoint y: 353, distance: 9.5
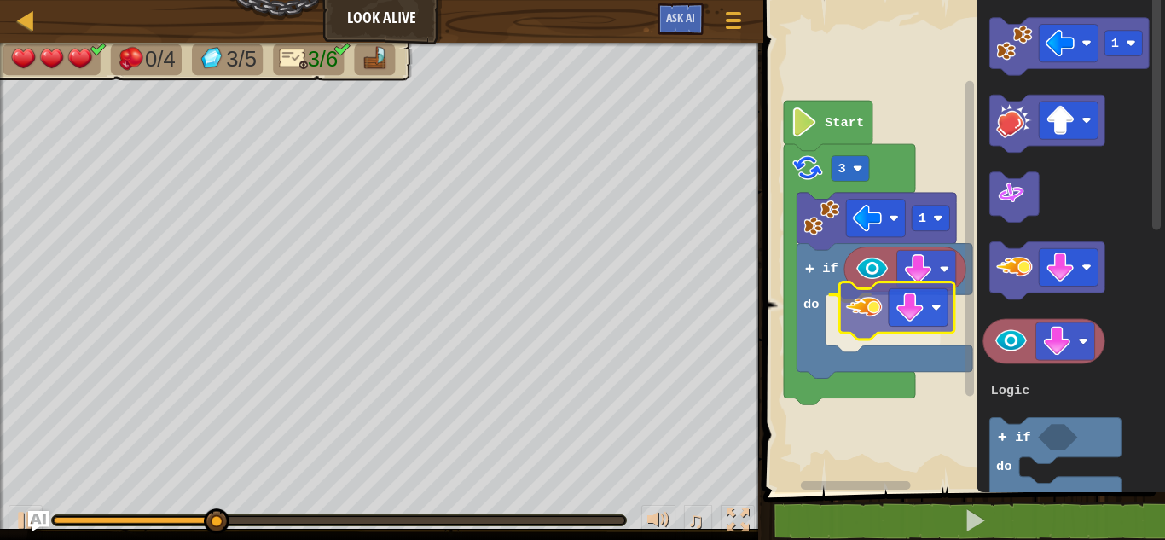
click at [859, 310] on div "Logic Loops Start 3 1 if do 1 3 if do Logic Loops" at bounding box center [961, 241] width 407 height 501
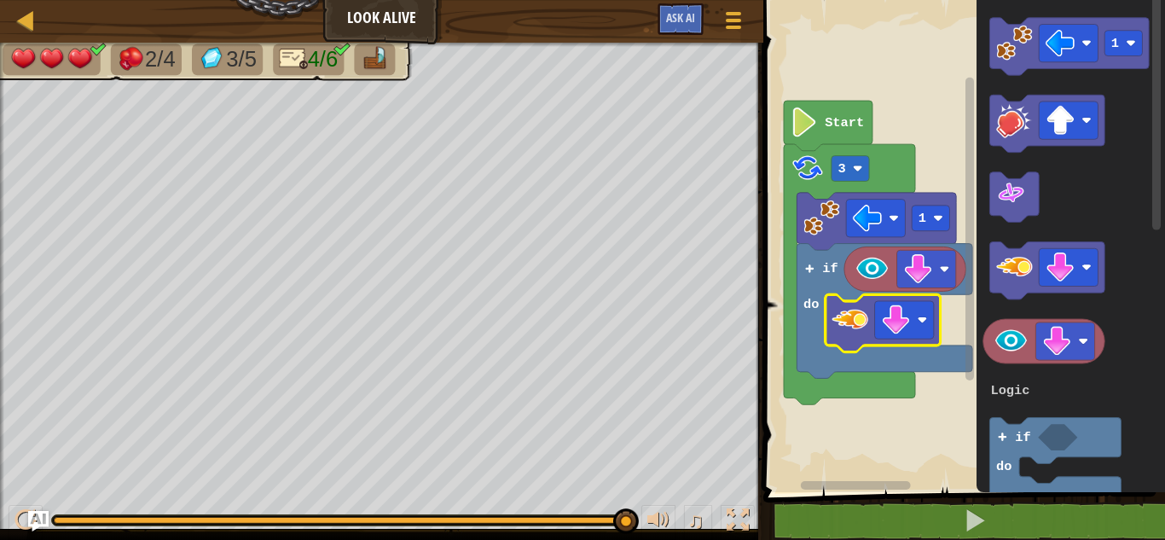
click at [838, 151] on icon "Blockly Workspace" at bounding box center [849, 274] width 131 height 260
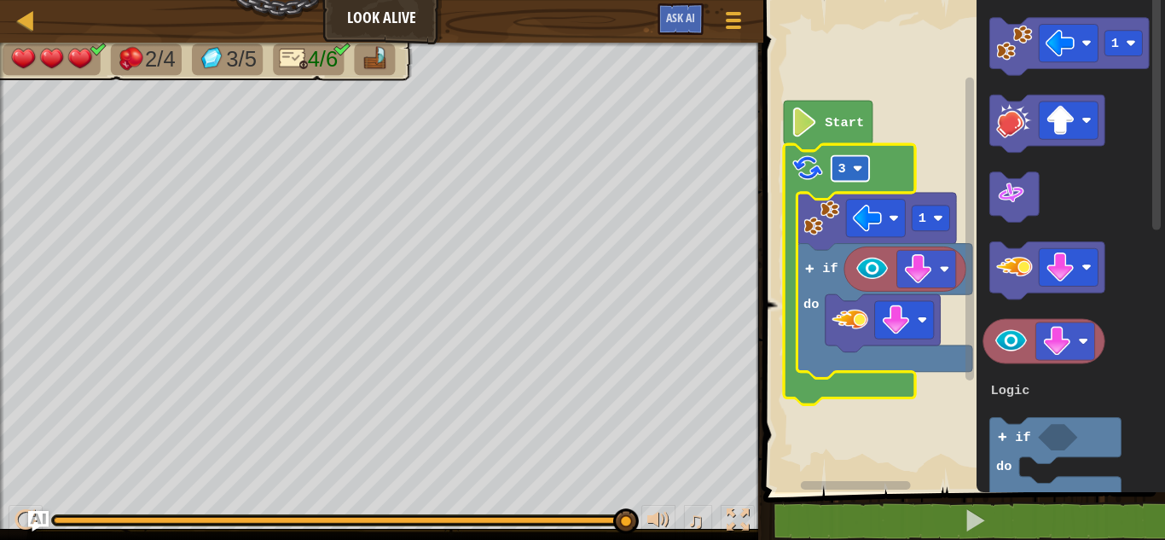
click at [841, 158] on rect "Blockly Workspace" at bounding box center [851, 169] width 38 height 26
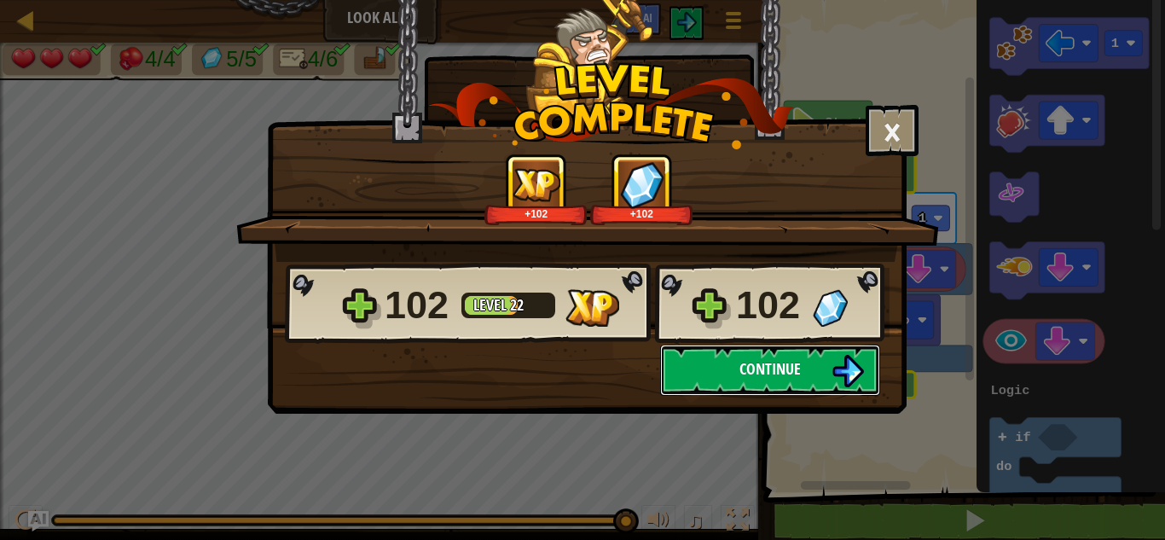
click at [791, 383] on button "Continue" at bounding box center [770, 370] width 220 height 51
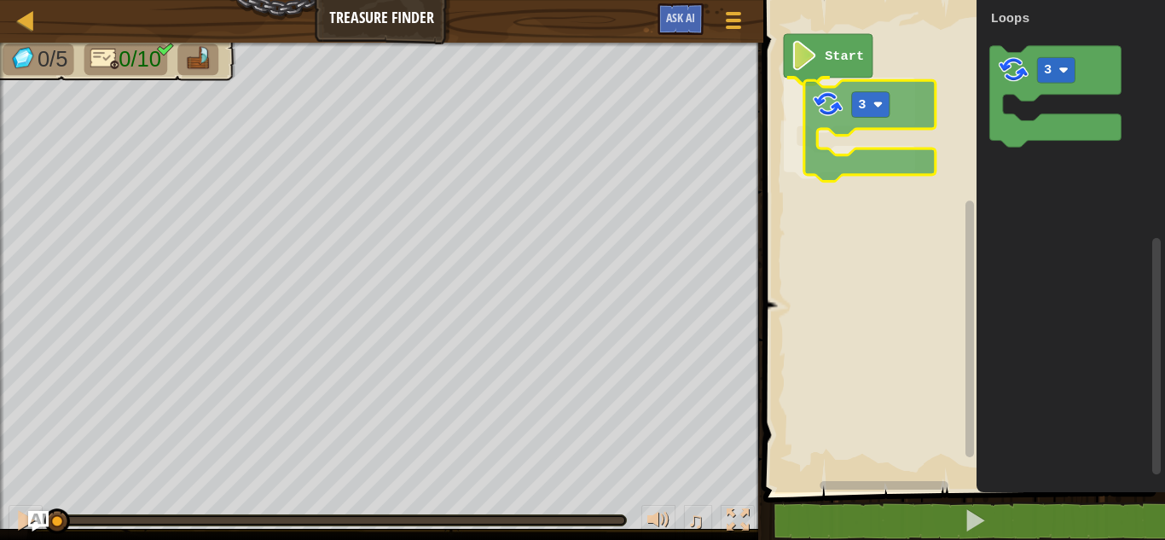
click at [855, 120] on div "Logic Loops Start 3 1 3 if do Logic Loops 3" at bounding box center [961, 241] width 407 height 501
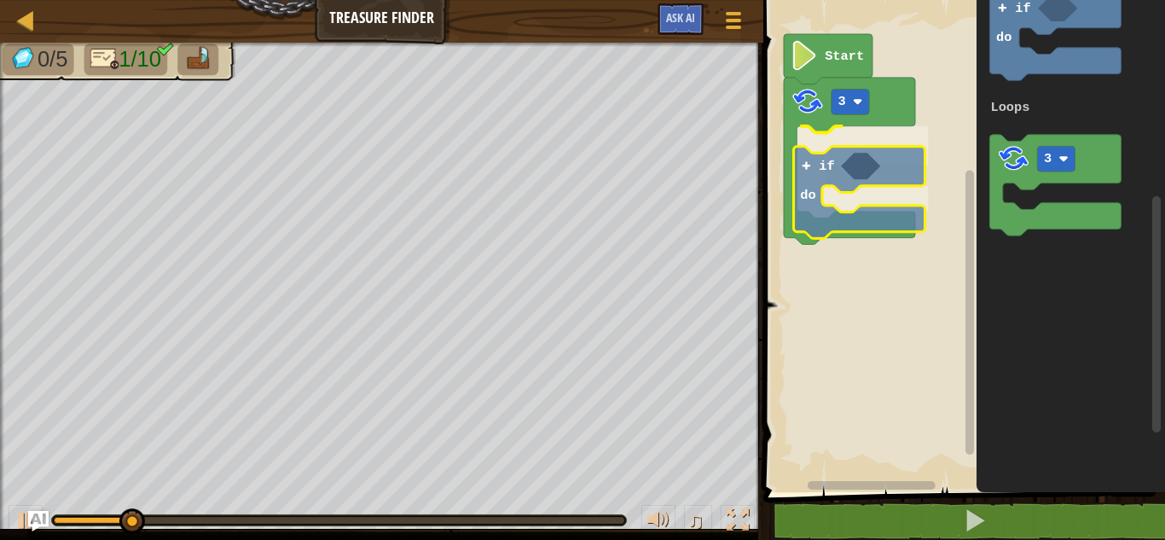
click at [843, 211] on div "Logic Loops Start 3 if do 1 3 if do Logic Loops if do" at bounding box center [961, 241] width 407 height 501
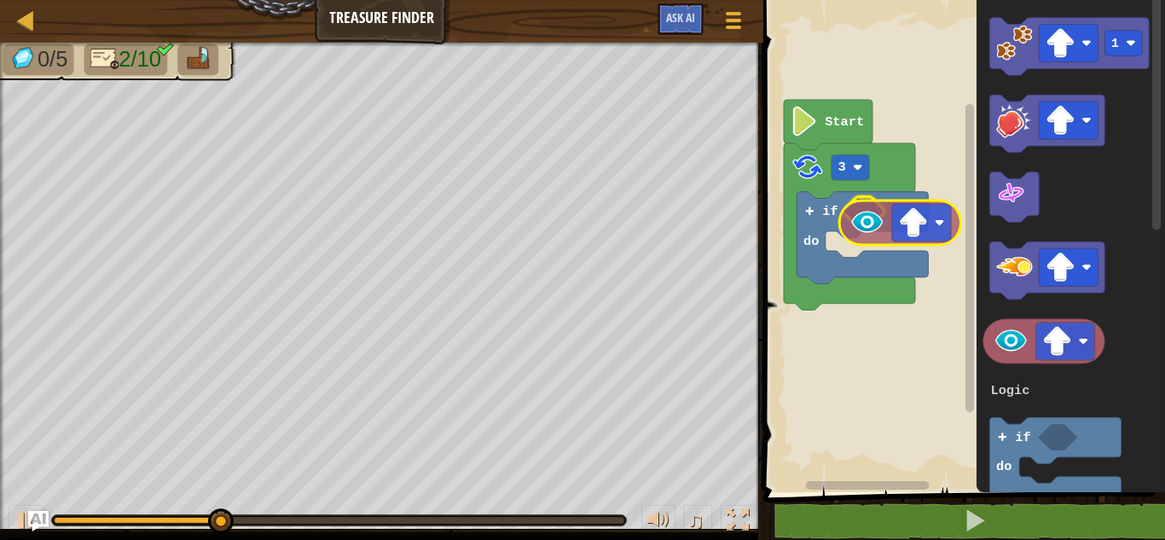
click at [875, 217] on div "Logic Loops Start 3 if do 1 3 if do Logic Loops" at bounding box center [961, 241] width 407 height 501
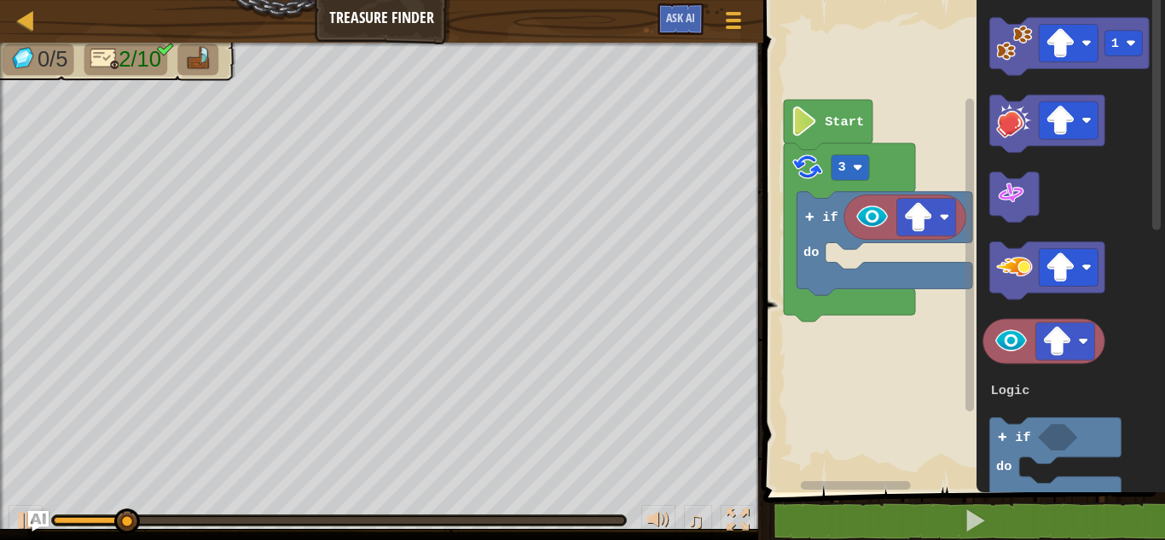
click at [873, 262] on div "Logic Loops Start 3 if do 1 3 if do Logic Loops" at bounding box center [961, 241] width 407 height 501
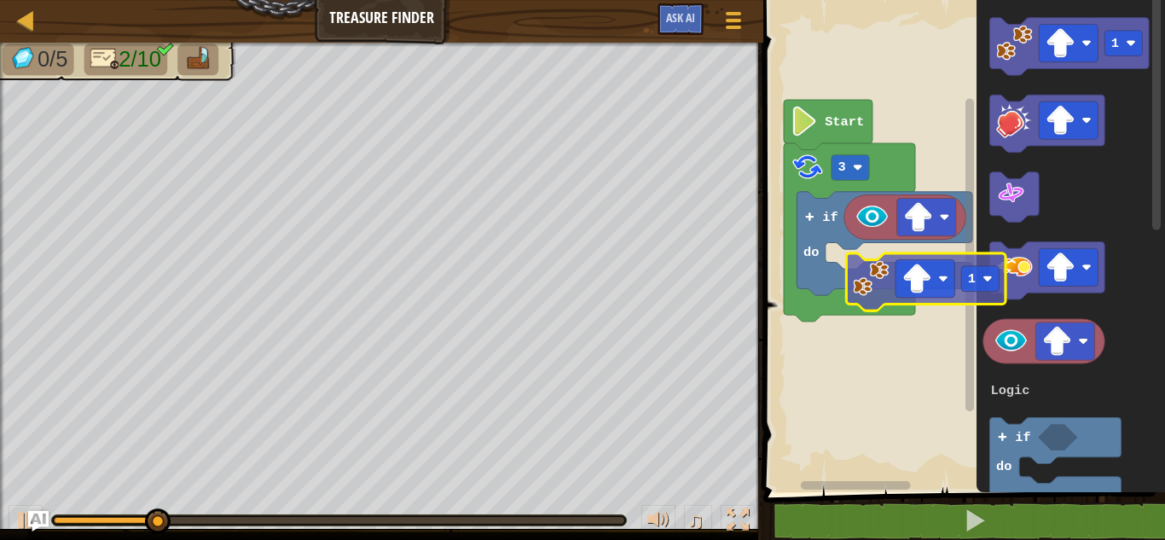
click at [853, 276] on div "Logic Loops Start 3 if do 1 3 if do Logic Loops 1" at bounding box center [961, 241] width 407 height 501
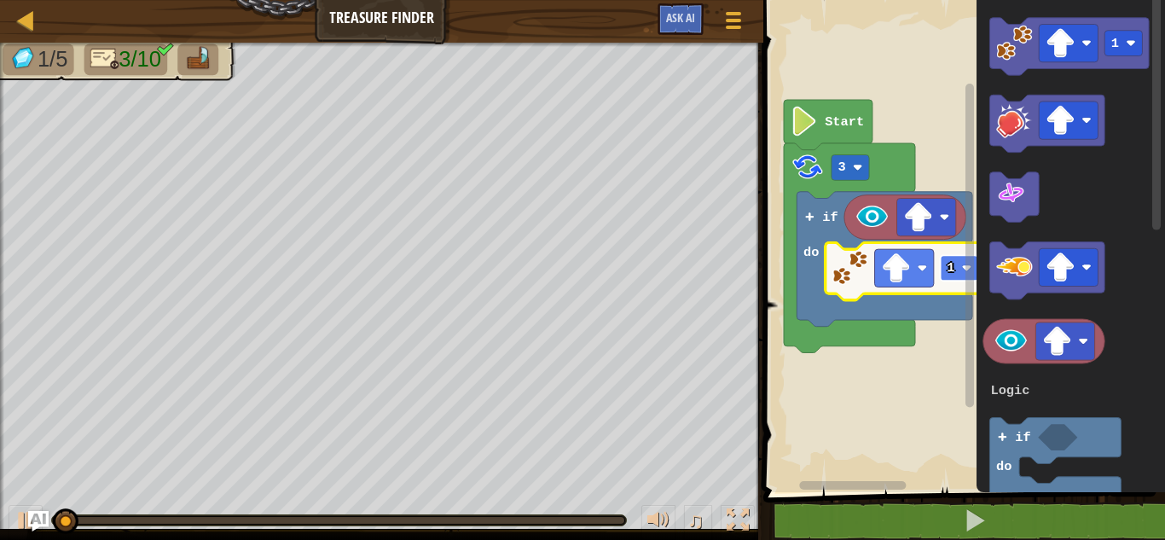
click at [949, 262] on text "1" at bounding box center [951, 267] width 8 height 15
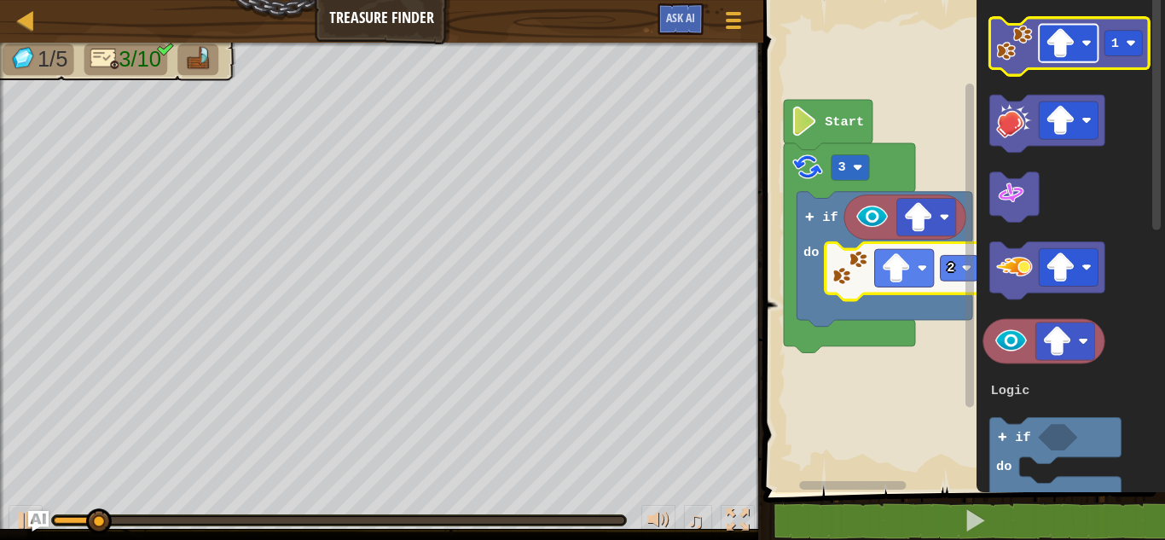
click at [1057, 54] on image "Blockly Workspace" at bounding box center [1061, 43] width 30 height 30
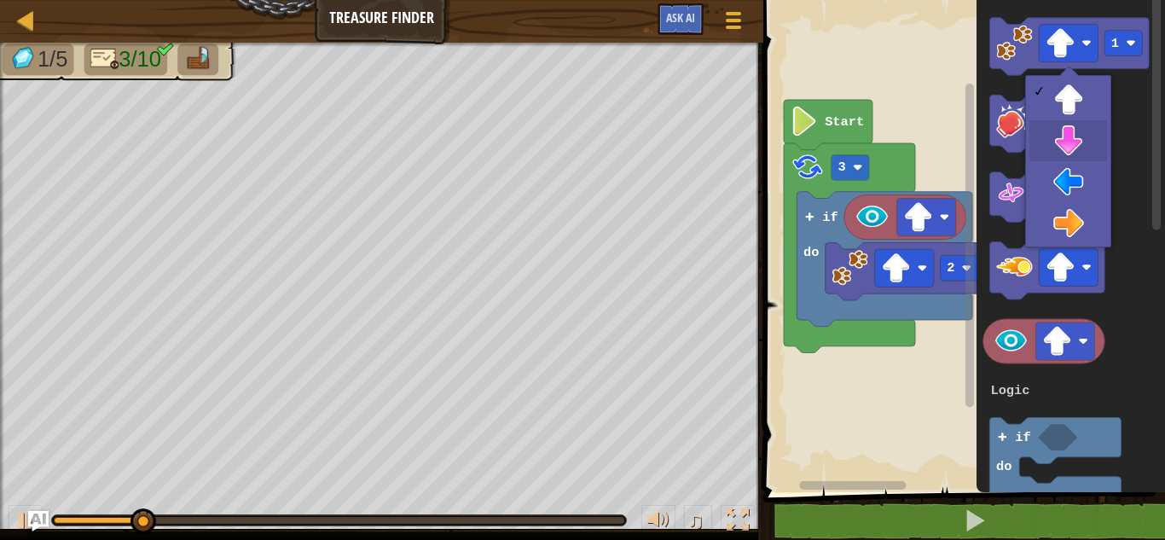
drag, startPoint x: 1052, startPoint y: 142, endPoint x: 1044, endPoint y: 135, distance: 10.9
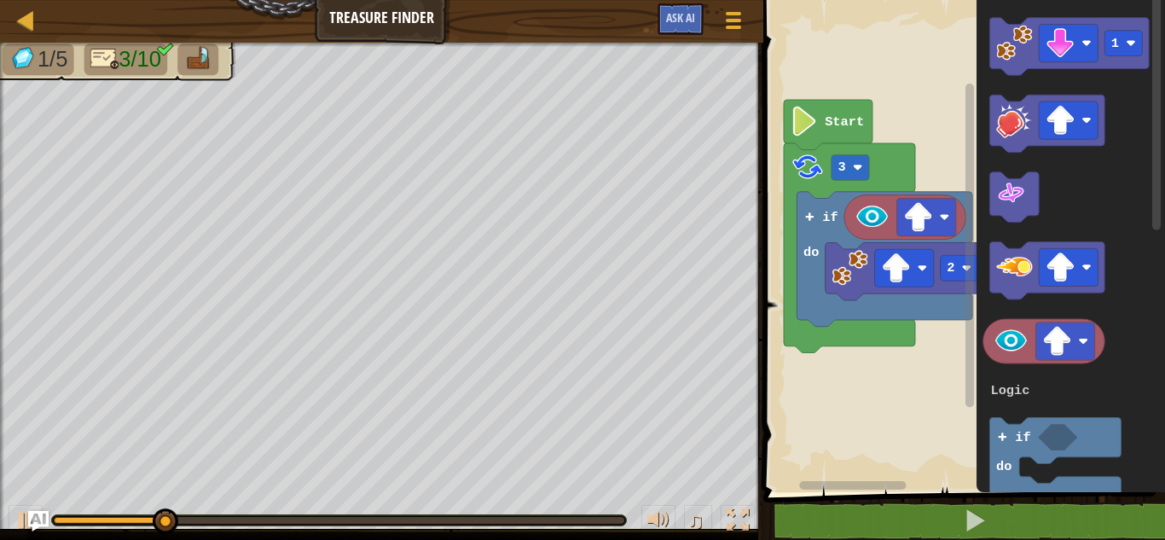
click at [936, 267] on div "Logic Loops Start 3 if do 2 1 3 if do Logic Loops" at bounding box center [961, 241] width 407 height 501
click at [961, 161] on div "Logic Loops Start 3 if do 2 1 3 if do Logic Loops" at bounding box center [961, 241] width 407 height 501
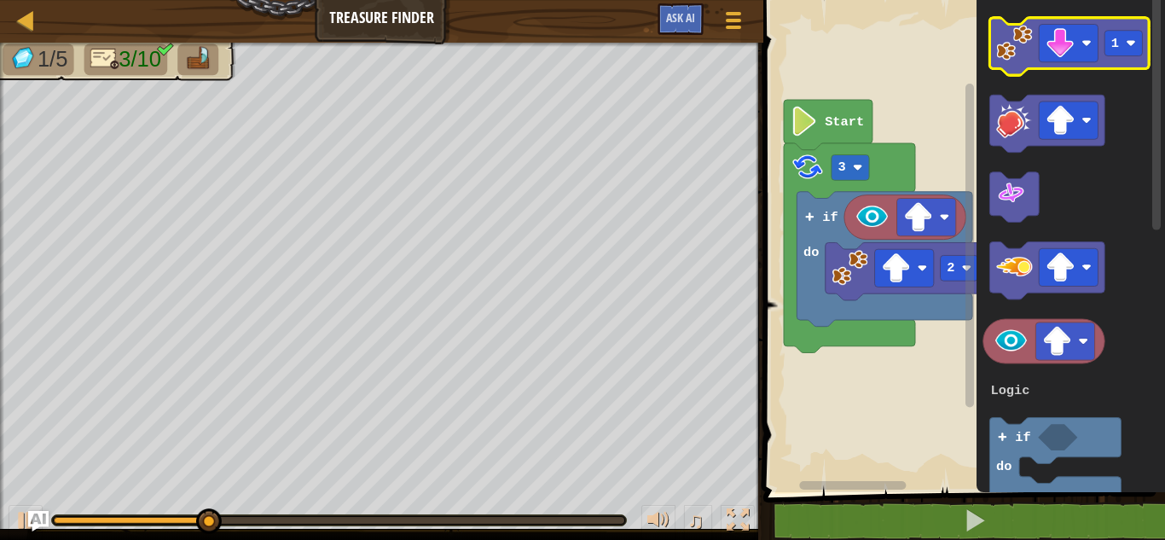
click at [1017, 32] on image "Blockly Workspace" at bounding box center [1014, 43] width 36 height 36
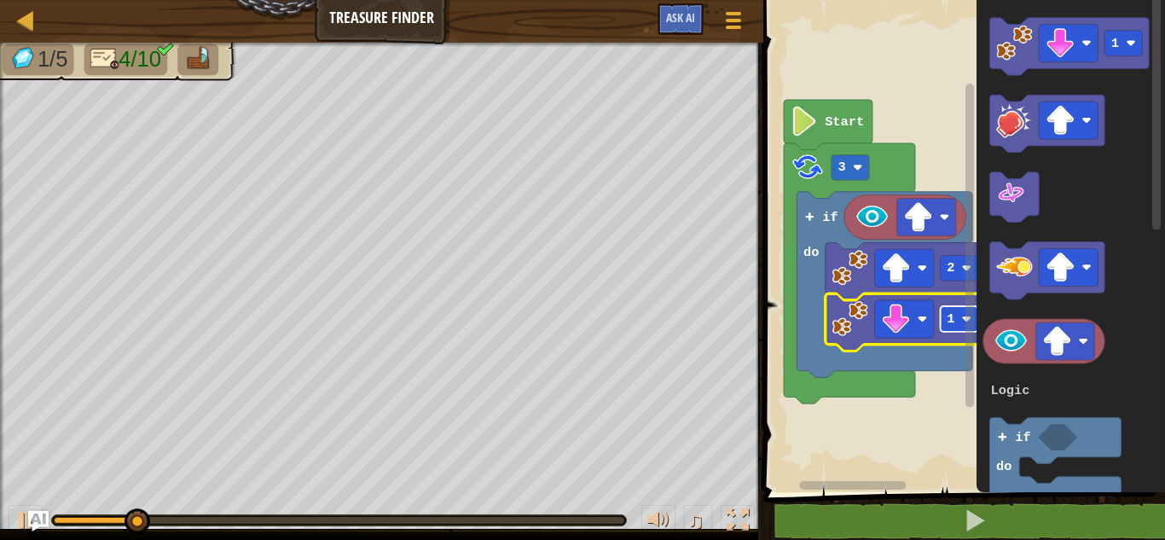
click at [944, 310] on rect "Blockly Workspace" at bounding box center [960, 319] width 38 height 26
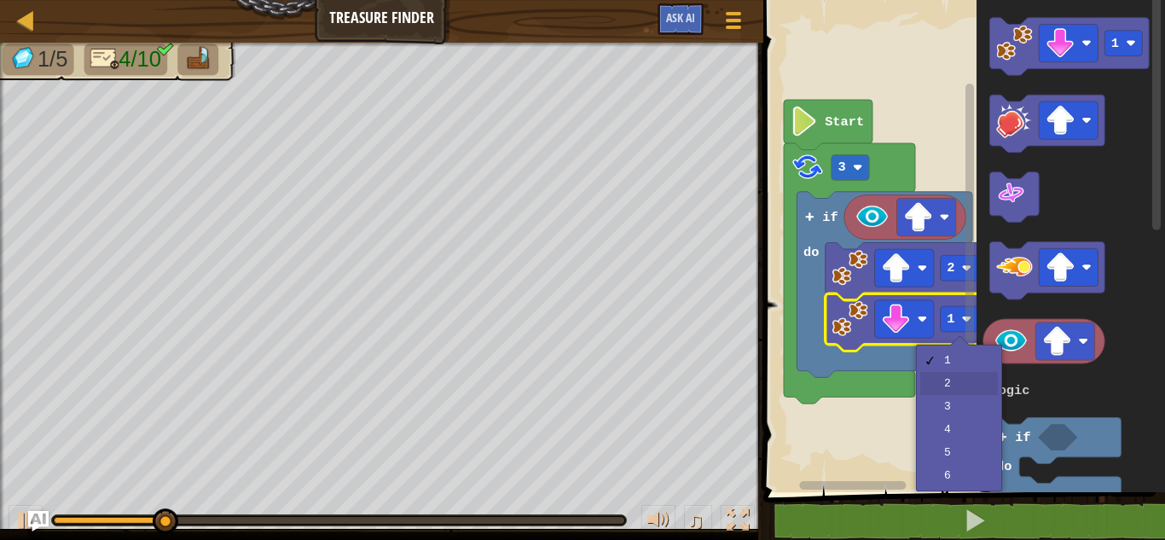
drag, startPoint x: 938, startPoint y: 383, endPoint x: 914, endPoint y: 382, distance: 23.9
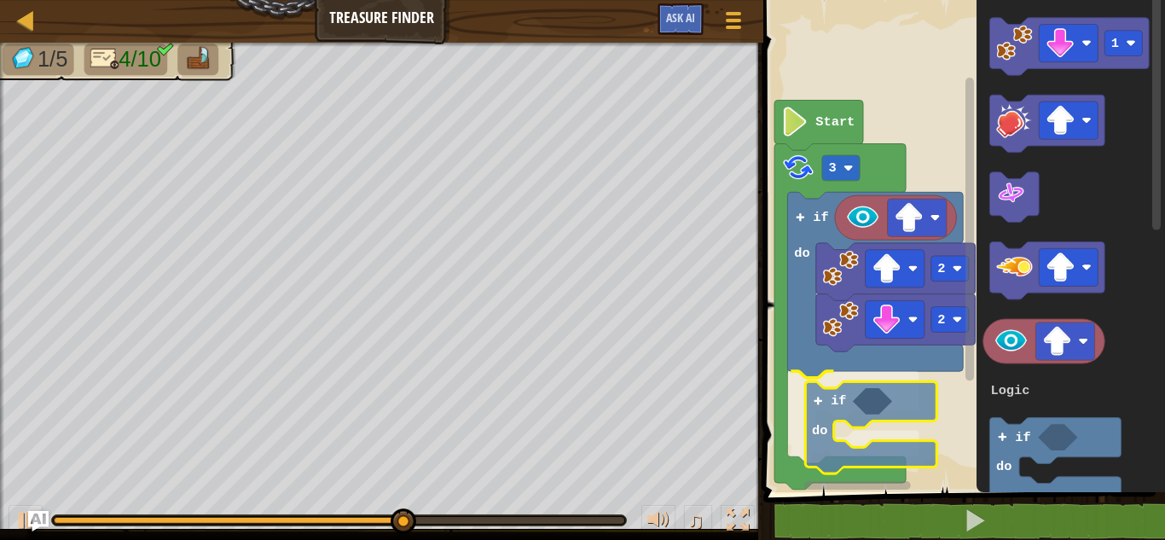
click at [856, 389] on div "Logic Loops Start 3 if do 2 2 if do 1 3 if do Logic Loops if do" at bounding box center [961, 241] width 407 height 501
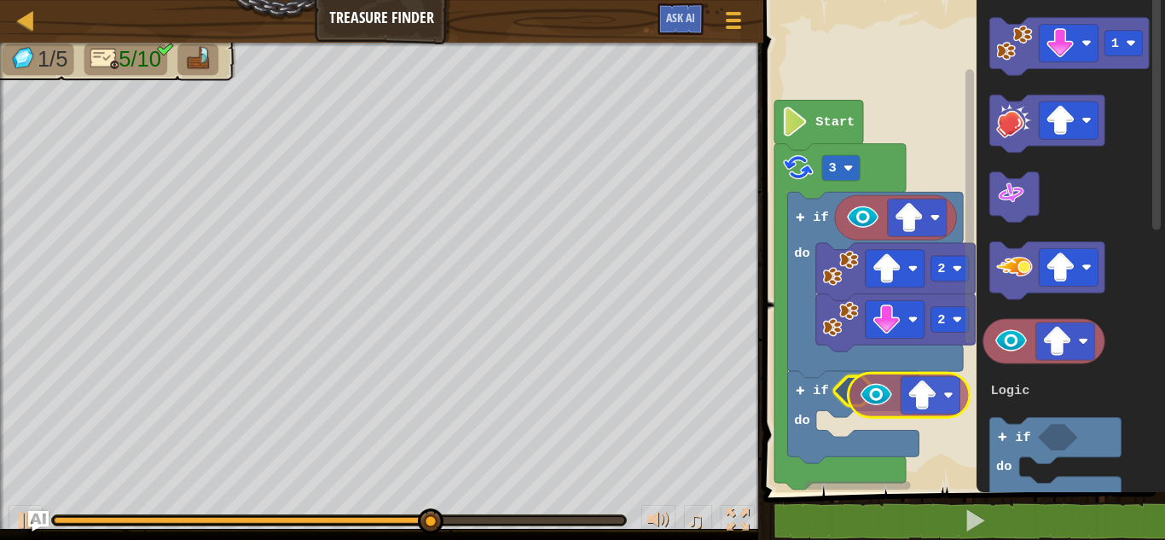
click at [884, 391] on div "Logic Loops Start 3 if do 2 2 if do 1 3 if do Logic Loops" at bounding box center [961, 241] width 407 height 501
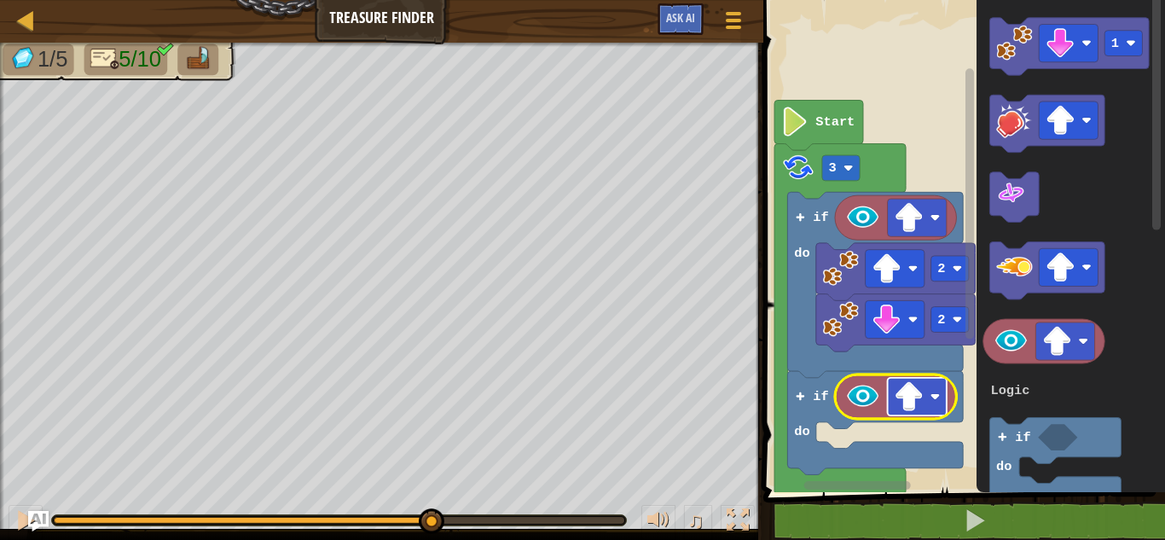
click at [901, 382] on image "Blockly Workspace" at bounding box center [909, 397] width 30 height 30
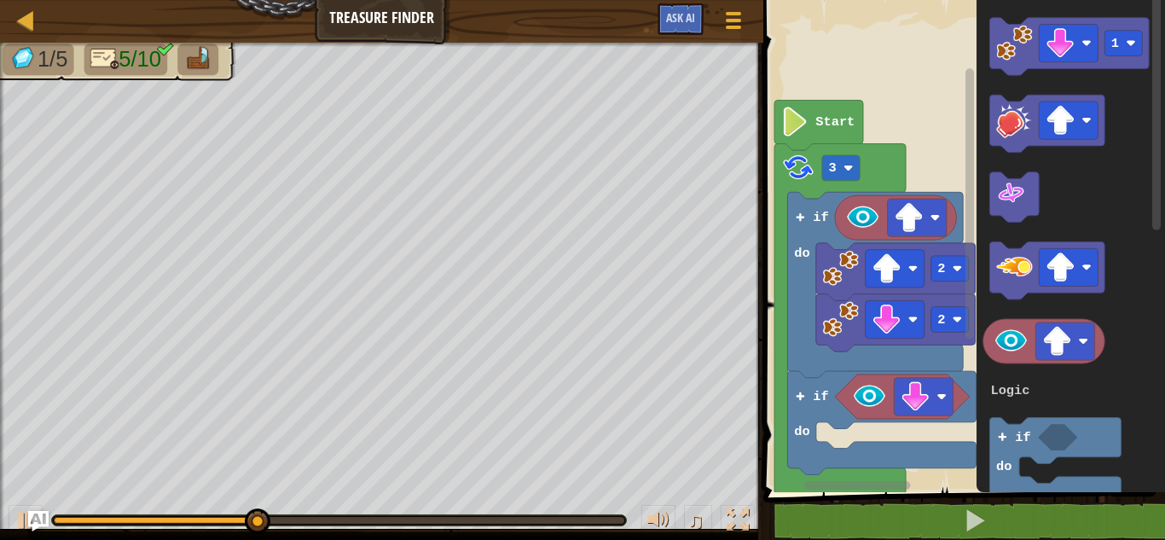
click at [989, 102] on g "1 3 if do Logic Loops" at bounding box center [1065, 341] width 165 height 646
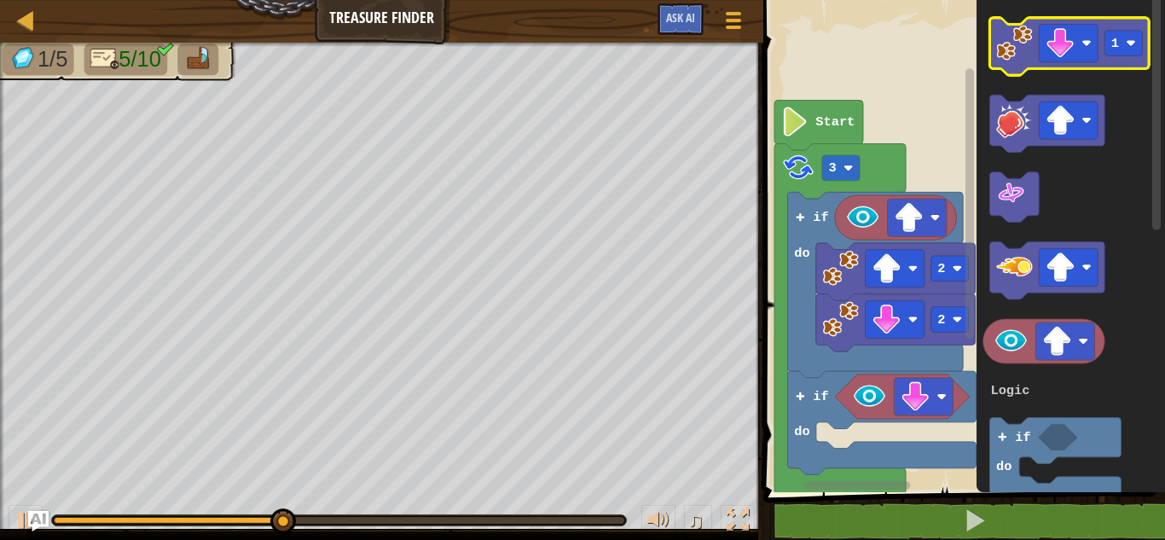
click at [1013, 43] on image "Blockly Workspace" at bounding box center [1014, 43] width 36 height 36
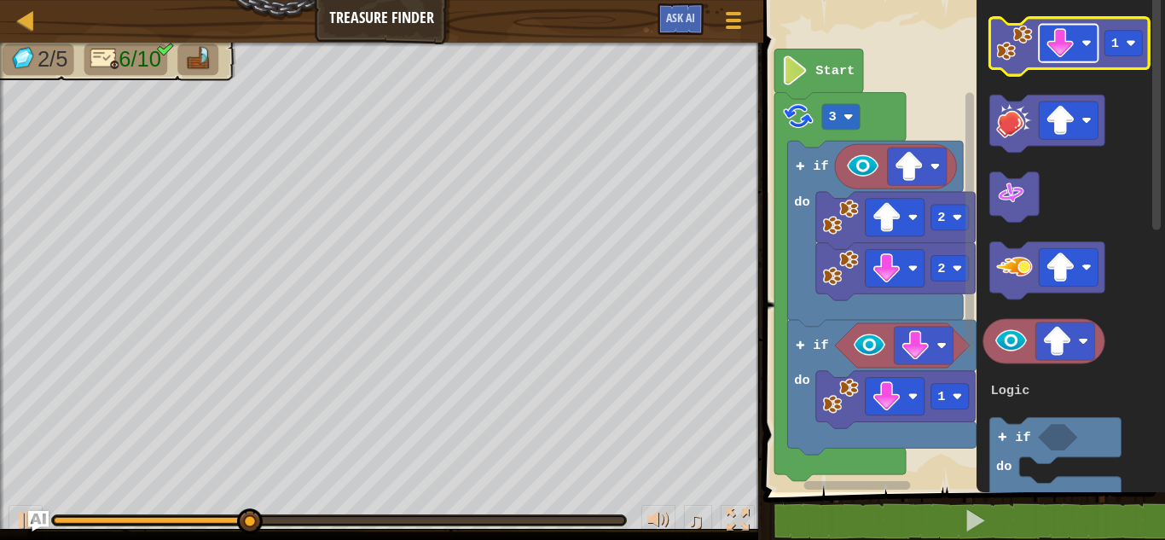
click at [1069, 32] on image "Blockly Workspace" at bounding box center [1061, 43] width 30 height 30
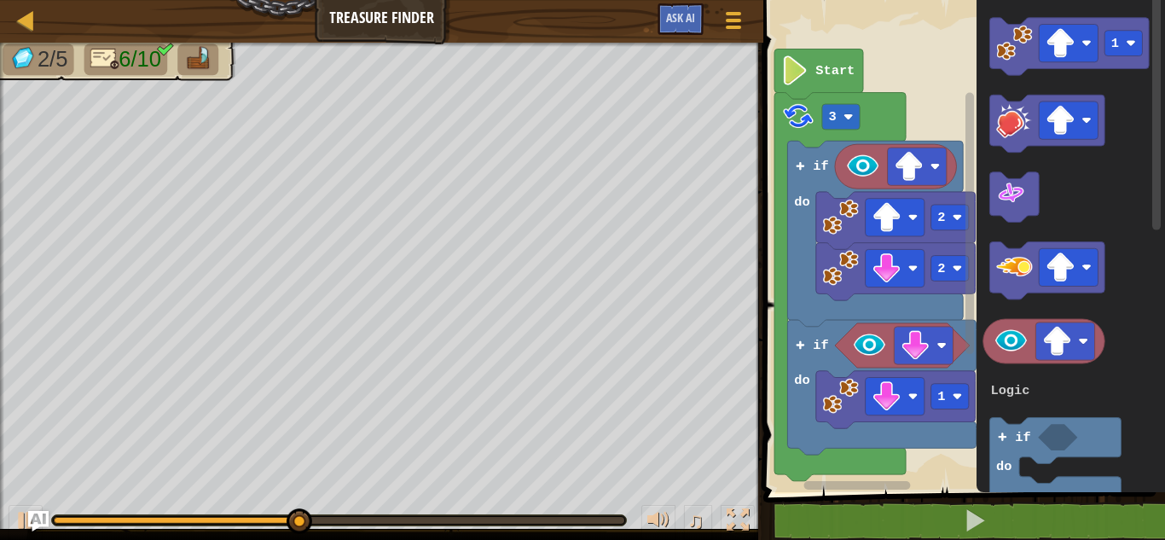
click at [977, 229] on icon "1 3 if do Logic Loops" at bounding box center [1071, 241] width 188 height 501
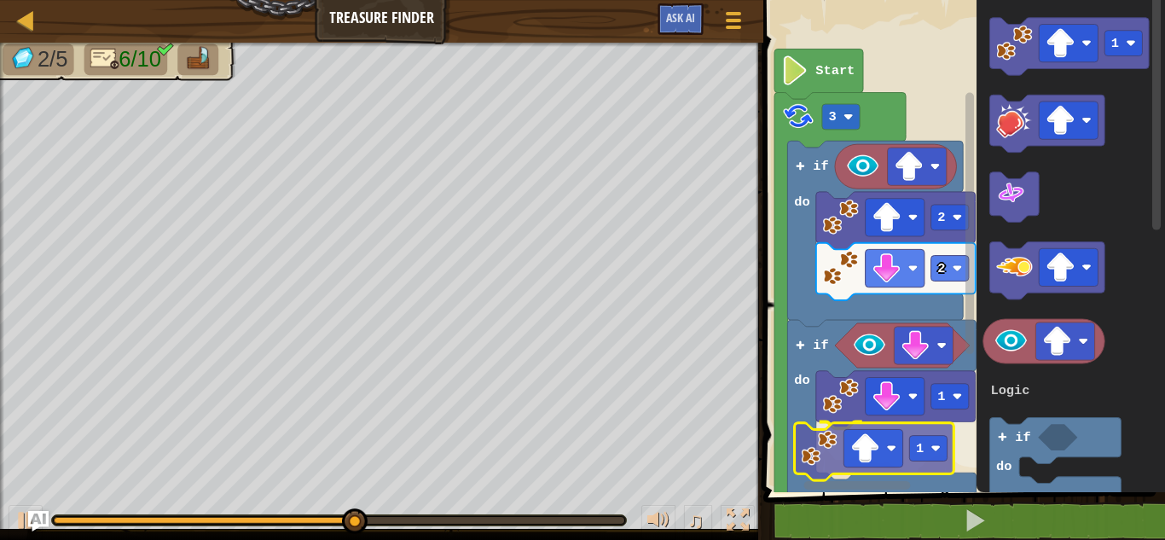
click at [811, 440] on div "Logic Loops Start 3 if do 2 2 if do 1 1 1 3 if do Logic Loops 1" at bounding box center [961, 241] width 407 height 501
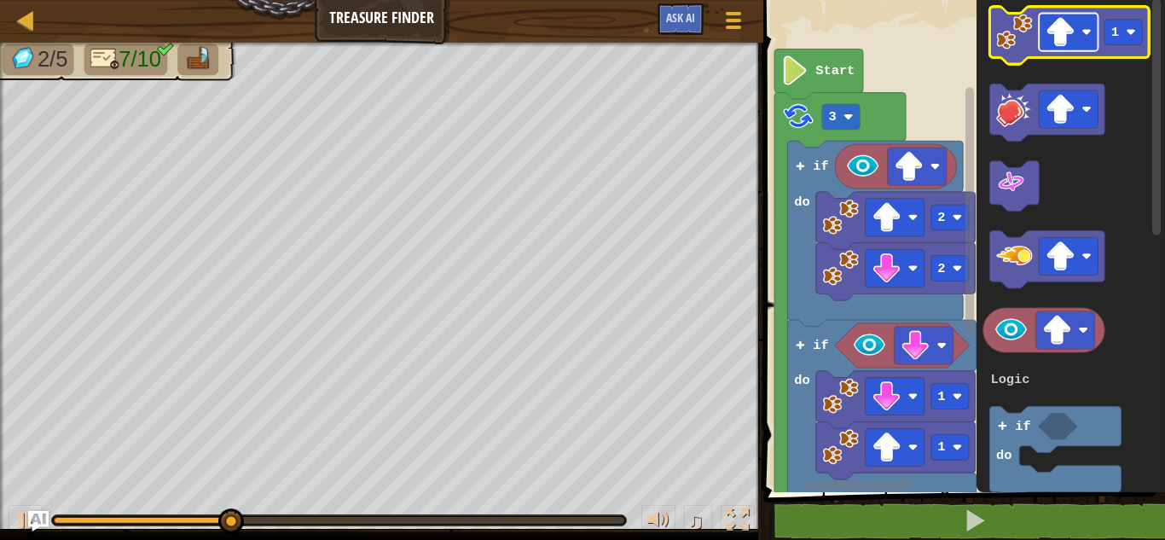
click at [1052, 33] on image "Blockly Workspace" at bounding box center [1061, 32] width 30 height 30
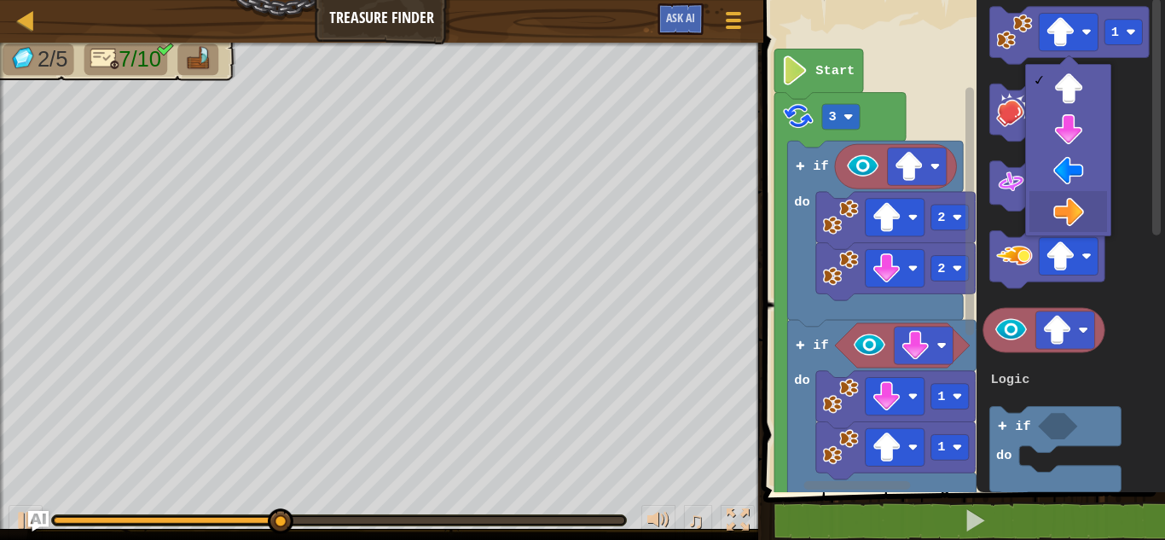
drag, startPoint x: 1065, startPoint y: 218, endPoint x: 1051, endPoint y: 171, distance: 49.9
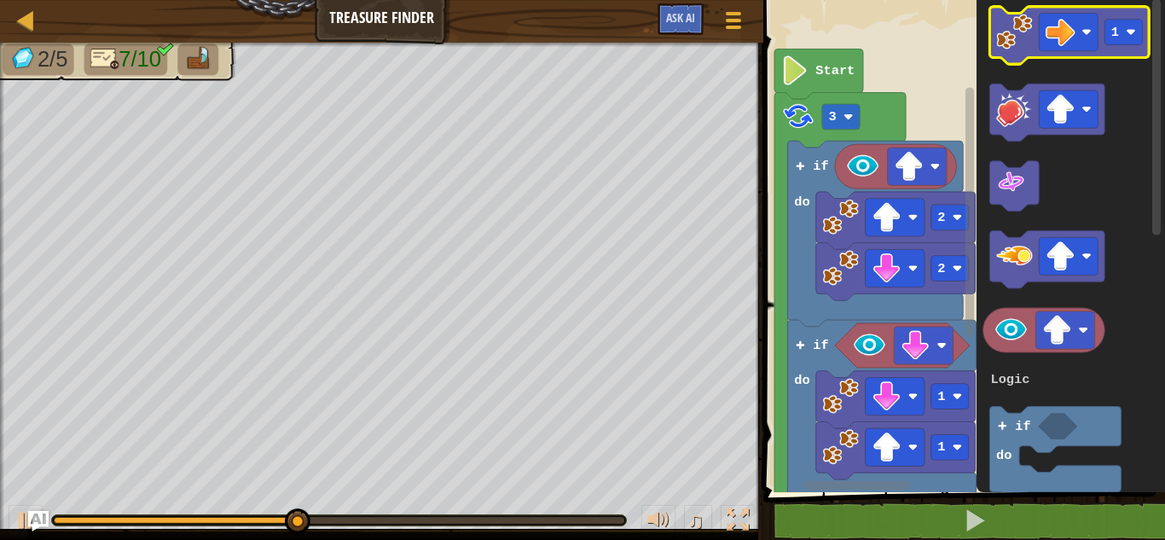
click at [1016, 41] on image "Blockly Workspace" at bounding box center [1014, 32] width 36 height 36
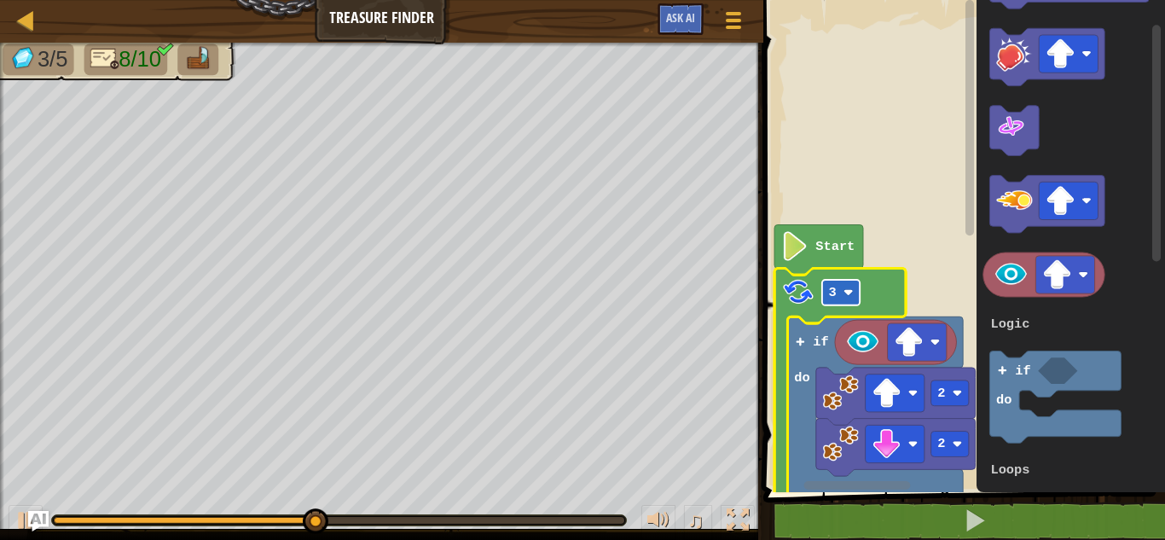
click at [832, 292] on text "3" at bounding box center [833, 292] width 8 height 15
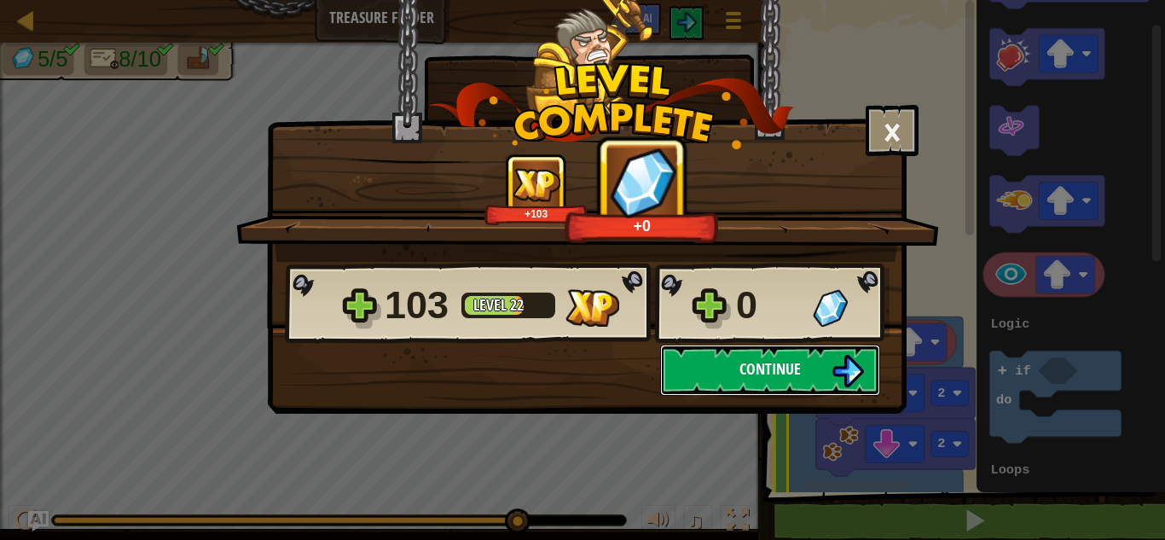
click at [737, 374] on button "Continue" at bounding box center [770, 370] width 220 height 51
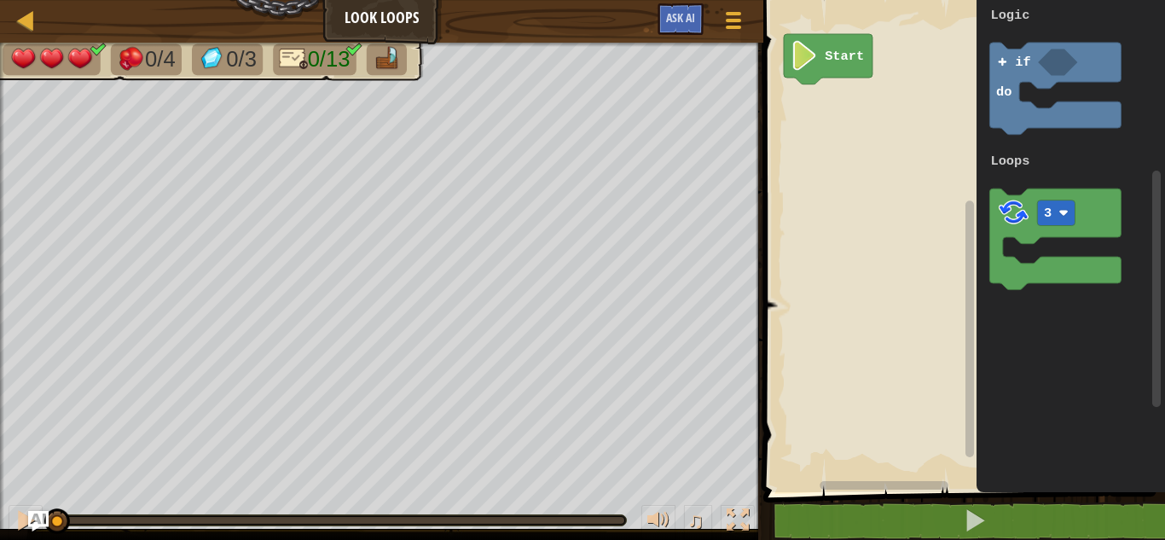
click at [832, 227] on div "Logic Loops Start 1 3 if do Logic Loops" at bounding box center [961, 241] width 407 height 501
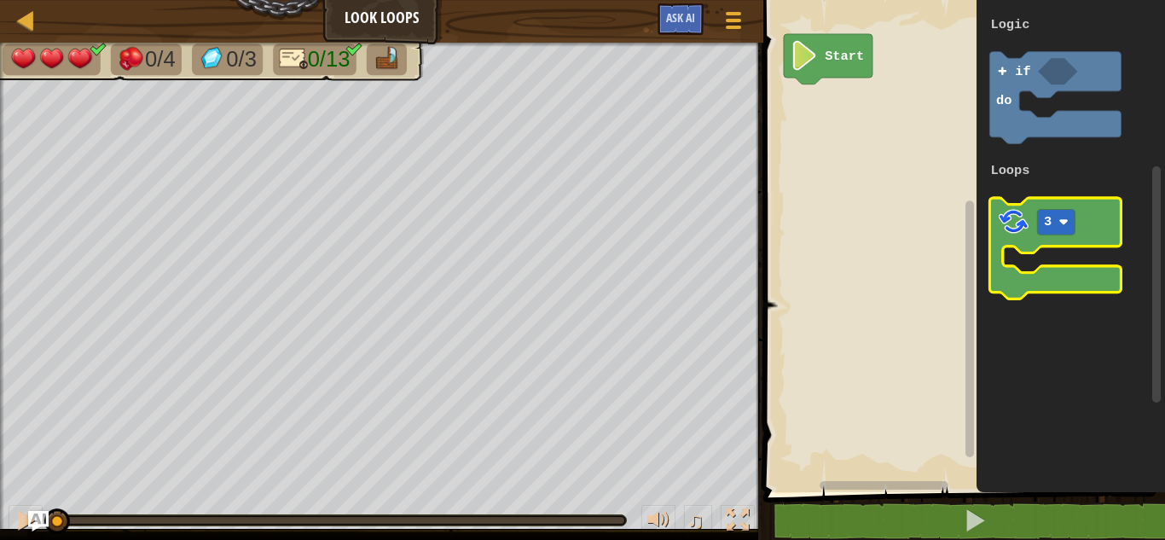
click at [914, 176] on div "Logic Loops Start 1 3 if do Logic Loops" at bounding box center [961, 241] width 407 height 501
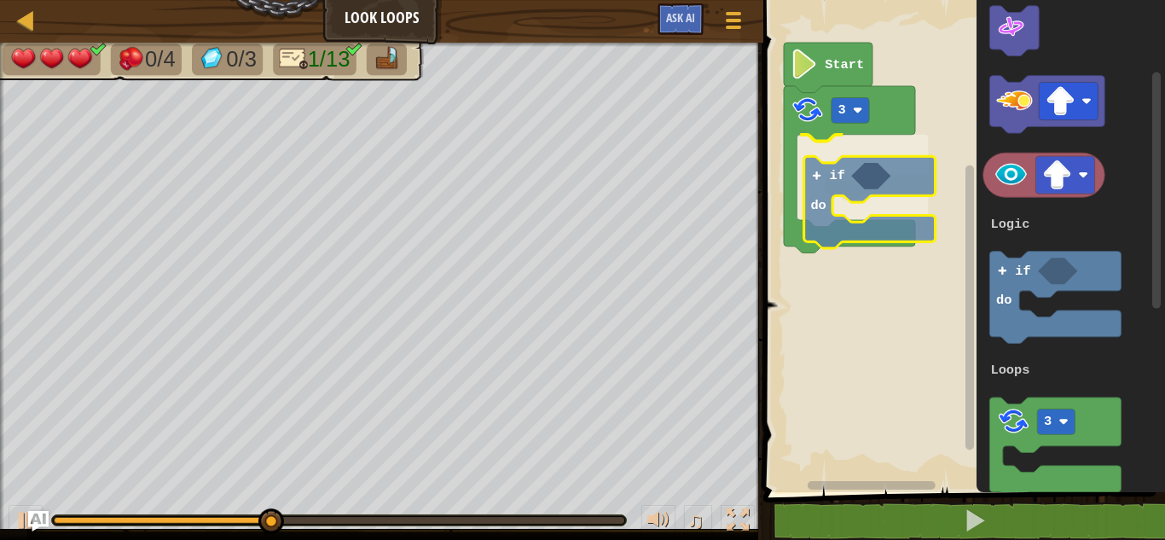
click at [831, 161] on div "Logic Loops Start 3 if do 1 3 if do Logic Loops if do" at bounding box center [961, 241] width 407 height 501
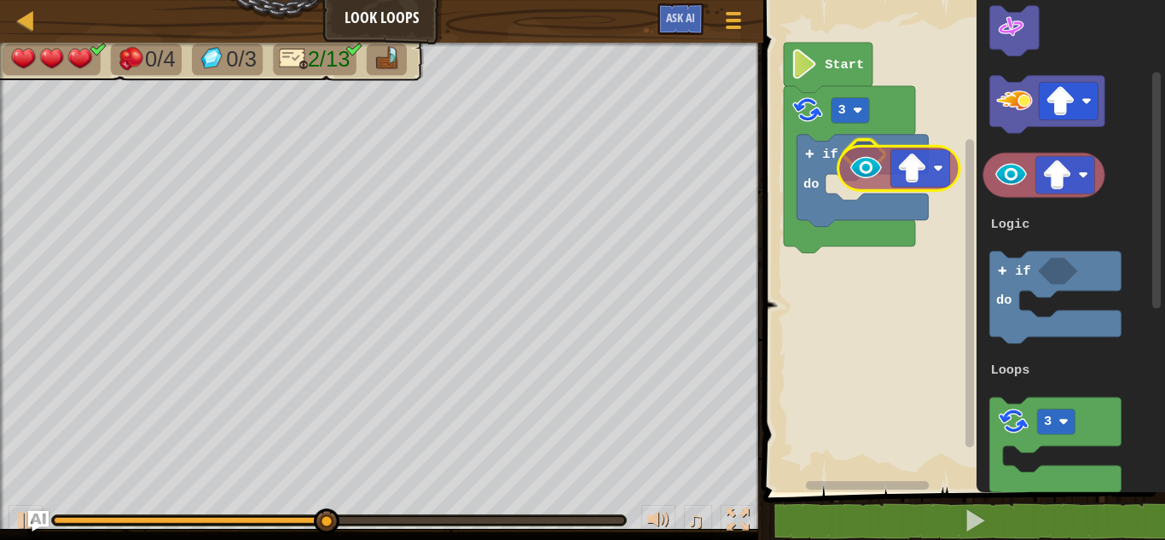
click at [862, 168] on div "Logic Loops Start 3 if do 1 3 if do Logic Loops" at bounding box center [961, 241] width 407 height 501
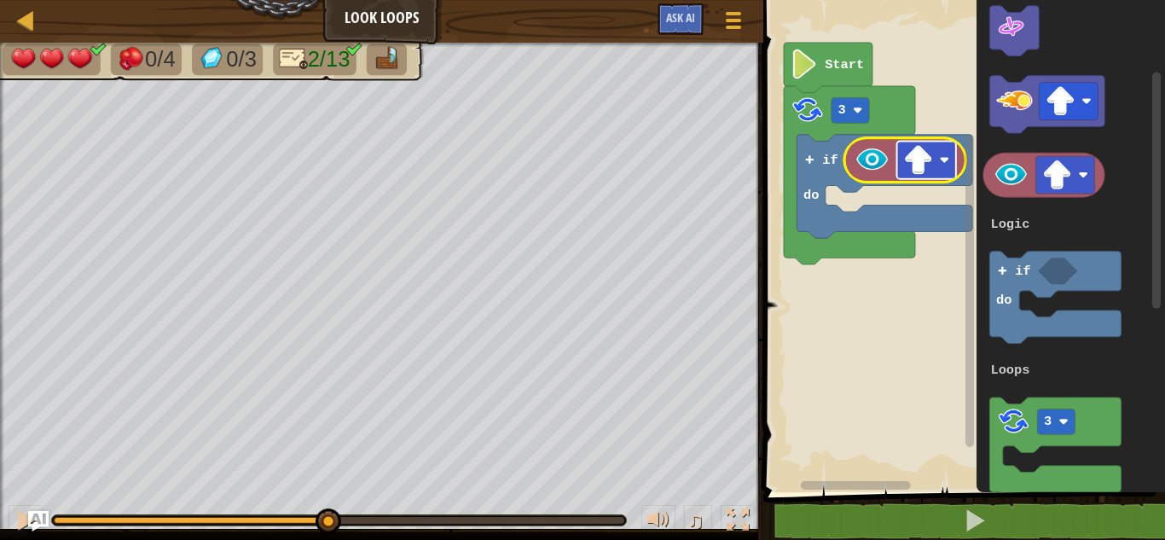
click at [902, 160] on rect "Blockly Workspace" at bounding box center [926, 161] width 59 height 38
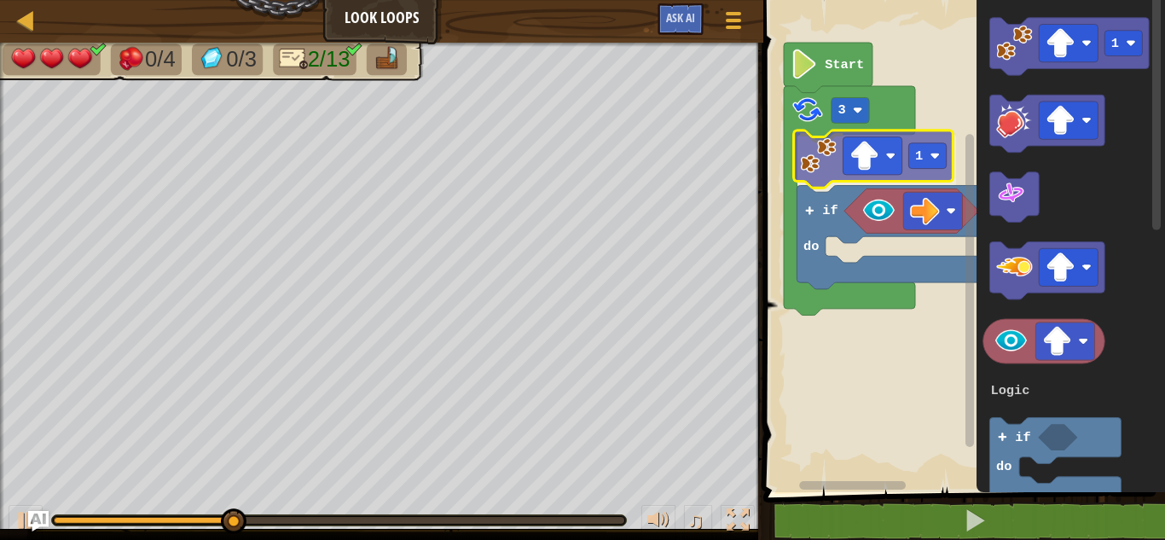
click at [809, 169] on div "Logic Loops Start 3 1 if do 1 3 if do Logic Loops 1" at bounding box center [961, 241] width 407 height 501
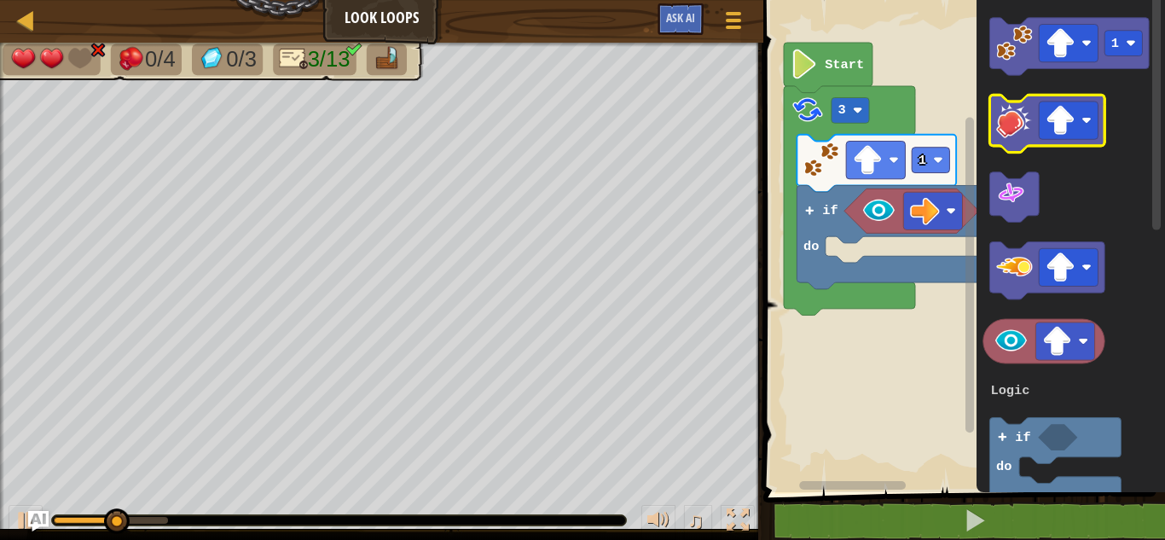
click at [1087, 105] on g "Blockly Workspace" at bounding box center [1047, 123] width 115 height 57
click at [1079, 113] on rect "Blockly Workspace" at bounding box center [1068, 120] width 59 height 38
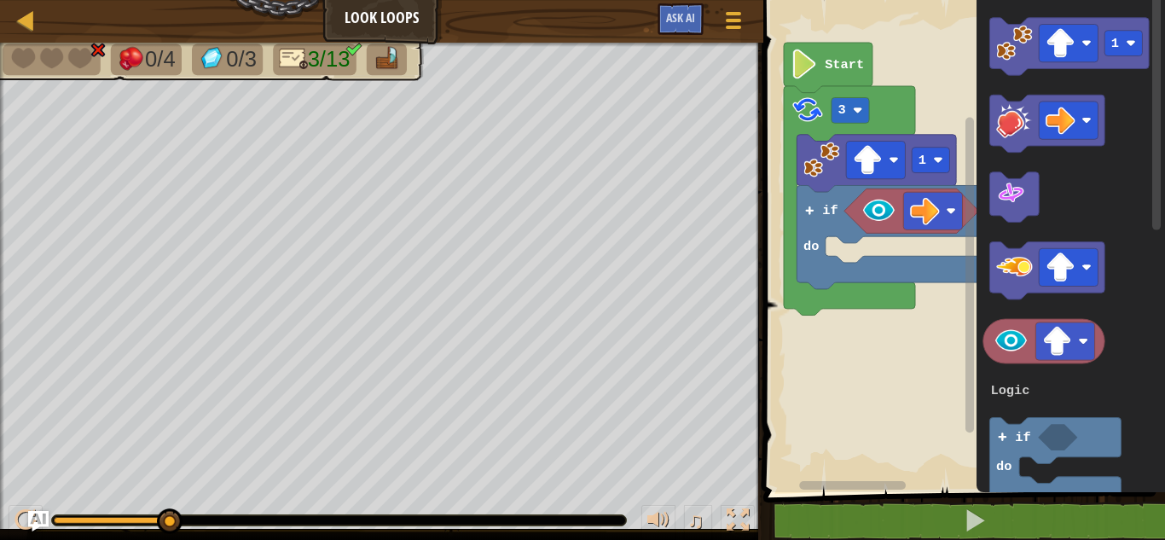
click at [951, 210] on div "Logic Loops Start 3 1 if do 1 3 if do Logic Loops" at bounding box center [961, 241] width 407 height 501
click at [1012, 144] on g "Blockly Workspace" at bounding box center [1047, 123] width 115 height 57
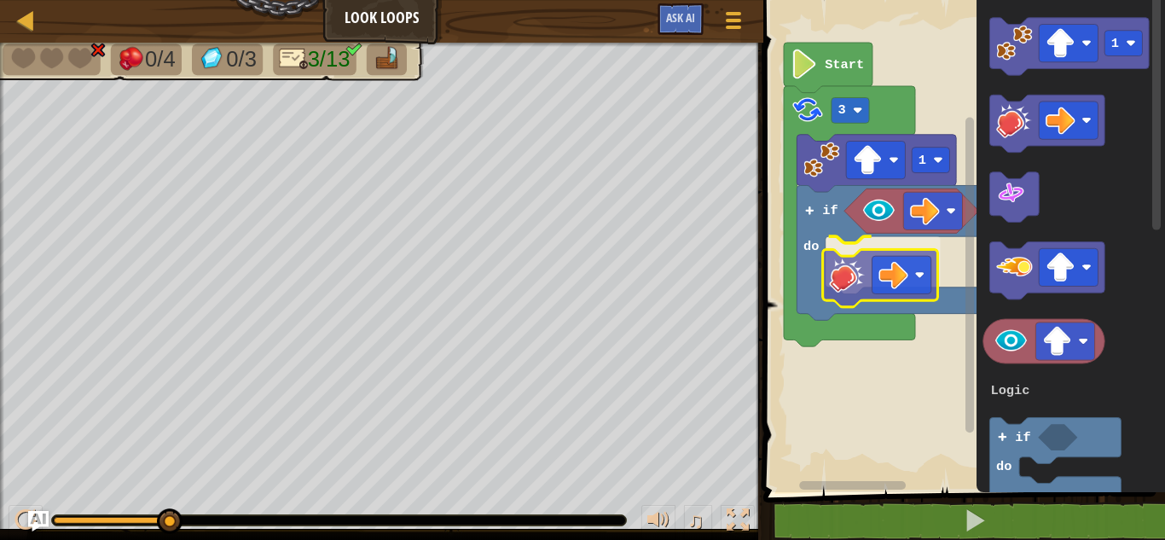
click at [850, 278] on div "Logic Loops Start 3 1 if do 1 3 if do Logic Loops" at bounding box center [961, 241] width 407 height 501
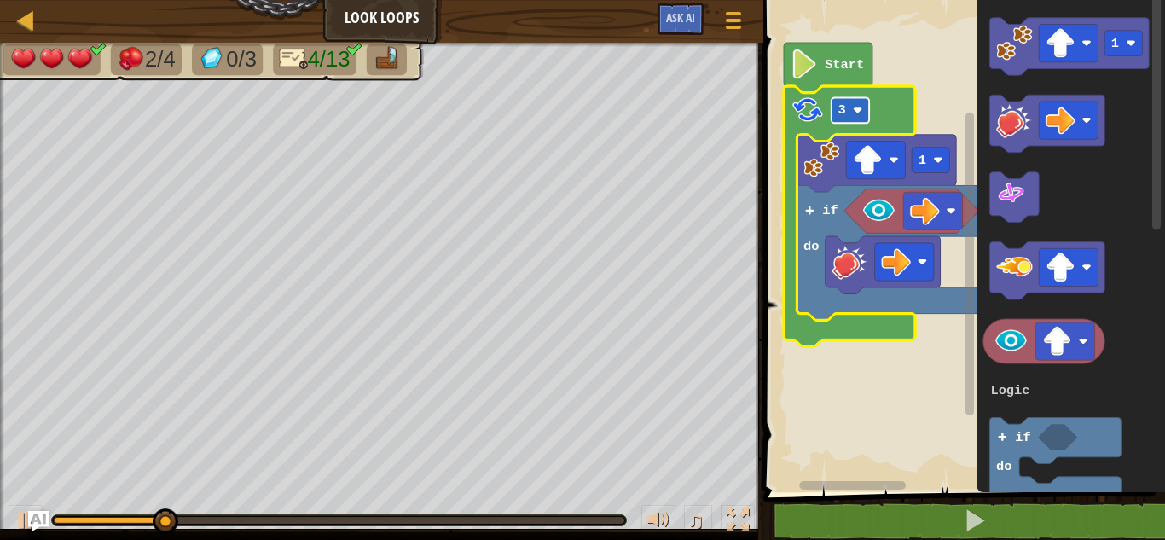
click at [863, 102] on rect "Blockly Workspace" at bounding box center [851, 110] width 38 height 26
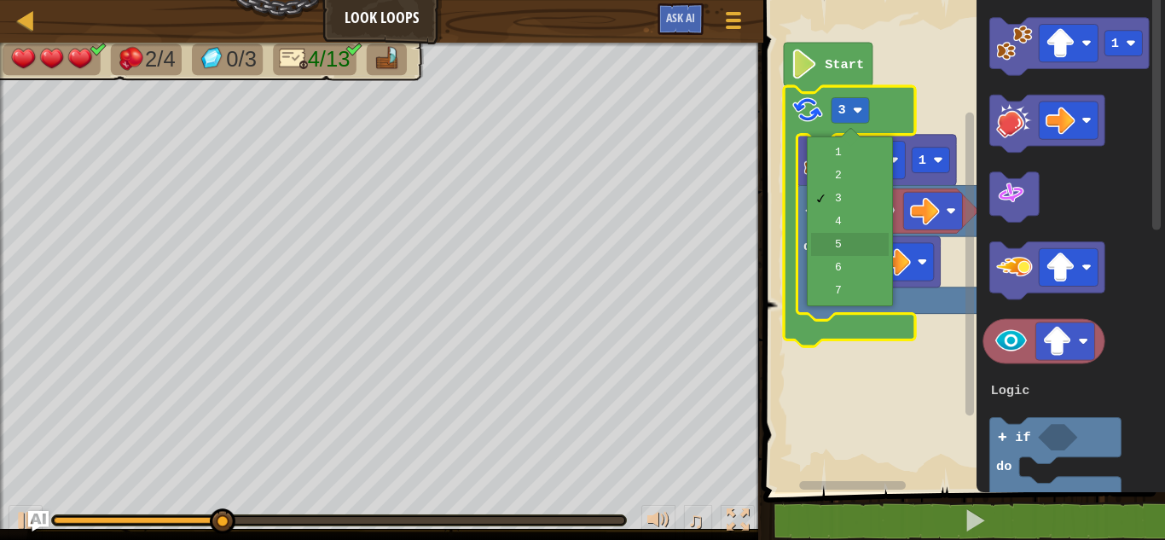
drag, startPoint x: 861, startPoint y: 253, endPoint x: 869, endPoint y: 239, distance: 16.4
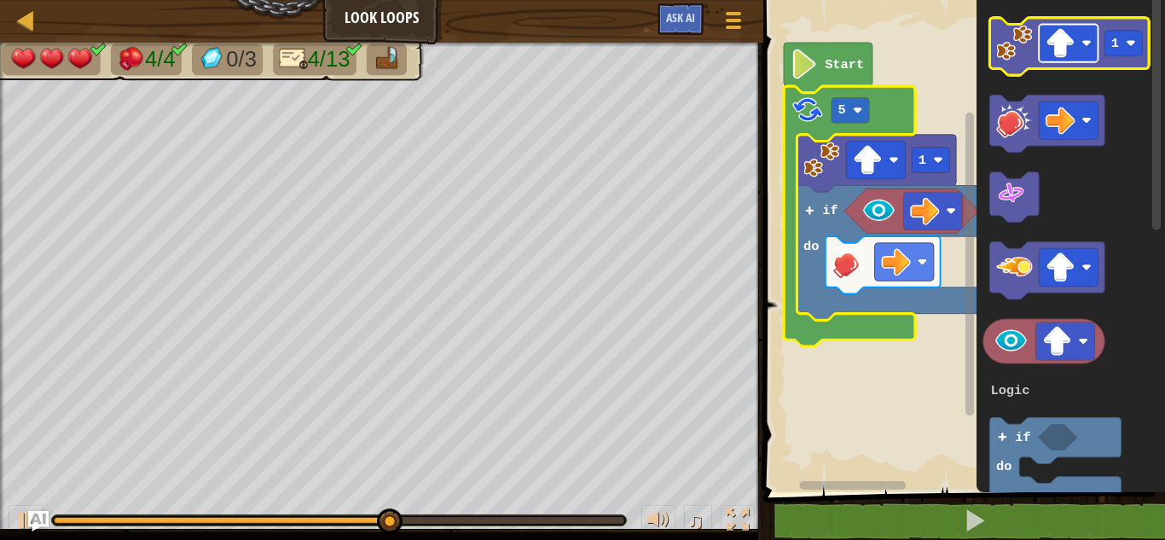
click at [1066, 41] on image "Blockly Workspace" at bounding box center [1061, 43] width 30 height 30
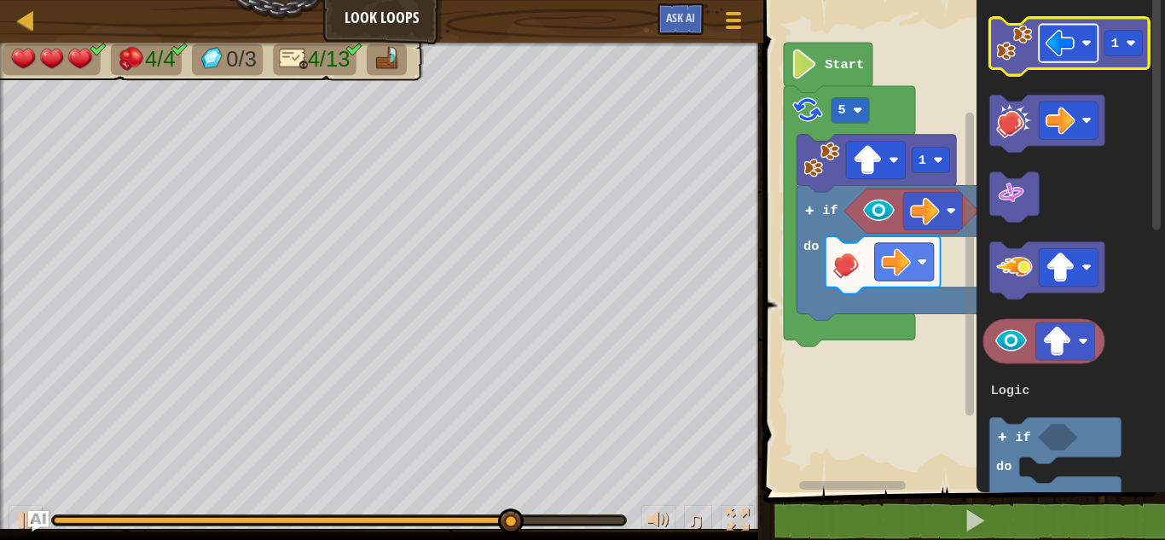
click at [1067, 51] on image "Blockly Workspace" at bounding box center [1061, 43] width 30 height 30
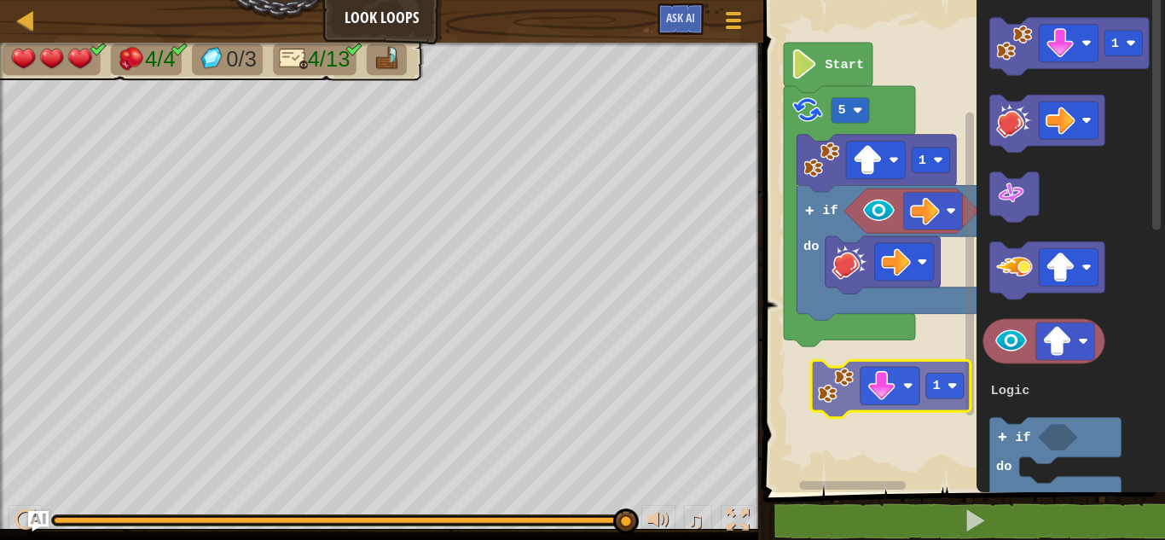
click at [839, 389] on div "Logic Loops Start 5 1 if do 1 1 3 if do Logic Loops 1" at bounding box center [961, 241] width 407 height 501
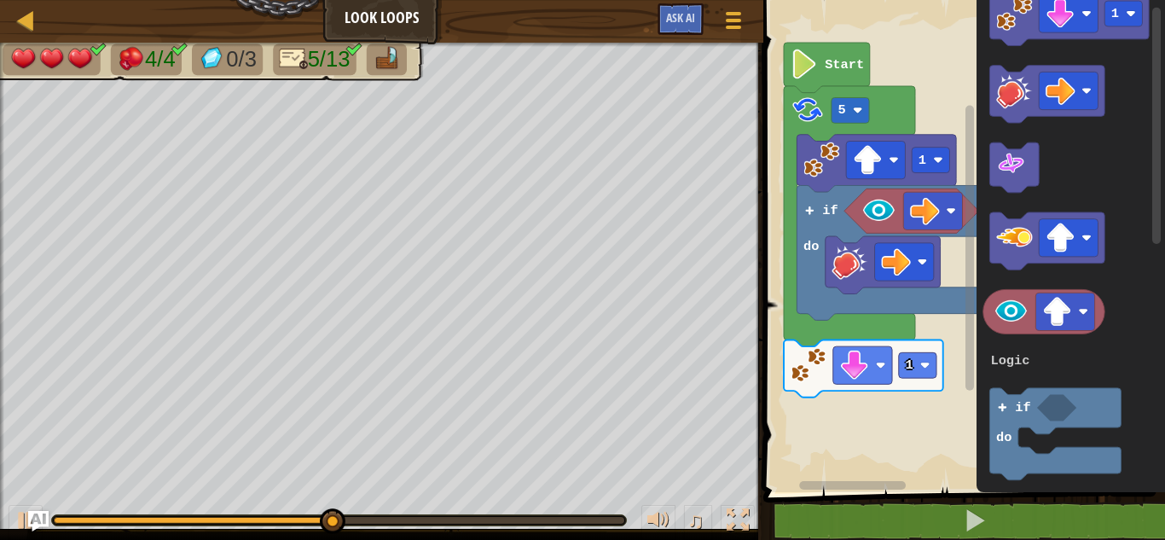
click at [947, 407] on div "Logic Loops if do 1 1 5 Start 1 3 if do Logic Loops" at bounding box center [961, 241] width 407 height 501
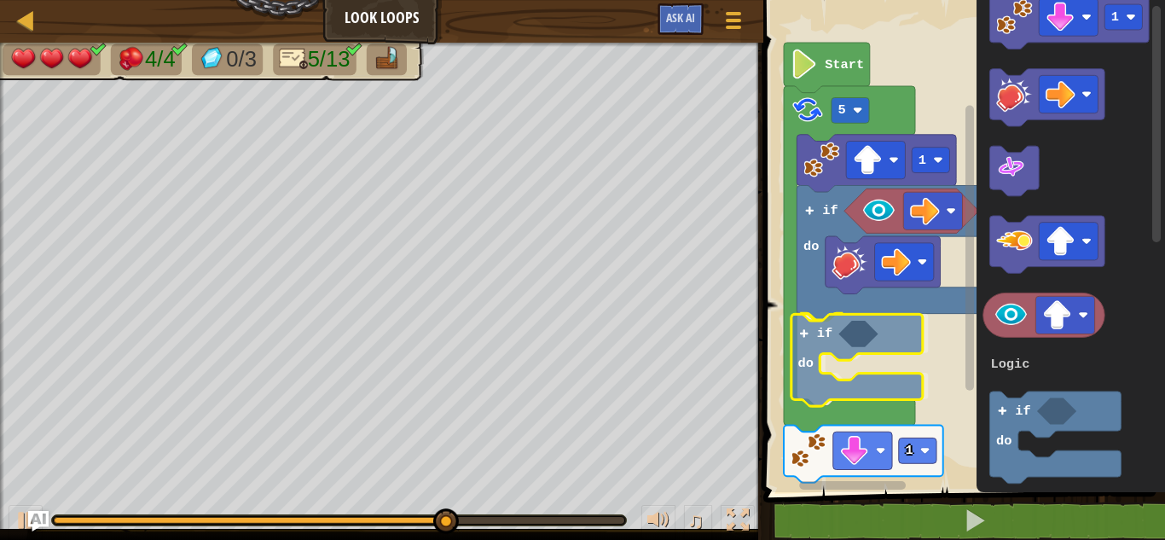
click at [835, 333] on div "Logic Loops if do if do 1 5 1 Start 1 3 if do Logic Loops if do" at bounding box center [961, 241] width 407 height 501
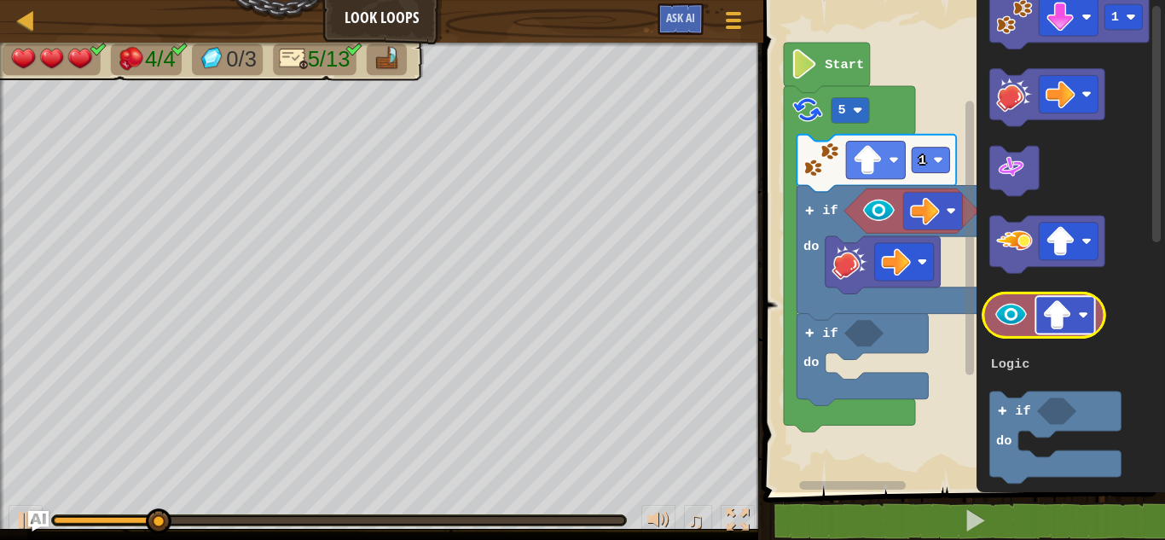
click at [1058, 304] on image "Blockly Workspace" at bounding box center [1057, 315] width 30 height 30
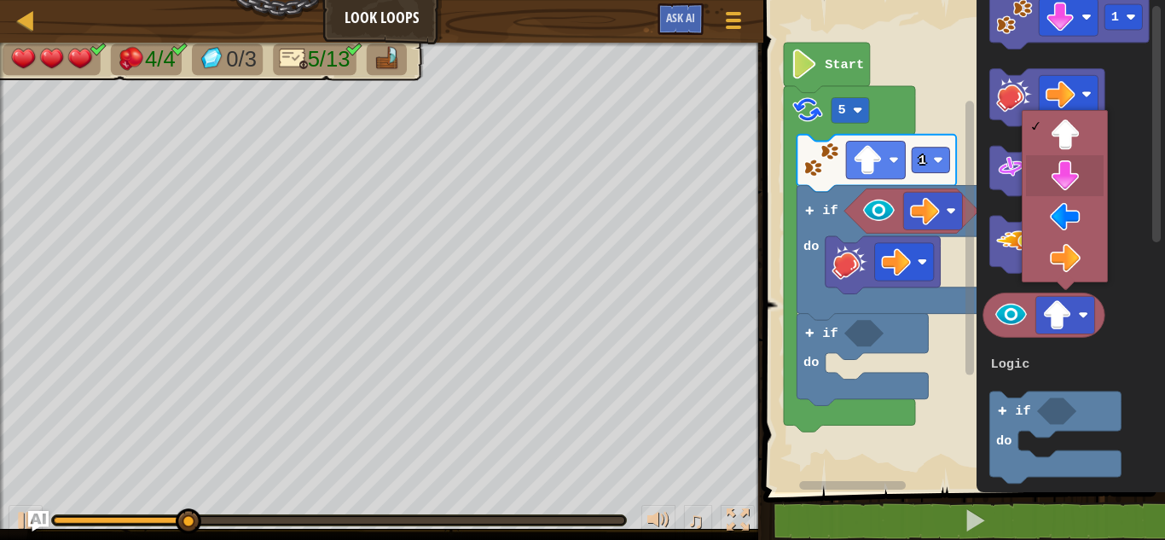
drag, startPoint x: 1067, startPoint y: 166, endPoint x: 1069, endPoint y: 188, distance: 22.2
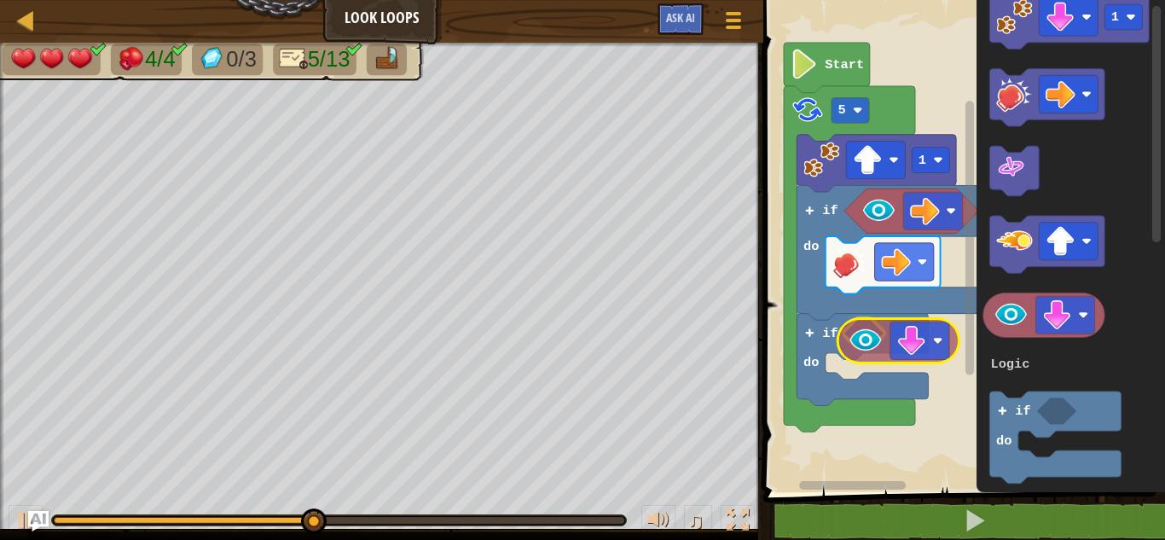
click at [872, 361] on div "Logic Loops if do if do 1 5 Start 1 3 if do Logic Loops" at bounding box center [961, 241] width 407 height 501
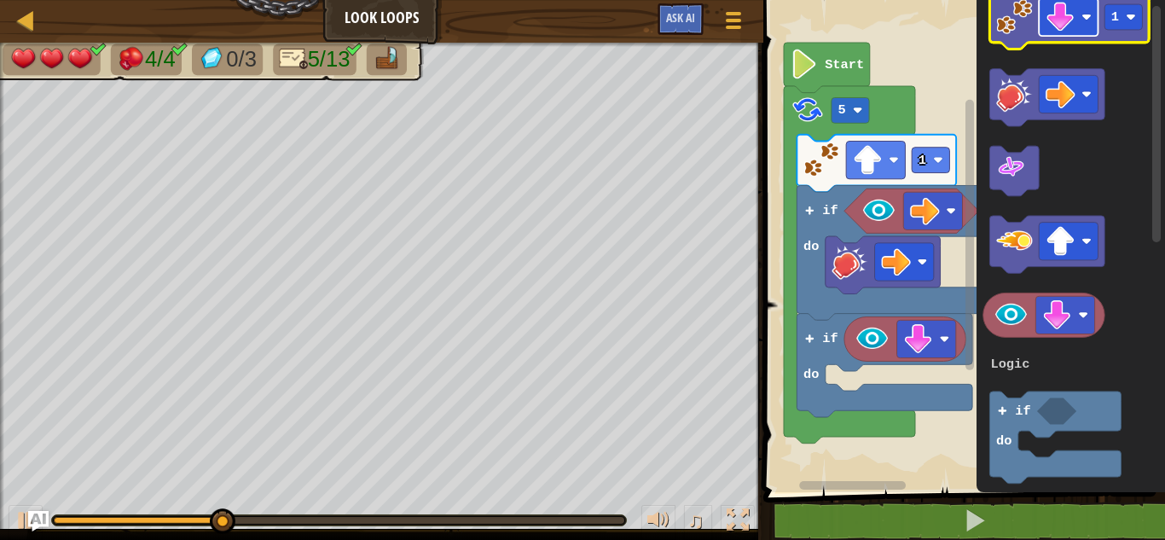
click at [1059, 8] on image "Blockly Workspace" at bounding box center [1061, 18] width 30 height 30
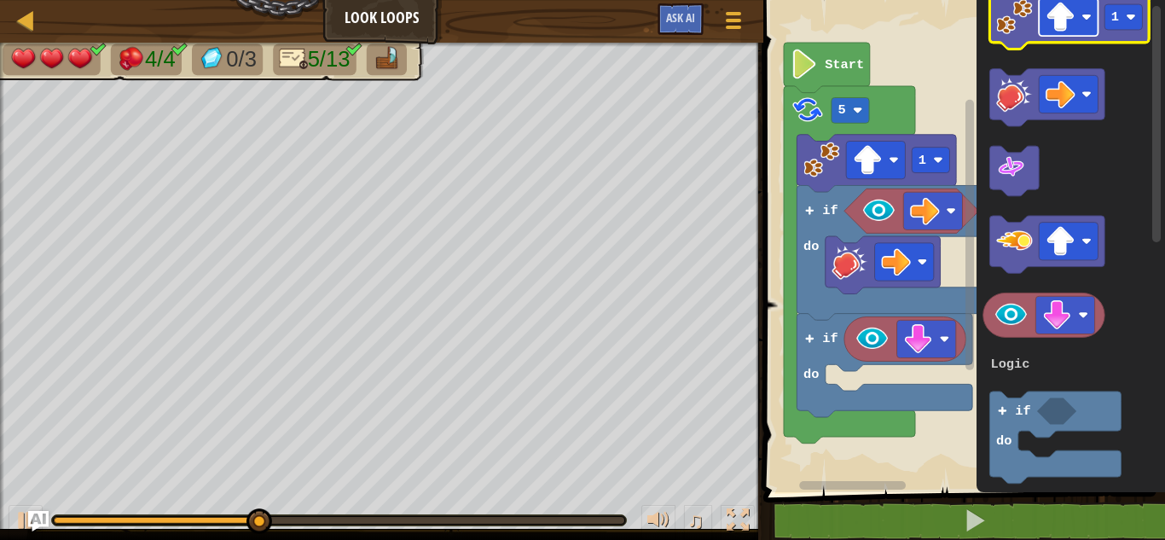
click at [1074, 16] on image "Blockly Workspace" at bounding box center [1061, 18] width 30 height 30
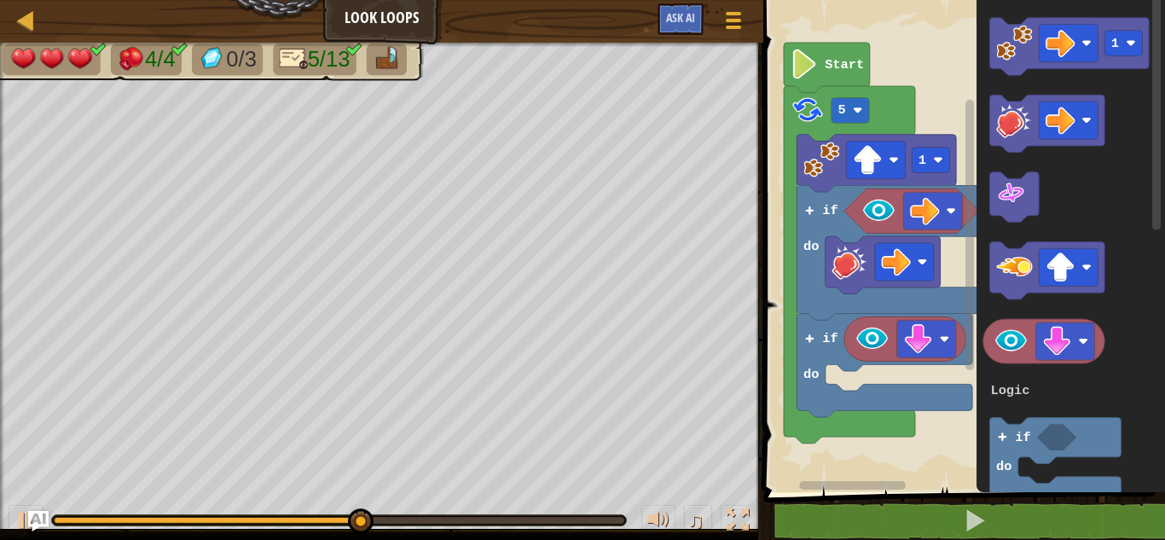
click at [994, 68] on g "1" at bounding box center [1069, 46] width 159 height 57
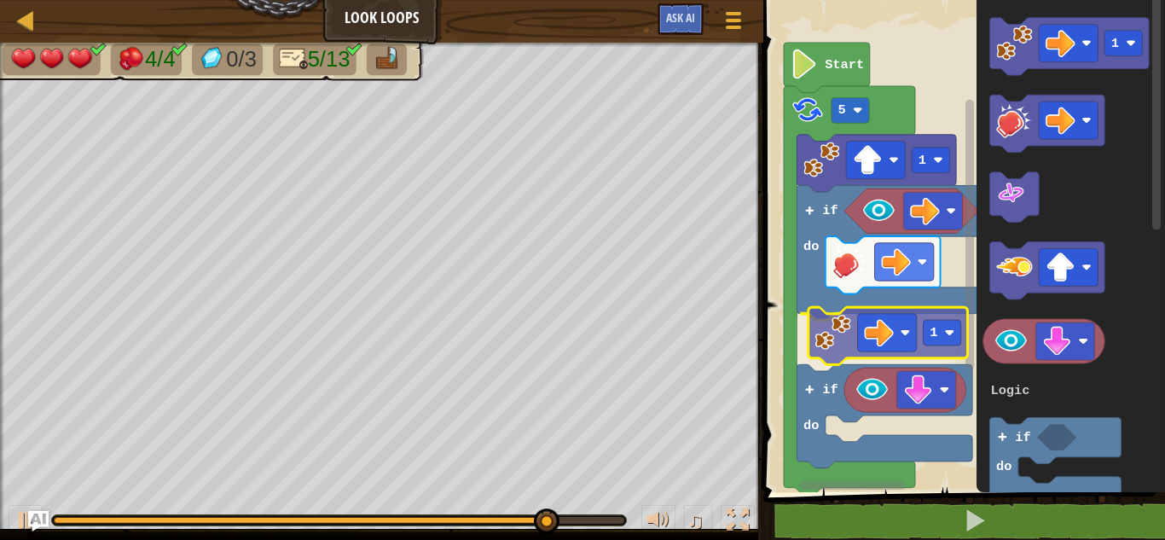
click at [827, 322] on div "Logic Loops if do 1 if do 1 5 Start 1 3 if do Logic Loops 1" at bounding box center [961, 241] width 407 height 501
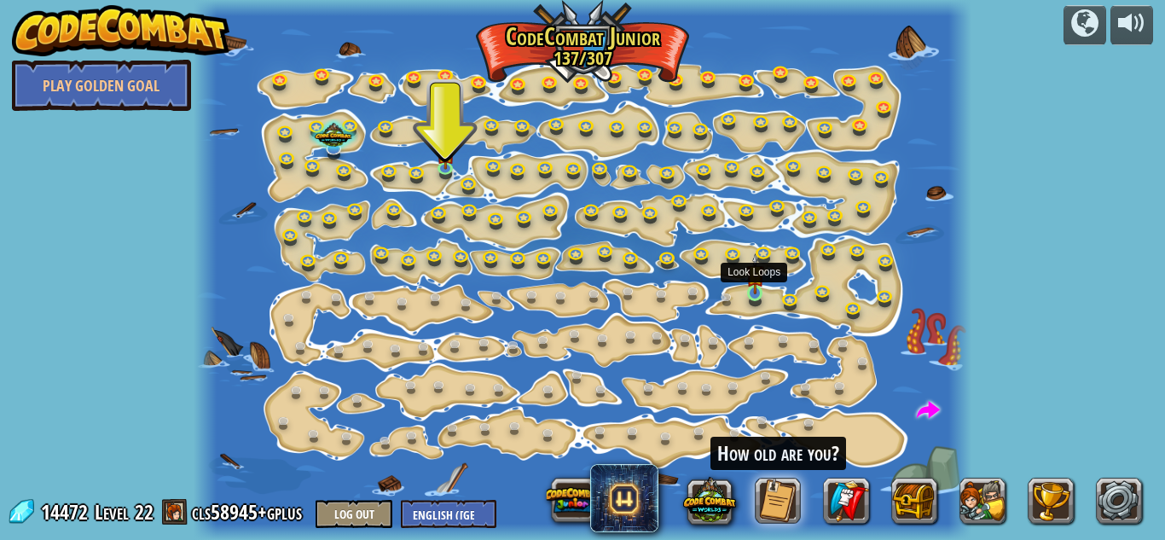
click at [755, 281] on img at bounding box center [755, 273] width 18 height 41
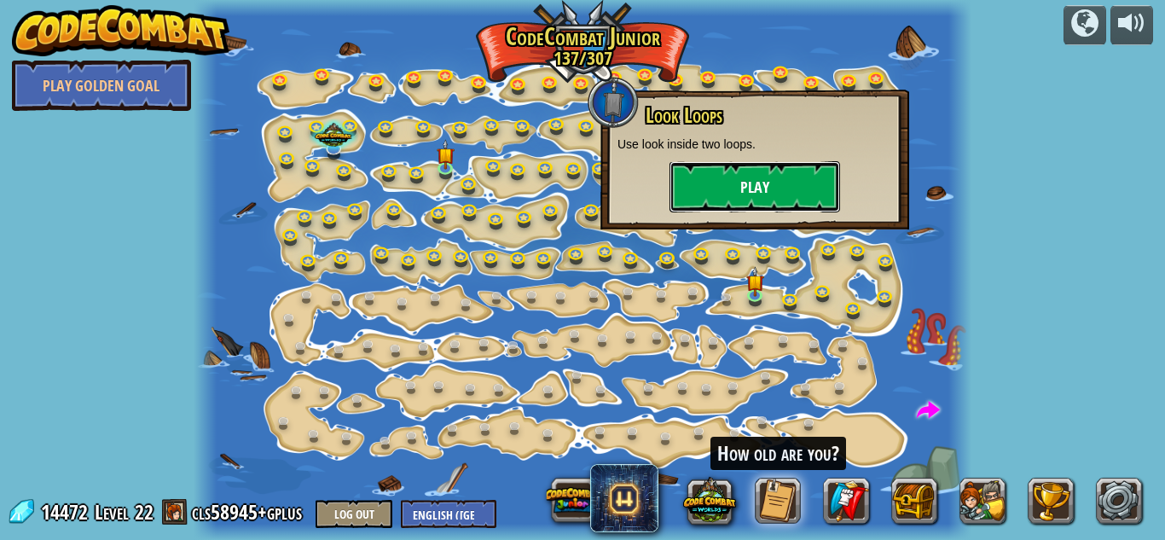
click at [768, 187] on button "Play" at bounding box center [755, 186] width 171 height 51
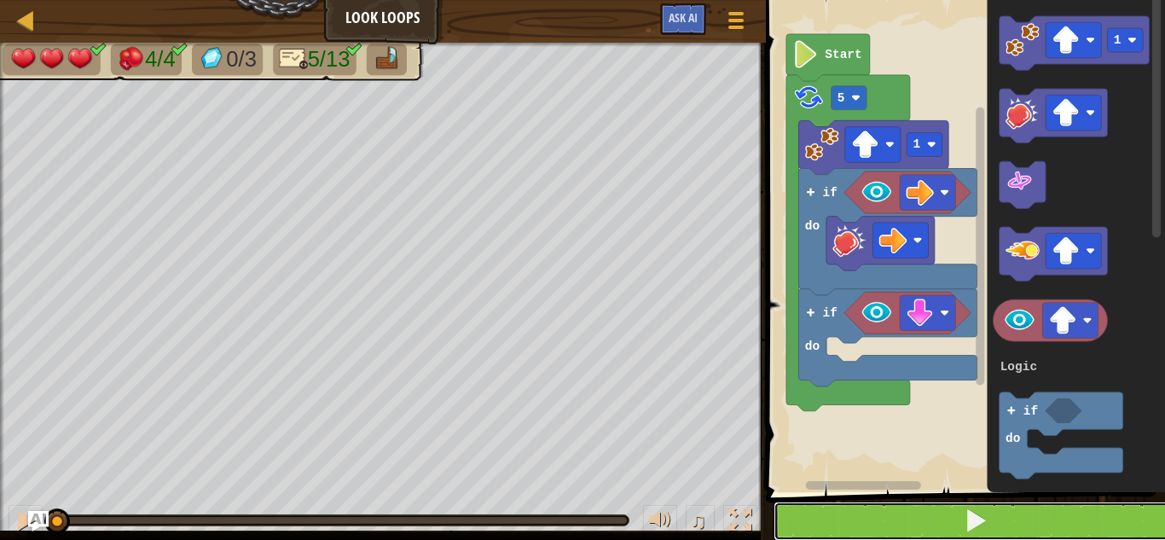
click at [890, 518] on button at bounding box center [976, 521] width 404 height 39
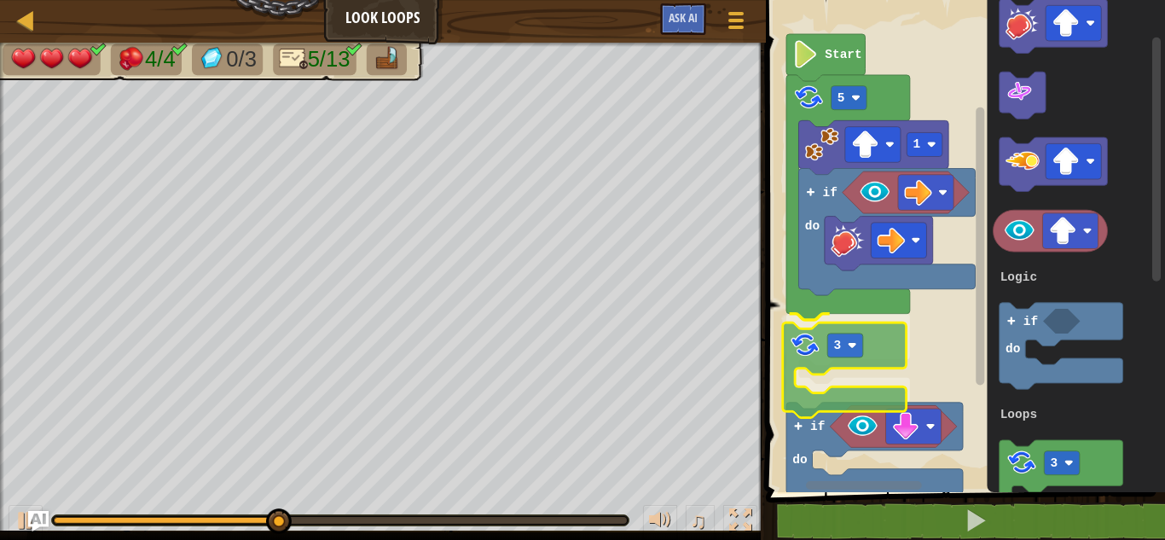
click at [788, 324] on div "Logic Loops if do 1 5 3 if do Start 1 3 if do Logic Loops 3" at bounding box center [963, 241] width 404 height 501
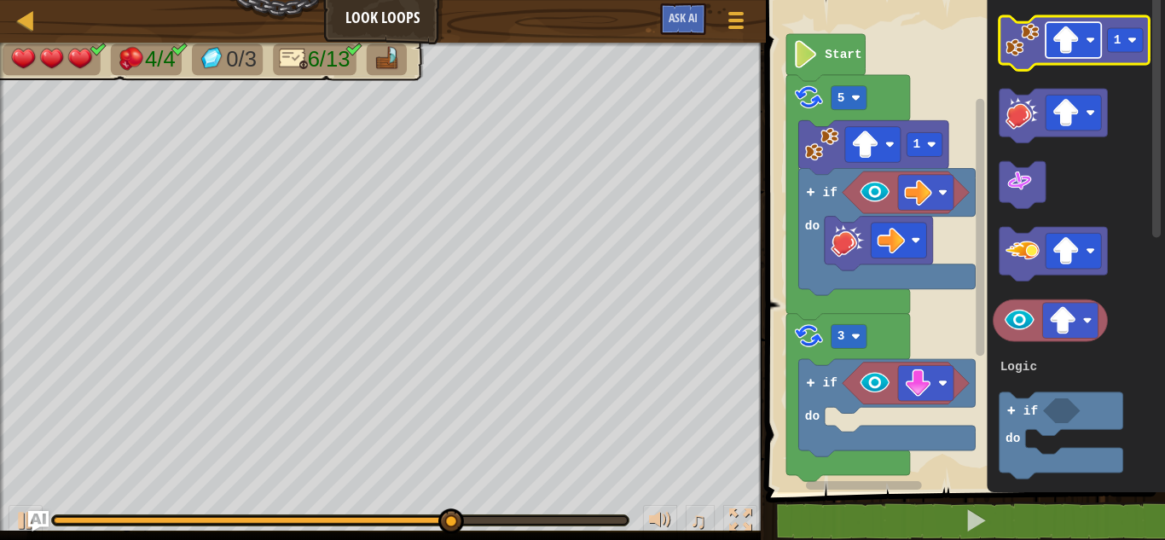
click at [1095, 40] on rect "Blockly Workspace" at bounding box center [1073, 40] width 55 height 36
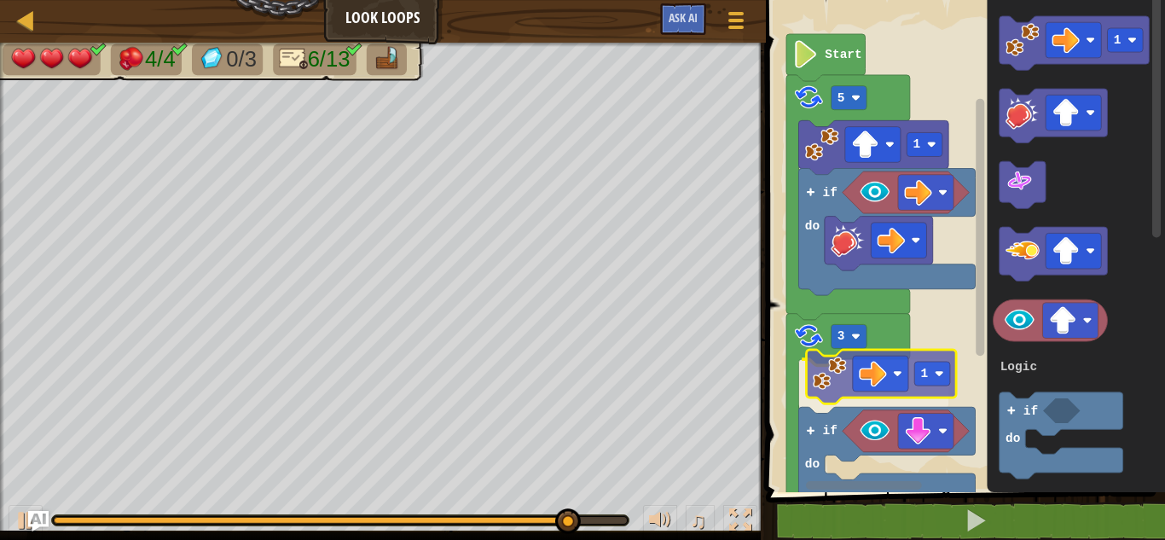
click at [844, 376] on div "Logic Loops if do 1 5 3 1 if do Start 1 3 if do Logic Loops 1" at bounding box center [963, 241] width 404 height 501
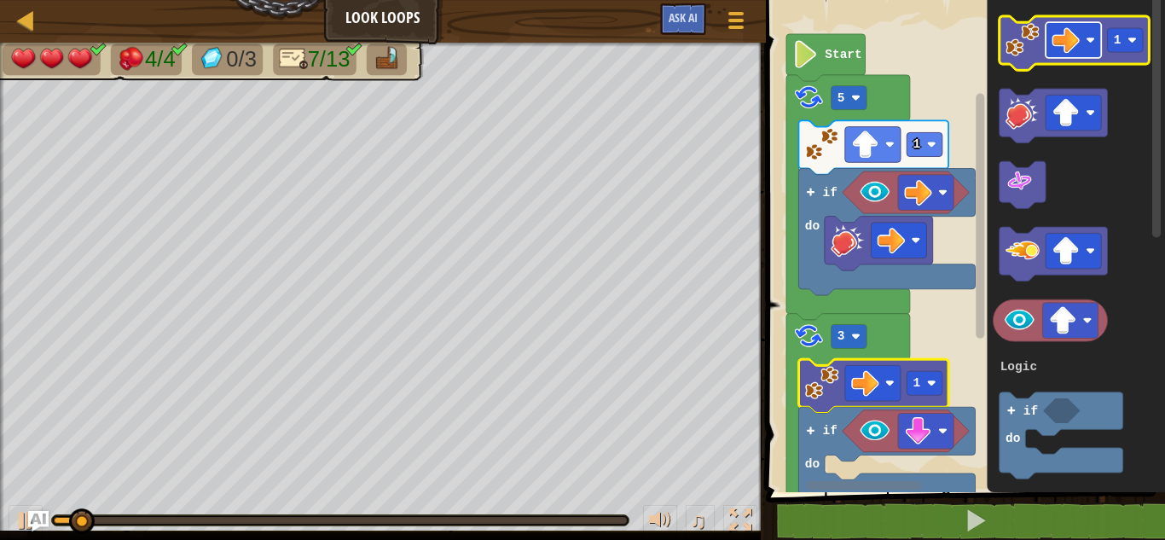
click at [1065, 46] on image "Blockly Workspace" at bounding box center [1066, 40] width 28 height 28
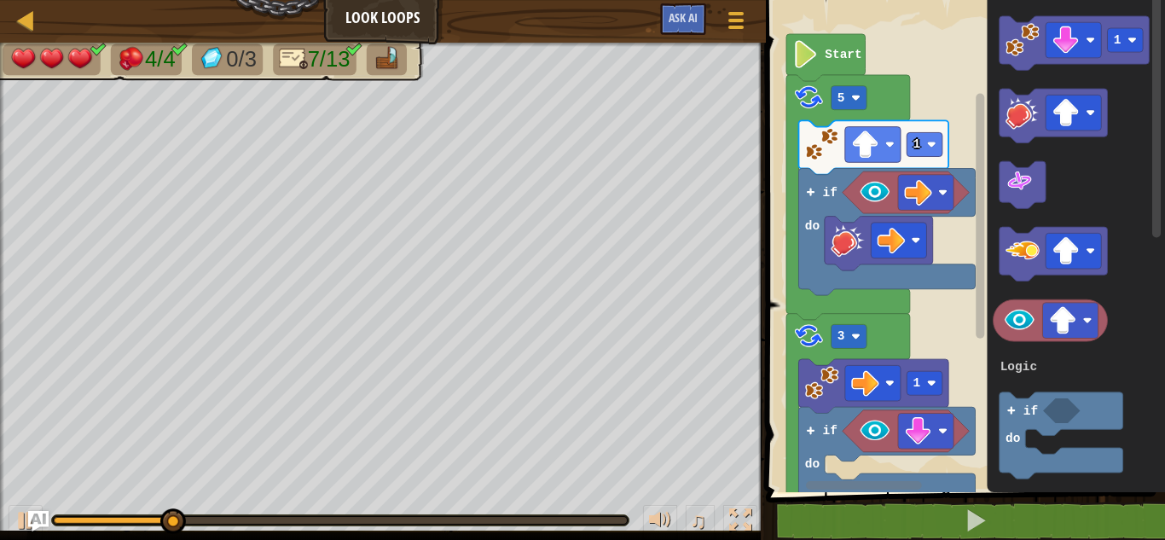
click at [898, 425] on div "Logic Loops if do 1 5 3 1 if do Start 1 3 if do Logic Loops" at bounding box center [963, 241] width 404 height 501
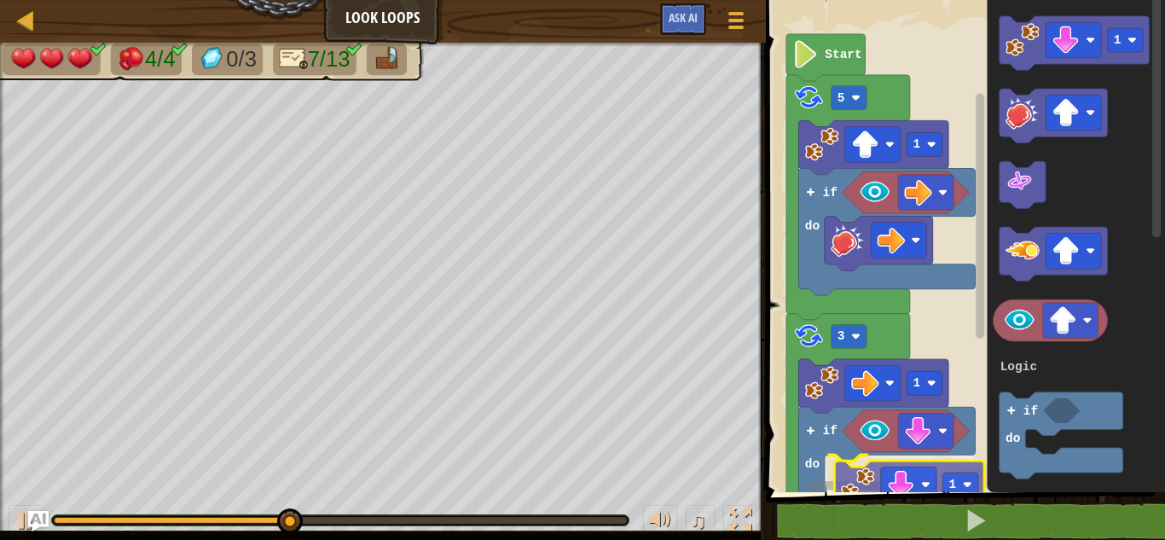
click at [867, 476] on div "Logic Loops if do 1 5 3 1 if do 1 Start 1 3 if do Logic Loops 1" at bounding box center [963, 241] width 404 height 501
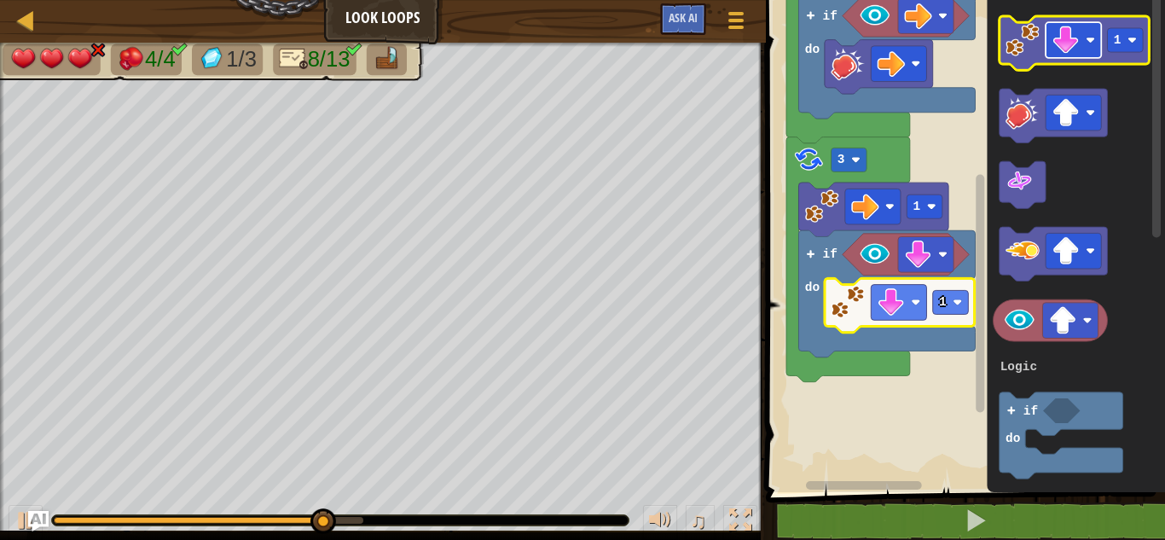
click at [1087, 39] on image "Blockly Workspace" at bounding box center [1090, 40] width 9 height 9
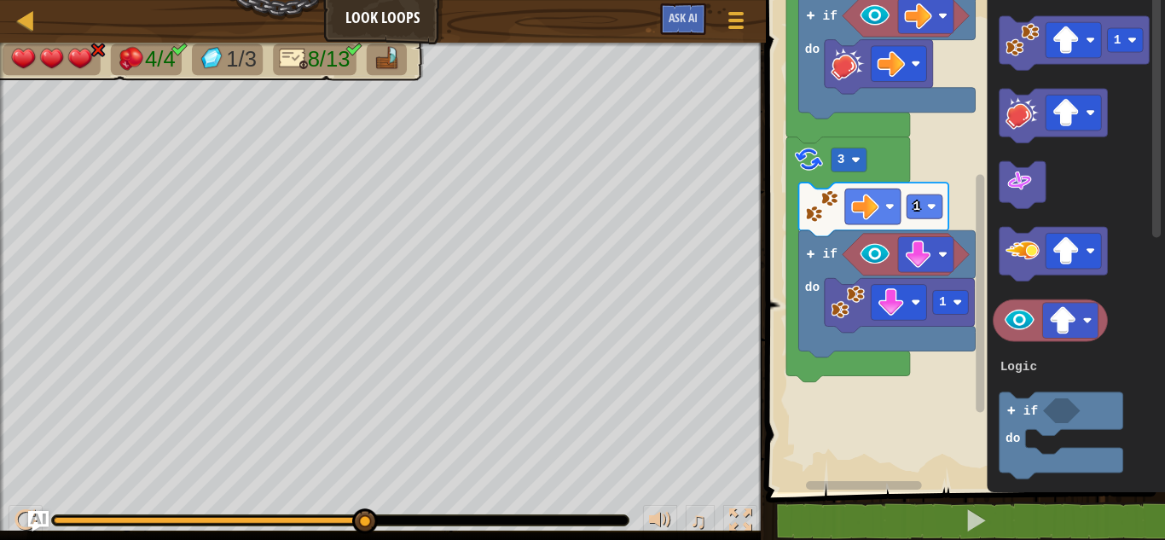
click at [1000, 49] on icon "1 3 if do Logic Loops" at bounding box center [1076, 241] width 178 height 501
click at [751, 351] on div "Map Look Loops Game Menu Ask AI 1 ההההההההההההההההההההההההההההההההההההההההההההה…" at bounding box center [582, 270] width 1165 height 540
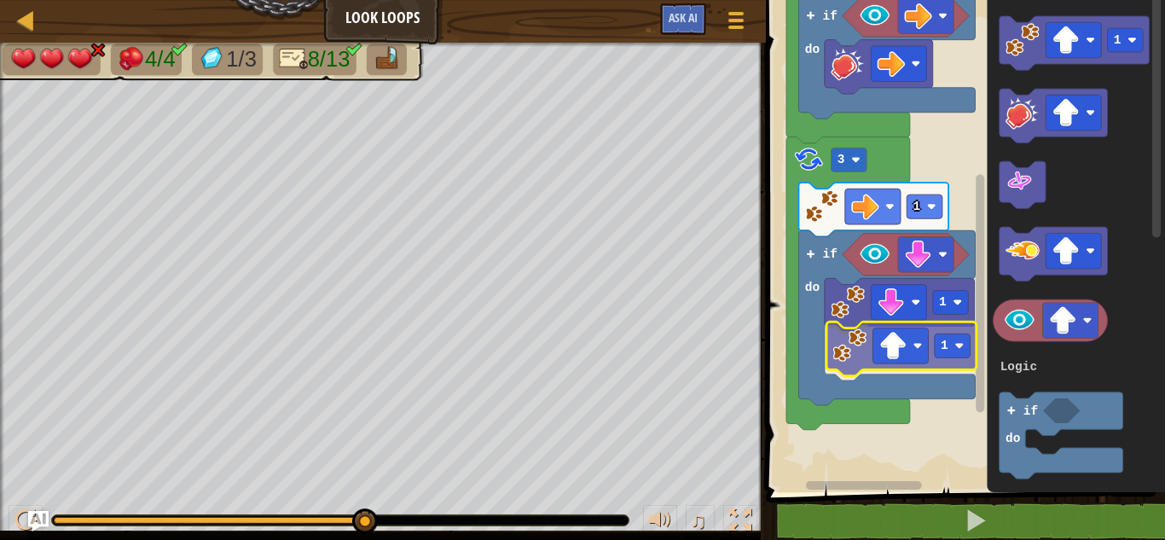
click at [853, 346] on div "Logic Loops if do 1 5 3 1 if do 1 1 Start 1 3 if do Logic Loops 1" at bounding box center [963, 241] width 404 height 501
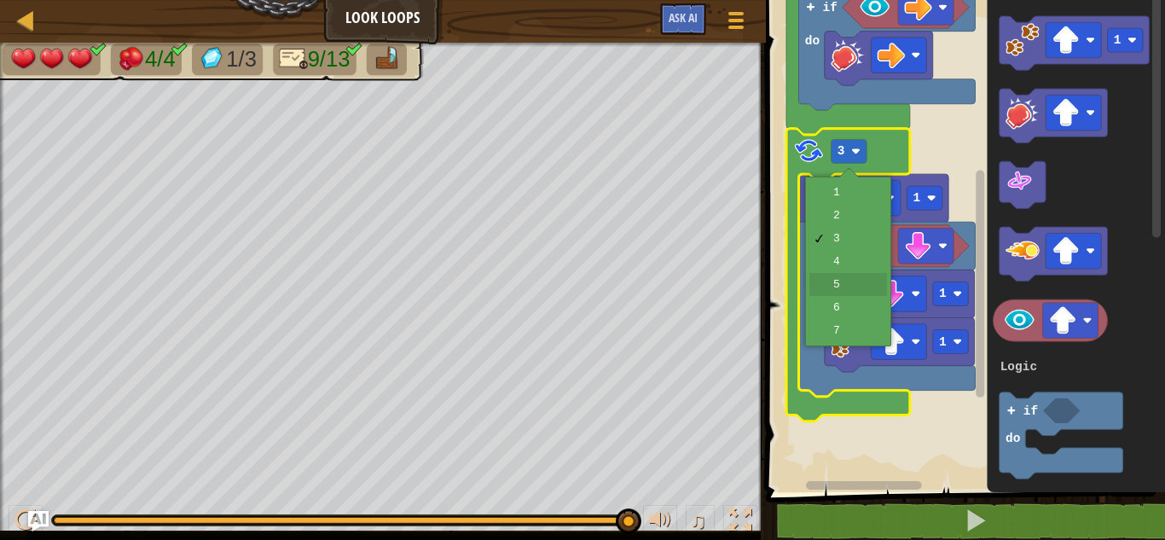
drag, startPoint x: 849, startPoint y: 280, endPoint x: 840, endPoint y: 277, distance: 9.7
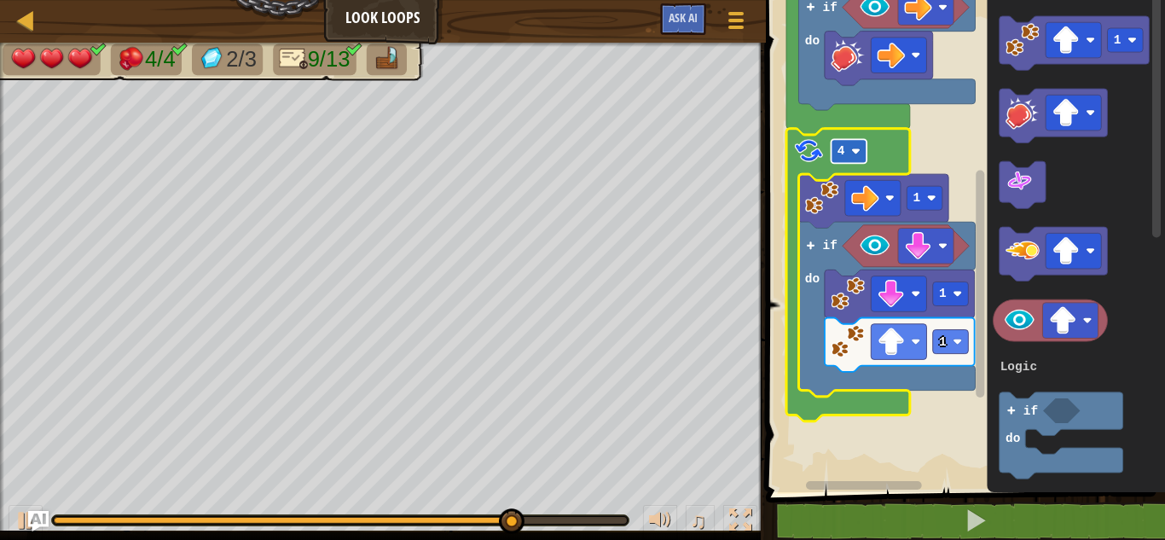
click at [832, 150] on rect "Blockly Workspace" at bounding box center [849, 151] width 36 height 24
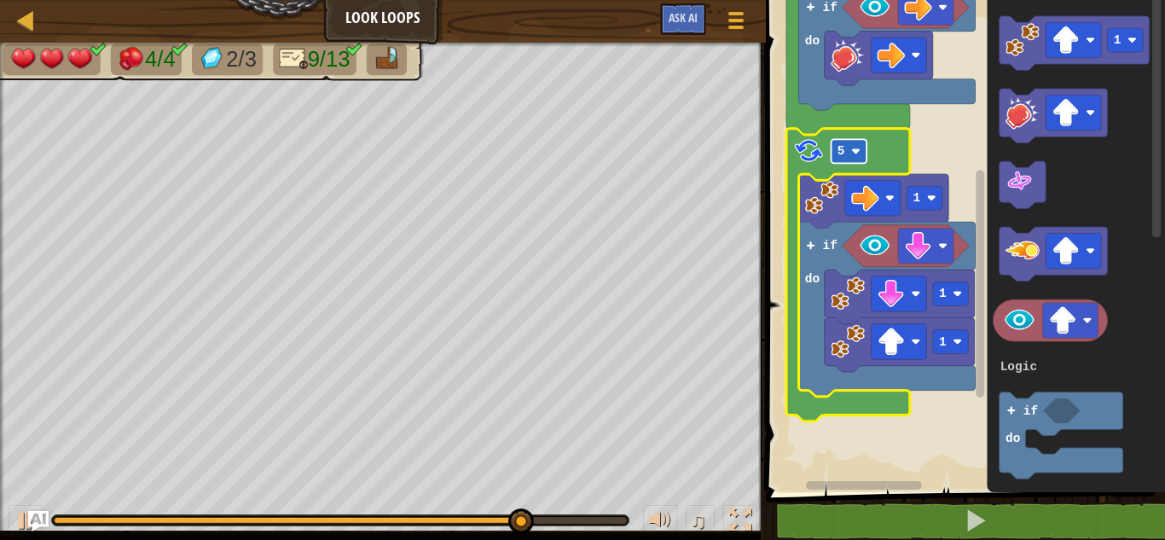
click at [849, 152] on rect "Blockly Workspace" at bounding box center [849, 151] width 36 height 24
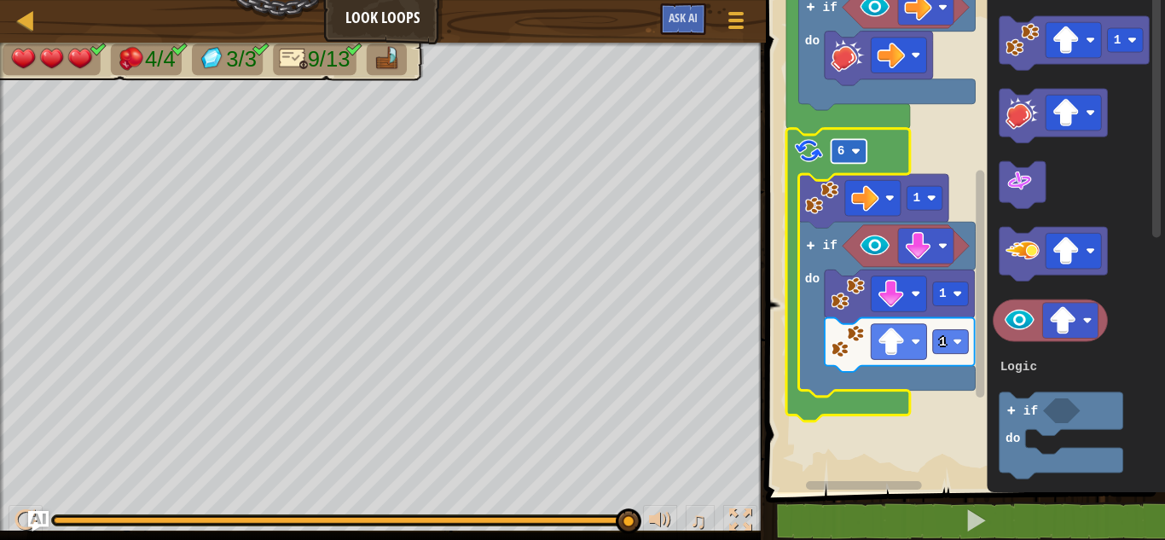
click at [849, 150] on rect "Blockly Workspace" at bounding box center [849, 151] width 36 height 24
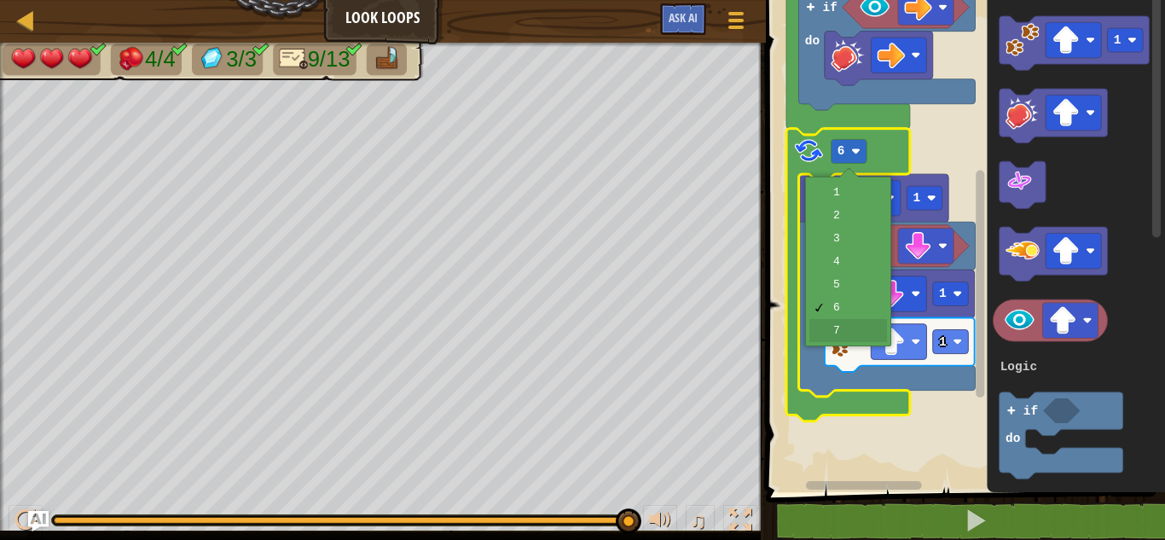
drag, startPoint x: 840, startPoint y: 333, endPoint x: 838, endPoint y: 324, distance: 8.9
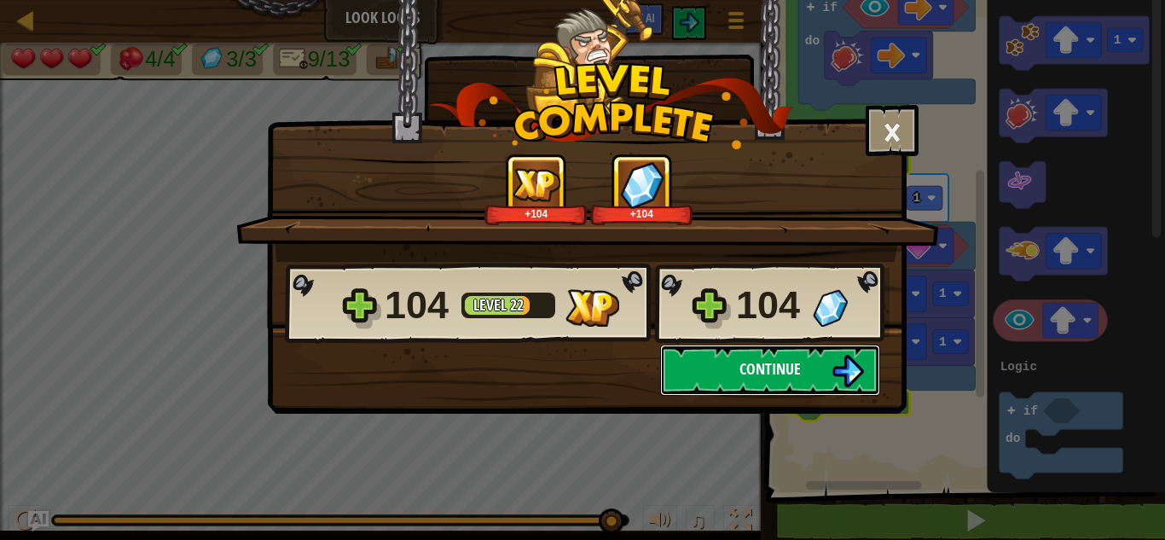
click at [844, 355] on img at bounding box center [848, 371] width 32 height 32
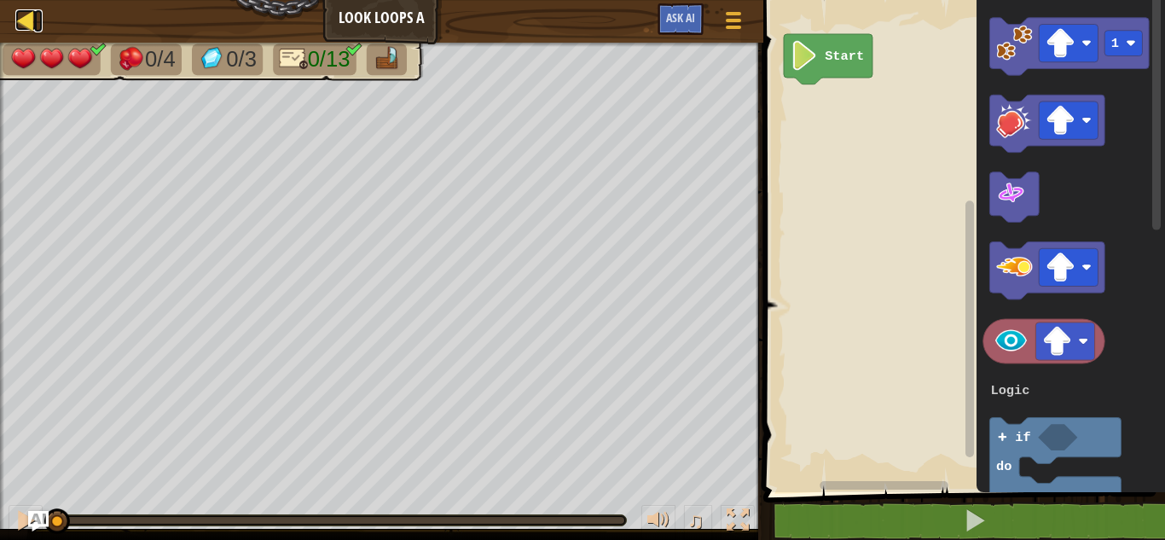
click at [39, 22] on link "Map" at bounding box center [38, 20] width 9 height 23
